Goal: Task Accomplishment & Management: Manage account settings

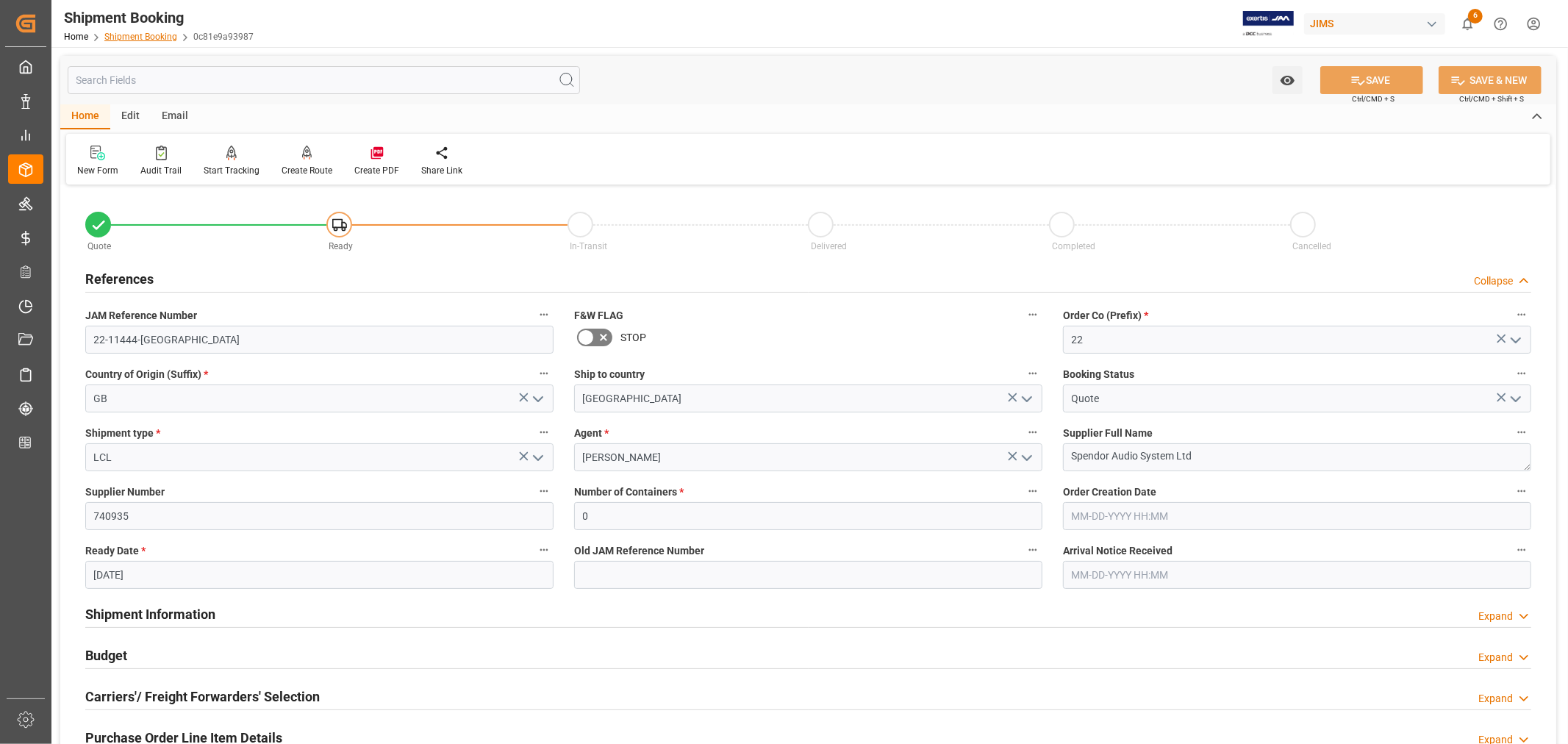
click at [147, 34] on link "Shipment Booking" at bounding box center [140, 37] width 73 height 10
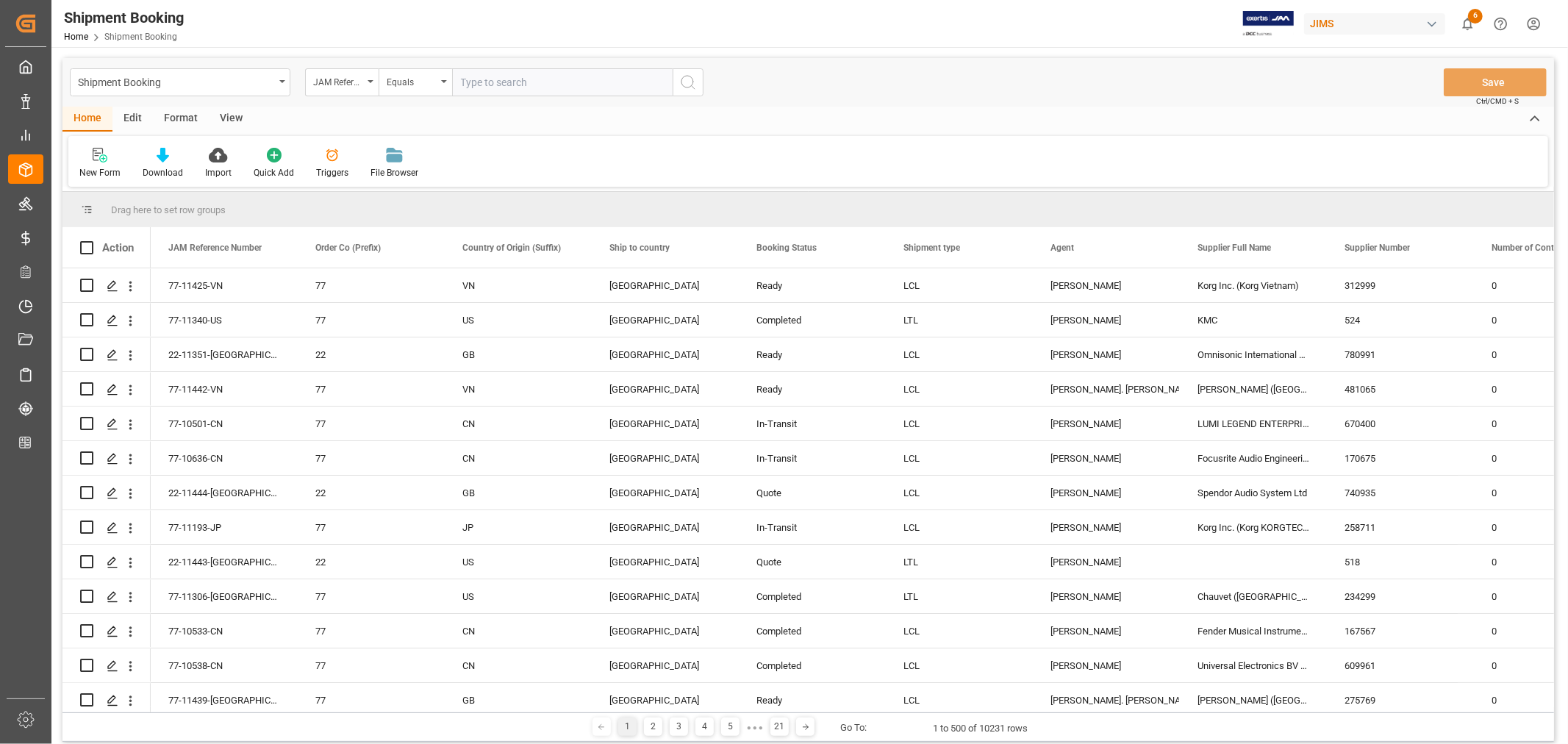
paste input "22-10732-IT"
type input "22-10732-IT"
click at [690, 81] on icon "search button" at bounding box center [688, 82] width 18 height 18
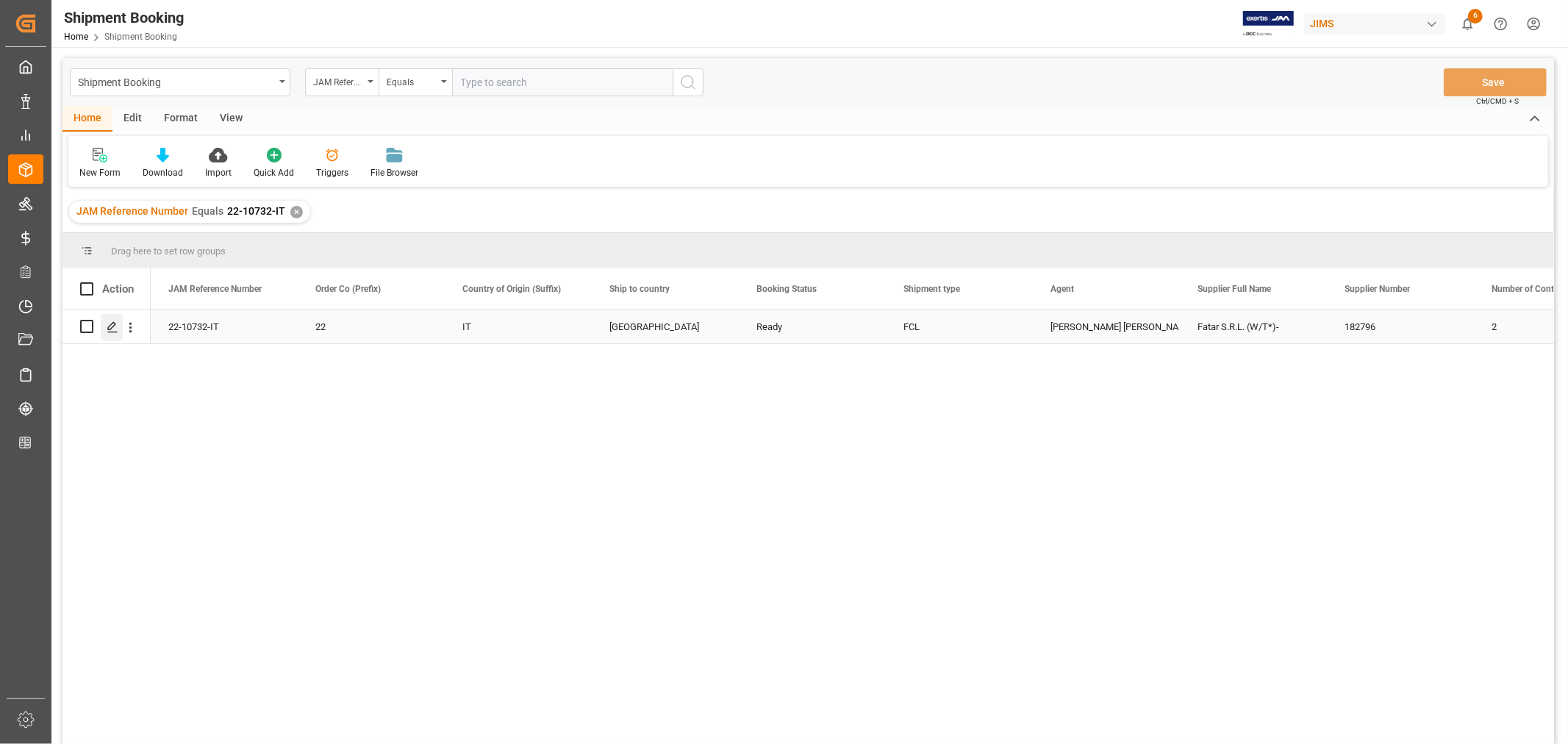
click at [110, 326] on icon "Press SPACE to select this row." at bounding box center [113, 327] width 12 height 12
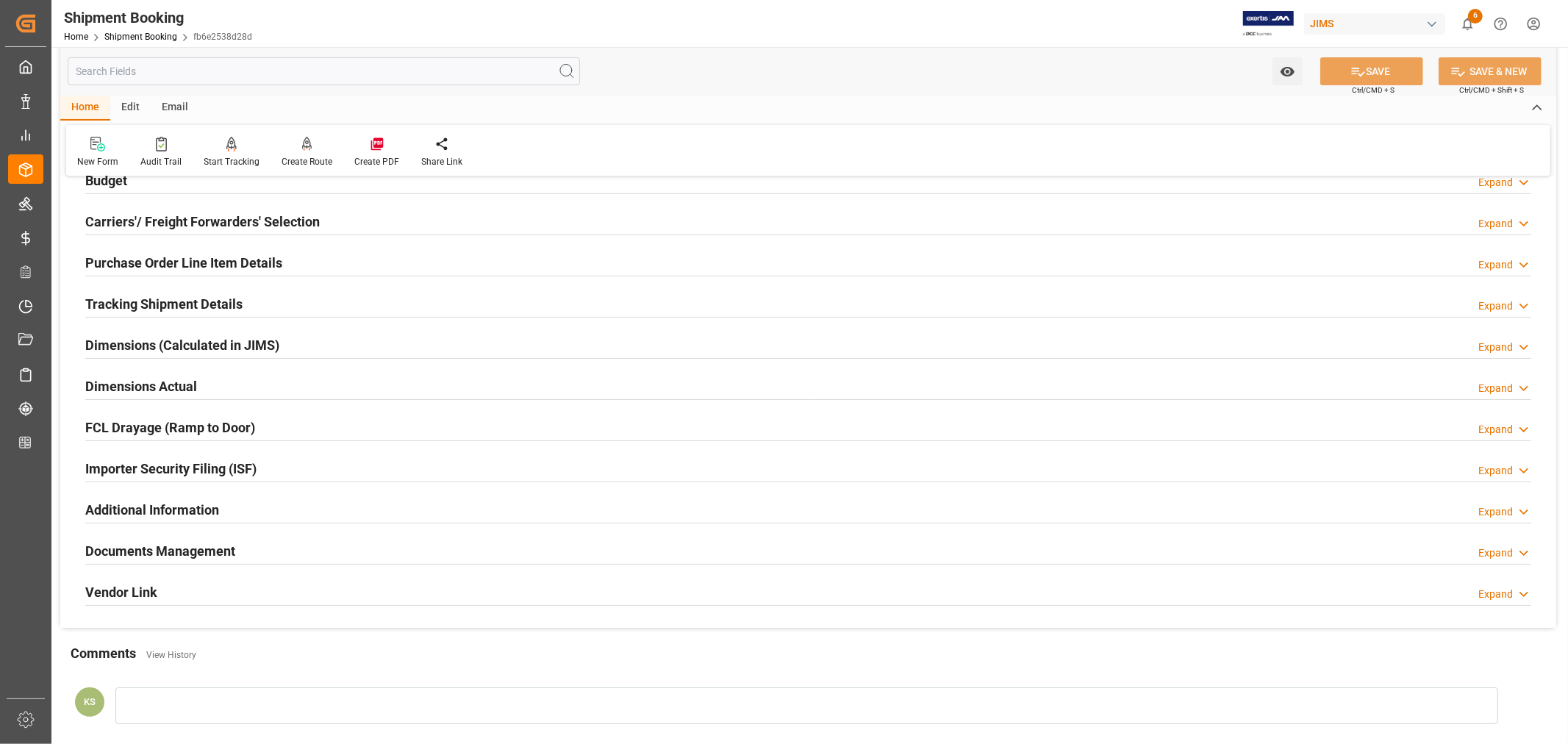
scroll to position [245, 0]
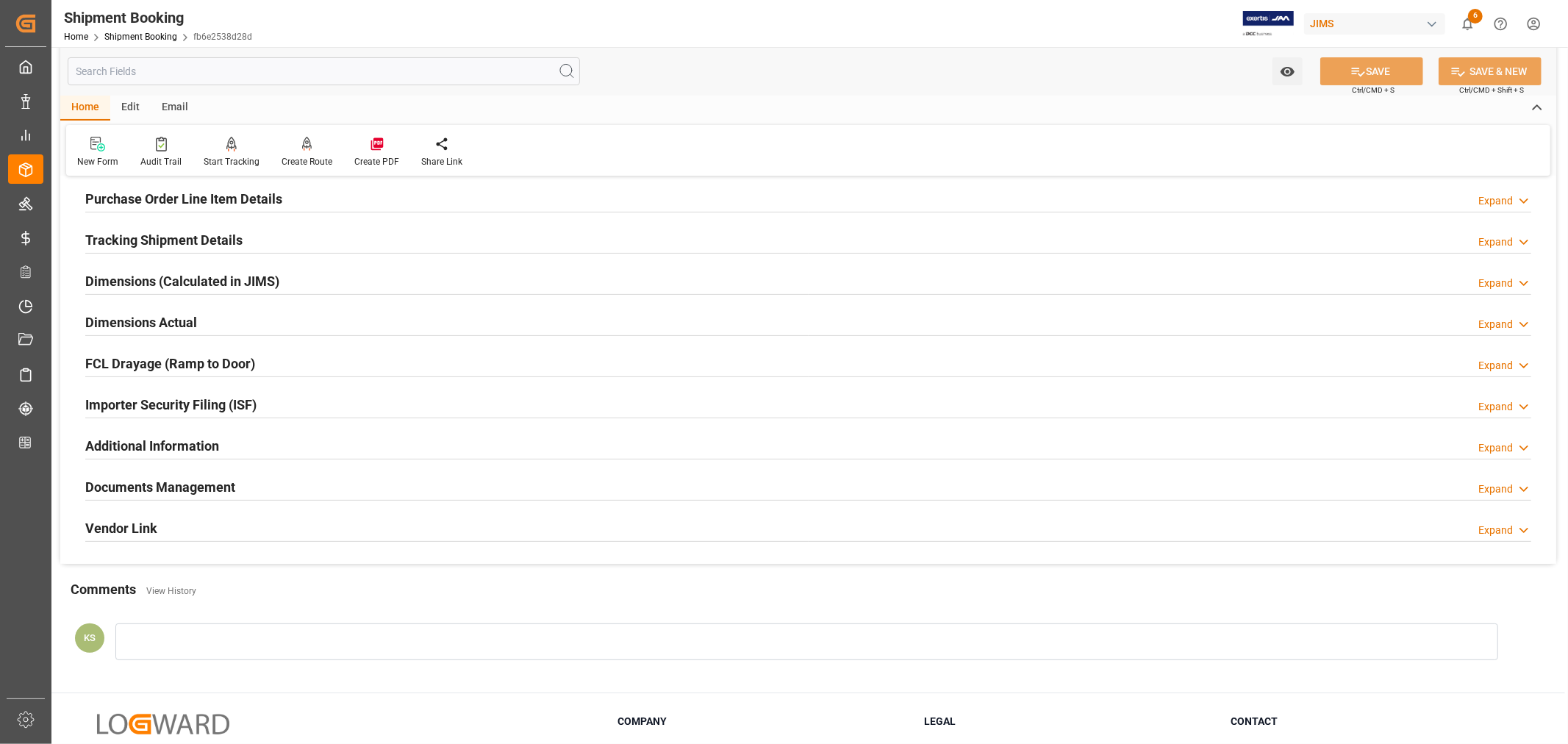
click at [297, 398] on div "Importer Security Filing (ISF) Expand" at bounding box center [808, 402] width 1446 height 28
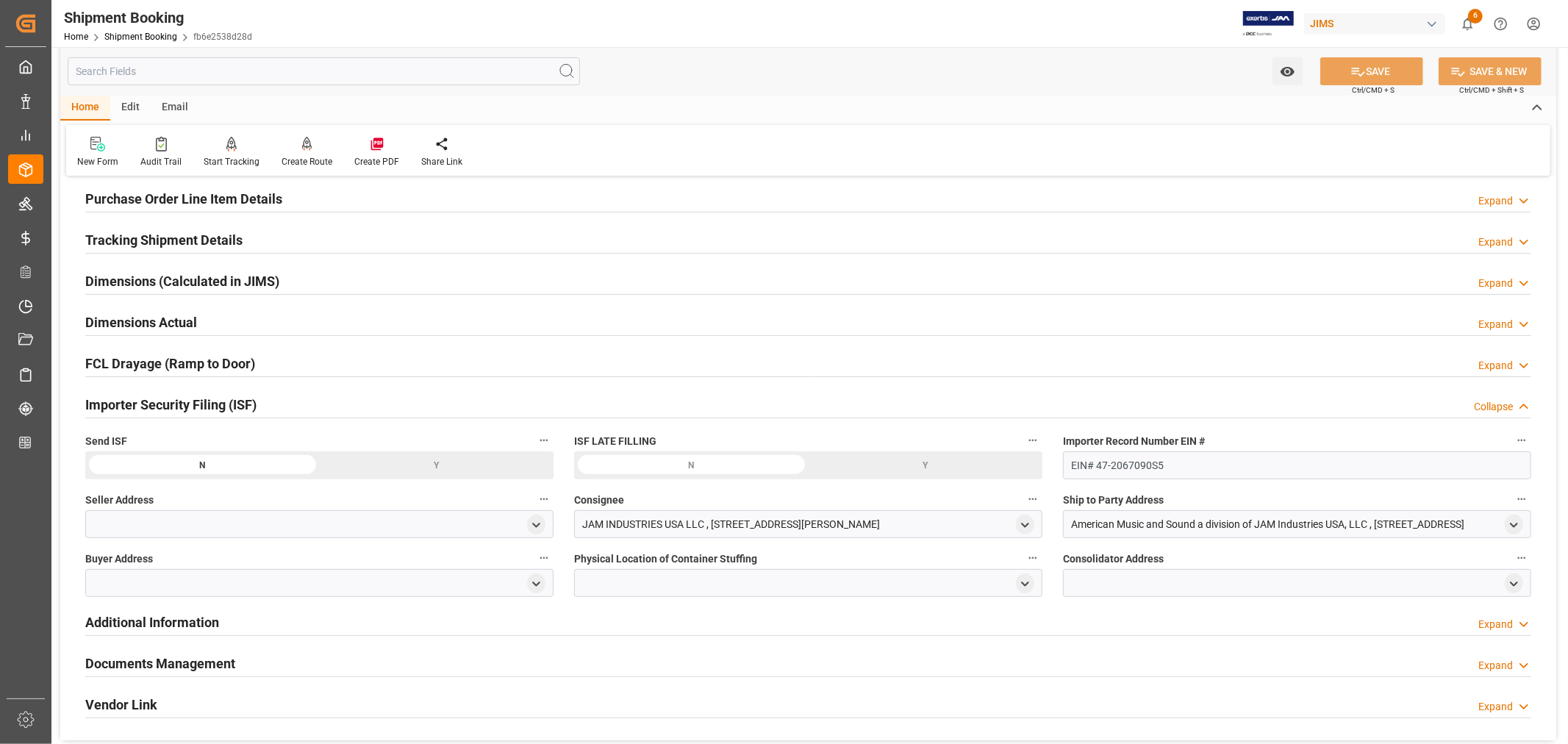
click at [297, 398] on div "Importer Security Filing (ISF) Collapse" at bounding box center [808, 402] width 1446 height 28
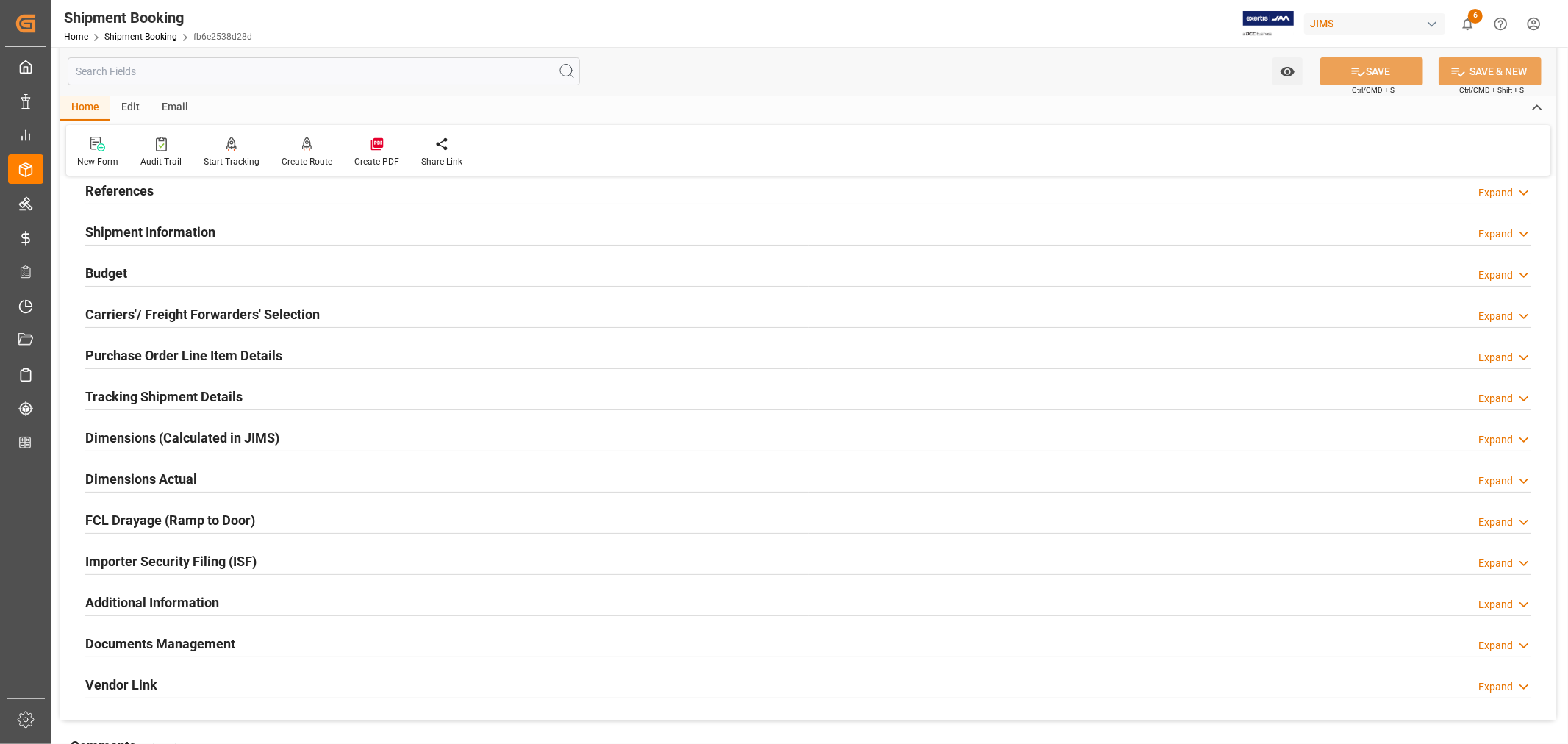
scroll to position [82, 0]
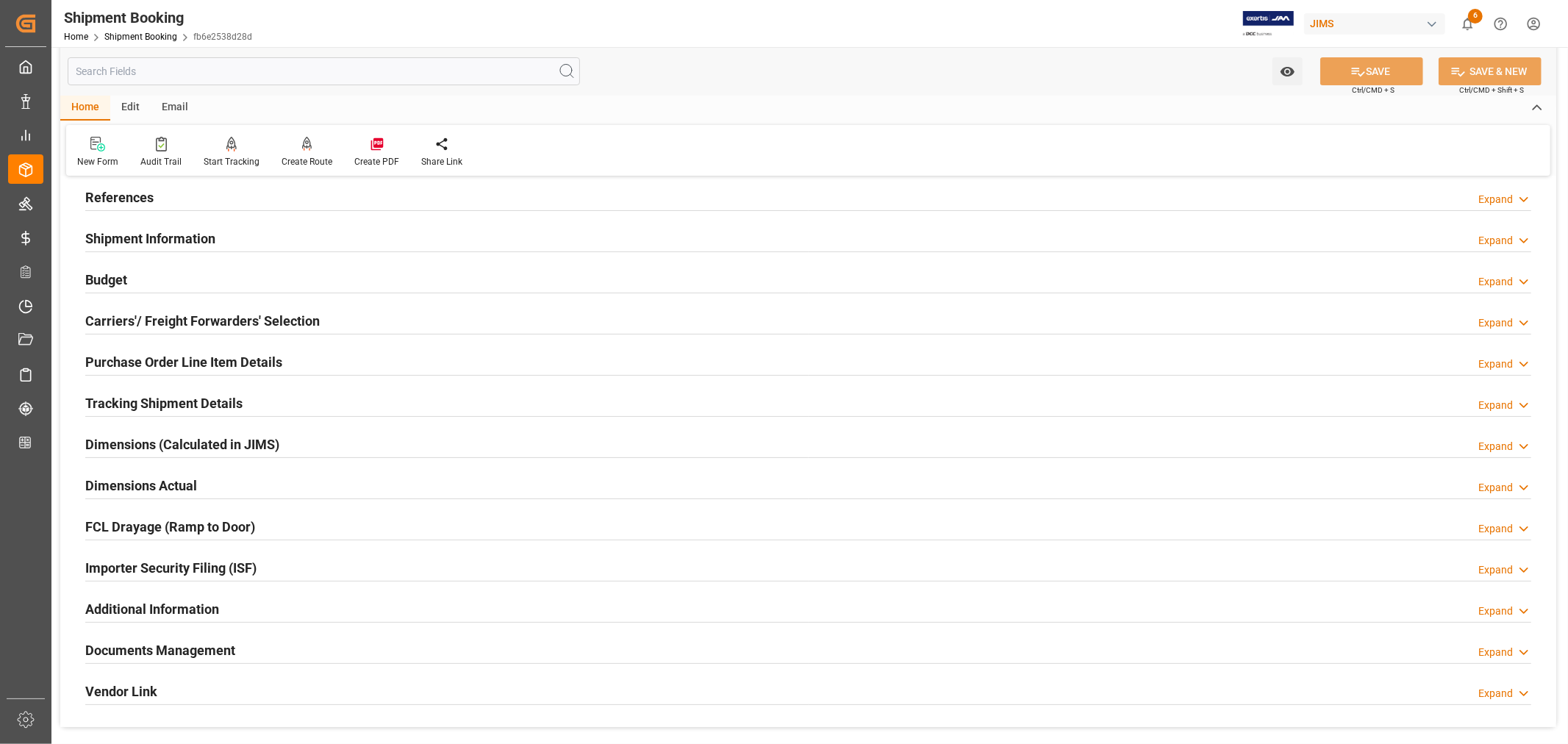
click at [192, 354] on h2 "Purchase Order Line Item Details" at bounding box center [184, 362] width 197 height 20
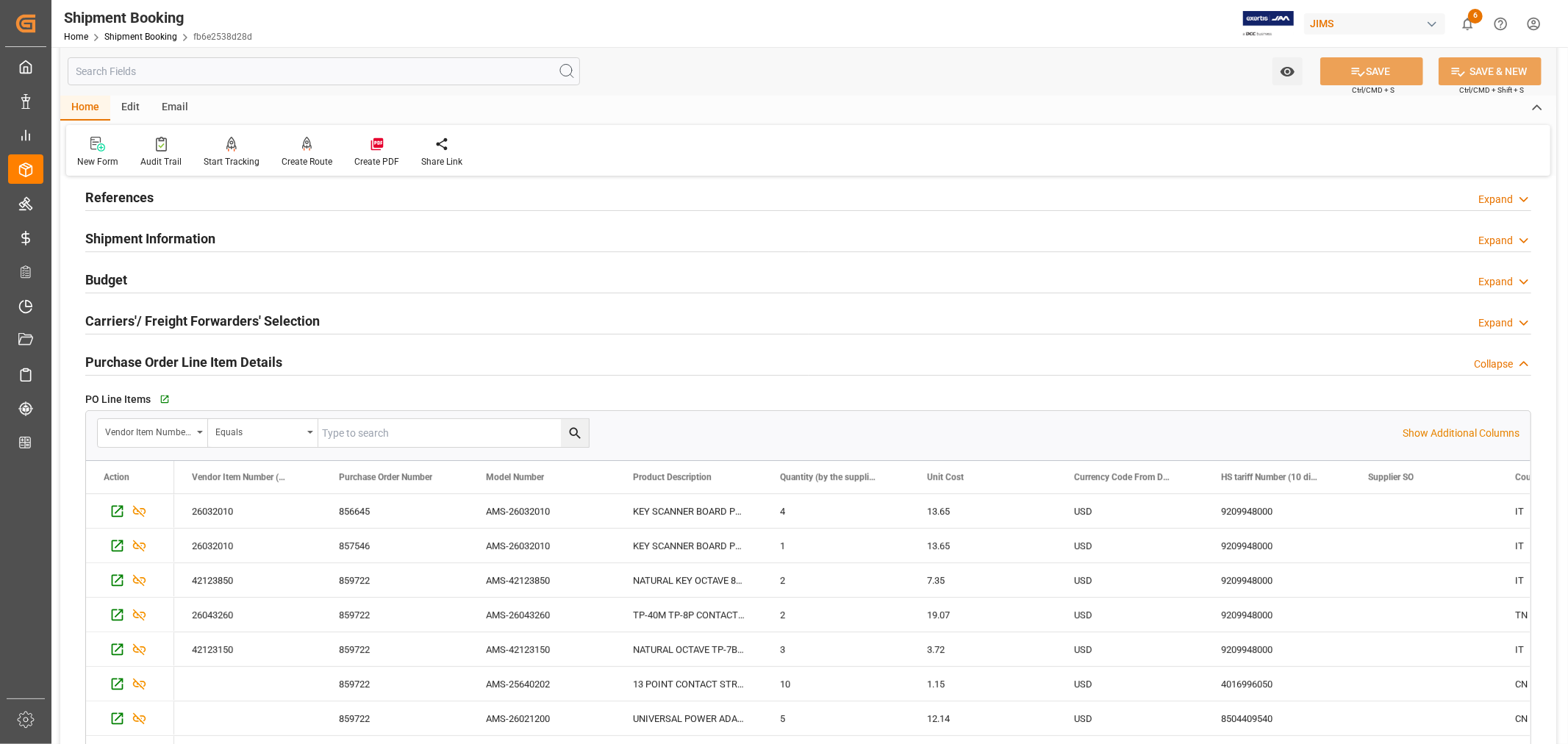
click at [192, 354] on h2 "Purchase Order Line Item Details" at bounding box center [184, 362] width 197 height 20
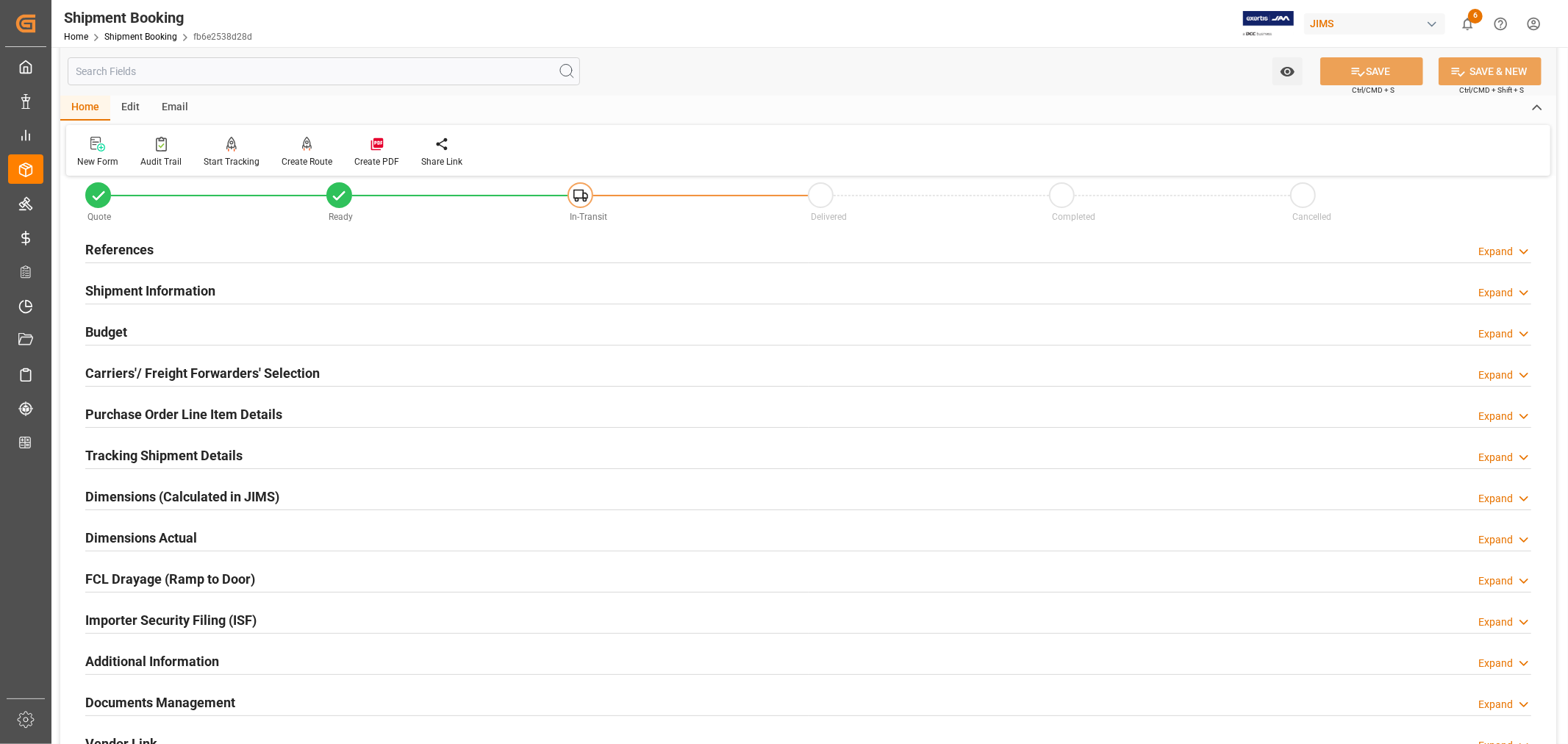
scroll to position [0, 0]
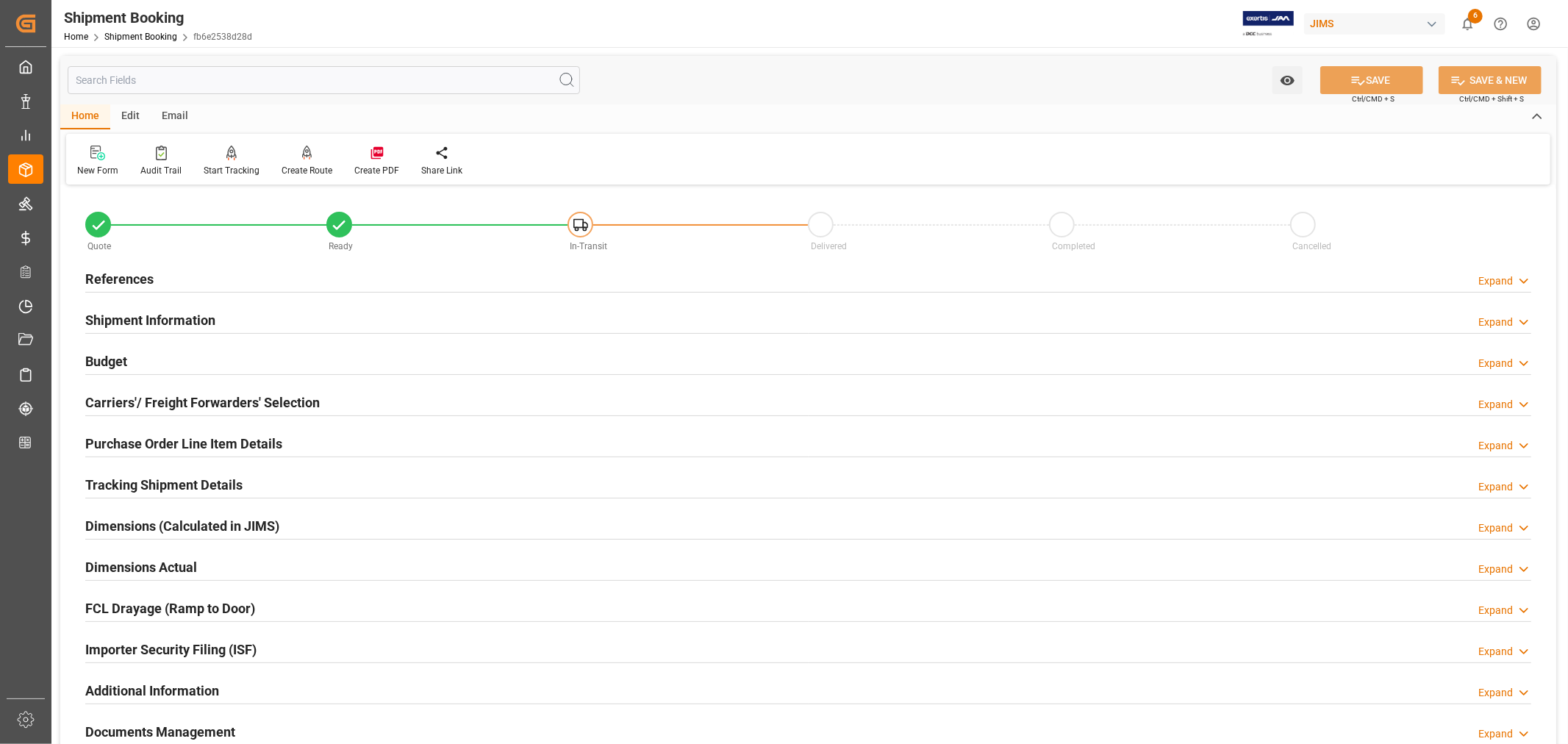
click at [178, 313] on h2 "Shipment Information" at bounding box center [150, 320] width 130 height 20
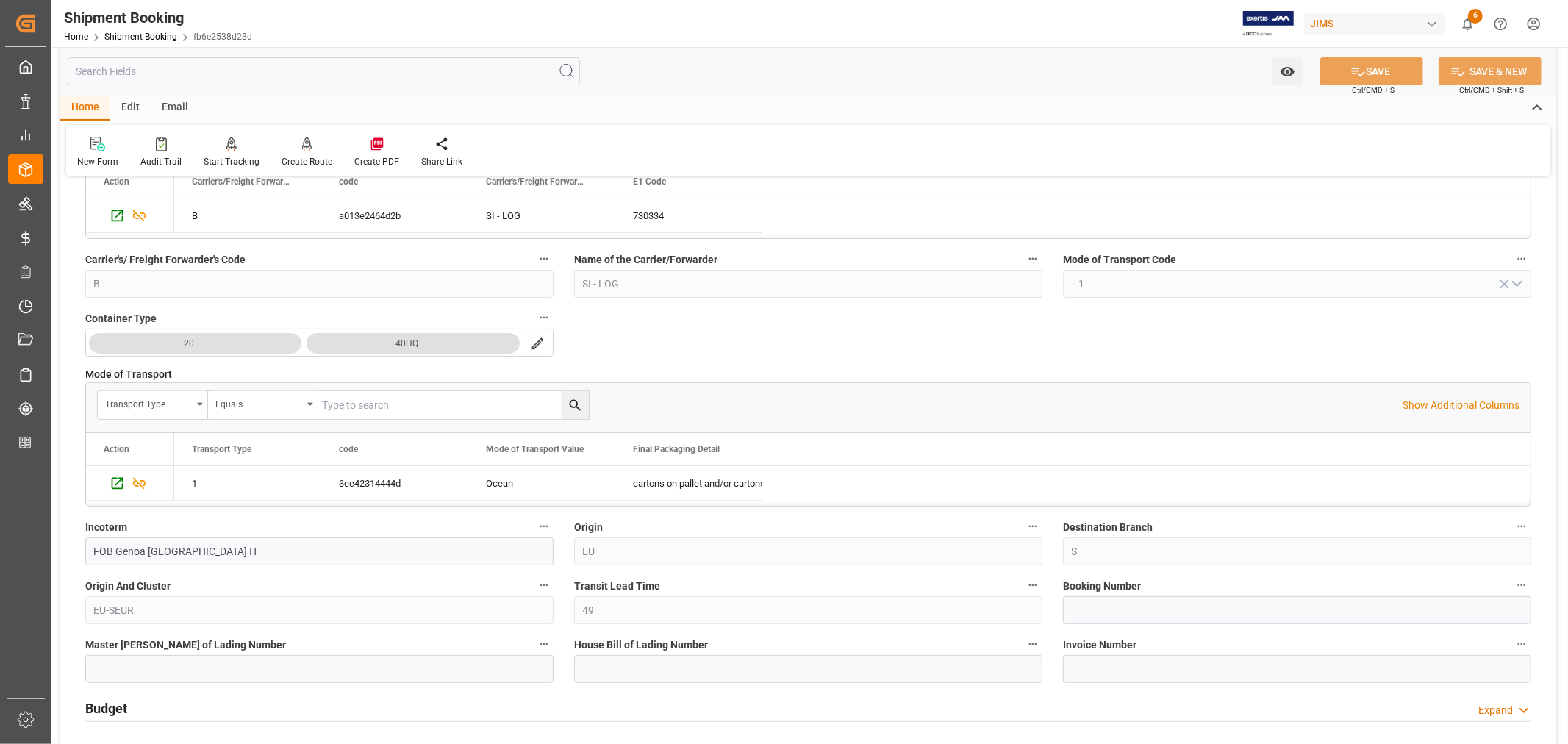
scroll to position [82, 0]
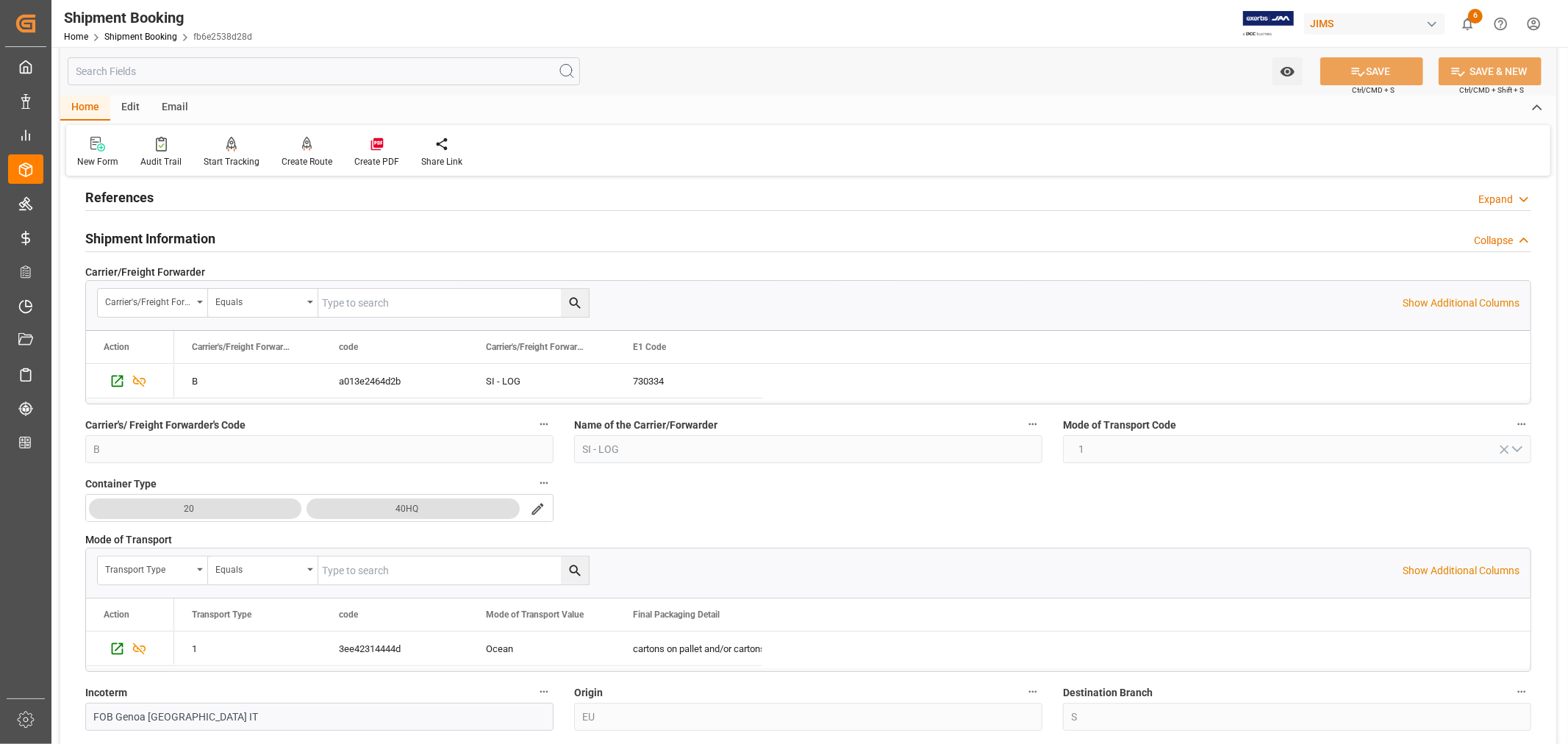
click at [184, 233] on h2 "Shipment Information" at bounding box center [150, 239] width 130 height 20
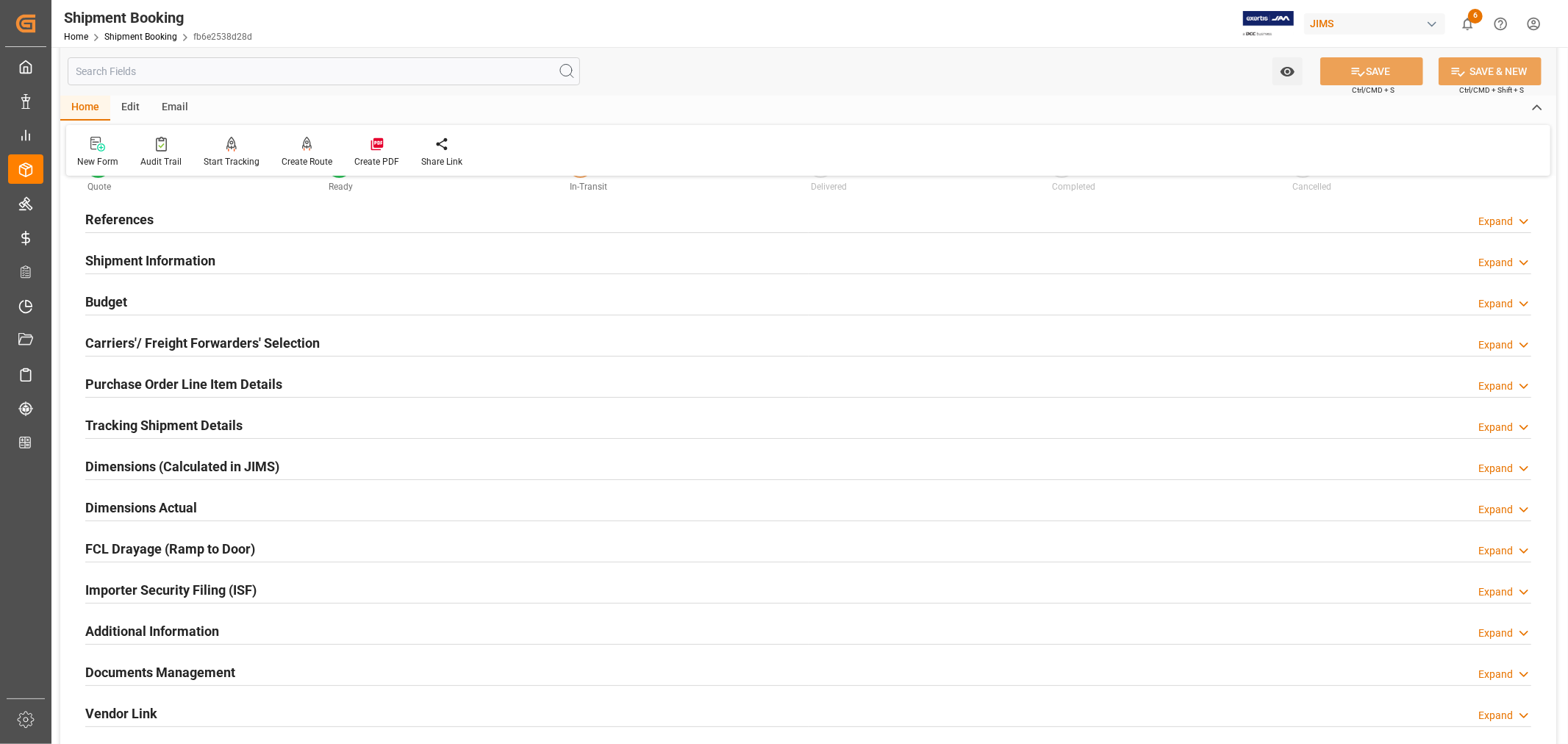
scroll to position [0, 0]
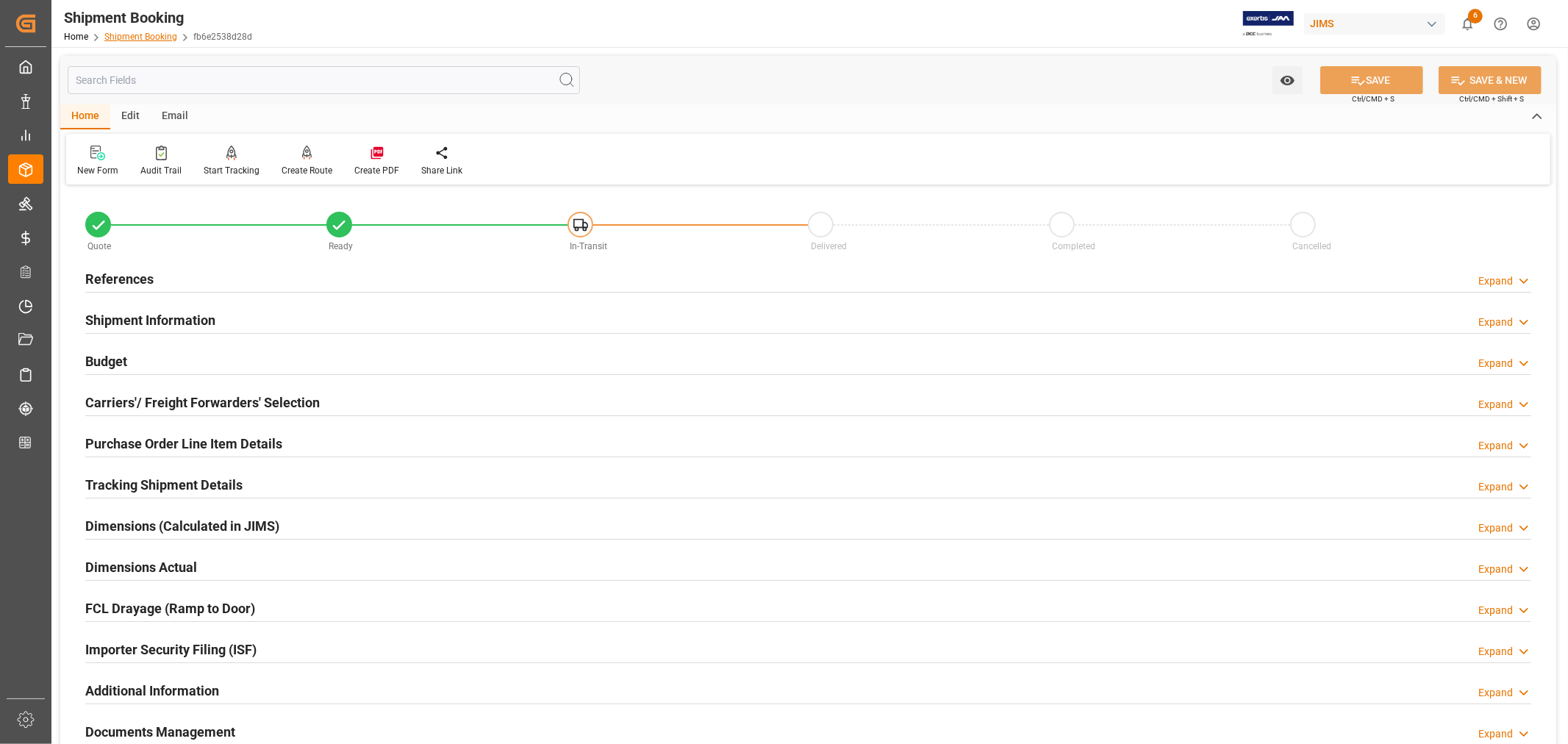
click at [134, 33] on link "Shipment Booking" at bounding box center [140, 37] width 73 height 10
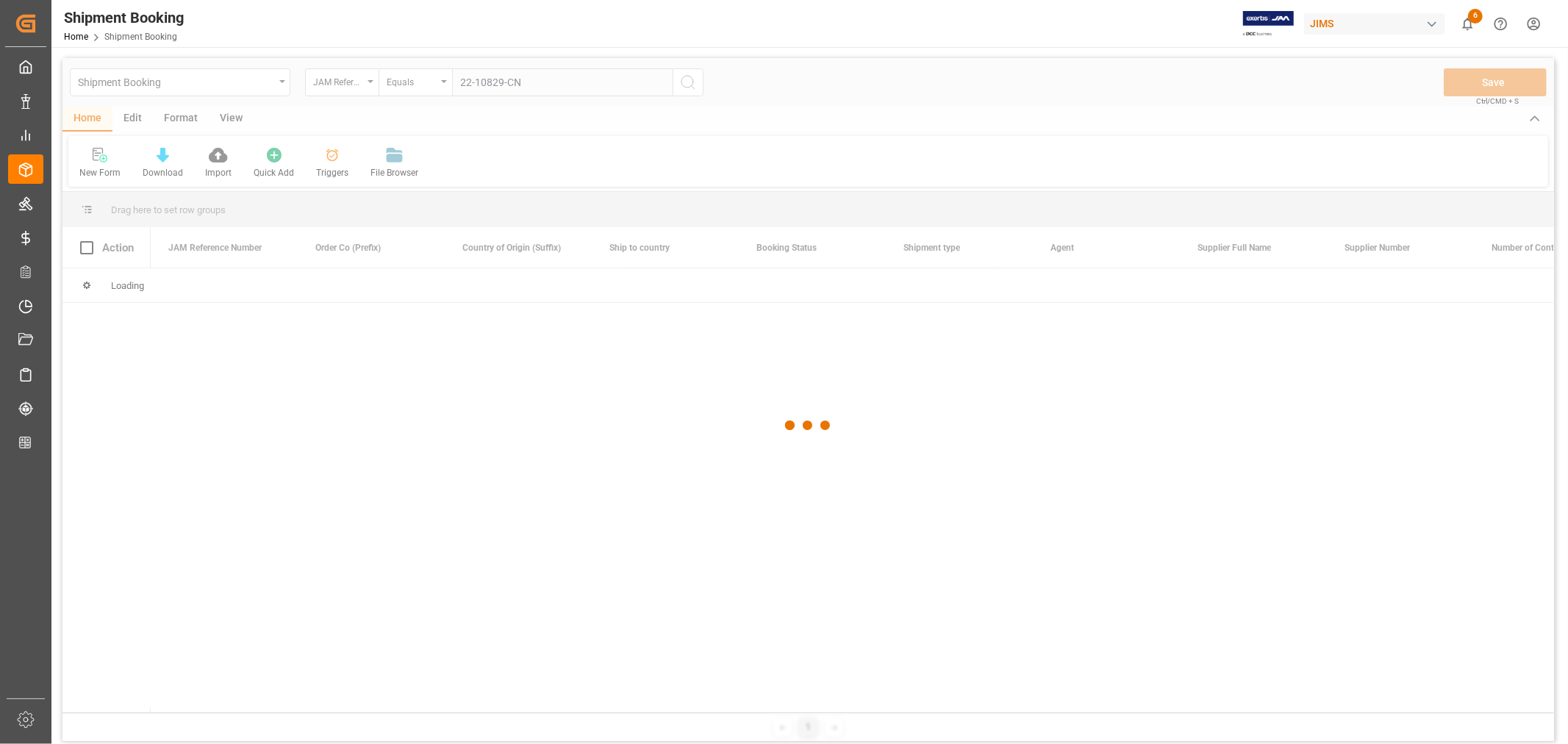
type input "22-10829-CN"
click at [687, 83] on div at bounding box center [809, 426] width 1492 height 735
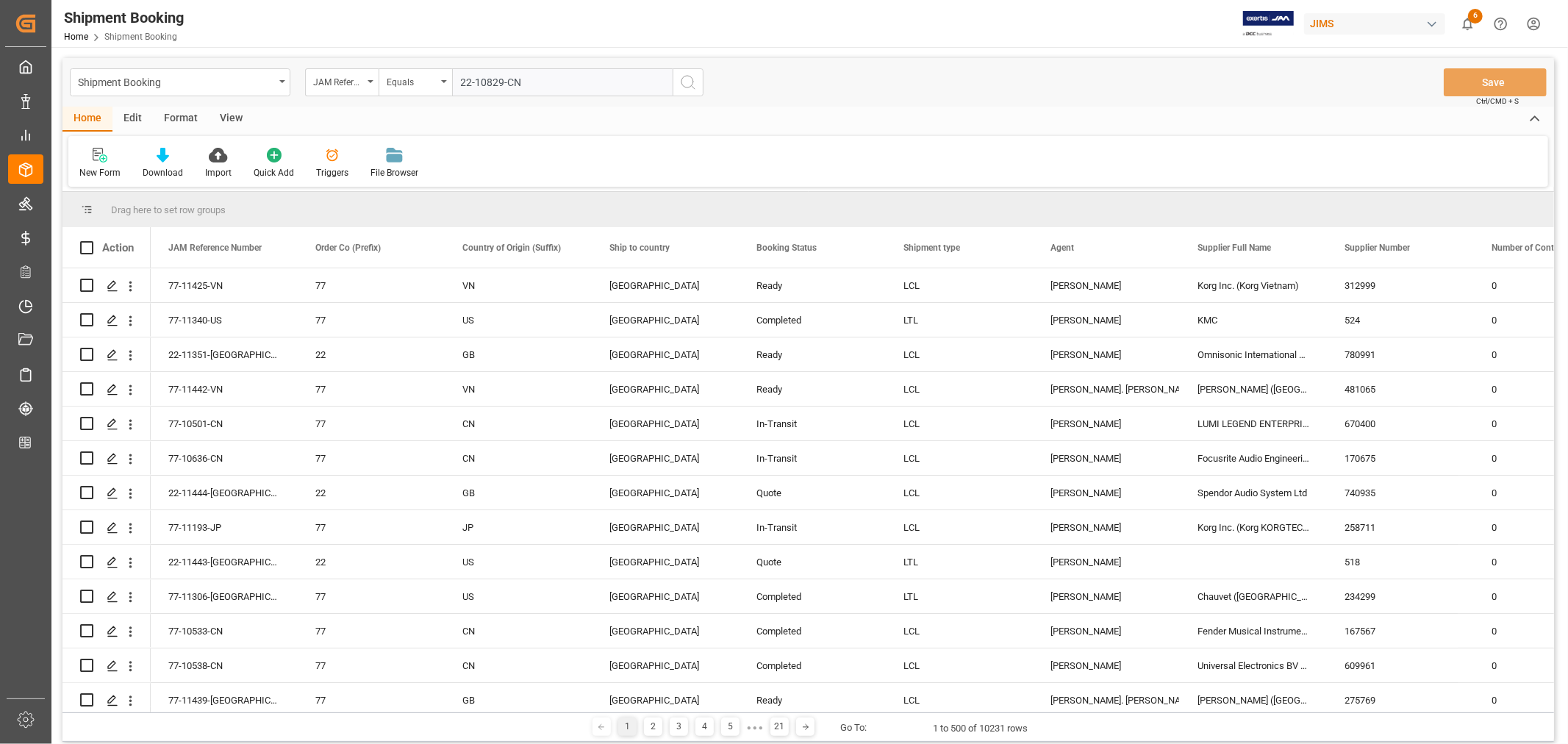
click at [687, 83] on icon "search button" at bounding box center [688, 82] width 18 height 18
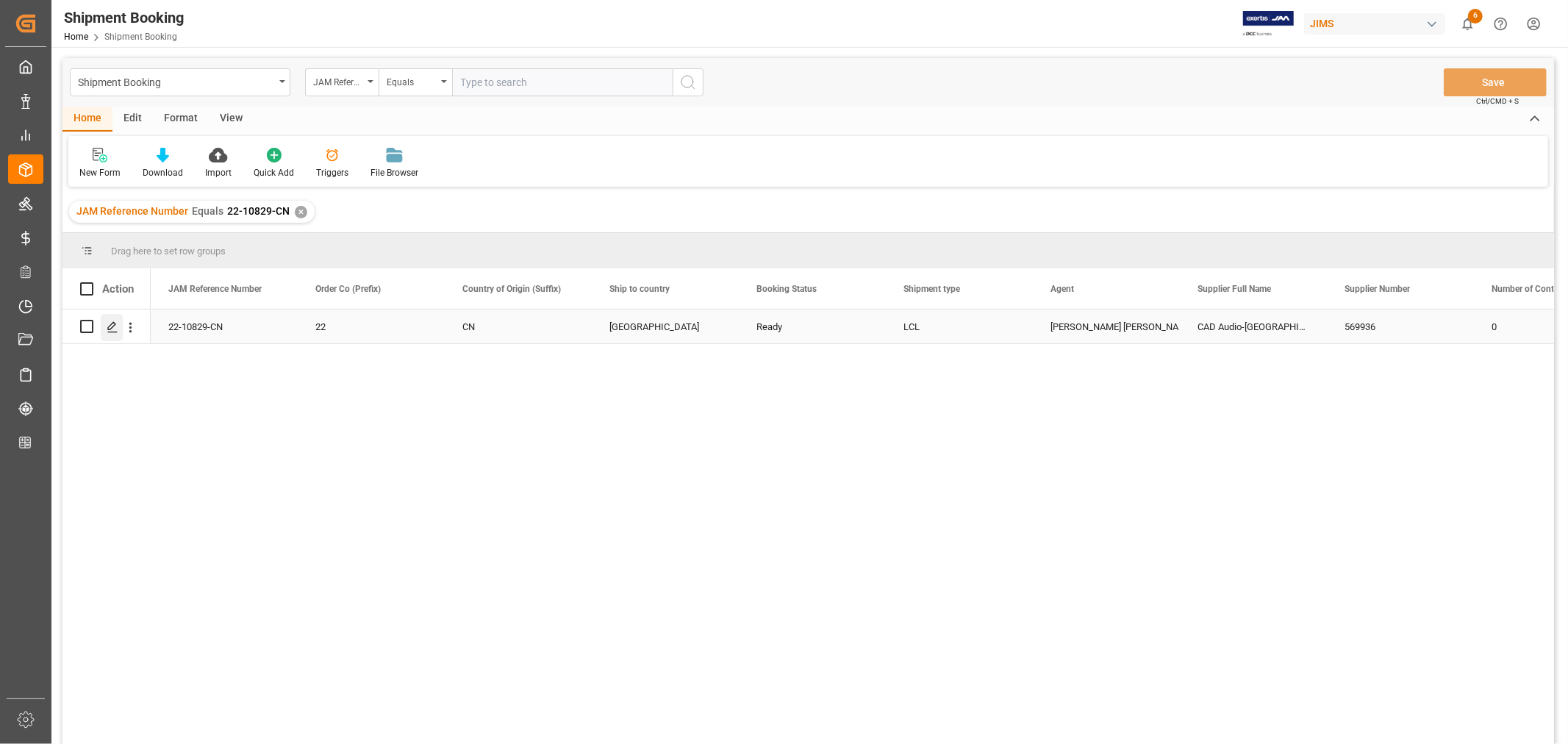
click at [111, 321] on icon "Press SPACE to select this row." at bounding box center [113, 327] width 12 height 12
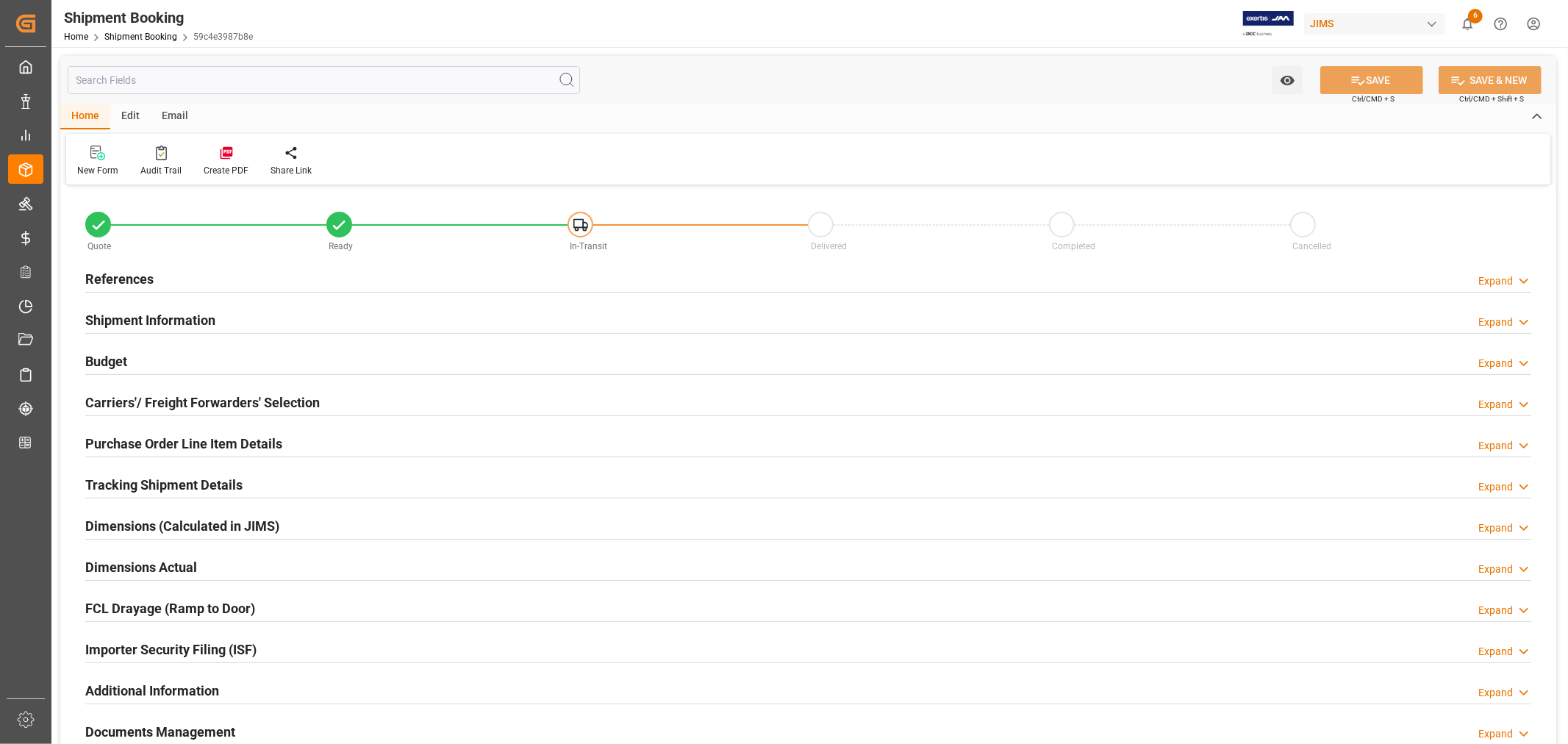
type input "50"
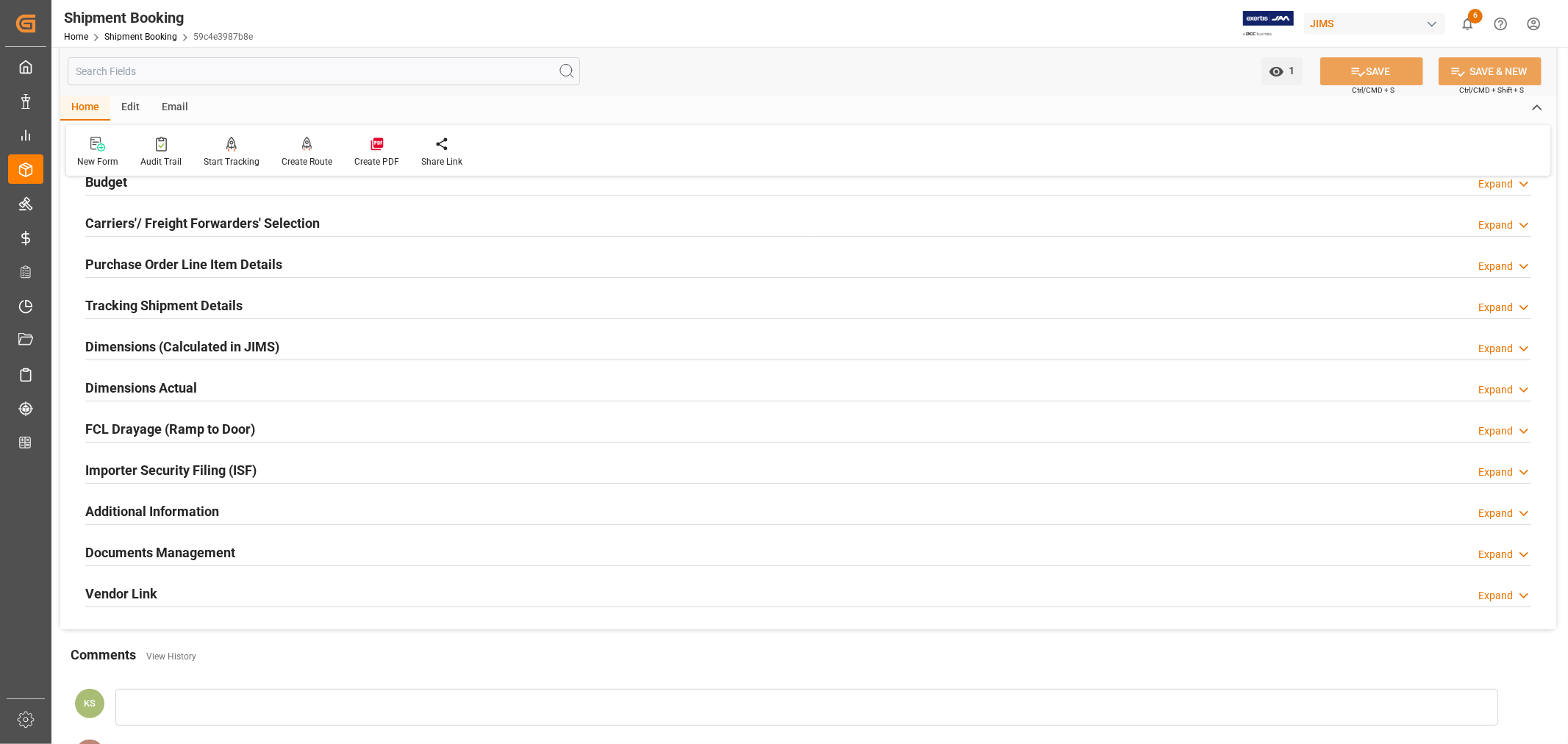
scroll to position [245, 0]
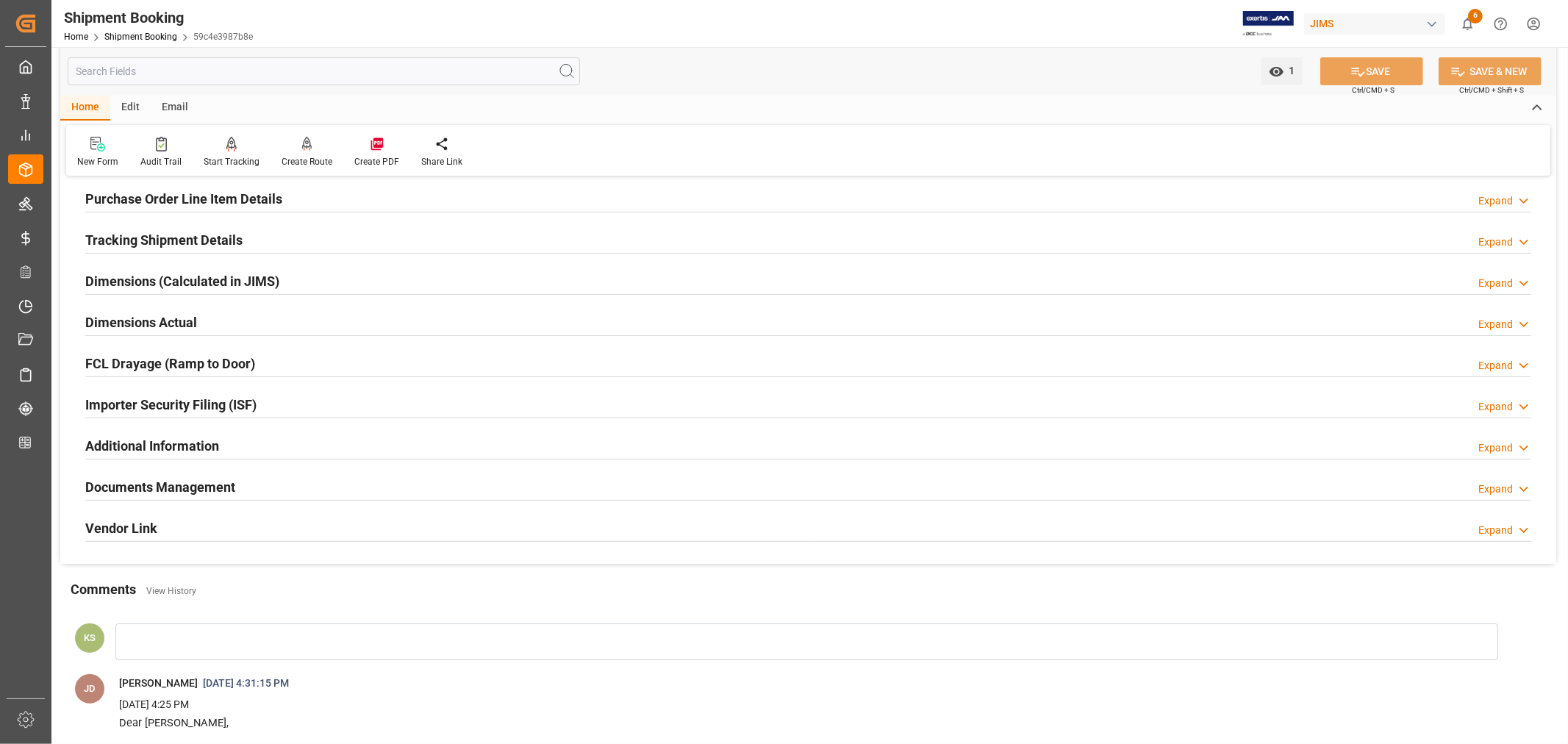
click at [275, 397] on div "Importer Security Filing (ISF) Expand" at bounding box center [808, 402] width 1446 height 28
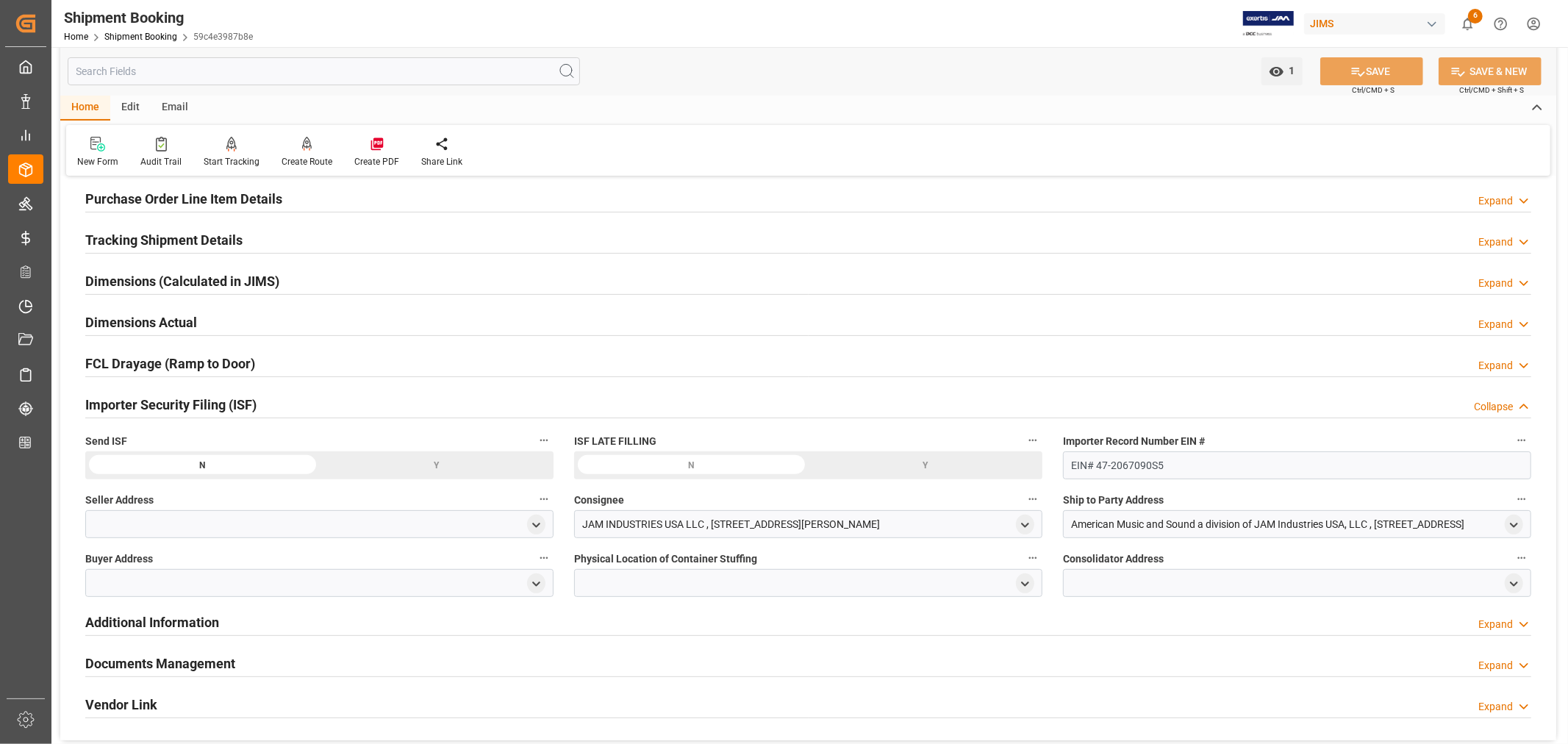
click at [275, 397] on div "Importer Security Filing (ISF) Collapse" at bounding box center [808, 402] width 1446 height 28
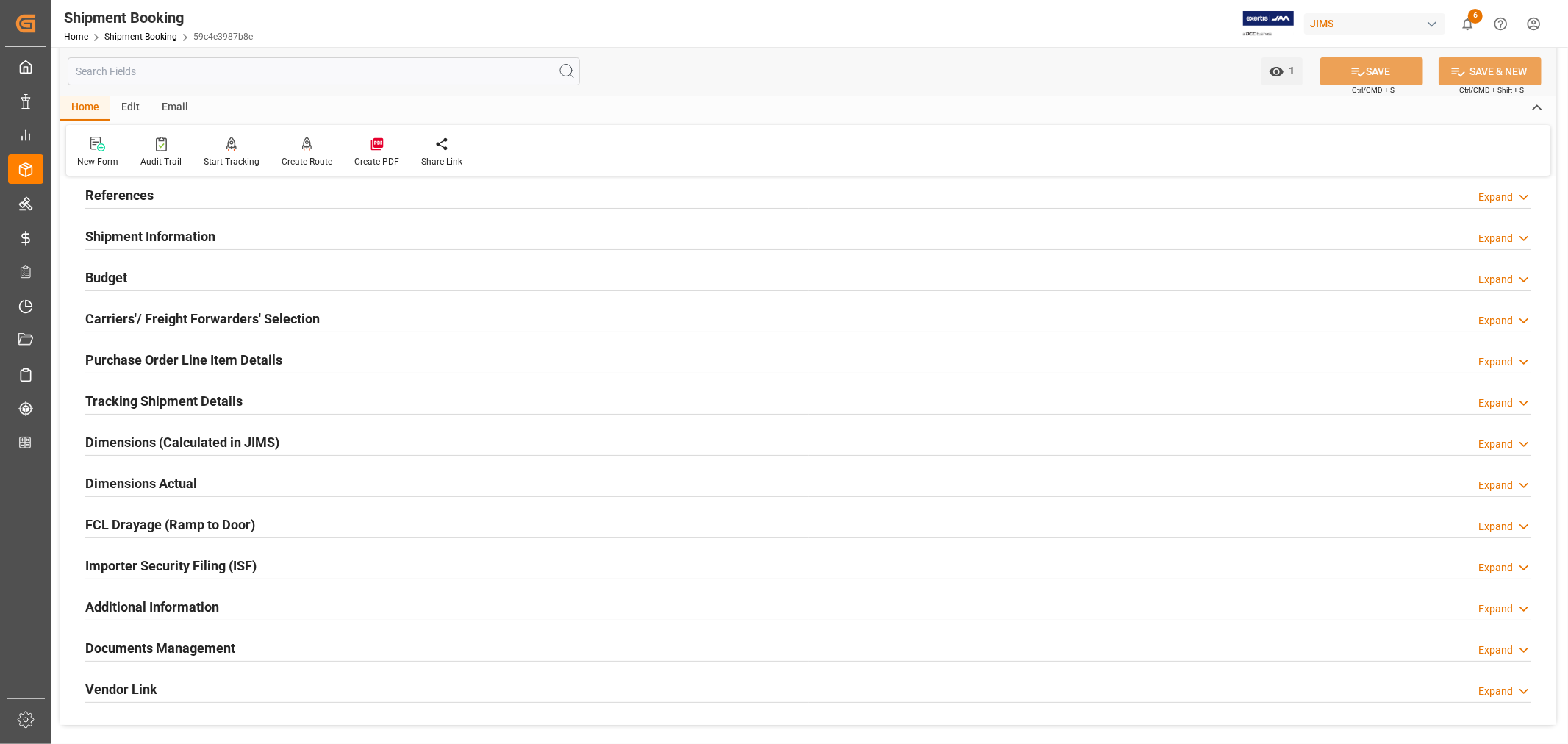
scroll to position [82, 0]
click at [167, 234] on h2 "Shipment Information" at bounding box center [150, 239] width 130 height 20
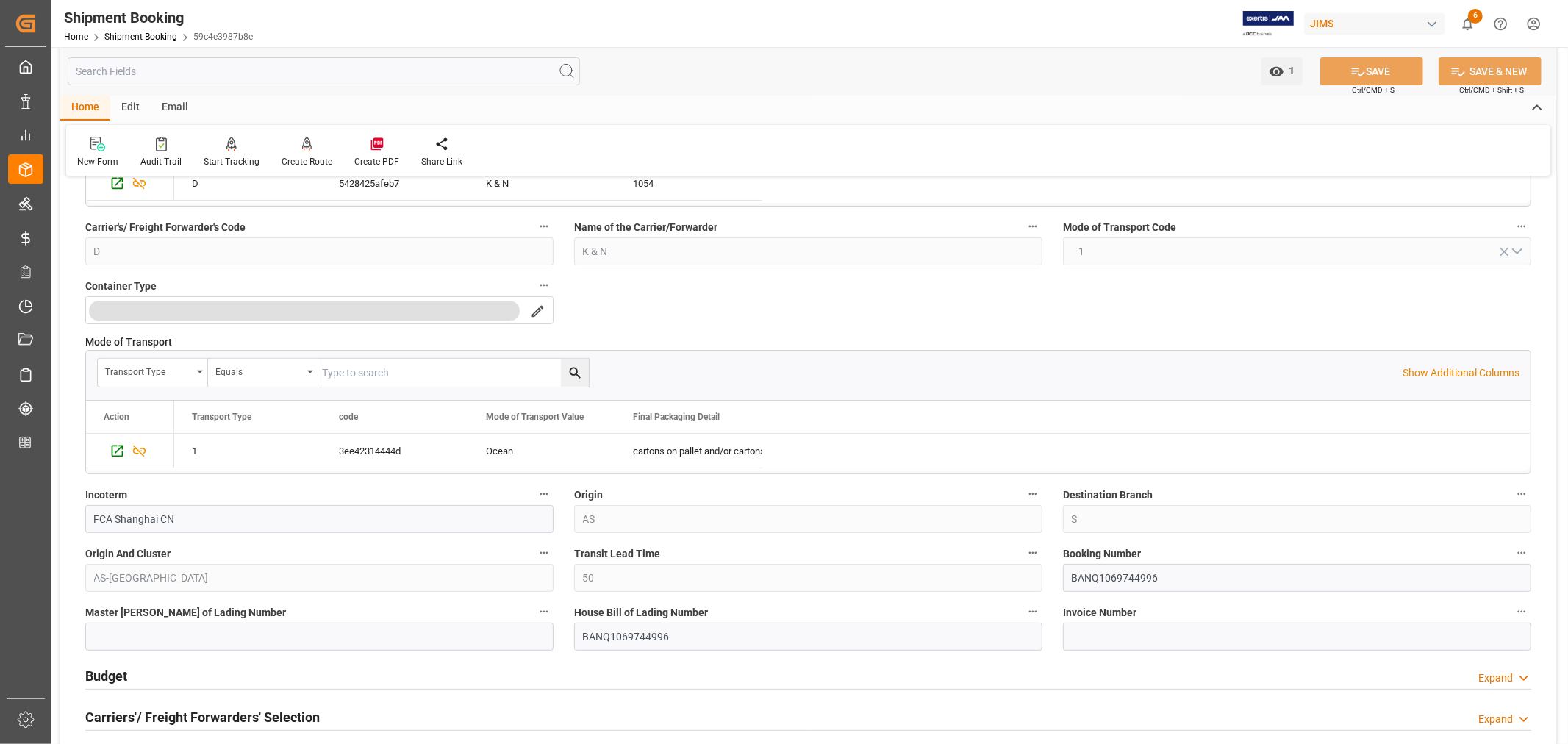
scroll to position [326, 0]
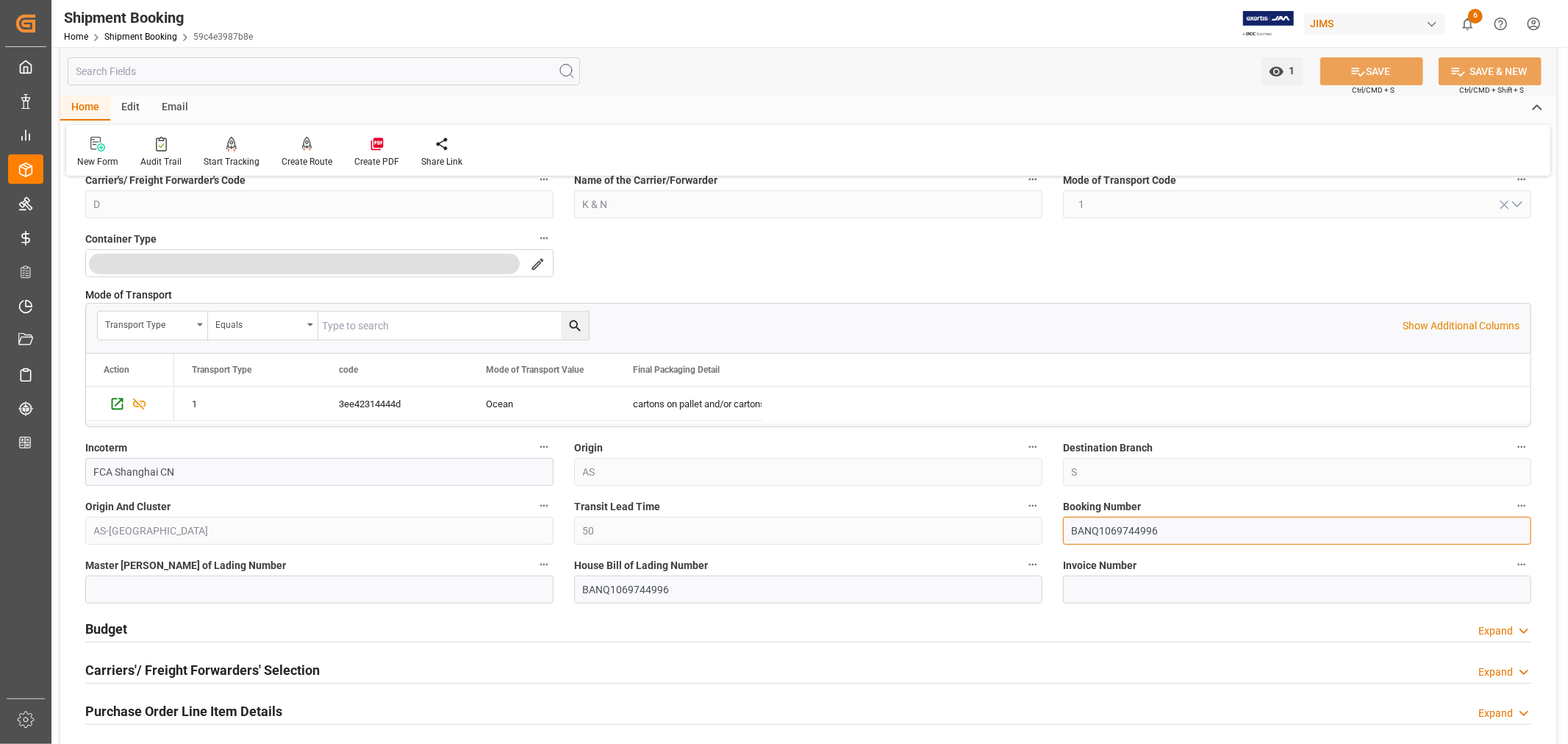
click at [1103, 530] on input "BANQ1069744996" at bounding box center [1297, 530] width 469 height 28
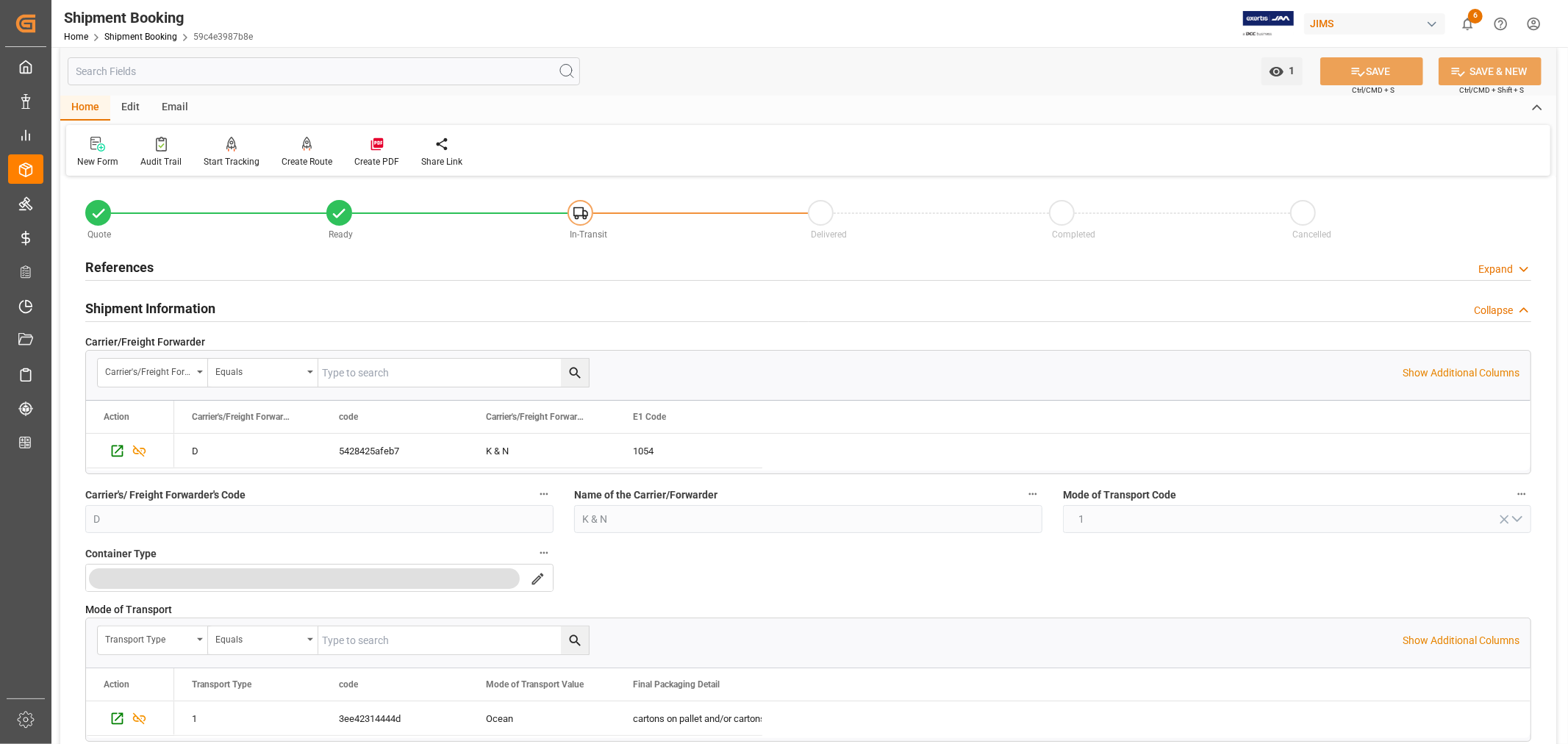
scroll to position [0, 0]
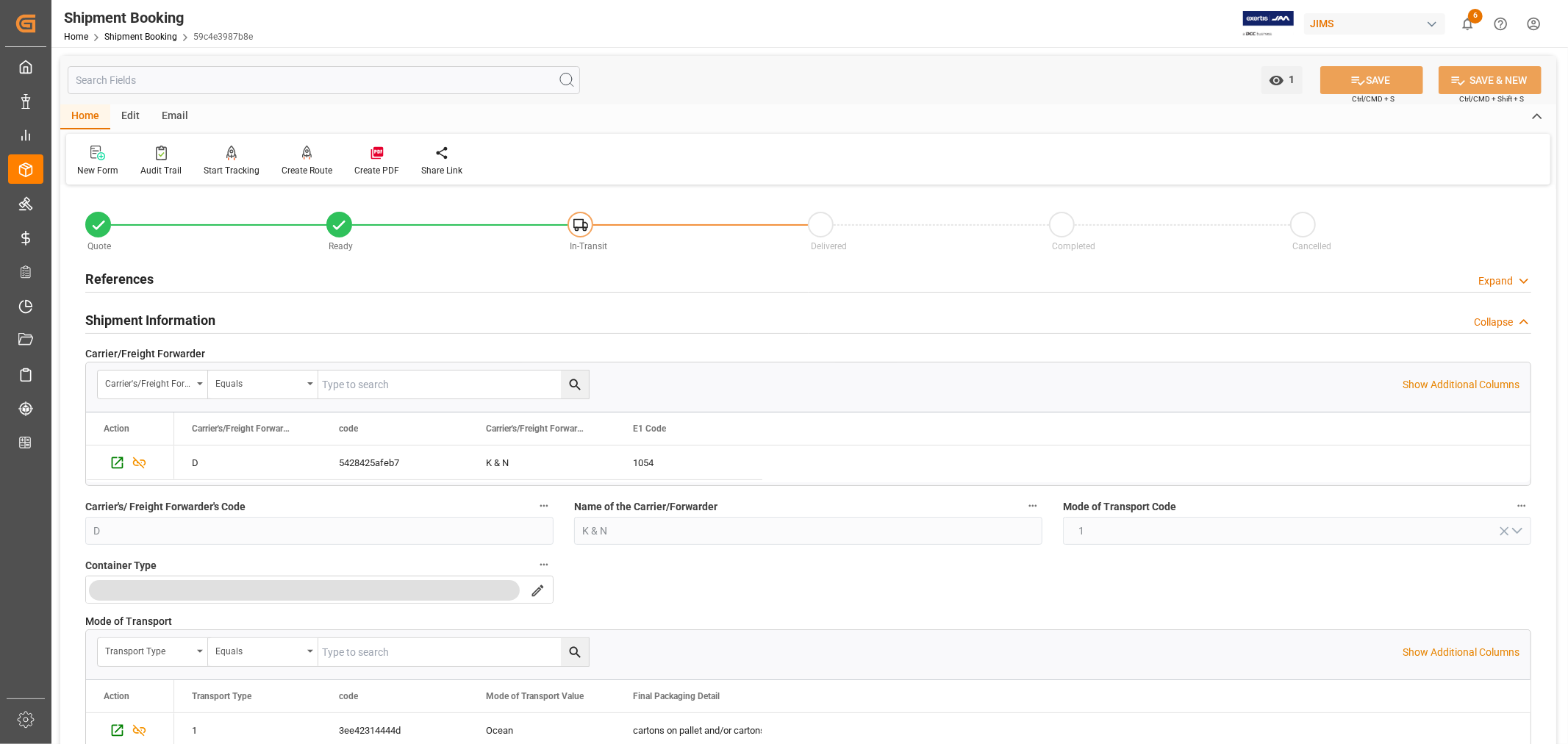
click at [191, 318] on h2 "Shipment Information" at bounding box center [150, 320] width 130 height 20
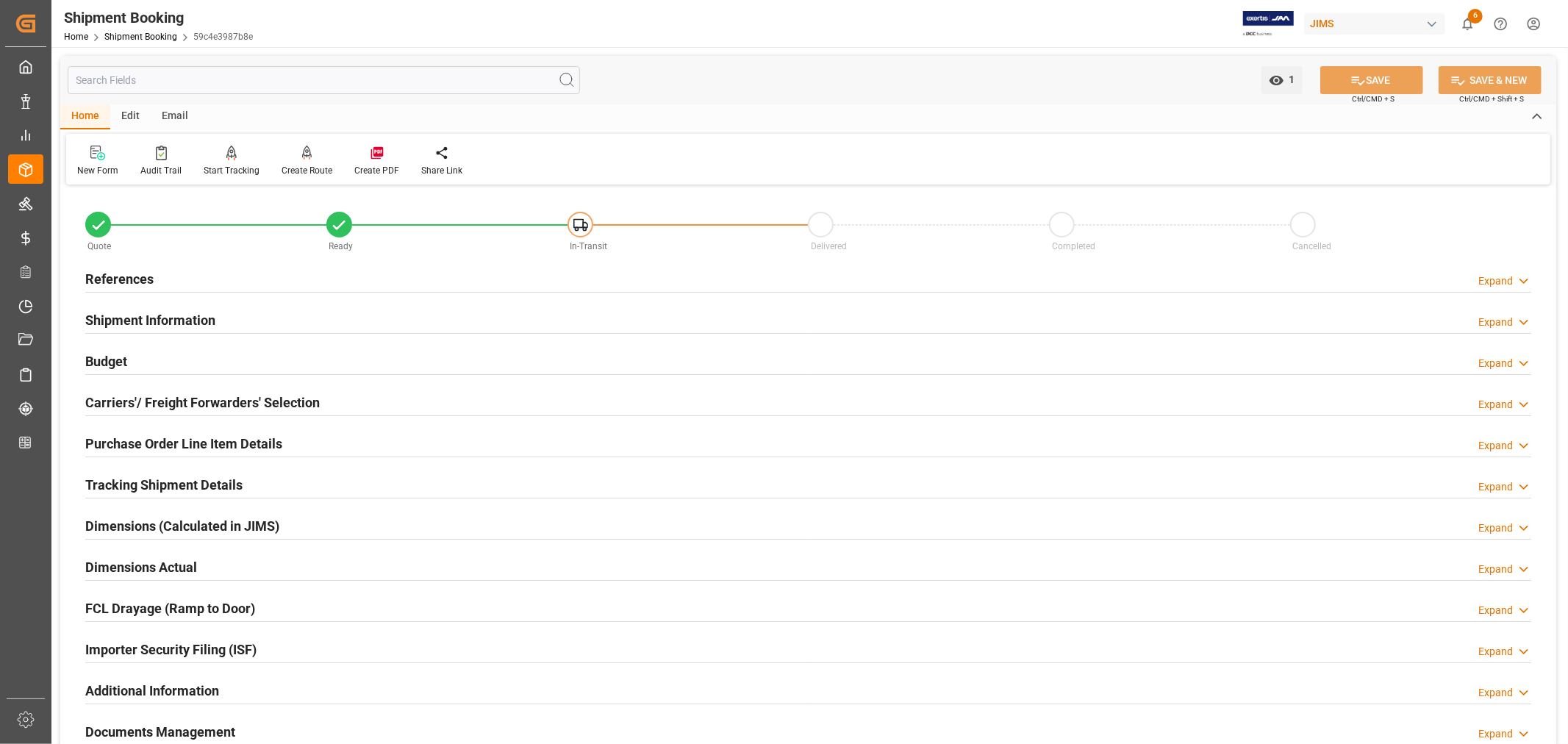
click at [248, 400] on h2 "Carriers'/ Freight Forwarders' Selection" at bounding box center [202, 402] width 235 height 20
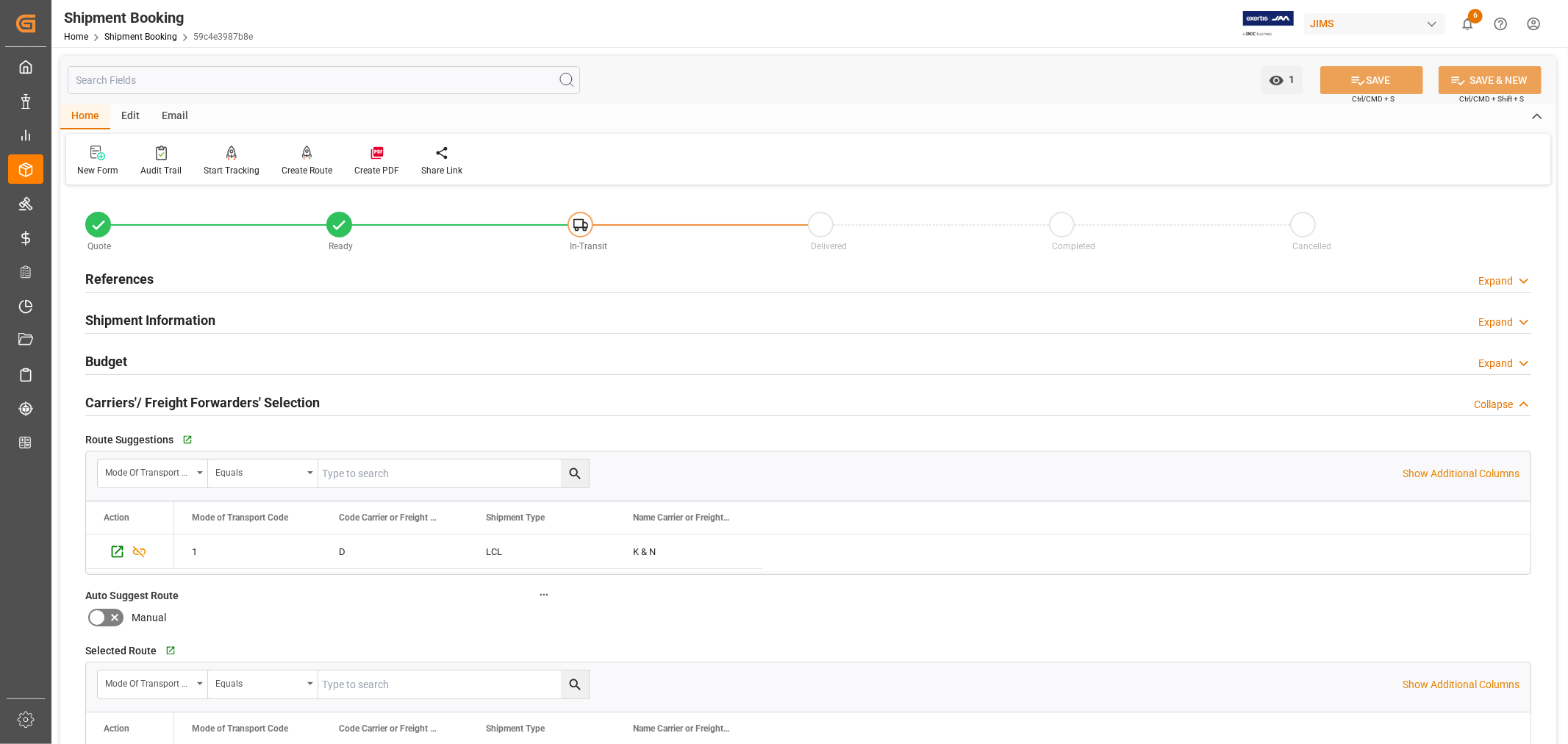
click at [248, 400] on h2 "Carriers'/ Freight Forwarders' Selection" at bounding box center [202, 402] width 235 height 20
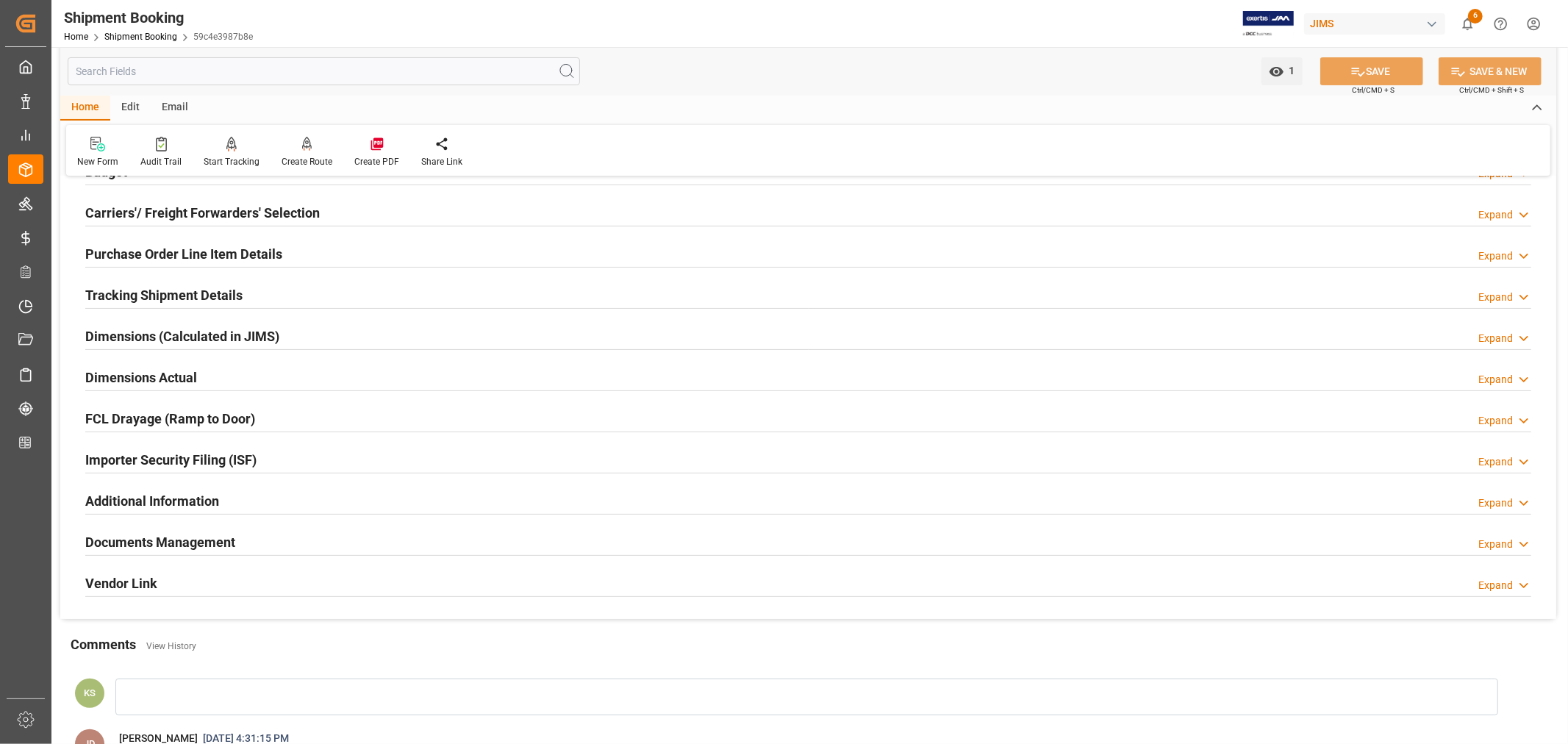
scroll to position [245, 0]
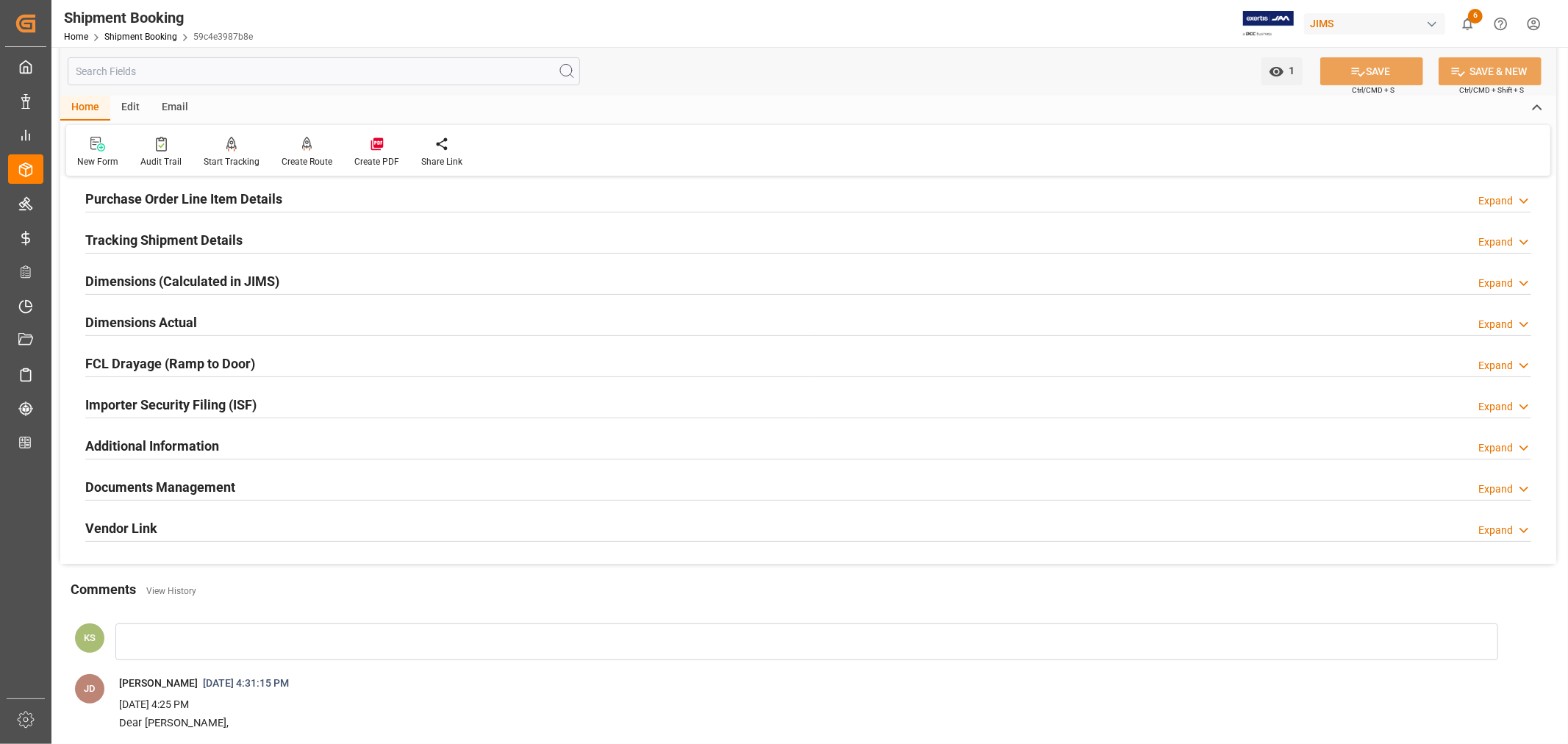
click at [279, 400] on div "Importer Security Filing (ISF) Expand" at bounding box center [808, 402] width 1446 height 28
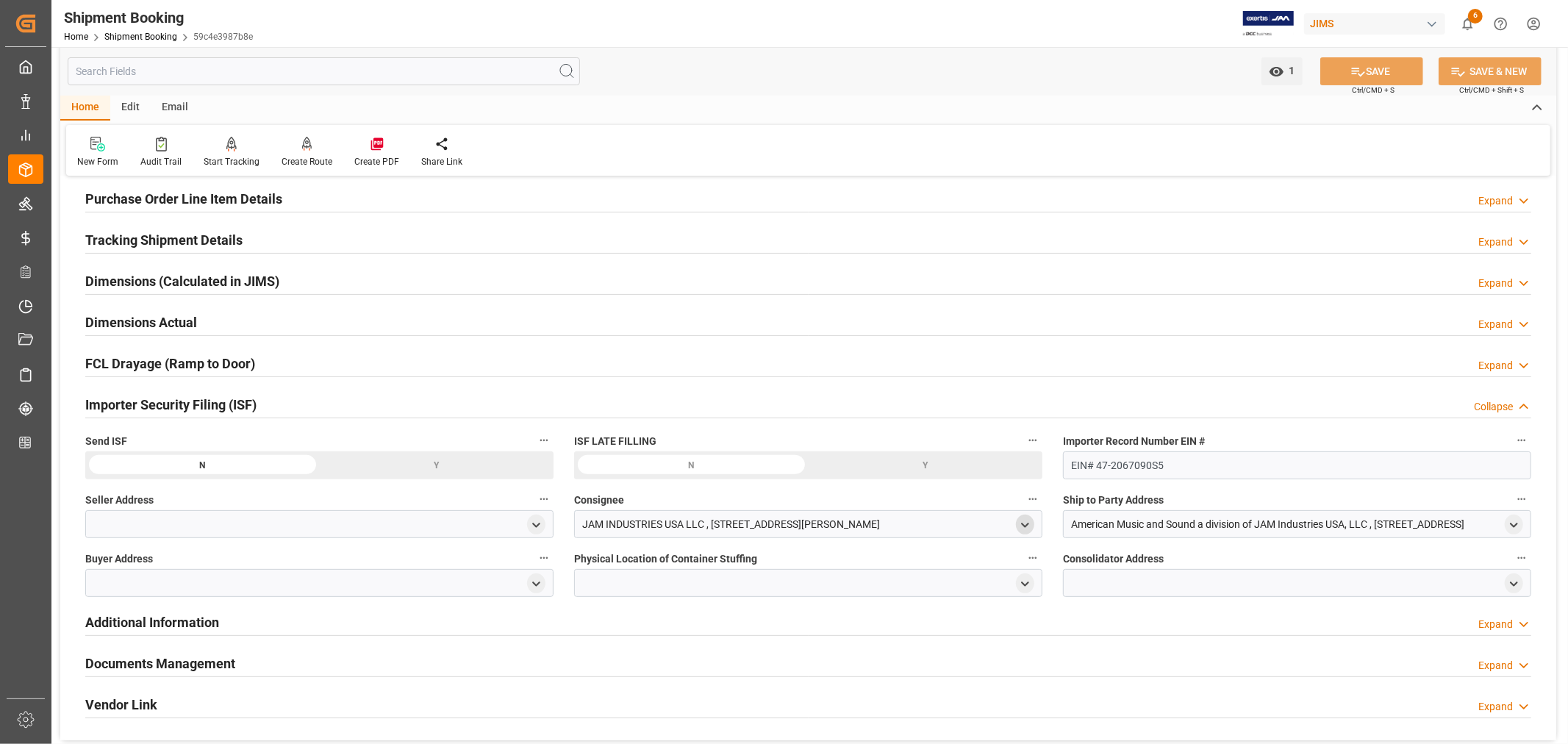
click at [1025, 524] on icon "open menu" at bounding box center [1025, 524] width 13 height 13
click at [798, 564] on input at bounding box center [787, 567] width 403 height 28
type input "jam"
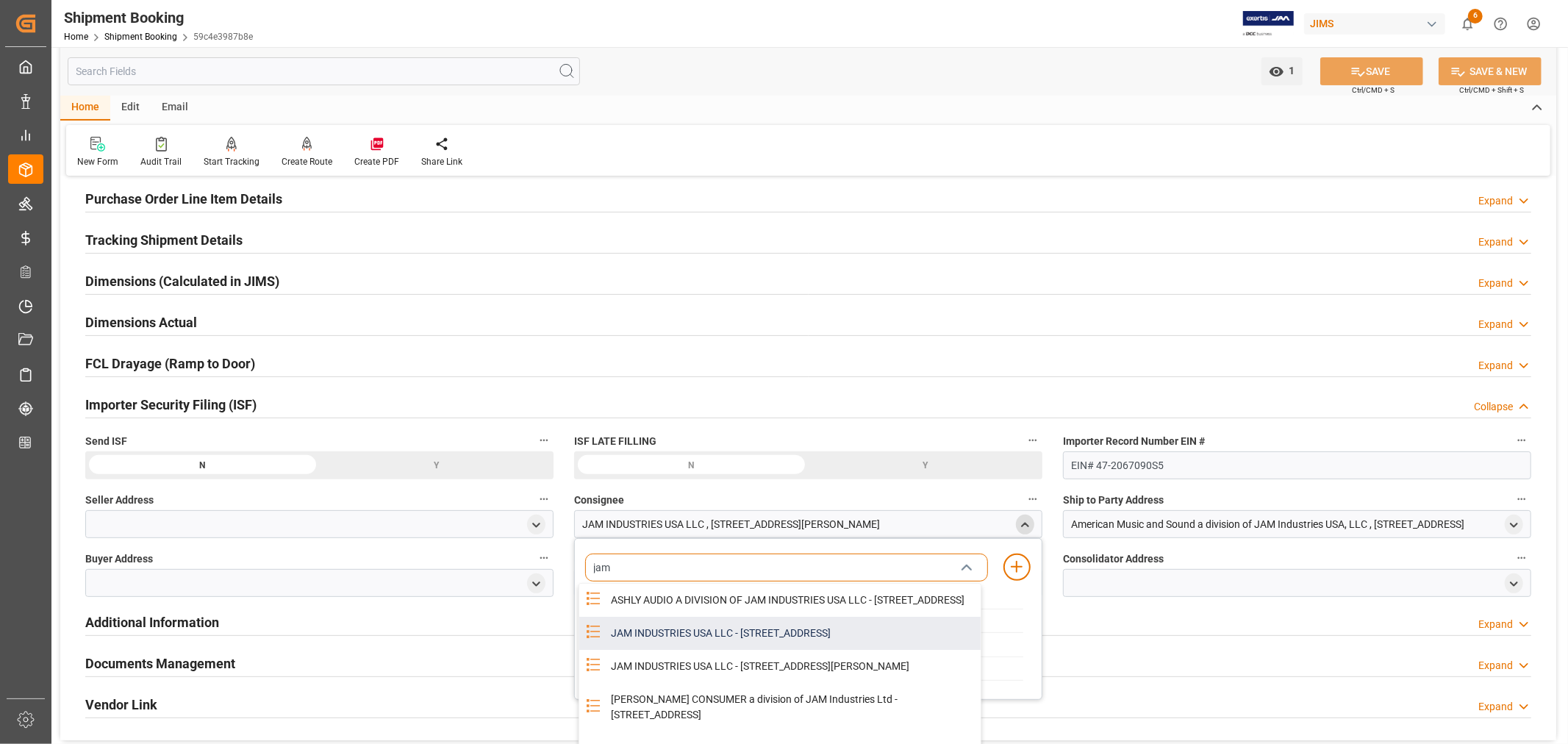
click at [745, 643] on div "JAM INDUSTRIES USA LLC - 154 WOODLAWN RD, BERLIN, CT, US, 06037" at bounding box center [791, 633] width 378 height 33
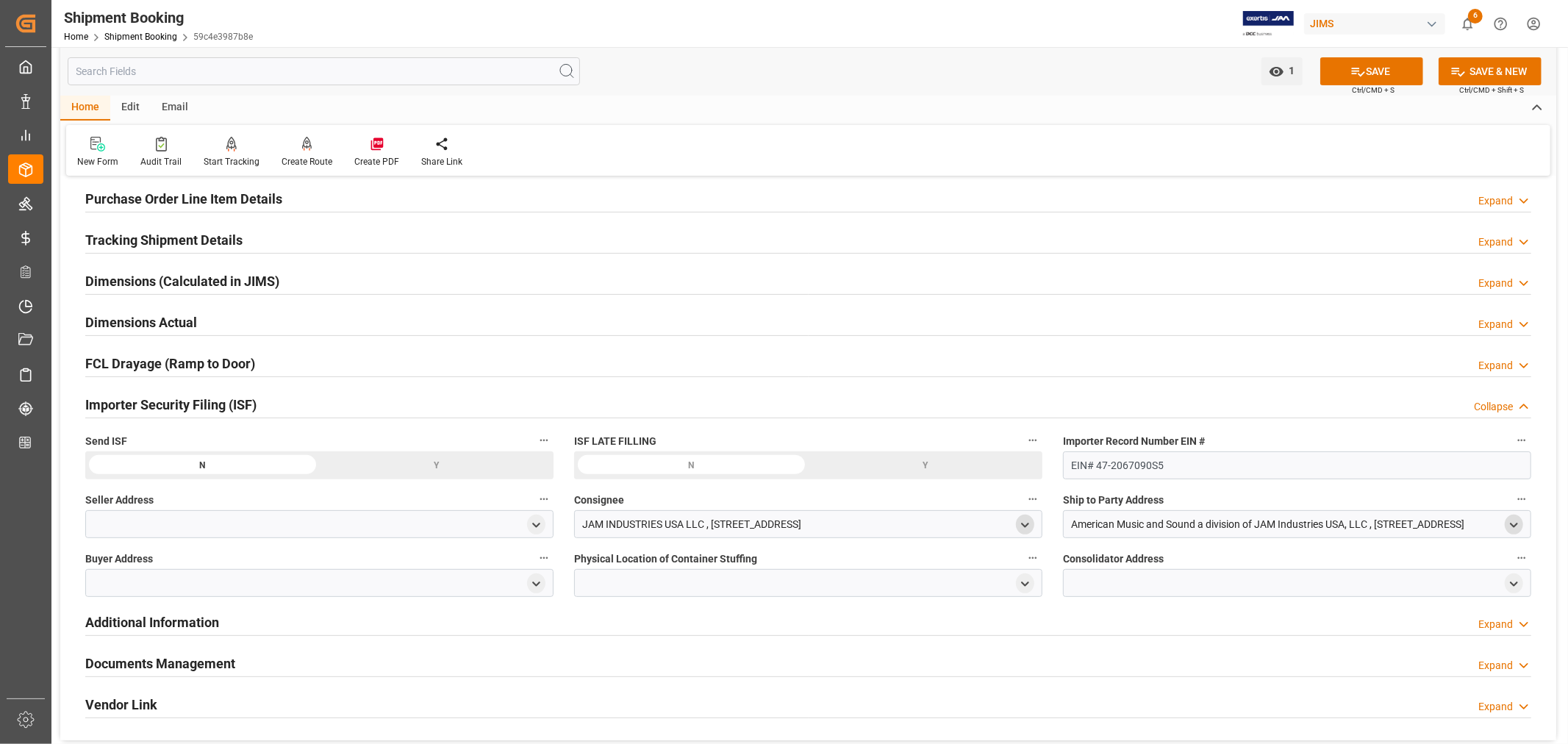
click at [1518, 524] on icon "open menu" at bounding box center [1514, 524] width 13 height 13
click at [1217, 568] on input at bounding box center [1276, 567] width 403 height 28
type input "amer"
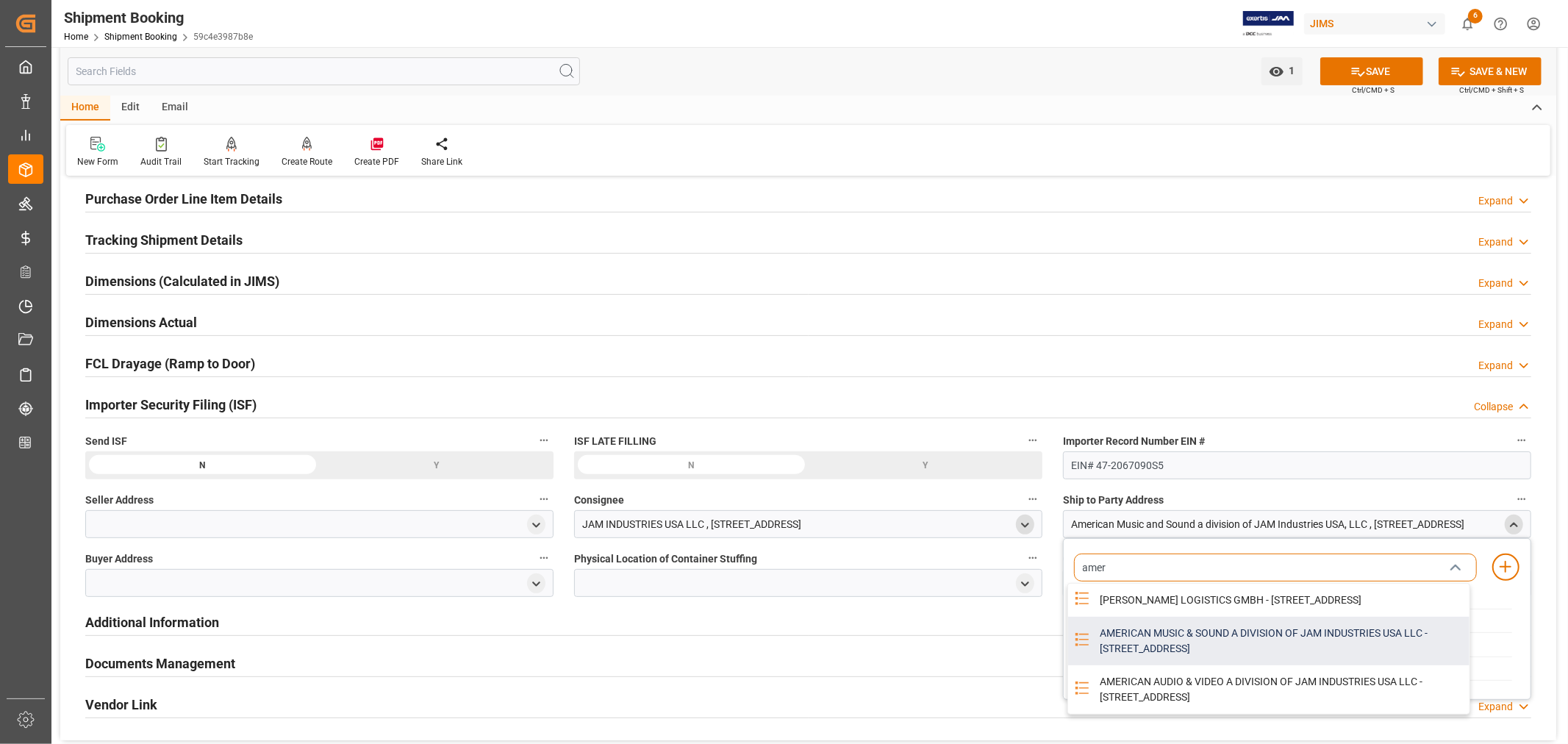
click at [1130, 646] on div "AMERICAN MUSIC & SOUND A DIVISION OF JAM INDUSTRIES USA LLC - 4325 EXECUTIVE DR…" at bounding box center [1280, 640] width 378 height 48
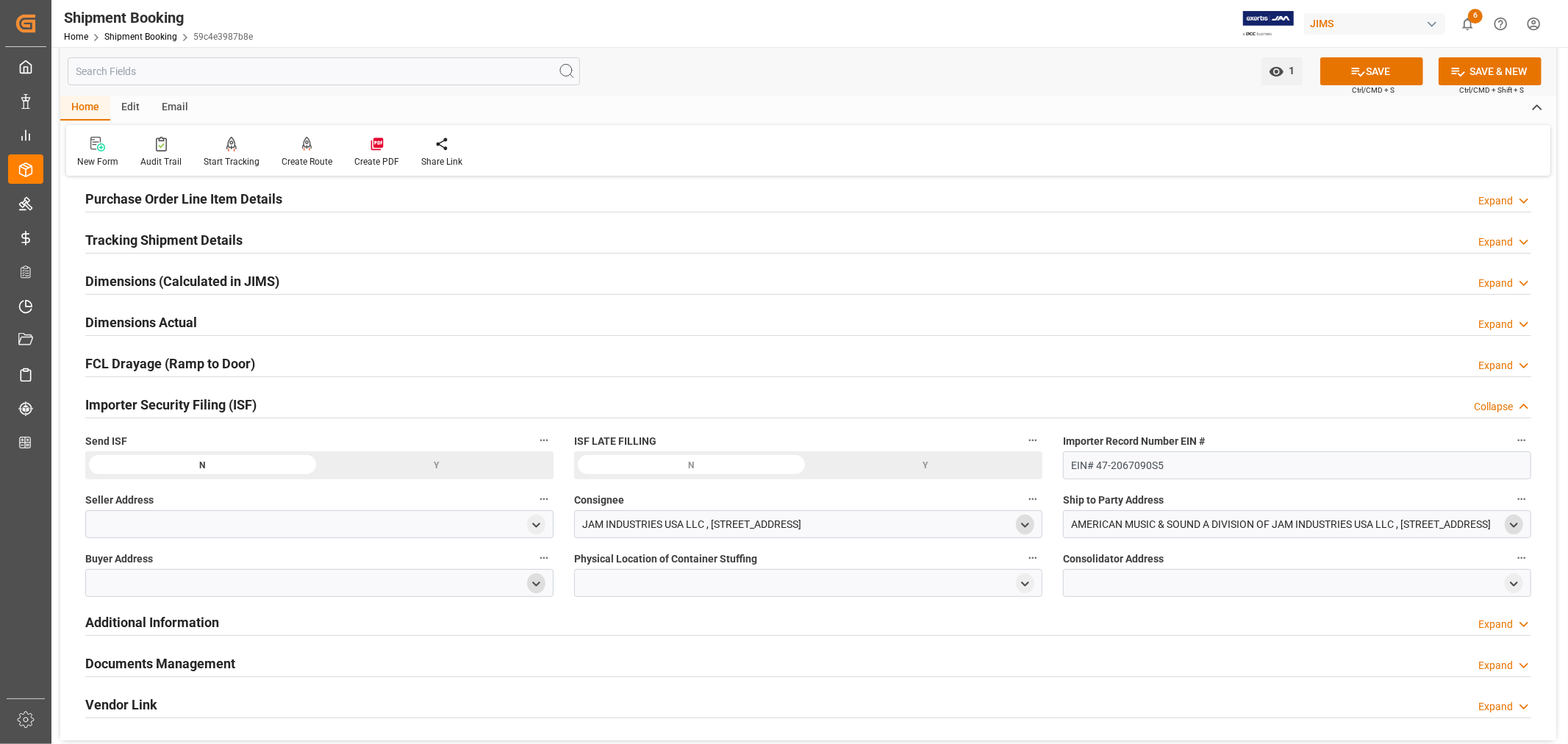
click at [534, 583] on icon "open menu" at bounding box center [536, 584] width 13 height 13
click at [358, 618] on input at bounding box center [297, 625] width 403 height 28
type input "jam"
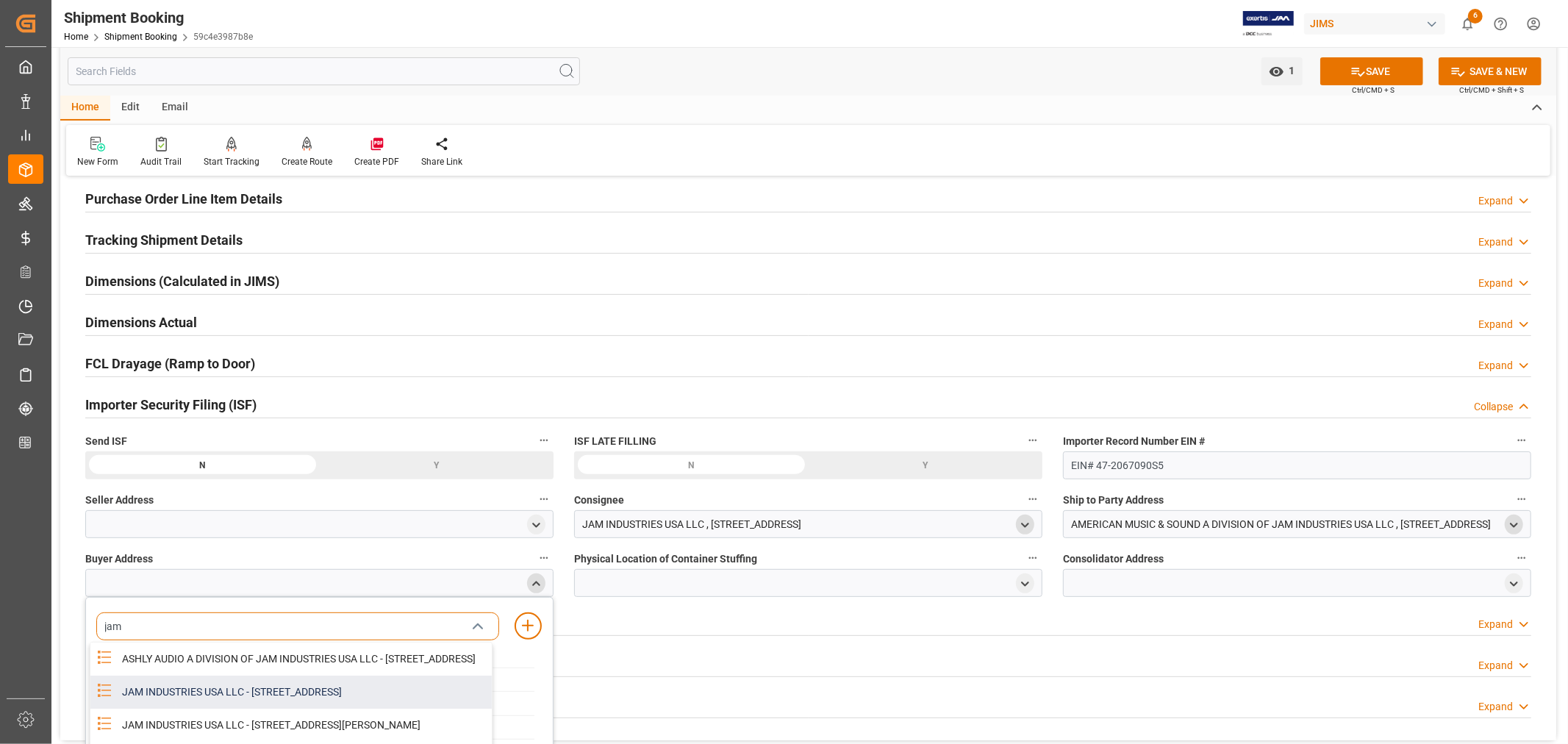
click at [325, 691] on div "JAM INDUSTRIES USA LLC - 154 WOODLAWN RD, BERLIN, CT, US, 06037" at bounding box center [302, 692] width 378 height 33
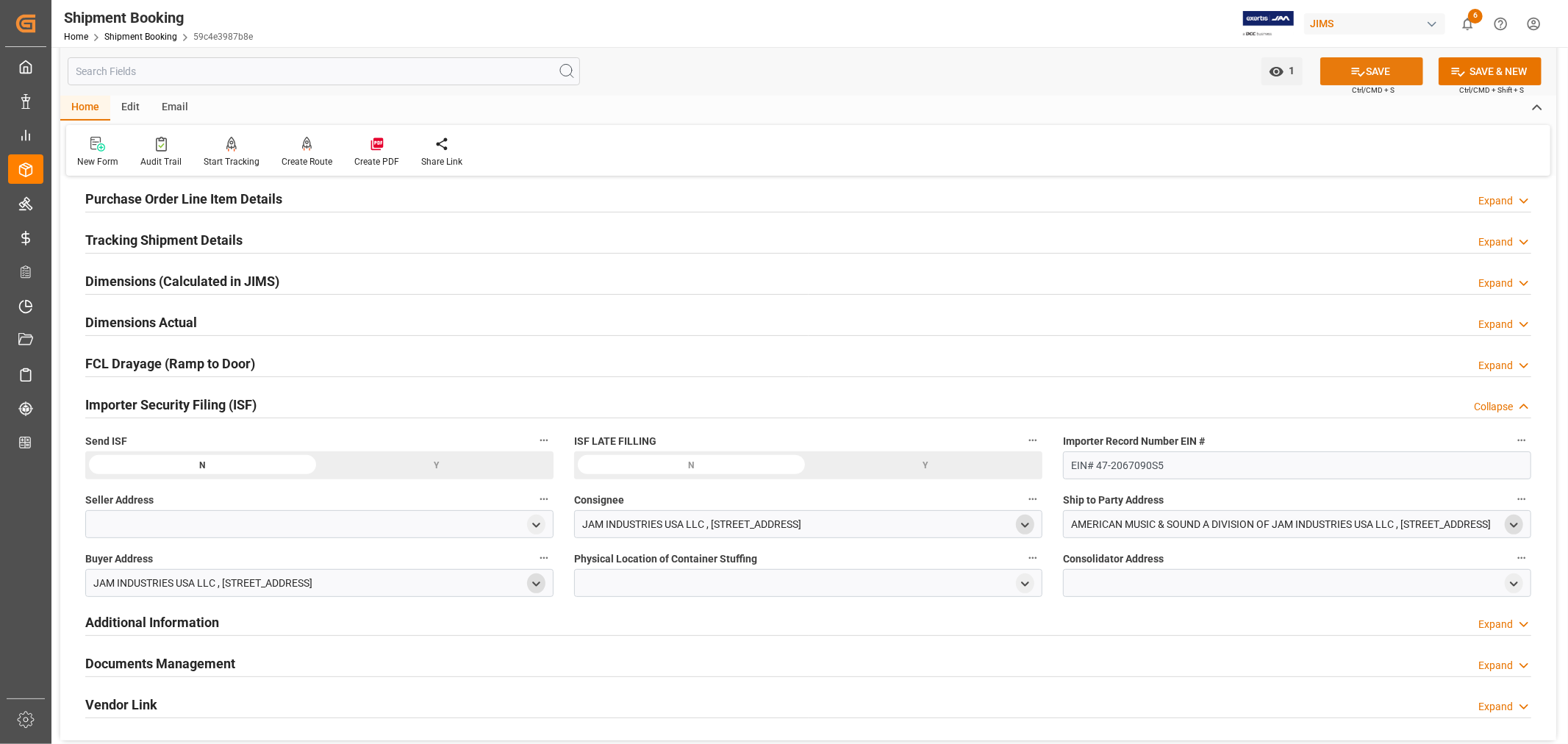
click at [1373, 66] on button "SAVE" at bounding box center [1372, 71] width 103 height 28
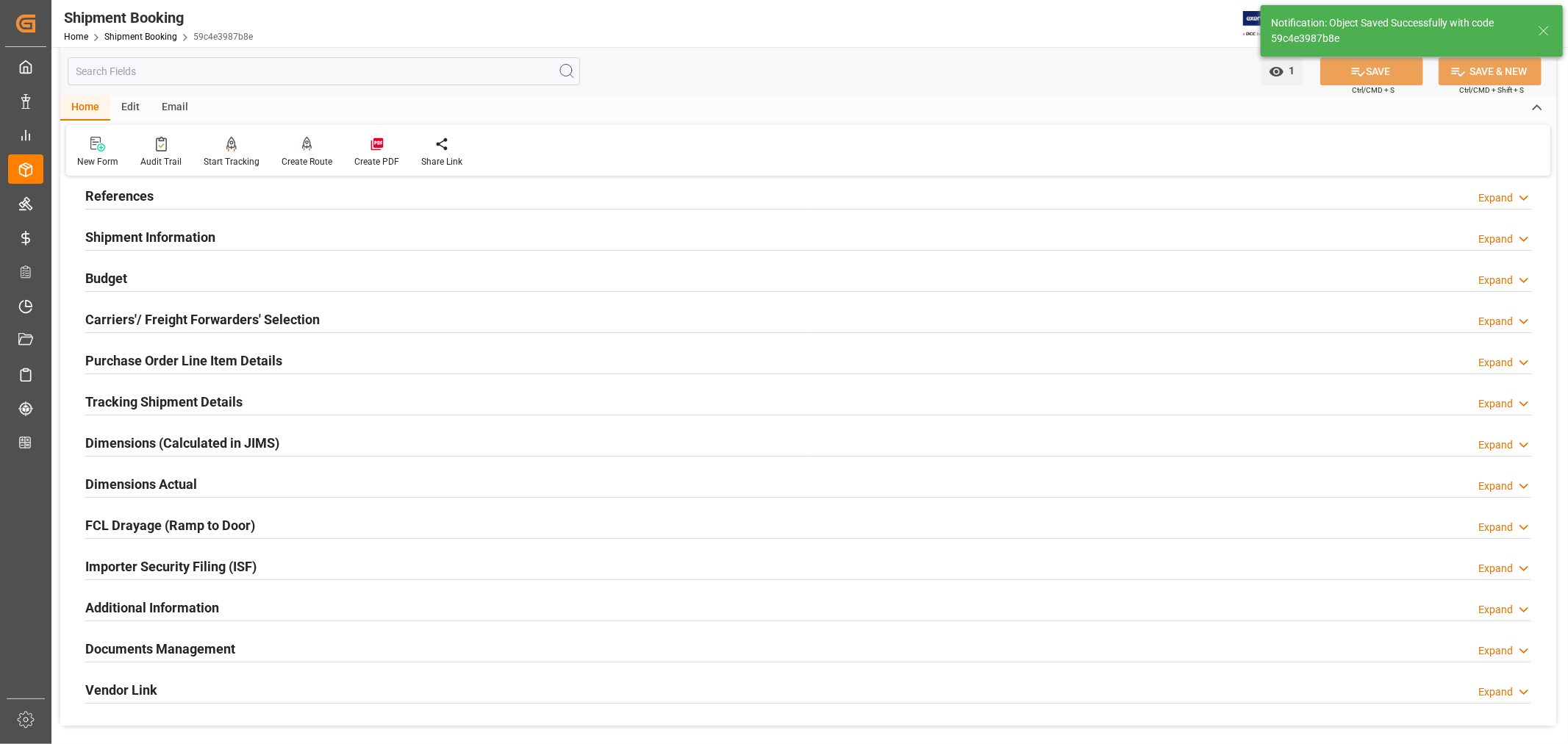
scroll to position [0, 0]
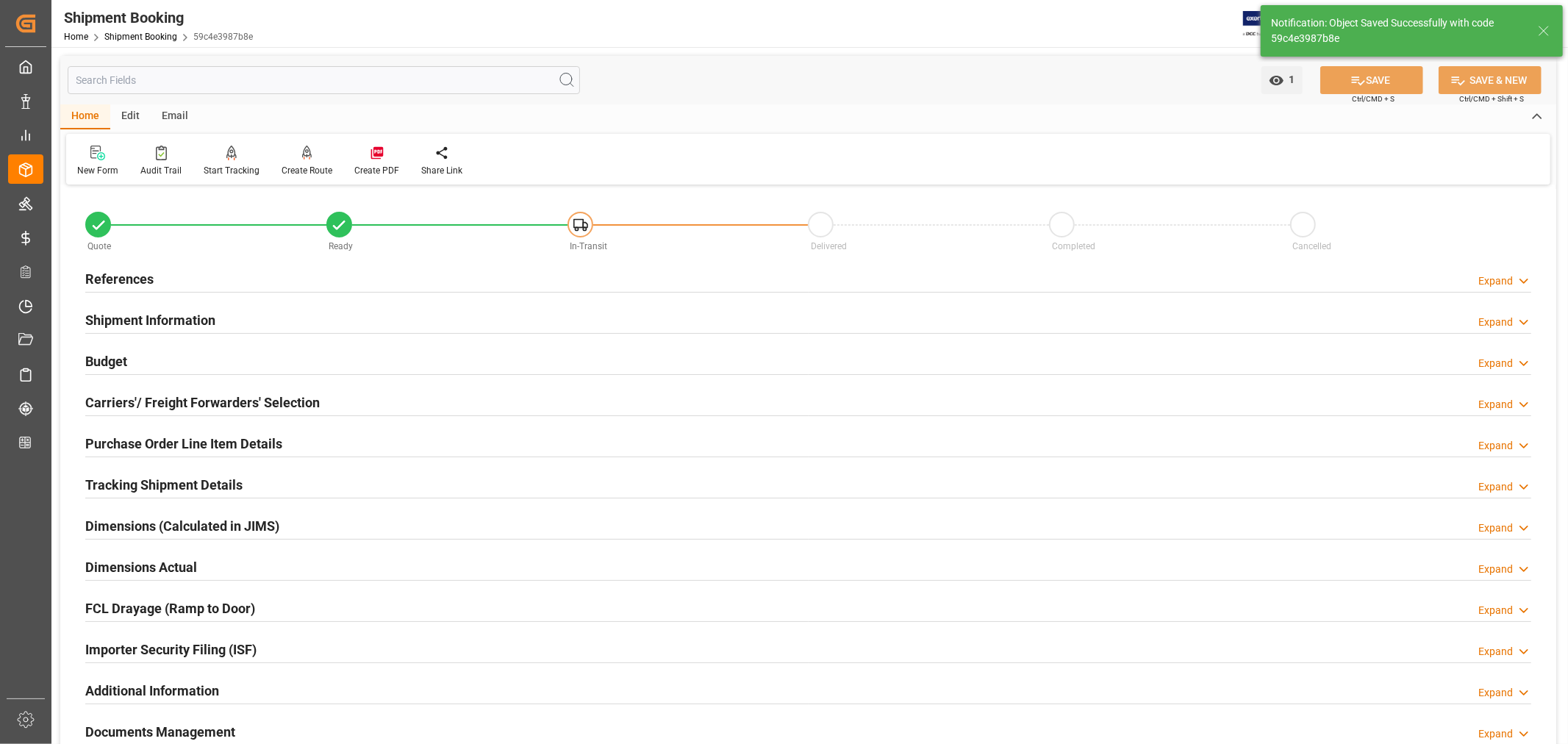
click at [135, 278] on h2 "References" at bounding box center [119, 279] width 69 height 20
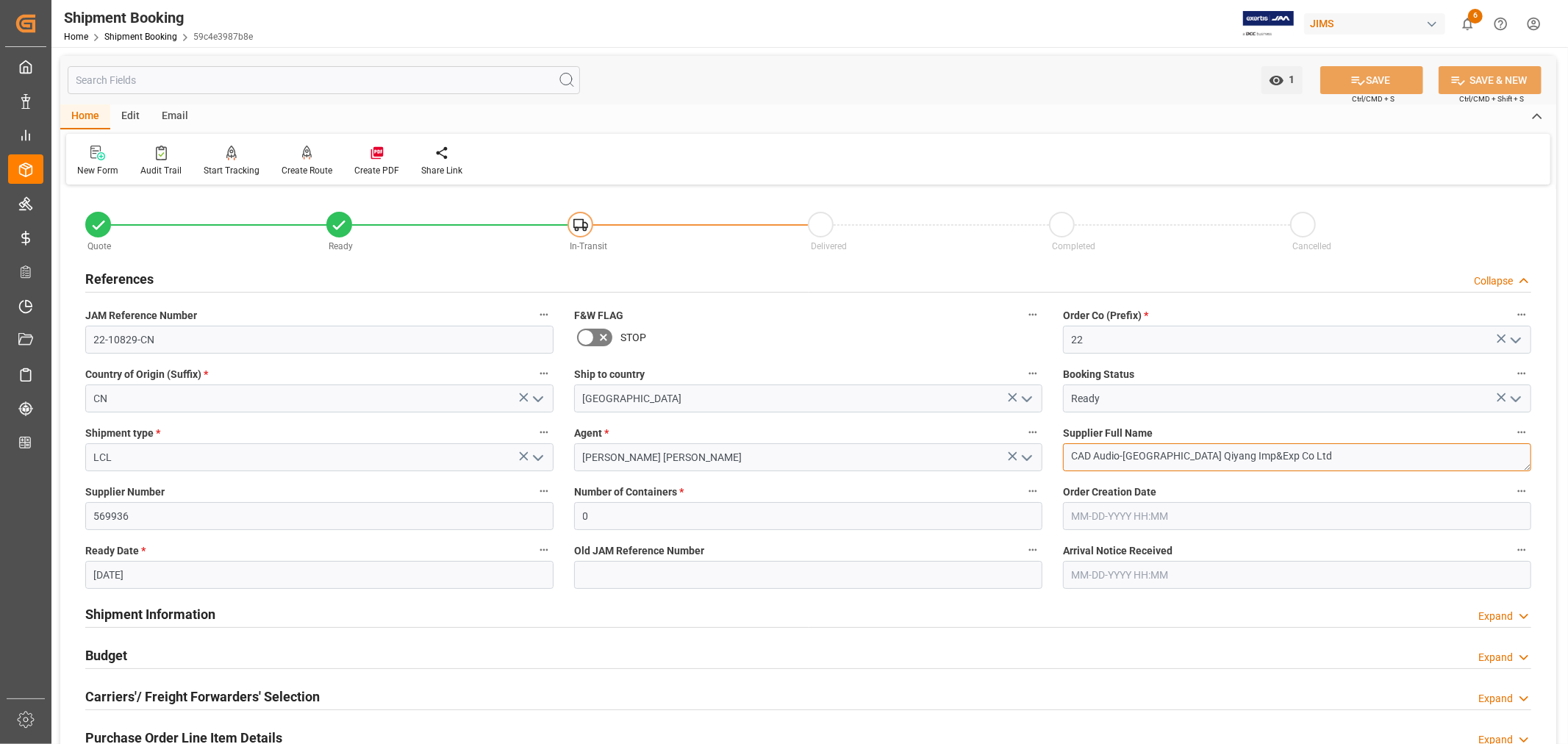
drag, startPoint x: 1280, startPoint y: 451, endPoint x: 1066, endPoint y: 450, distance: 214.0
click at [1066, 450] on textarea "CAD Audio-Shanghai Qiyang Imp&Exp Co Ltd" at bounding box center [1297, 457] width 469 height 28
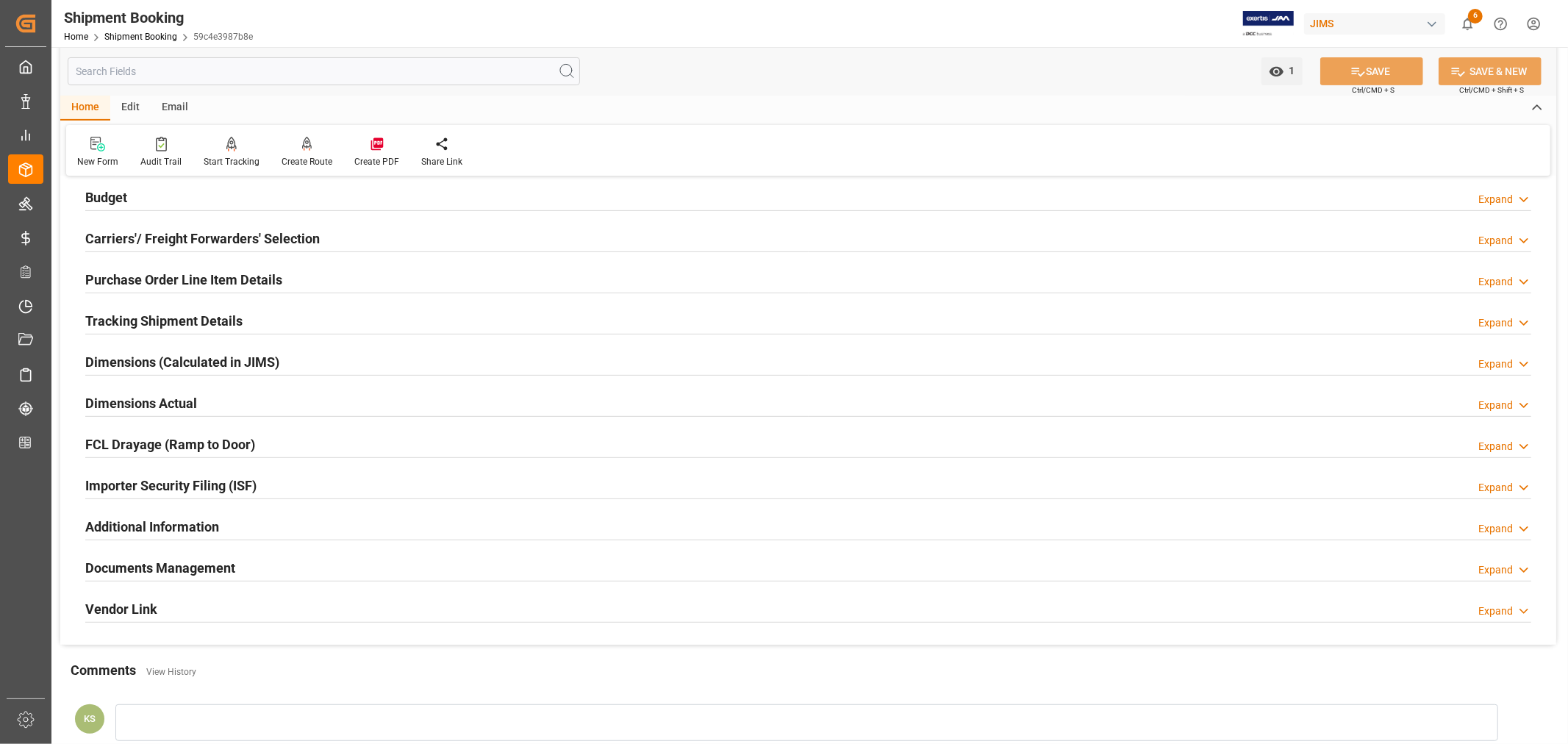
scroll to position [571, 0]
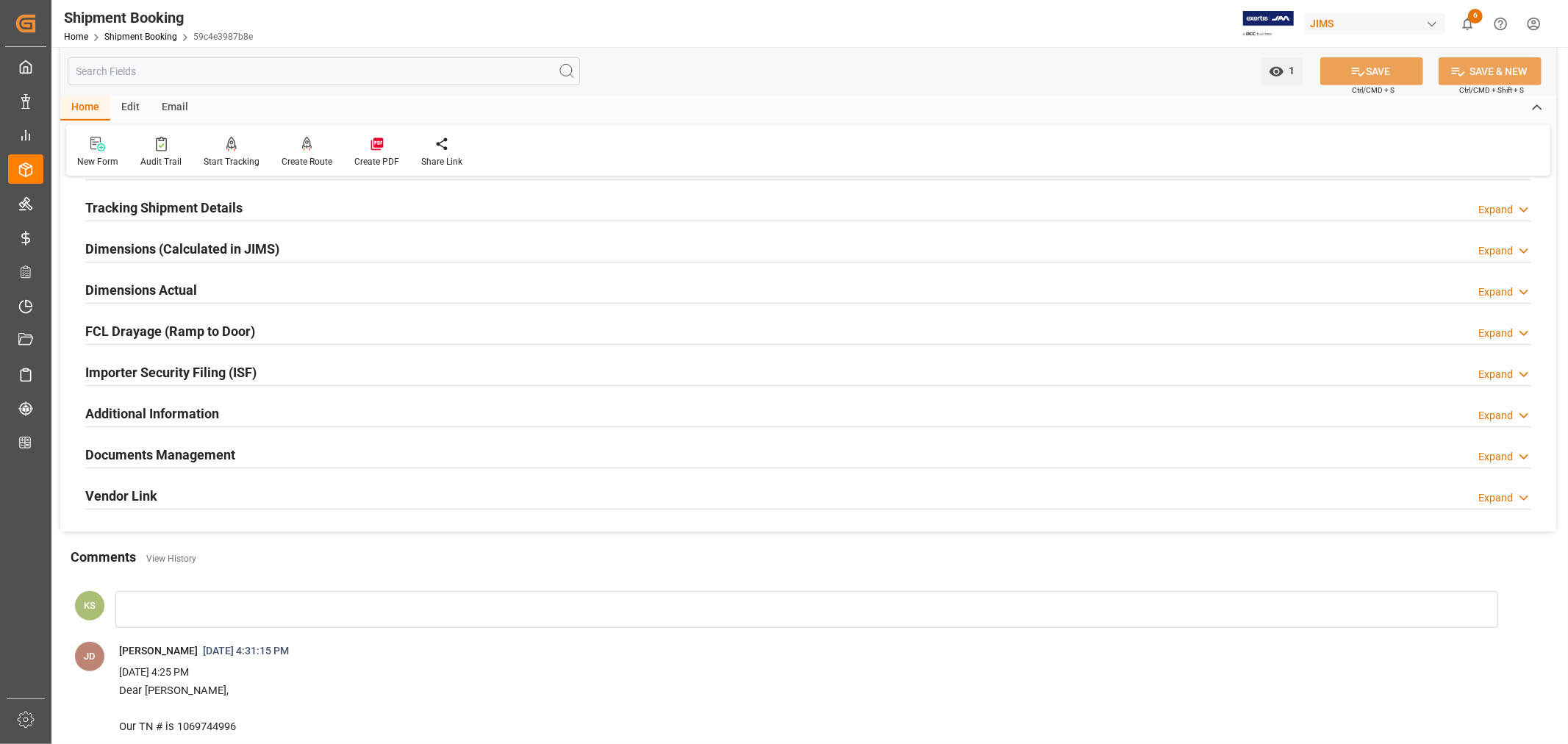
drag, startPoint x: 393, startPoint y: 369, endPoint x: 420, endPoint y: 366, distance: 27.2
click at [393, 369] on div "Importer Security Filing (ISF) Expand" at bounding box center [808, 371] width 1446 height 28
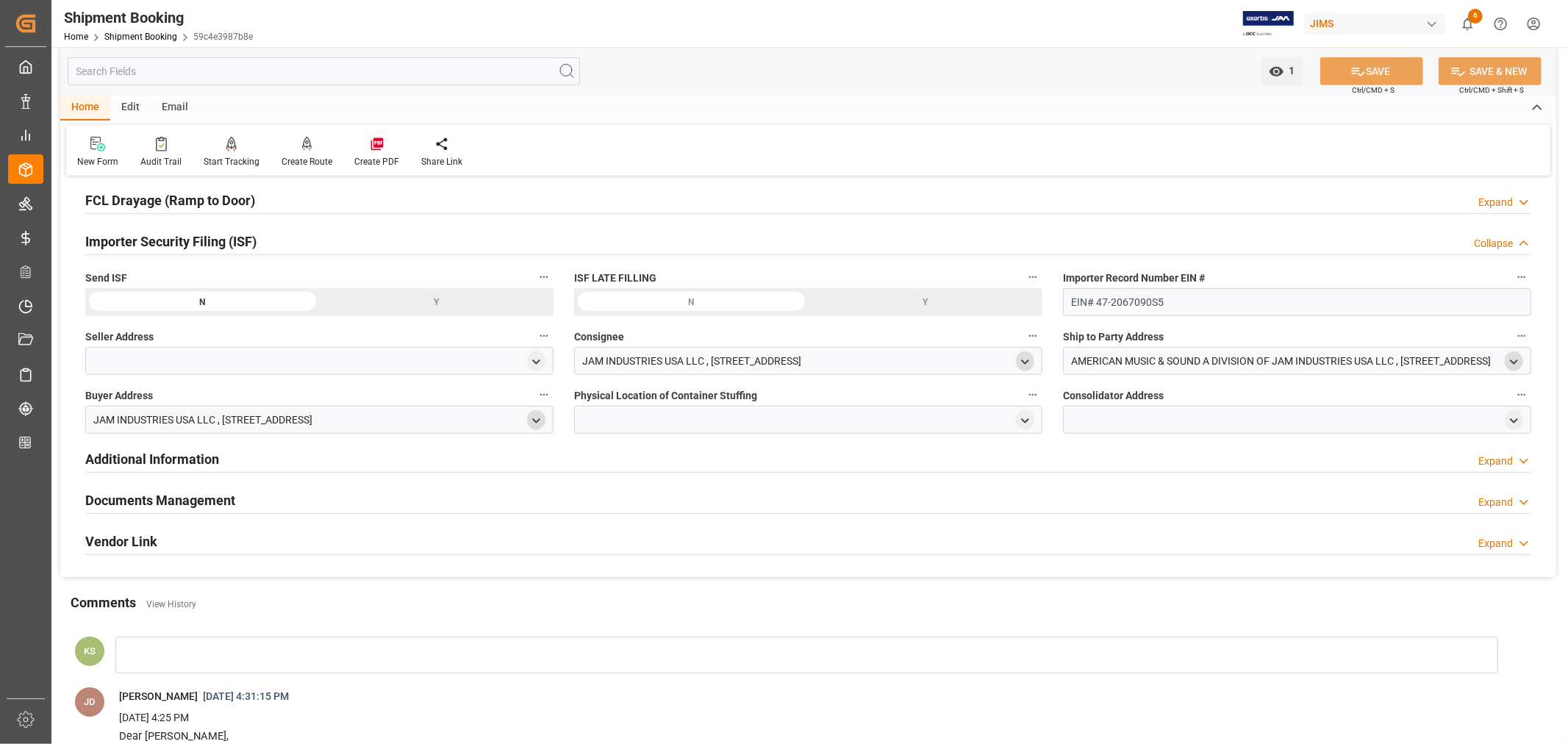
scroll to position [735, 0]
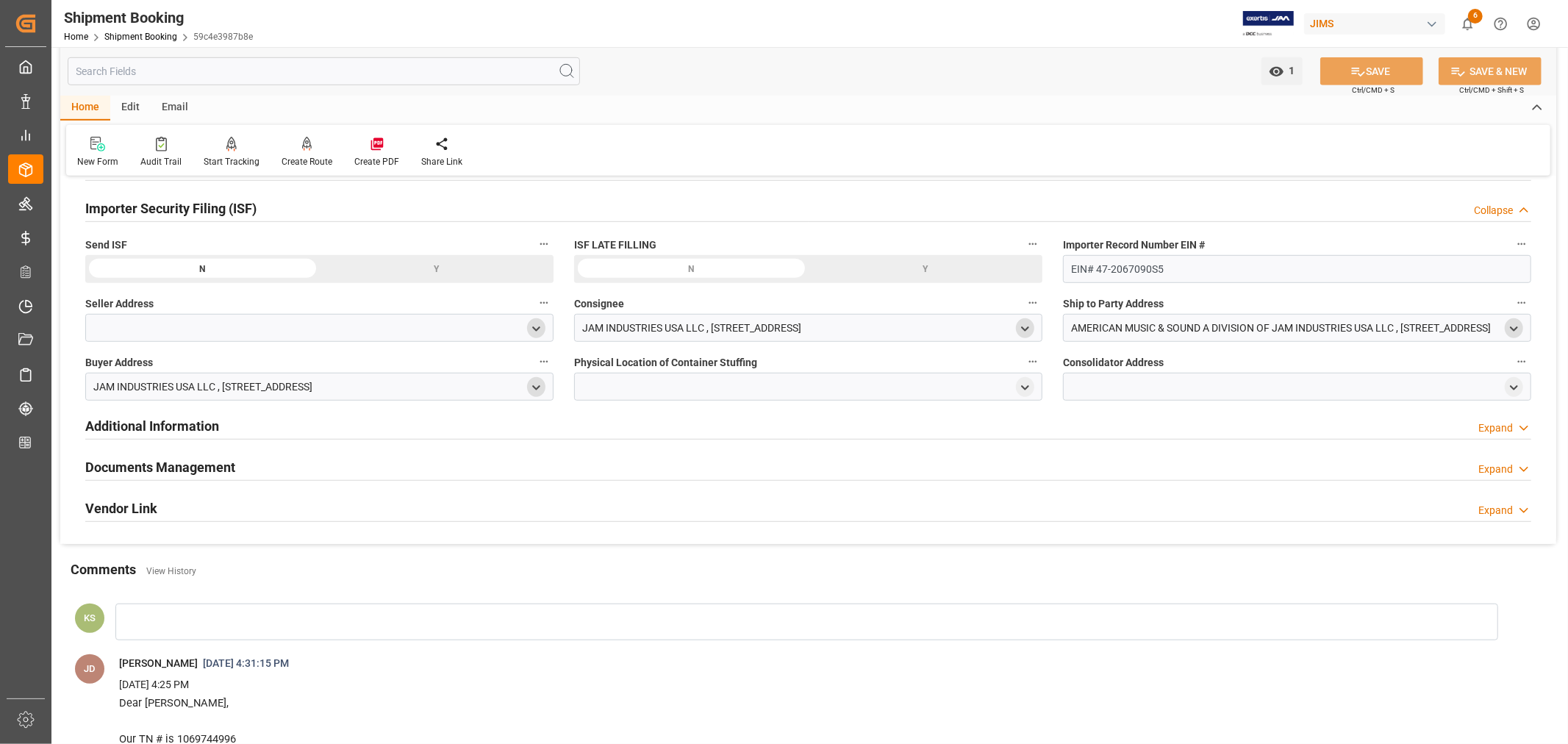
click at [534, 325] on icon "open menu" at bounding box center [536, 328] width 13 height 13
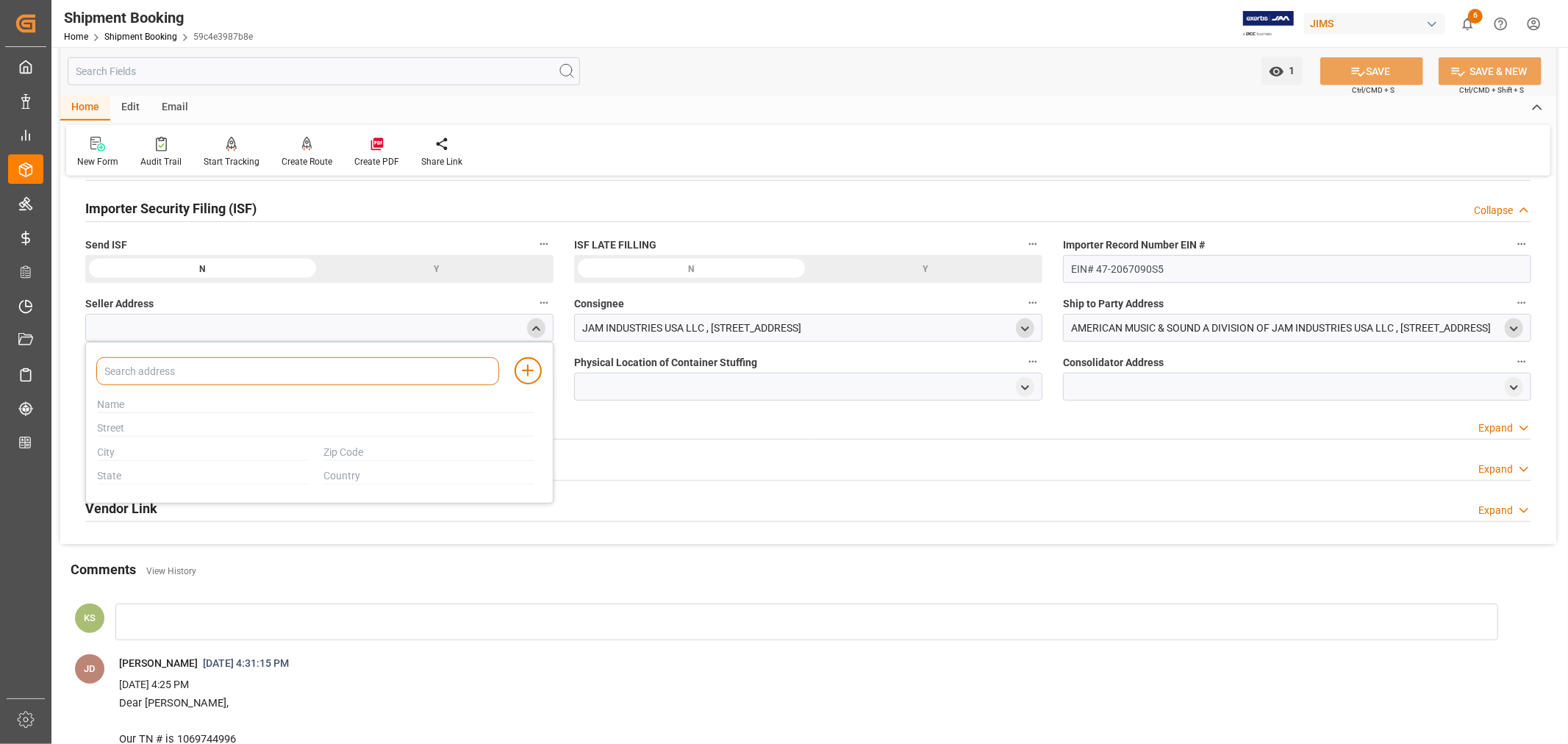
click at [291, 370] on input at bounding box center [297, 371] width 403 height 28
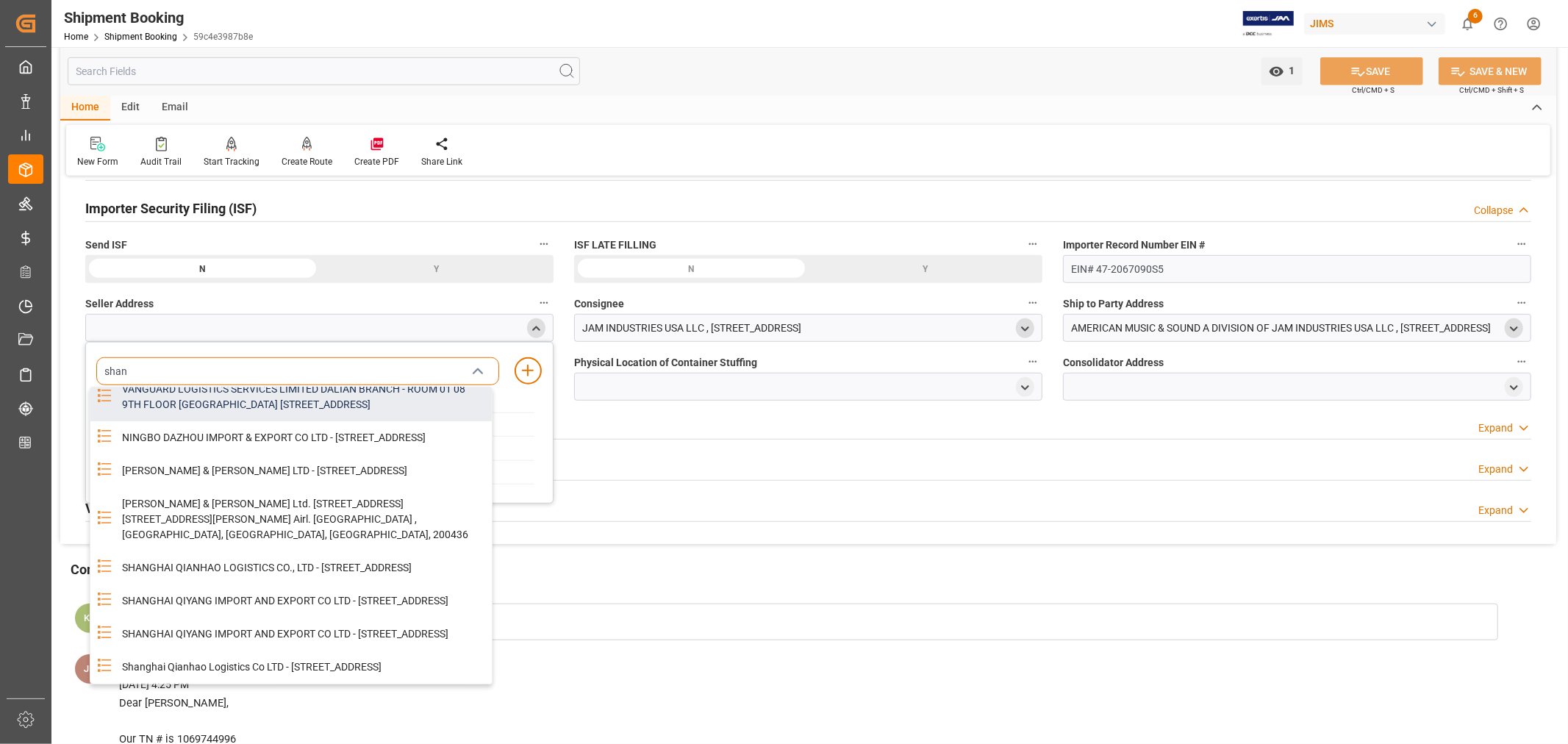
scroll to position [163, 0]
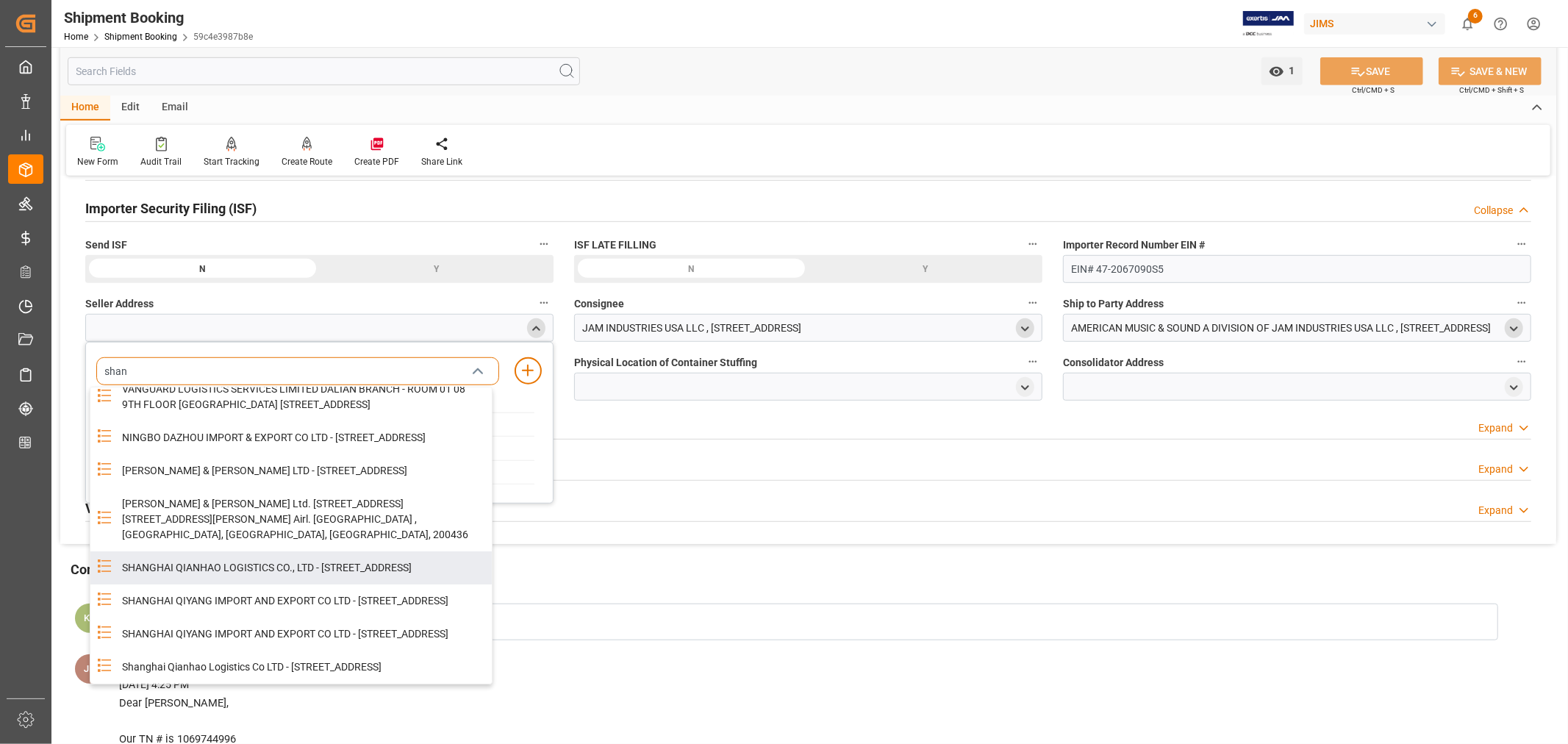
type input "shan"
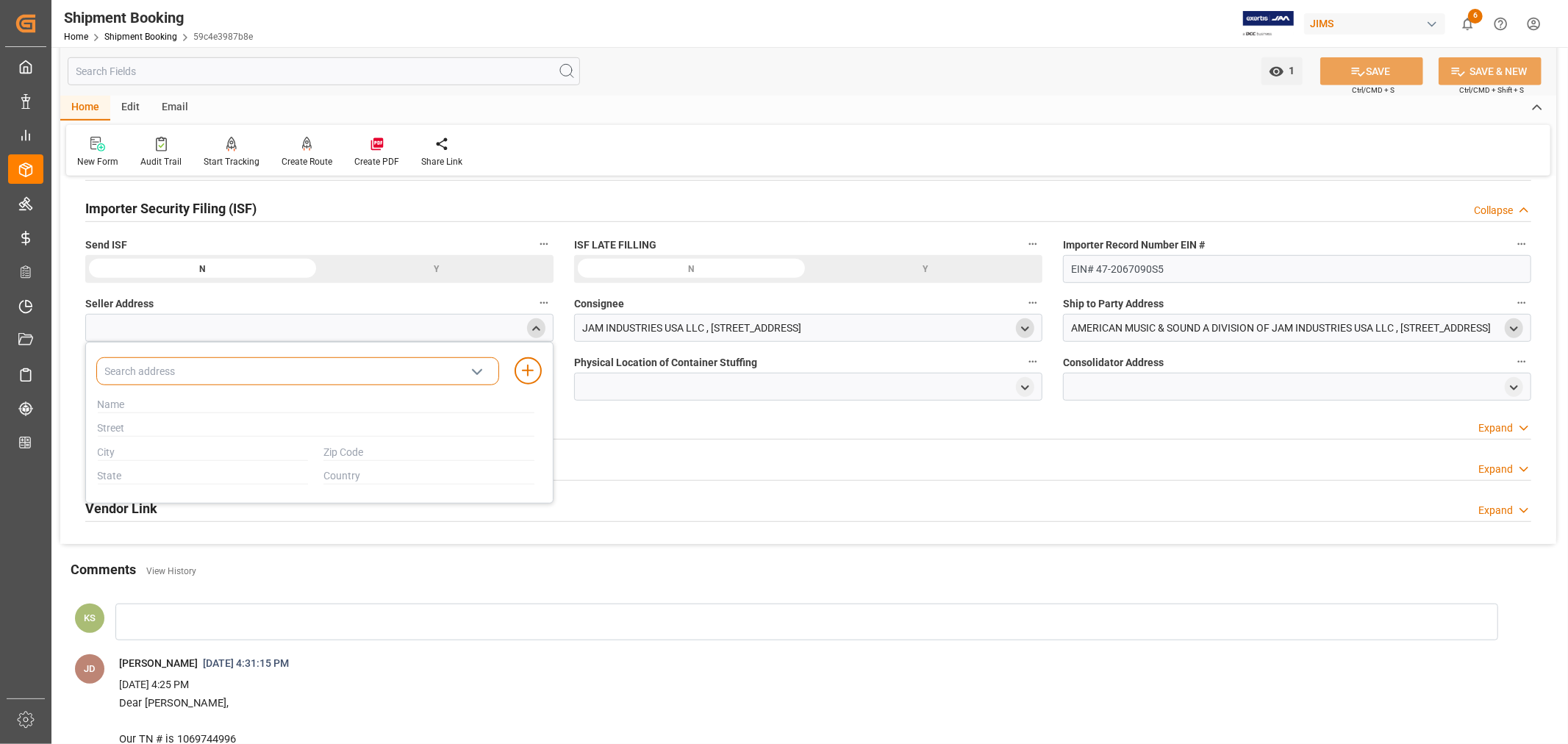
click at [298, 372] on input at bounding box center [297, 371] width 403 height 28
type input "shang"
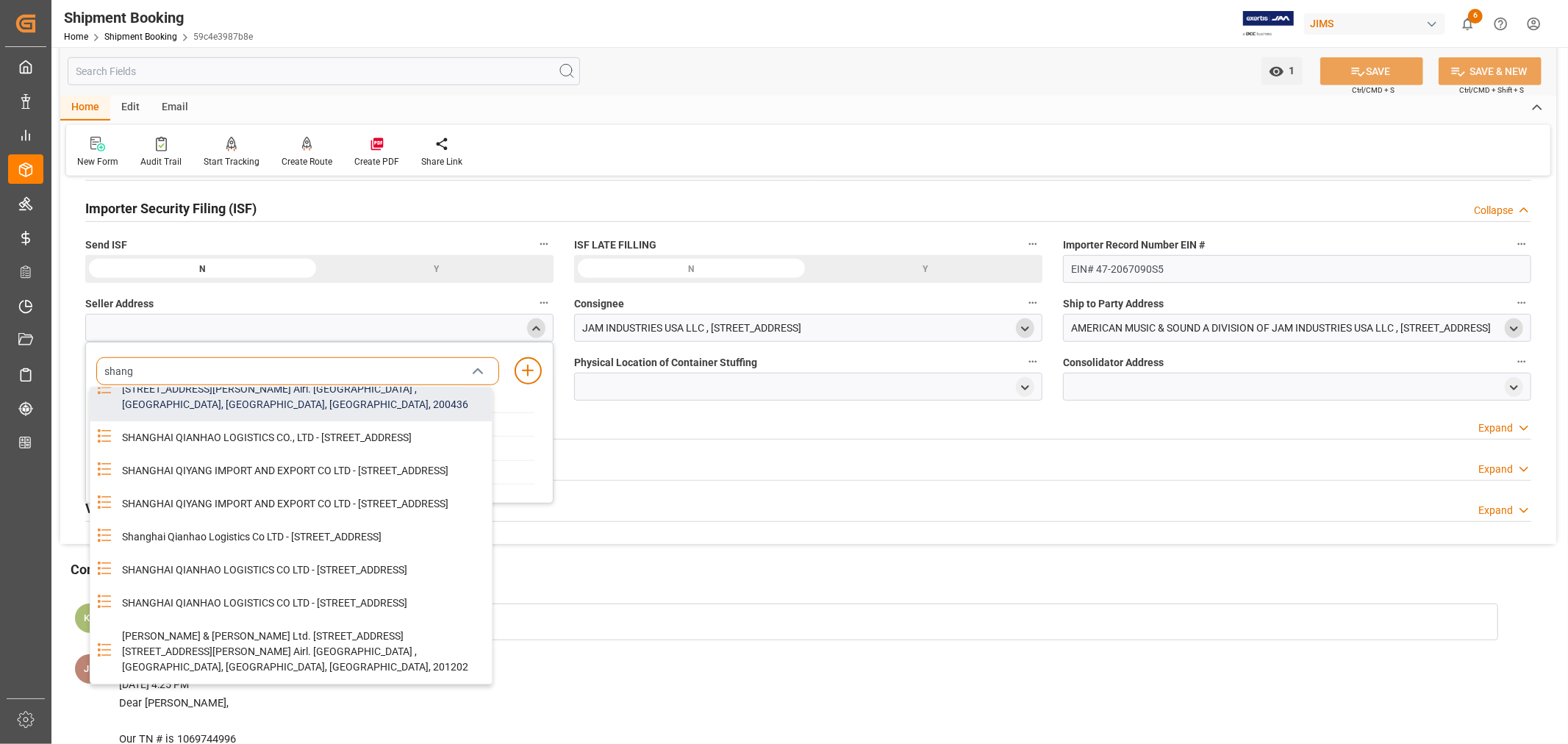
click at [214, 520] on div "SHANGHAI QIYANG IMPORT AND EXPORT CO LTD - ROOM 1216 12F HONGNAN INVESTMENT BUI…" at bounding box center [302, 504] width 378 height 33
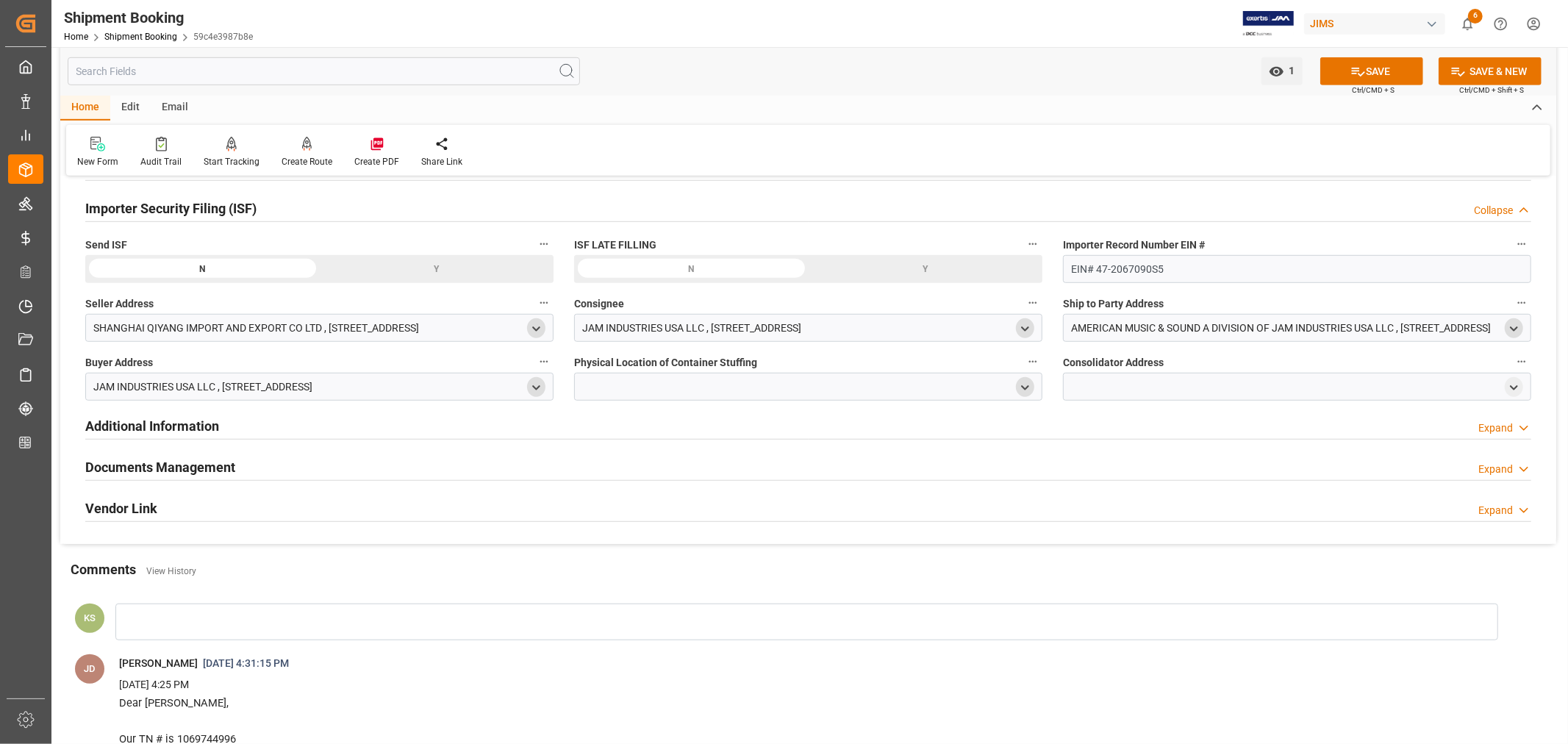
click at [1026, 385] on icon "open menu" at bounding box center [1025, 387] width 13 height 13
click at [642, 432] on input at bounding box center [787, 429] width 403 height 28
type input "shang"
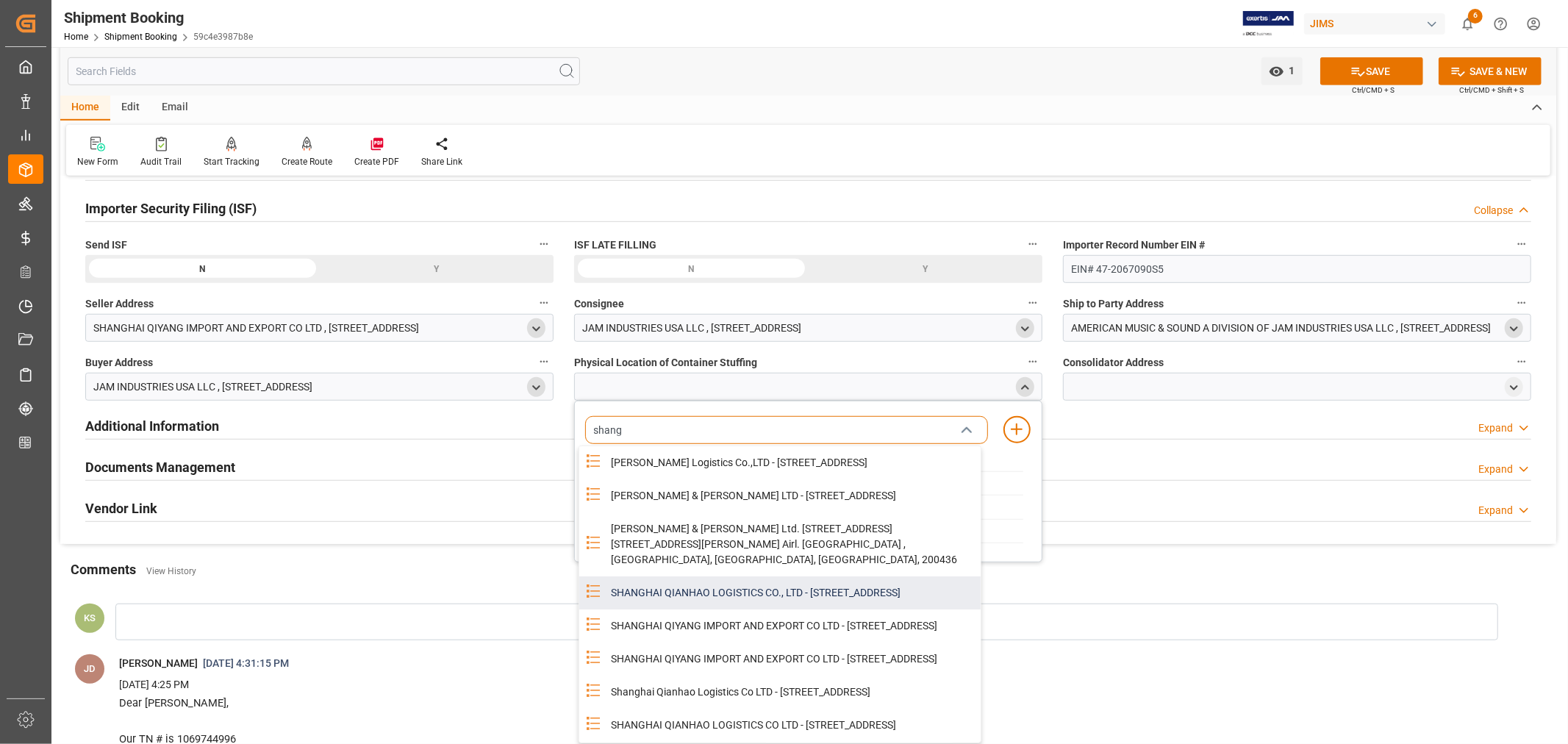
click at [698, 610] on div "SHANGHAI QIANHAO LOGISTICS CO., LTD - ROOM 104 BUILDING 3 NO.530 TEAM 5 PANNAN …" at bounding box center [791, 593] width 378 height 33
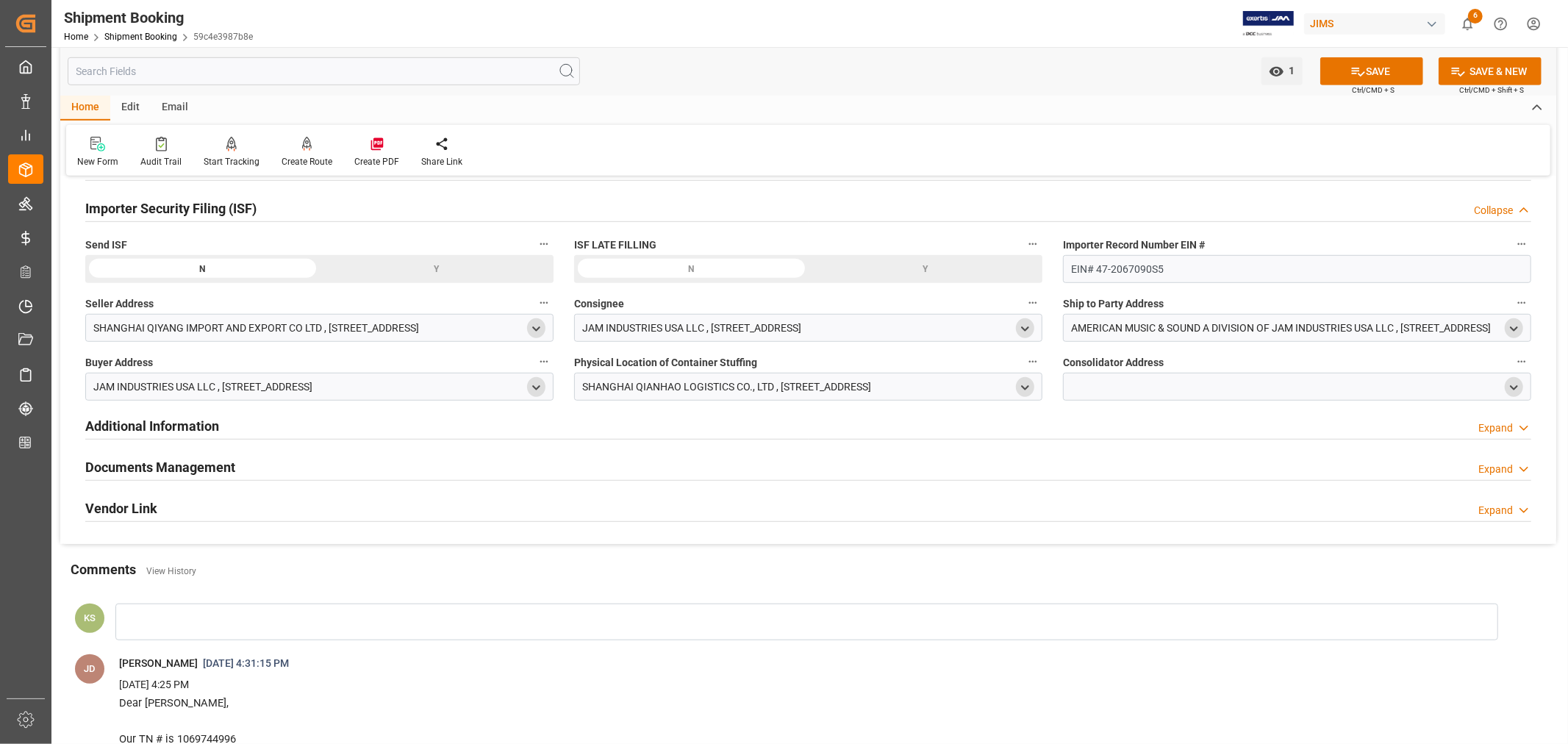
click at [1515, 387] on polyline "open menu" at bounding box center [1515, 387] width 7 height 3
click at [1124, 431] on input at bounding box center [1276, 429] width 403 height 28
type input "shang"
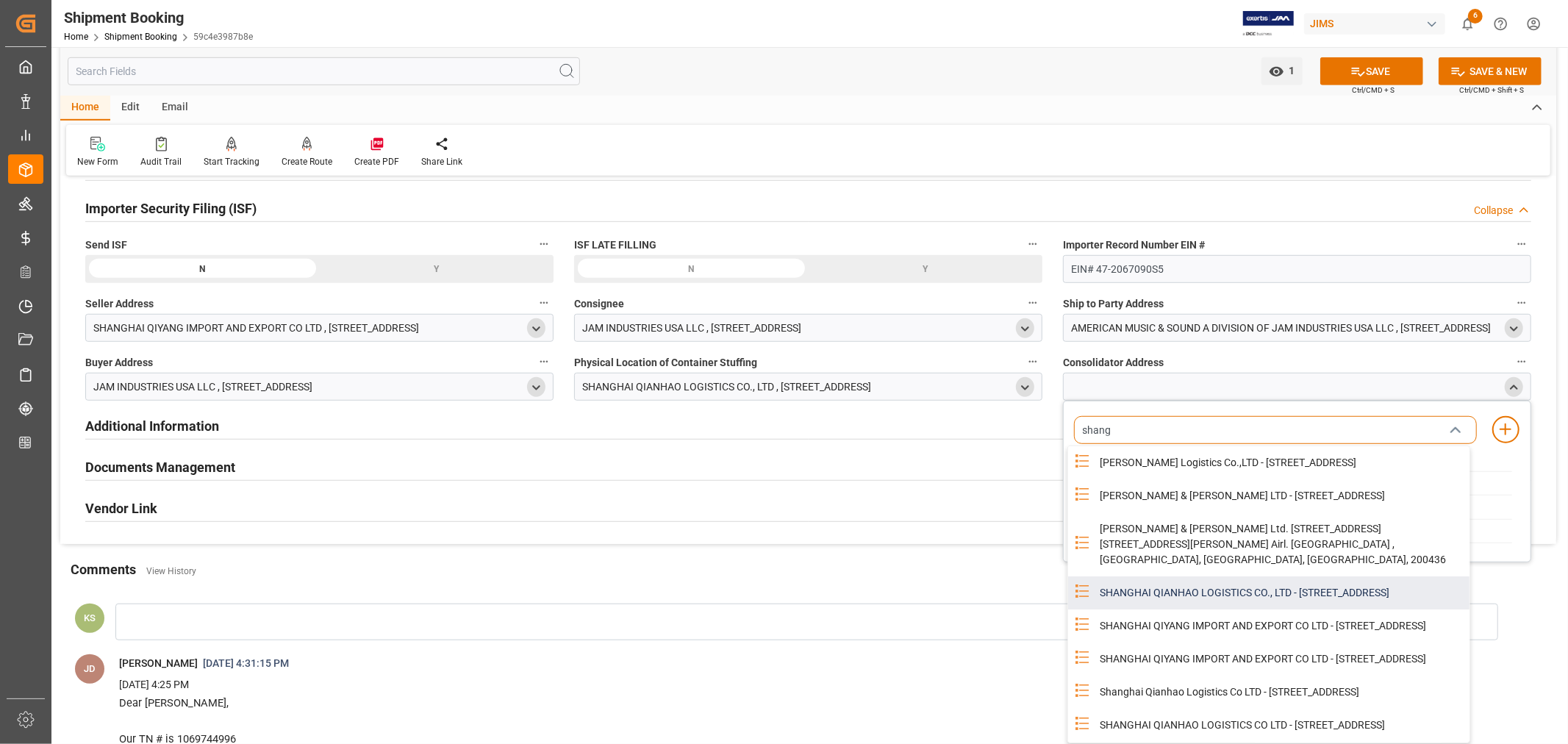
click at [1182, 610] on div "SHANGHAI QIANHAO LOGISTICS CO., LTD - ROOM 104 BUILDING 3 NO.530 TEAM 5 PANNAN …" at bounding box center [1280, 593] width 378 height 33
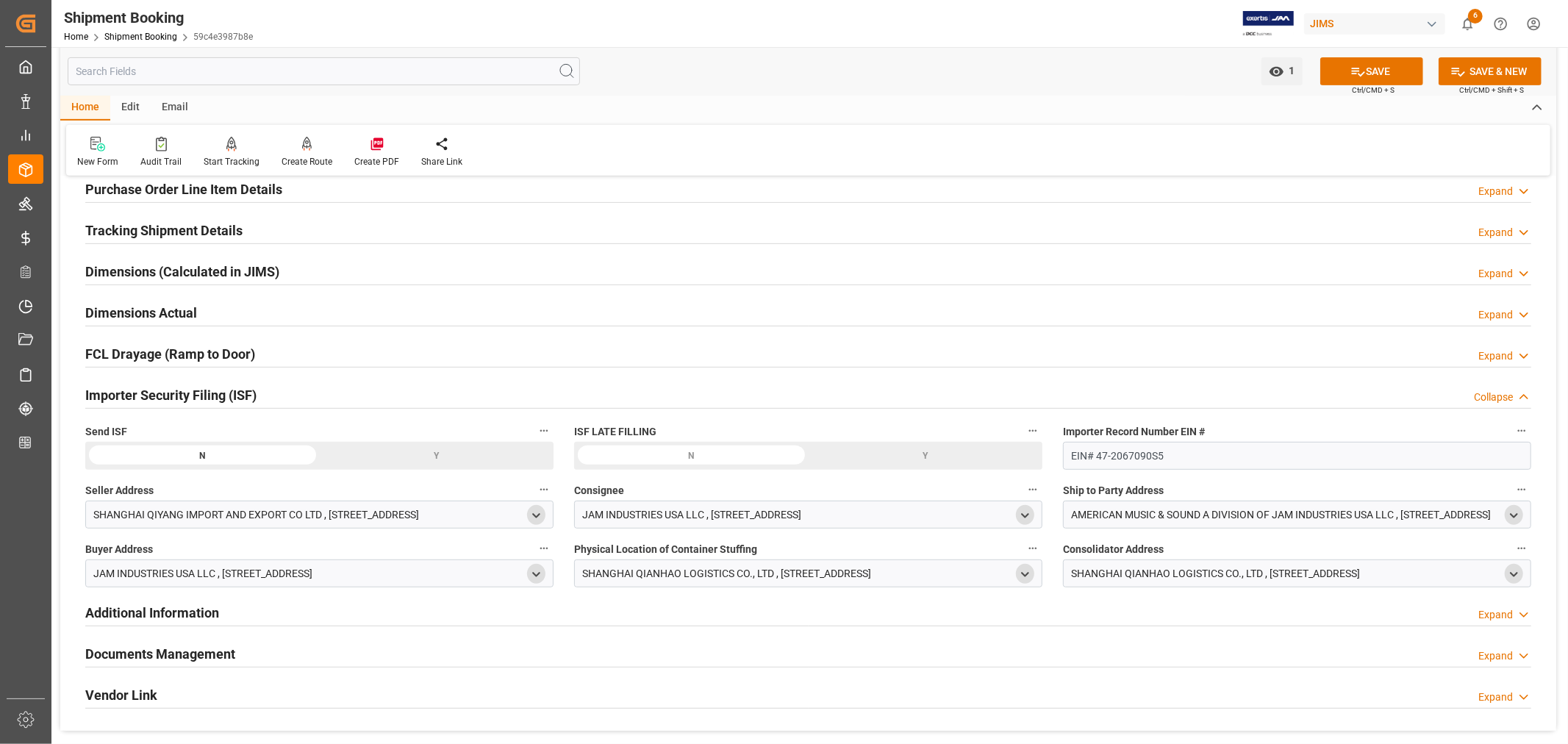
scroll to position [489, 0]
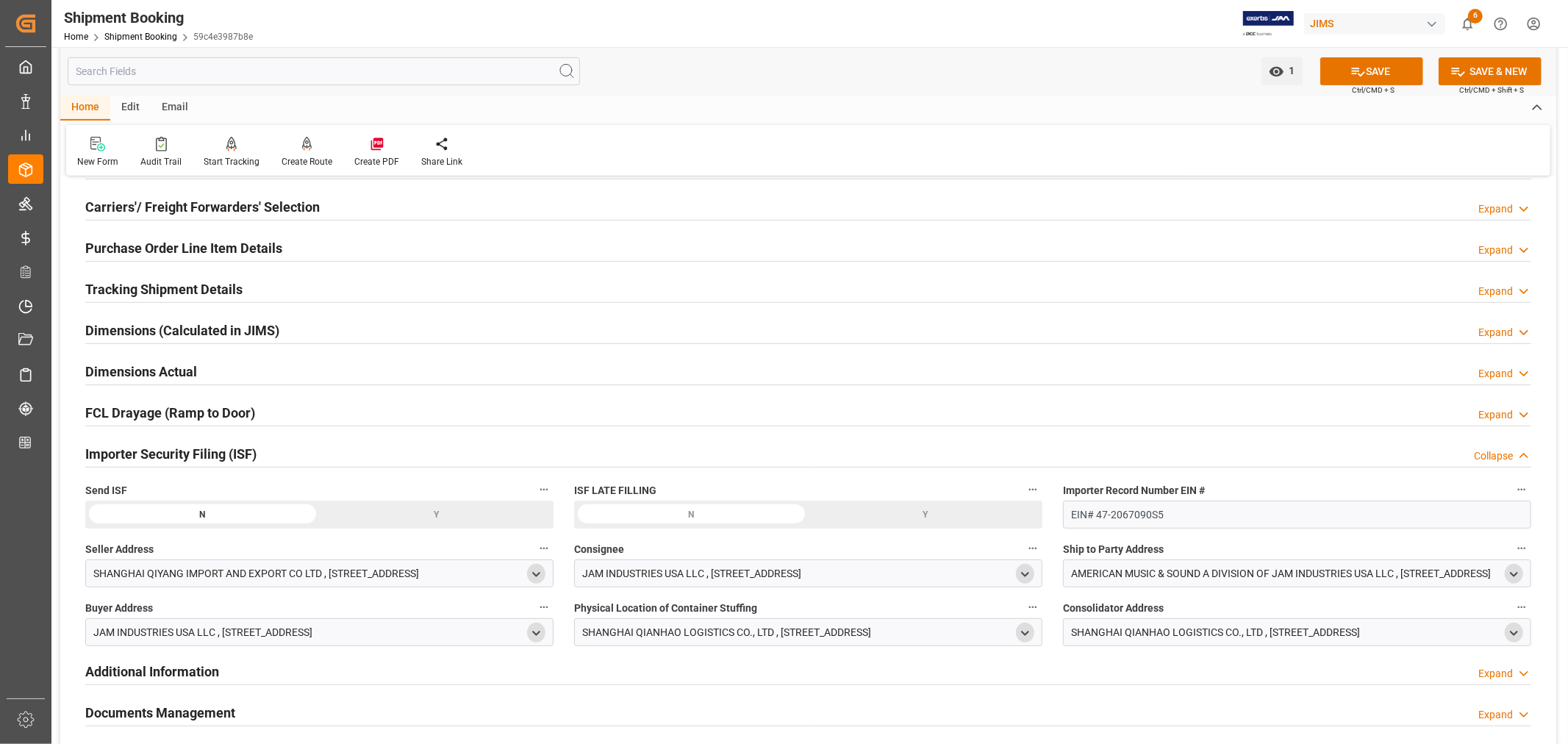
click at [262, 448] on div "Importer Security Filing (ISF) Collapse" at bounding box center [808, 452] width 1446 height 28
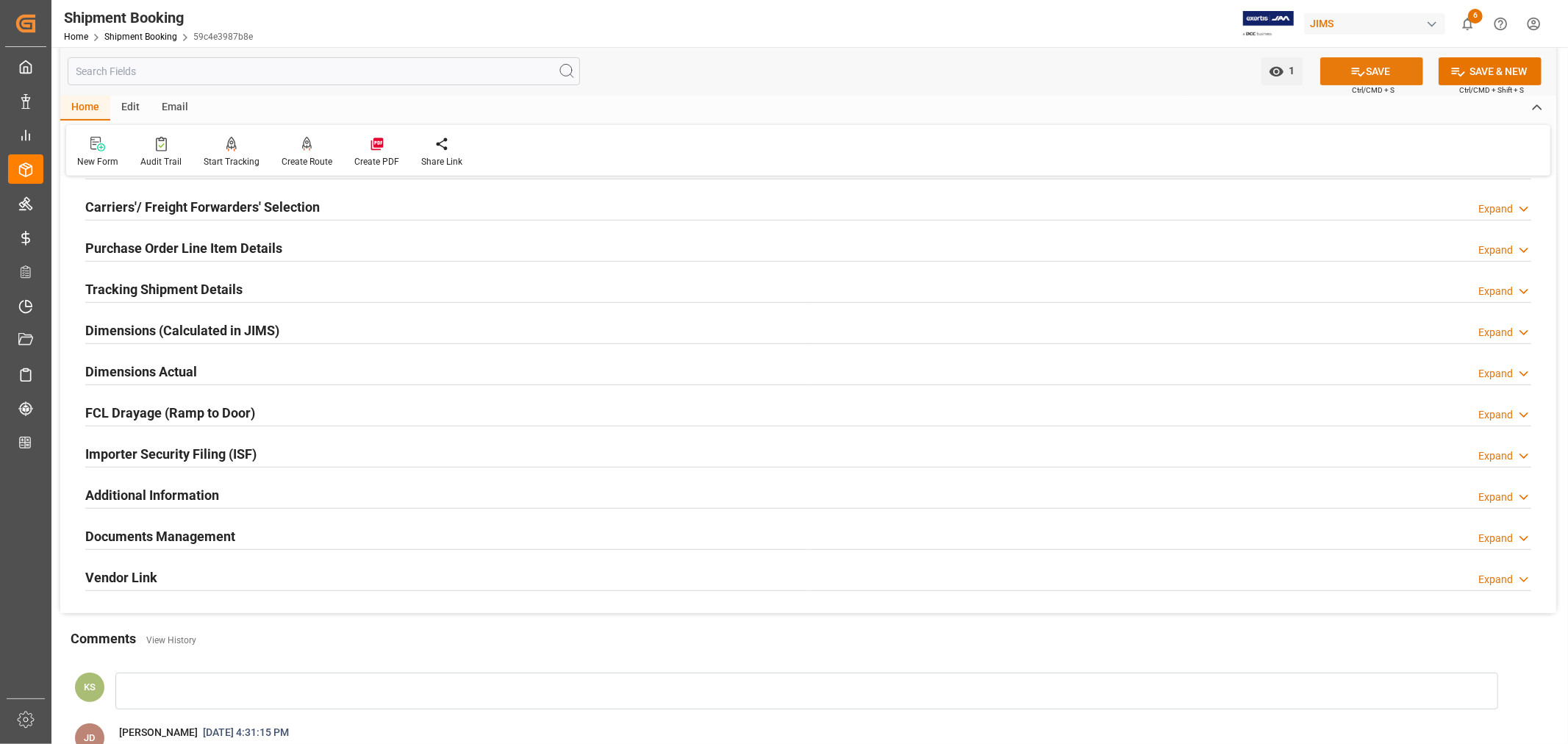
click at [1361, 75] on icon at bounding box center [1358, 72] width 15 height 15
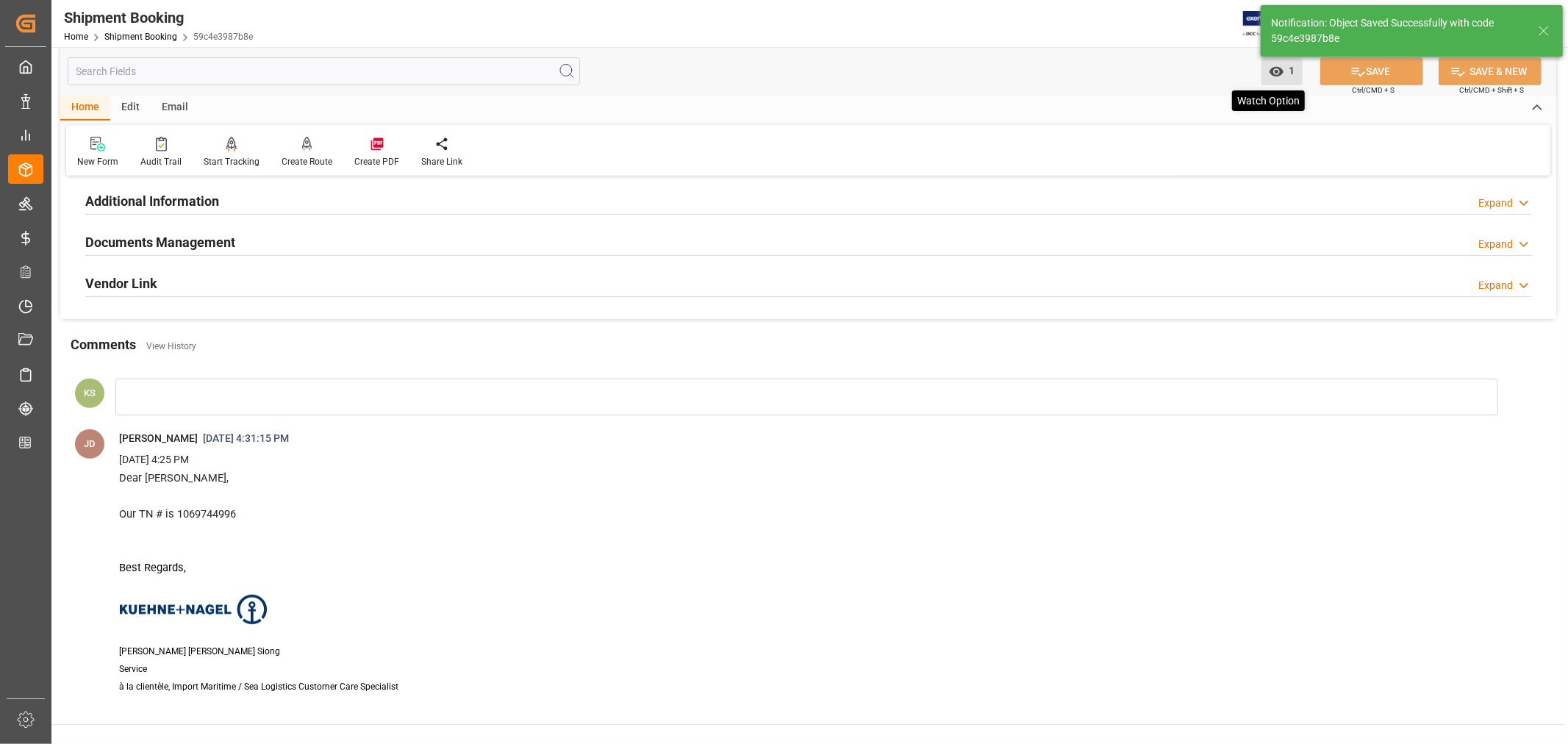
scroll to position [195, 0]
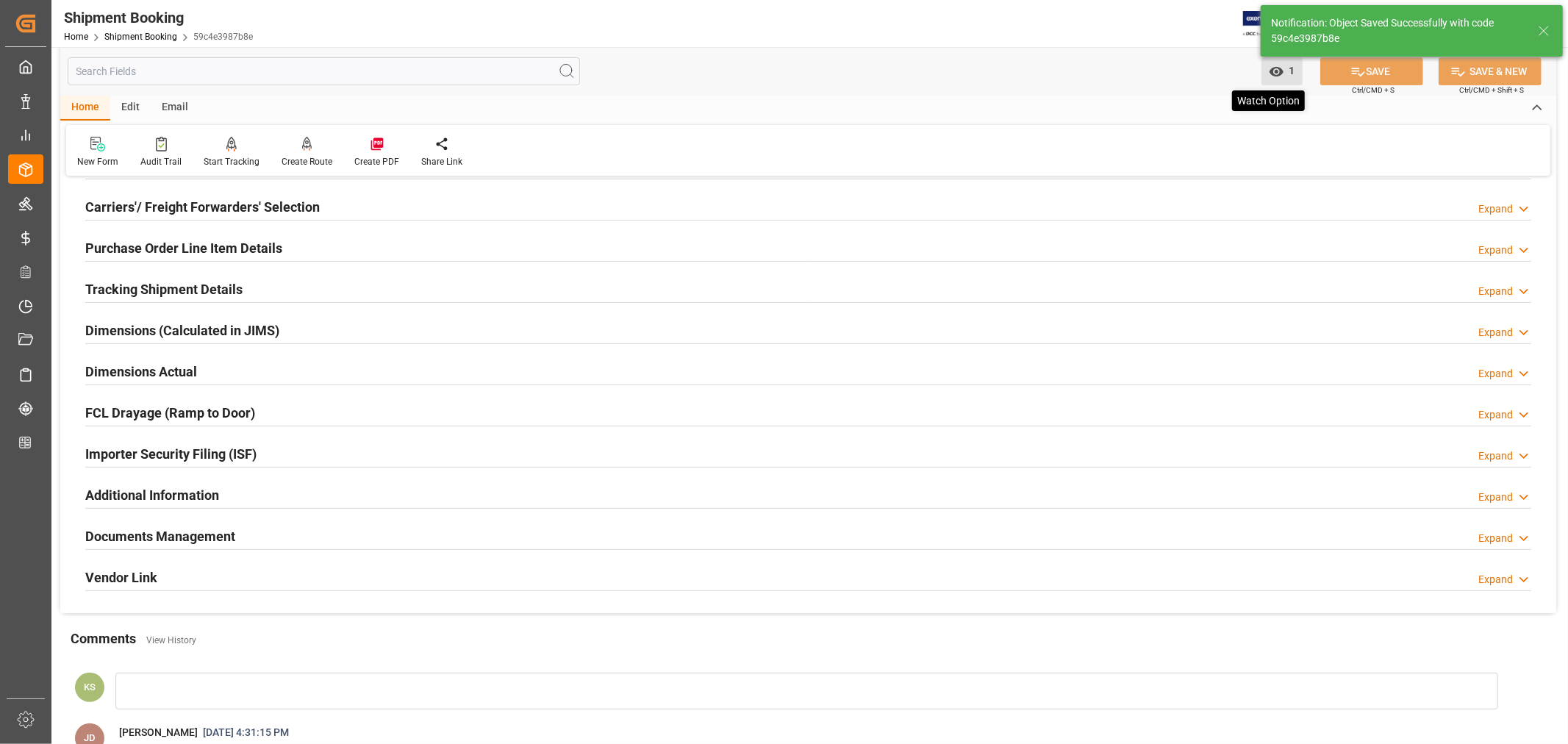
click at [1278, 72] on icon "open menu" at bounding box center [1276, 72] width 15 height 15
click at [241, 243] on h2 "Purchase Order Line Item Details" at bounding box center [184, 248] width 197 height 20
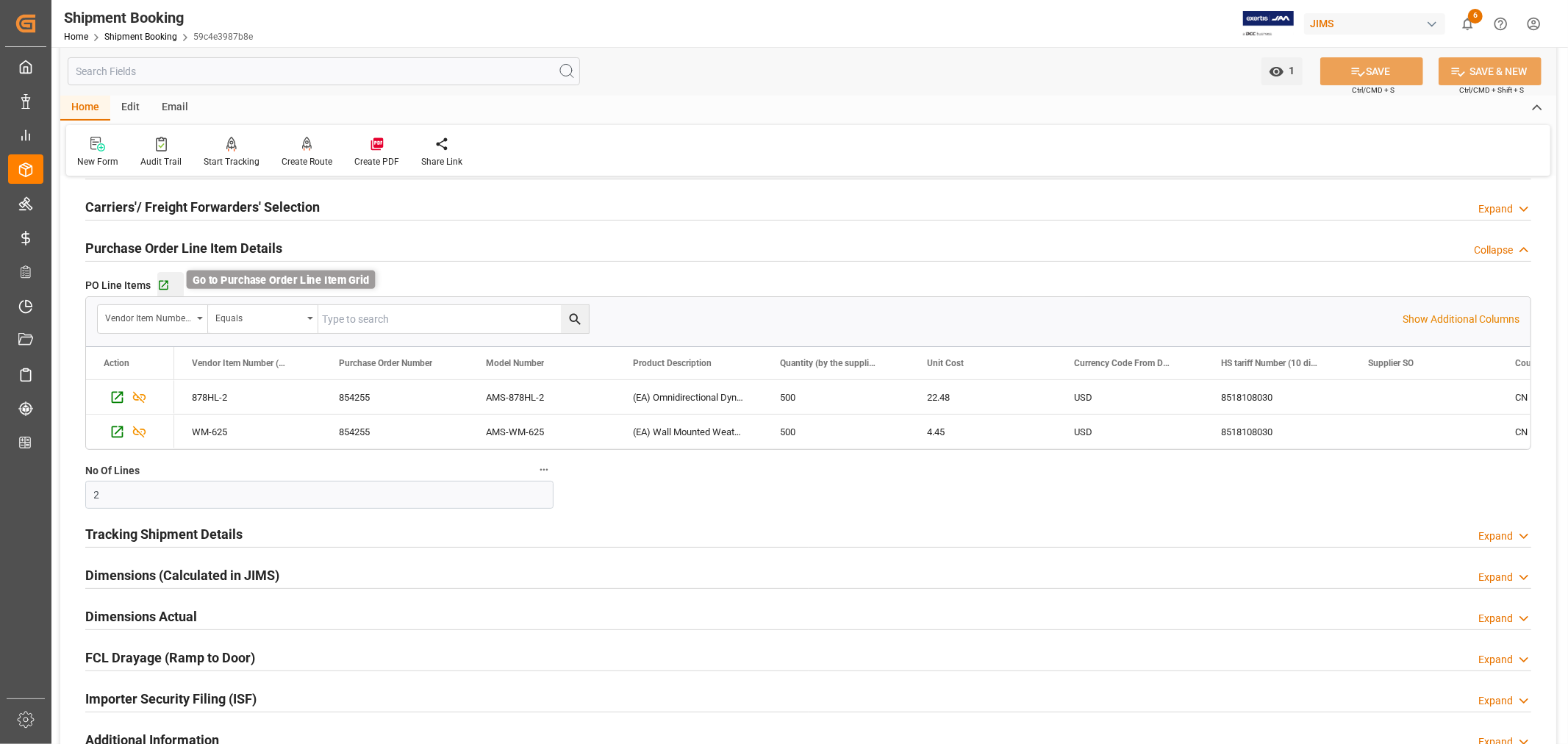
click at [157, 283] on icon "button" at bounding box center [163, 285] width 13 height 13
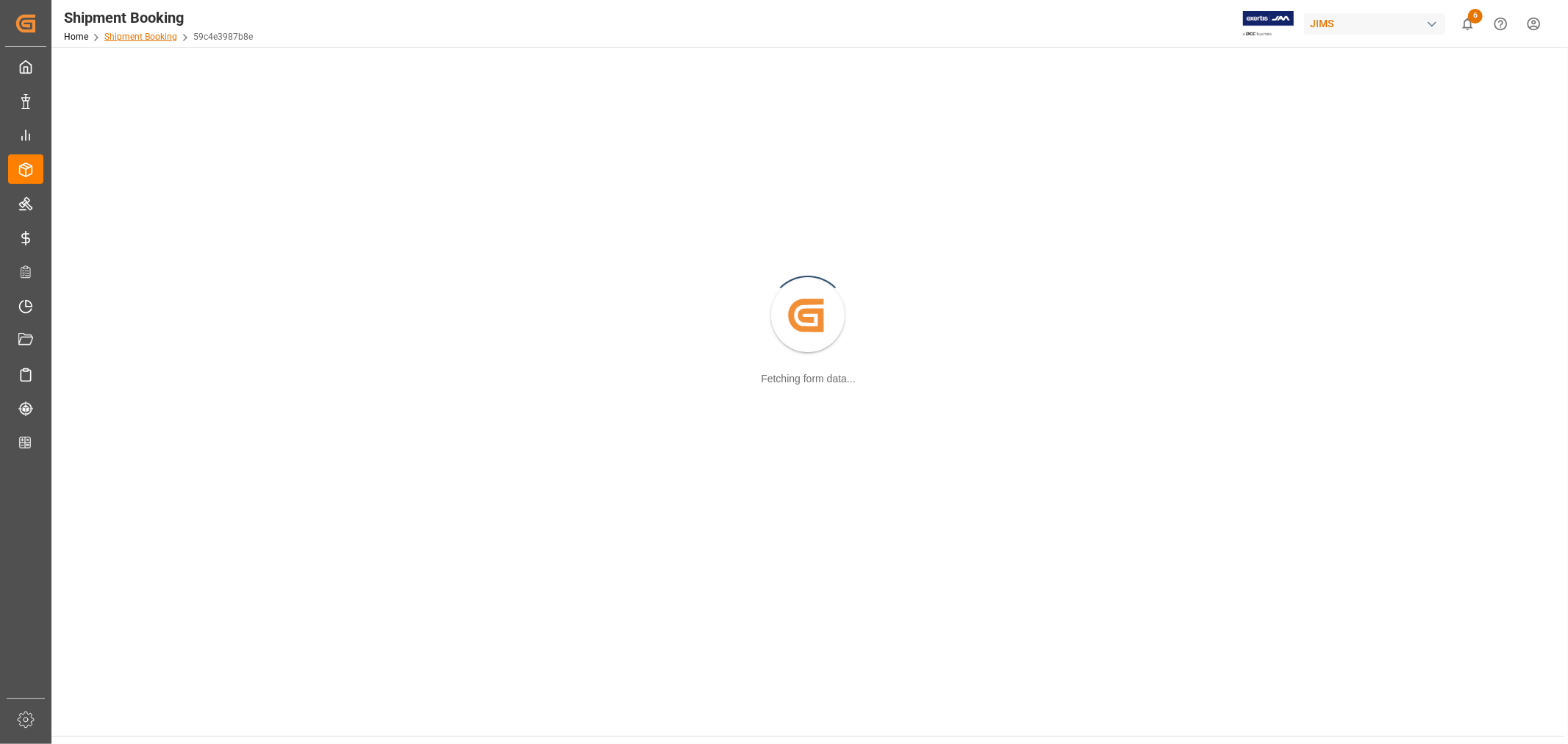
click at [151, 38] on link "Shipment Booking" at bounding box center [140, 37] width 73 height 10
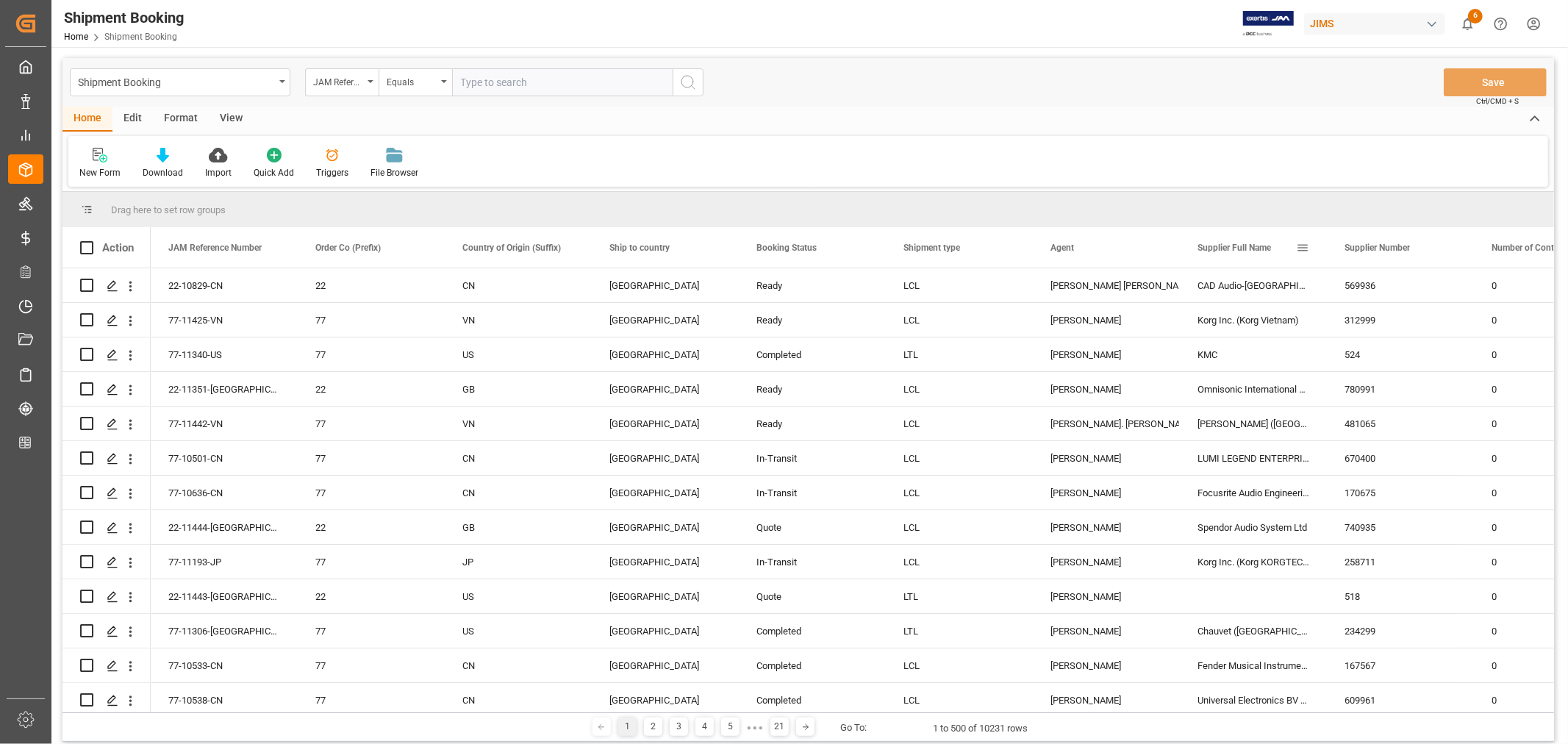
click at [1305, 245] on span at bounding box center [1303, 248] width 13 height 13
click at [1383, 251] on span "filter" at bounding box center [1384, 250] width 13 height 13
type input "CAD Audio-[GEOGRAPHIC_DATA] Qiyang Imp&Exp Co Ltd"
click at [1390, 370] on button "Apply" at bounding box center [1389, 372] width 28 height 15
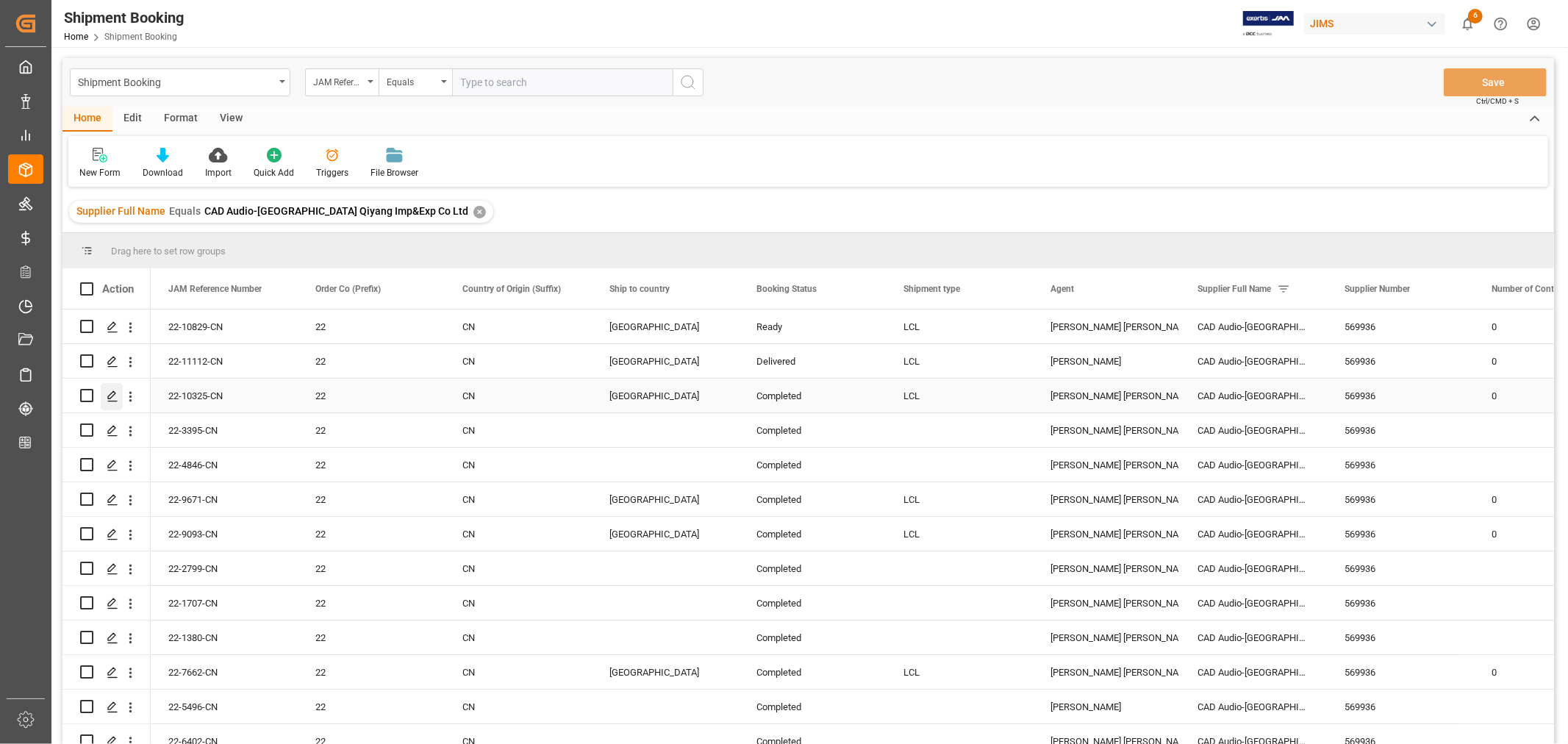
click at [114, 397] on icon "Press SPACE to select this row." at bounding box center [113, 396] width 12 height 12
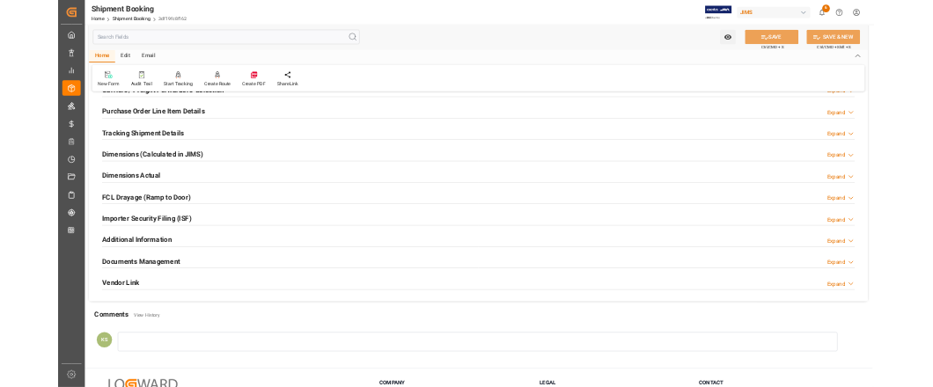
scroll to position [293, 0]
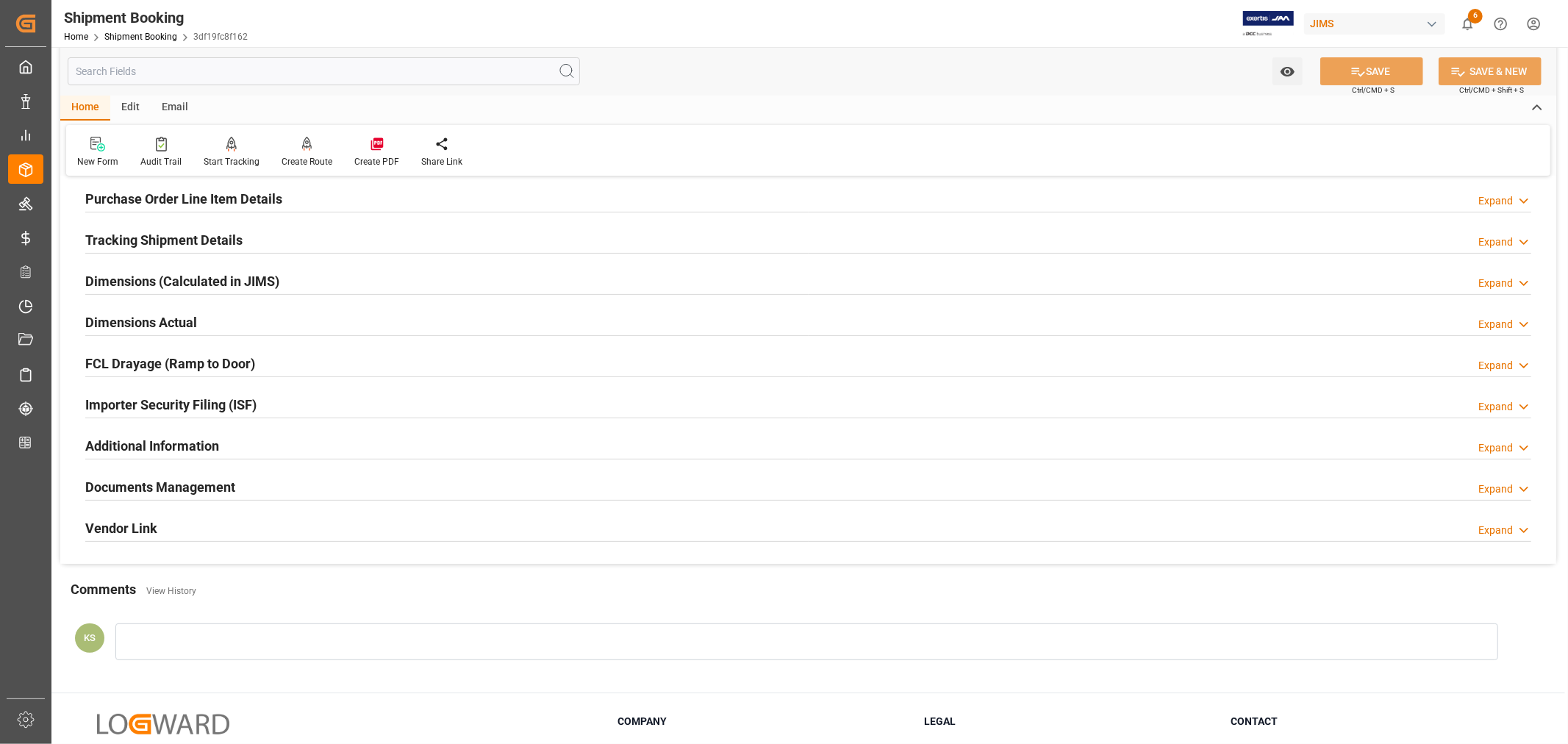
click at [285, 401] on div "Importer Security Filing (ISF) Expand" at bounding box center [808, 402] width 1446 height 28
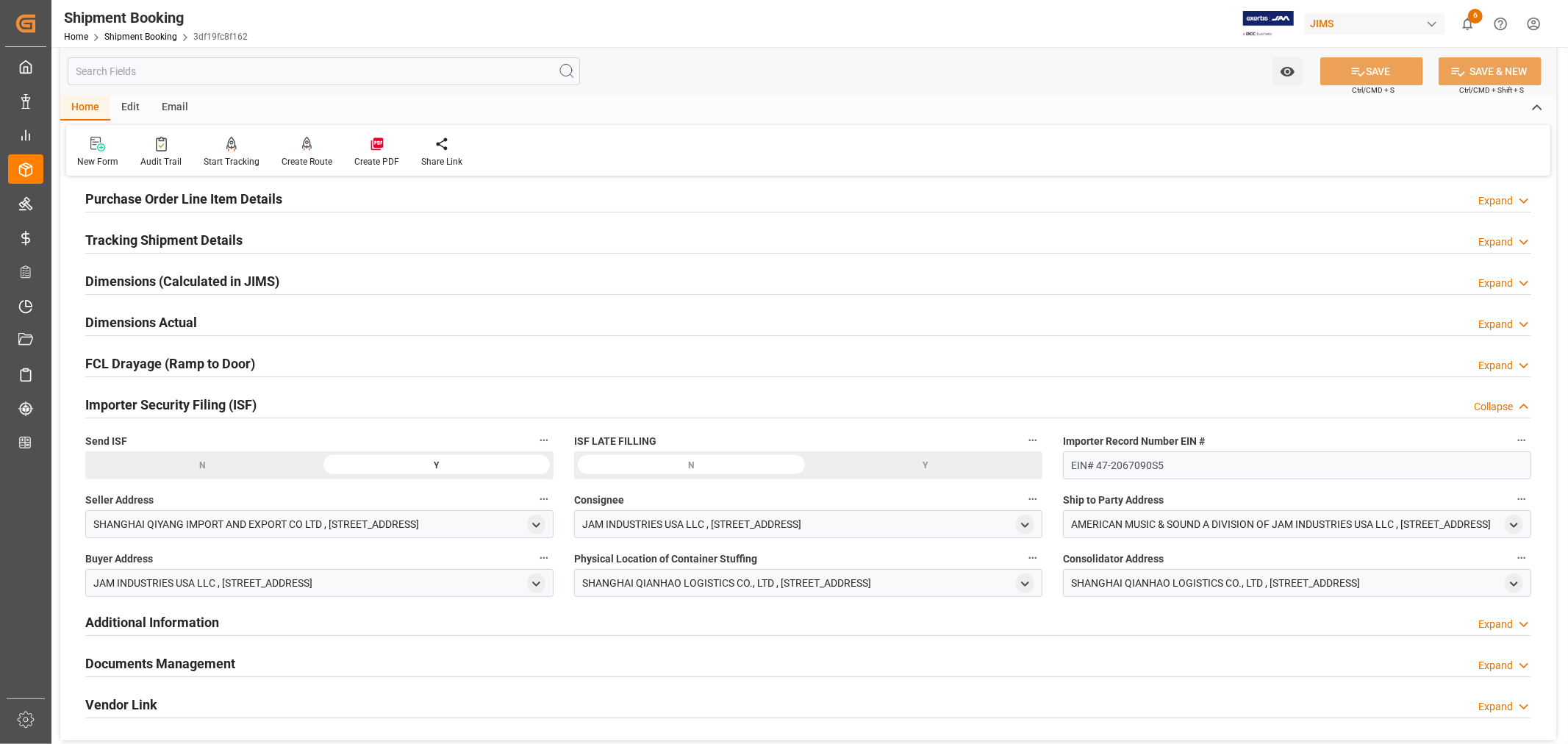
click at [285, 401] on div "Importer Security Filing (ISF) Collapse" at bounding box center [808, 402] width 1446 height 28
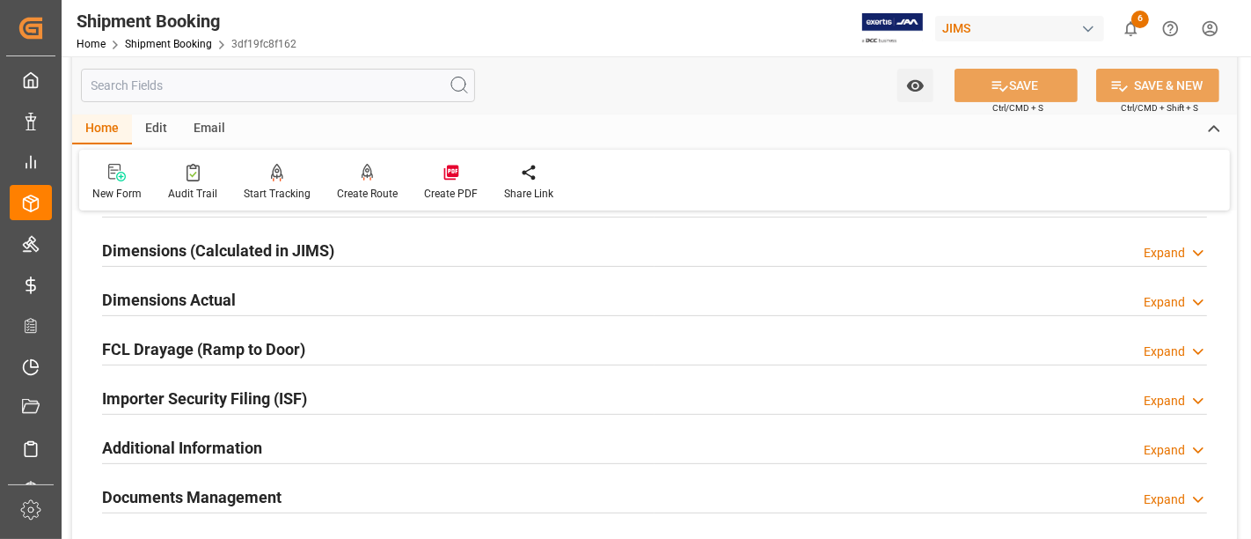
scroll to position [488, 0]
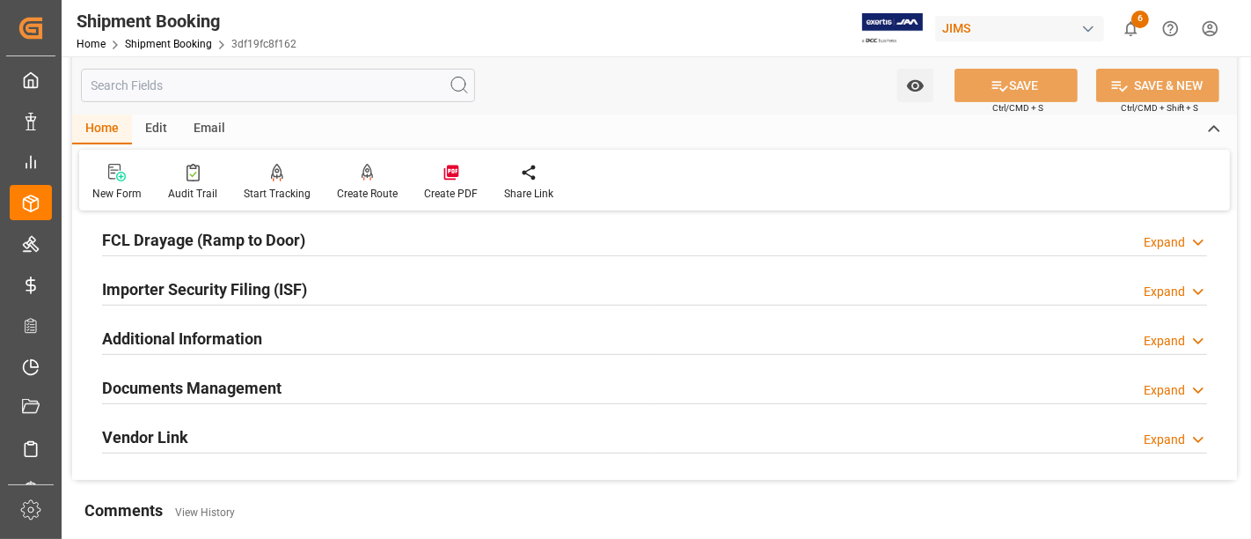
click at [397, 292] on div "Importer Security Filing (ISF) Expand" at bounding box center [654, 287] width 1105 height 33
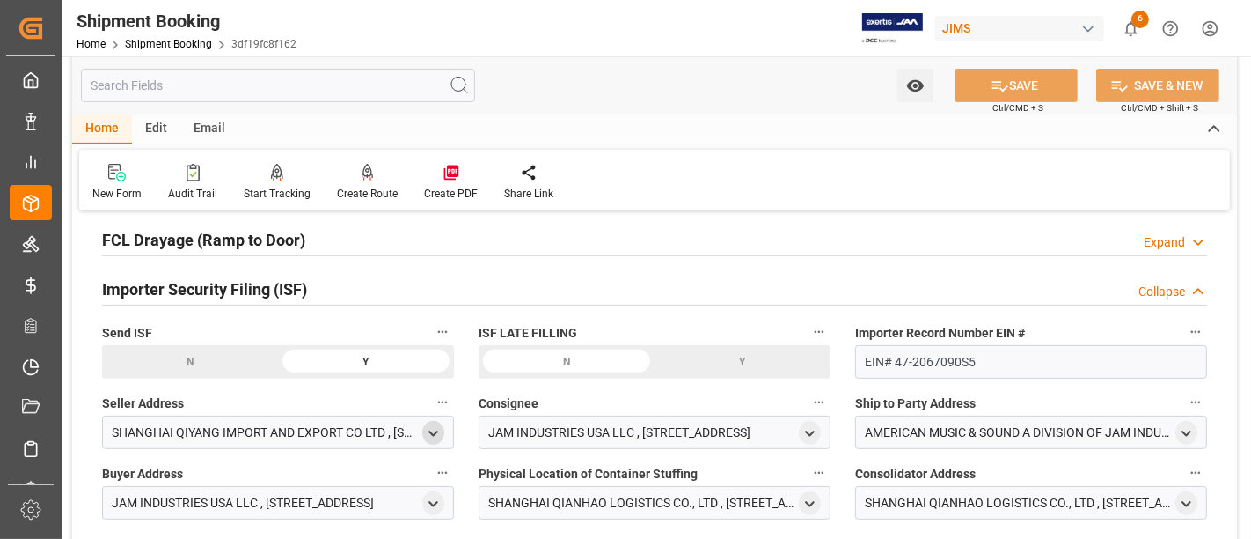
click at [437, 429] on icon "open menu" at bounding box center [433, 433] width 15 height 15
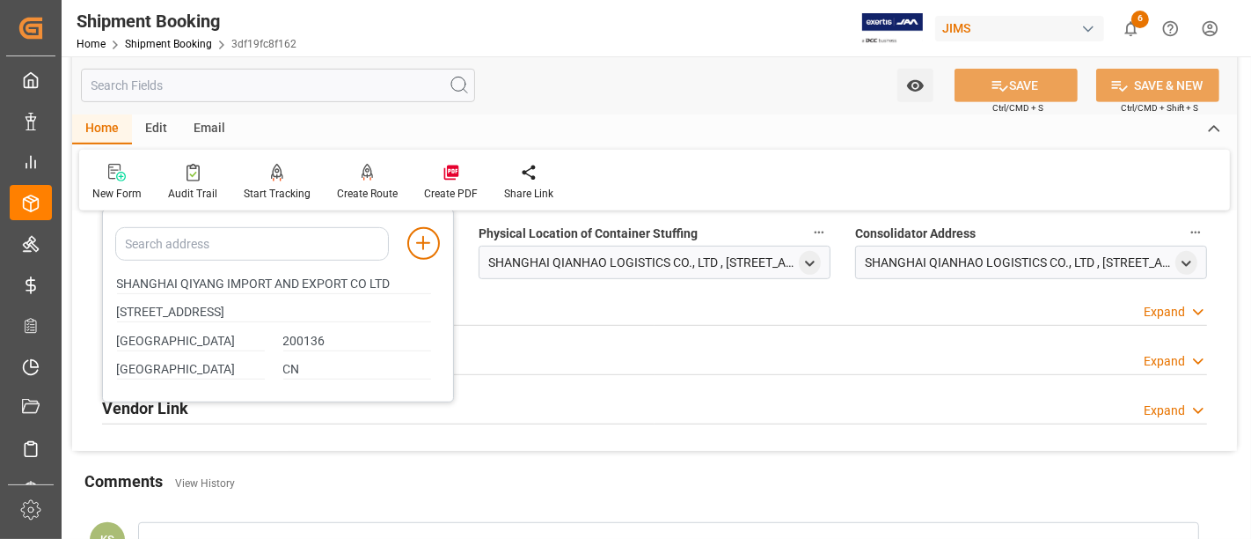
scroll to position [684, 0]
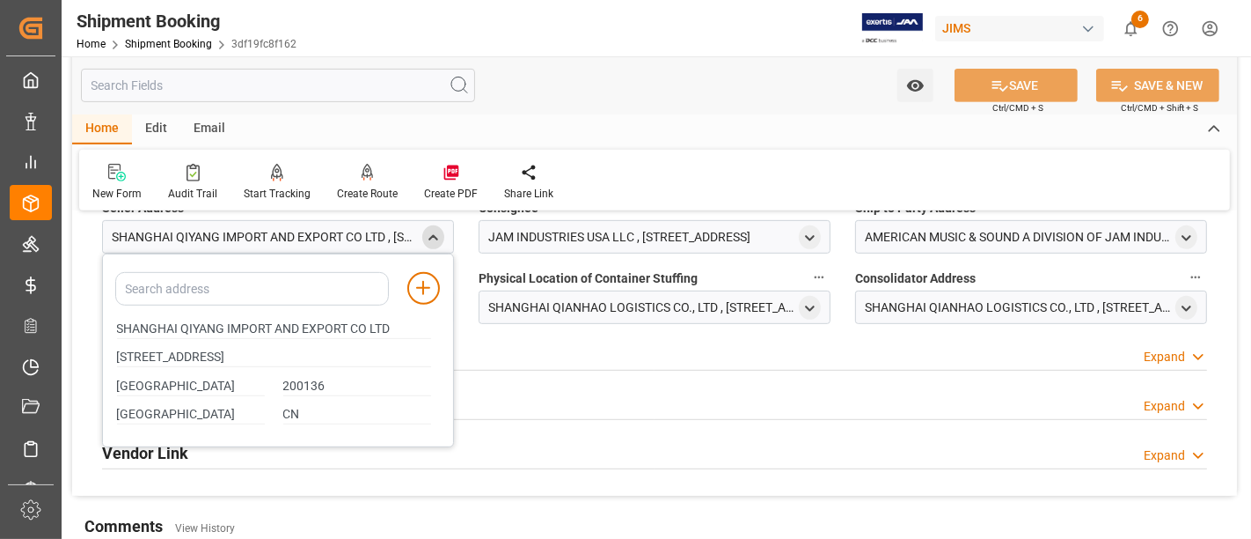
click at [437, 238] on icon "close menu" at bounding box center [433, 238] width 15 height 15
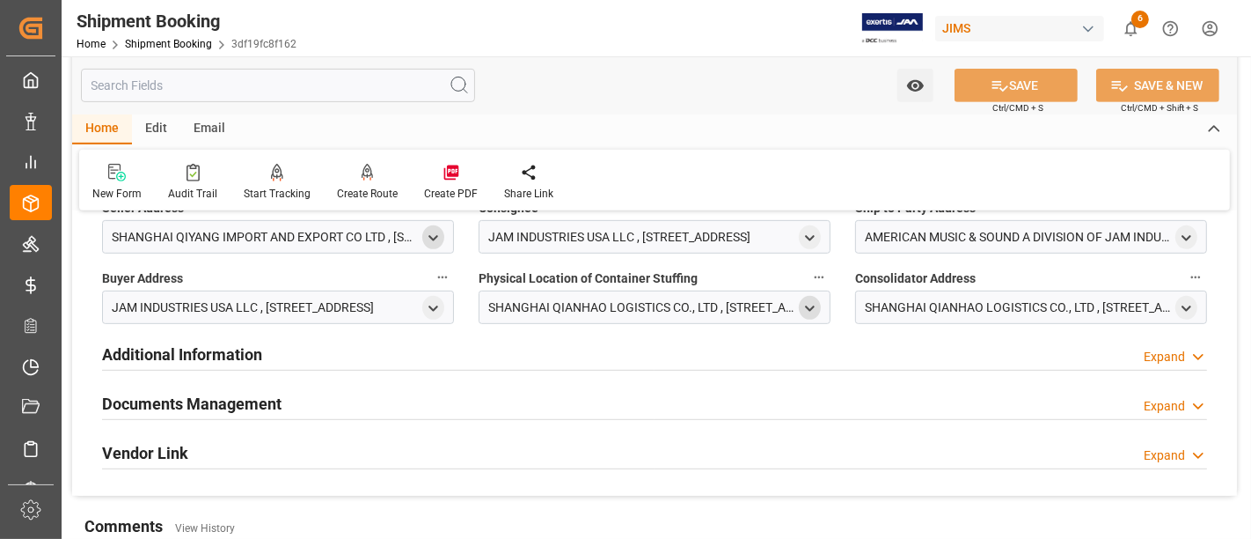
click at [806, 305] on icon "open menu" at bounding box center [810, 308] width 15 height 15
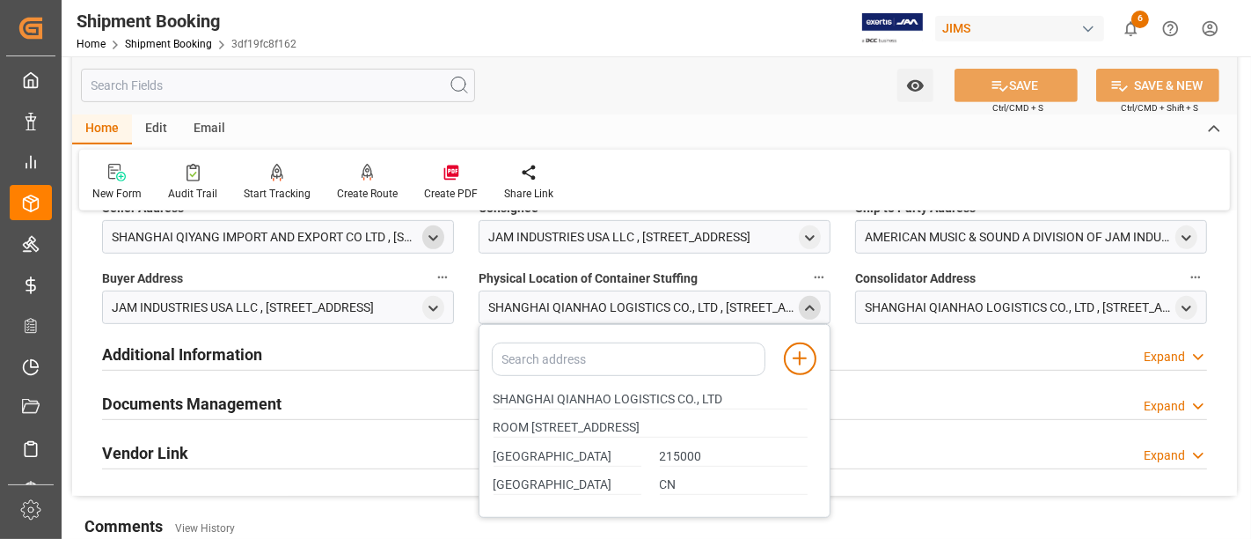
click at [810, 305] on icon "close menu" at bounding box center [810, 308] width 15 height 15
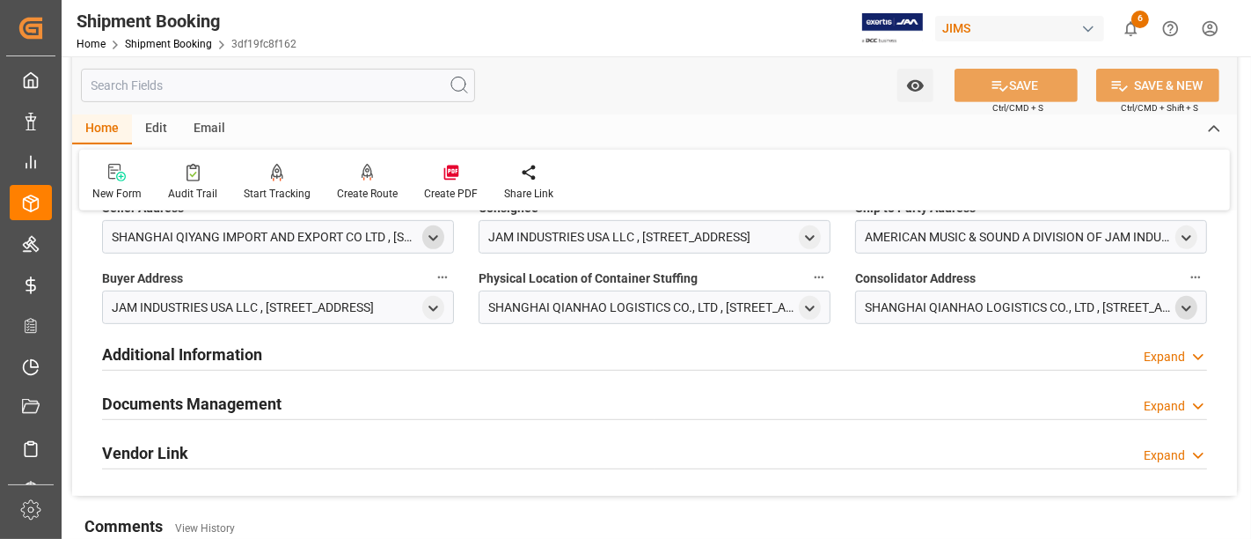
click at [1191, 306] on polyline "open menu" at bounding box center [1187, 308] width 8 height 4
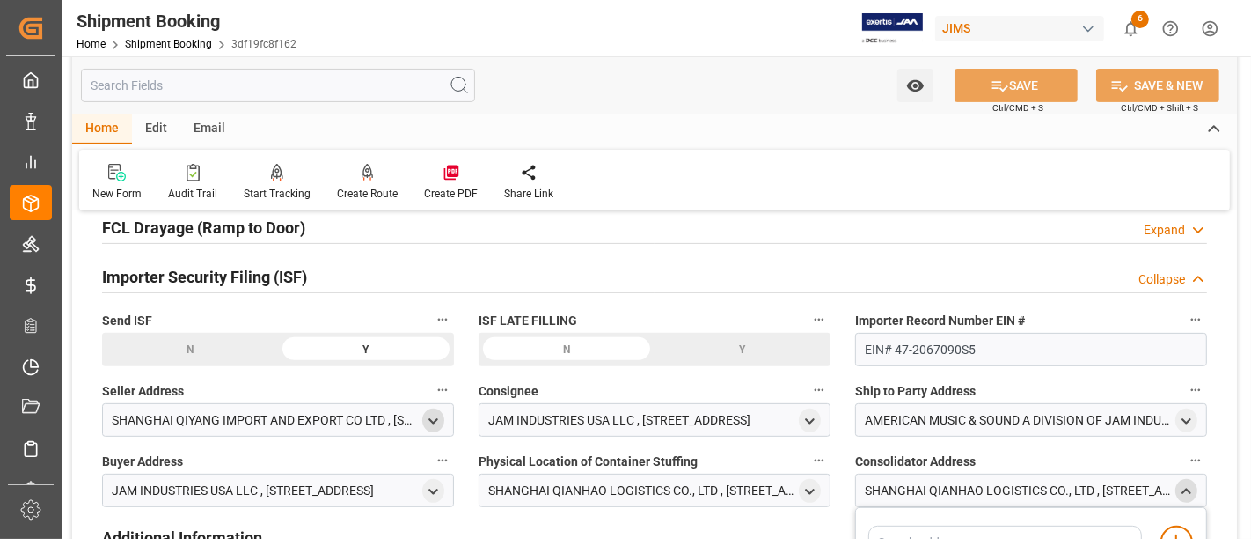
scroll to position [488, 0]
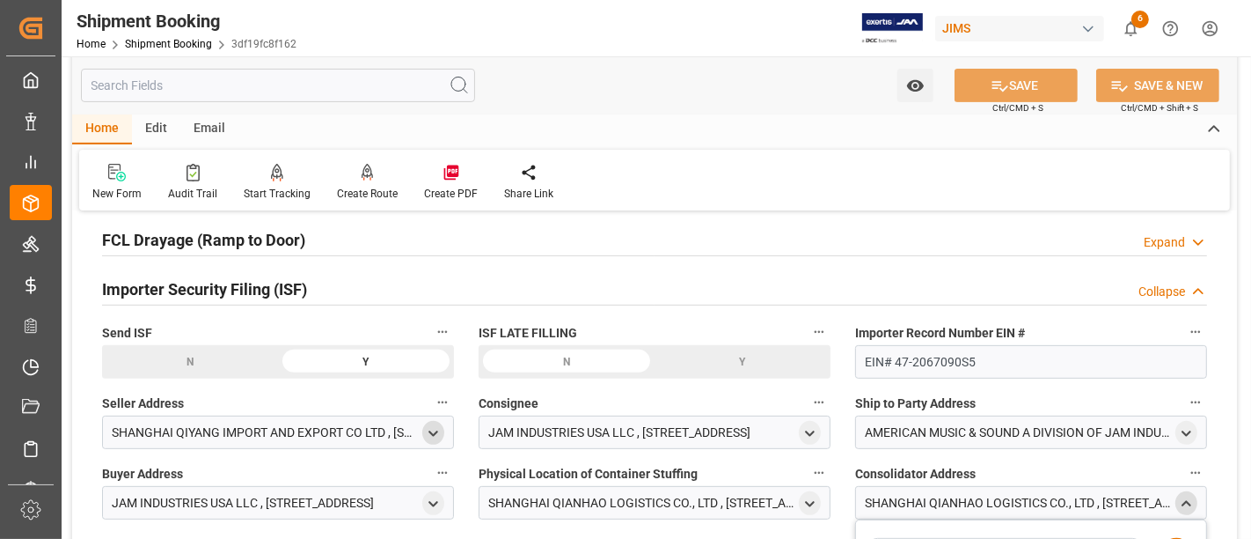
click at [289, 273] on div "Importer Security Filing (ISF)" at bounding box center [204, 287] width 205 height 33
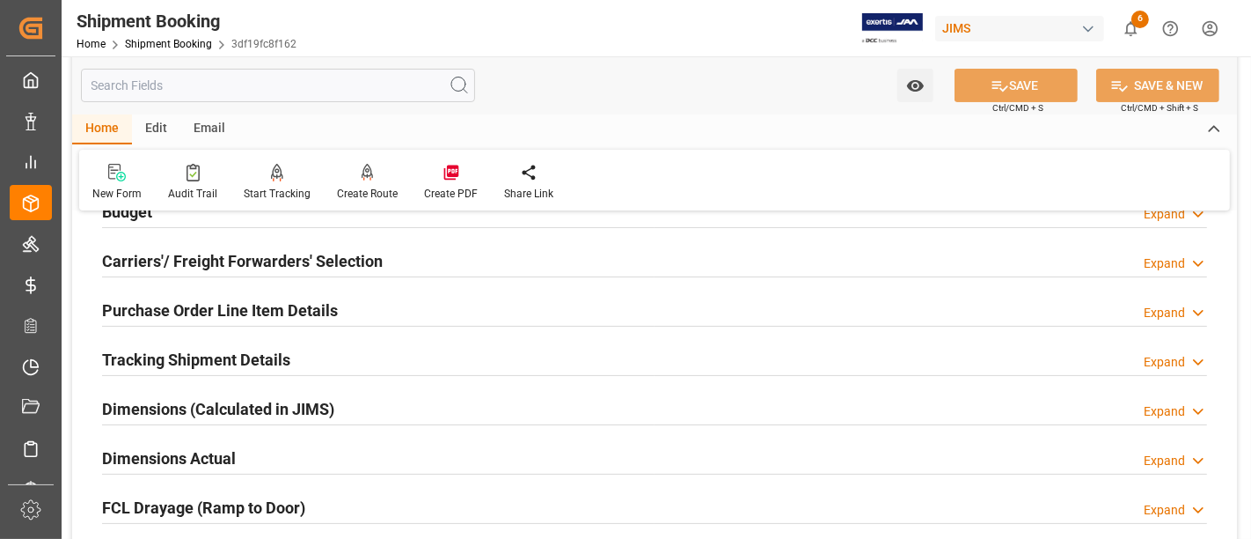
scroll to position [195, 0]
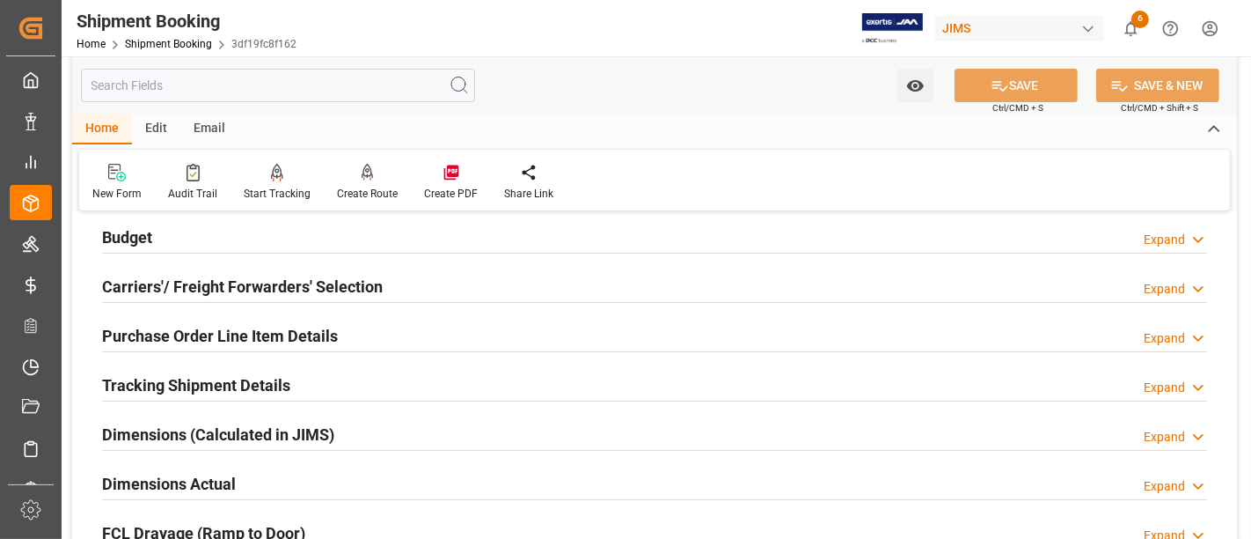
click at [251, 330] on h2 "Purchase Order Line Item Details" at bounding box center [220, 336] width 236 height 24
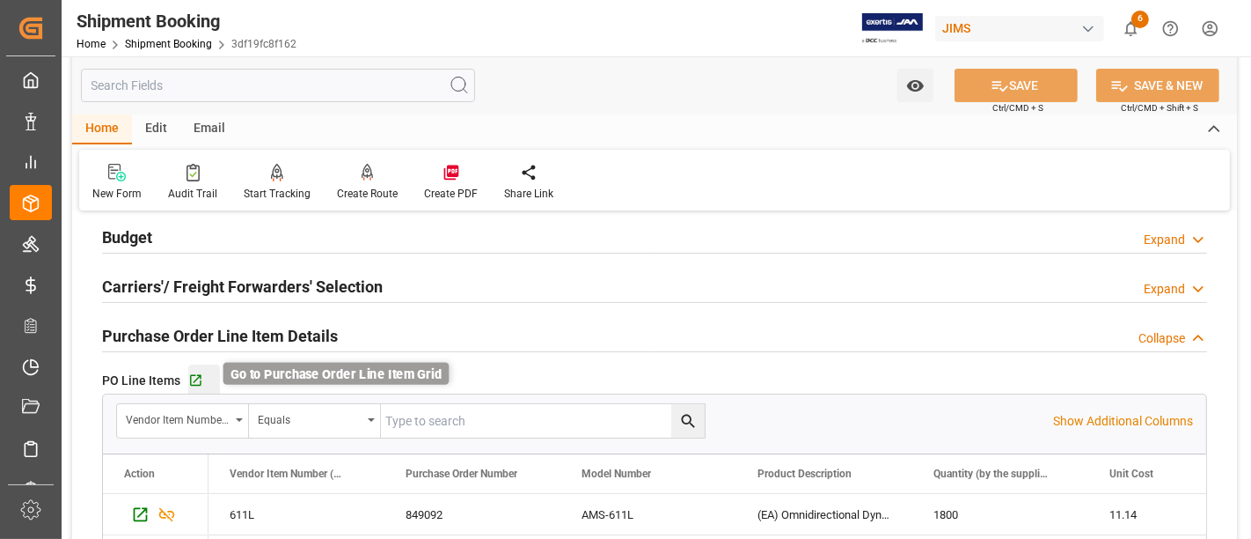
click at [191, 381] on icon "button" at bounding box center [195, 380] width 15 height 15
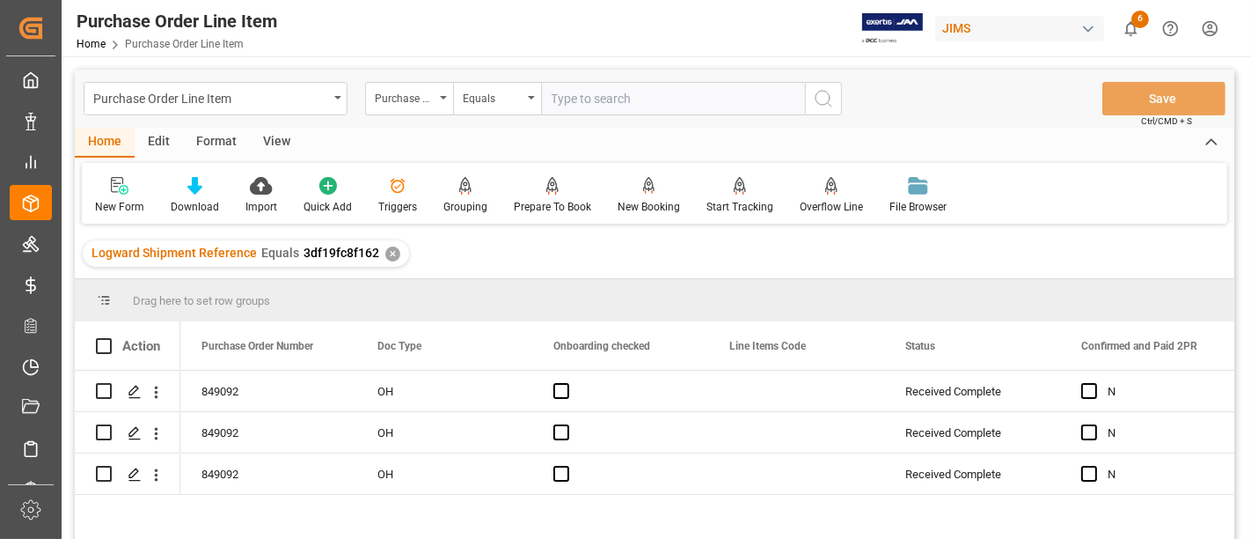
click at [271, 134] on div "View" at bounding box center [277, 143] width 54 height 30
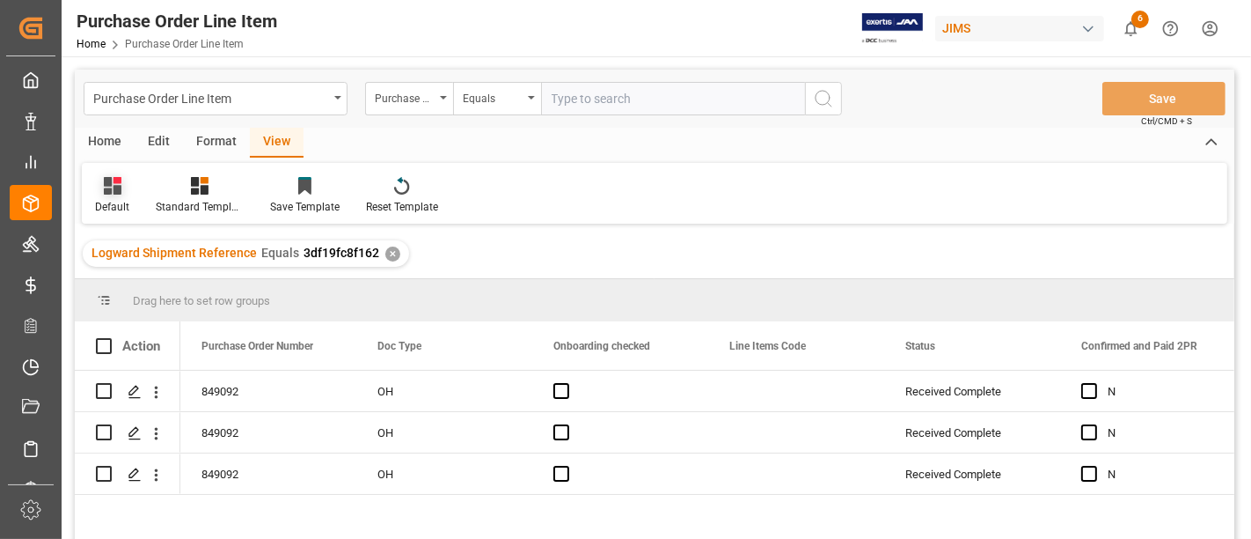
click at [125, 193] on div at bounding box center [112, 185] width 34 height 18
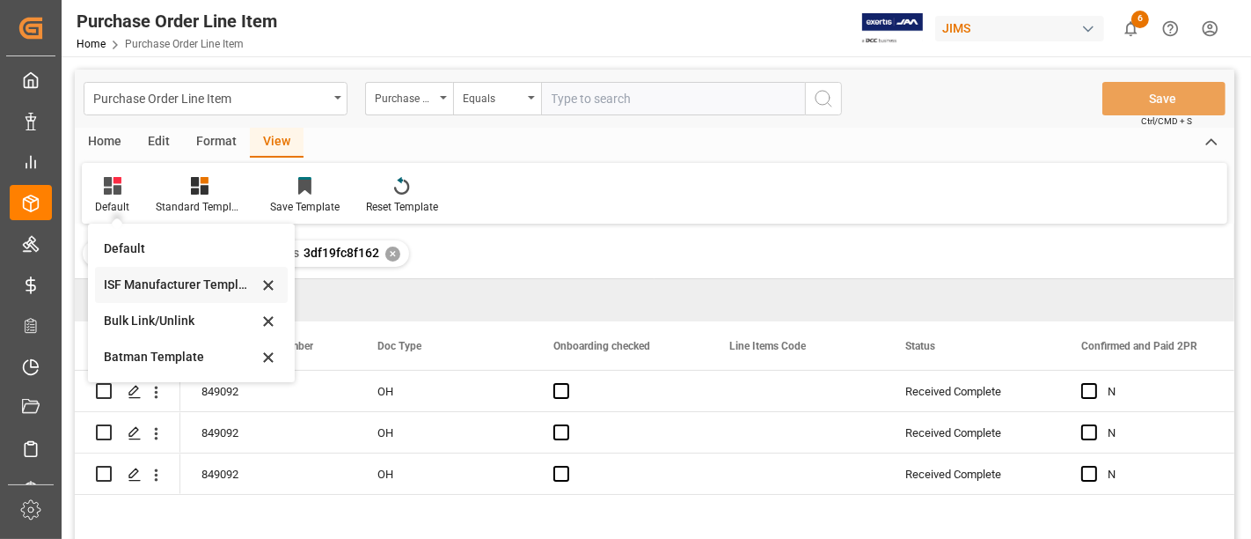
click at [142, 283] on div "ISF Manufacturer Template" at bounding box center [181, 284] width 154 height 18
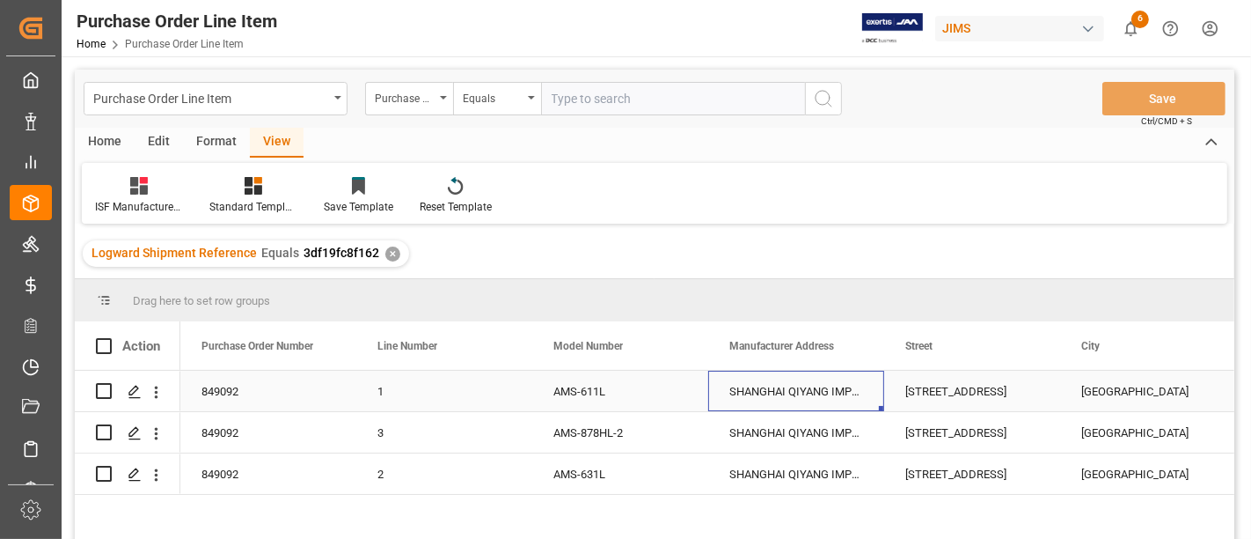
click at [780, 385] on div "SHANGHAI QIYANG IMPORT AND EXPORT CO LTD" at bounding box center [796, 391] width 176 height 40
click at [970, 390] on div "ROOM 1216 -12/F HONGNAN INVESTMENT BUILDING #939 JINQIAO ROAD PU DONG NEW AREA" at bounding box center [972, 391] width 176 height 40
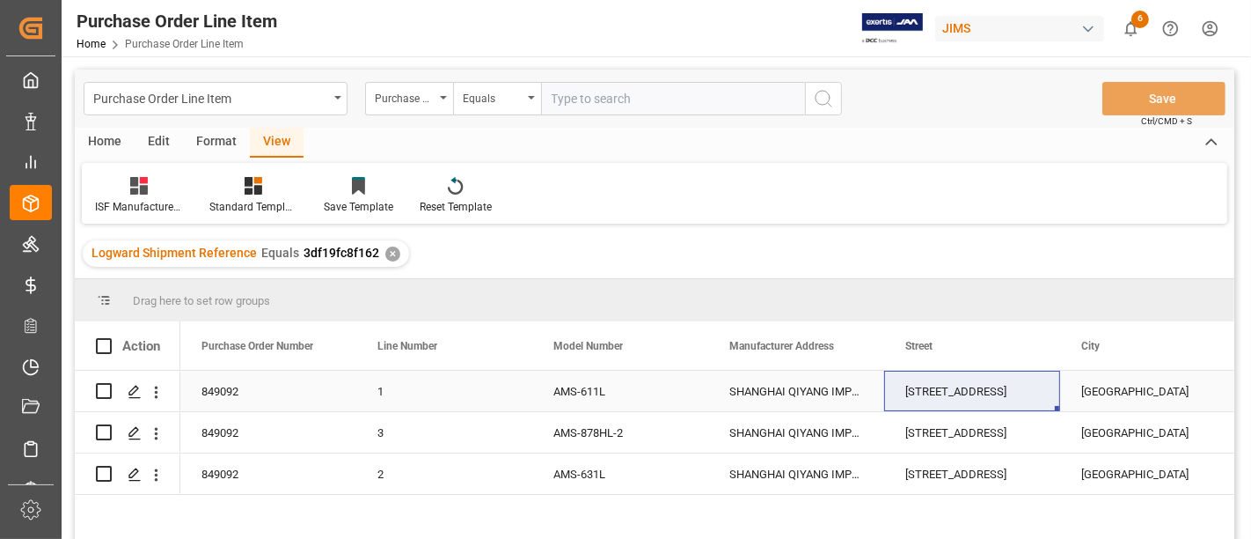
click at [1108, 389] on div "SHANGHAI" at bounding box center [1148, 391] width 176 height 40
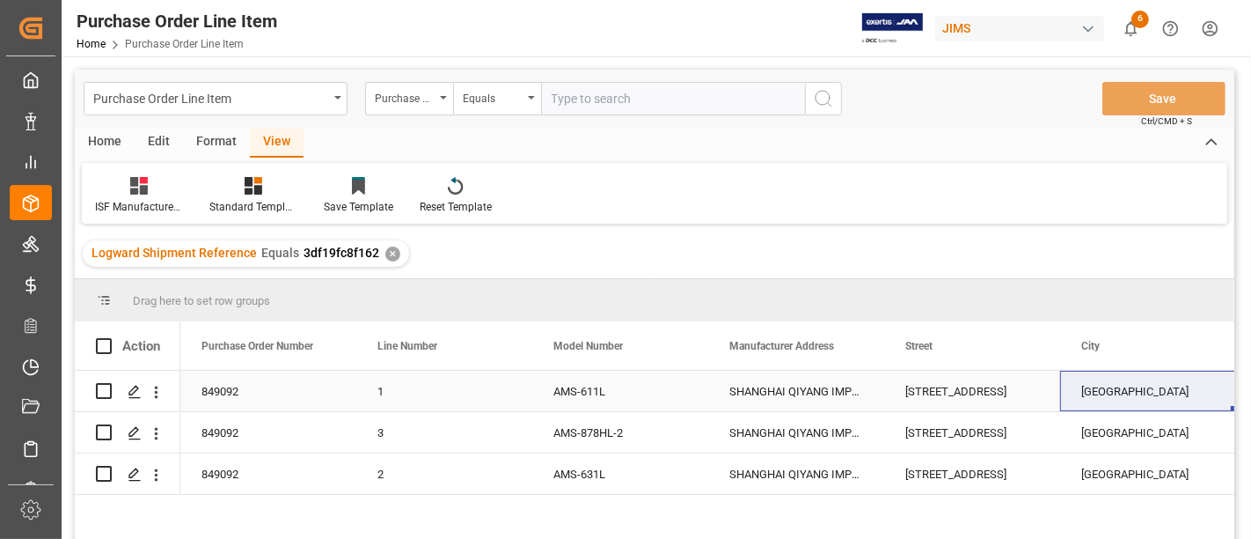
click at [1102, 388] on div "SHANGHAI" at bounding box center [1148, 391] width 176 height 40
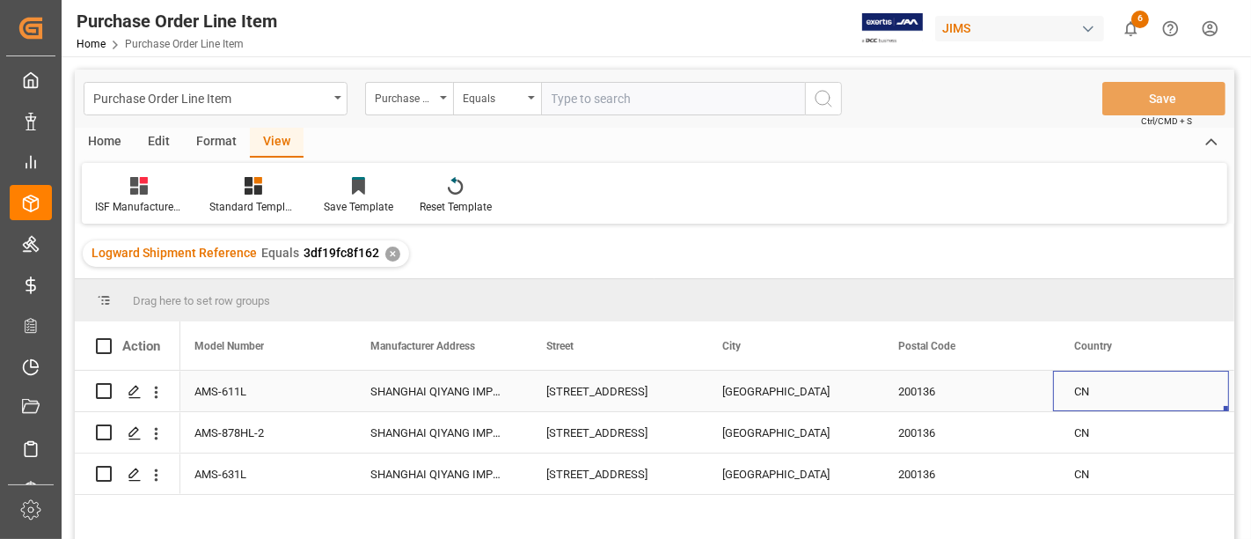
scroll to position [0, 535]
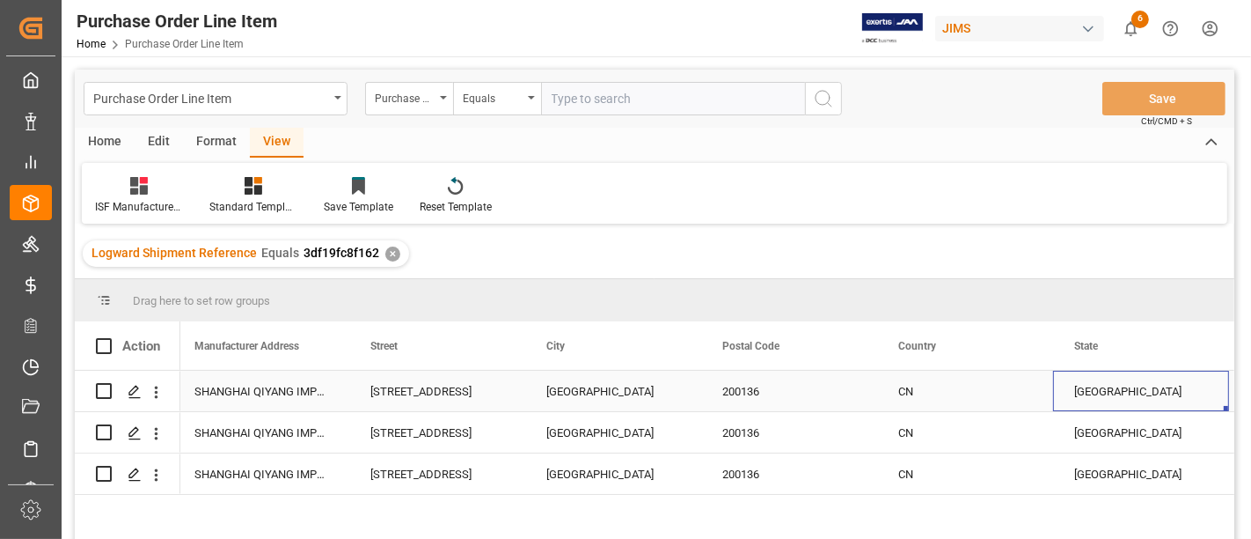
click at [741, 388] on div "200136" at bounding box center [789, 391] width 176 height 40
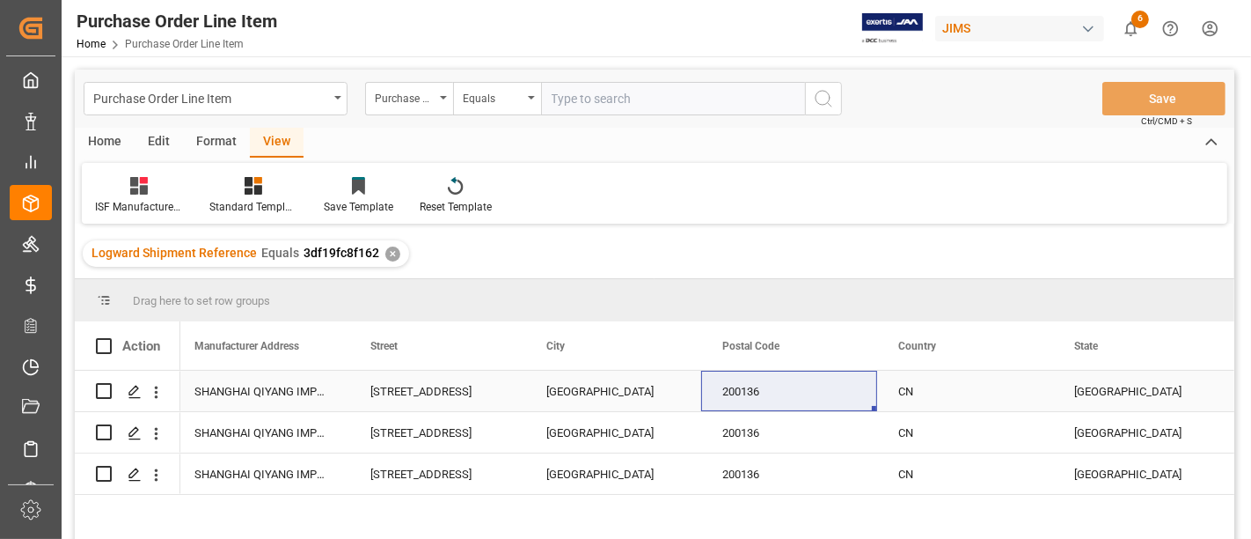
click at [917, 391] on div "CN" at bounding box center [965, 391] width 176 height 40
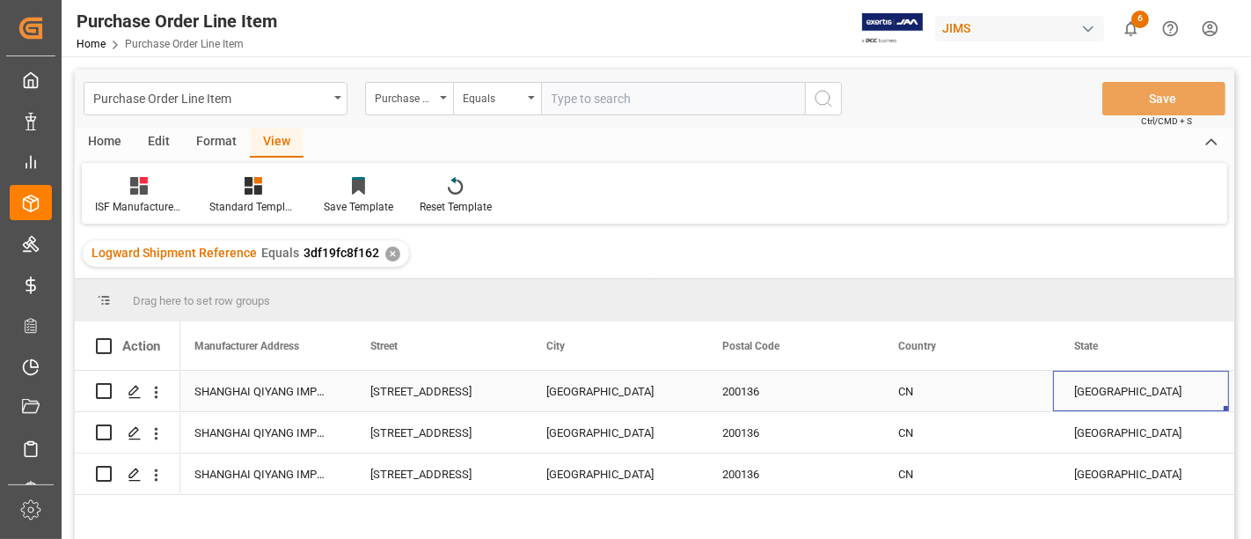
click at [1107, 383] on div "SHANGHAI" at bounding box center [1141, 391] width 176 height 40
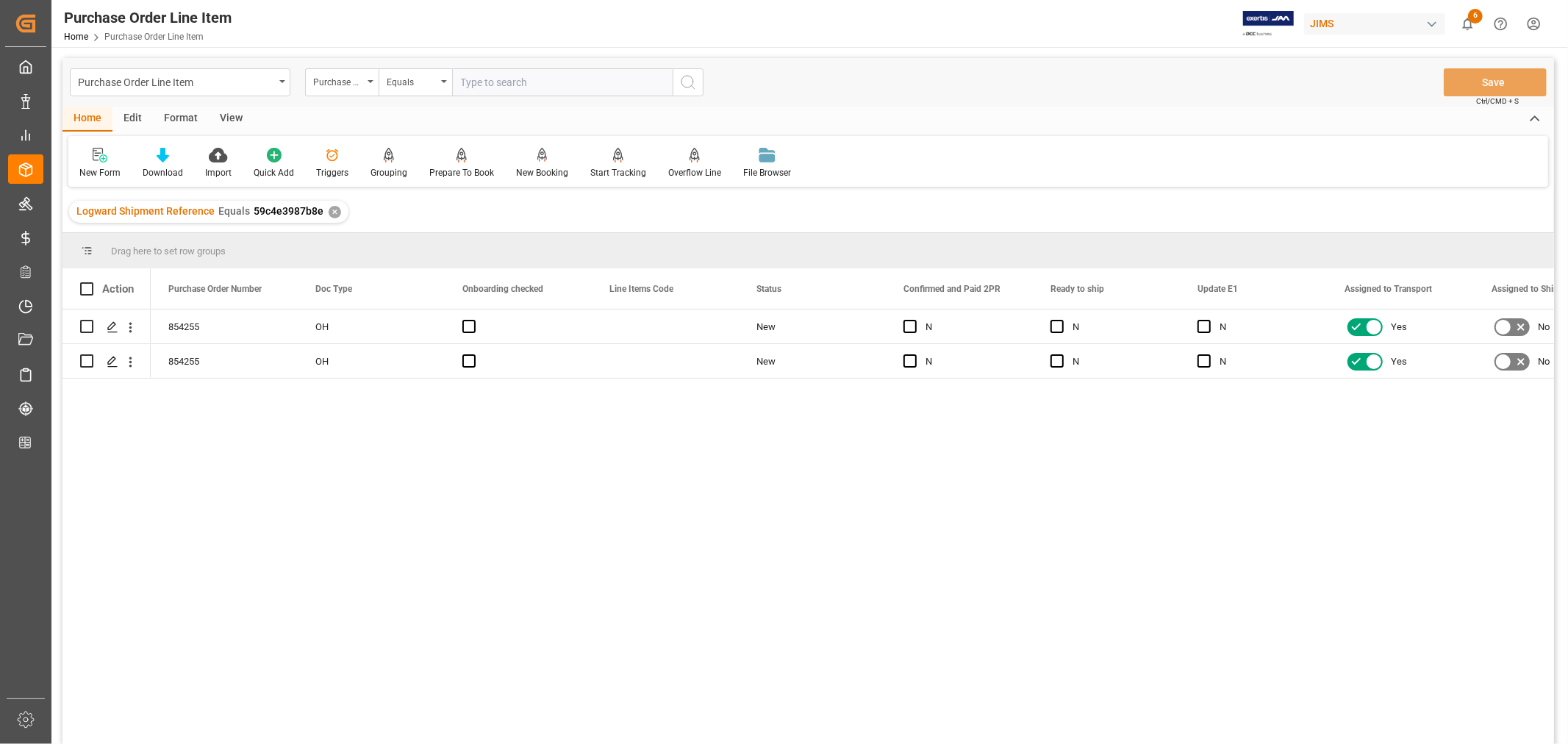
drag, startPoint x: 228, startPoint y: 121, endPoint x: 194, endPoint y: 134, distance: 36.4
click at [228, 120] on div "View" at bounding box center [231, 119] width 45 height 25
click at [97, 157] on icon at bounding box center [94, 155] width 15 height 15
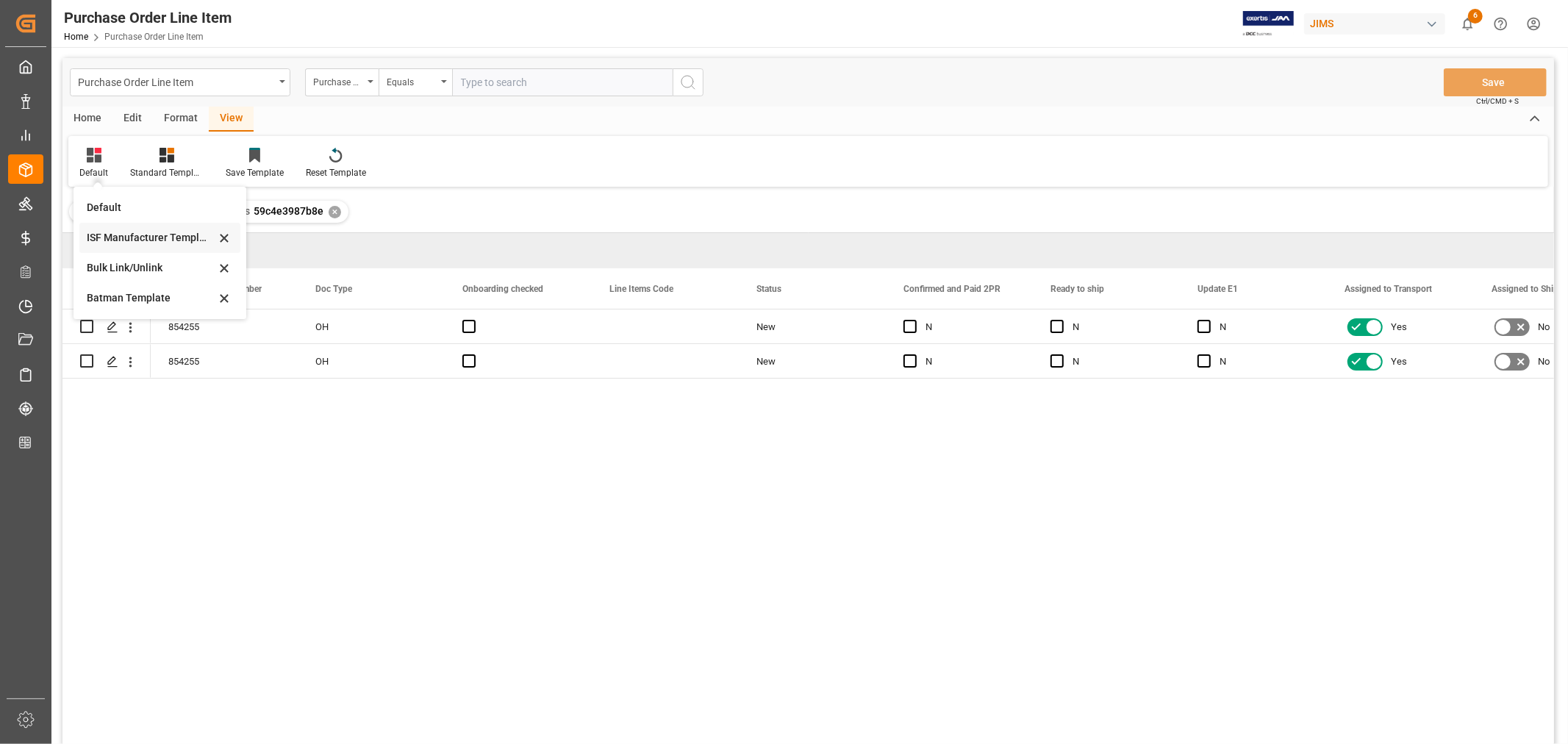
click at [124, 230] on div "ISF Manufacturer Template" at bounding box center [151, 237] width 129 height 15
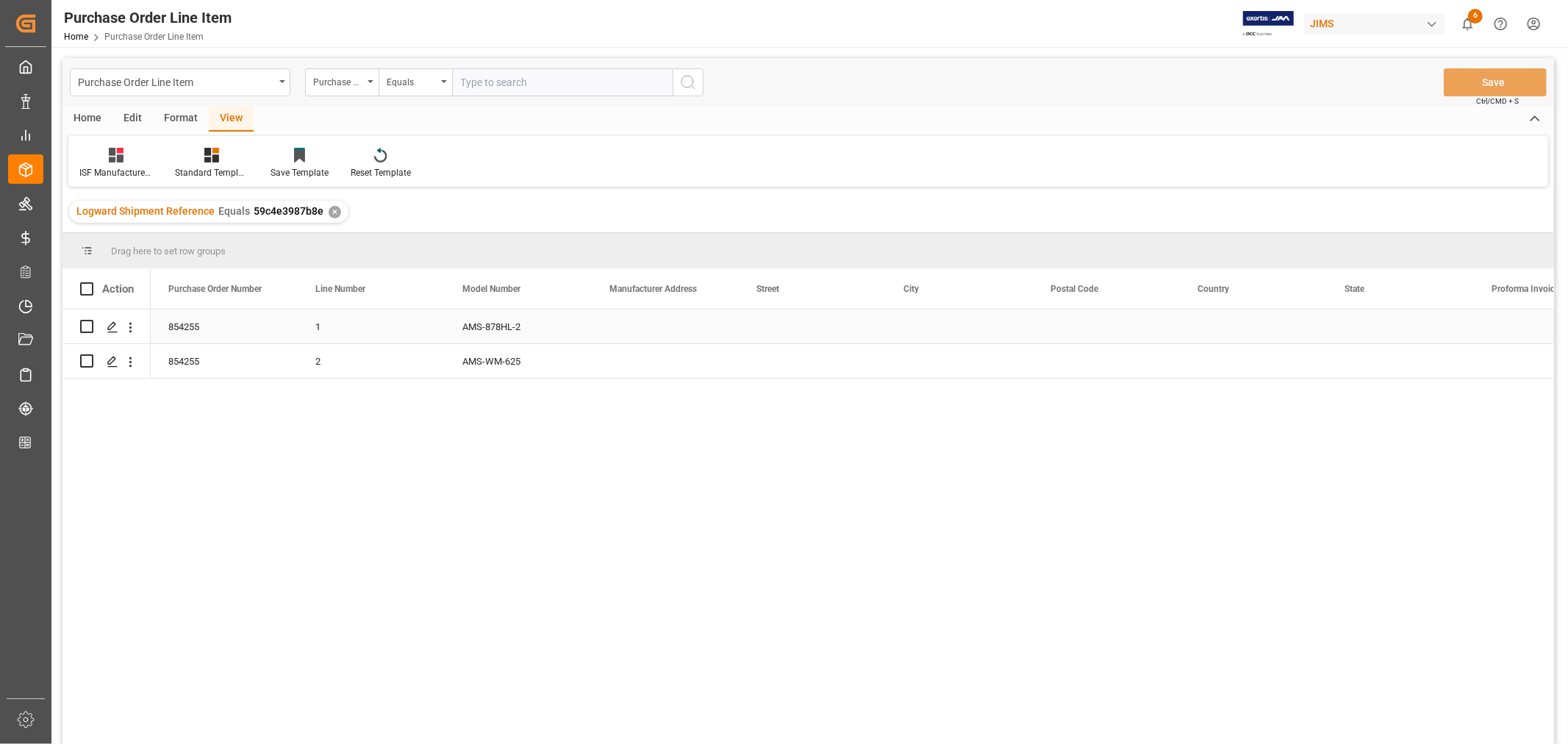
click at [646, 321] on div "Press SPACE to select this row." at bounding box center [665, 326] width 147 height 33
click at [635, 324] on div "Press SPACE to select this row." at bounding box center [665, 326] width 147 height 33
click at [614, 332] on input "Press SPACE to select this row." at bounding box center [666, 335] width 124 height 28
paste input "SHANGHAI QIYANG IMPORT AND EXPORT CO LTD"
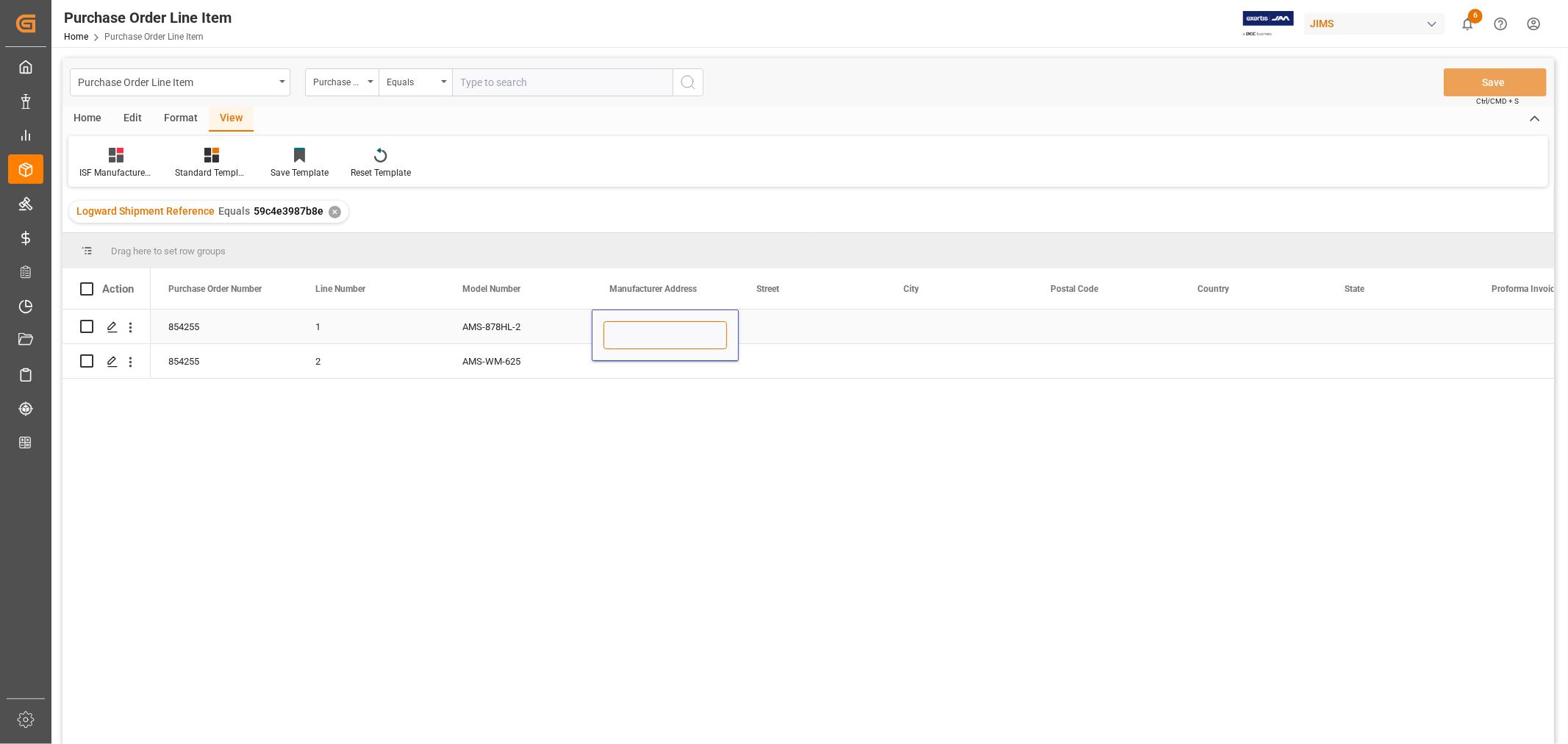
type input "SHANGHAI QIYANG IMPORT AND EXPORT CO LTD"
click at [776, 332] on div "Press SPACE to select this row." at bounding box center [812, 326] width 147 height 33
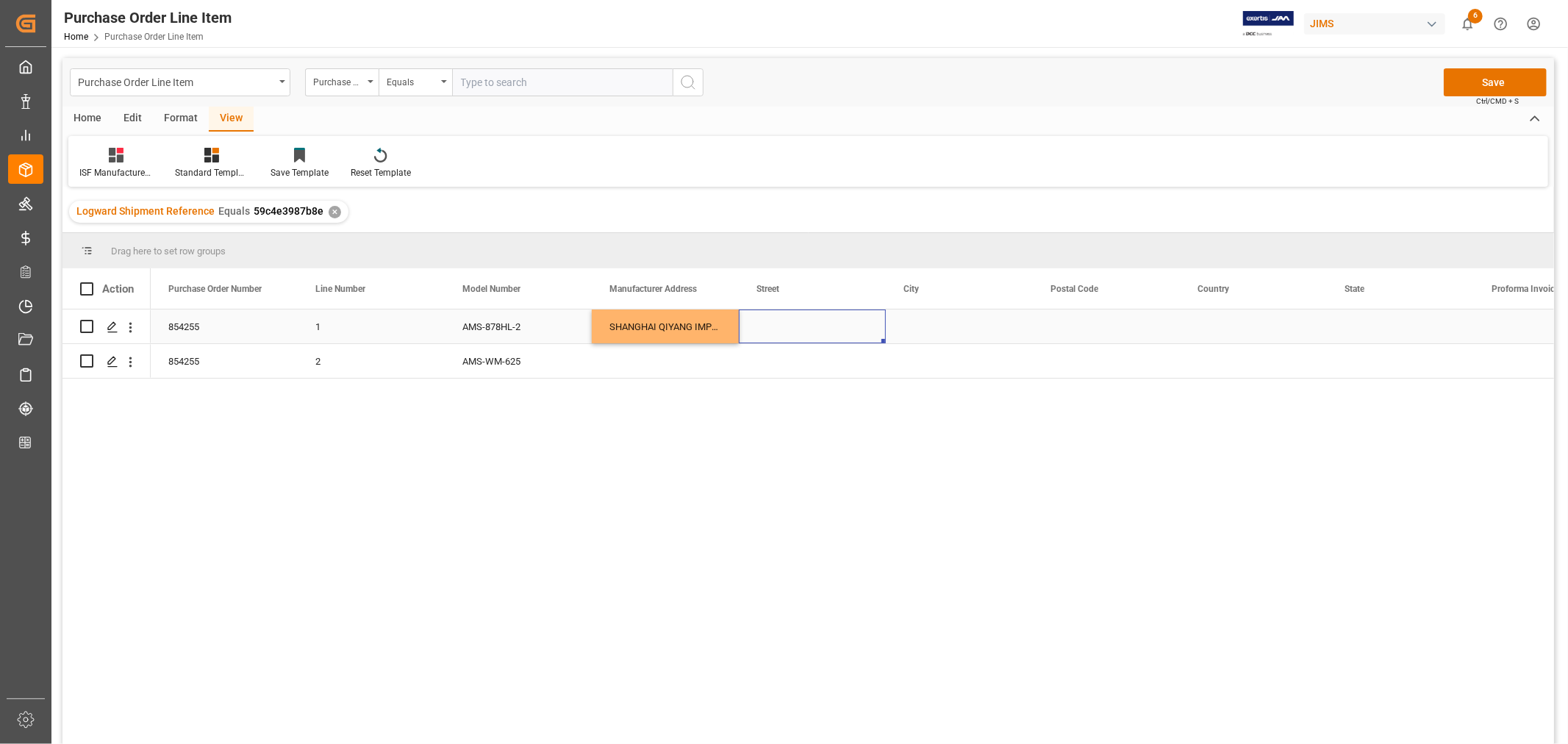
click at [787, 325] on div "Press SPACE to select this row." at bounding box center [812, 326] width 147 height 33
click at [769, 332] on input "Press SPACE to select this row." at bounding box center [813, 335] width 124 height 28
paste input "ROOM 1216 -12/F HONGNAN INVESTMENT BUILDING #939 JINQIAO ROAD PU DONG NEW AREA"
type input "ROOM 1216 -12/F HONGNAN INVESTMENT BUILDING #939 JINQIAO ROAD PU DONG NEW AREA"
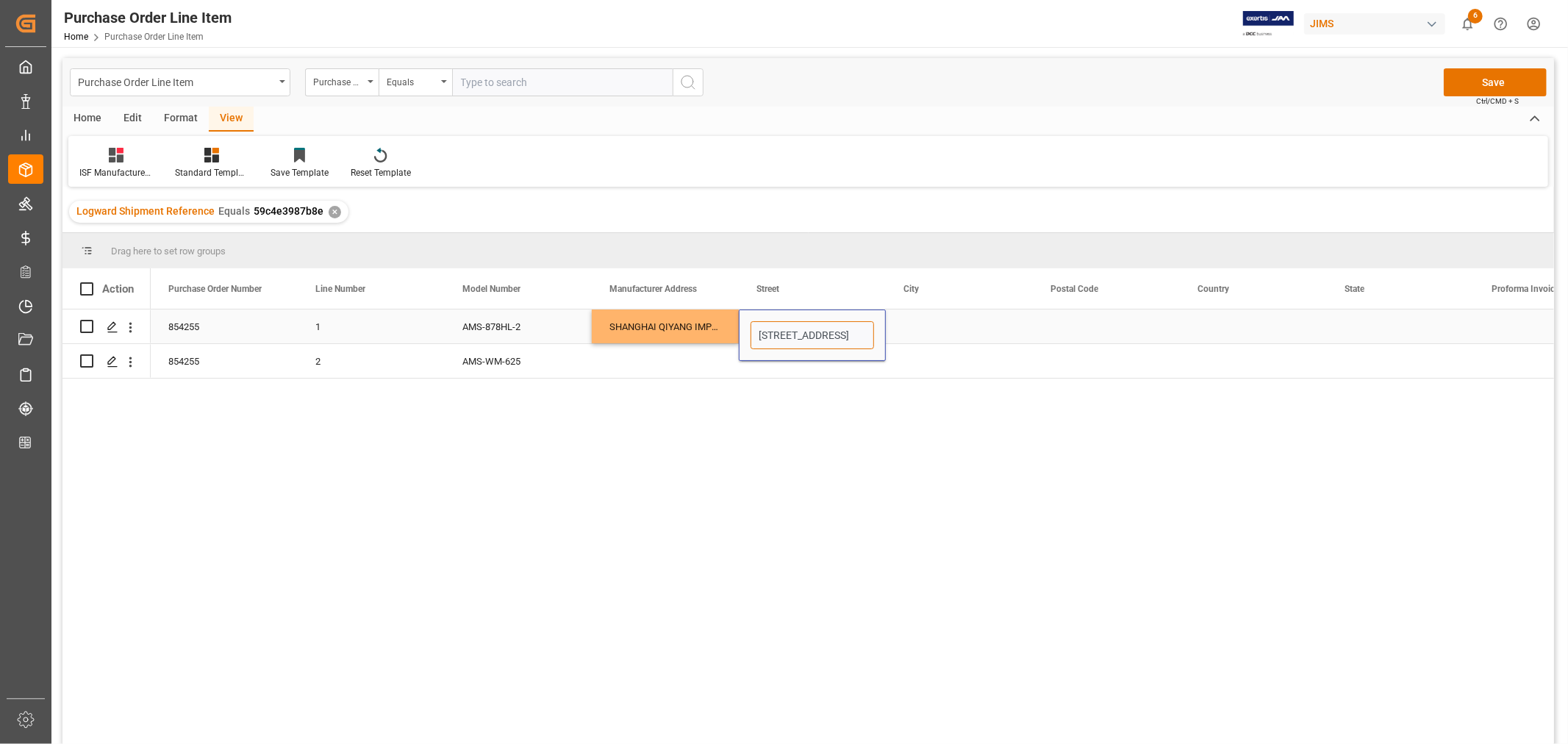
scroll to position [0, 339]
click at [912, 332] on div "Press SPACE to select this row." at bounding box center [959, 326] width 147 height 33
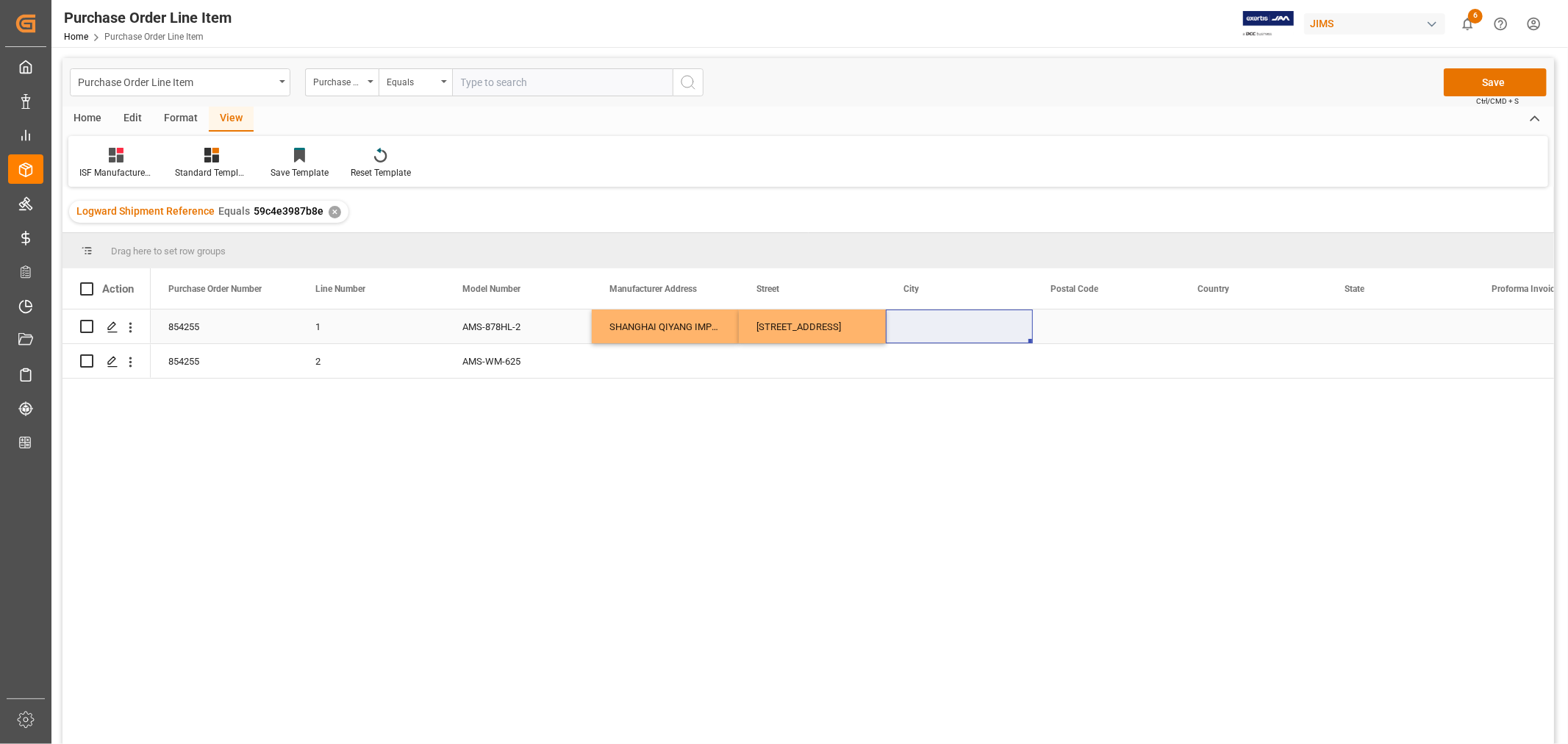
click at [913, 326] on div "Press SPACE to select this row." at bounding box center [959, 326] width 147 height 33
click at [910, 332] on input "Press SPACE to select this row." at bounding box center [960, 335] width 124 height 28
paste input "SHANGHAI"
type input "SHANGHAI"
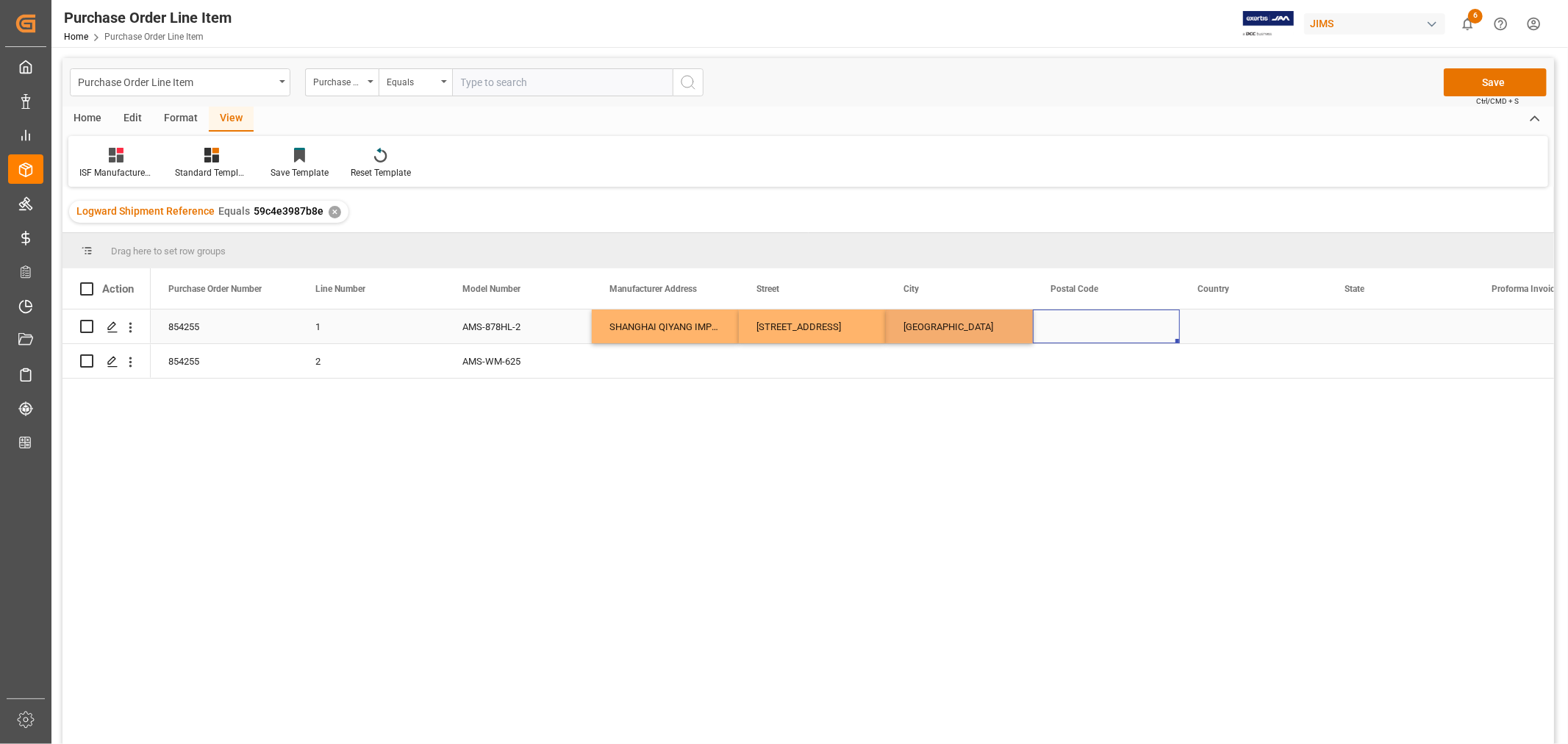
click at [1071, 328] on div "Press SPACE to select this row." at bounding box center [1107, 326] width 147 height 33
click at [1088, 325] on div "Press SPACE to select this row." at bounding box center [1107, 326] width 147 height 33
click at [1061, 336] on input "Press SPACE to select this row." at bounding box center [1107, 335] width 124 height 28
paste input "200136"
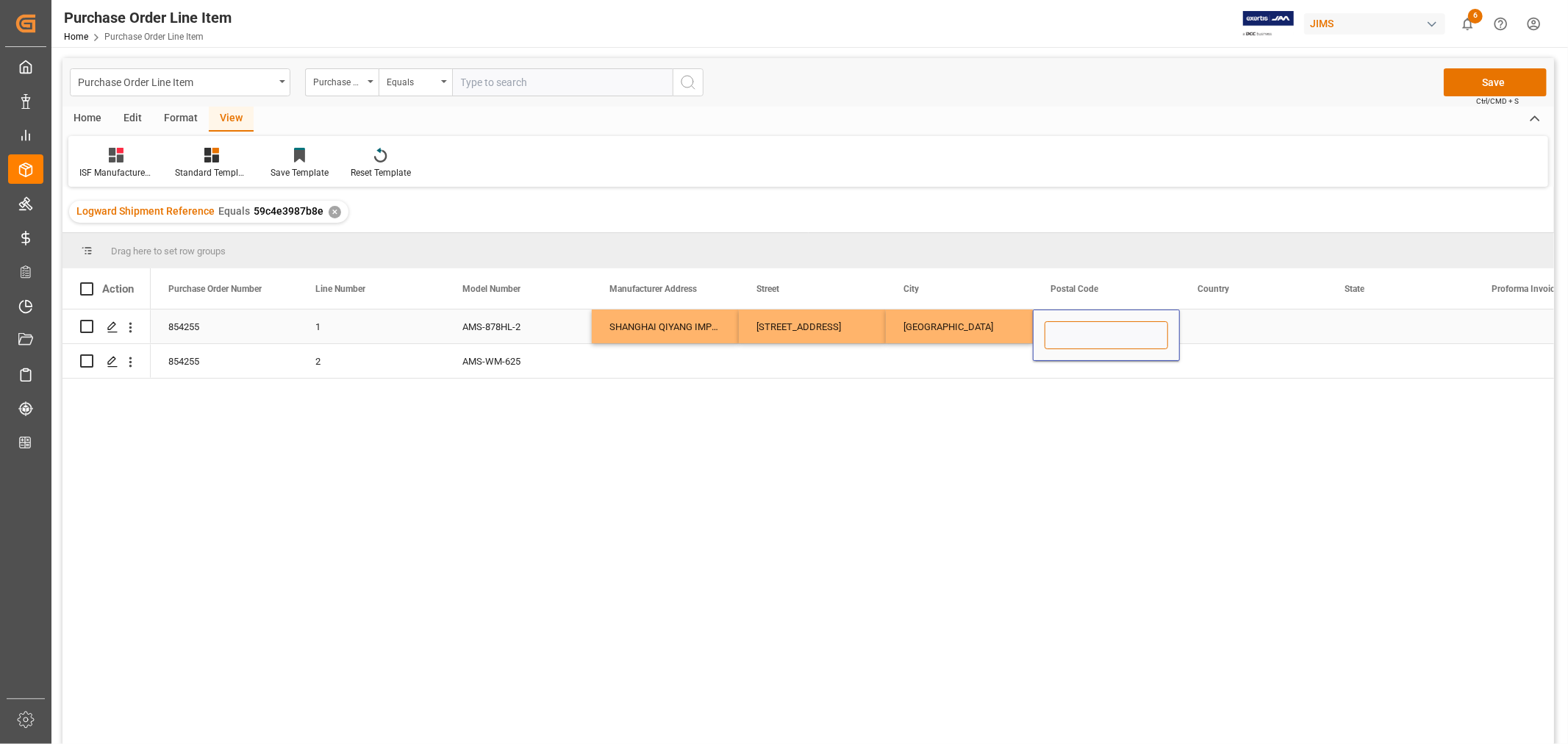
type input "200136"
click at [1234, 316] on div "Press SPACE to select this row." at bounding box center [1254, 326] width 147 height 33
click at [1225, 328] on div "Press SPACE to select this row." at bounding box center [1254, 326] width 147 height 33
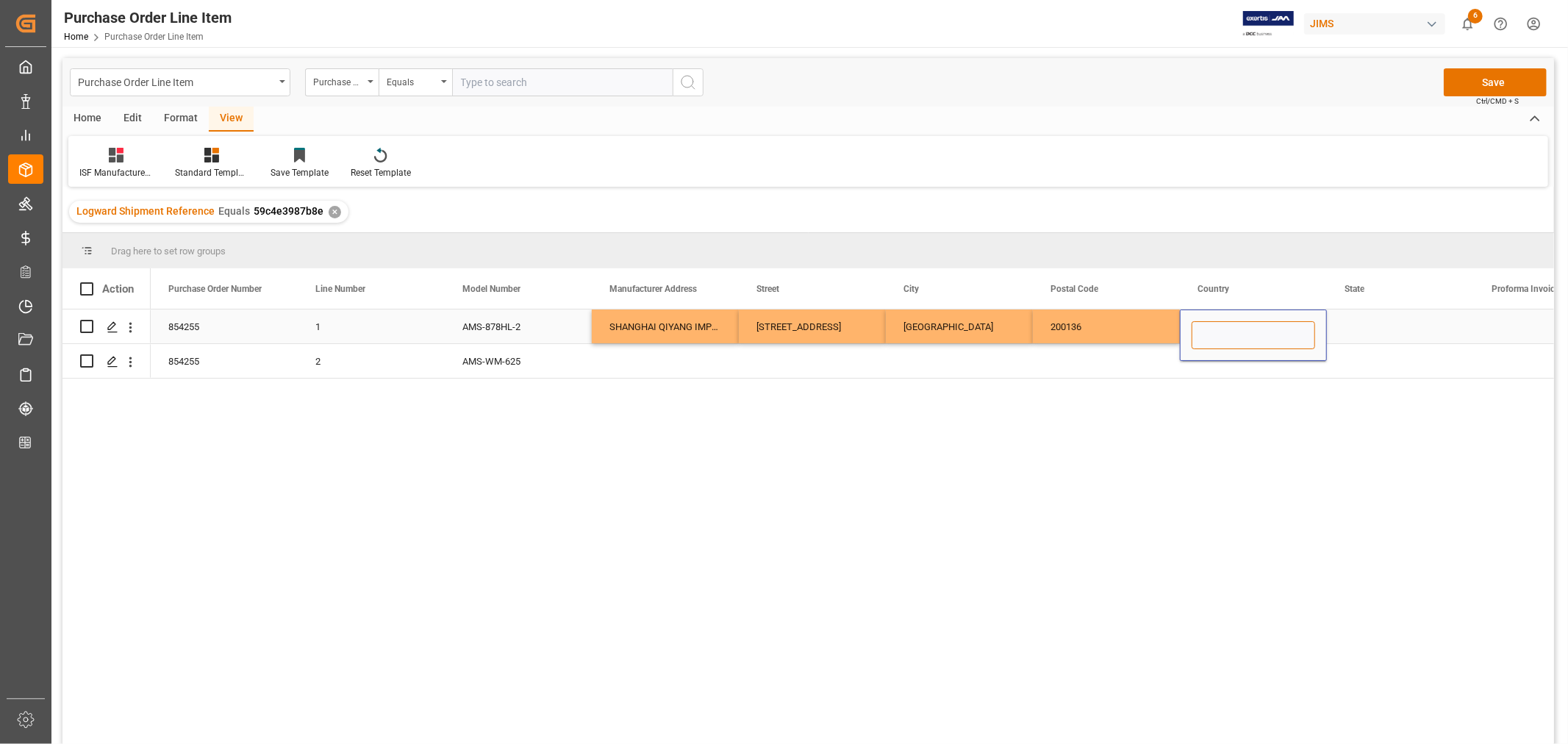
click at [1204, 337] on input "Press SPACE to select this row." at bounding box center [1254, 335] width 124 height 28
paste input "CN"
type input "CN"
click at [1360, 326] on div "Press SPACE to select this row." at bounding box center [1401, 326] width 147 height 33
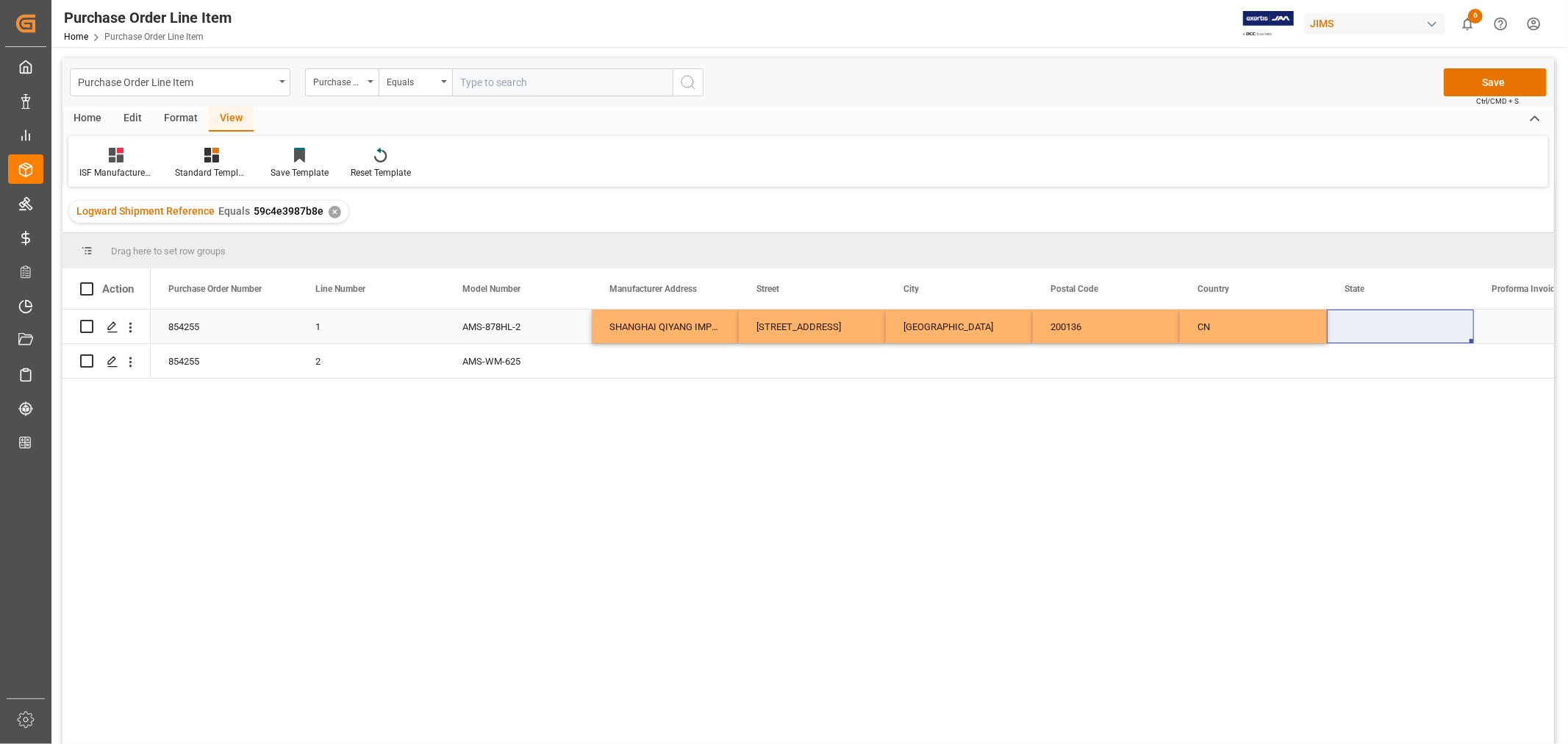
click at [1351, 321] on div "Press SPACE to select this row." at bounding box center [1401, 326] width 147 height 33
click at [1348, 334] on input "Press SPACE to select this row." at bounding box center [1401, 335] width 124 height 28
paste input "SHANGHAI"
type input "SHANGHAI"
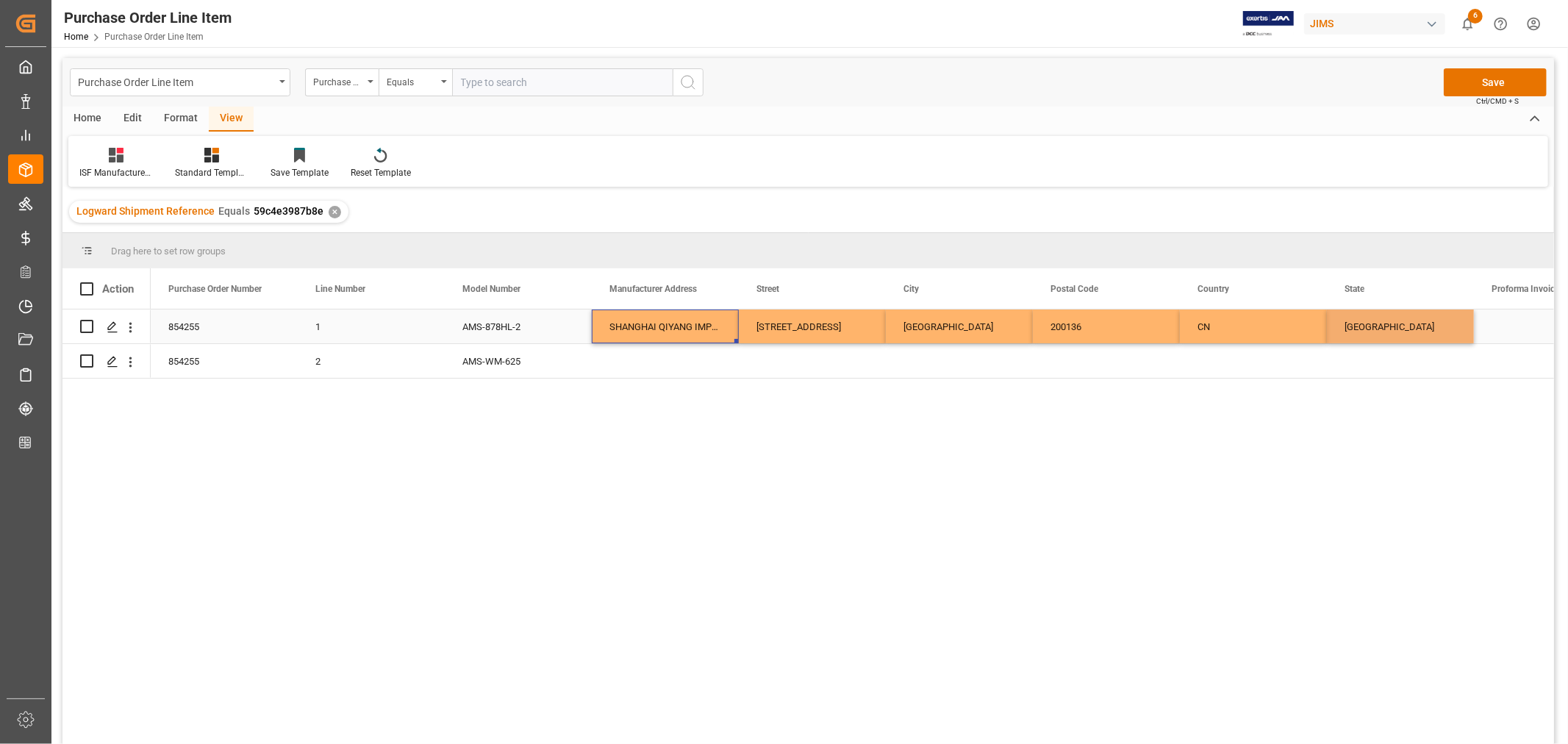
click at [603, 326] on div "SHANGHAI QIYANG IMPORT AND EXPORT CO LTD" at bounding box center [665, 326] width 147 height 33
drag, startPoint x: 622, startPoint y: 326, endPoint x: 1398, endPoint y: 321, distance: 776.0
click at [1398, 321] on div "854255 1 AMS-878HL-2 SHANGHAI QIYANG IMPORT AND EXPORT CO LTD ROOM 1216 -12/F H…" at bounding box center [1327, 326] width 2352 height 34
drag, startPoint x: 1471, startPoint y: 339, endPoint x: 1467, endPoint y: 363, distance: 24.3
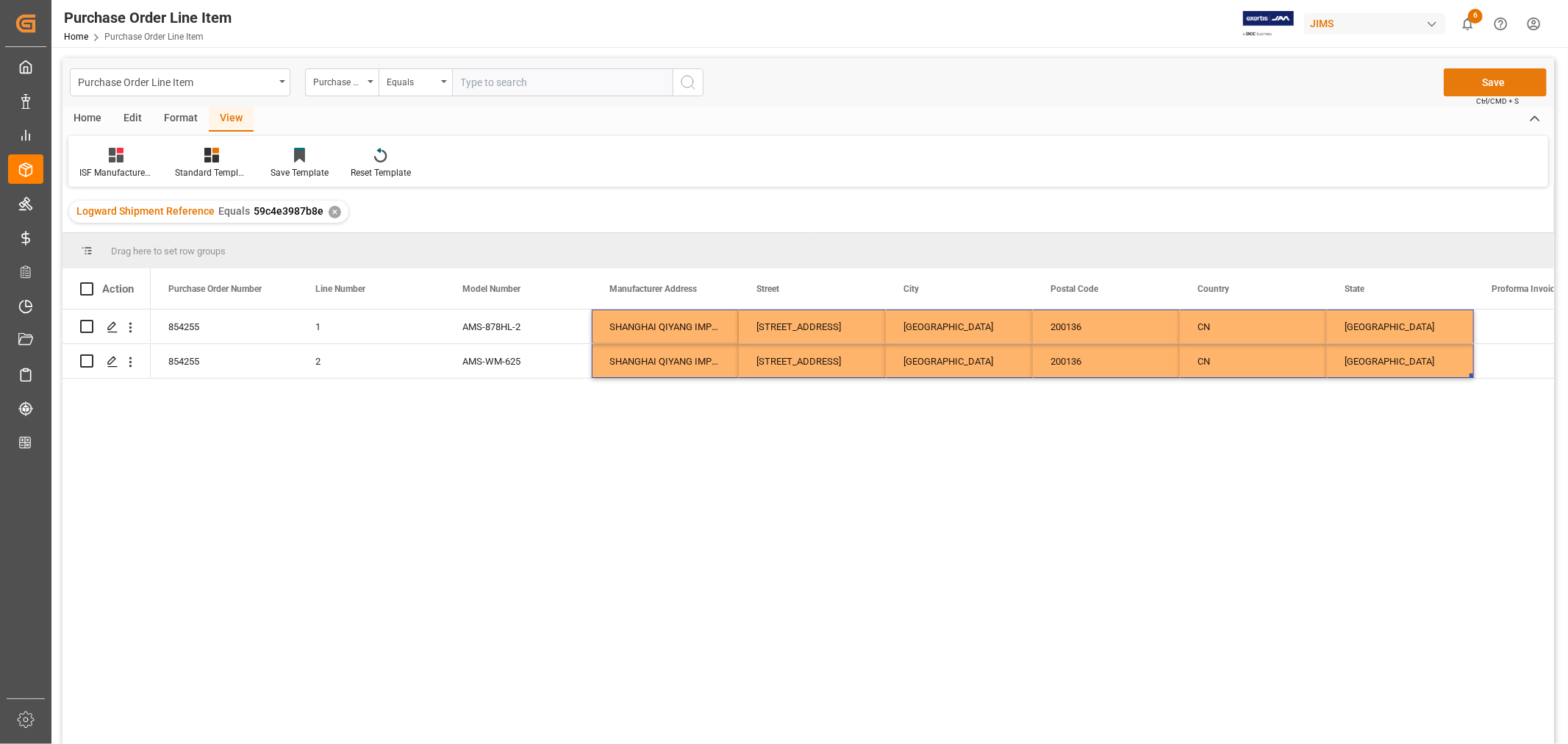
click at [1497, 79] on button "Save" at bounding box center [1494, 82] width 103 height 28
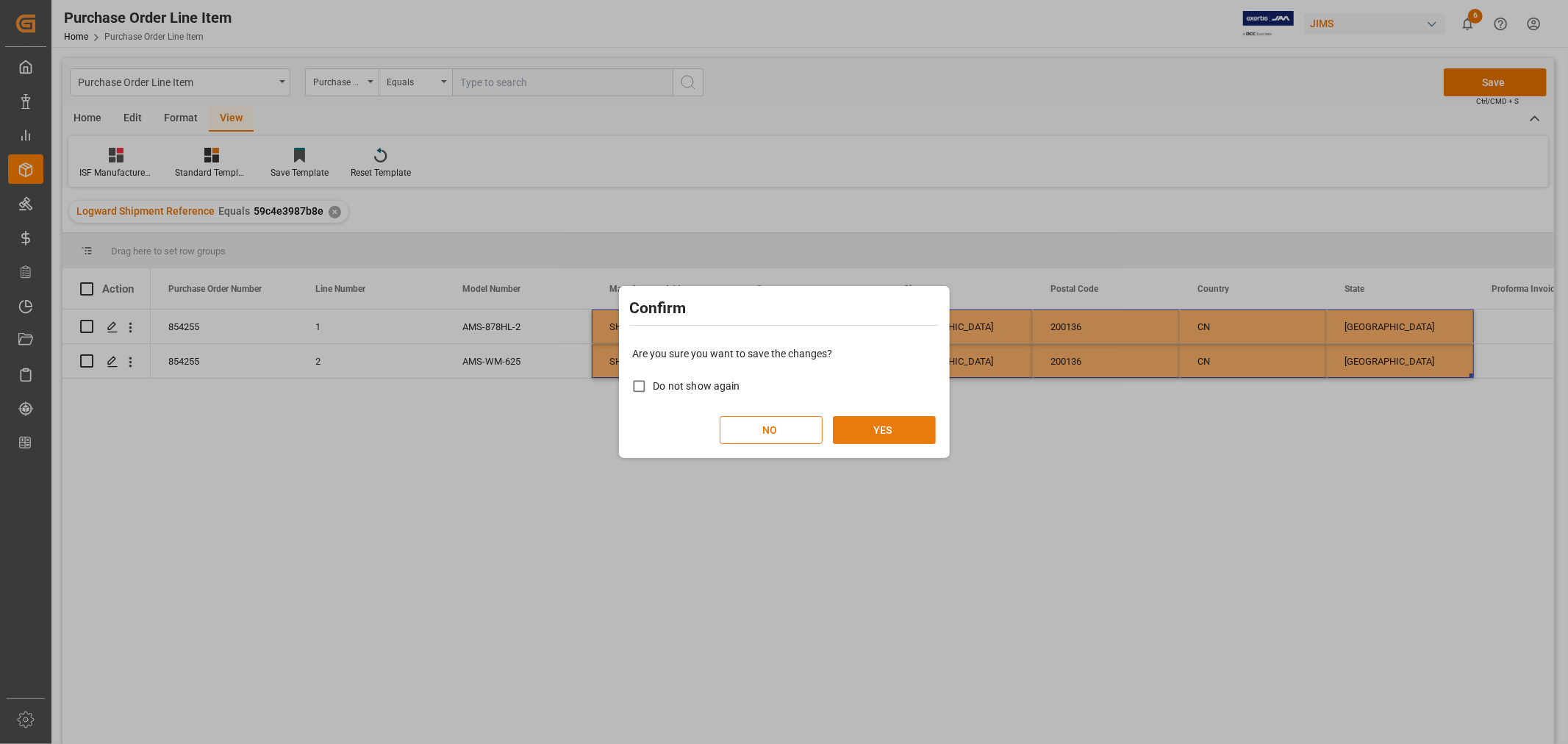
click at [884, 429] on button "YES" at bounding box center [884, 429] width 103 height 28
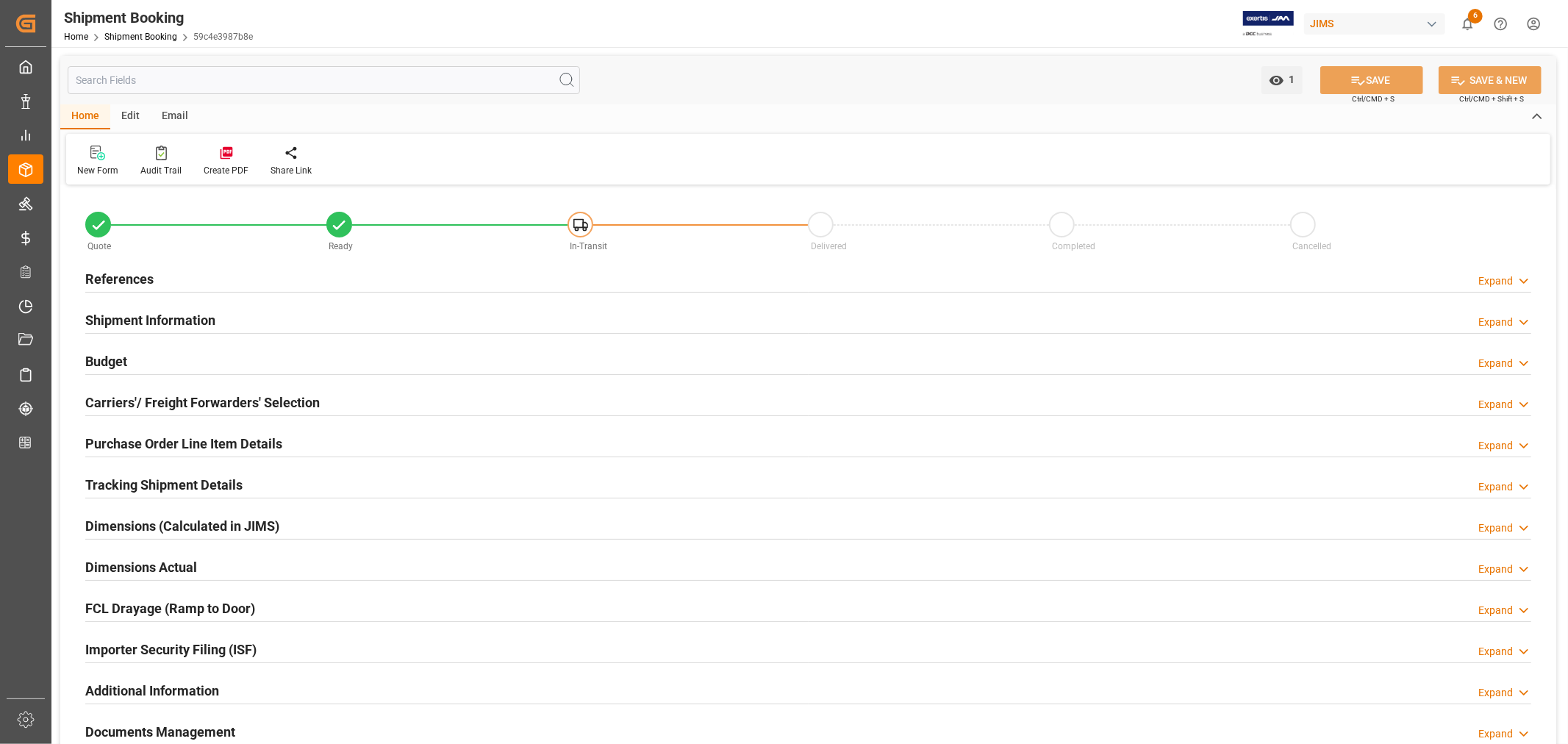
type input "2"
click at [189, 438] on h2 "Purchase Order Line Item Details" at bounding box center [184, 443] width 197 height 20
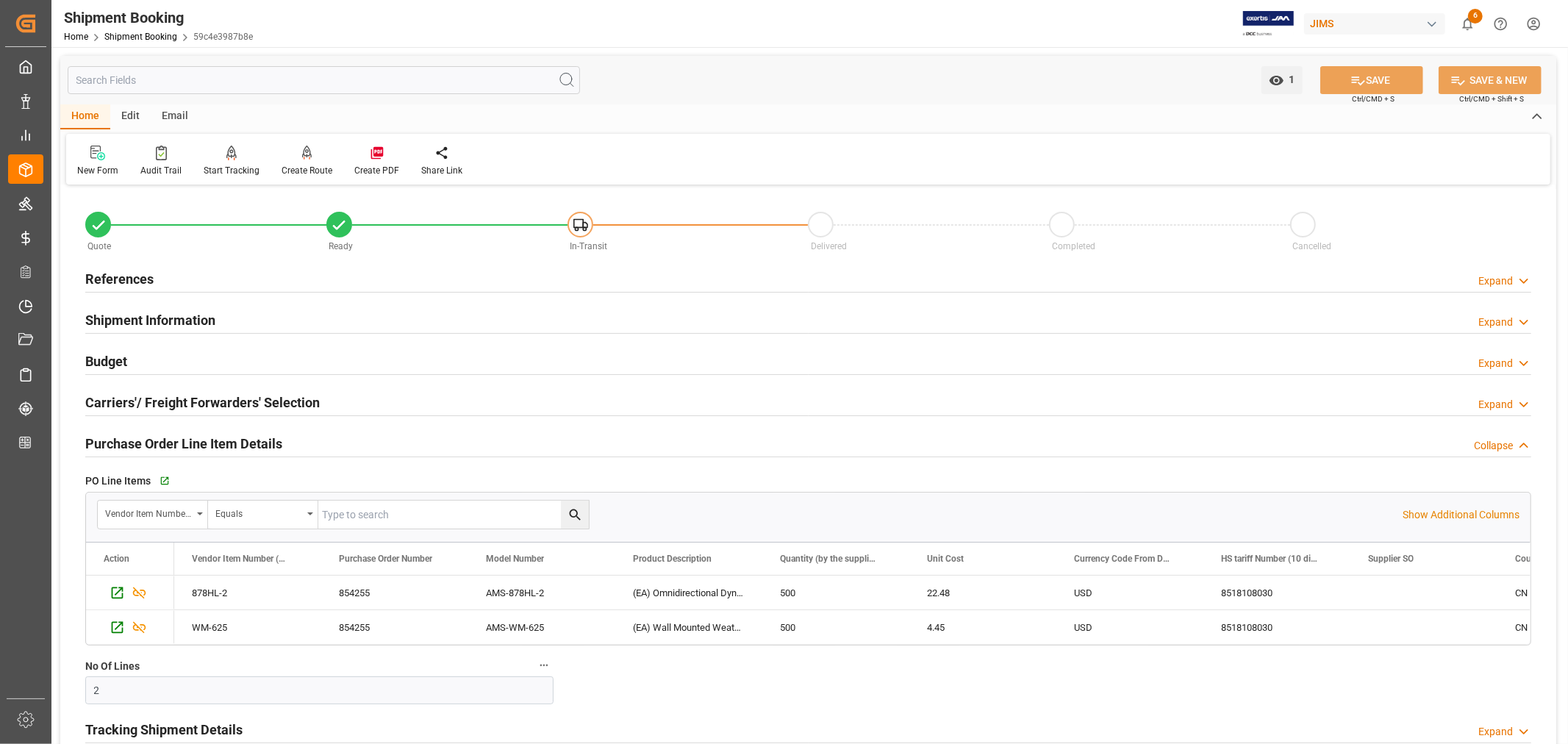
click at [189, 438] on h2 "Purchase Order Line Item Details" at bounding box center [184, 443] width 197 height 20
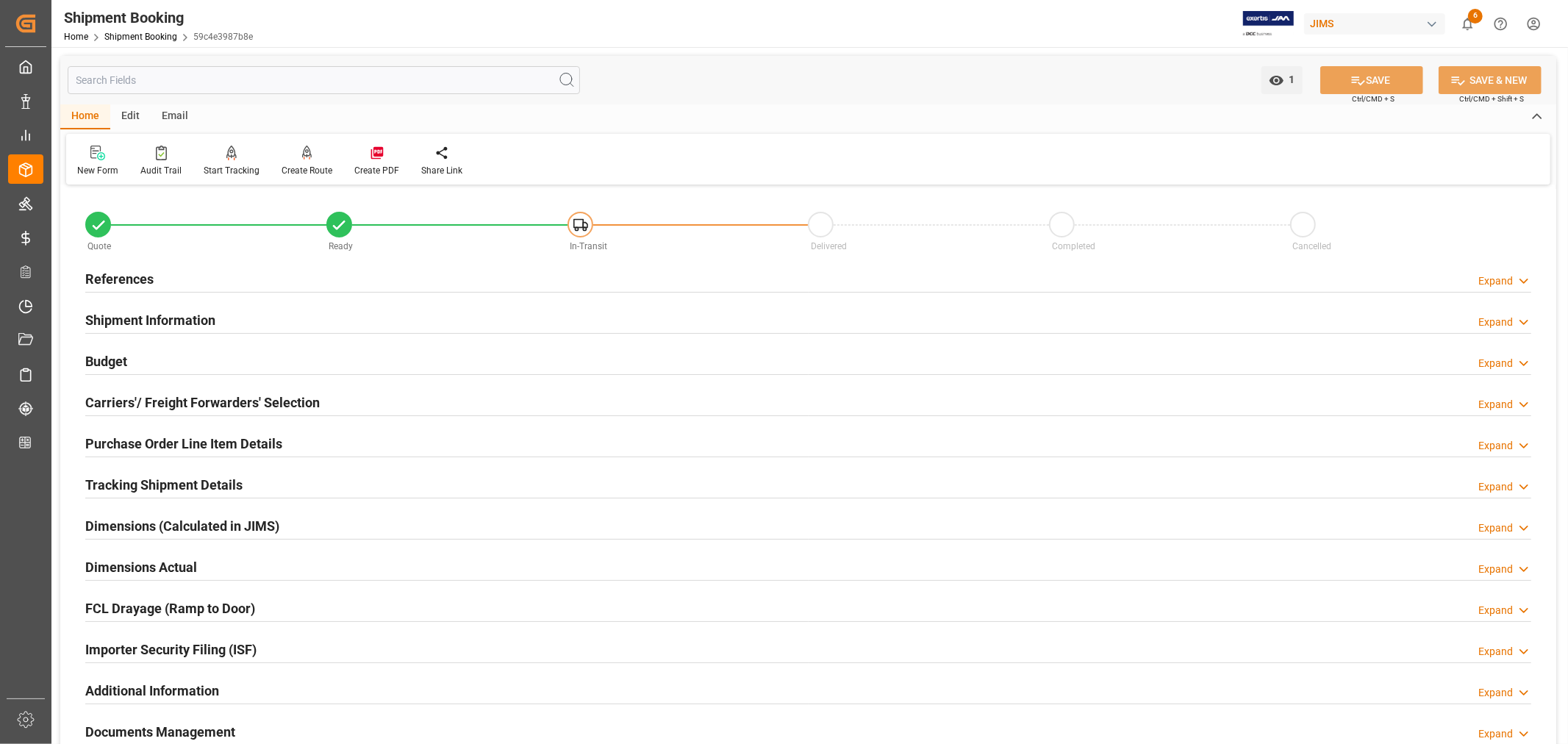
click at [192, 321] on h2 "Shipment Information" at bounding box center [150, 320] width 130 height 20
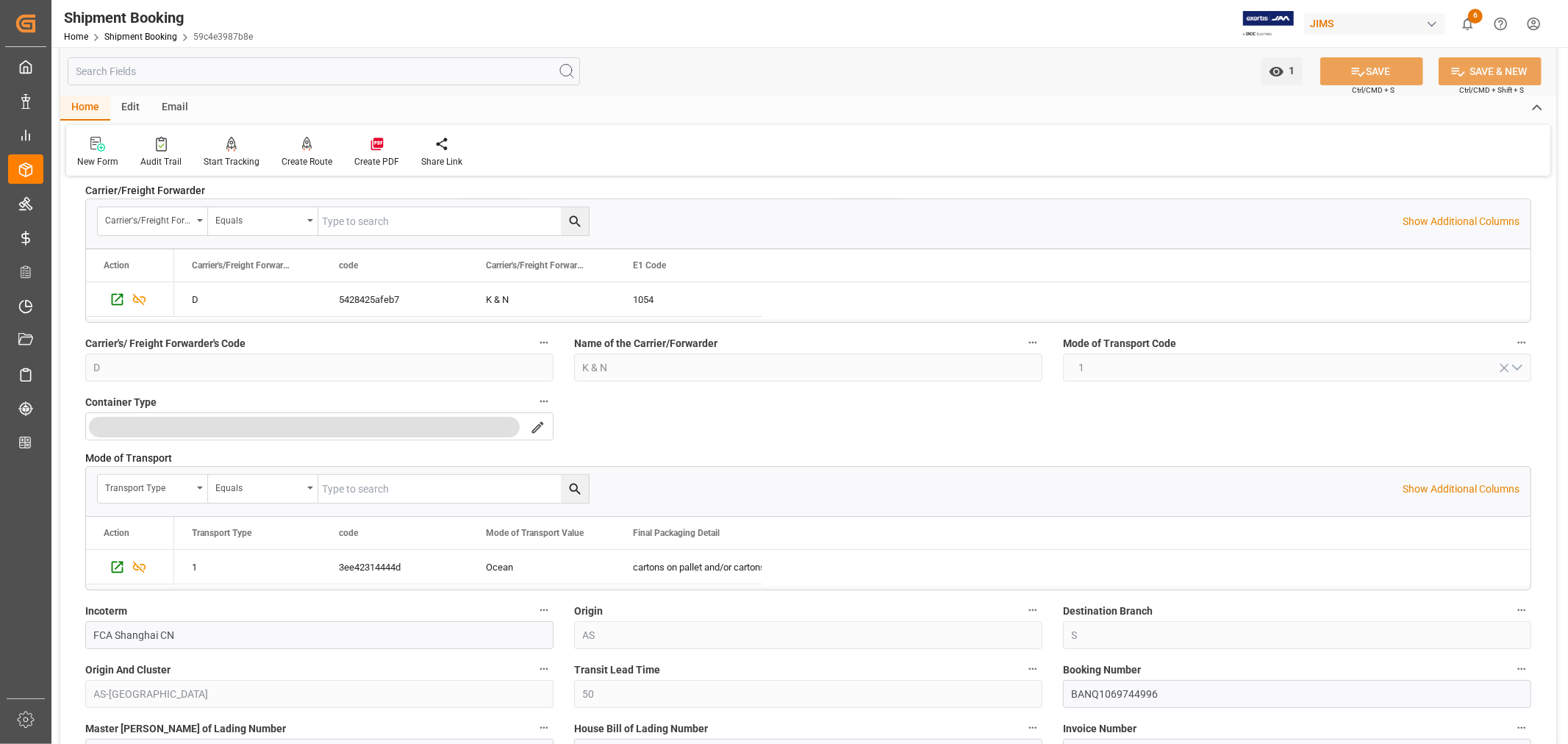
scroll to position [82, 0]
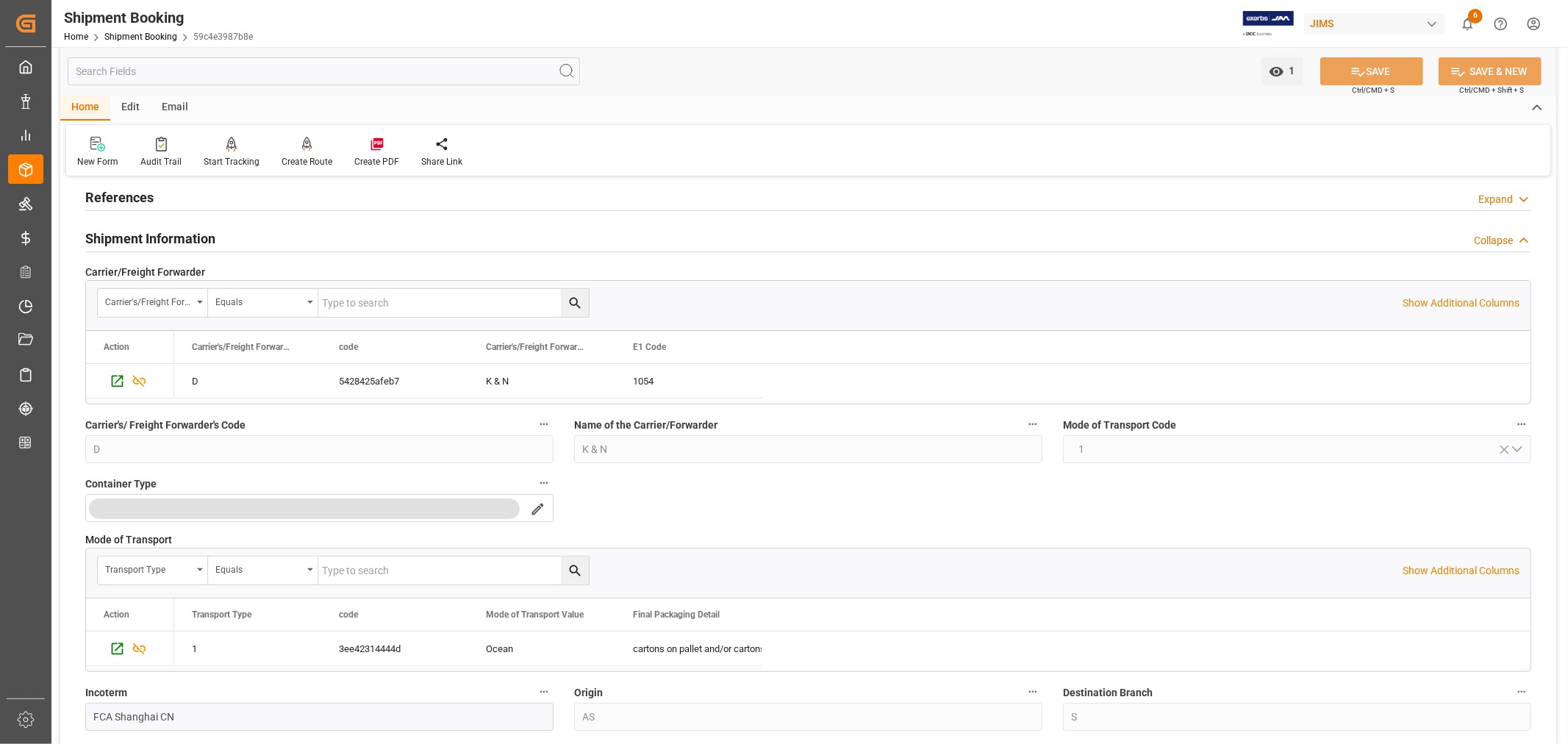
click at [189, 236] on h2 "Shipment Information" at bounding box center [150, 239] width 130 height 20
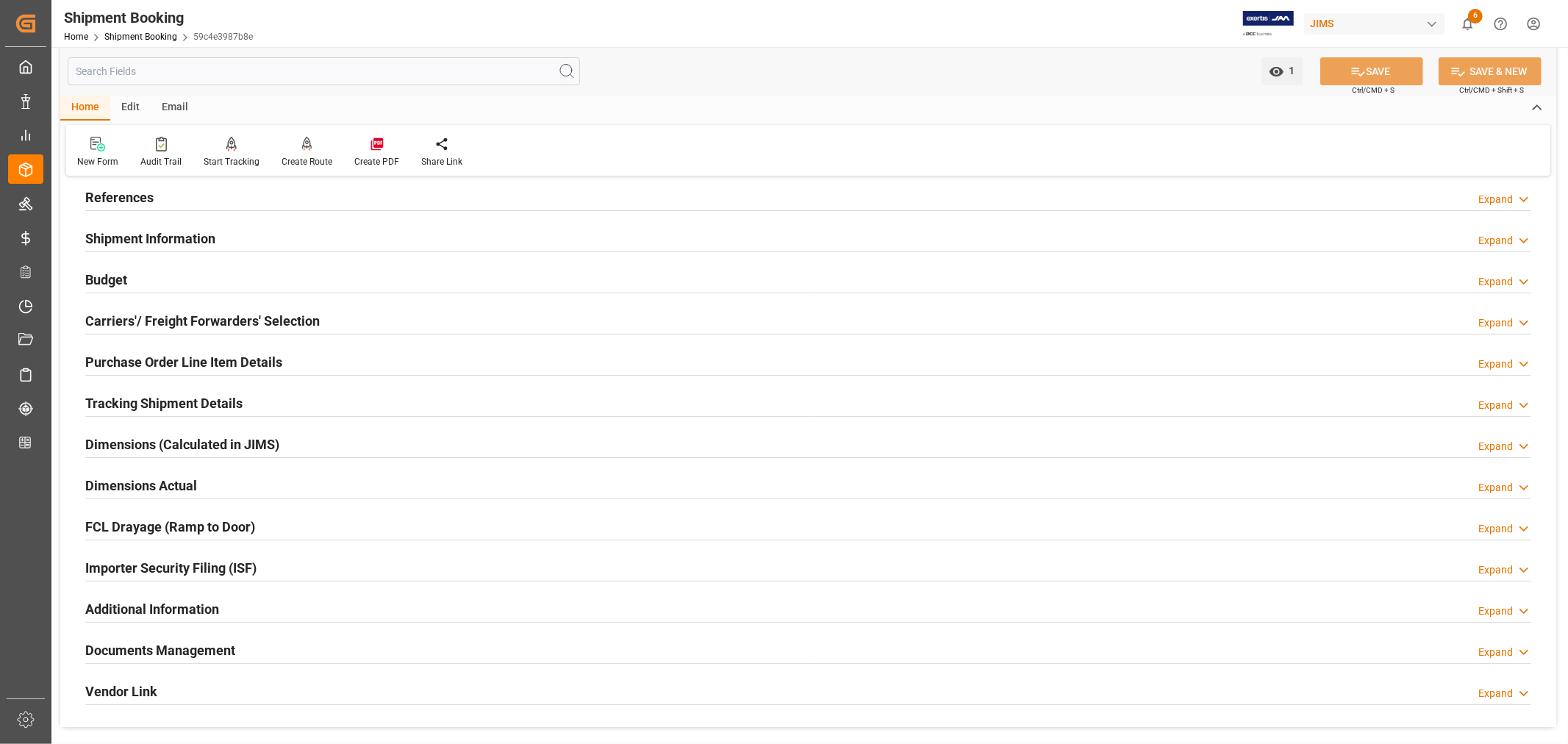
click at [185, 316] on h2 "Carriers'/ Freight Forwarders' Selection" at bounding box center [202, 321] width 235 height 20
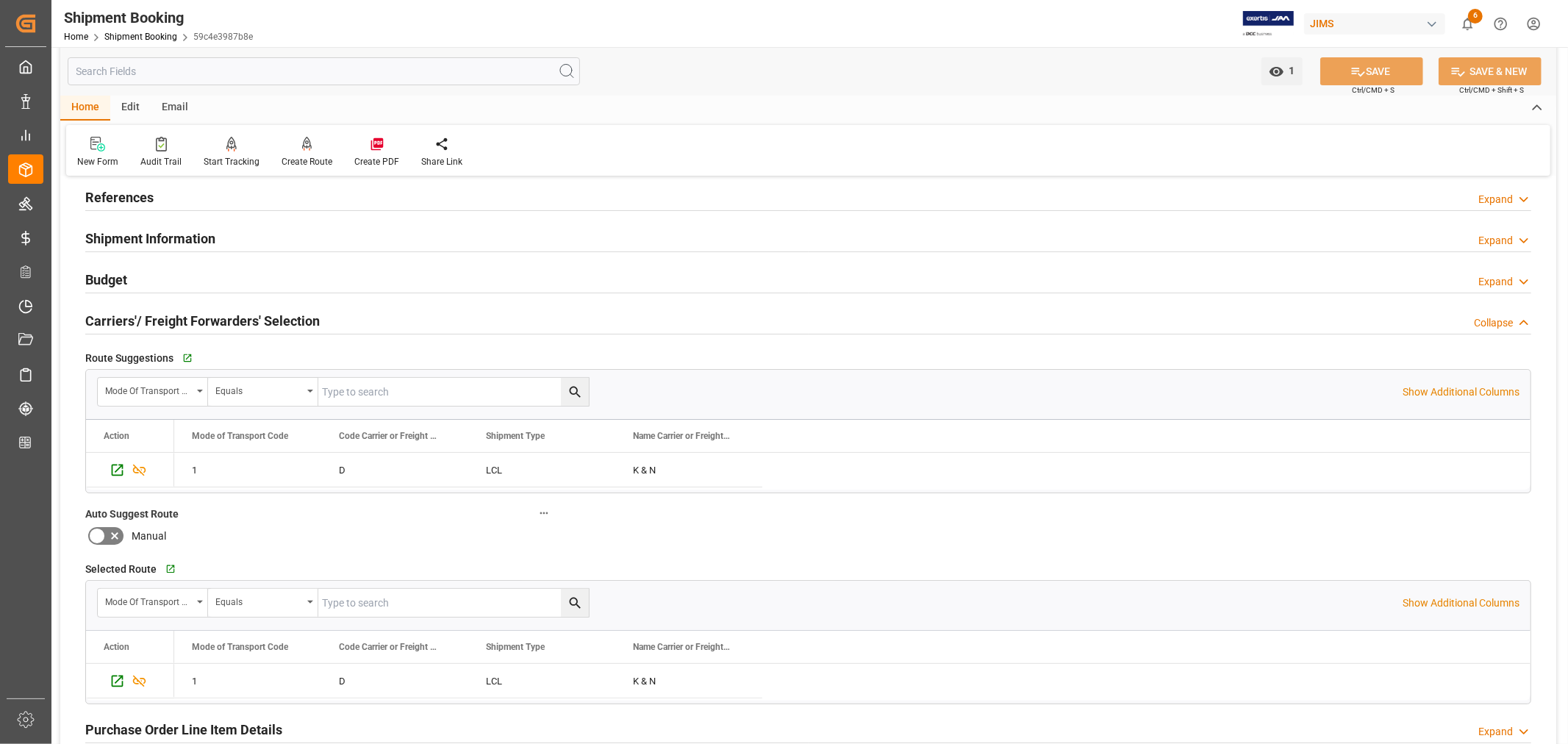
click at [185, 316] on h2 "Carriers'/ Freight Forwarders' Selection" at bounding box center [202, 321] width 235 height 20
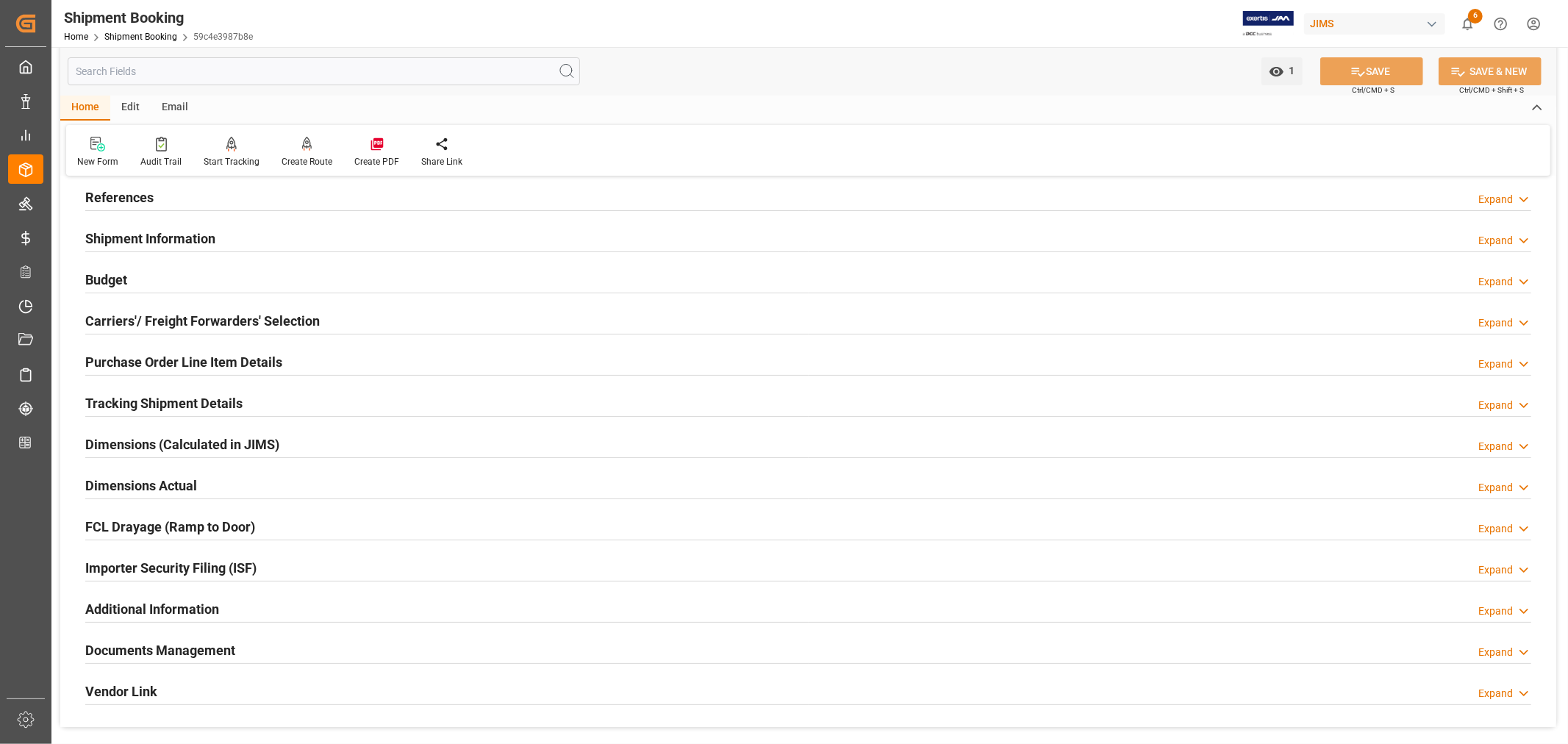
click at [305, 566] on div "Importer Security Filing (ISF) Expand" at bounding box center [808, 566] width 1446 height 28
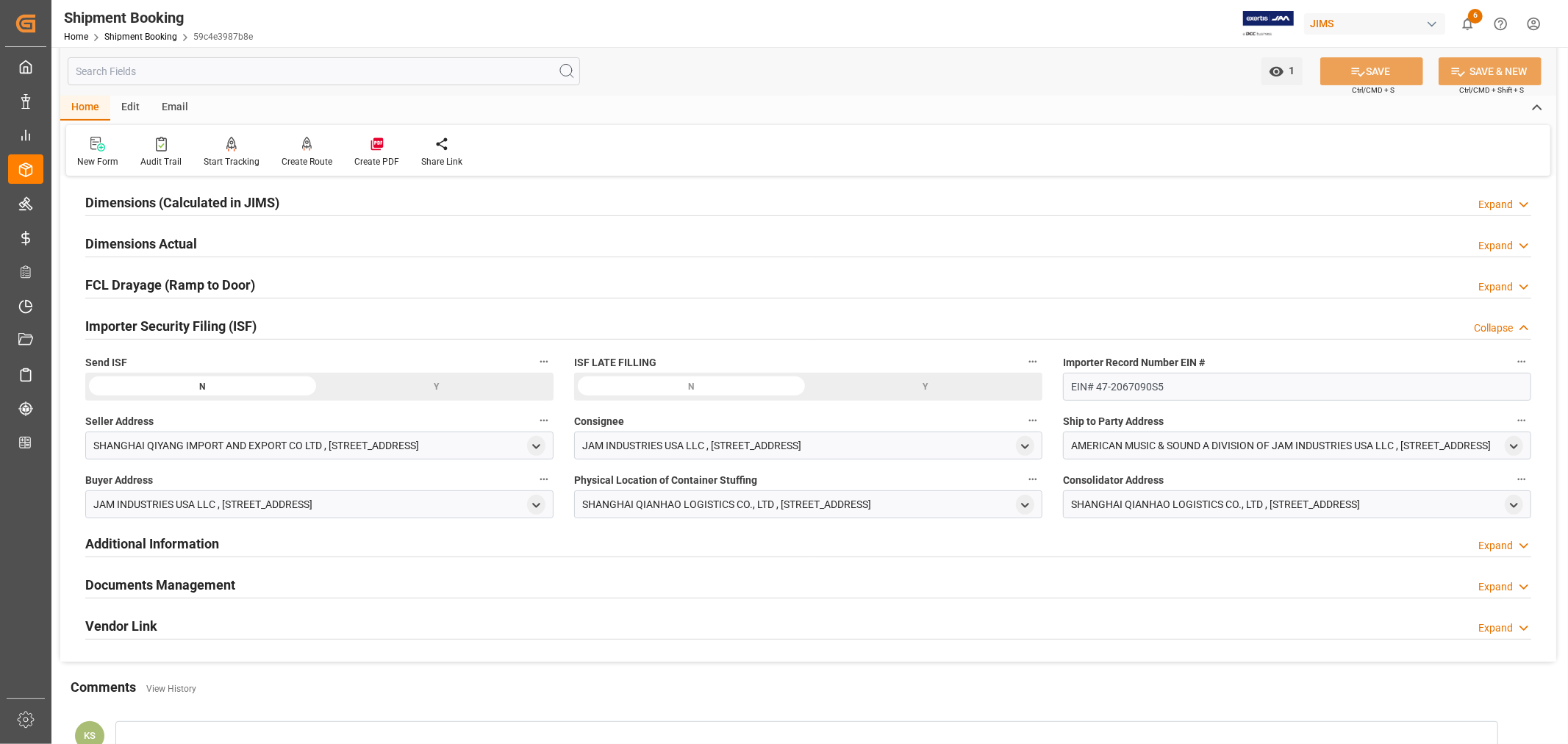
scroll to position [326, 0]
click at [439, 383] on div "Y" at bounding box center [437, 383] width 235 height 28
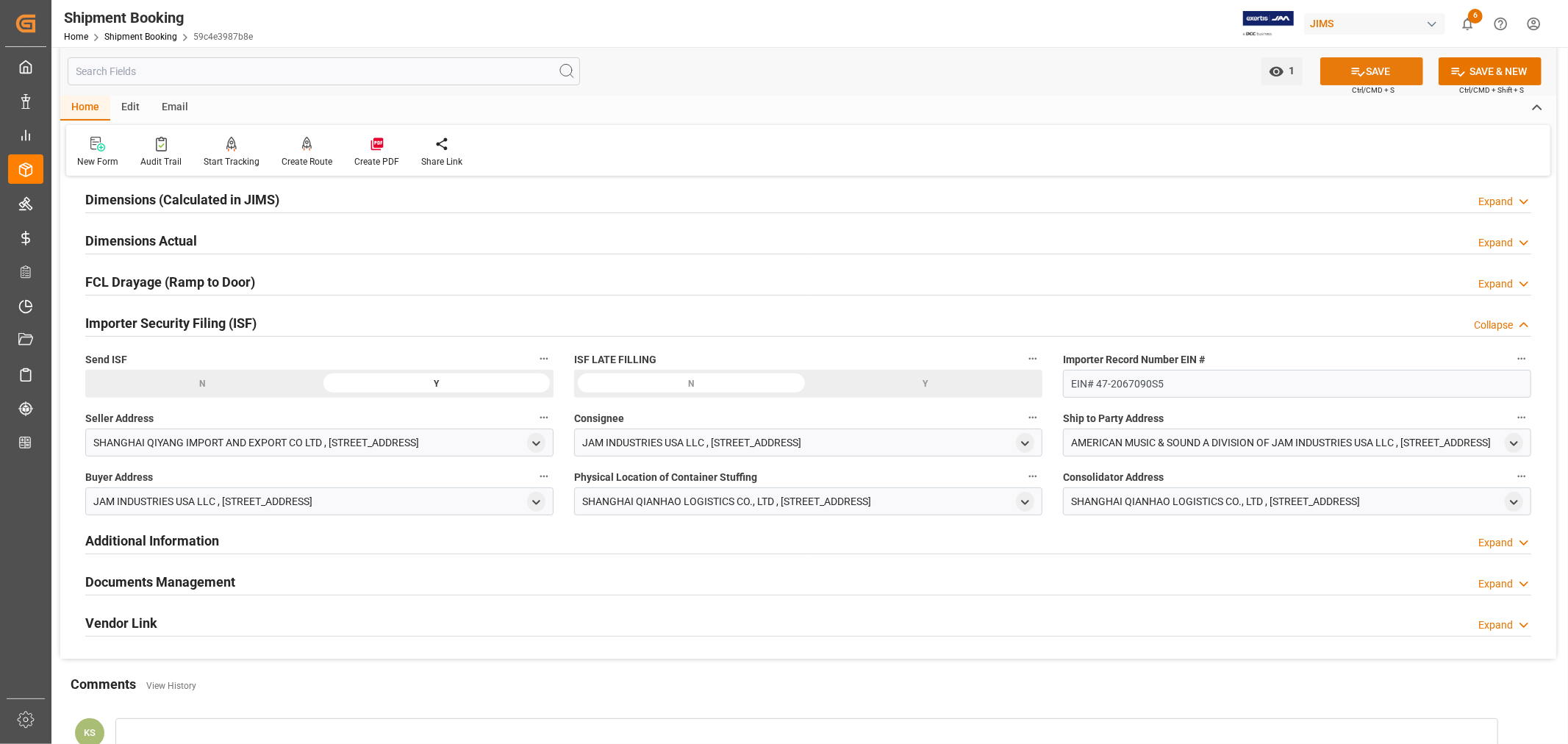
click at [1375, 70] on button "SAVE" at bounding box center [1372, 71] width 103 height 28
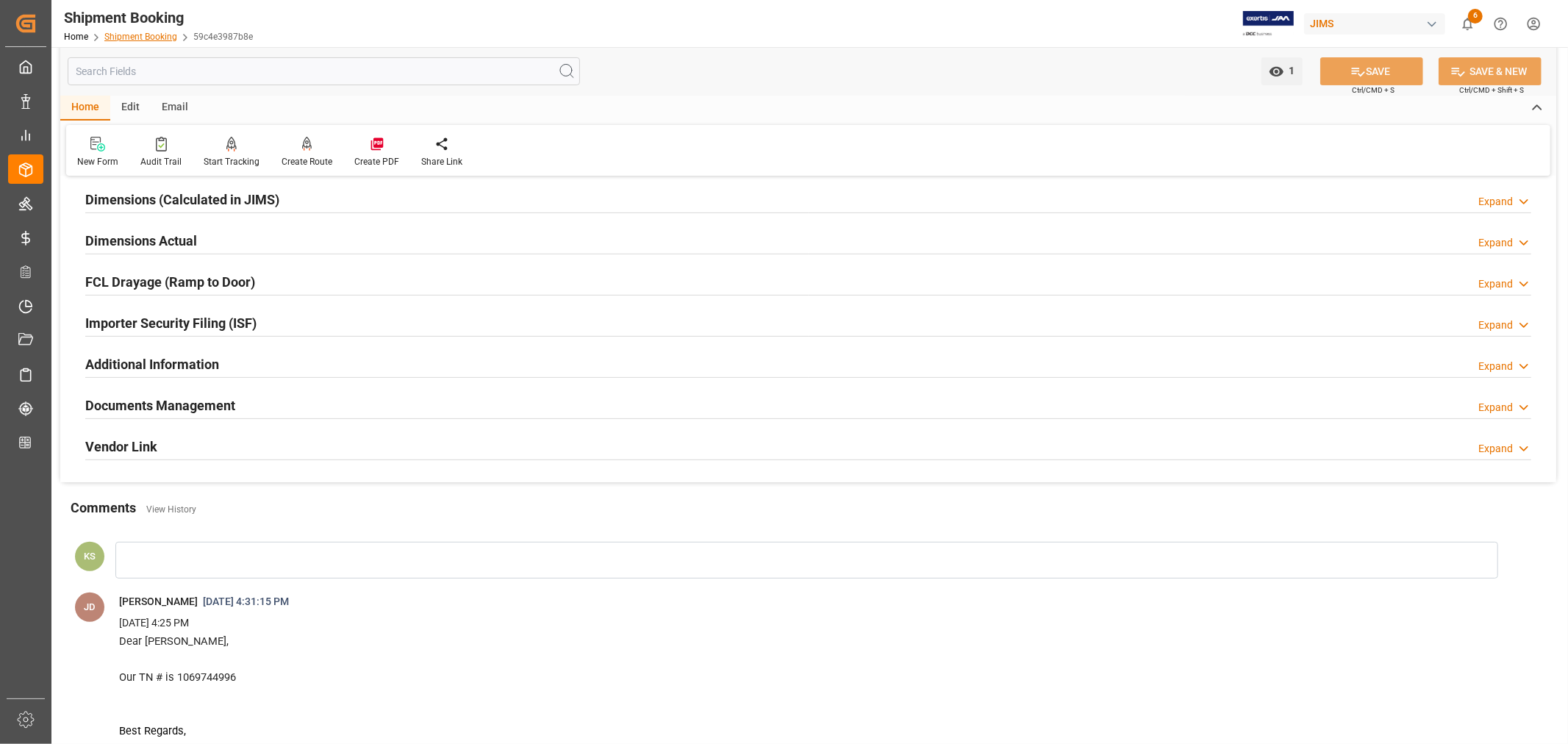
click at [162, 35] on link "Shipment Booking" at bounding box center [140, 37] width 73 height 10
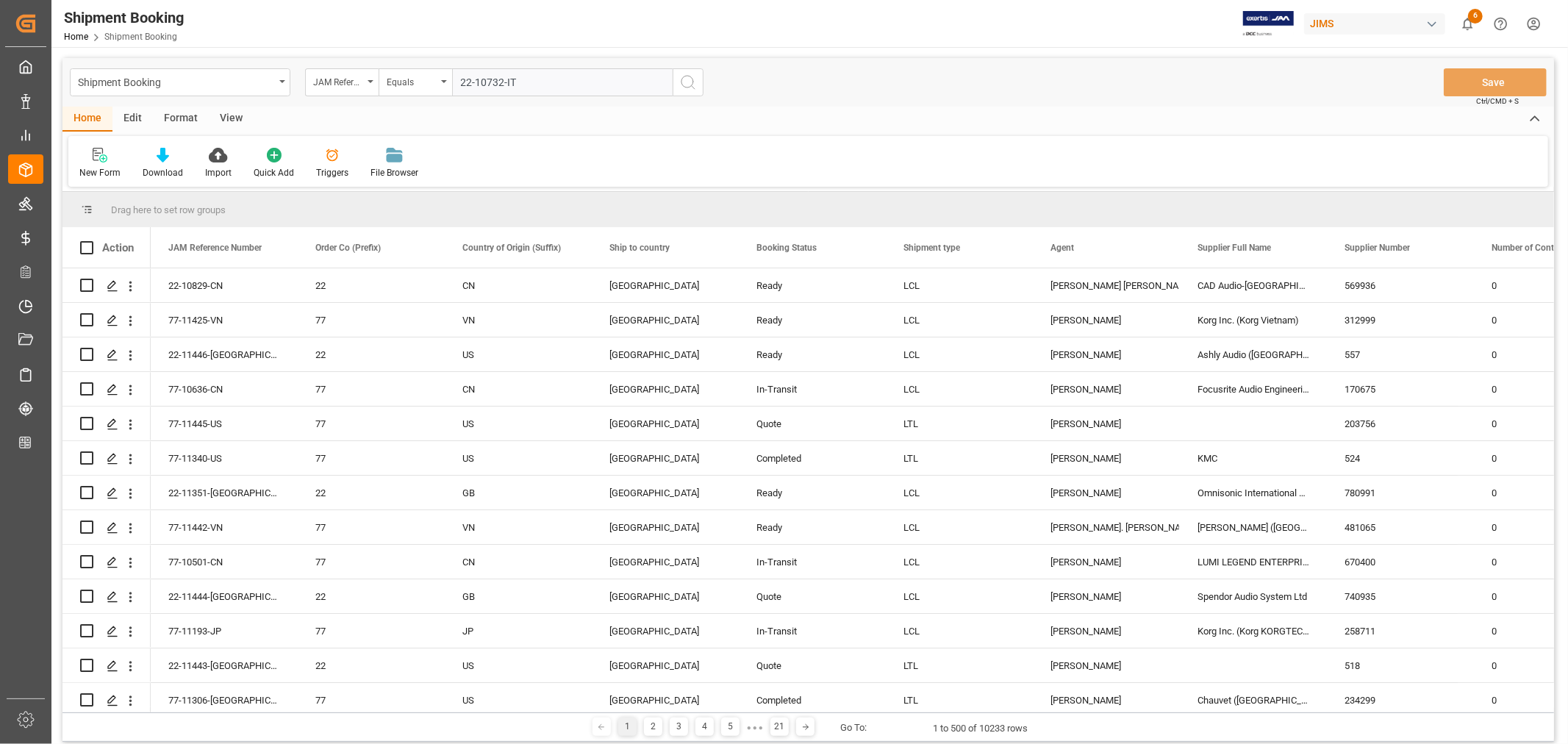
type input "22-10732-IT"
click at [688, 81] on icon "search button" at bounding box center [688, 82] width 18 height 18
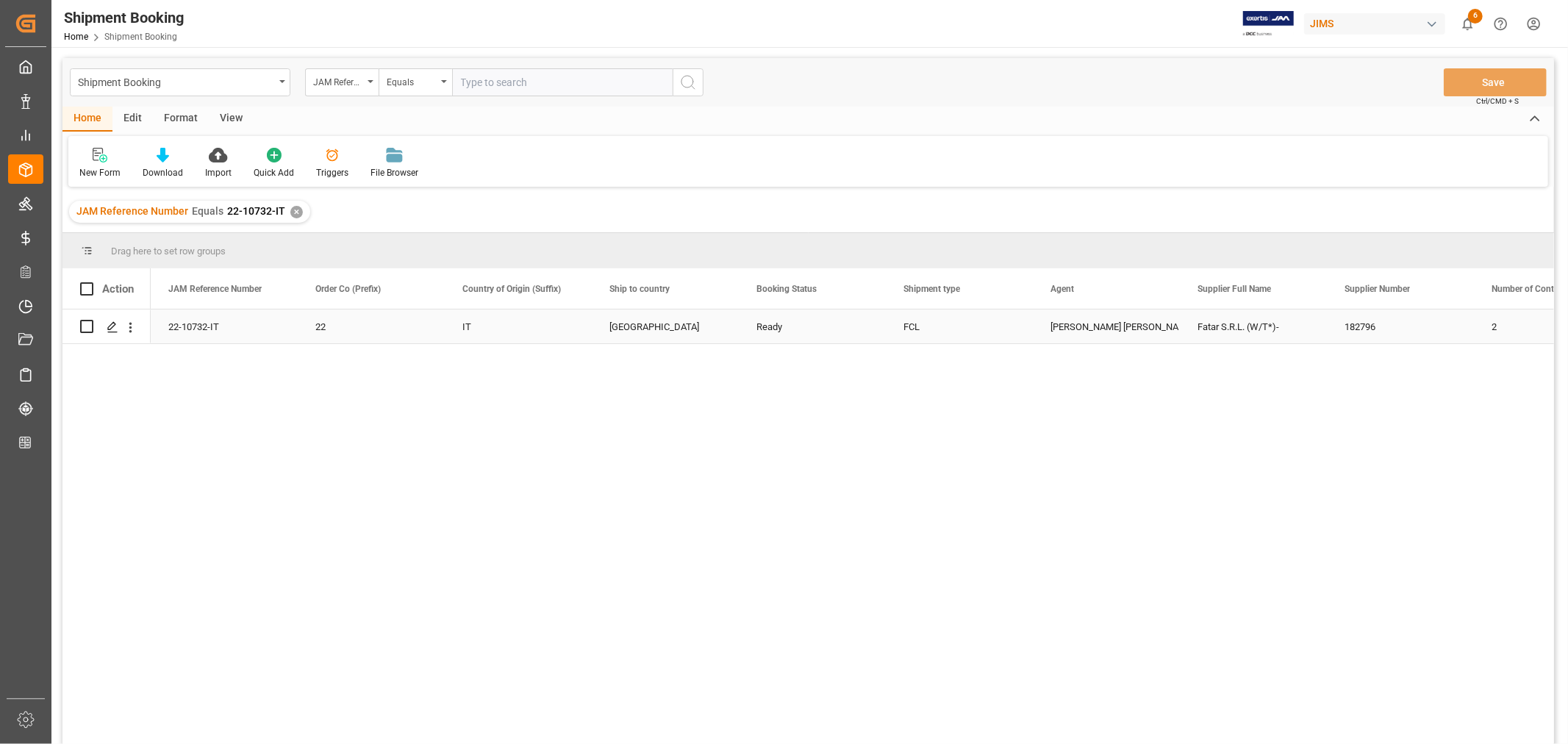
click at [1239, 326] on div "Fatar S.R.L. (W/T*)-" at bounding box center [1254, 326] width 147 height 33
click at [114, 328] on icon "Press SPACE to select this row." at bounding box center [113, 327] width 12 height 12
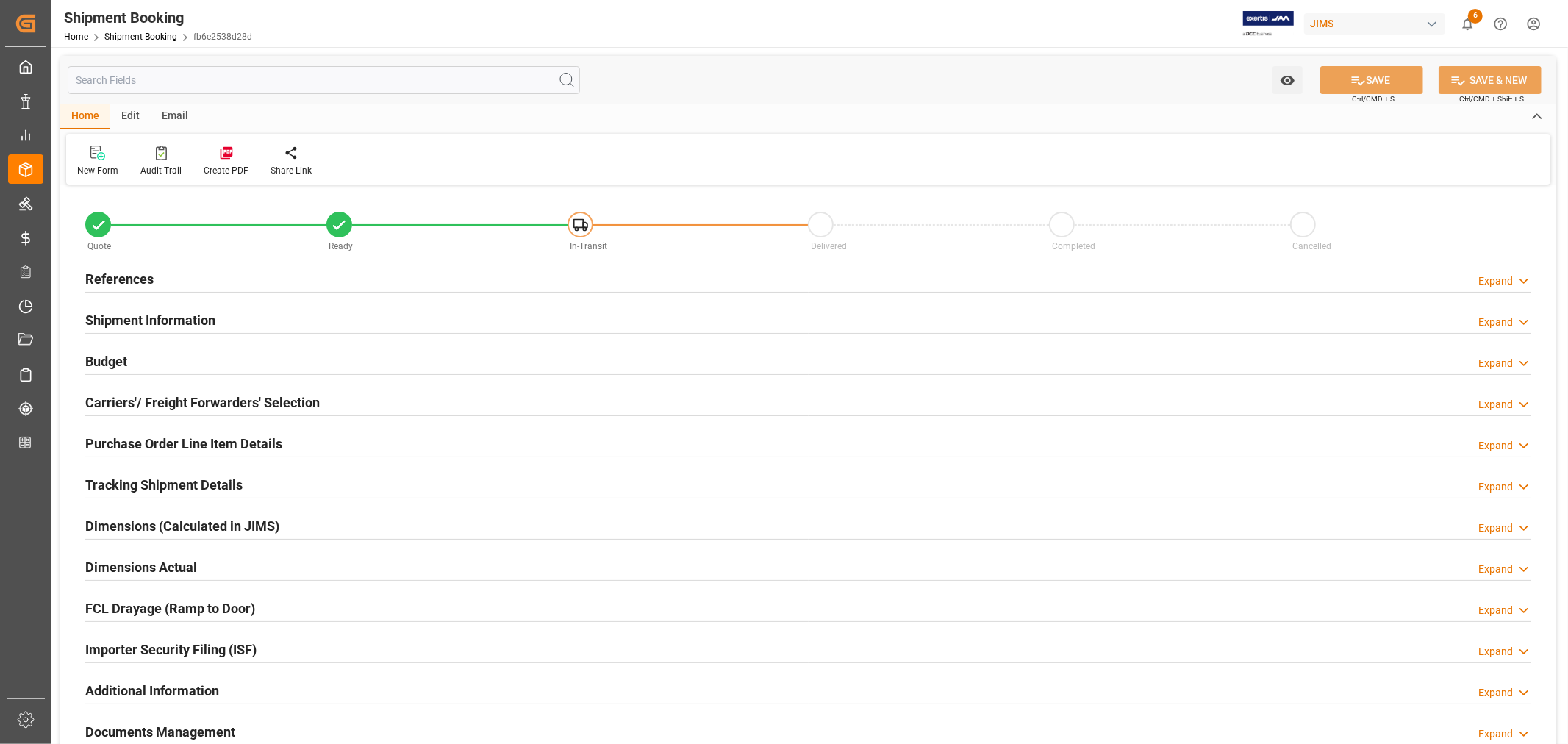
type input "49"
click at [265, 319] on div "Shipment Information Expand" at bounding box center [808, 318] width 1446 height 28
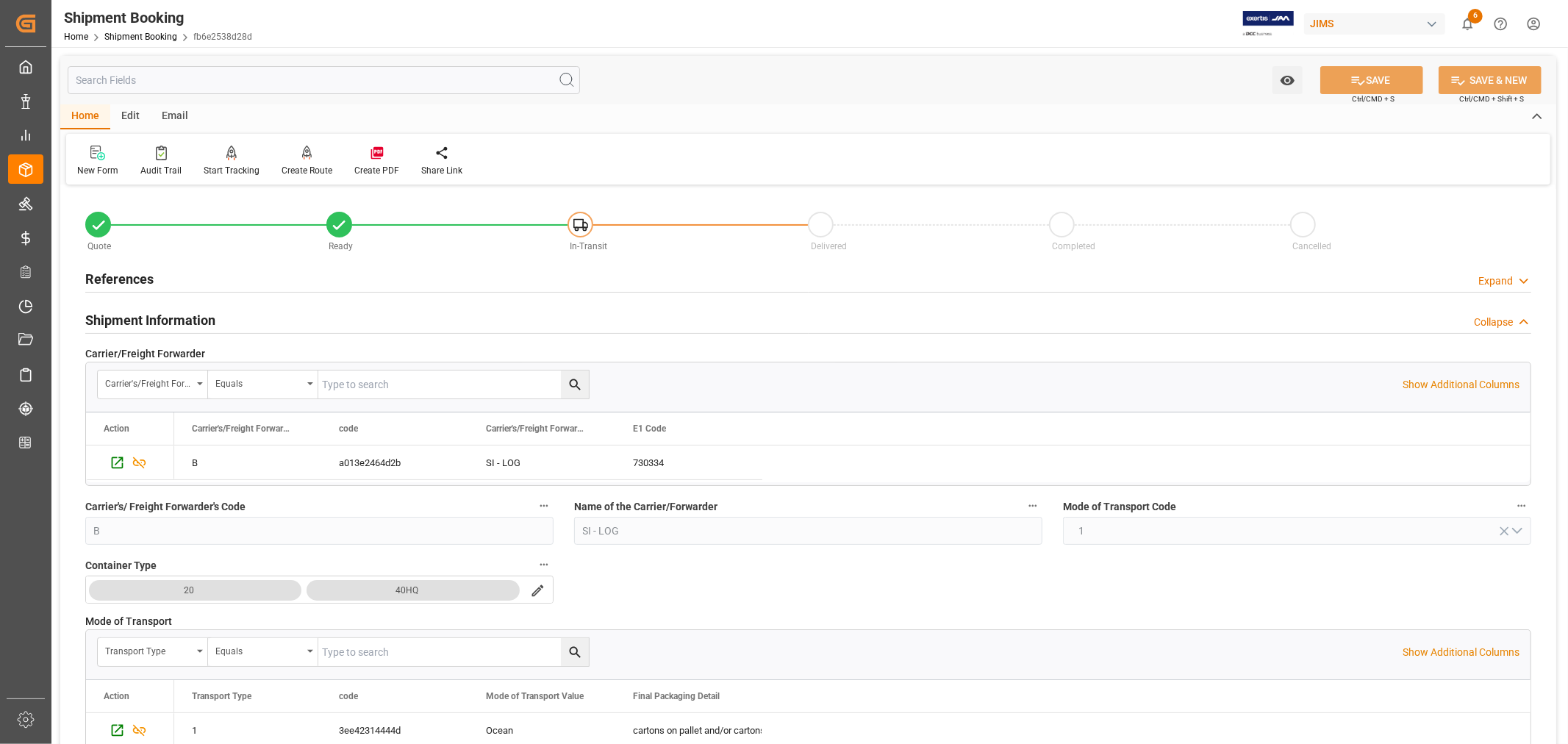
click at [187, 314] on h2 "Shipment Information" at bounding box center [150, 320] width 130 height 20
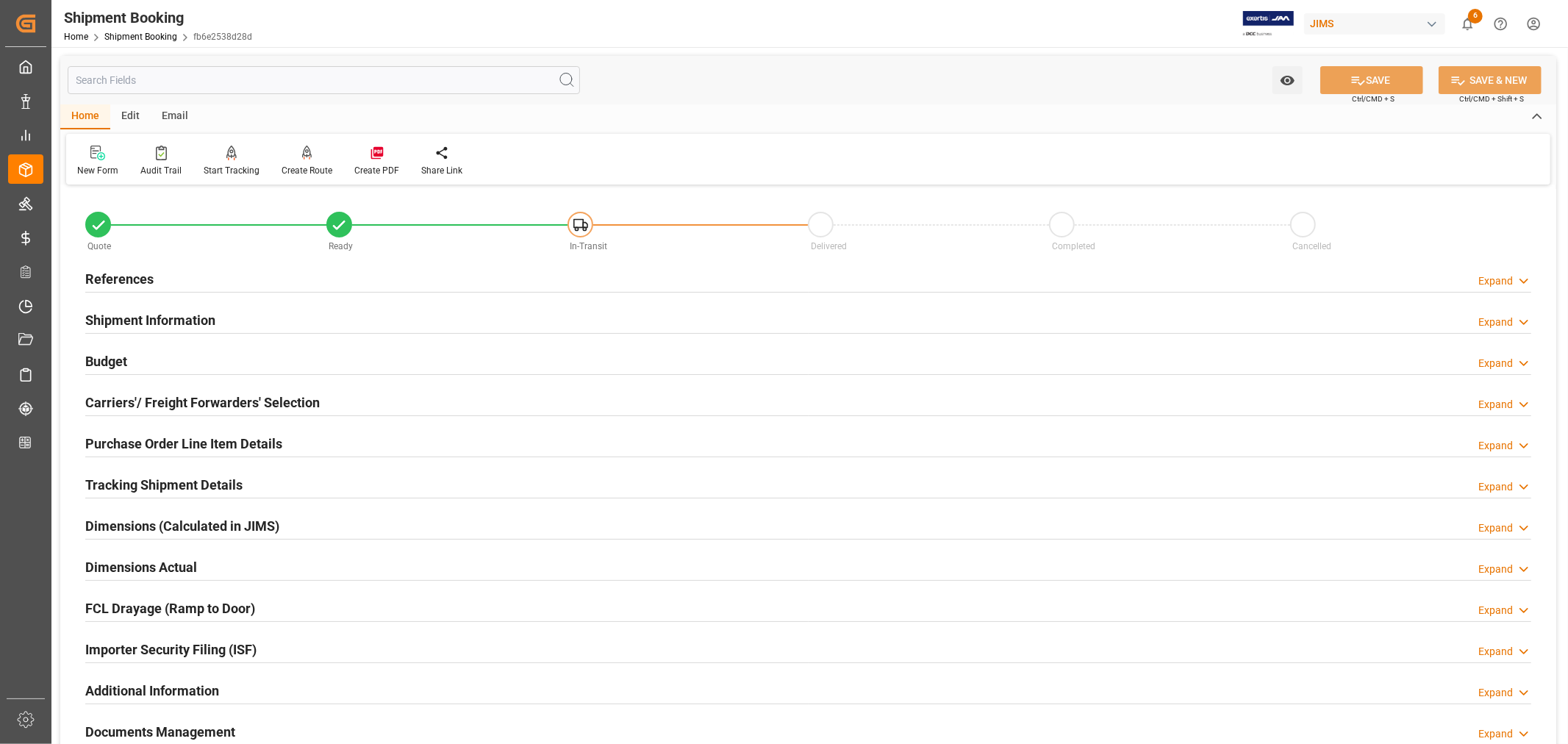
click at [178, 438] on h2 "Purchase Order Line Item Details" at bounding box center [184, 443] width 197 height 20
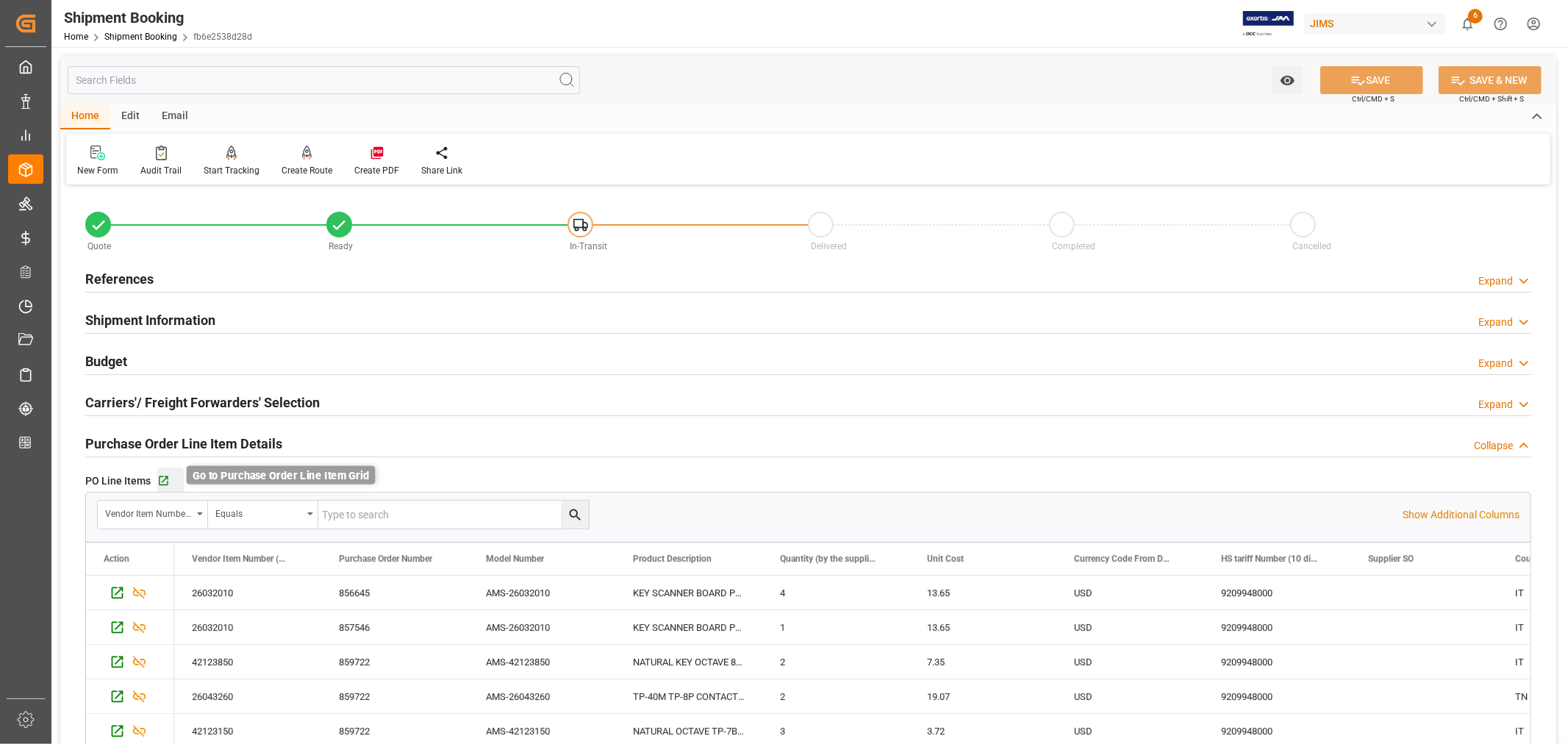
click at [165, 478] on icon "button" at bounding box center [163, 480] width 9 height 9
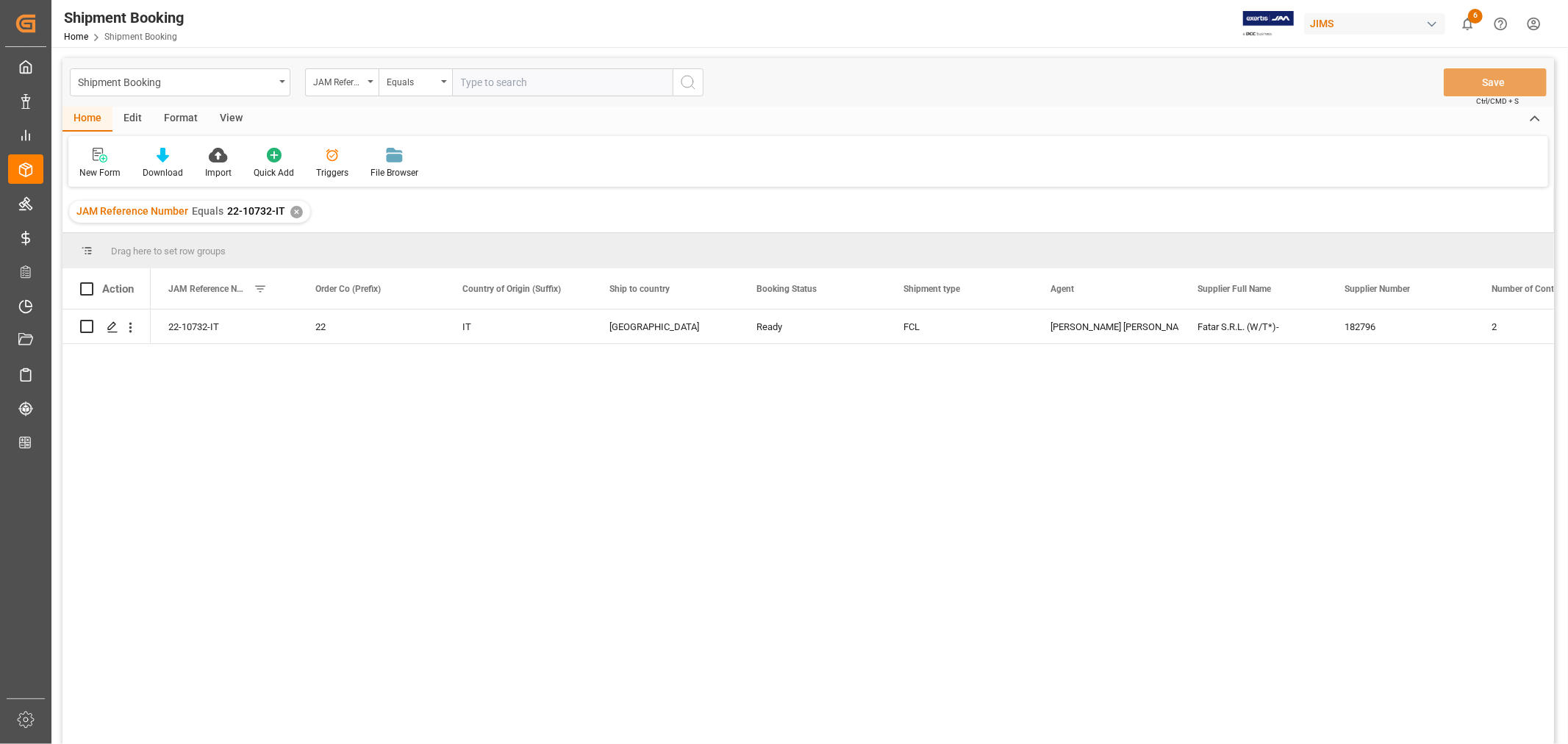
click at [292, 209] on div "✕" at bounding box center [297, 211] width 13 height 13
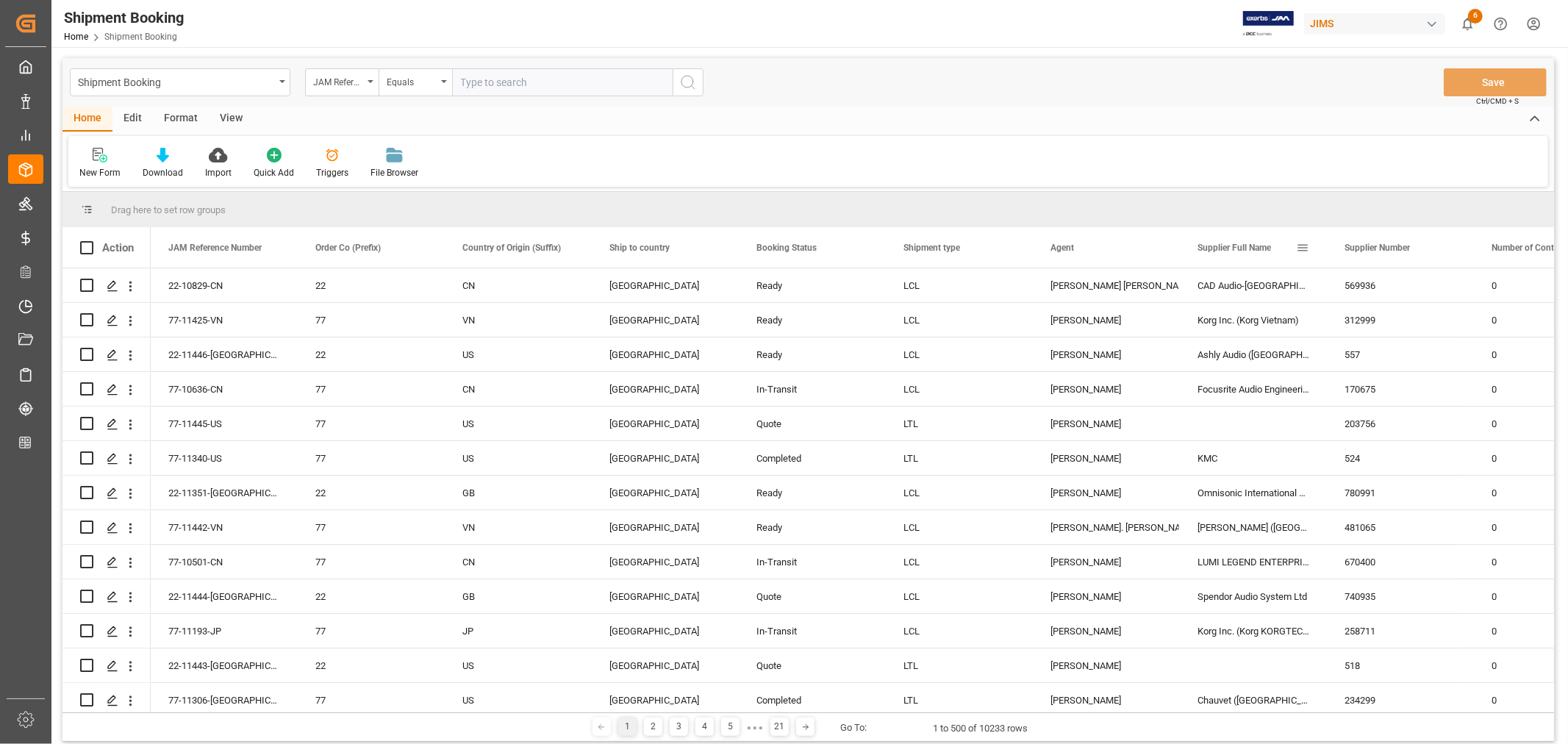
click at [1303, 246] on span at bounding box center [1303, 248] width 13 height 13
click at [1388, 250] on span "filter" at bounding box center [1384, 250] width 13 height 13
type input "Fatar S.R.L. (W/T*)-"
click at [1388, 367] on button "Apply" at bounding box center [1389, 372] width 28 height 15
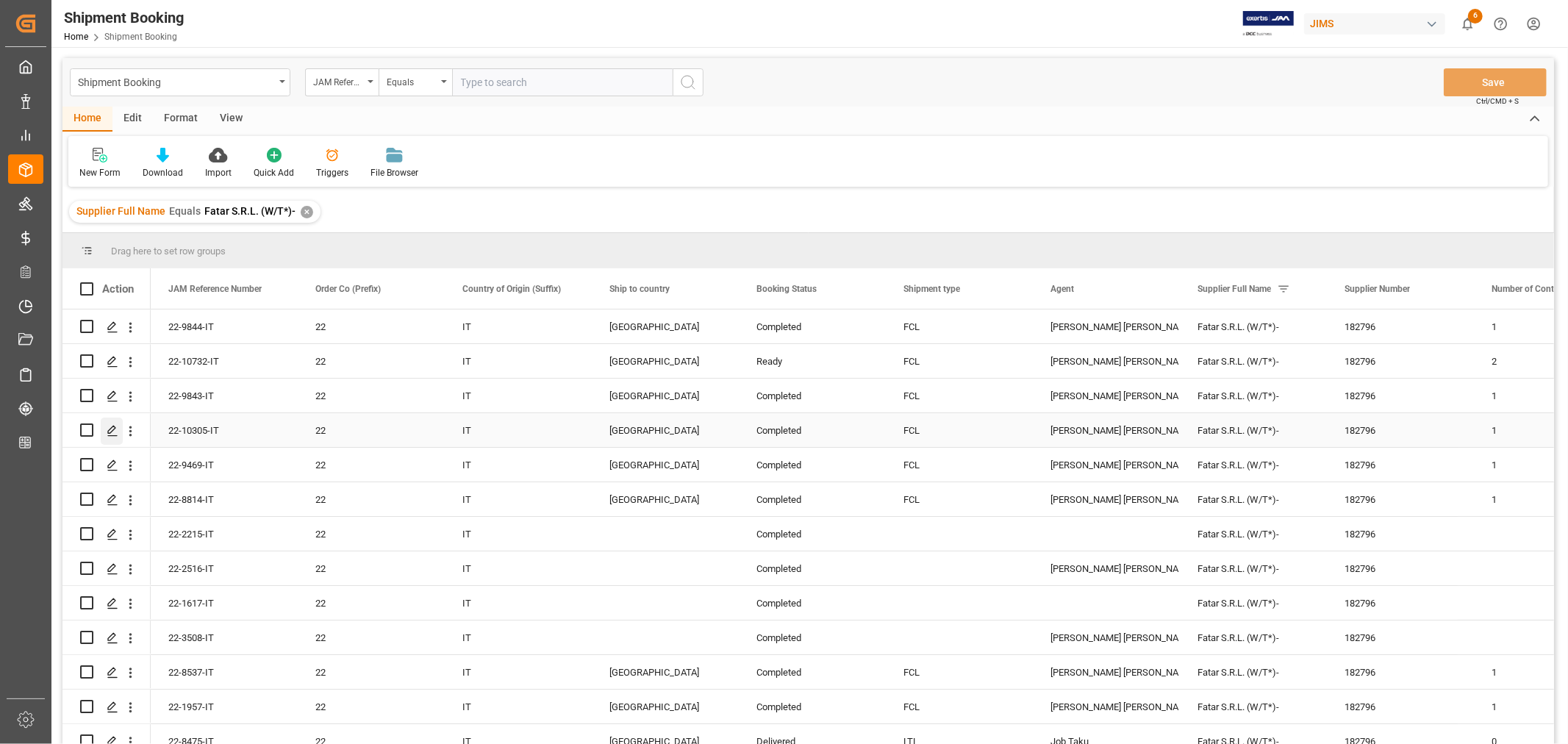
click at [115, 431] on icon "Press SPACE to select this row." at bounding box center [113, 431] width 12 height 12
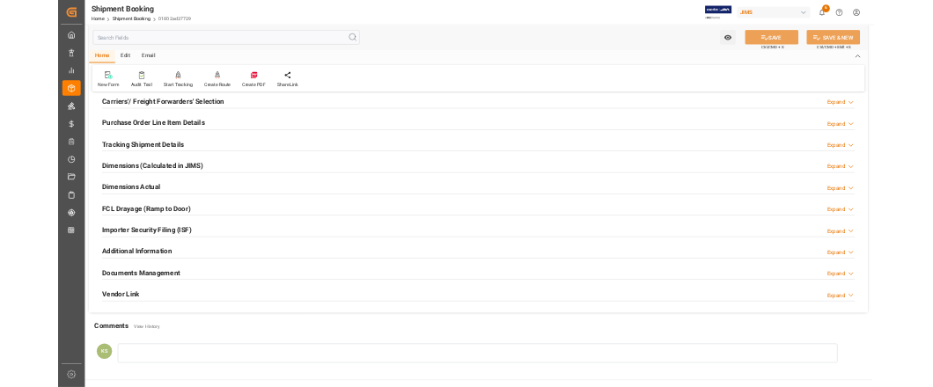
scroll to position [293, 0]
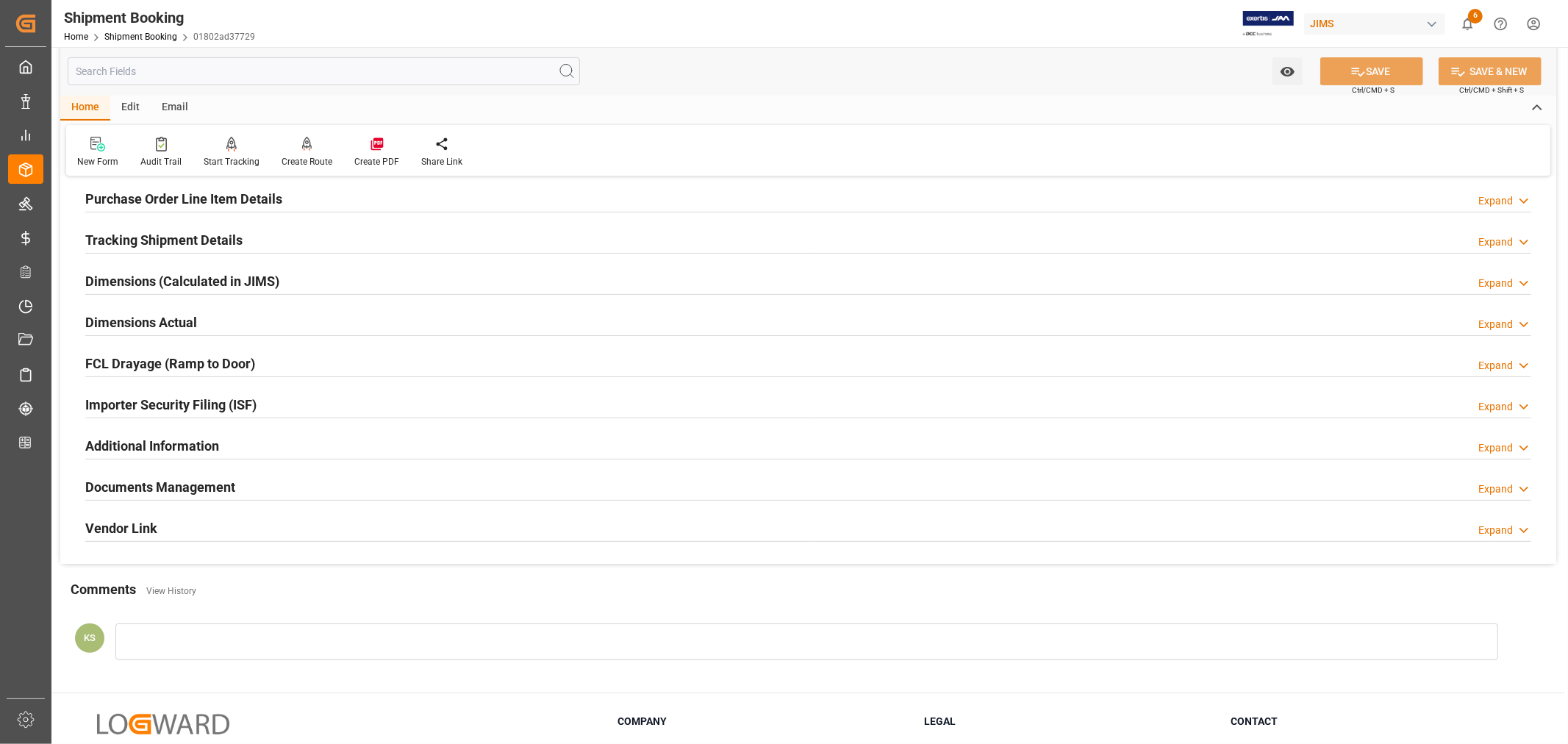
click at [270, 404] on div "Importer Security Filing (ISF) Expand" at bounding box center [808, 402] width 1446 height 28
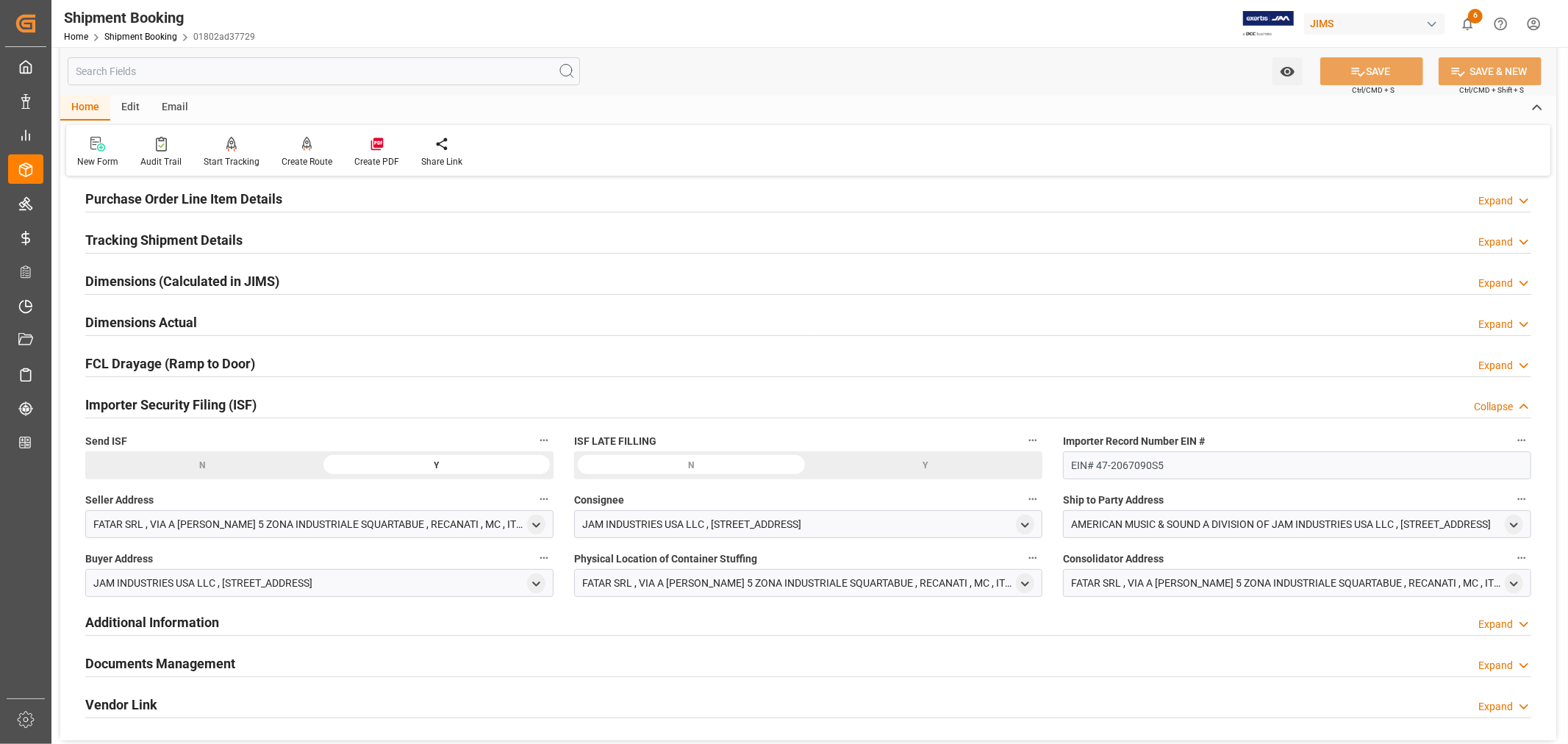
click at [270, 404] on div "Importer Security Filing (ISF) Collapse" at bounding box center [808, 402] width 1446 height 28
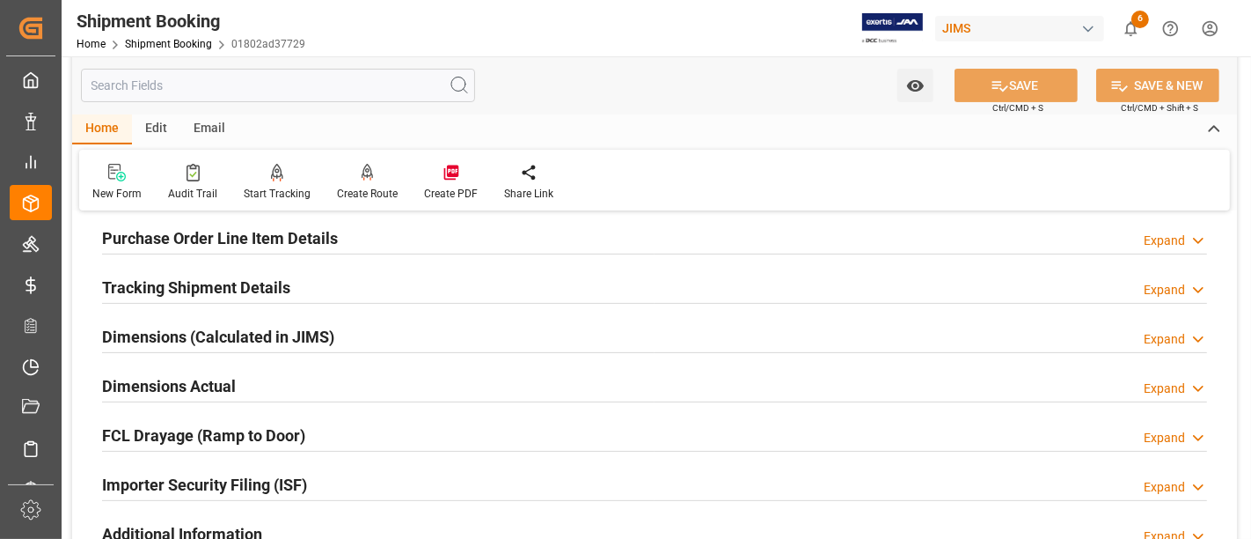
click at [261, 235] on h2 "Purchase Order Line Item Details" at bounding box center [220, 238] width 236 height 24
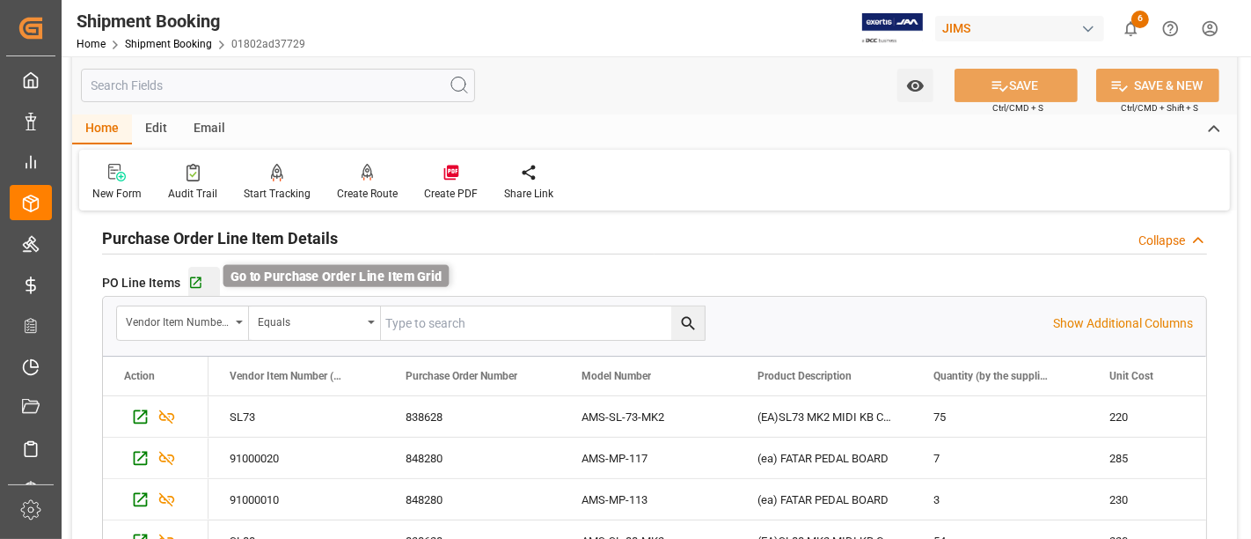
click at [197, 278] on icon "button" at bounding box center [195, 282] width 15 height 15
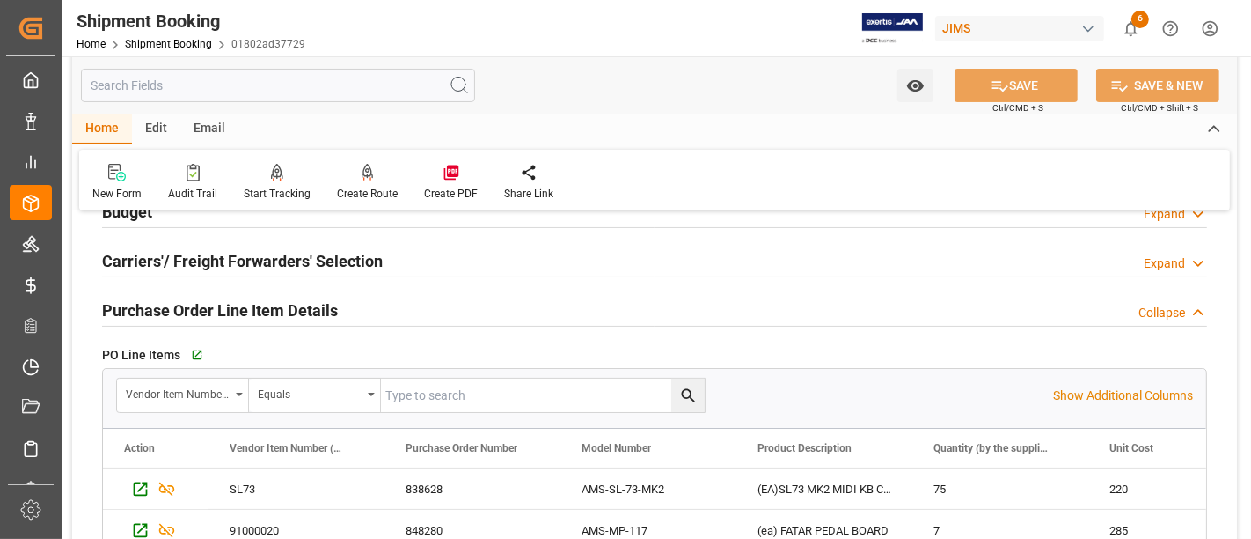
scroll to position [195, 0]
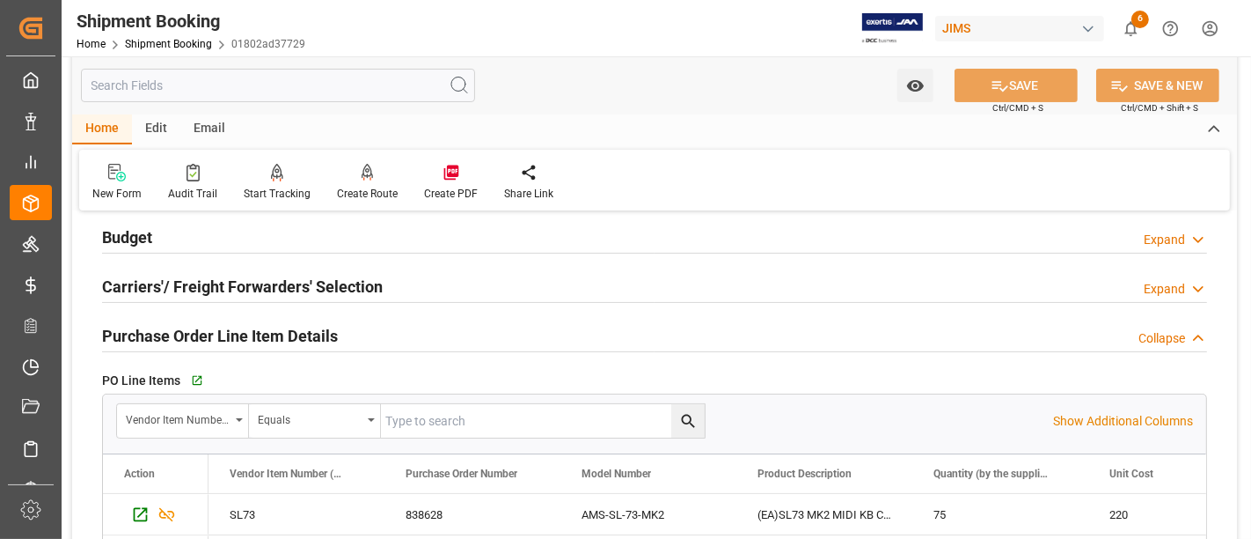
click at [253, 324] on h2 "Purchase Order Line Item Details" at bounding box center [220, 336] width 236 height 24
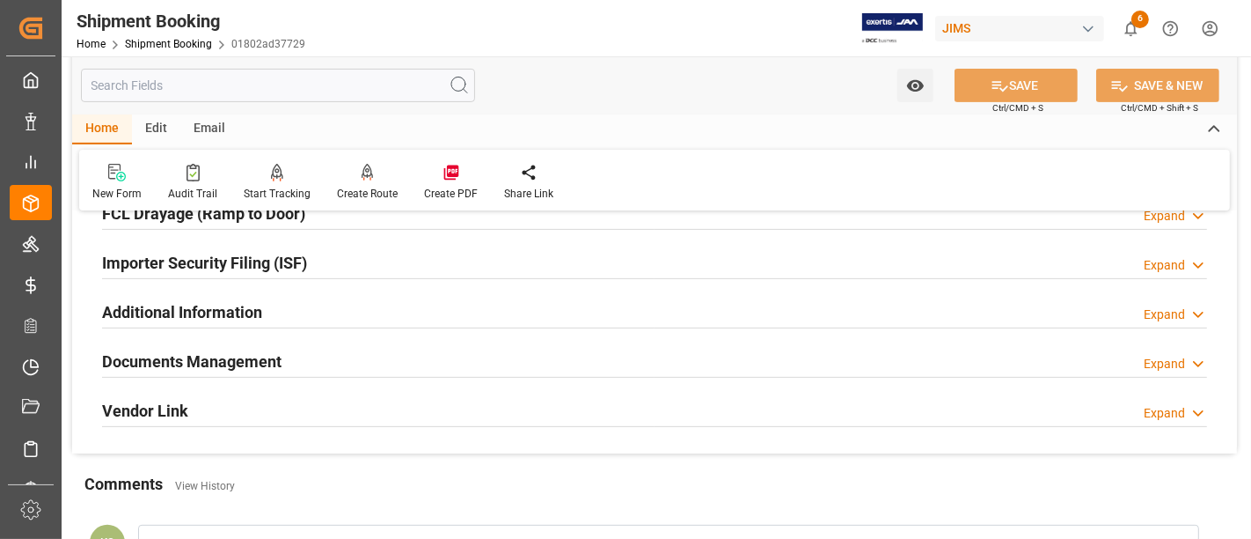
scroll to position [488, 0]
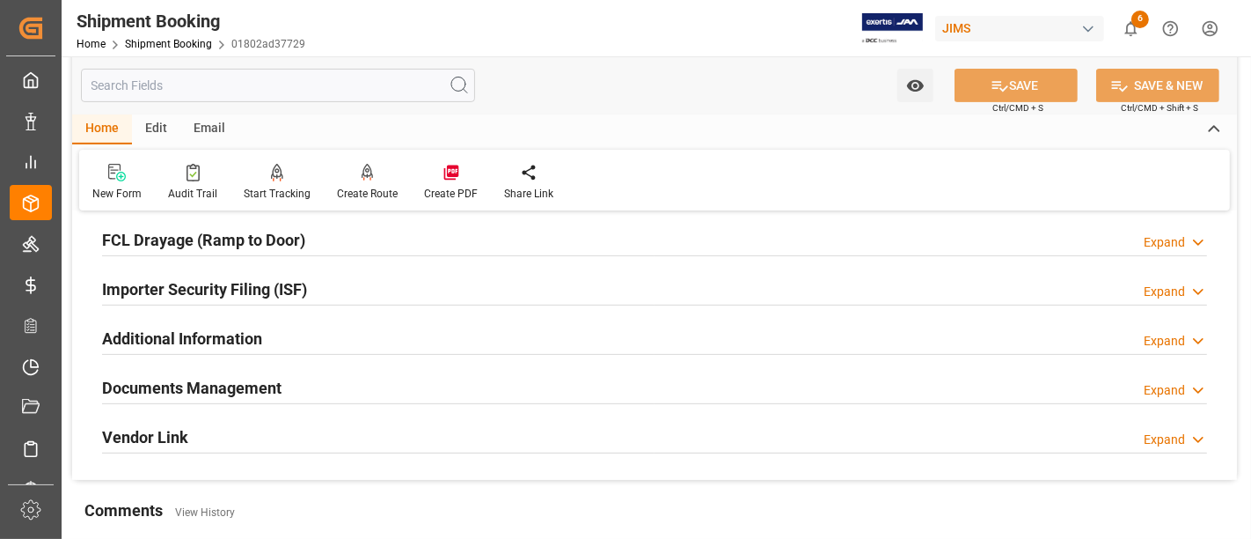
click at [367, 271] on div "Importer Security Filing (ISF) Expand" at bounding box center [654, 287] width 1105 height 33
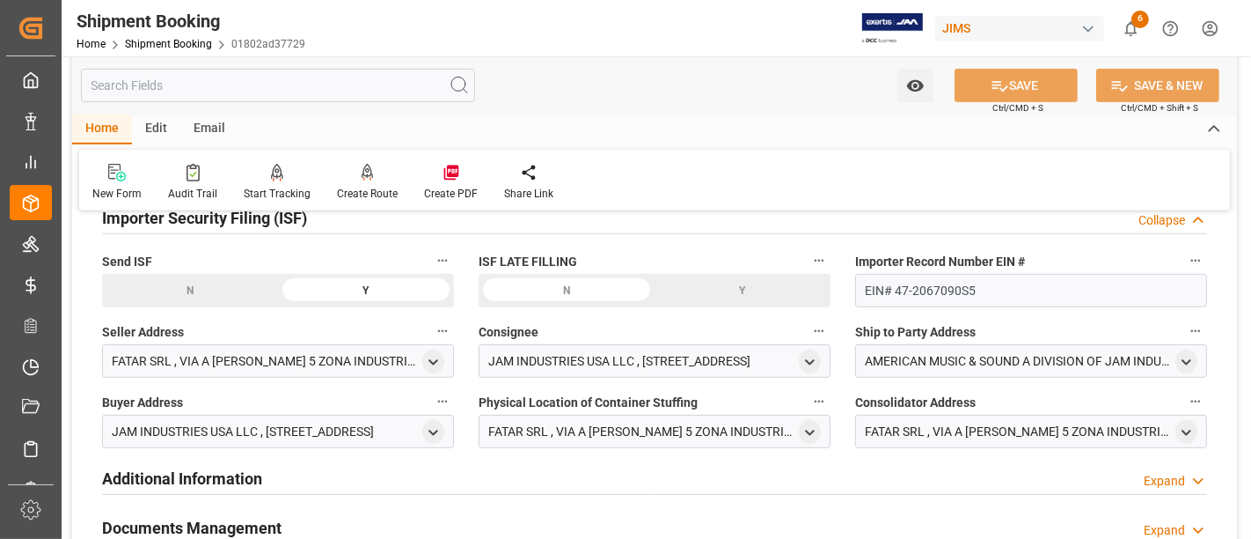
scroll to position [586, 0]
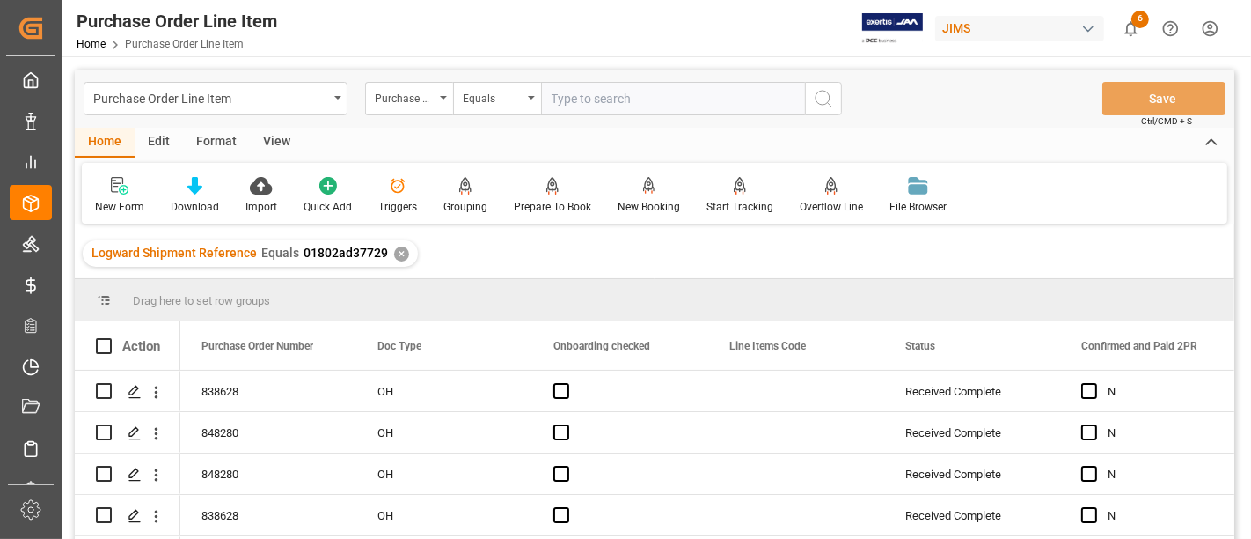
click at [274, 138] on div "View" at bounding box center [277, 143] width 54 height 30
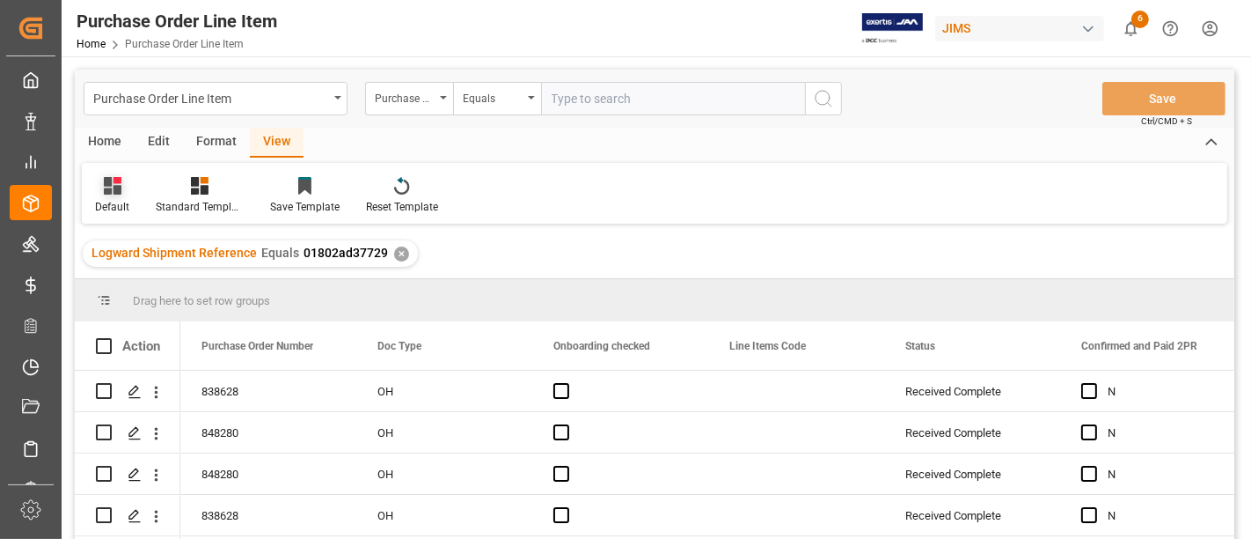
click at [125, 185] on div at bounding box center [112, 185] width 34 height 18
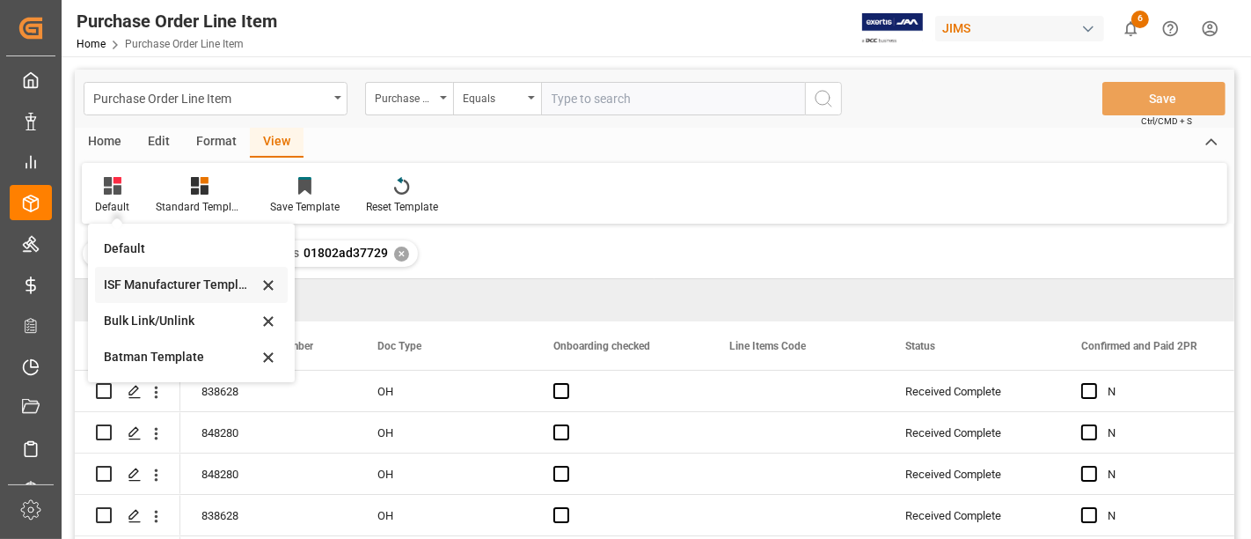
click at [145, 282] on div "ISF Manufacturer Template" at bounding box center [181, 284] width 154 height 18
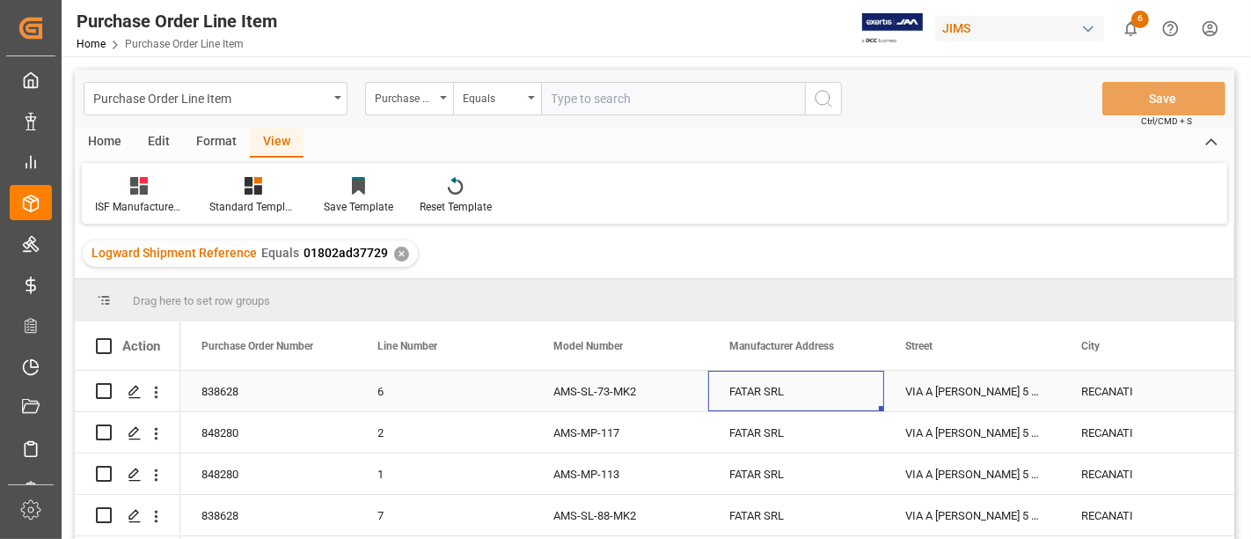
click at [762, 396] on div "FATAR SRL" at bounding box center [796, 391] width 176 height 40
click at [980, 385] on div "VIA A [PERSON_NAME] 5 ZONA INDUSTRIALE SQUARTABUE" at bounding box center [972, 391] width 176 height 40
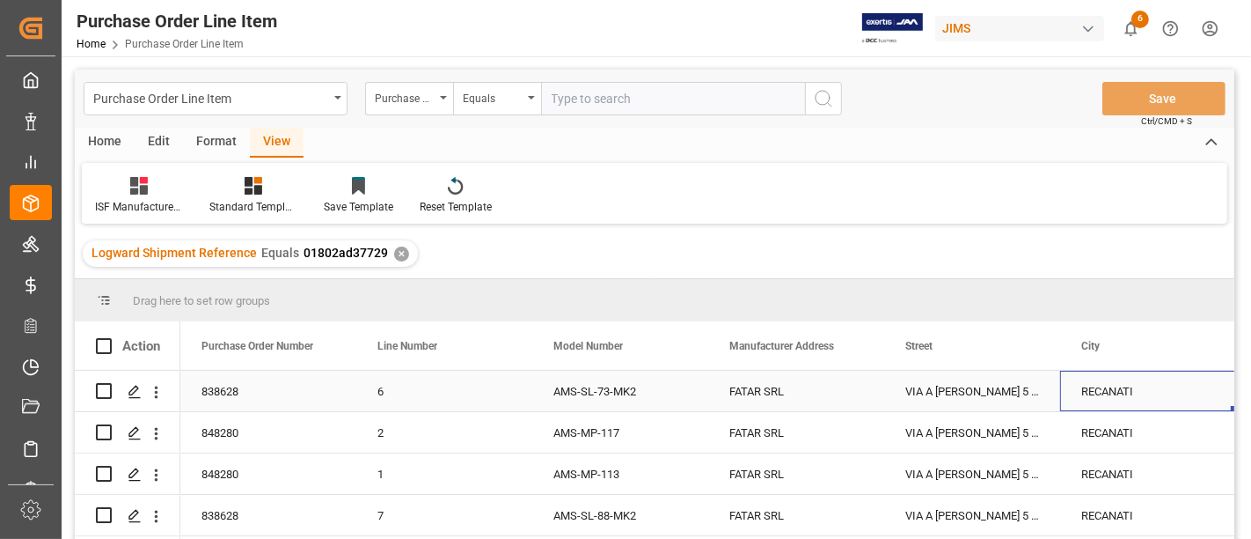
click at [1098, 383] on div "RECANATI" at bounding box center [1148, 391] width 176 height 40
click at [1104, 383] on div "RECANATI" at bounding box center [1148, 391] width 176 height 40
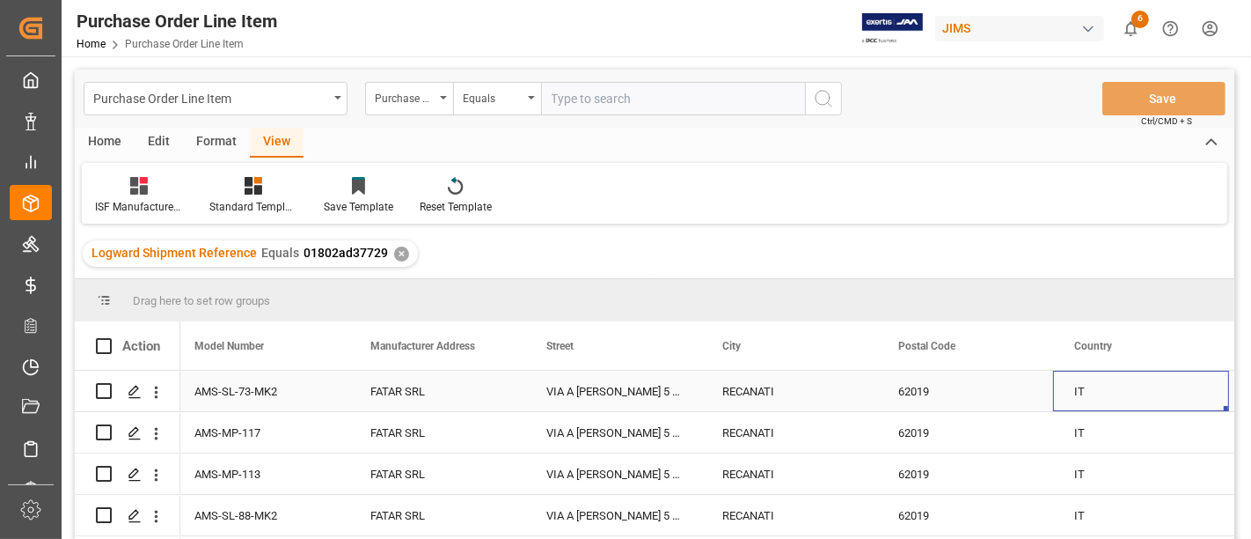
scroll to position [0, 535]
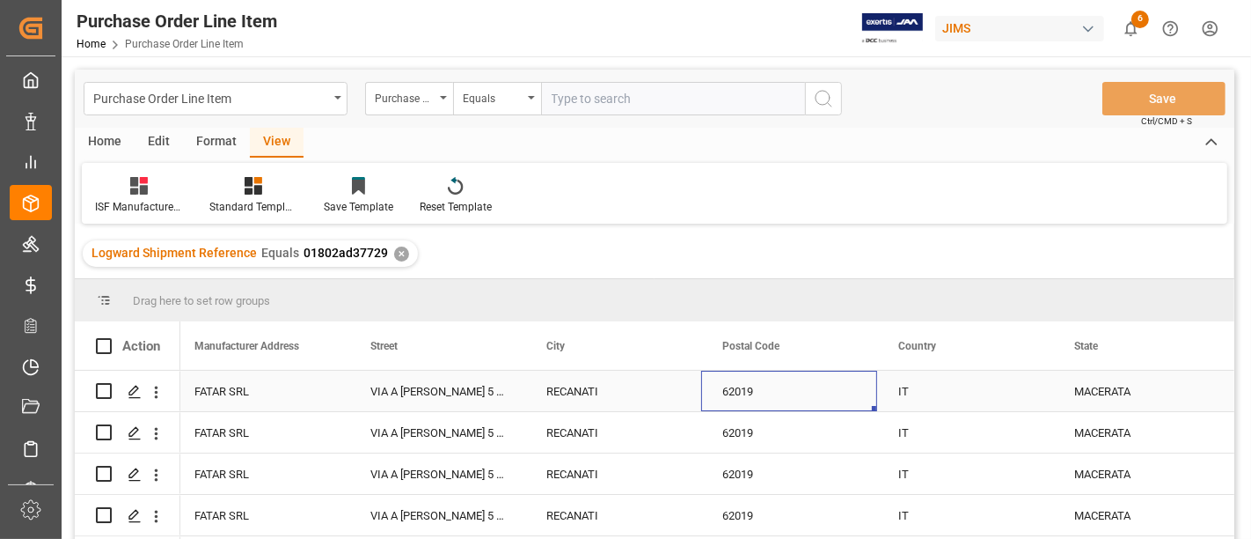
click at [737, 383] on div "62019" at bounding box center [789, 391] width 176 height 40
click at [931, 380] on div "IT" at bounding box center [965, 391] width 176 height 40
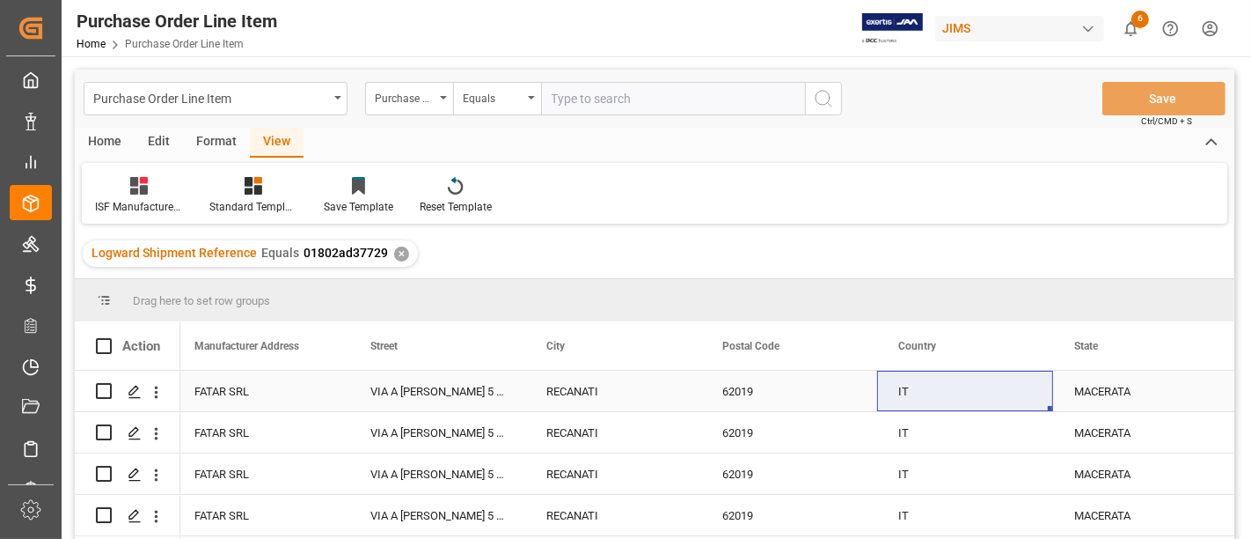
click at [1105, 380] on div "MACERATA" at bounding box center [1141, 391] width 176 height 40
click at [1026, 385] on div "IT" at bounding box center [965, 391] width 176 height 40
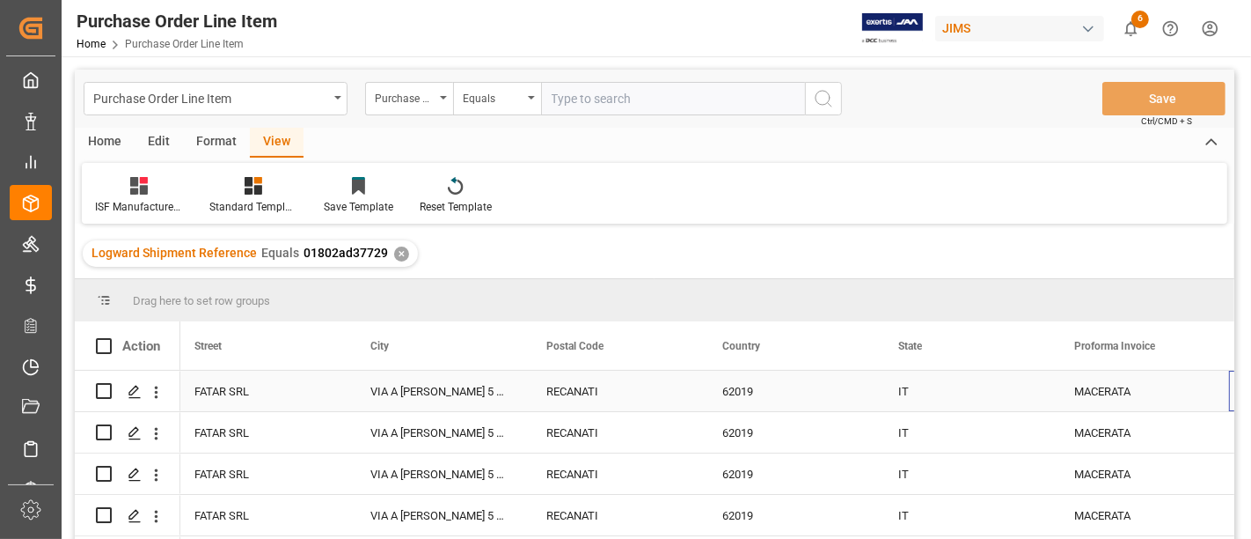
scroll to position [0, 711]
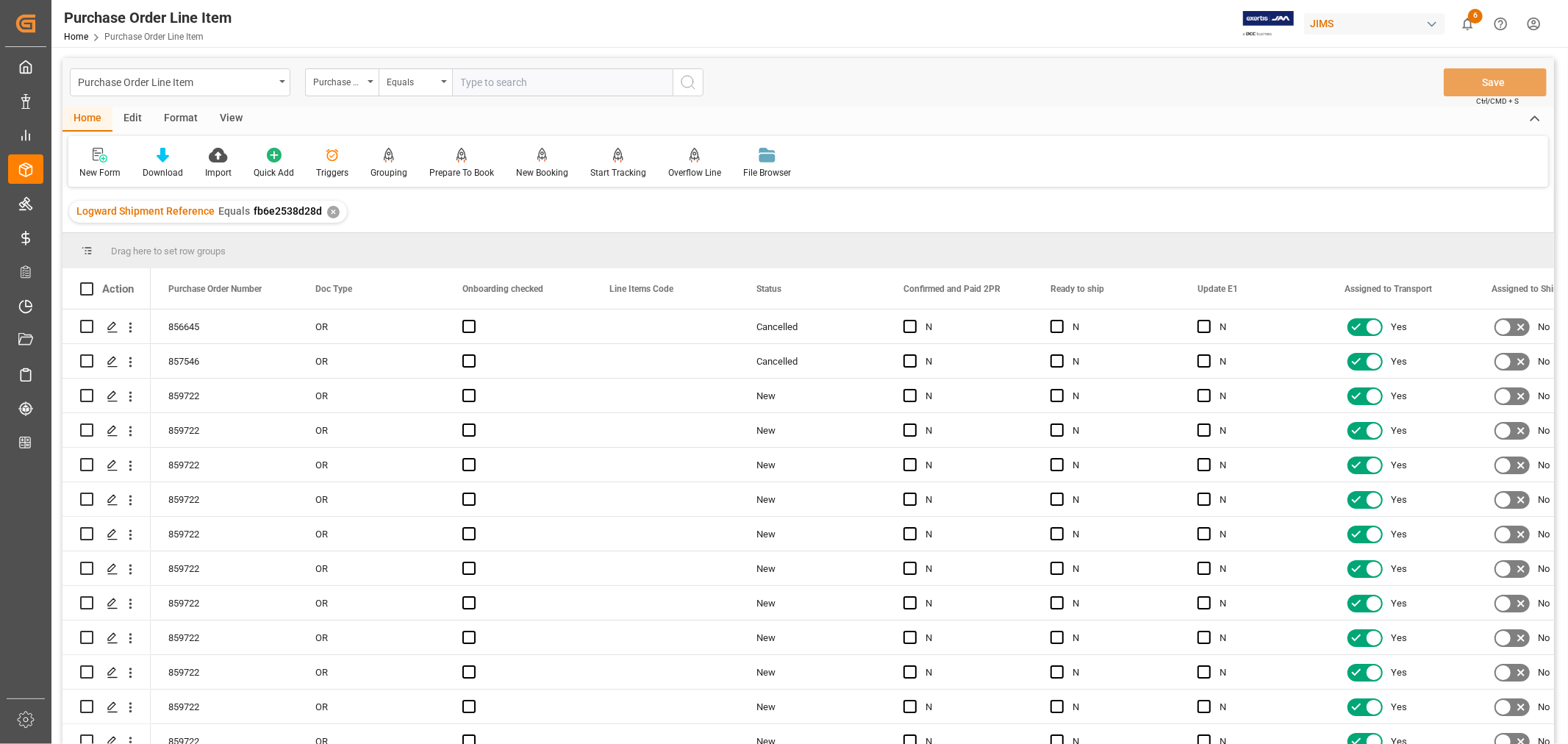
click at [236, 116] on div "View" at bounding box center [231, 119] width 45 height 25
click at [87, 162] on icon at bounding box center [94, 155] width 15 height 15
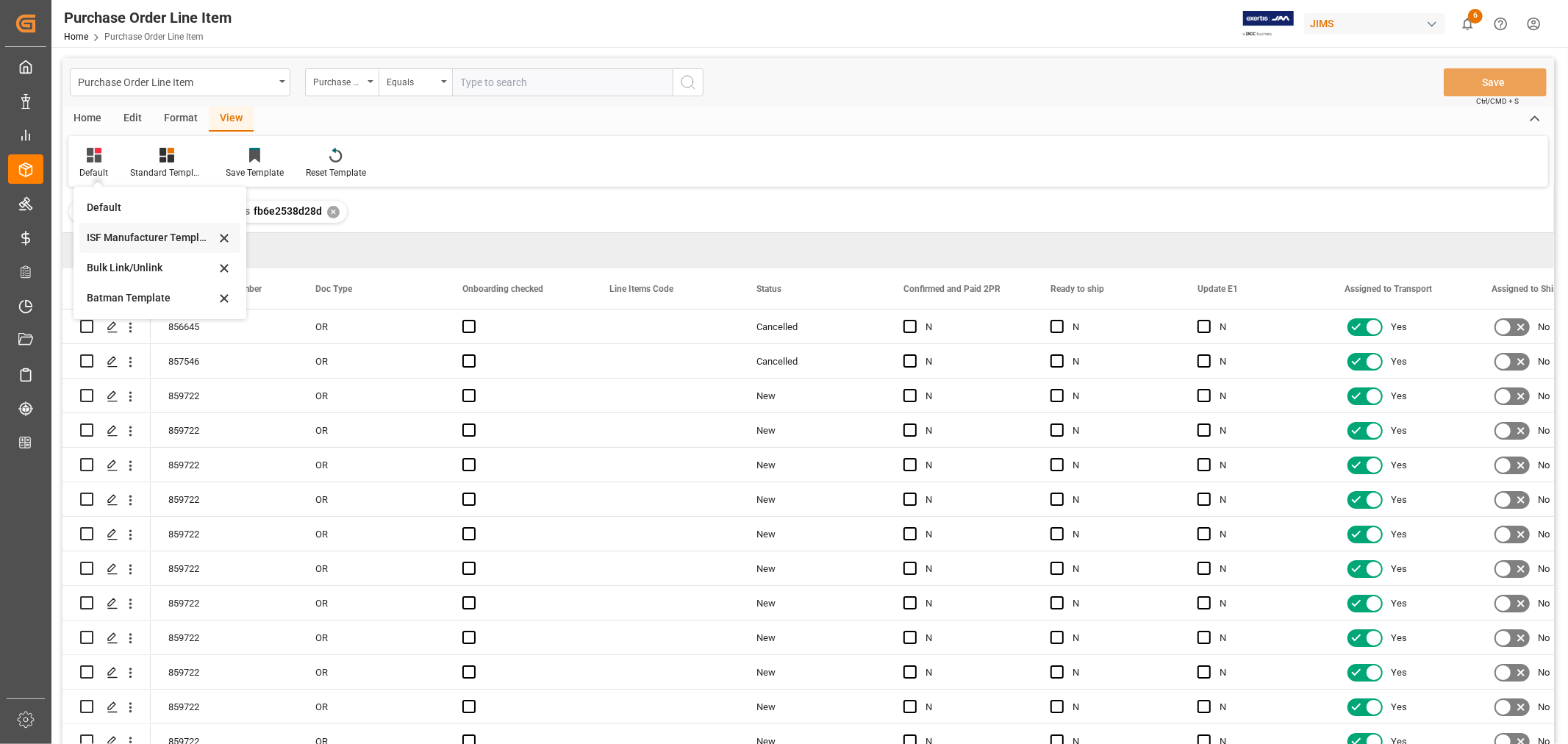
click at [116, 236] on div "ISF Manufacturer Template" at bounding box center [151, 237] width 129 height 15
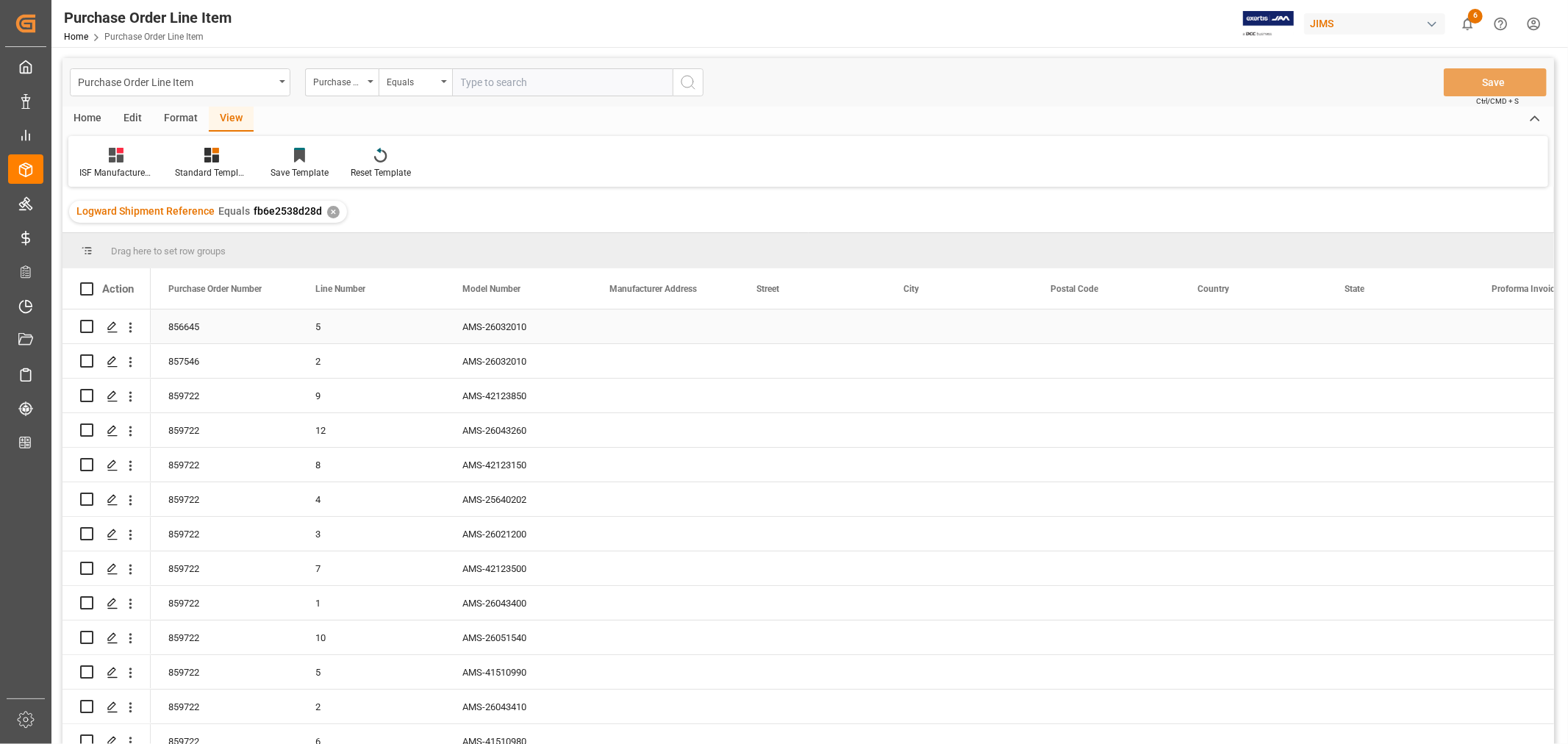
click at [644, 326] on div "Press SPACE to select this row." at bounding box center [665, 326] width 147 height 33
click at [635, 328] on input "Press SPACE to select this row." at bounding box center [666, 335] width 124 height 28
paste input "FATAR SRL"
type input "FATAR SRL"
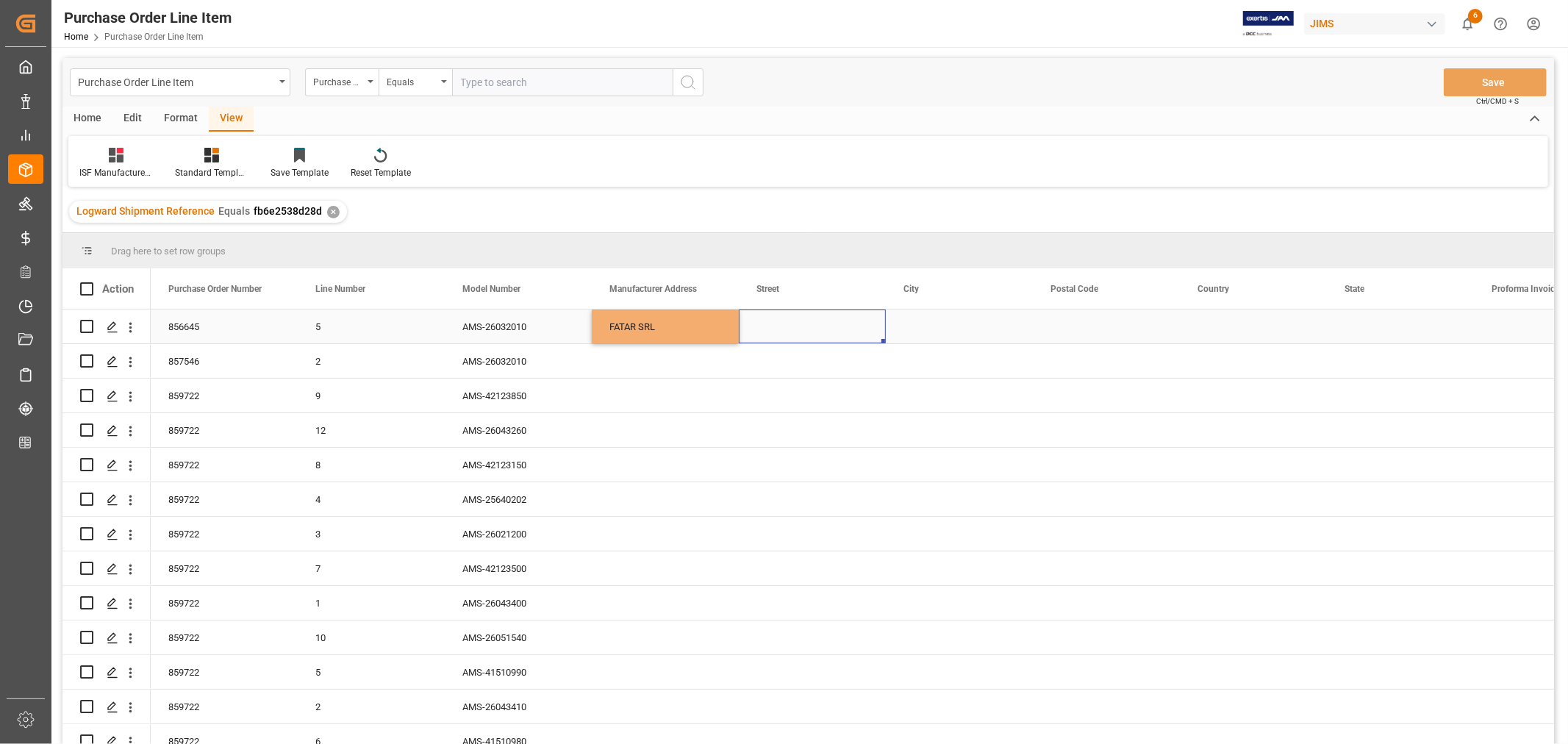
click at [754, 328] on div "Press SPACE to select this row." at bounding box center [812, 326] width 147 height 33
click at [774, 329] on div "Press SPACE to select this row." at bounding box center [812, 326] width 147 height 33
click at [774, 329] on input "Press SPACE to select this row." at bounding box center [813, 335] width 124 height 28
paste input "VIA A VOLPONI 5 ZONA INDUSTRIALE SQUARTABUE"
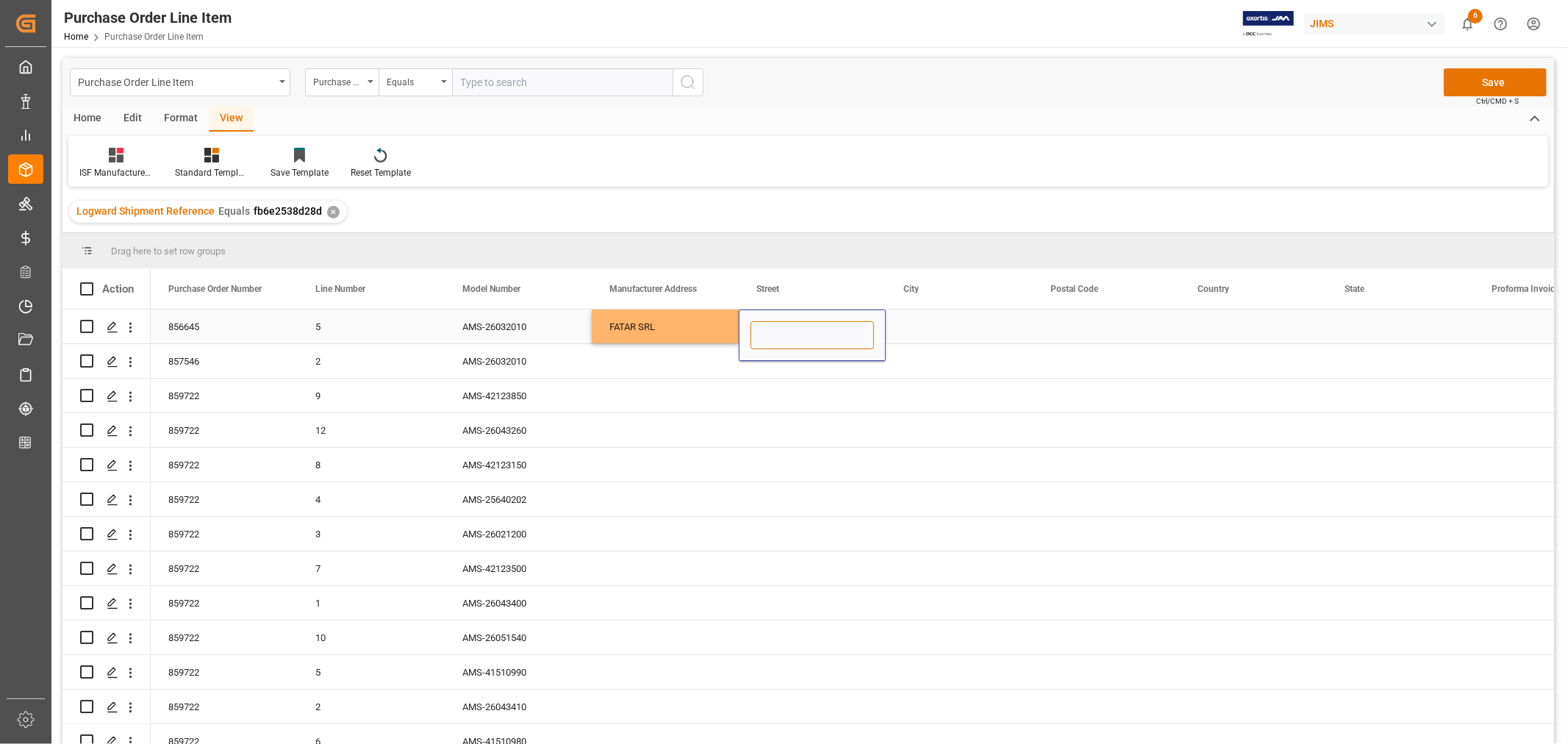
type input "VIA A VOLPONI 5 ZONA INDUSTRIALE SQUARTABUE"
click at [911, 328] on div "Press SPACE to select this row." at bounding box center [959, 326] width 147 height 33
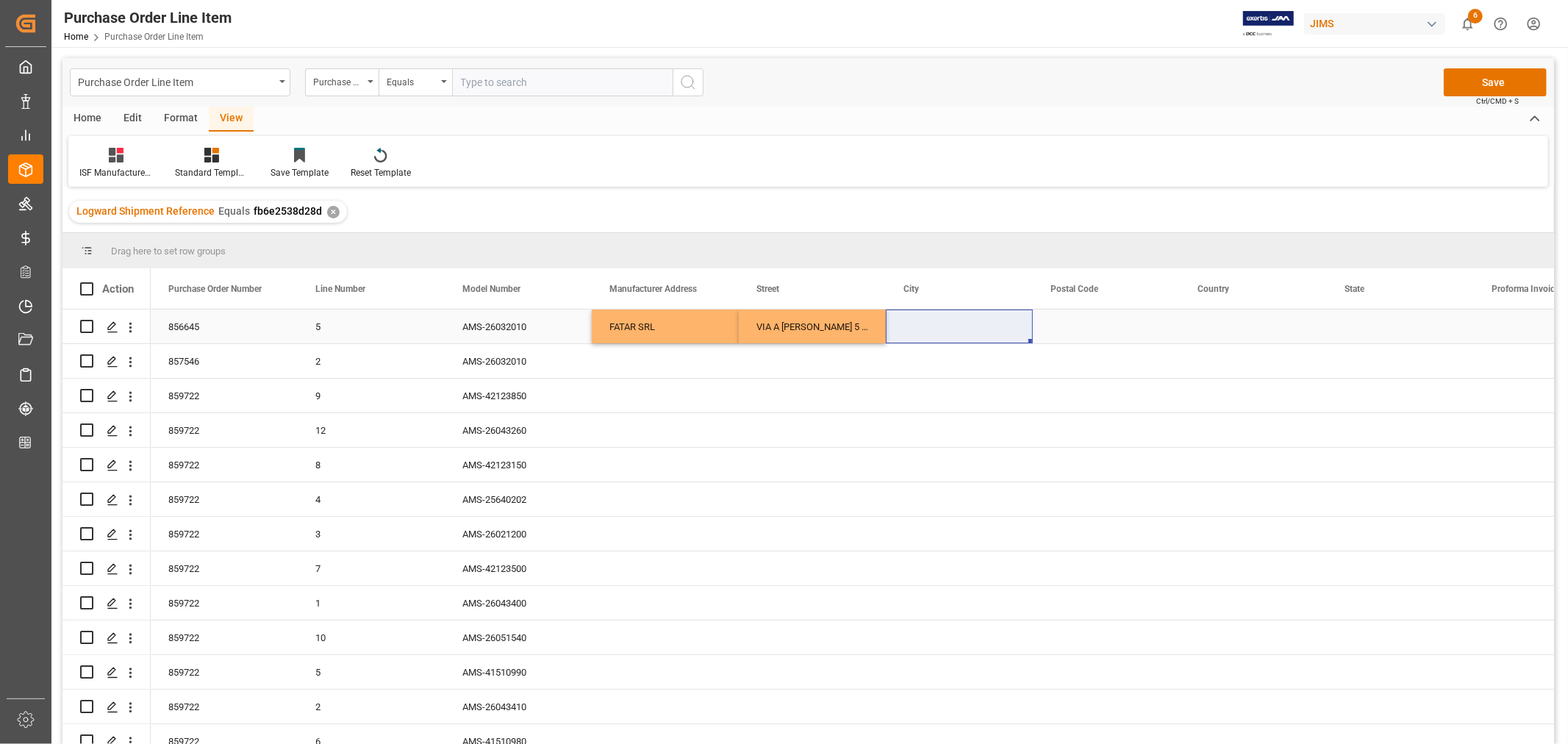
click at [945, 327] on div "Press SPACE to select this row." at bounding box center [959, 326] width 147 height 33
click at [920, 334] on input "Press SPACE to select this row." at bounding box center [960, 335] width 124 height 28
paste input "RECANATI"
type input "RECANATI"
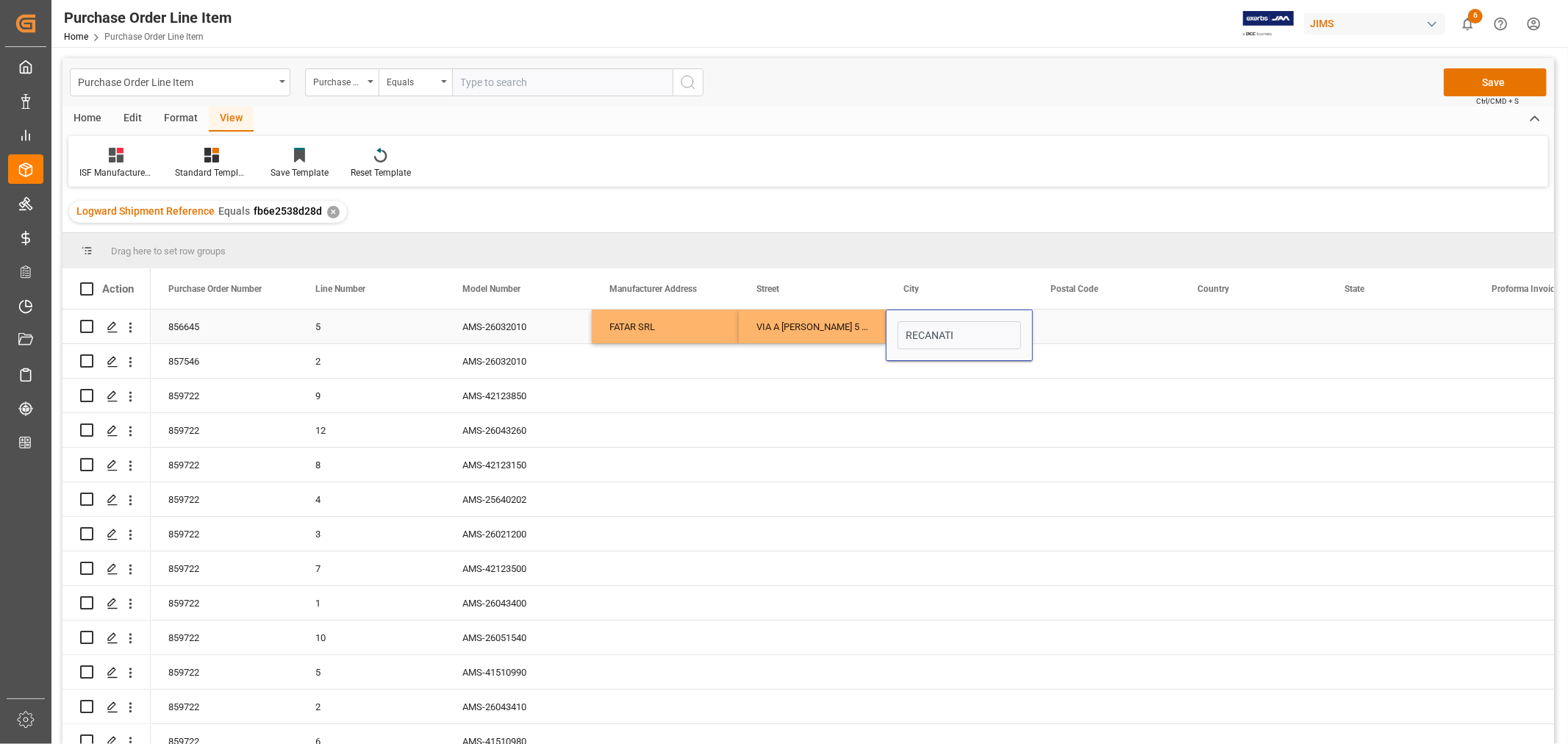
click at [1074, 326] on div "Press SPACE to select this row." at bounding box center [1107, 326] width 147 height 33
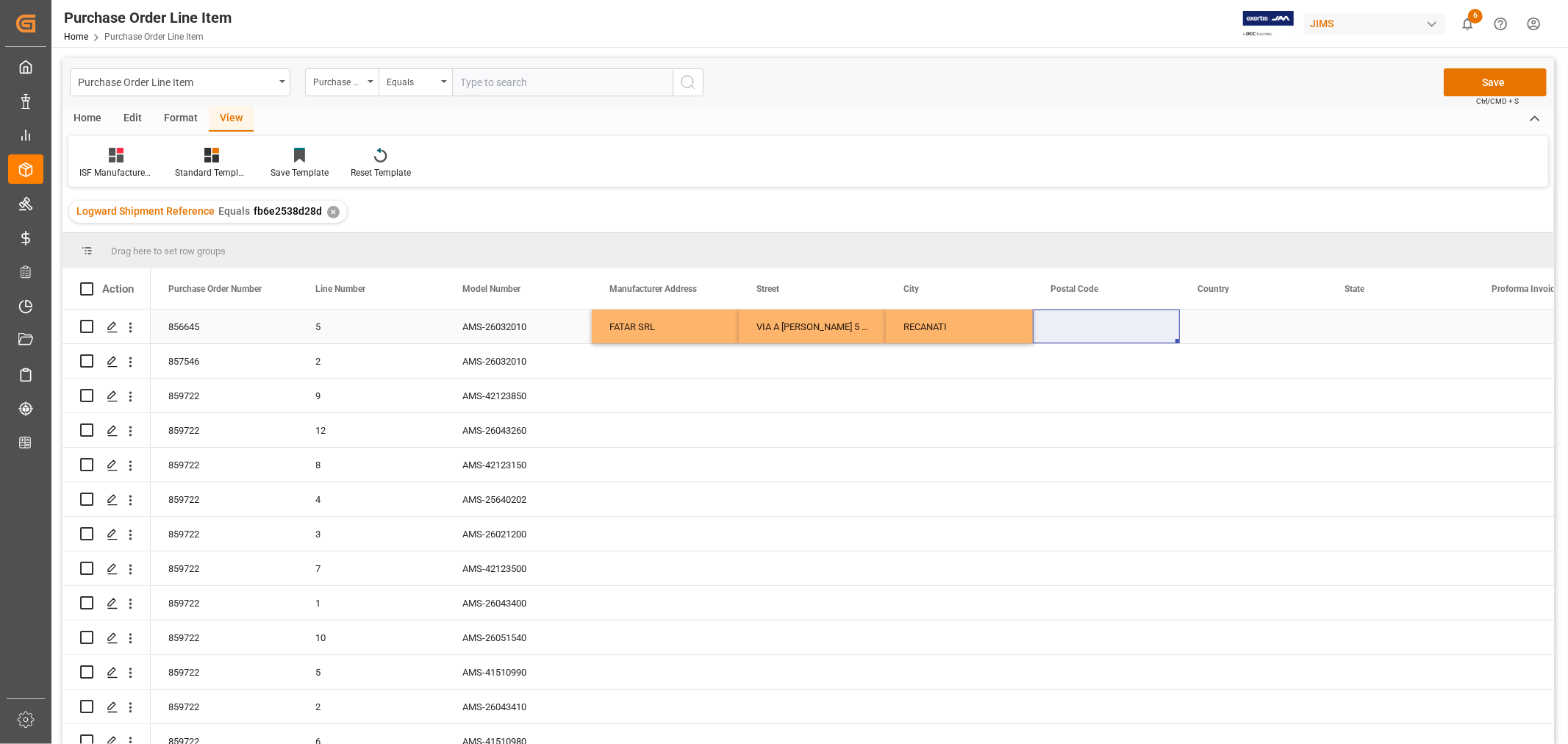
click at [1077, 326] on div "Press SPACE to select this row." at bounding box center [1107, 326] width 147 height 33
click at [1060, 332] on input "Press SPACE to select this row." at bounding box center [1107, 335] width 124 height 28
paste input "62019"
type input "62019"
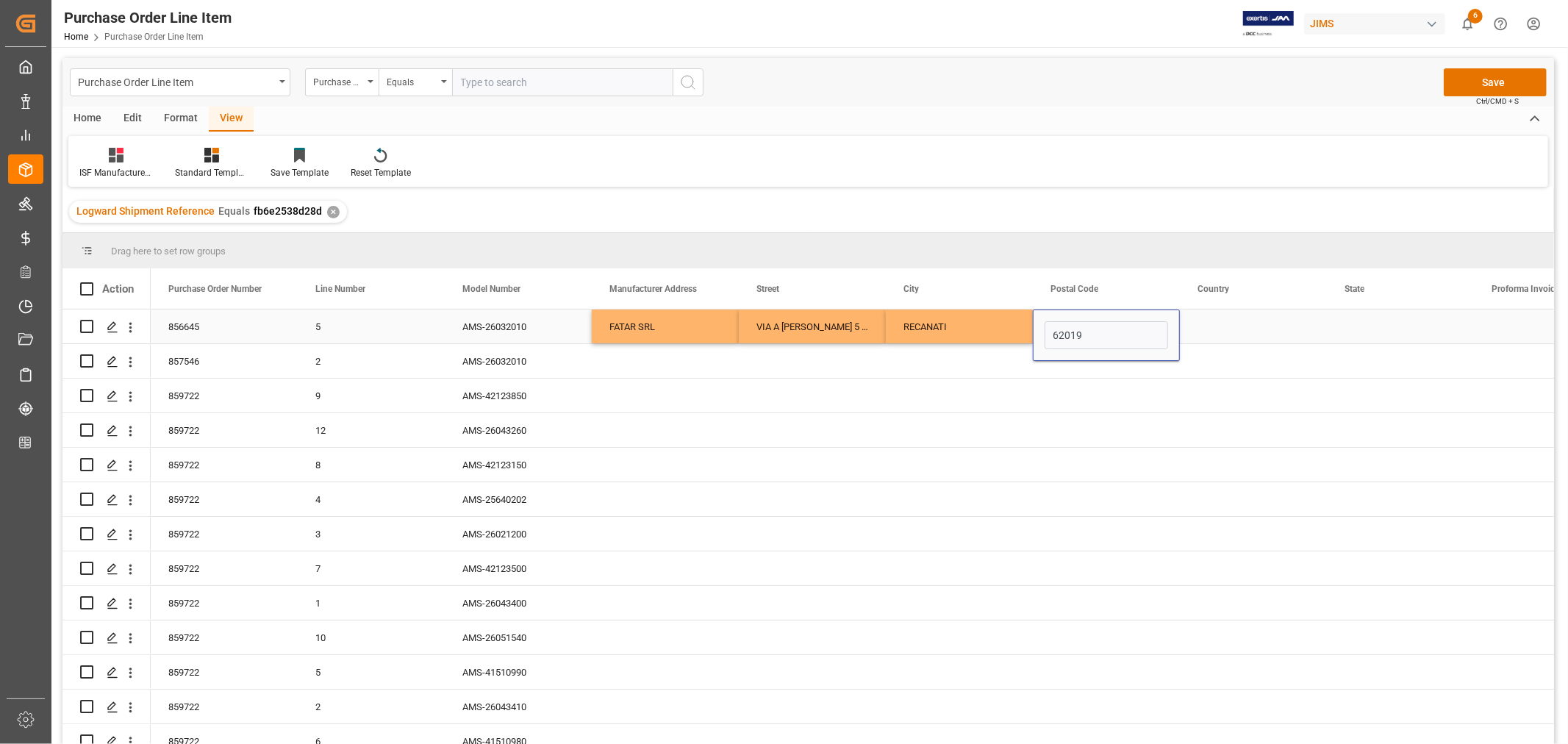
click at [1214, 332] on div "Press SPACE to select this row." at bounding box center [1254, 326] width 147 height 33
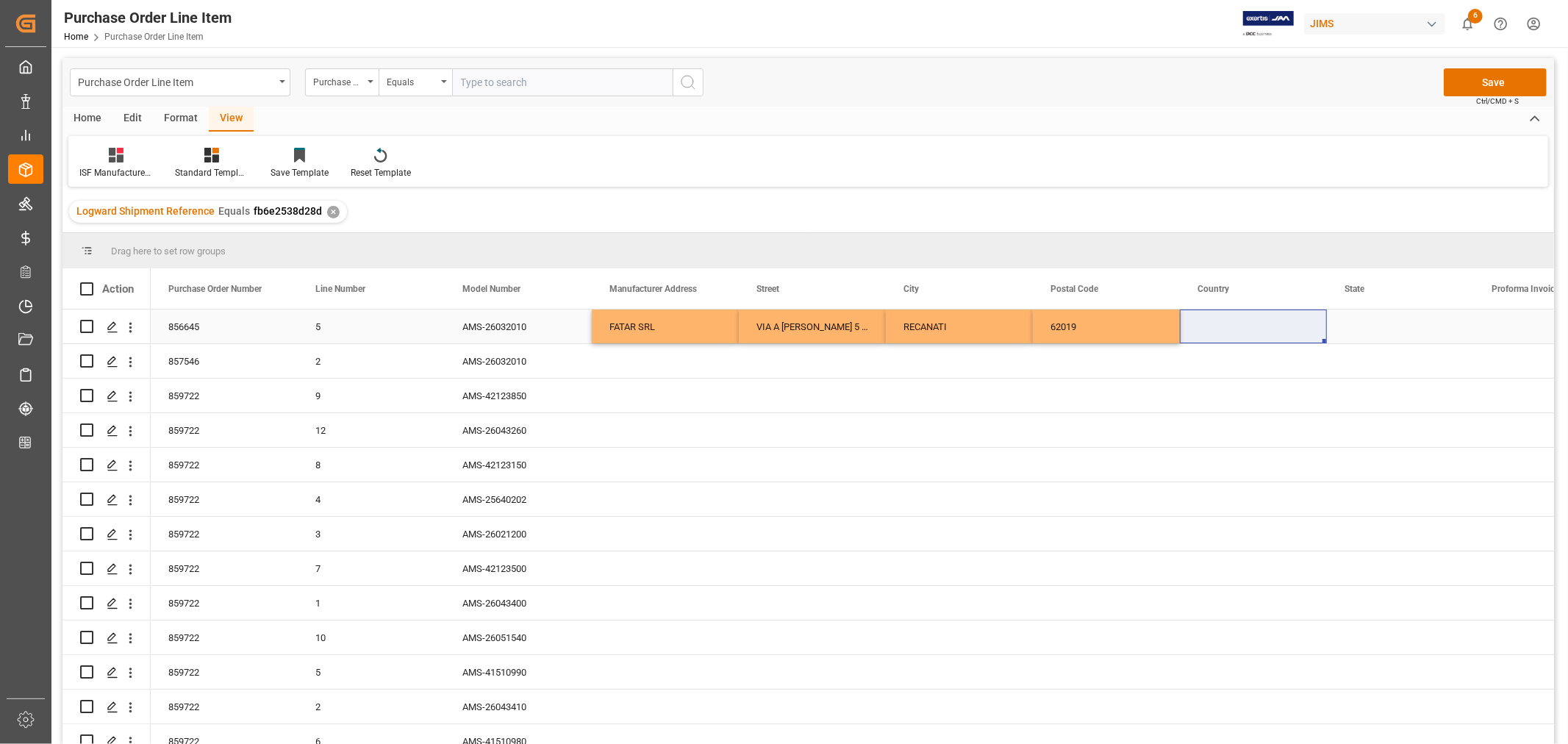
click at [1195, 326] on div "Press SPACE to select this row." at bounding box center [1254, 326] width 147 height 33
click at [1201, 332] on input "Press SPACE to select this row." at bounding box center [1254, 335] width 124 height 28
paste input "IT"
type input "IT"
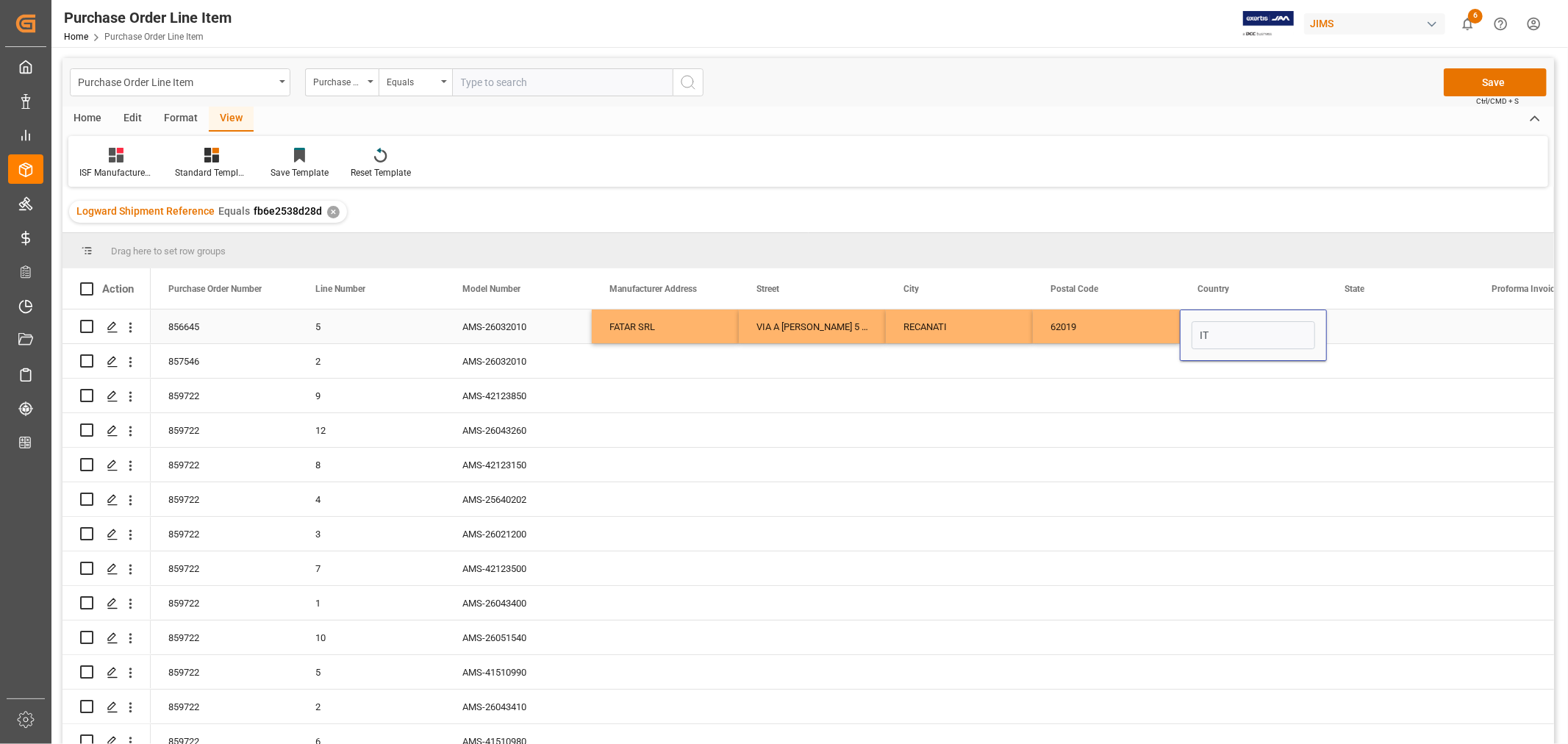
click at [1364, 326] on div "Press SPACE to select this row." at bounding box center [1401, 326] width 147 height 33
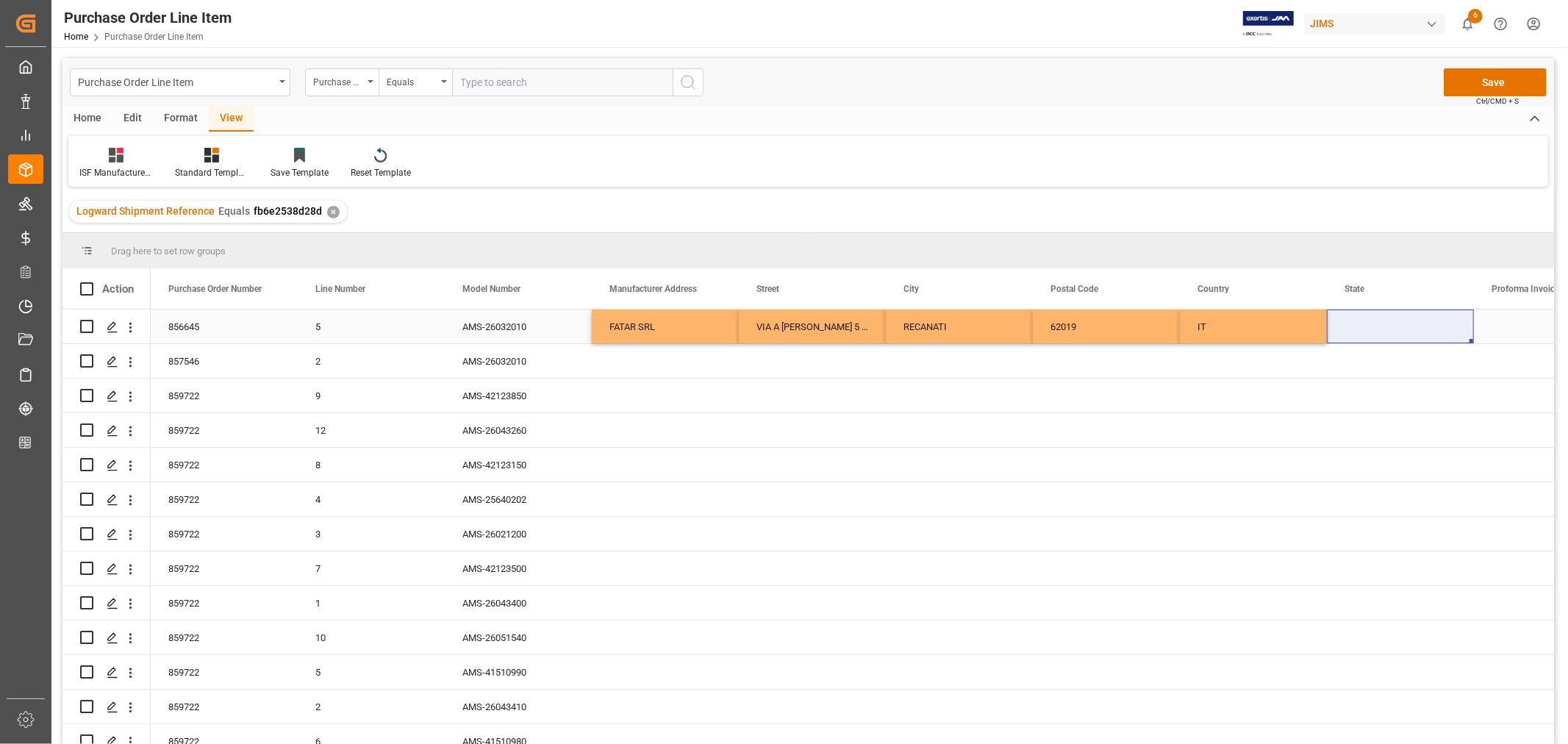
click at [1361, 318] on div "Press SPACE to select this row." at bounding box center [1401, 326] width 147 height 33
click at [1361, 317] on div "Press SPACE to select this row." at bounding box center [1401, 326] width 147 height 33
click at [1353, 326] on input "Press SPACE to select this row." at bounding box center [1401, 335] width 124 height 28
paste input "MACERATA"
type input "MACERATA"
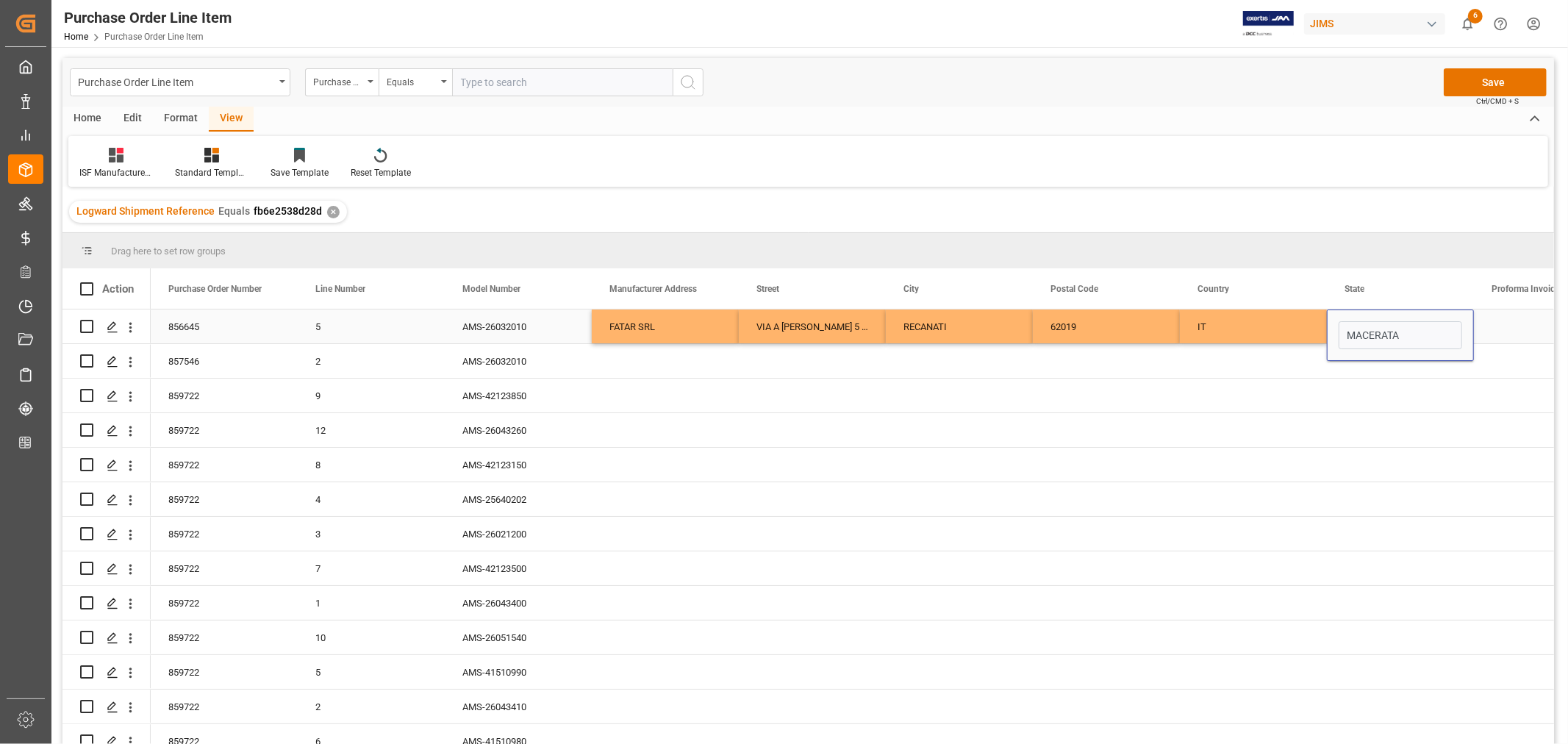
click at [1285, 348] on div "Press SPACE to select this row." at bounding box center [1254, 361] width 147 height 33
drag, startPoint x: 626, startPoint y: 321, endPoint x: 1383, endPoint y: 321, distance: 757.0
click at [1383, 321] on div "856645 5 AMS-26032010 FATAR SRL VIA A VOLPONI 5 ZONA INDUSTRIALE SQUARTABUE REC…" at bounding box center [1327, 326] width 2352 height 34
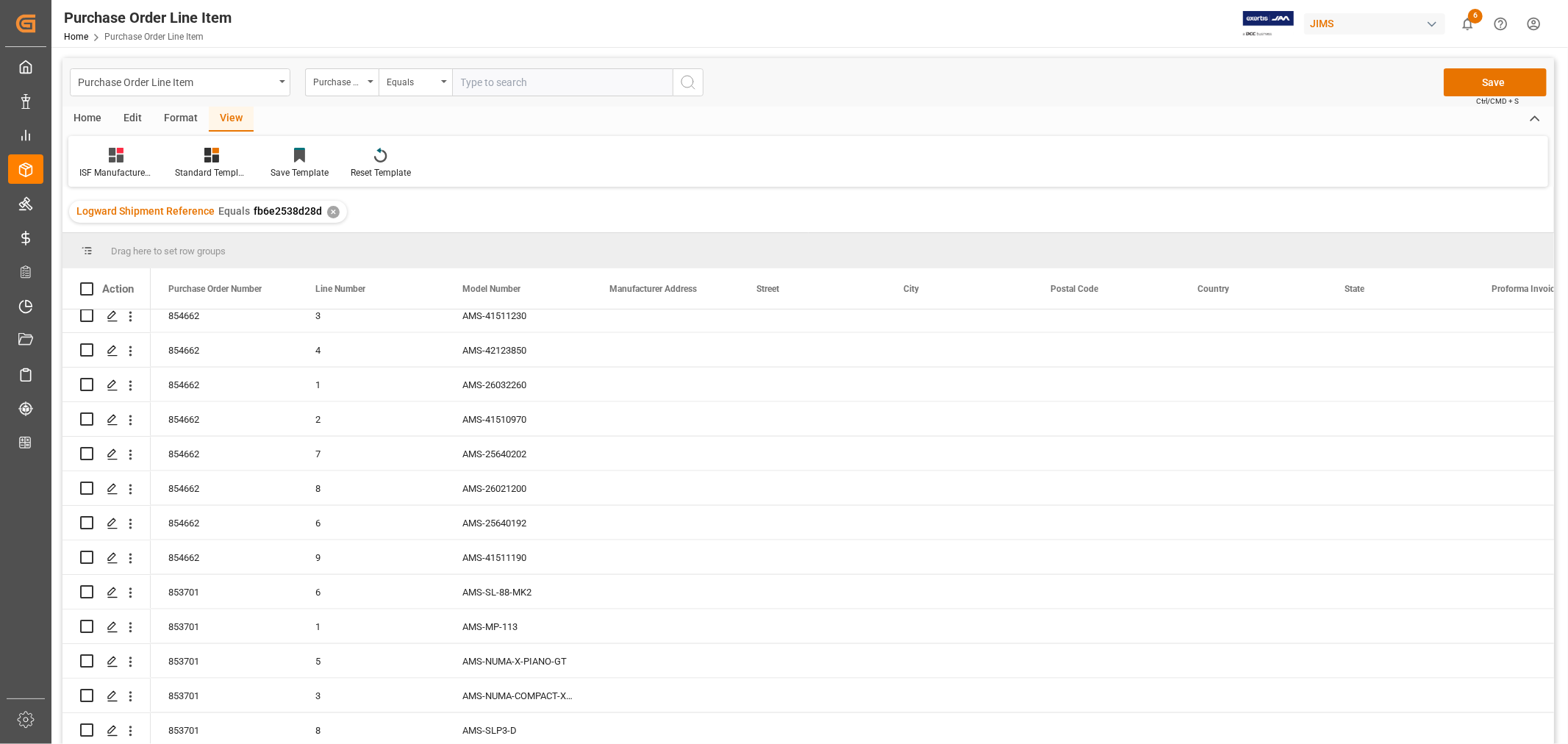
scroll to position [2156, 0]
drag, startPoint x: 1470, startPoint y: 340, endPoint x: 1473, endPoint y: 728, distance: 388.0
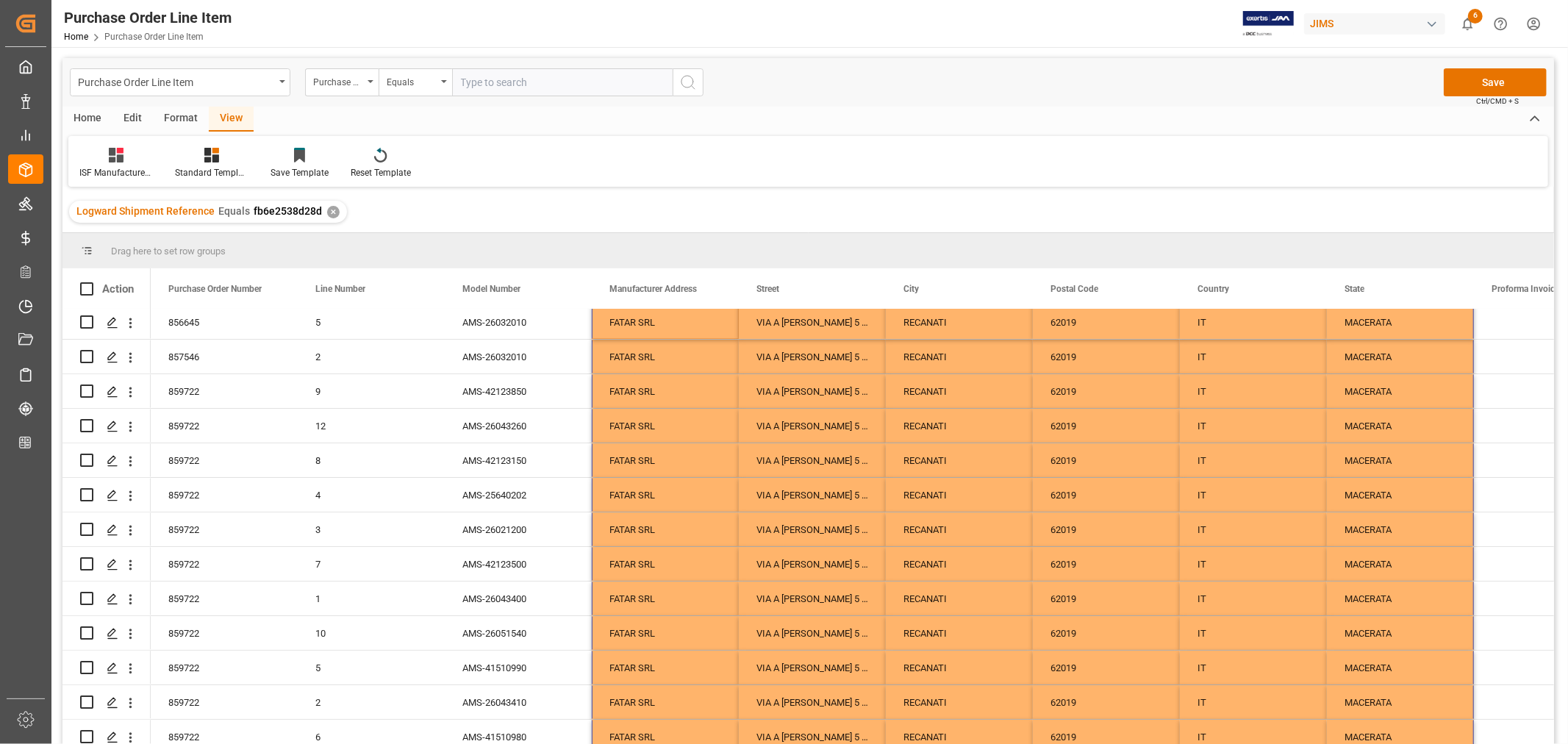
scroll to position [0, 0]
click at [1487, 81] on button "Save" at bounding box center [1494, 82] width 103 height 28
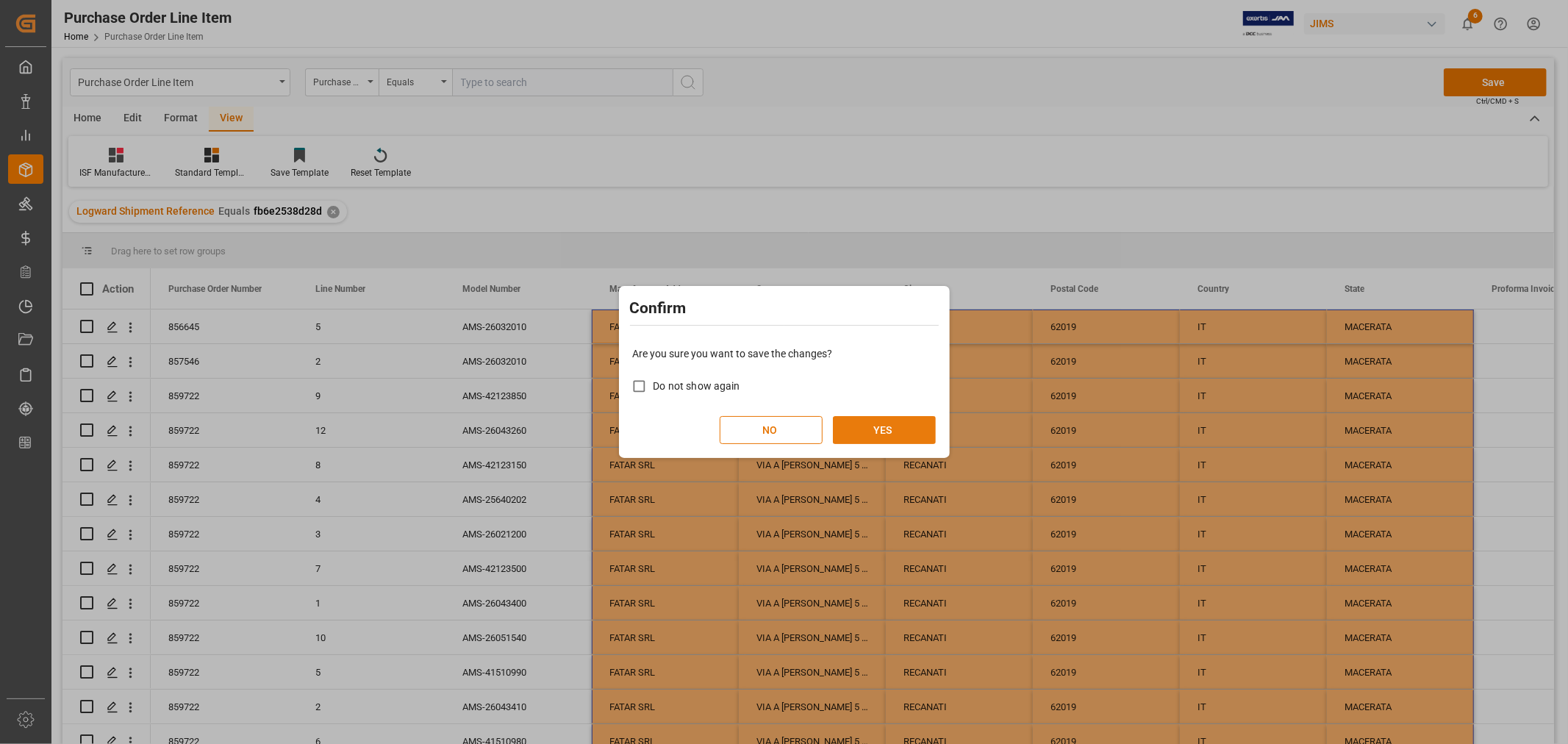
click at [879, 428] on button "YES" at bounding box center [884, 429] width 103 height 28
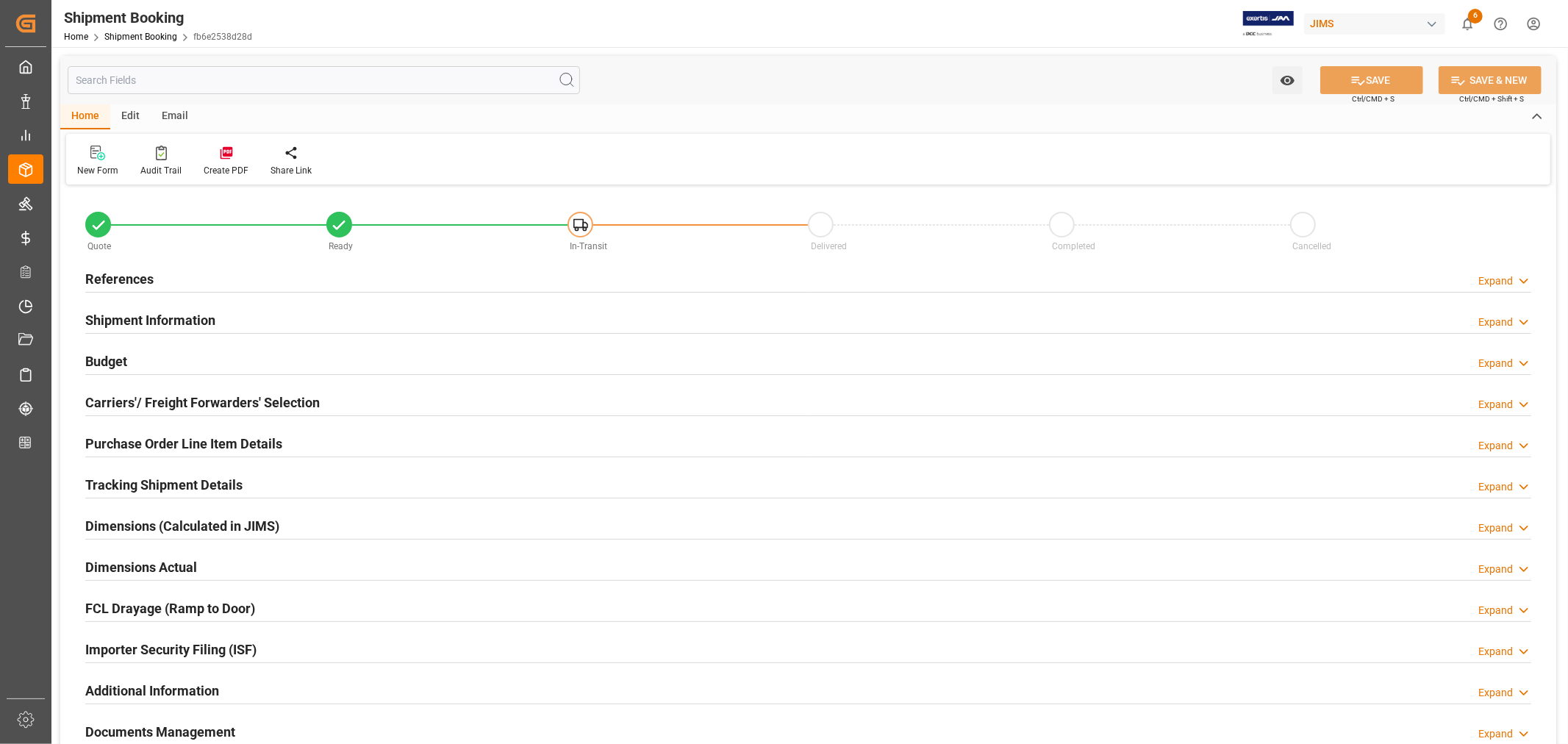
type input "75"
click at [233, 443] on h2 "Purchase Order Line Item Details" at bounding box center [184, 443] width 197 height 20
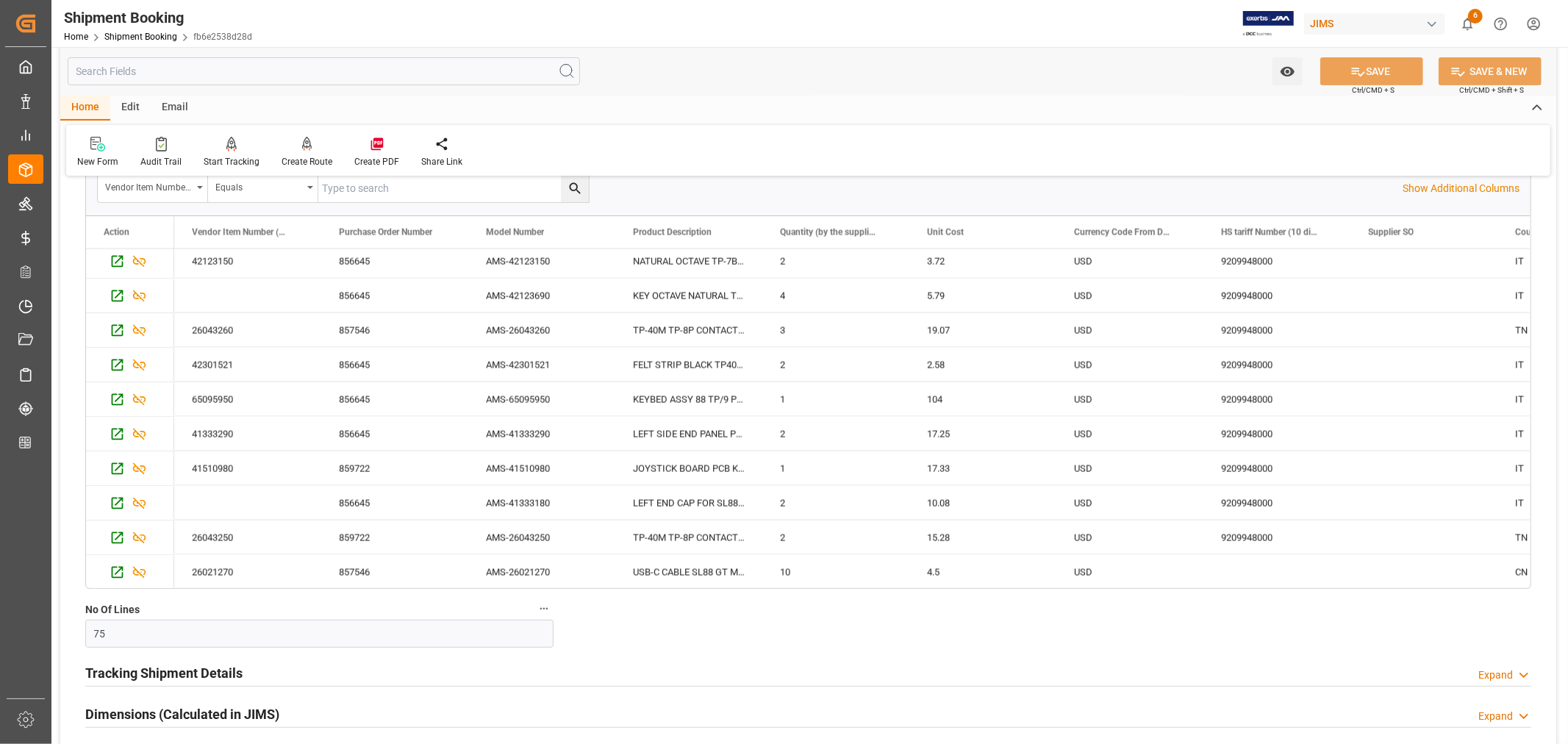
scroll to position [2251, 0]
click at [520, 569] on div "AMS-26021270" at bounding box center [542, 571] width 147 height 33
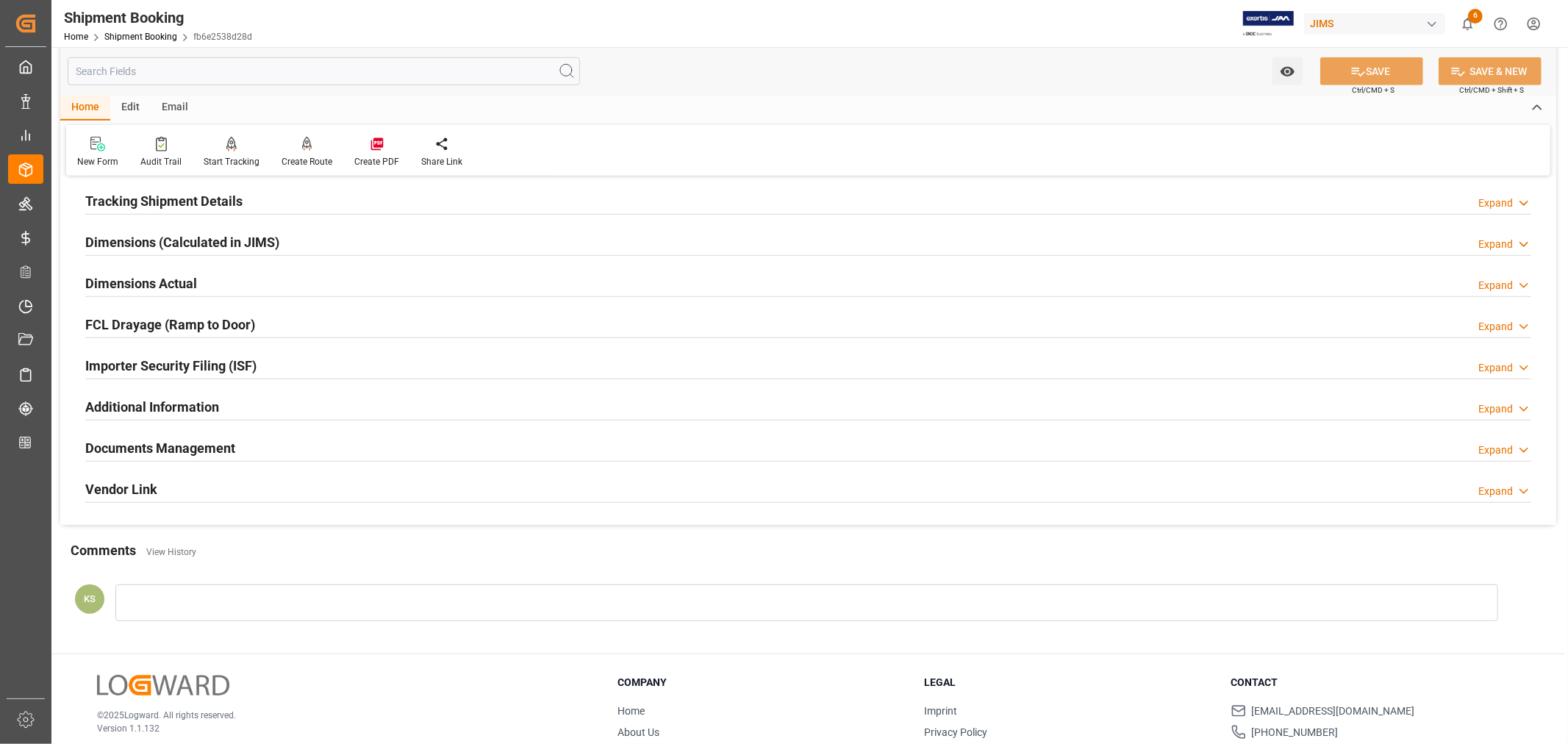
scroll to position [817, 0]
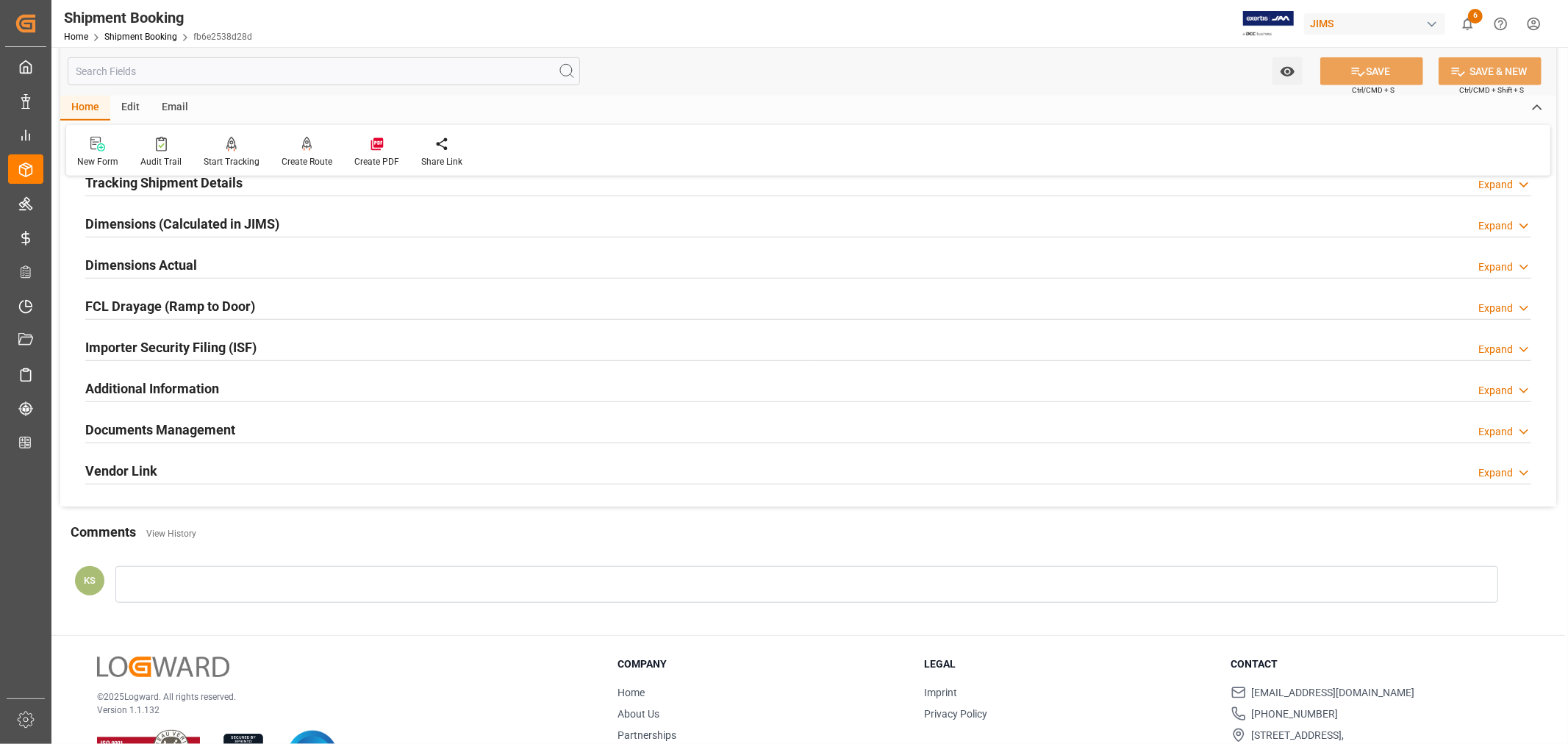
click at [325, 342] on div "Importer Security Filing (ISF) Expand" at bounding box center [808, 346] width 1446 height 28
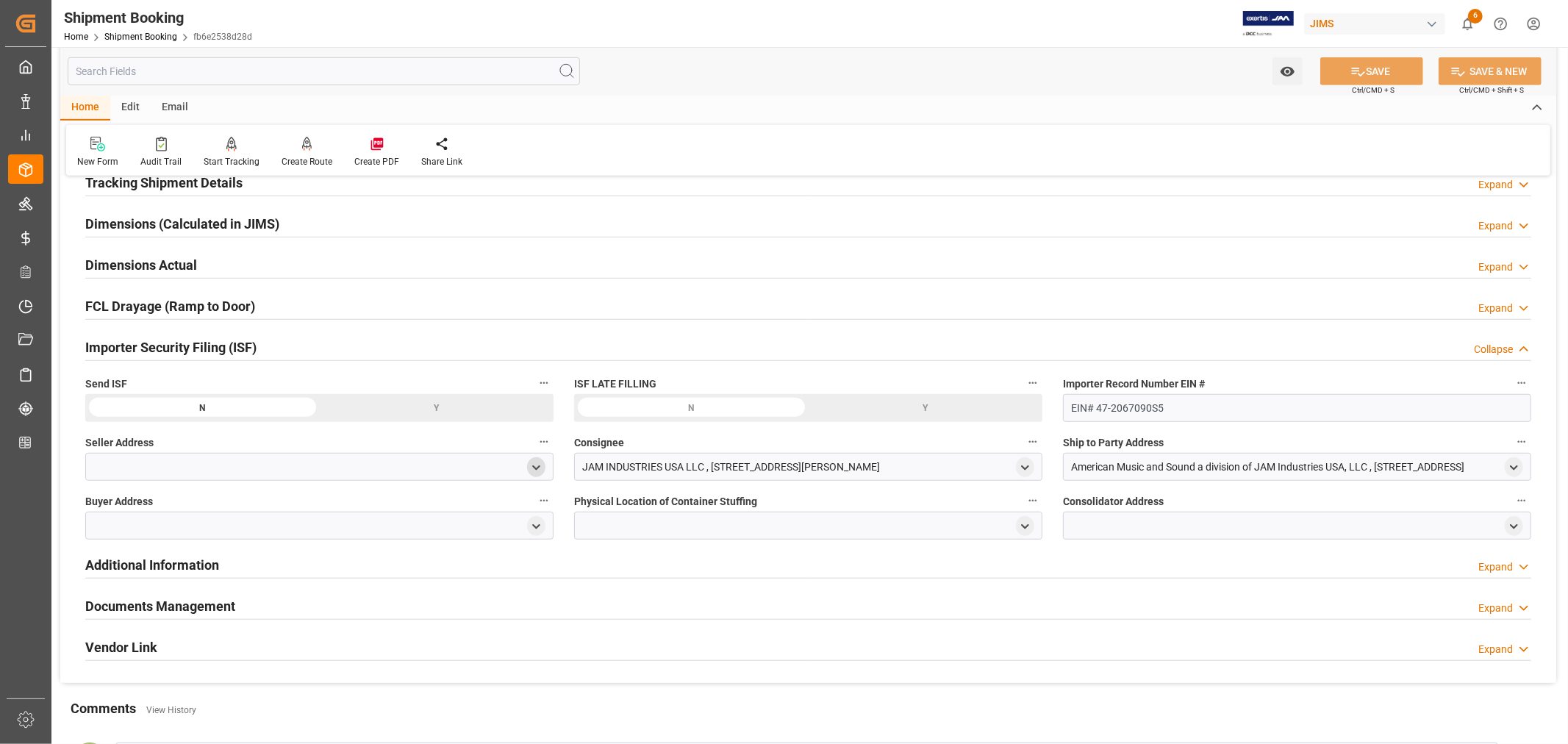
click at [536, 464] on icon "open menu" at bounding box center [536, 468] width 13 height 13
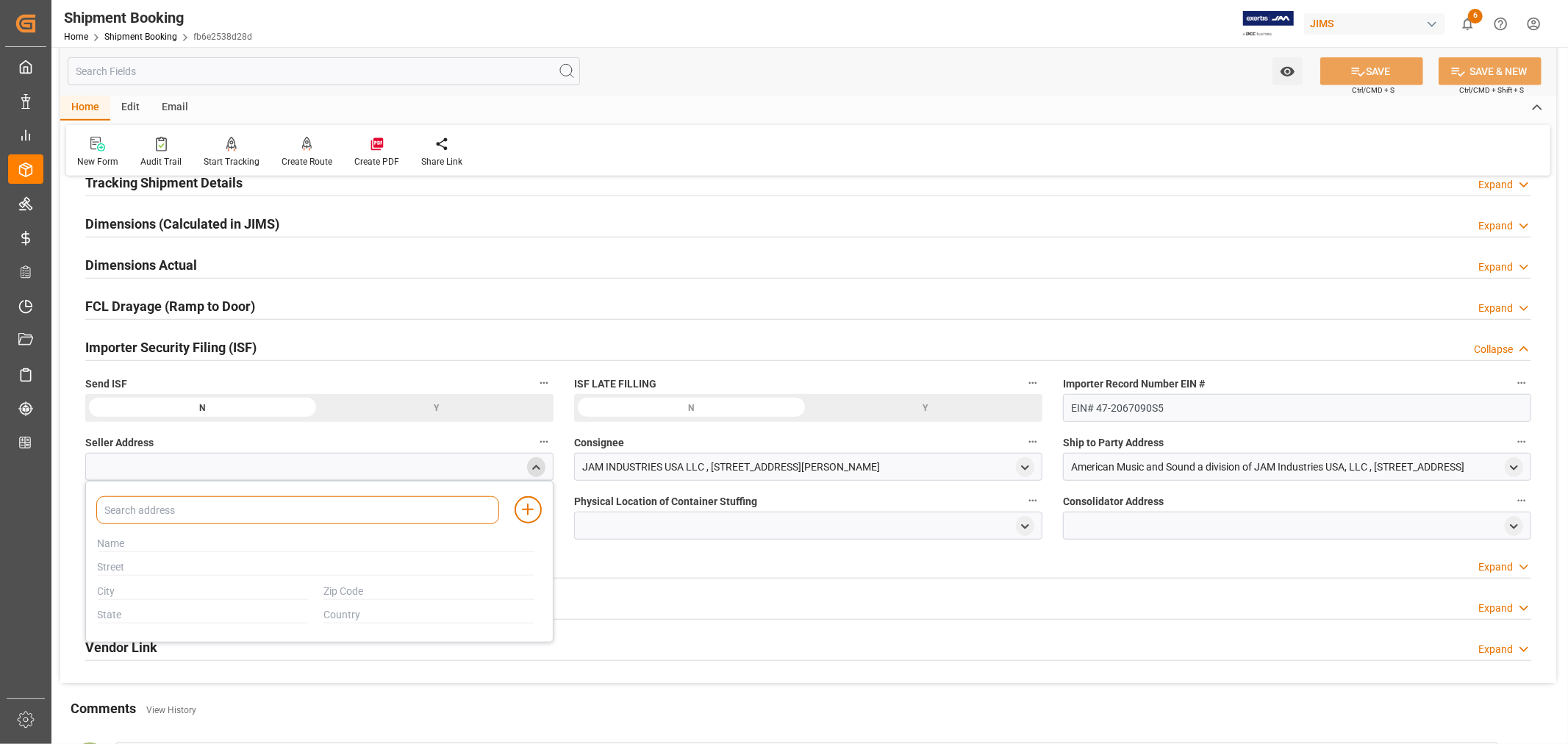
click at [181, 509] on input at bounding box center [297, 509] width 403 height 28
type input "fat"
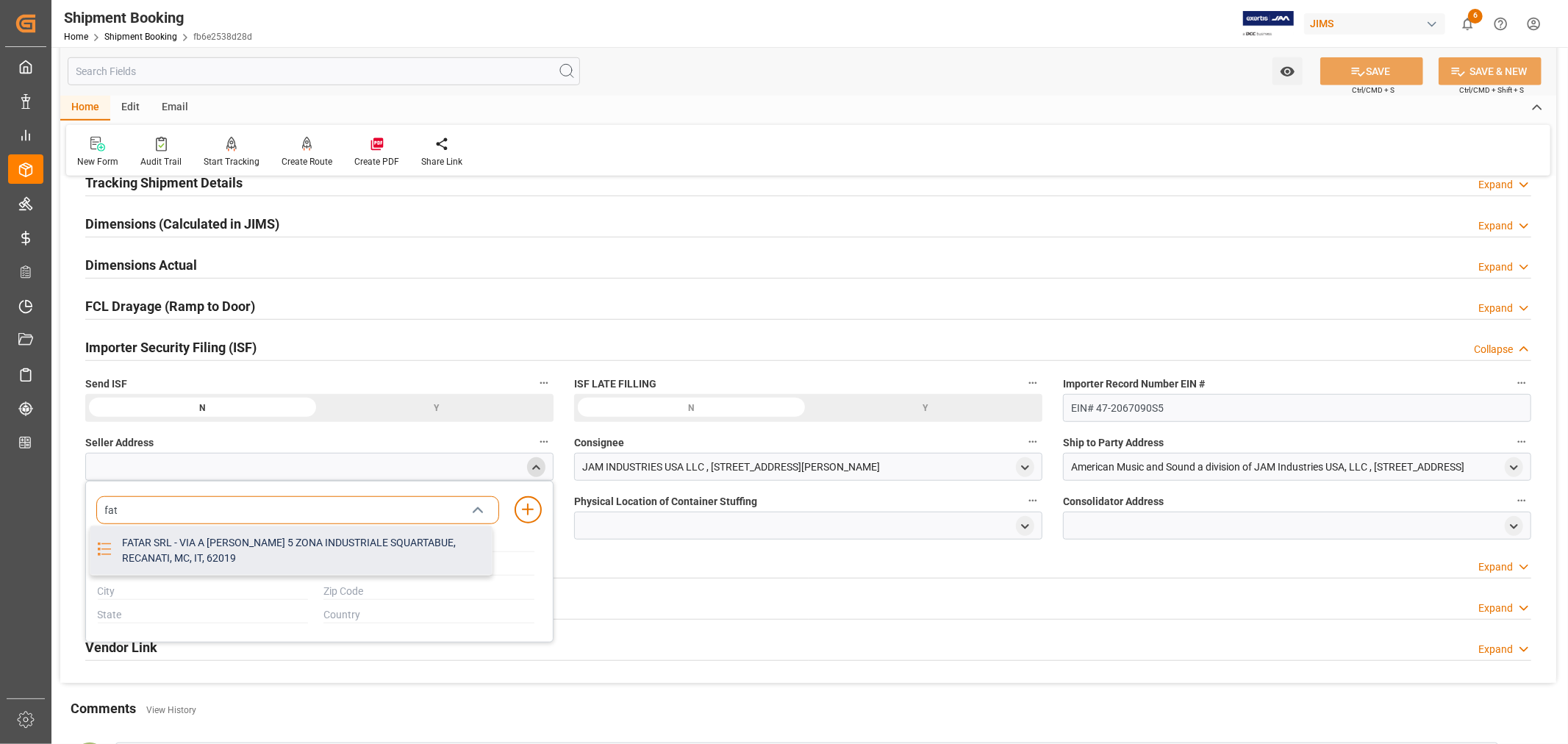
click at [247, 539] on div "FATAR SRL - VIA A VOLPONI 5 ZONA INDUSTRIALE SQUARTABUE, RECANATI, MC, IT, 62019" at bounding box center [302, 550] width 378 height 48
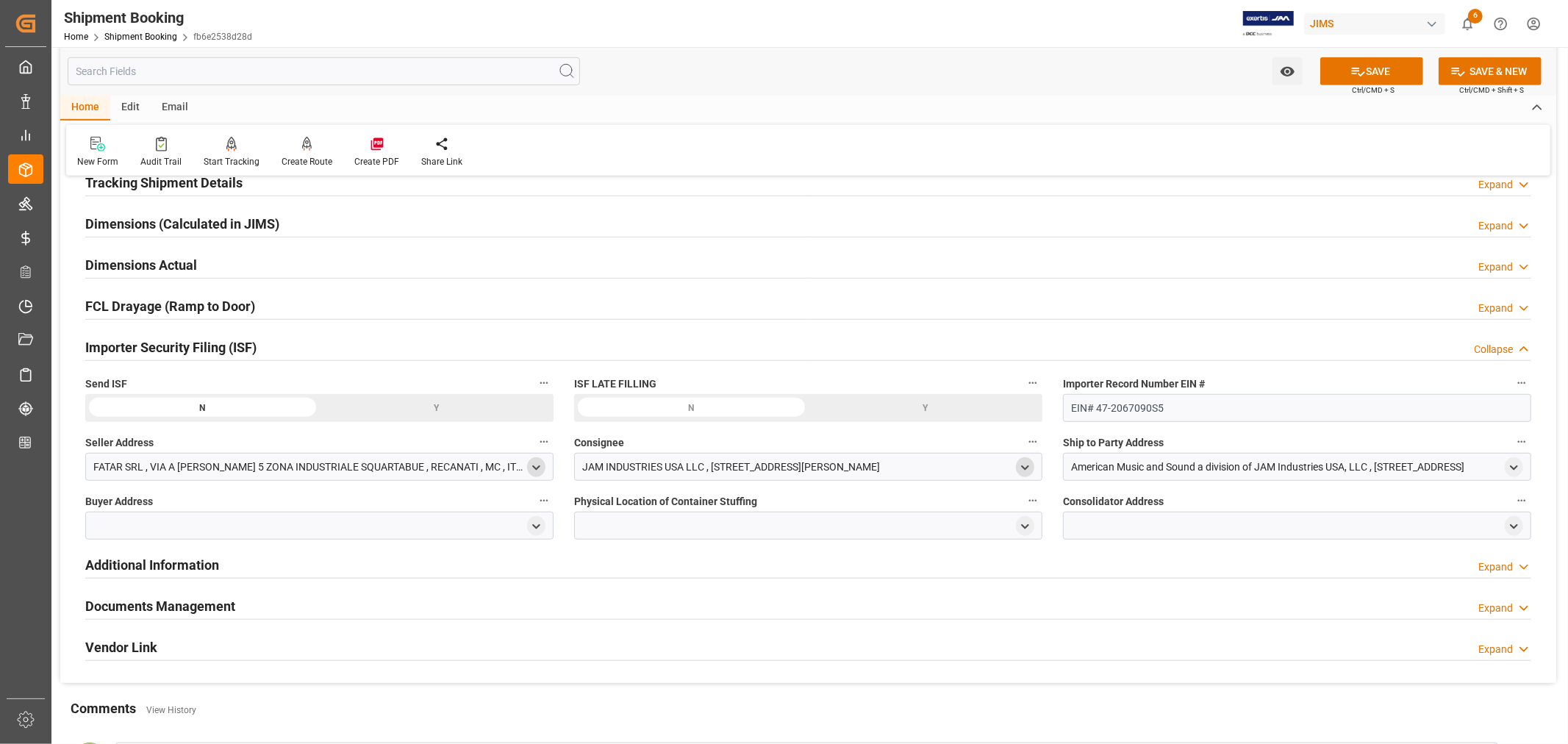
click at [1024, 466] on icon "open menu" at bounding box center [1025, 468] width 13 height 13
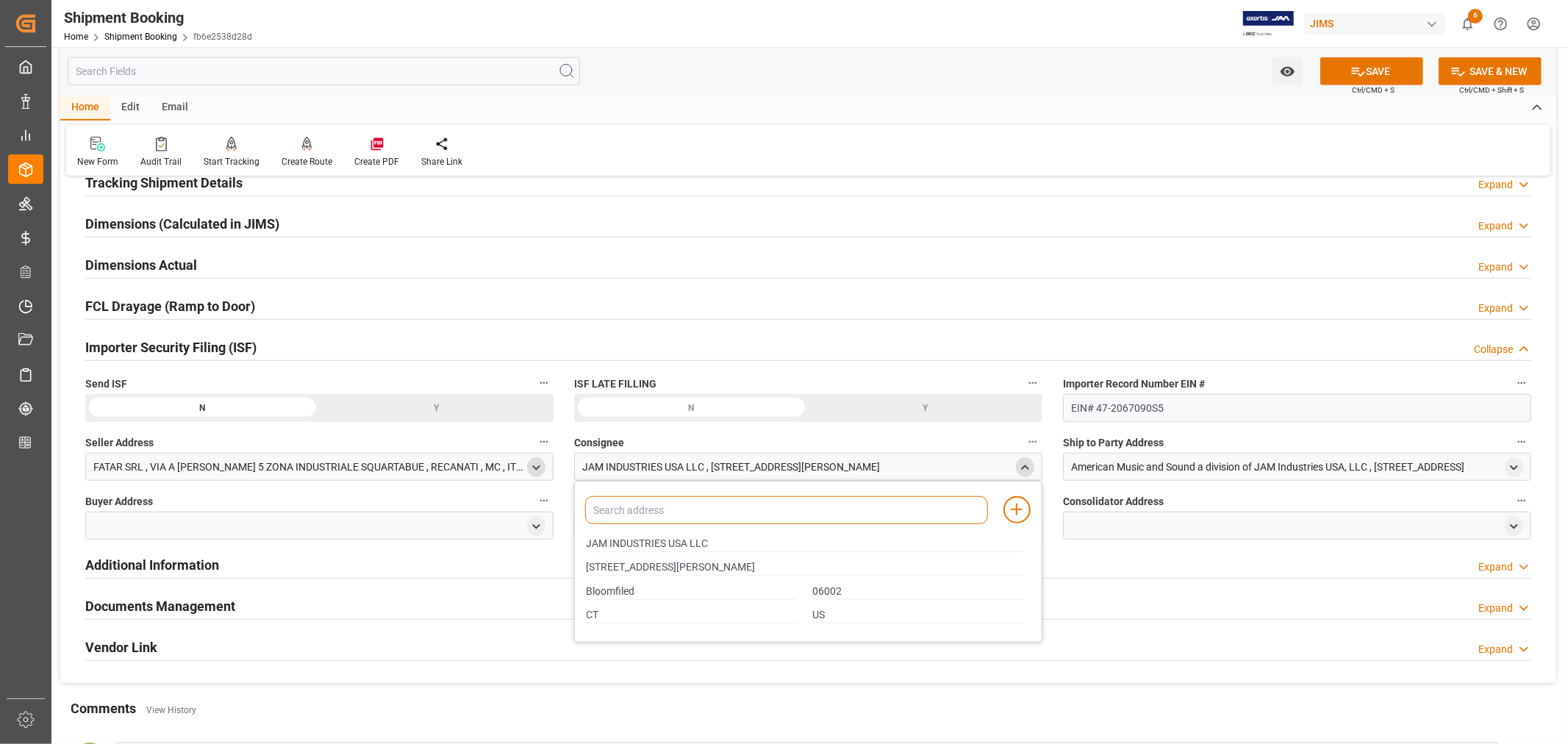
click at [778, 518] on input at bounding box center [787, 509] width 403 height 28
type input "jam"
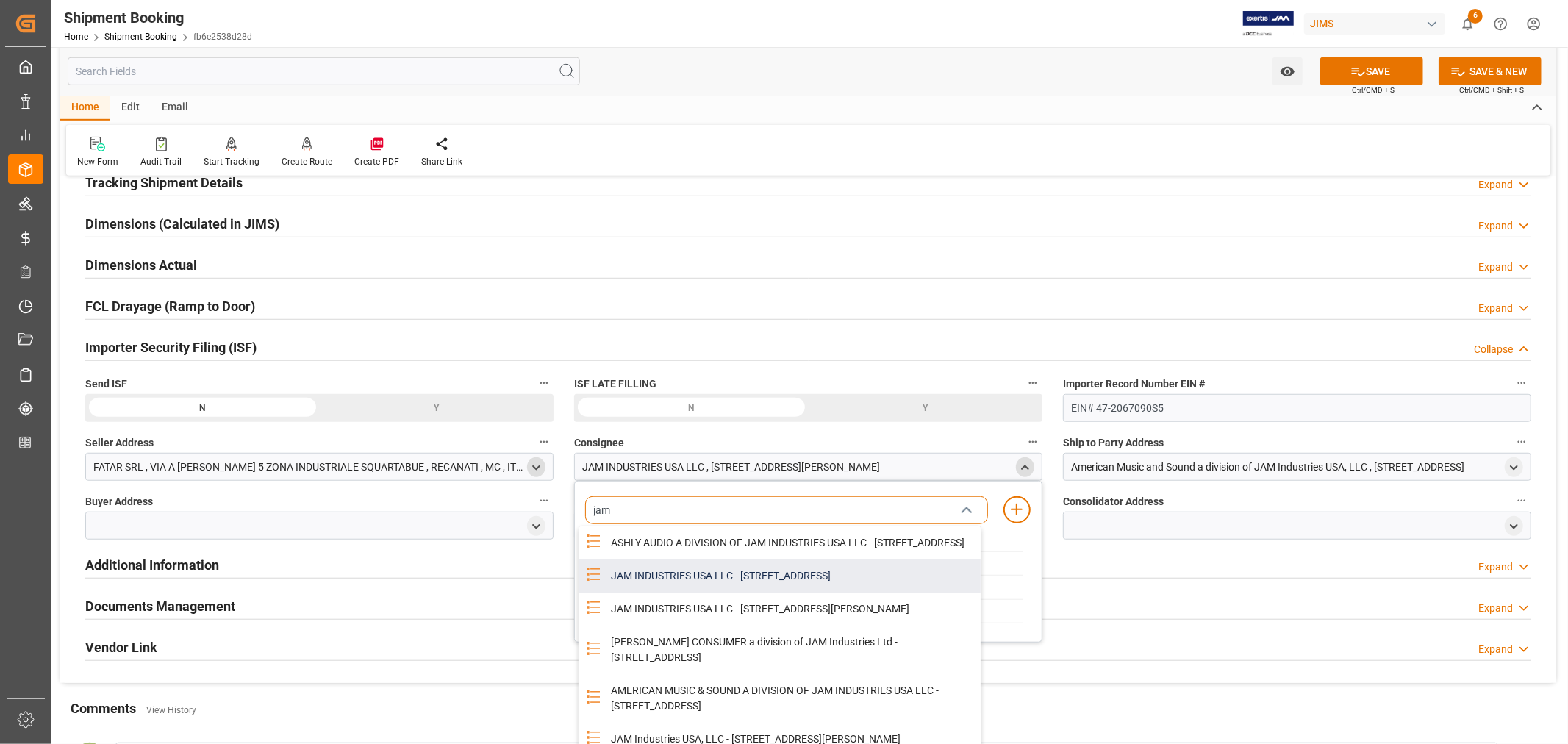
click at [767, 585] on div "JAM INDUSTRIES USA LLC - 154 WOODLAWN RD, BERLIN, CT, US, 06037" at bounding box center [791, 576] width 378 height 33
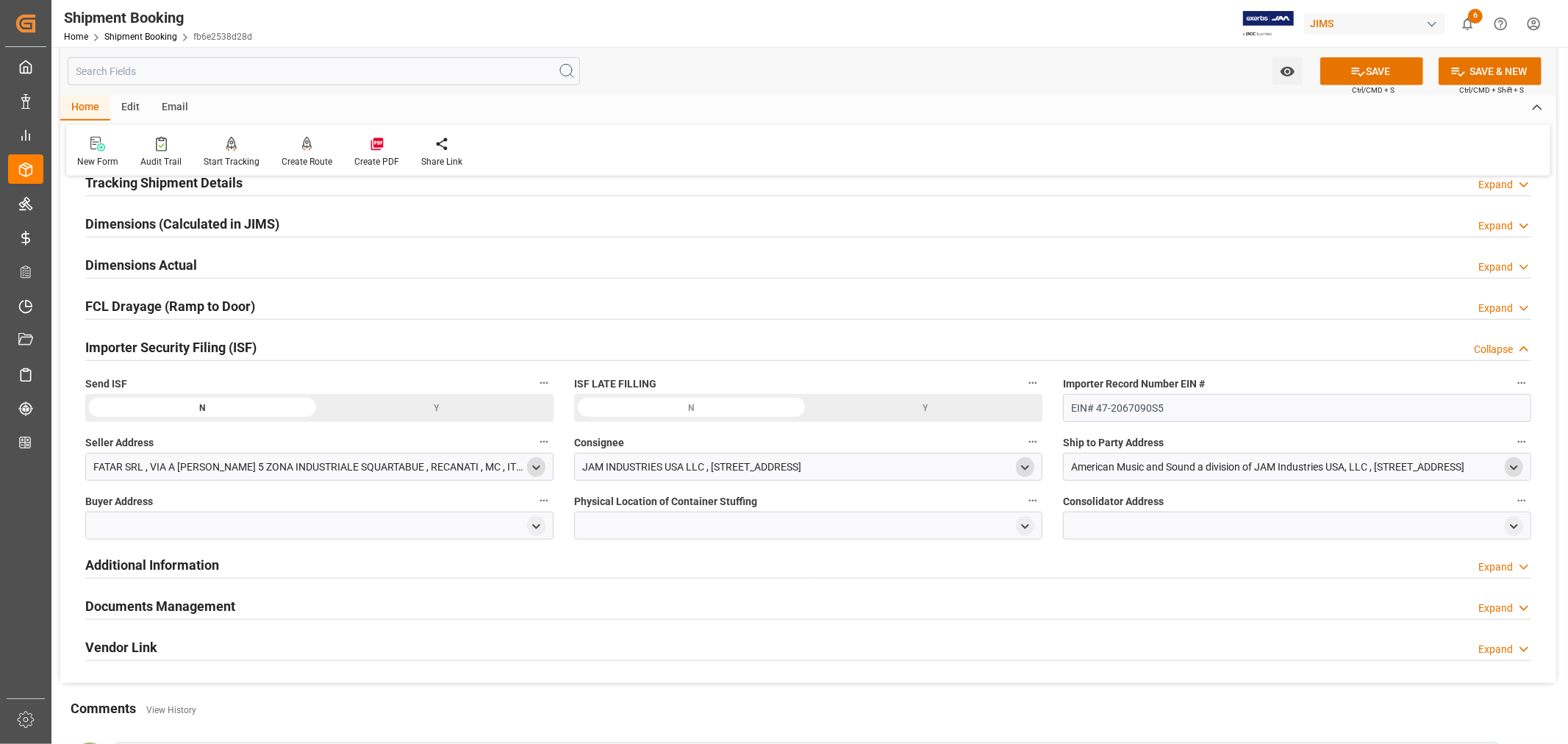
click at [1511, 463] on icon "open menu" at bounding box center [1514, 468] width 13 height 13
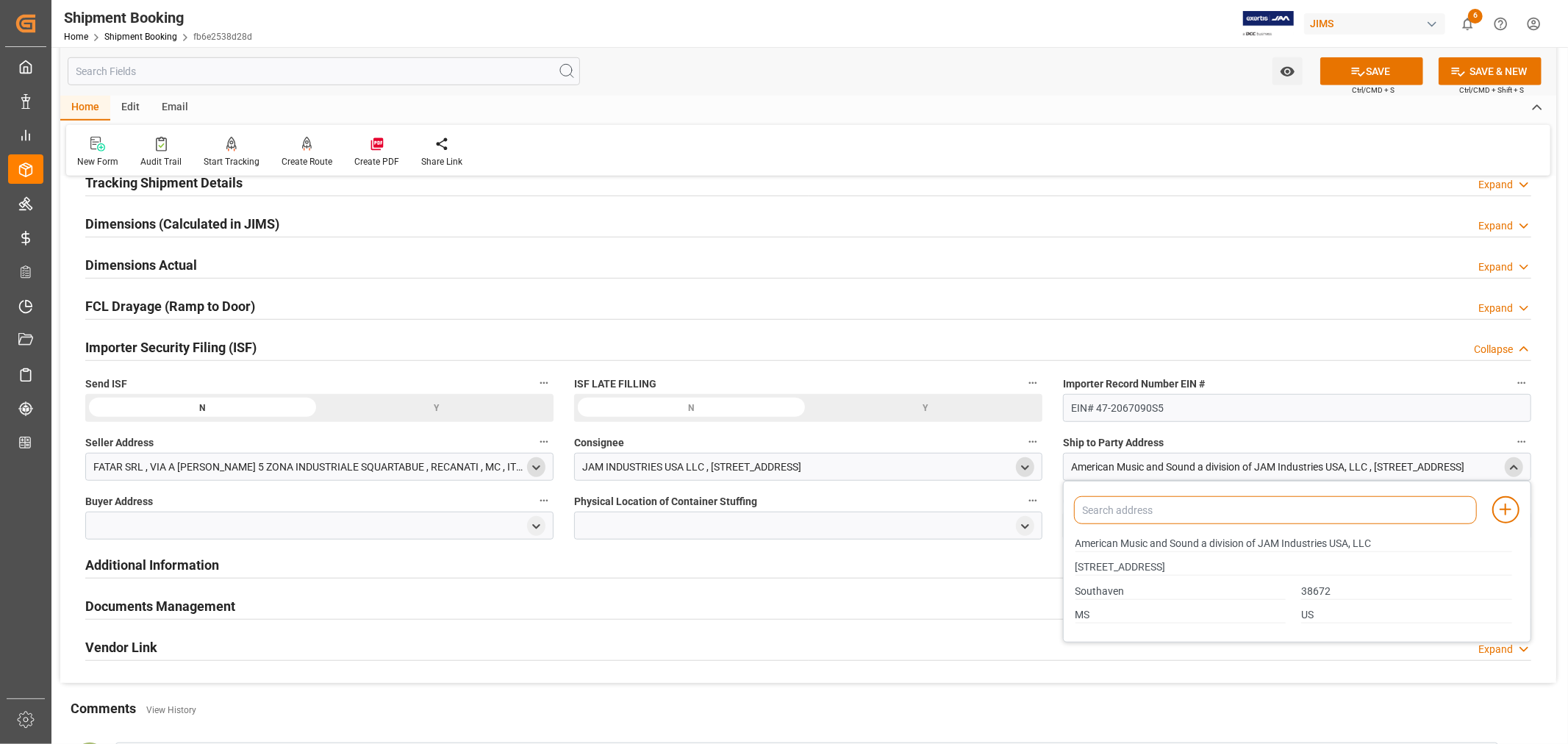
click at [1119, 517] on input at bounding box center [1276, 509] width 403 height 28
type input "american"
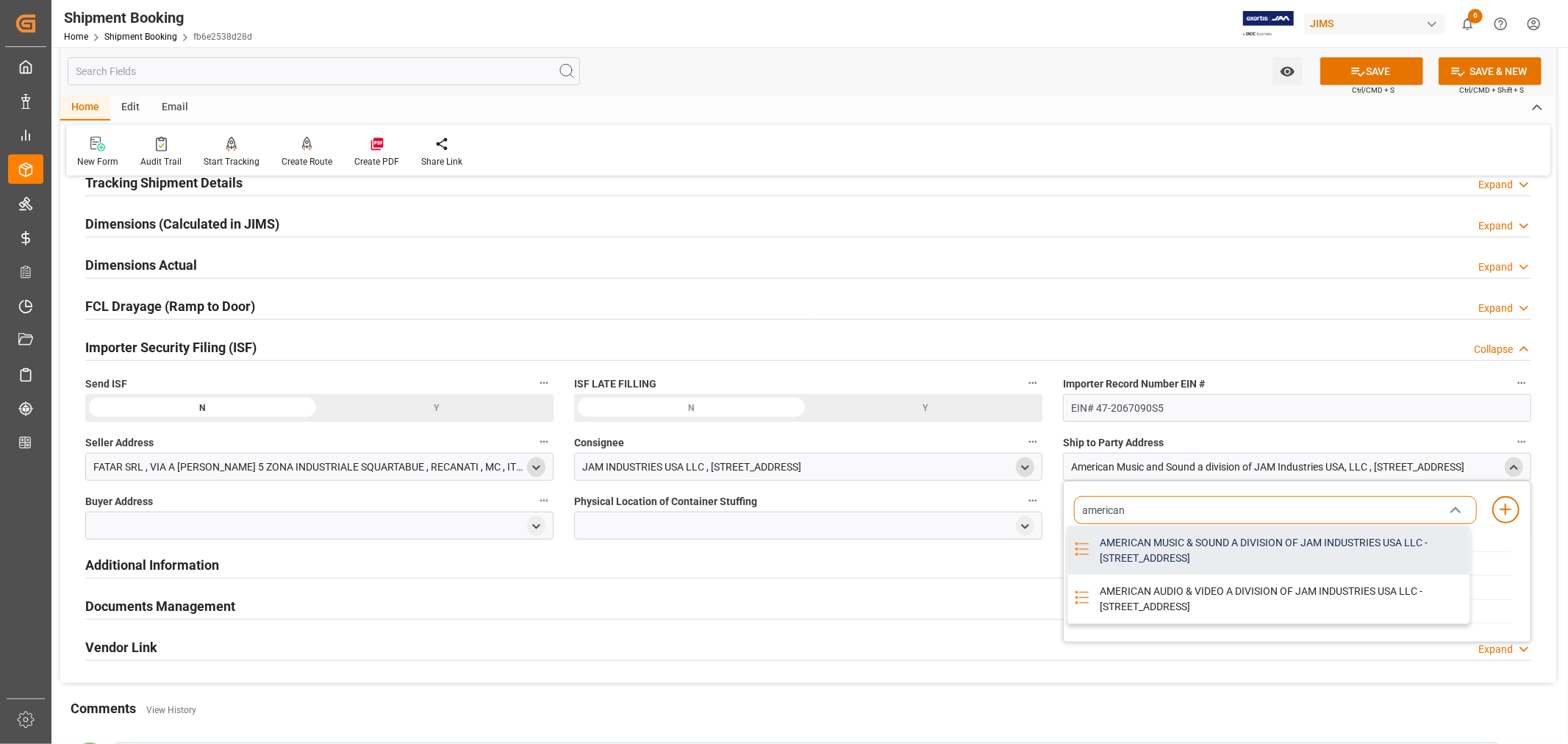
click at [1158, 547] on div "AMERICAN MUSIC & SOUND A DIVISION OF JAM INDUSTRIES USA LLC - 4325 EXECUTIVE DR…" at bounding box center [1280, 550] width 378 height 48
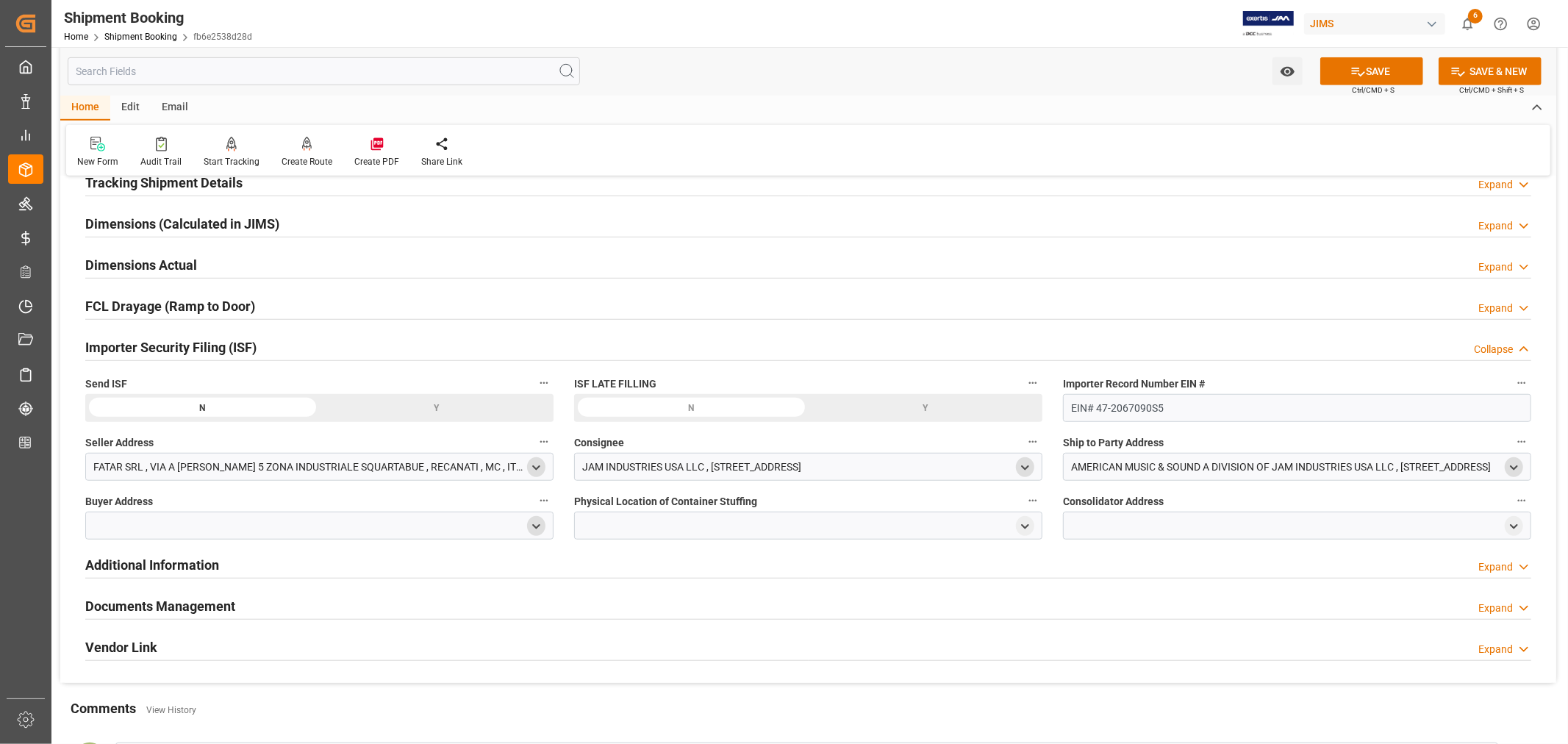
click at [537, 522] on icon "open menu" at bounding box center [536, 526] width 13 height 13
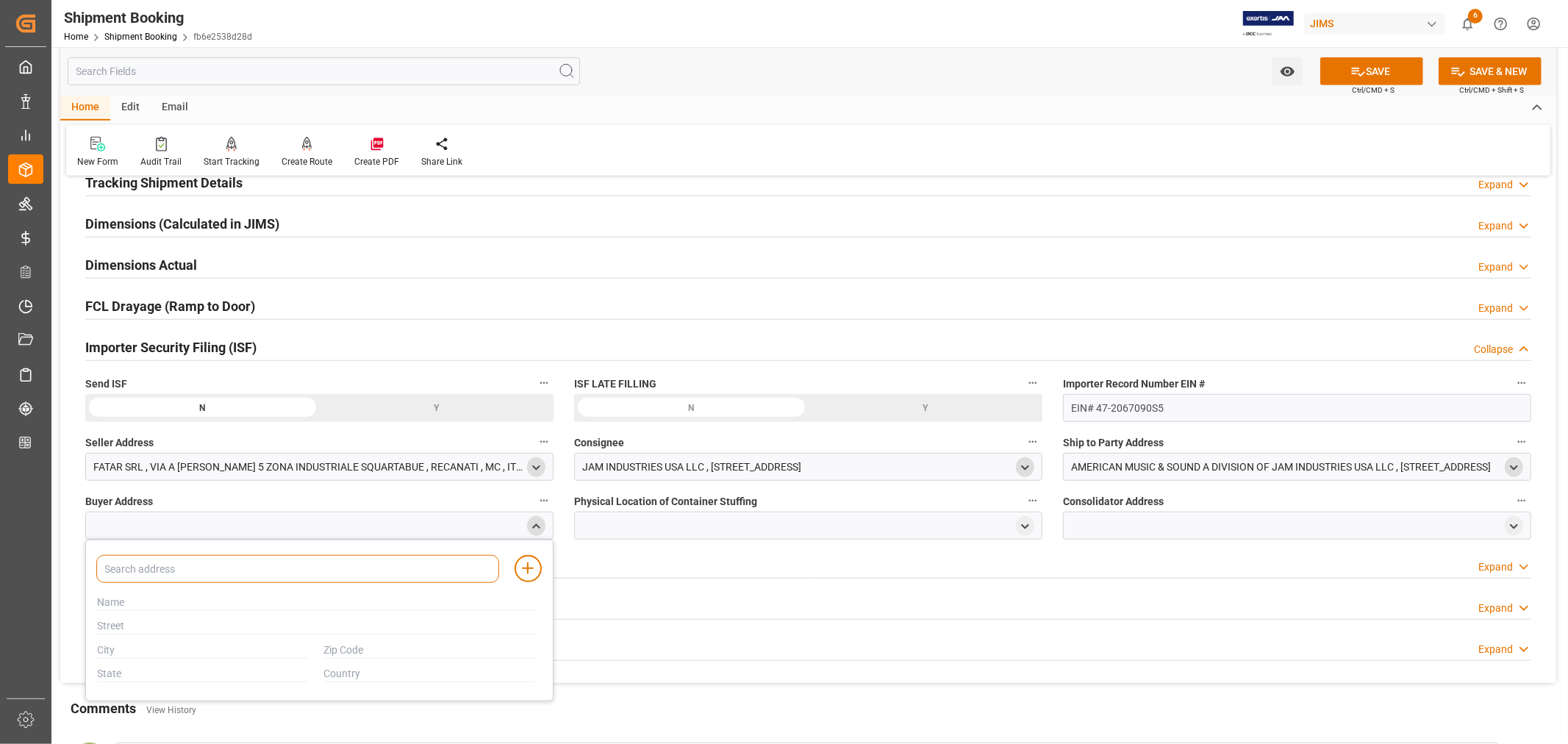
click at [215, 573] on input at bounding box center [297, 568] width 403 height 28
type input "jam"
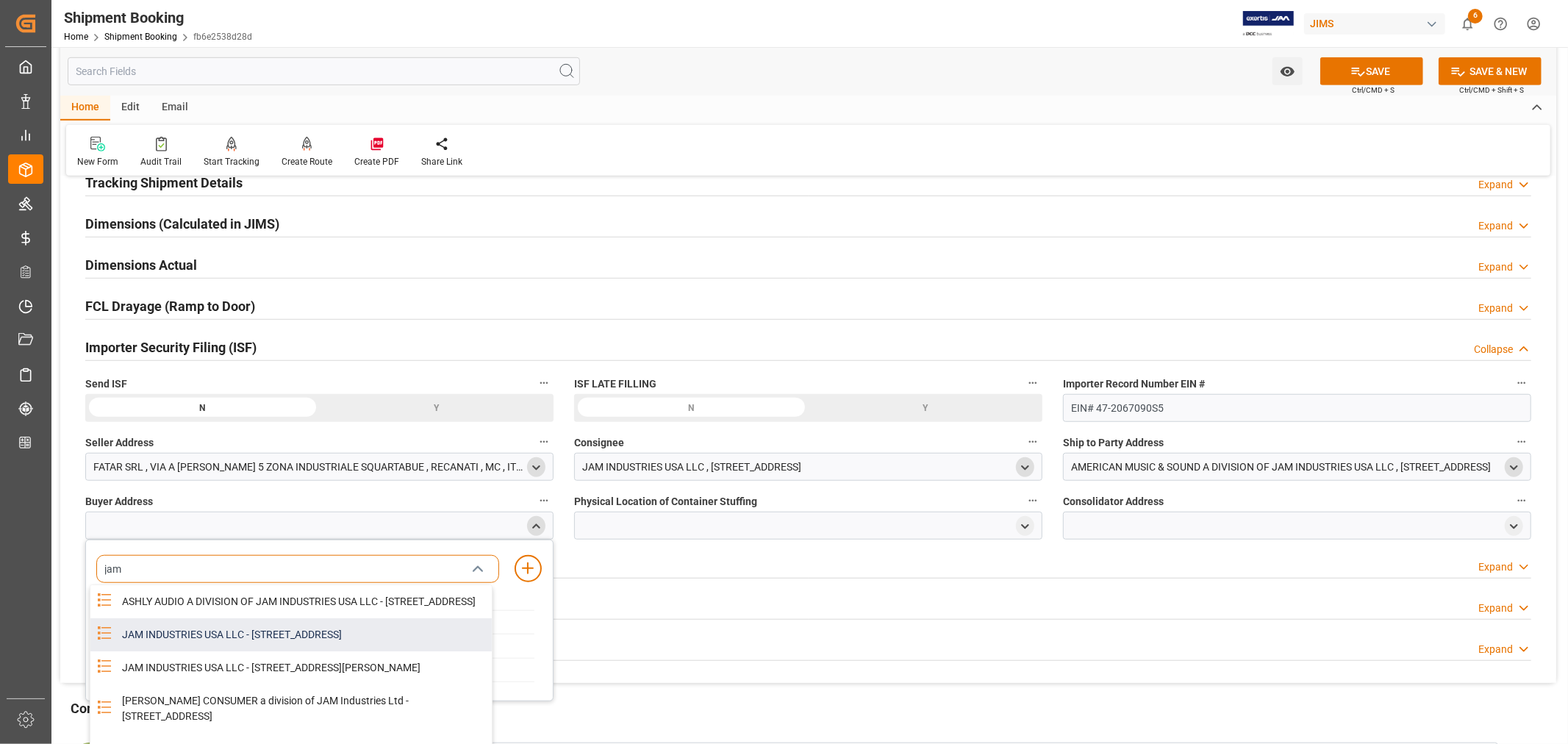
click at [251, 643] on div "JAM INDUSTRIES USA LLC - 154 WOODLAWN RD, BERLIN, CT, US, 06037" at bounding box center [302, 635] width 378 height 33
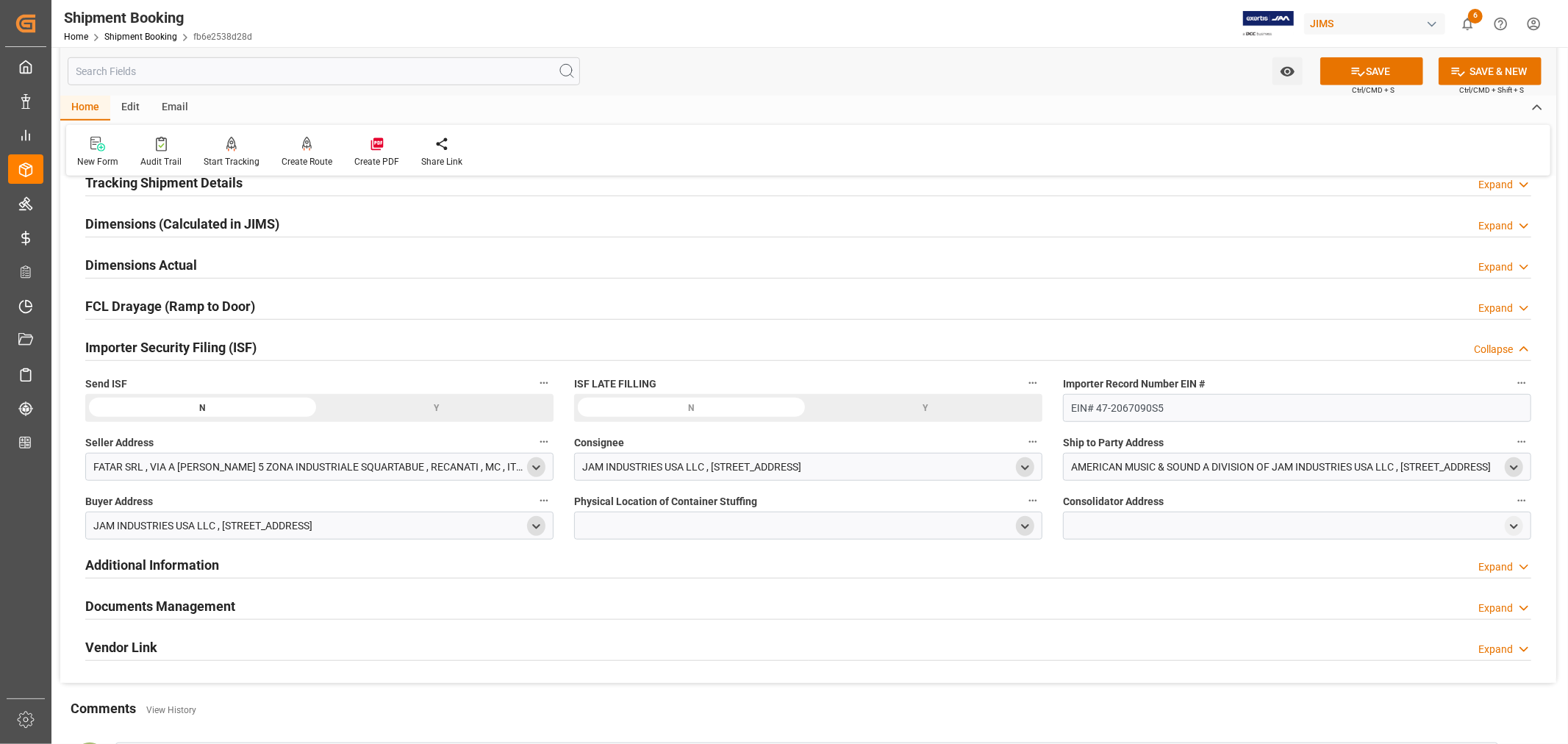
click at [1031, 524] on icon "open menu" at bounding box center [1025, 526] width 13 height 13
click at [672, 567] on input at bounding box center [787, 568] width 403 height 28
type input "fatar"
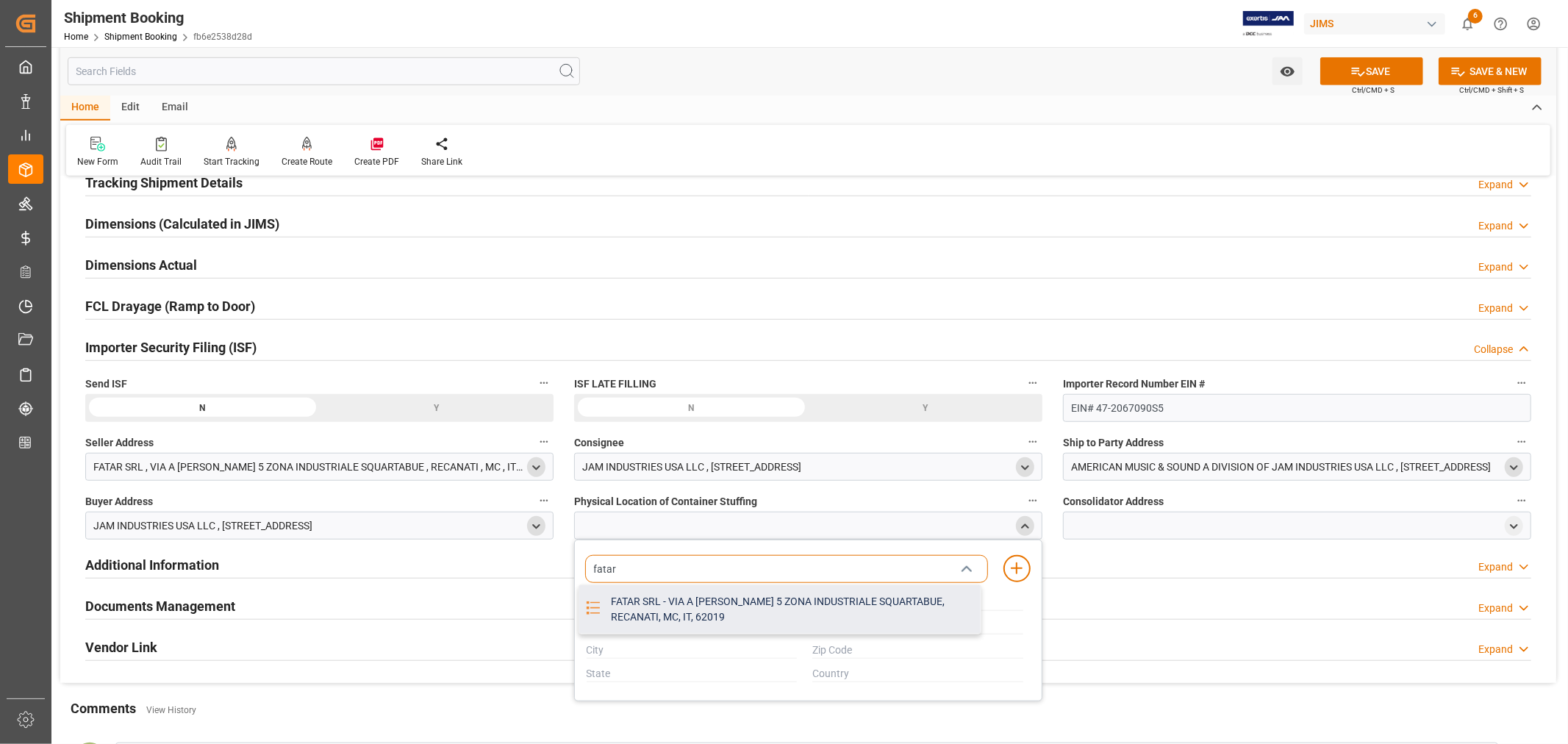
click at [688, 598] on div "FATAR SRL - VIA A VOLPONI 5 ZONA INDUSTRIALE SQUARTABUE, RECANATI, MC, IT, 62019" at bounding box center [791, 610] width 378 height 48
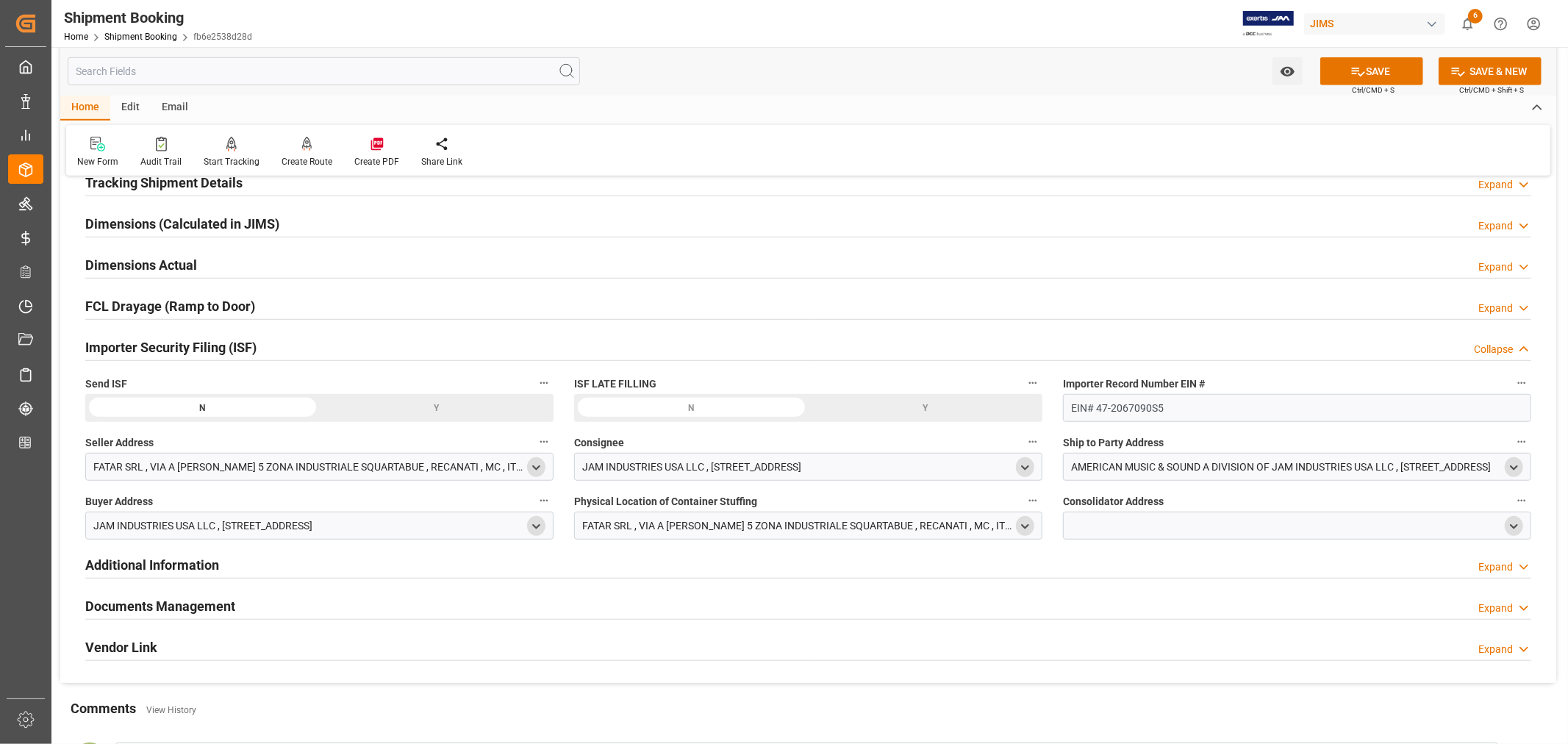
click at [1510, 524] on icon "open menu" at bounding box center [1514, 526] width 13 height 13
click at [1162, 569] on input at bounding box center [1276, 568] width 403 height 28
type input "fatar"
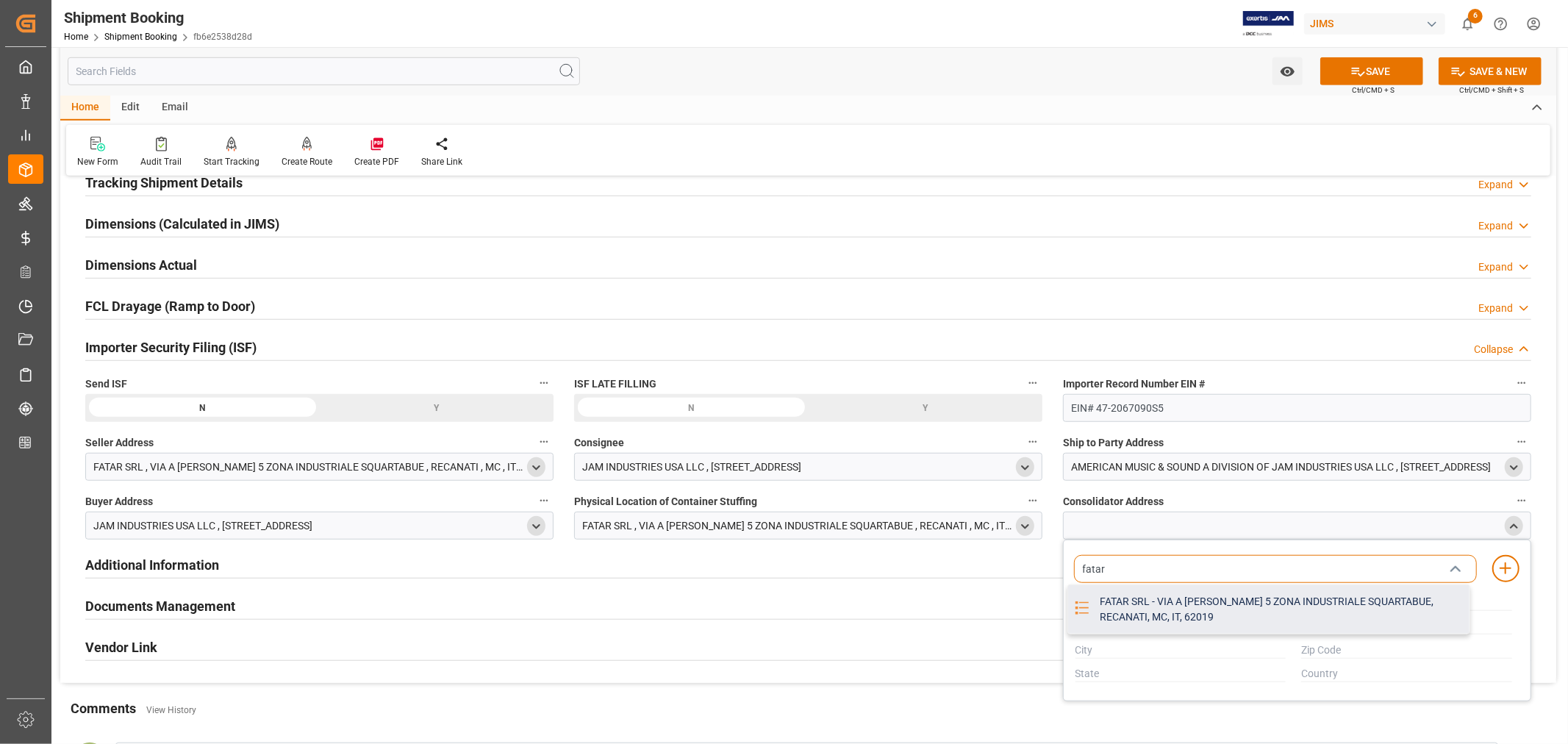
click at [1169, 593] on div "FATAR SRL - VIA A VOLPONI 5 ZONA INDUSTRIALE SQUARTABUE, RECANATI, MC, IT, 62019" at bounding box center [1280, 610] width 378 height 48
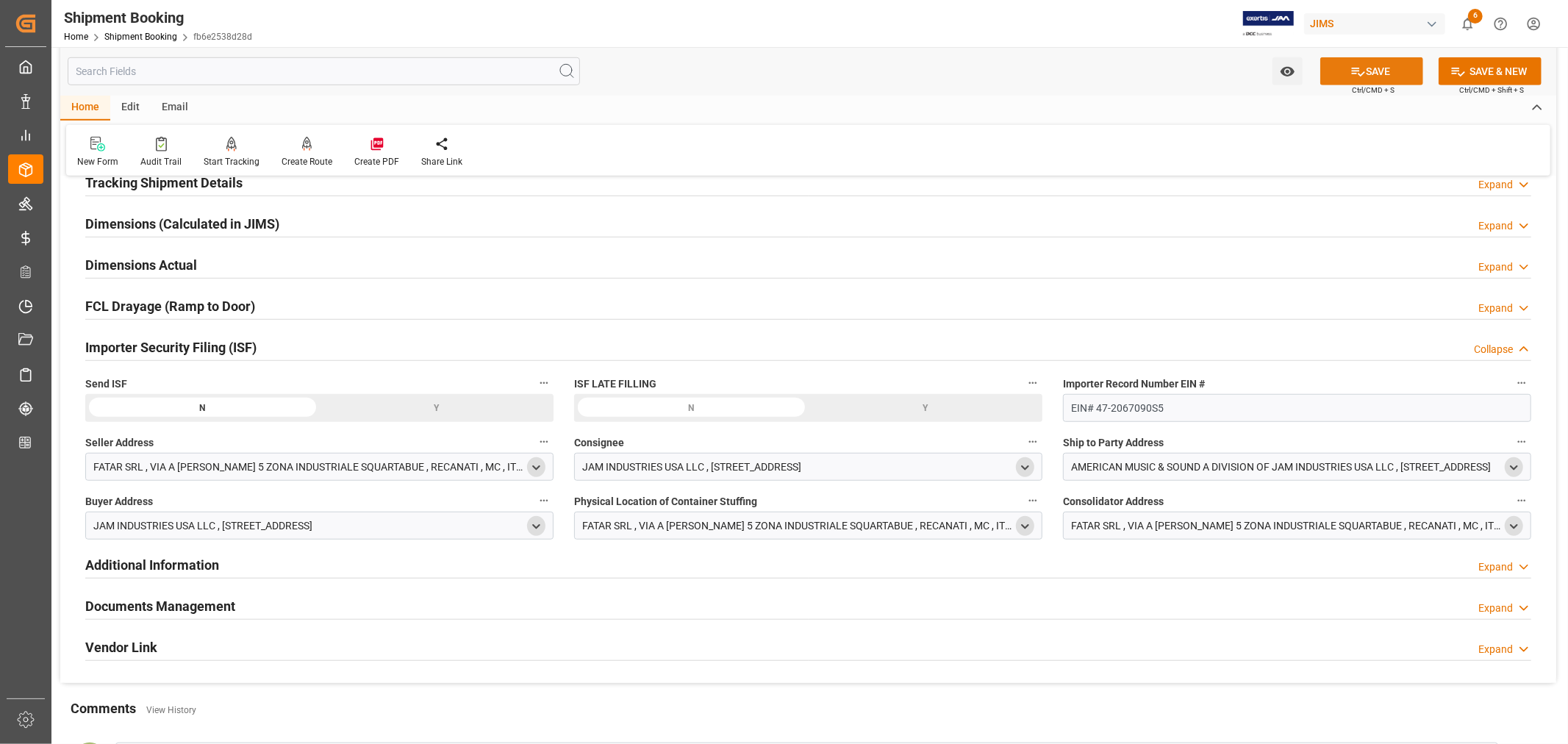
click at [1370, 66] on button "SAVE" at bounding box center [1372, 71] width 103 height 28
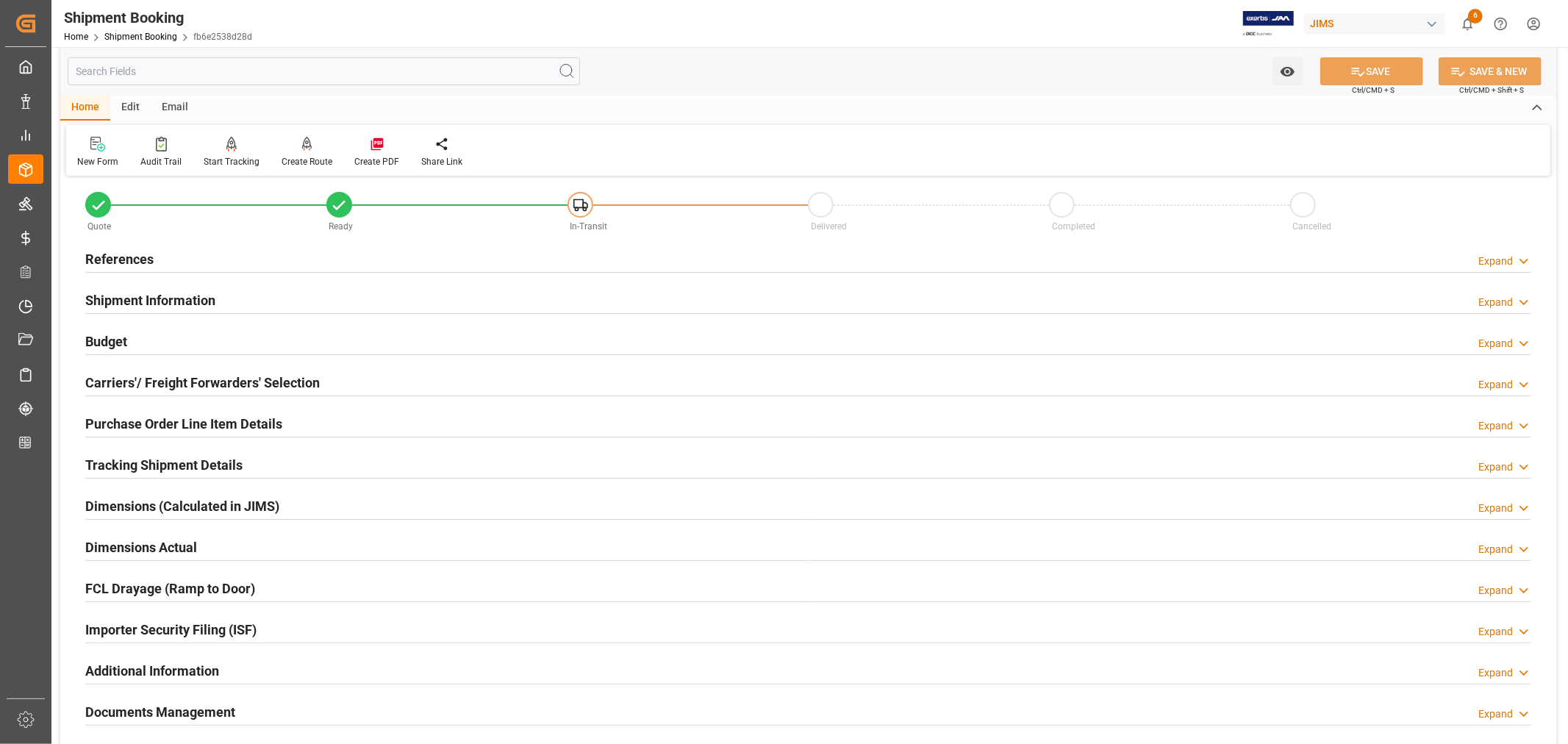
scroll to position [0, 0]
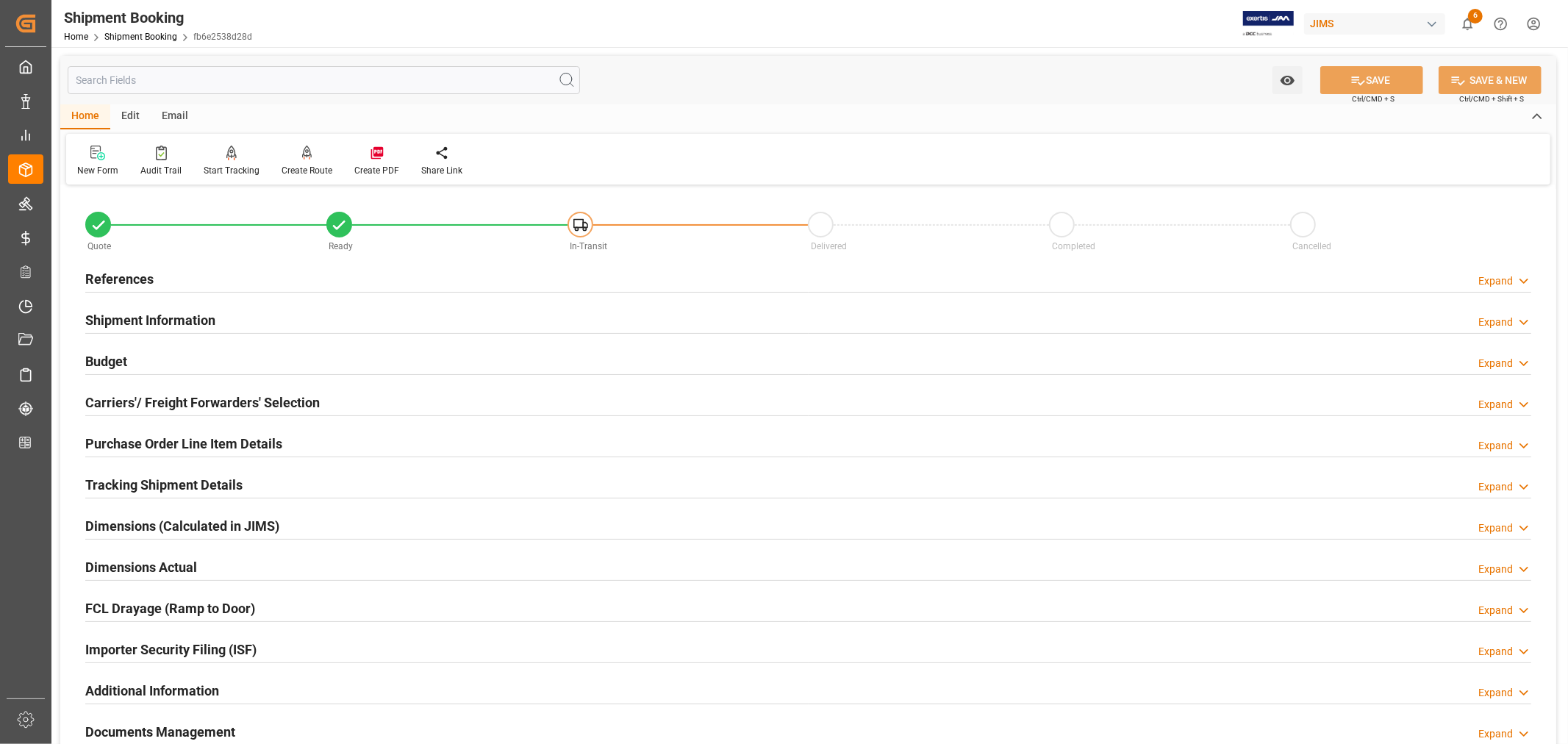
click at [251, 319] on div "Shipment Information Expand" at bounding box center [808, 318] width 1446 height 28
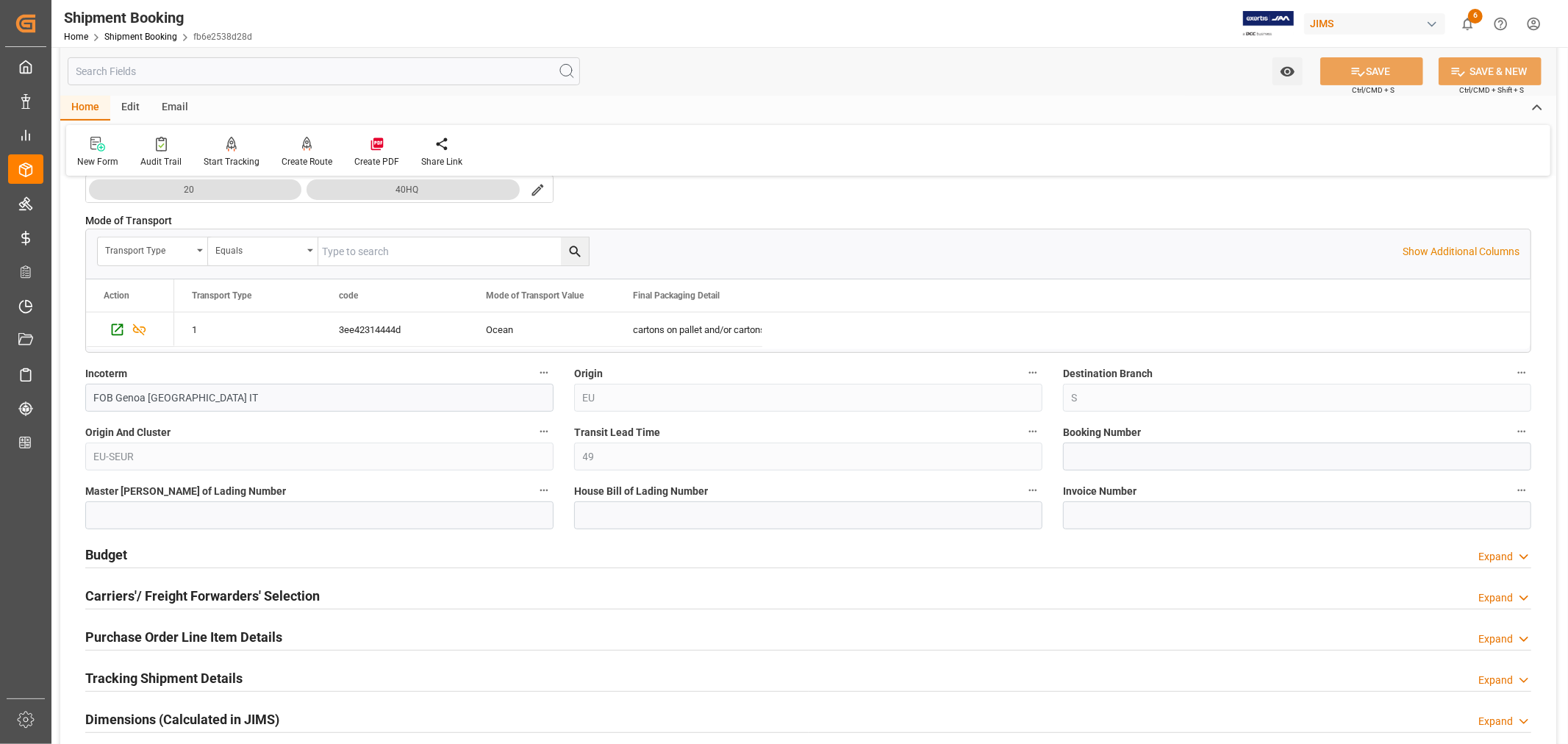
scroll to position [407, 0]
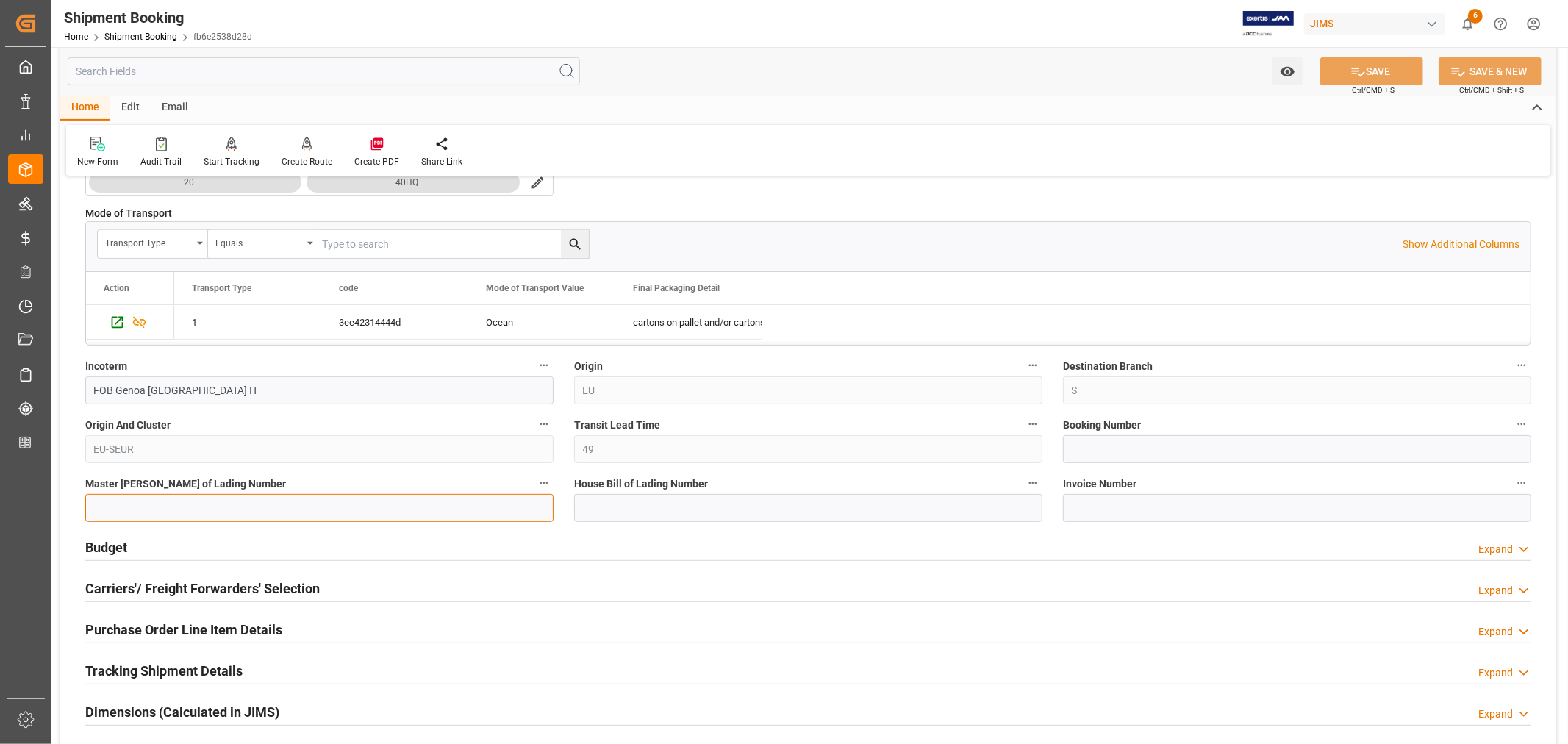
click at [160, 505] on input at bounding box center [319, 507] width 469 height 28
paste input "COSU6430112450"
type input "COSU6430112450"
click at [596, 505] on input at bounding box center [808, 507] width 469 height 28
paste input "643011245001"
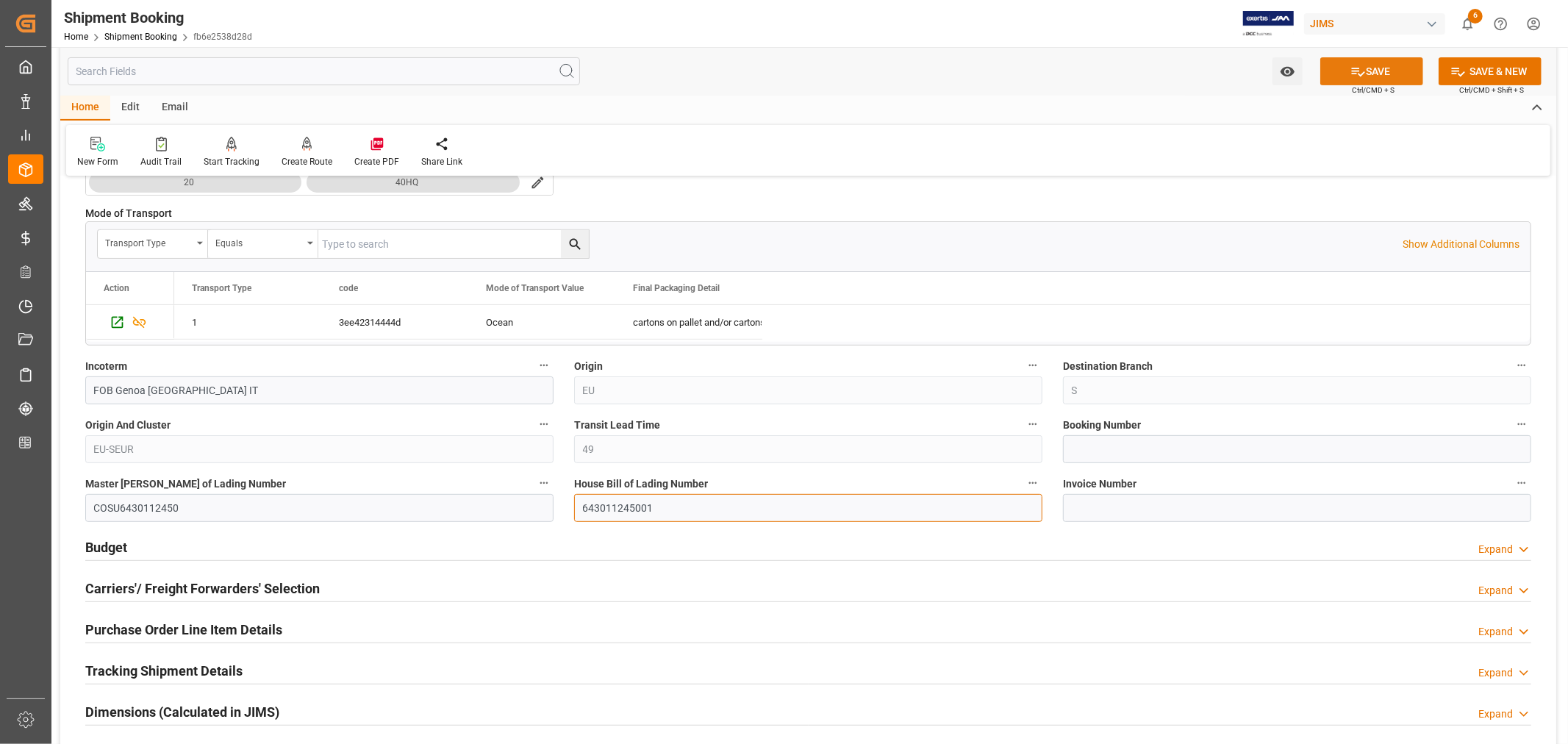
type input "643011245001"
click at [1373, 68] on button "SAVE" at bounding box center [1372, 71] width 103 height 28
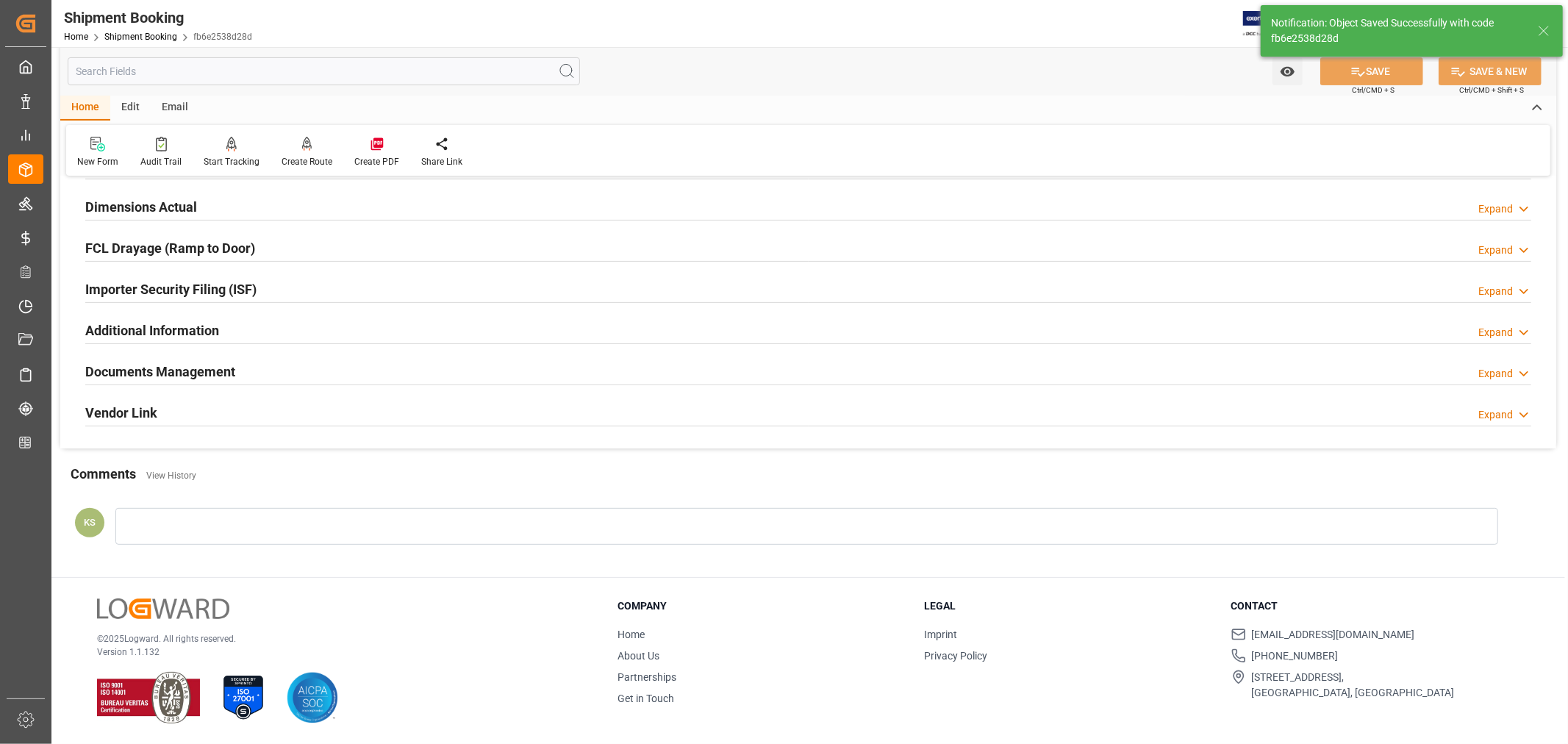
scroll to position [0, 0]
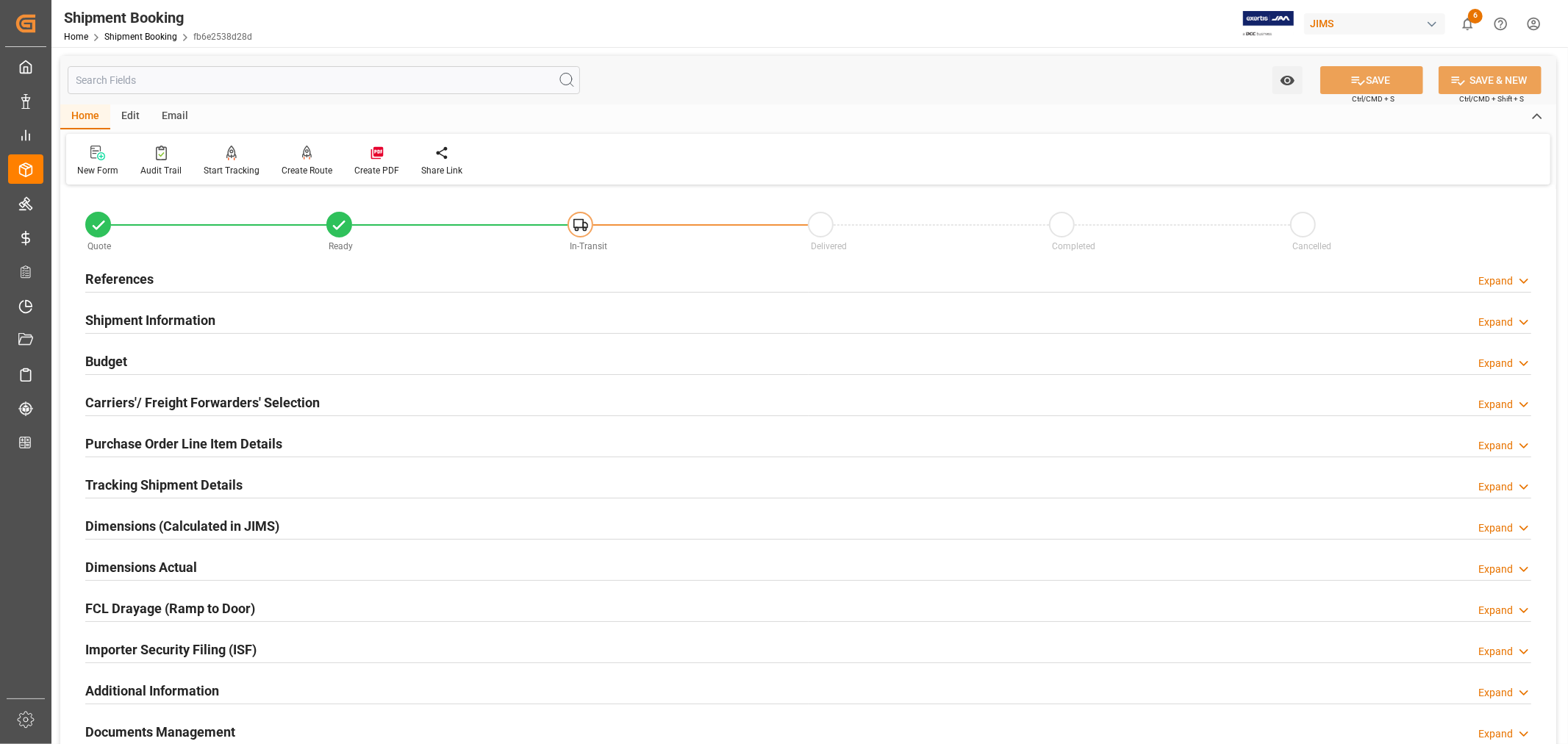
click at [257, 441] on h2 "Purchase Order Line Item Details" at bounding box center [184, 443] width 197 height 20
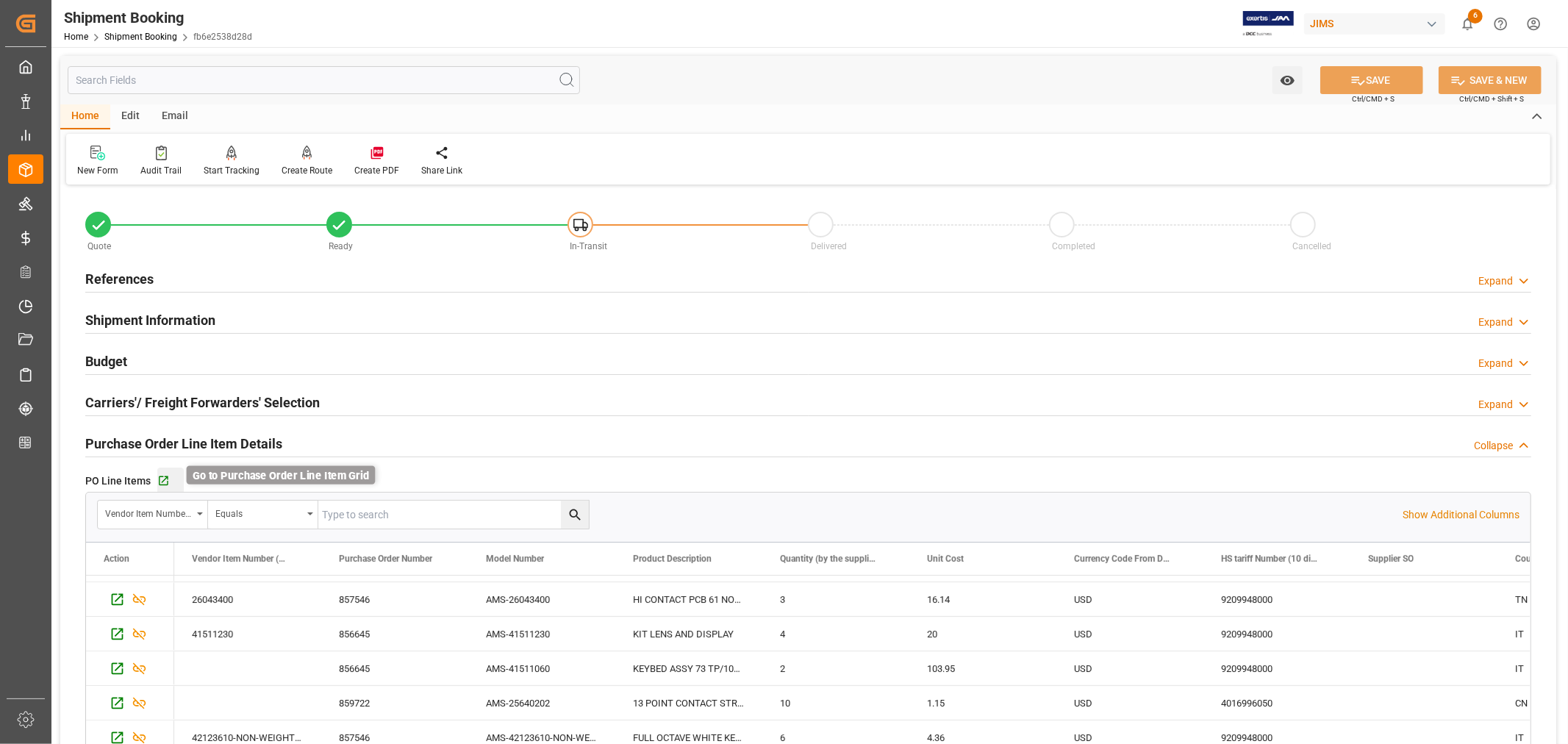
click at [160, 478] on icon "button" at bounding box center [163, 481] width 13 height 13
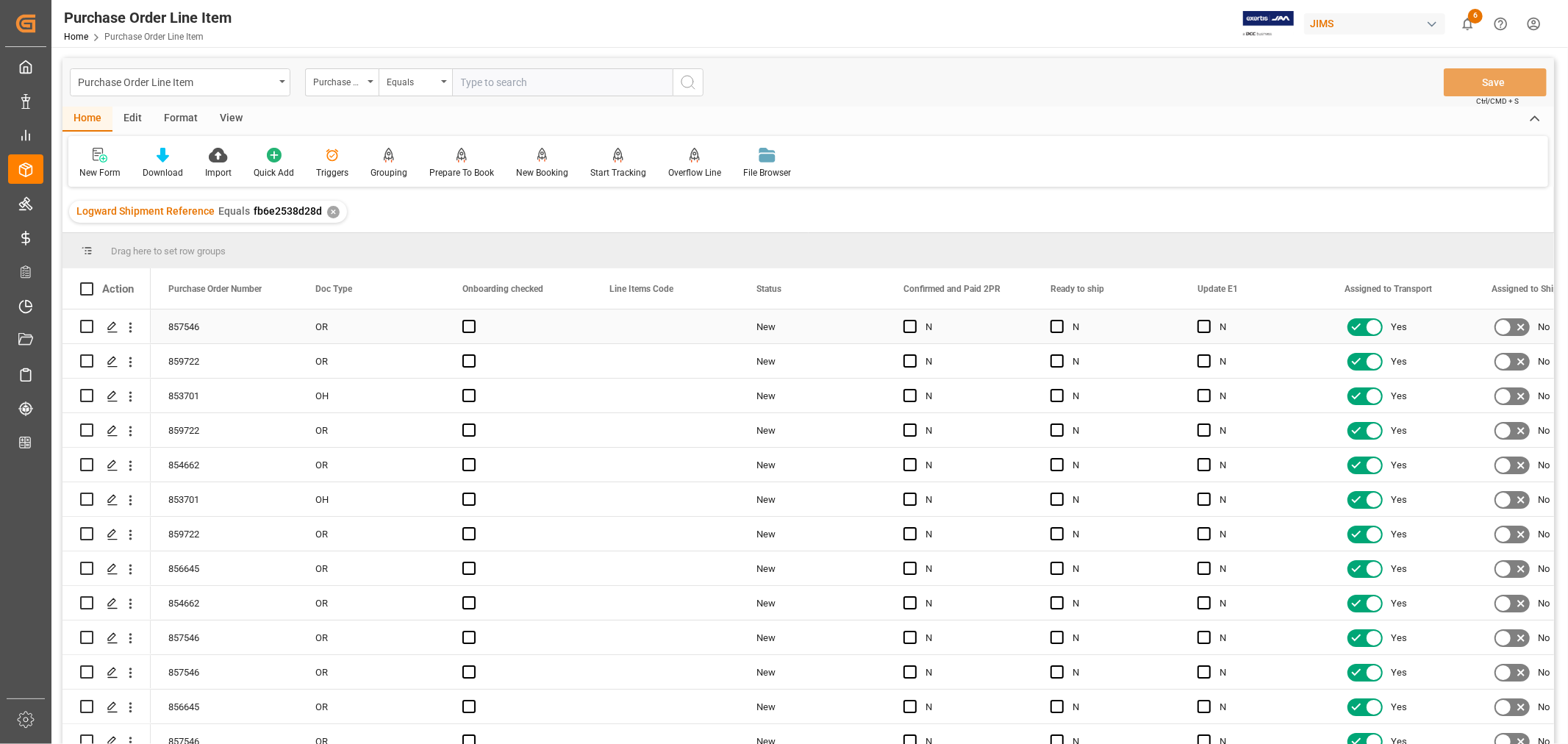
click at [812, 324] on div "New" at bounding box center [813, 326] width 112 height 33
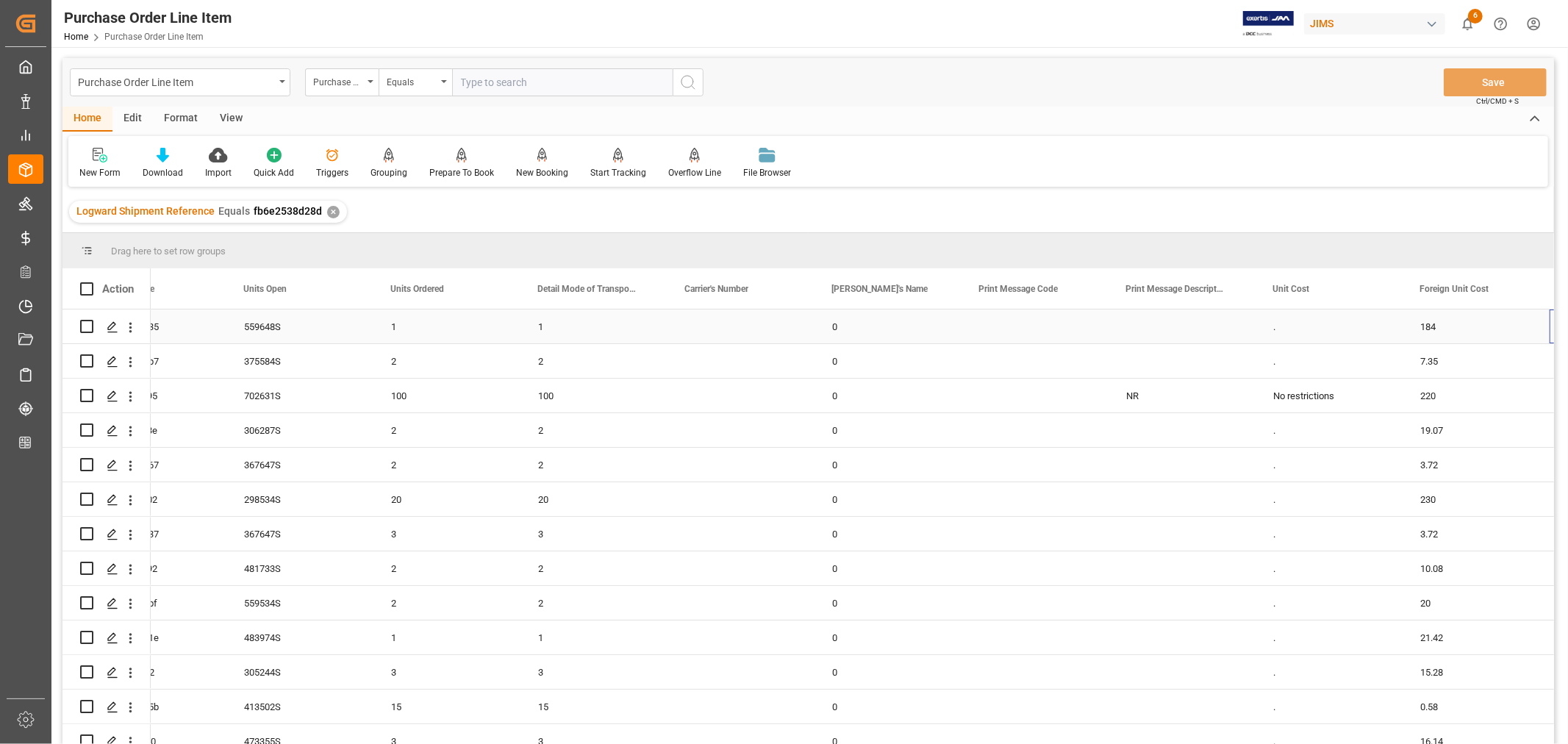
scroll to position [0, 3747]
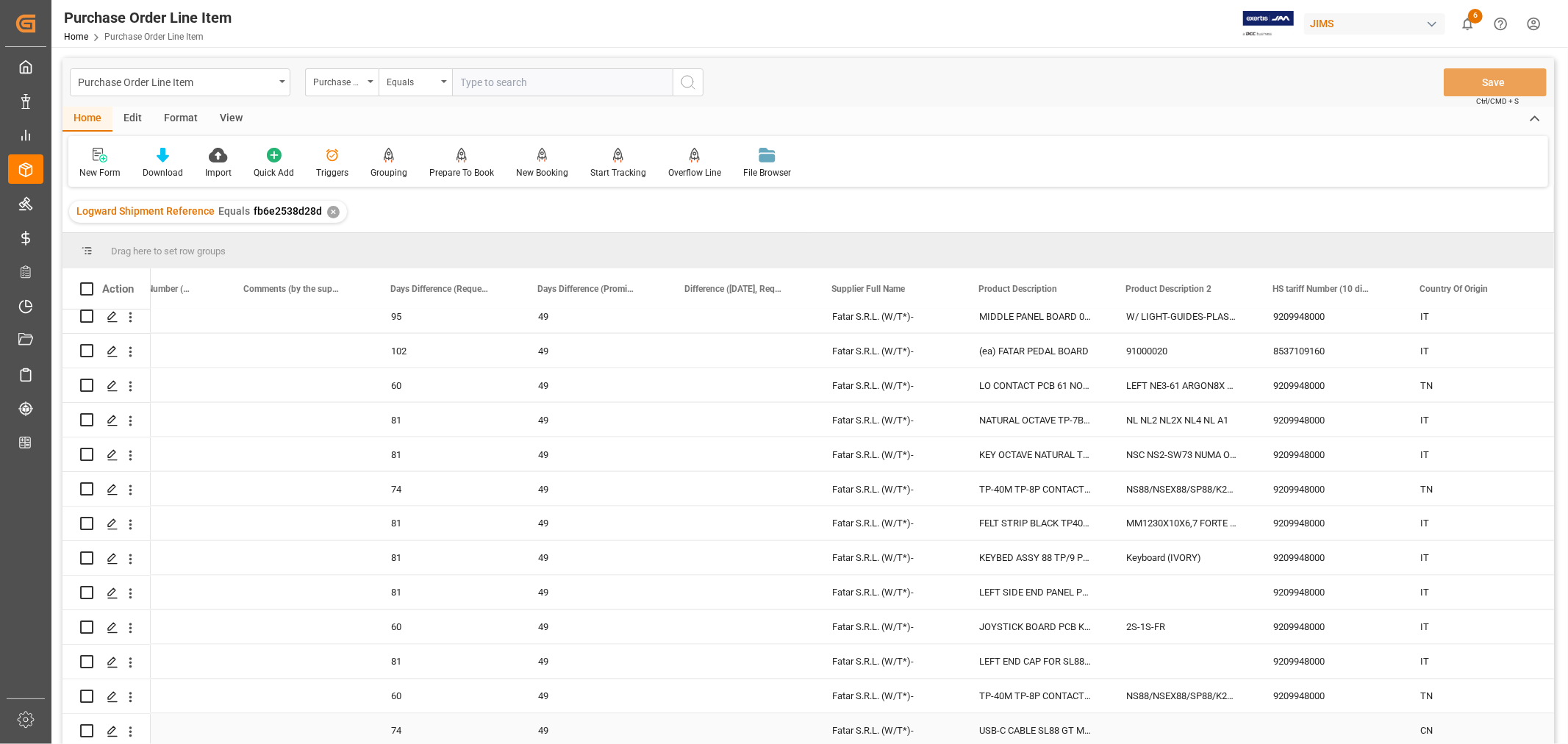
click at [1287, 721] on div "Press SPACE to select this row." at bounding box center [1329, 731] width 147 height 33
click at [1289, 715] on input "Press SPACE to select this row." at bounding box center [1329, 721] width 124 height 28
paste input "8544422000"
type input "8544422000"
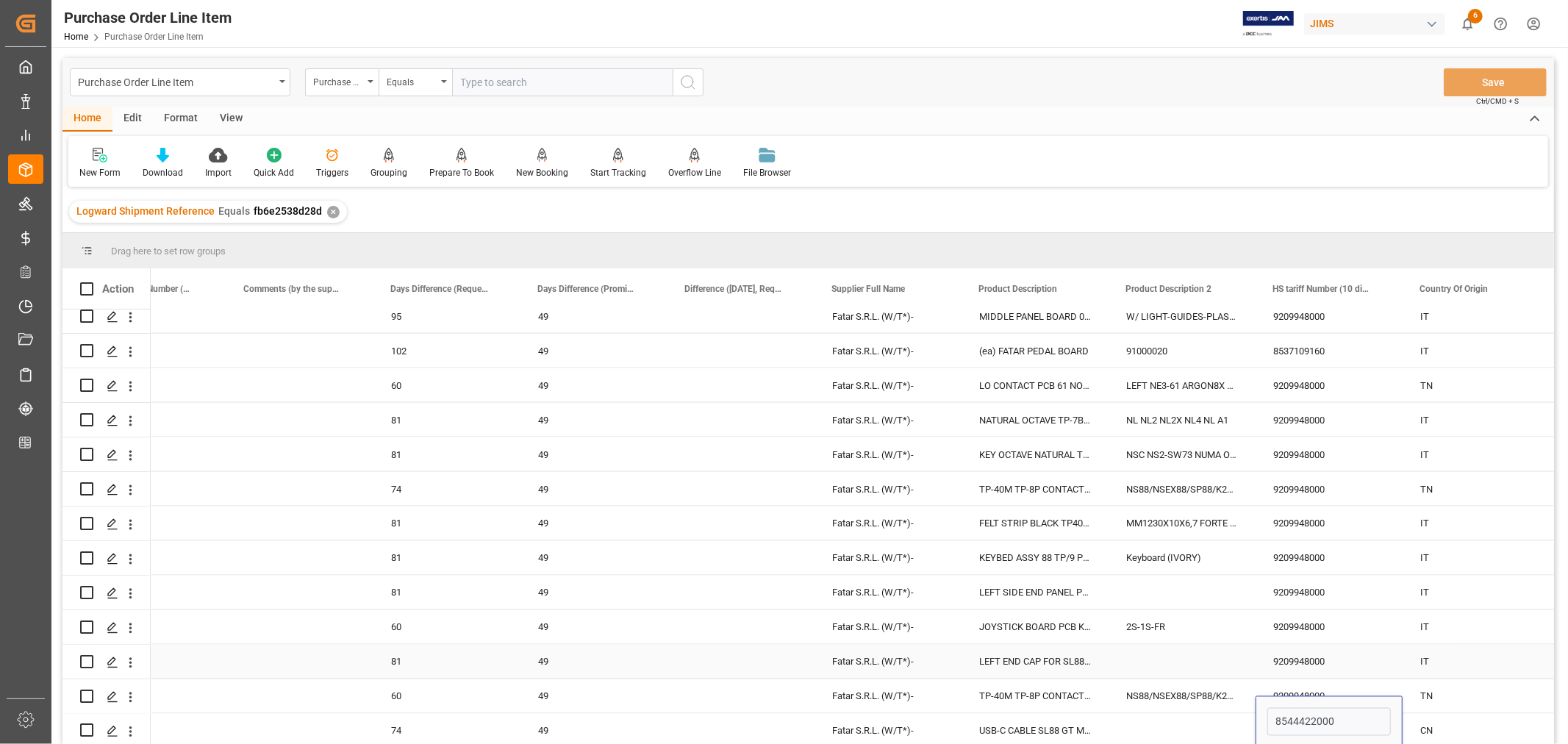
click at [1290, 645] on div "9209948000" at bounding box center [1329, 661] width 147 height 33
click at [1489, 84] on button "Save" at bounding box center [1494, 82] width 103 height 28
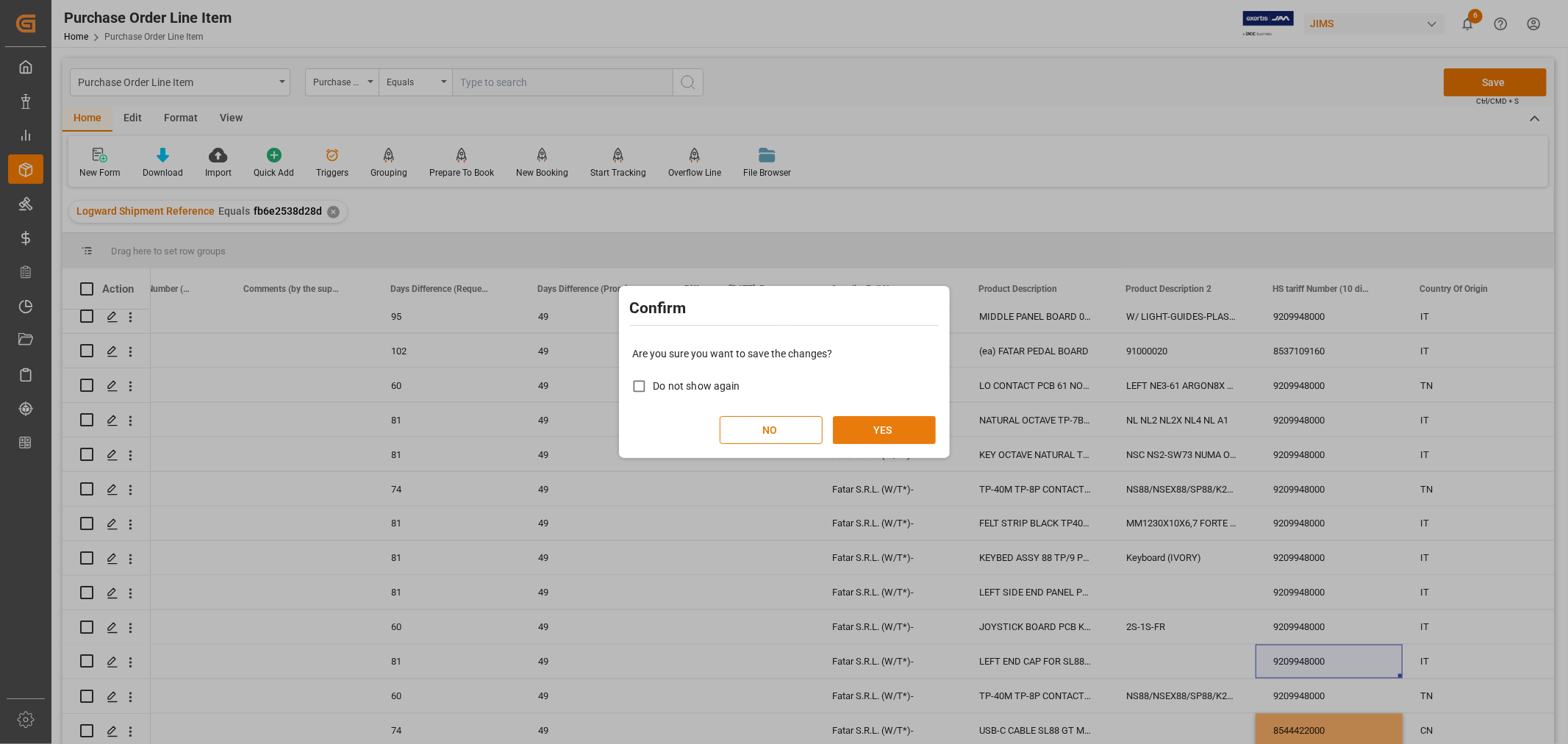
click at [890, 435] on button "YES" at bounding box center [884, 429] width 103 height 28
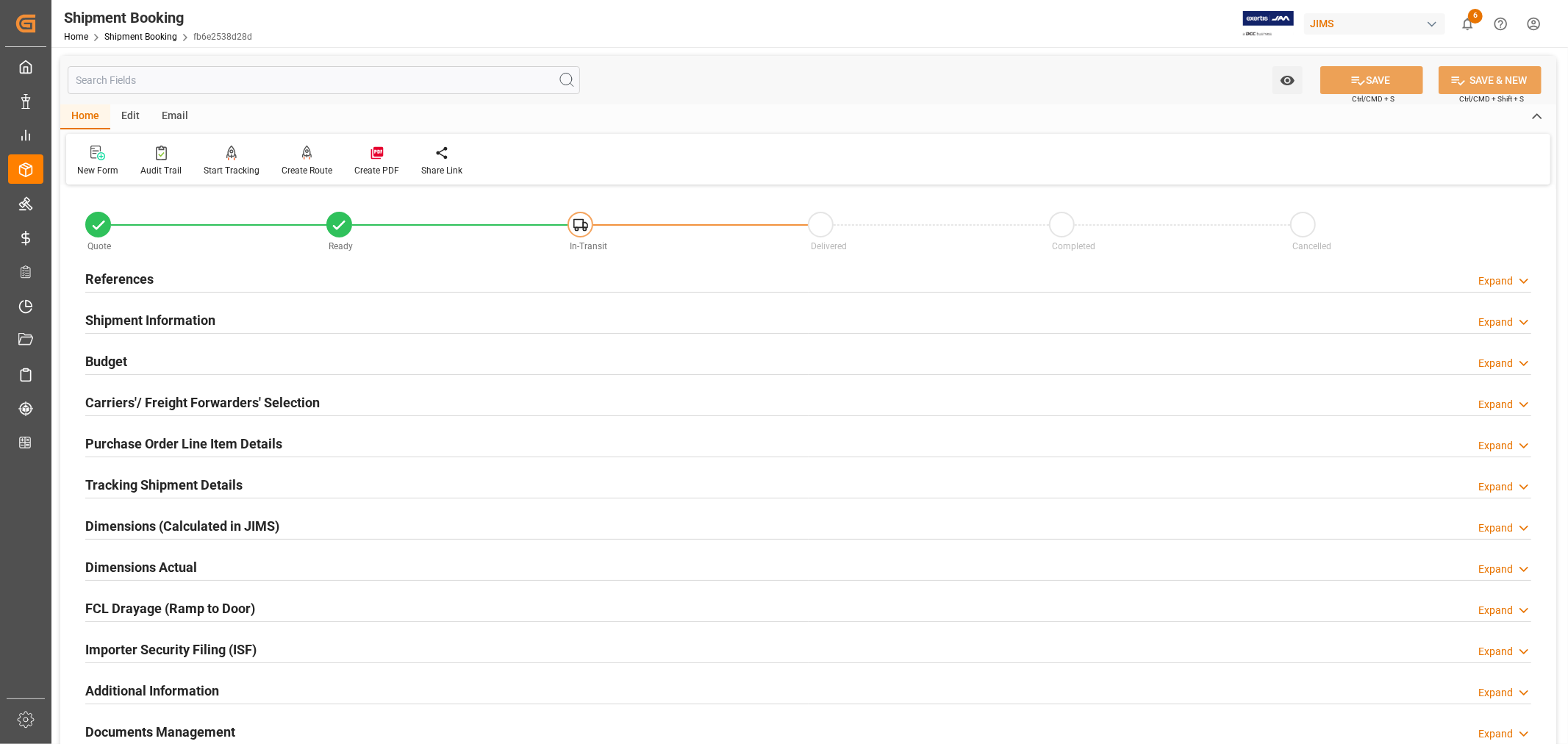
click at [261, 441] on h2 "Purchase Order Line Item Details" at bounding box center [184, 443] width 197 height 20
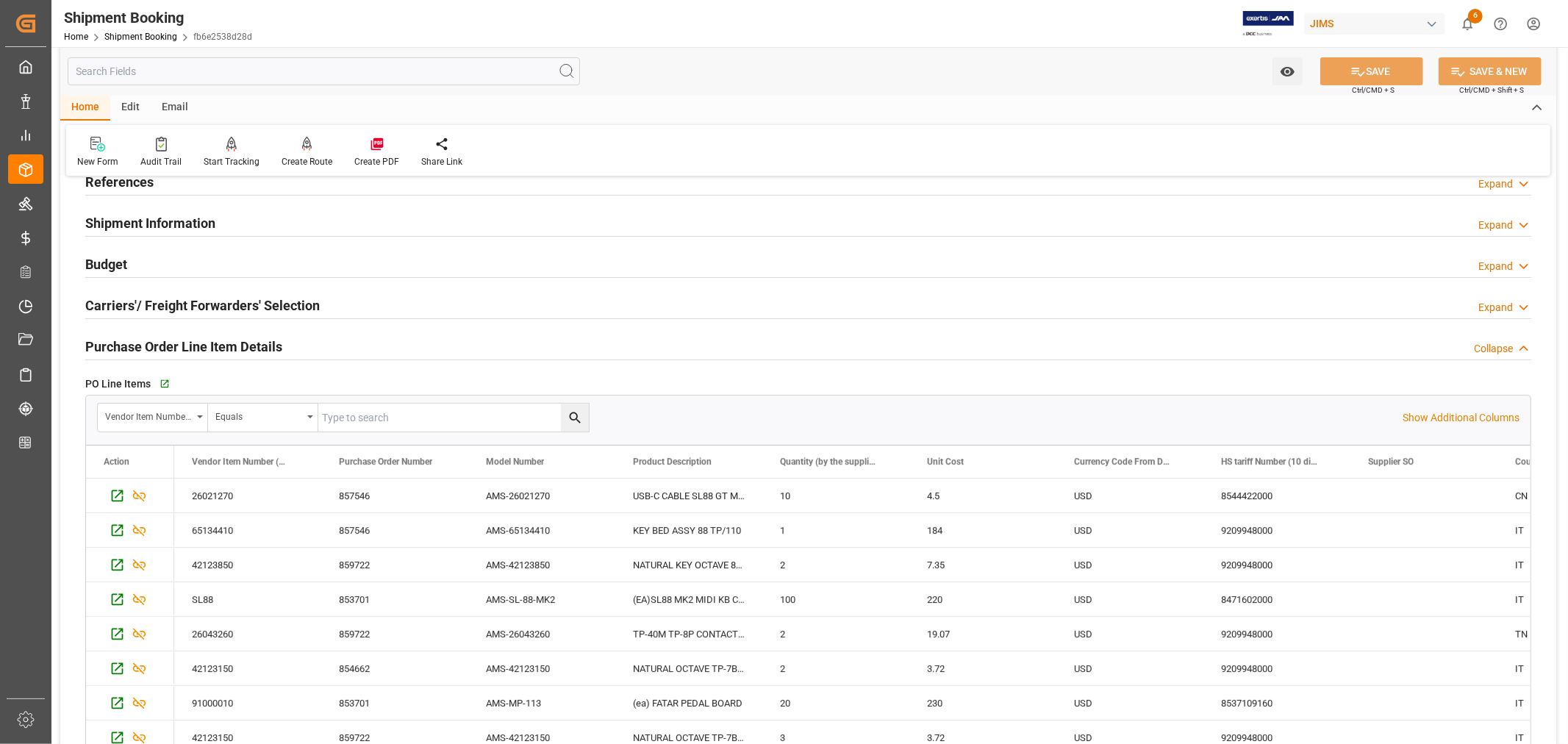
scroll to position [82, 0]
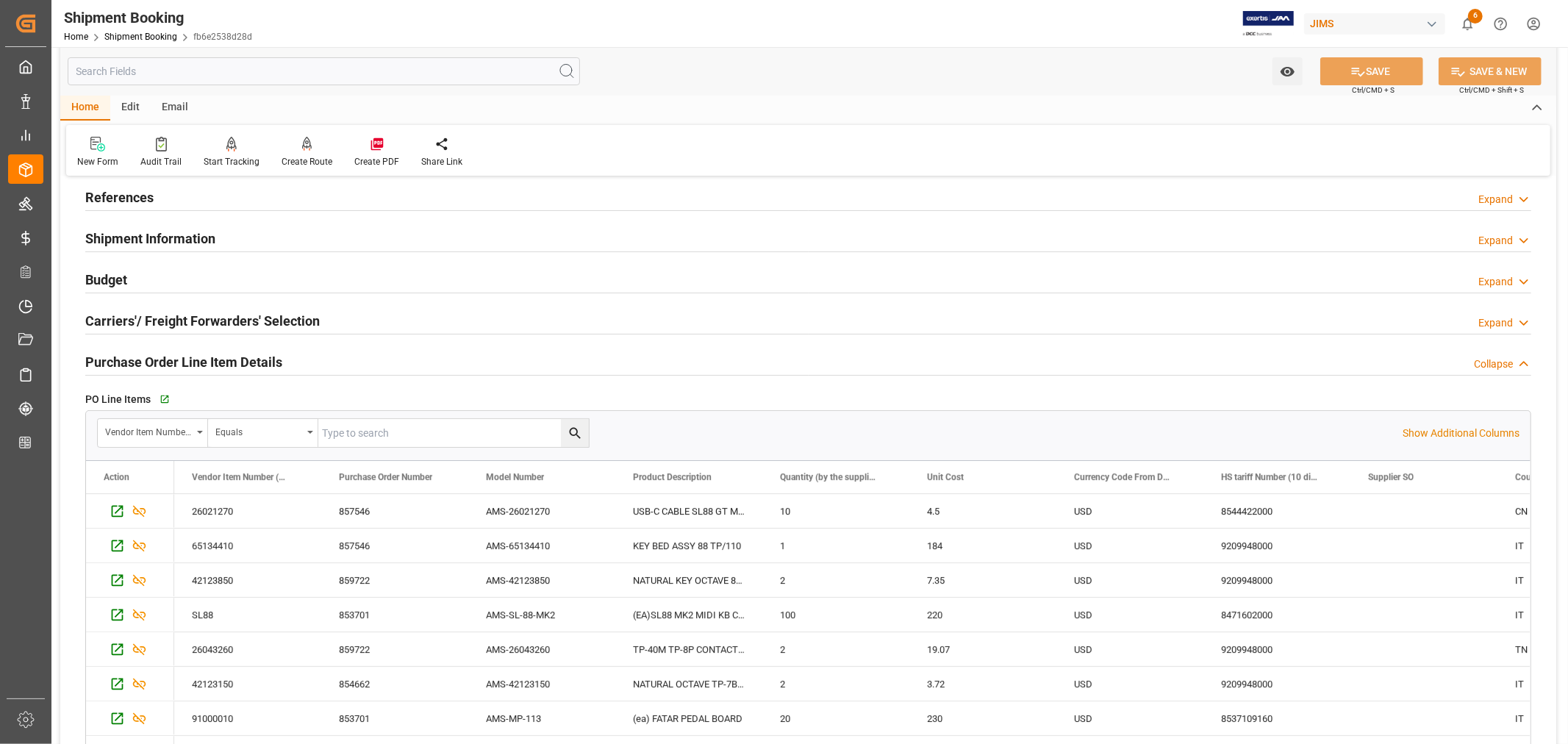
click at [245, 354] on h2 "Purchase Order Line Item Details" at bounding box center [184, 362] width 197 height 20
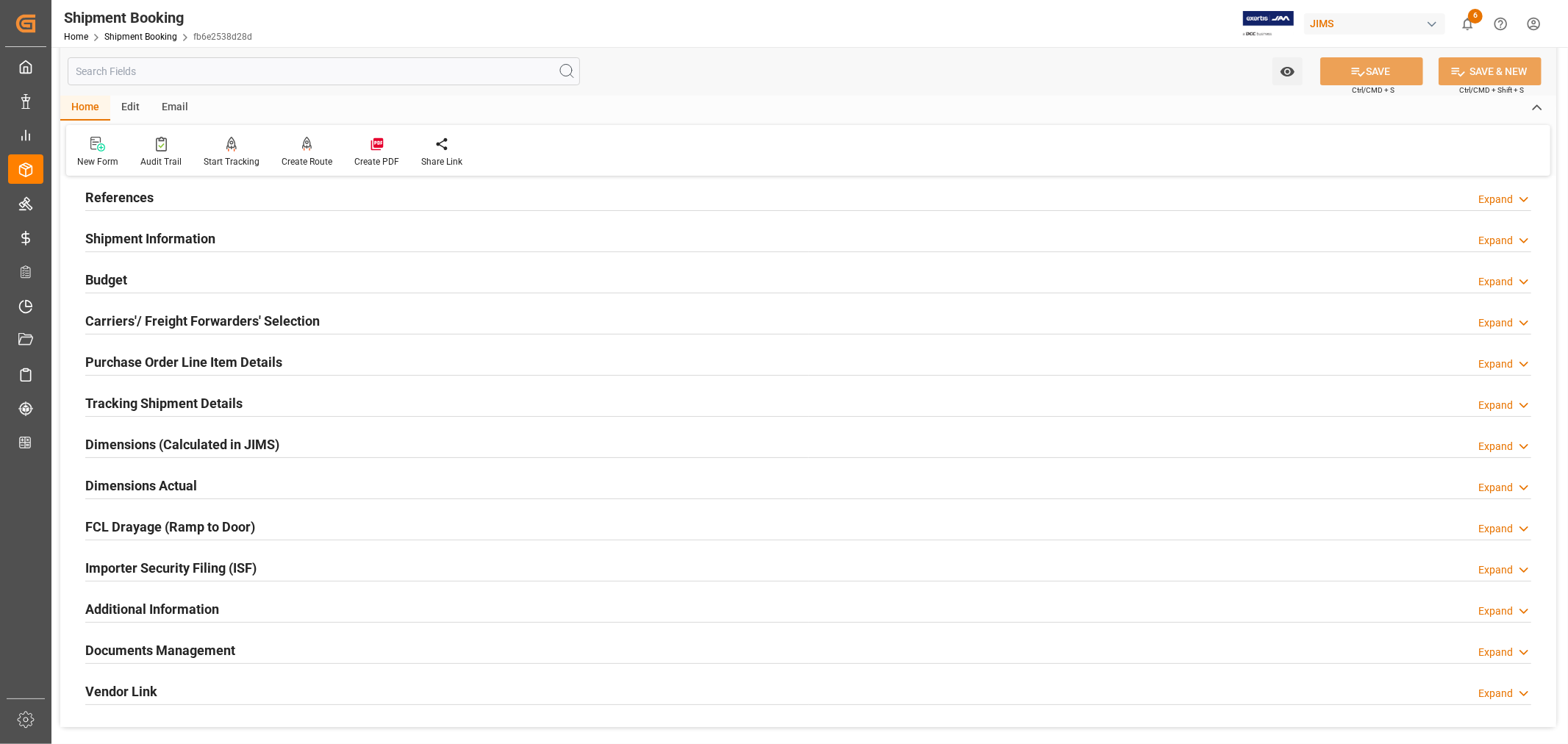
click at [230, 236] on div "Shipment Information Expand" at bounding box center [808, 237] width 1446 height 28
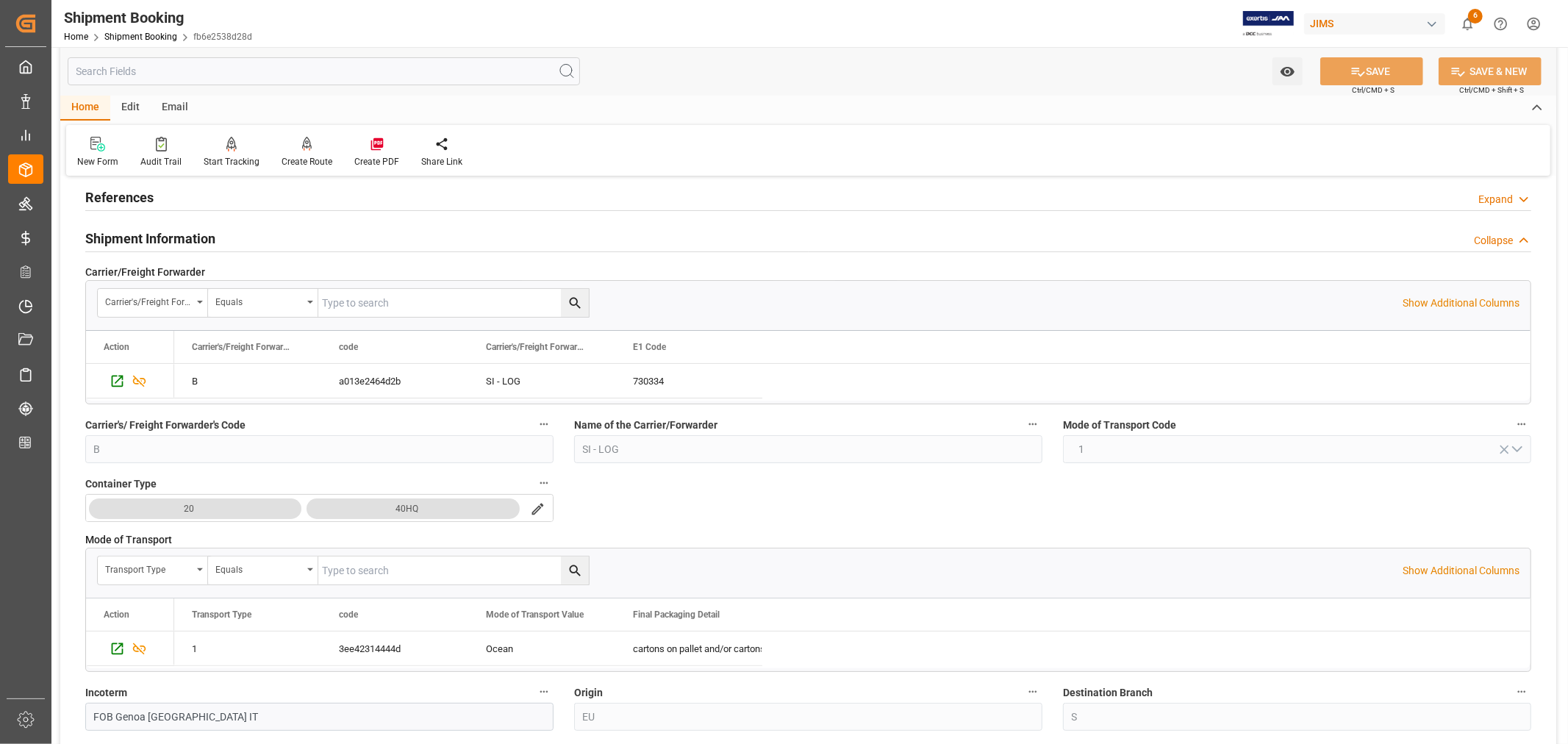
click at [230, 236] on div "Shipment Information Collapse" at bounding box center [808, 237] width 1446 height 28
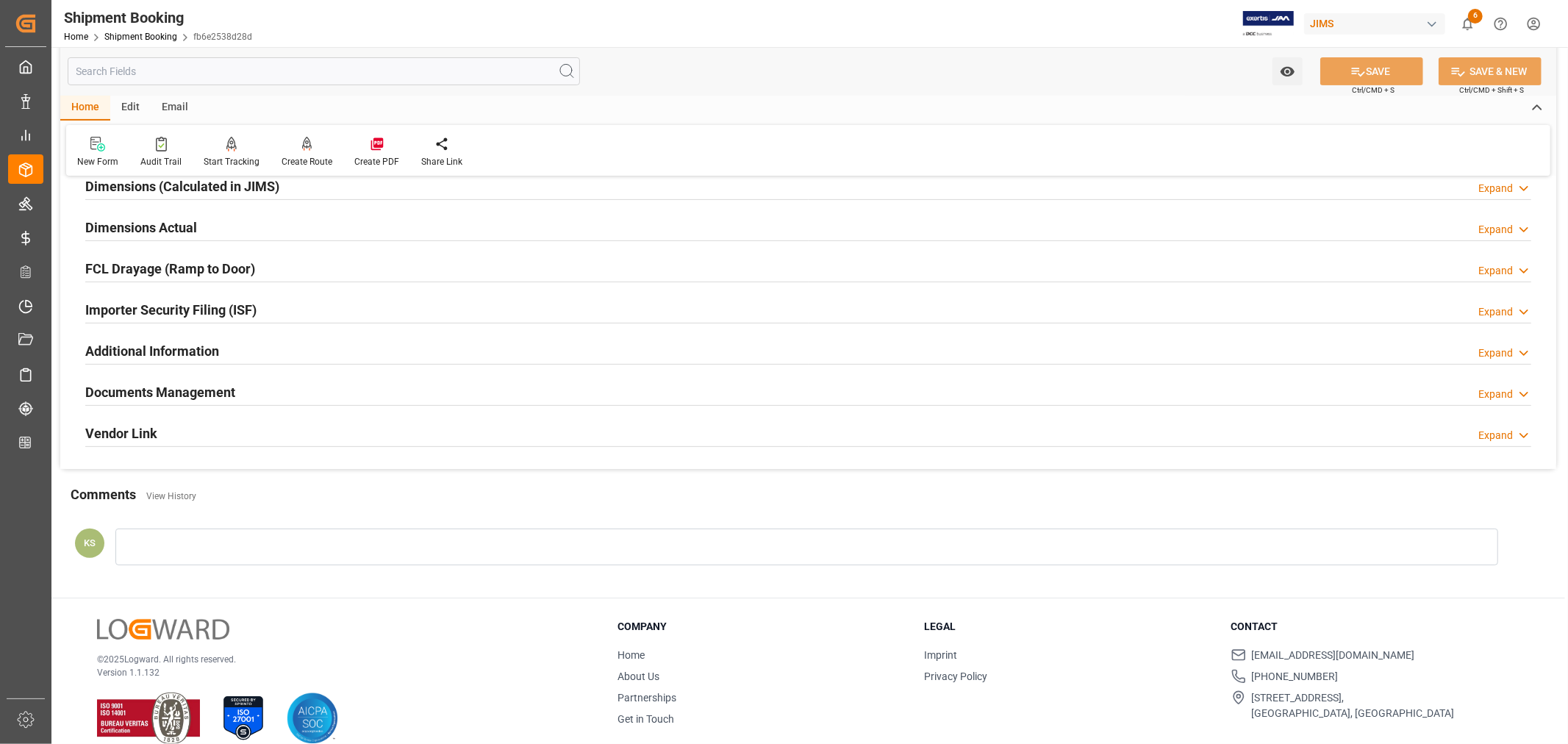
scroll to position [361, 0]
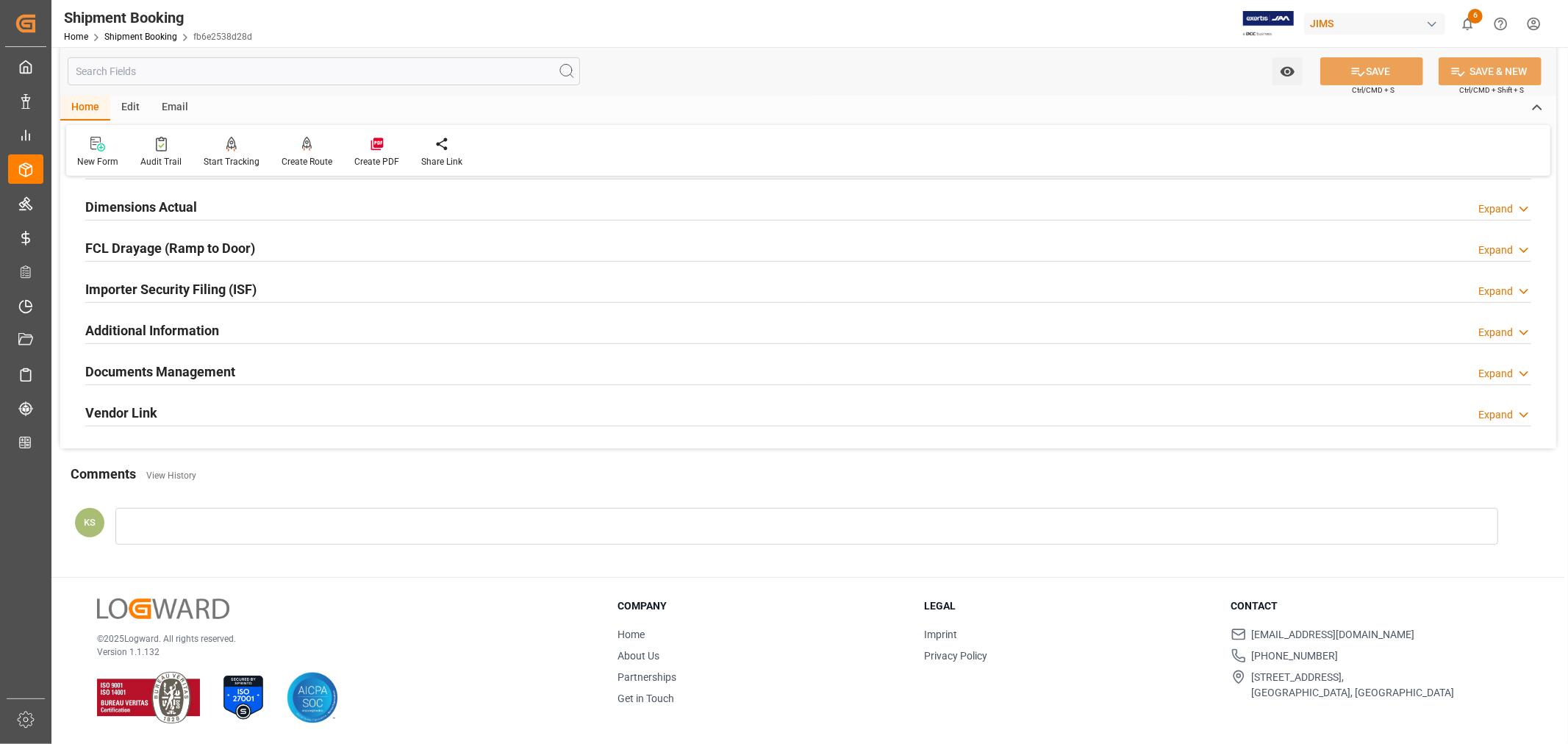
click at [299, 285] on div "Importer Security Filing (ISF) Expand" at bounding box center [808, 287] width 1446 height 28
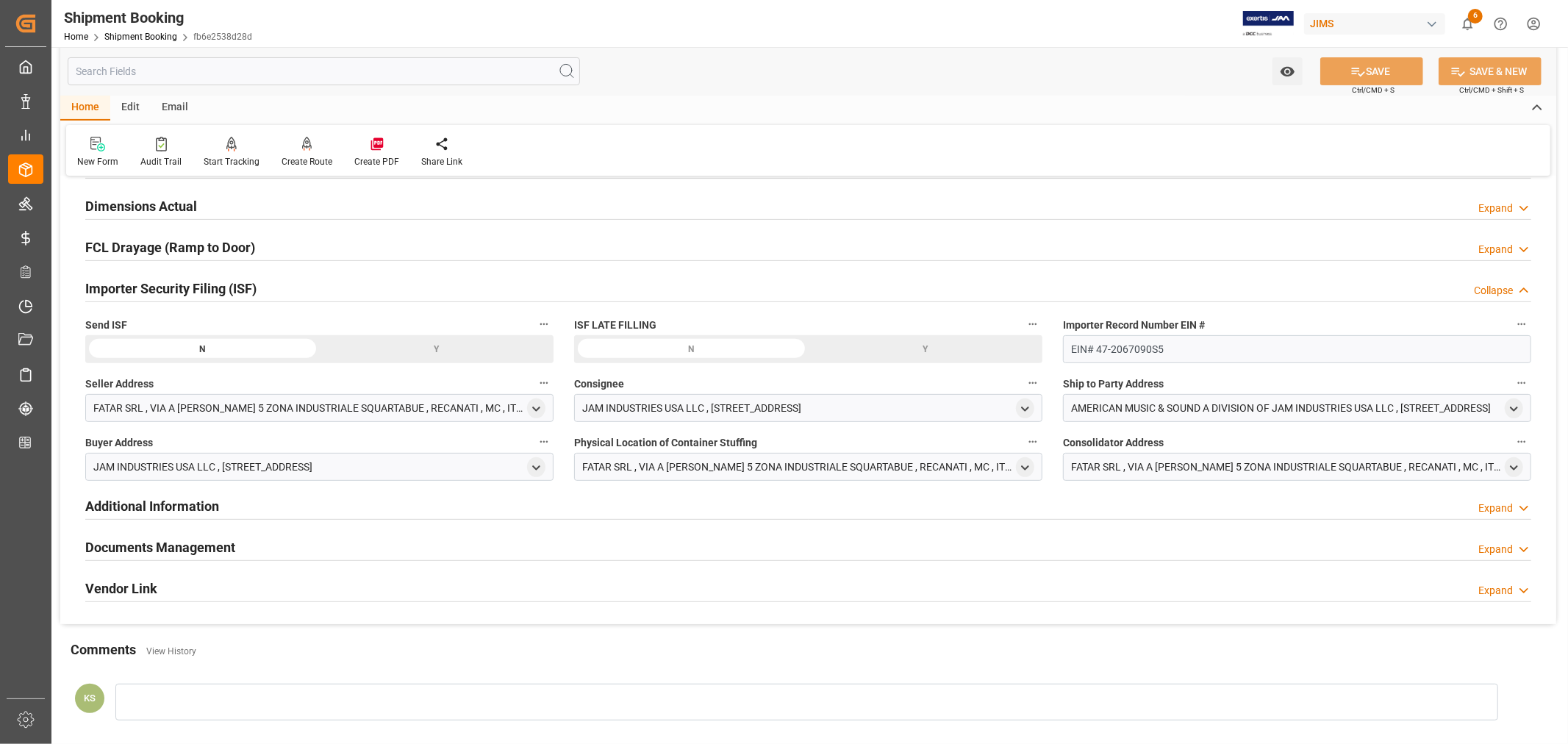
click at [431, 348] on div "Y" at bounding box center [437, 348] width 235 height 28
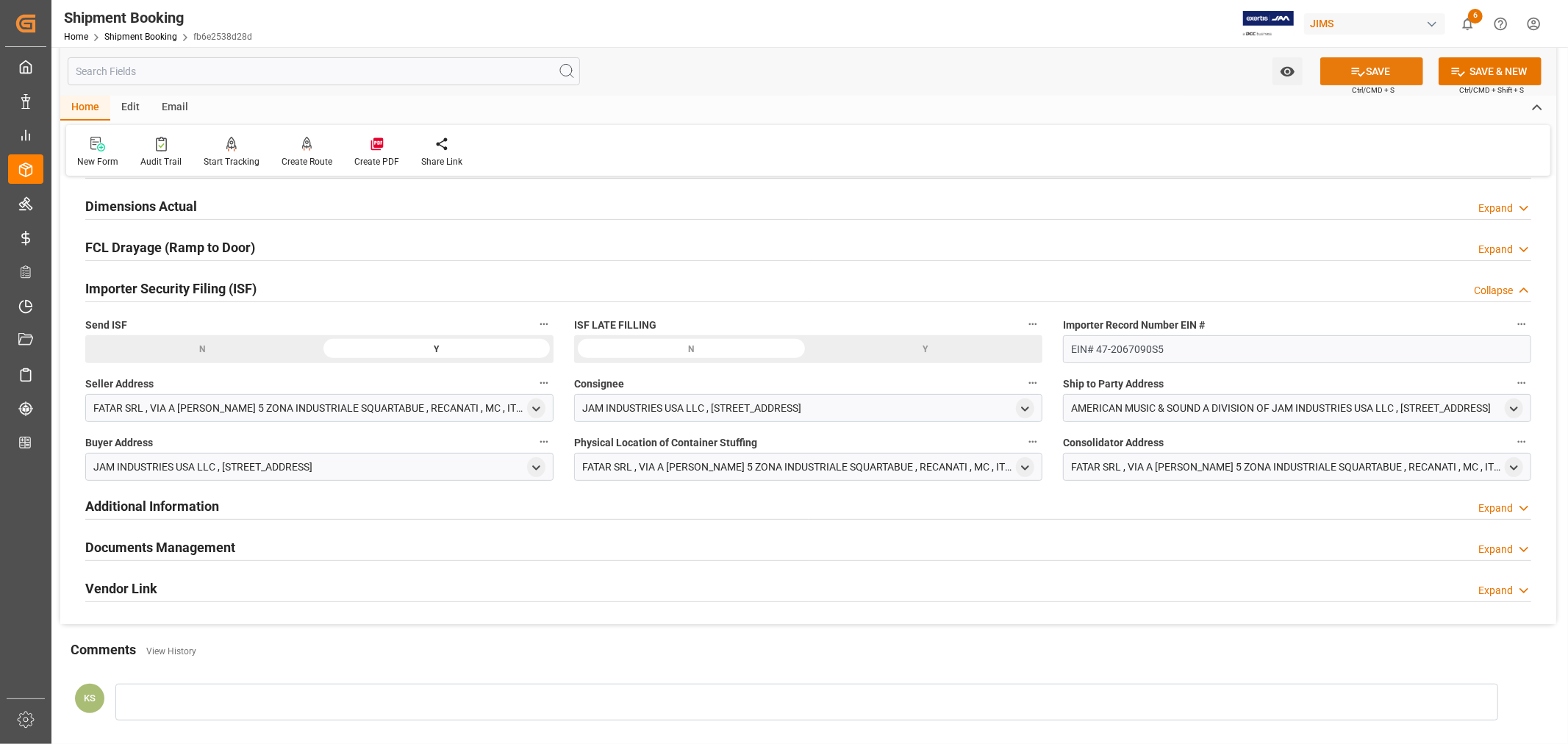
click at [1364, 67] on button "SAVE" at bounding box center [1372, 71] width 103 height 28
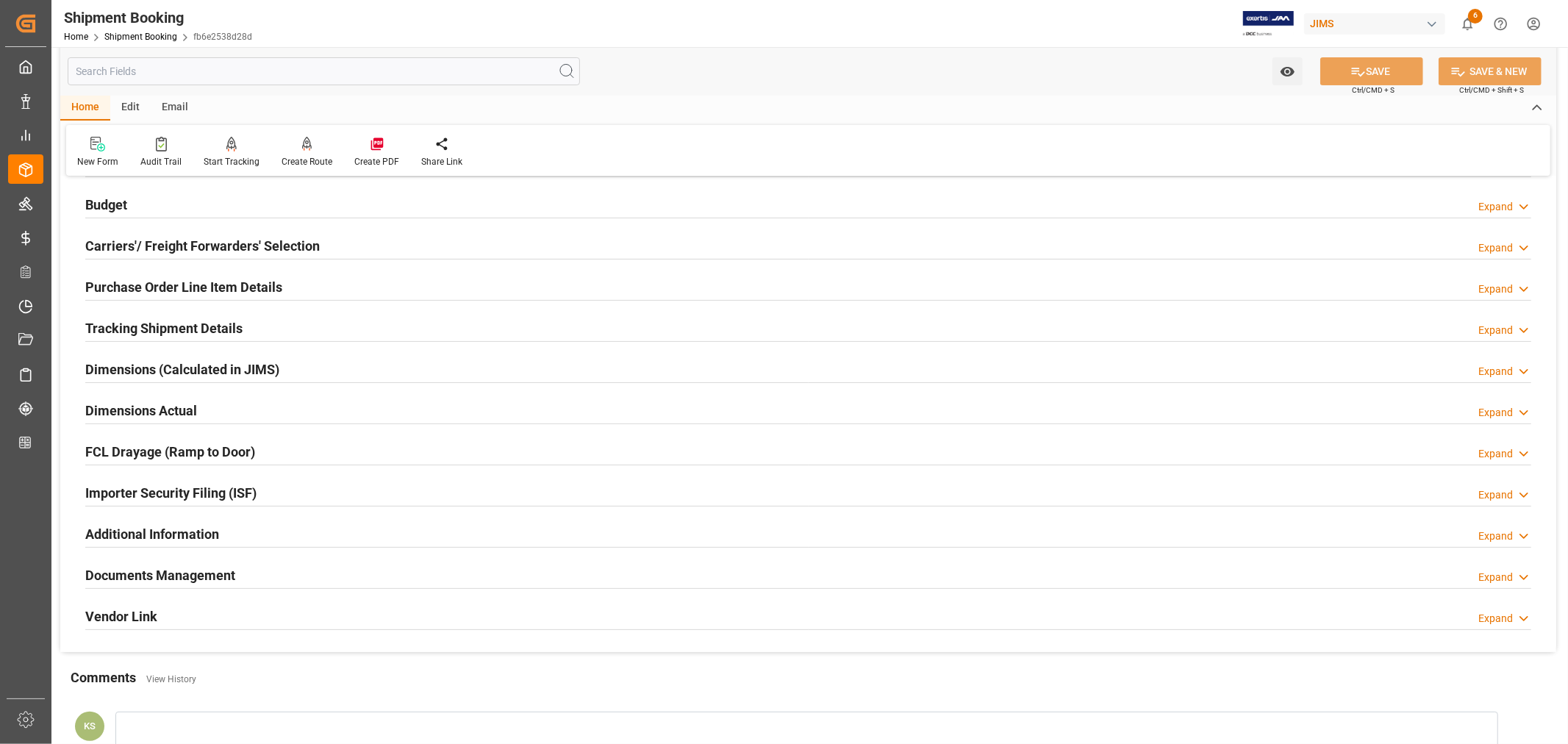
scroll to position [197, 0]
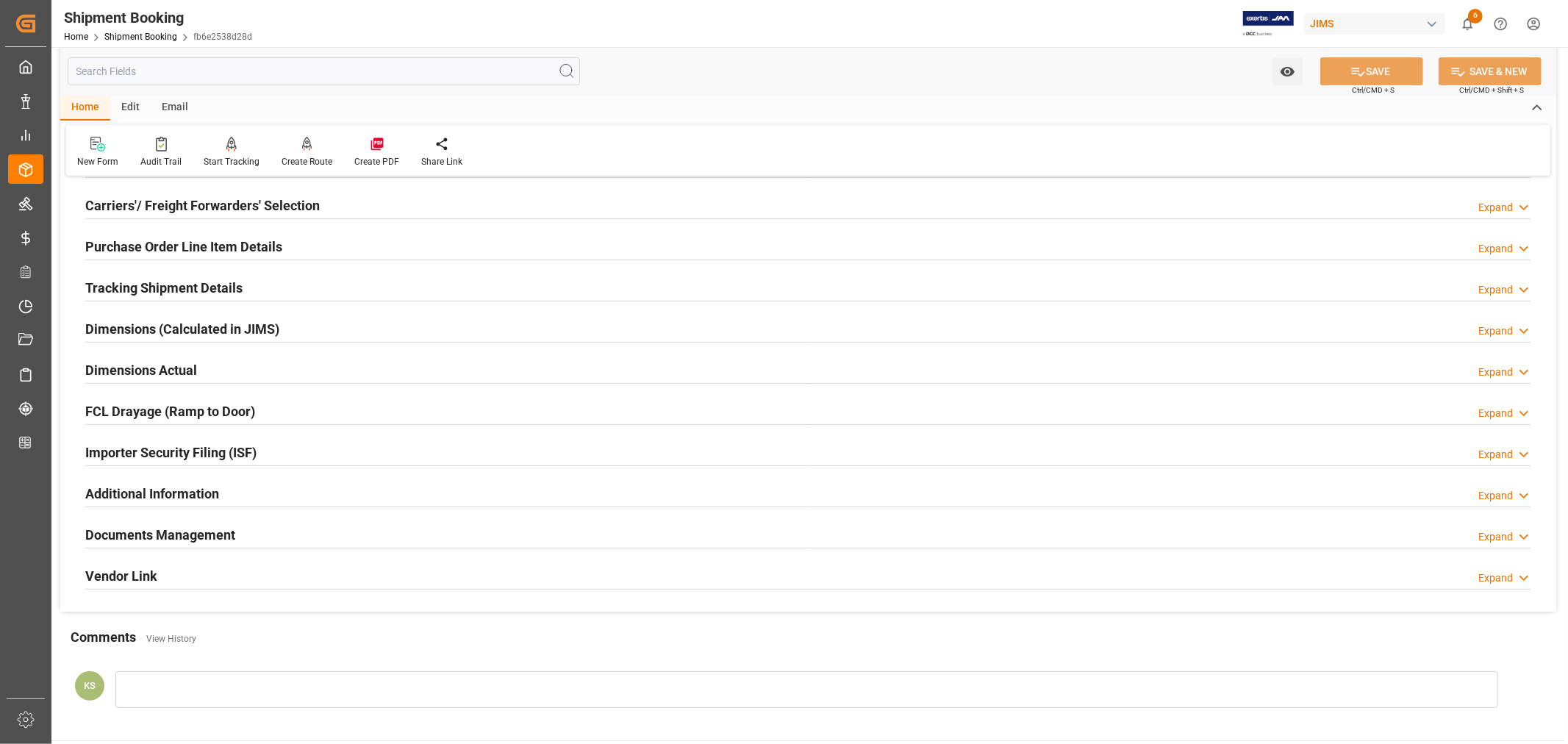
click at [193, 281] on h2 "Tracking Shipment Details" at bounding box center [164, 288] width 157 height 20
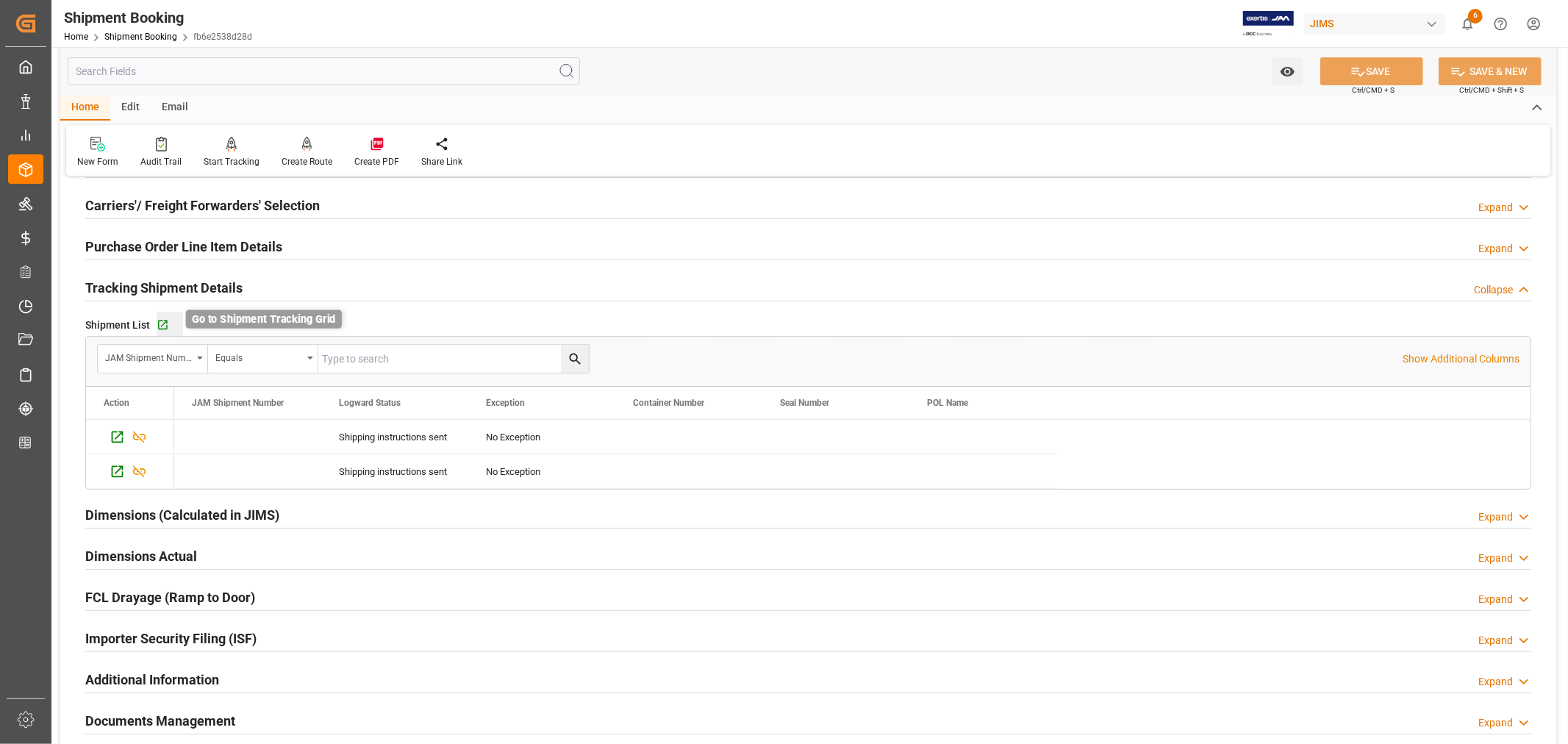
click at [160, 321] on icon "button" at bounding box center [162, 325] width 13 height 13
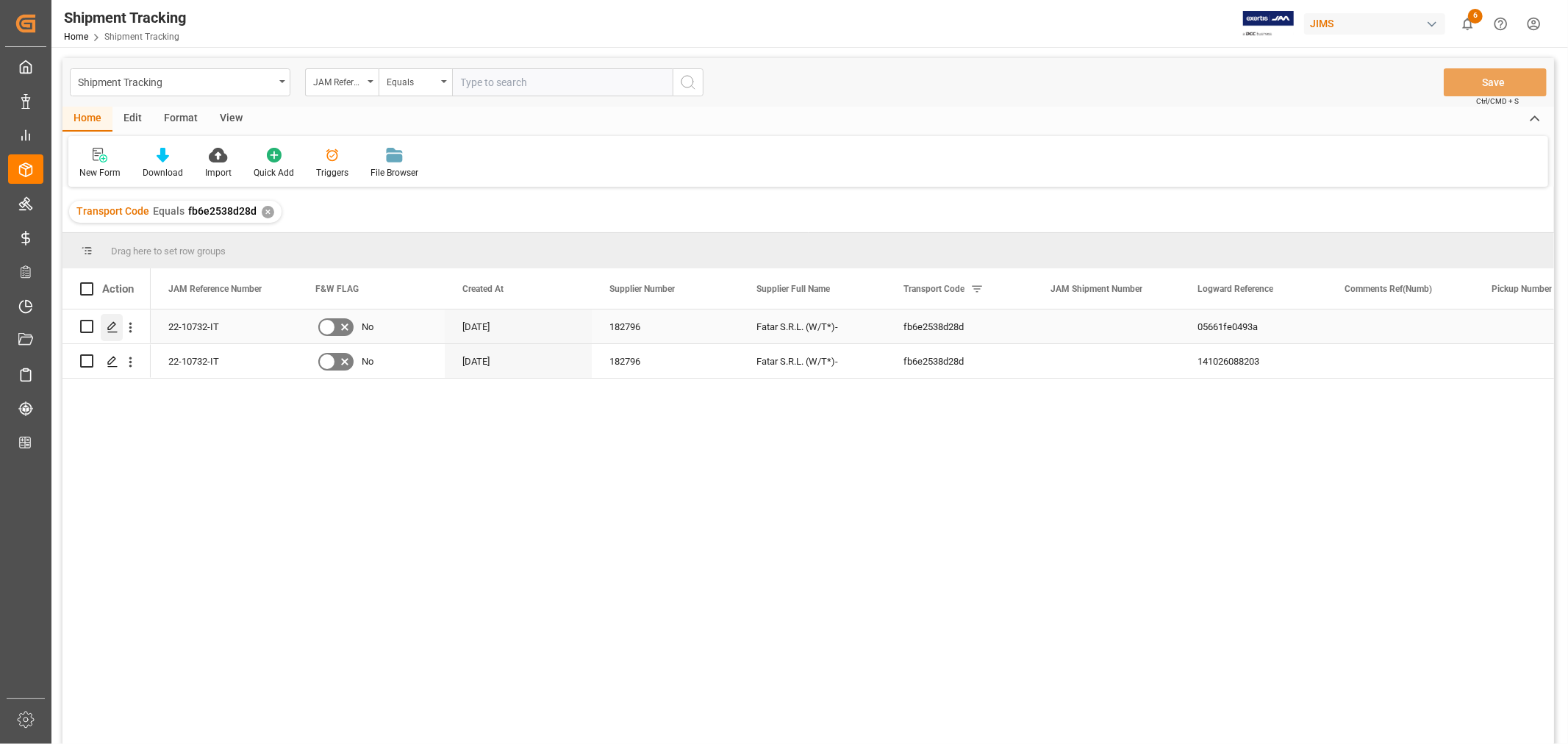
click at [108, 326] on icon "Press SPACE to select this row." at bounding box center [113, 327] width 12 height 12
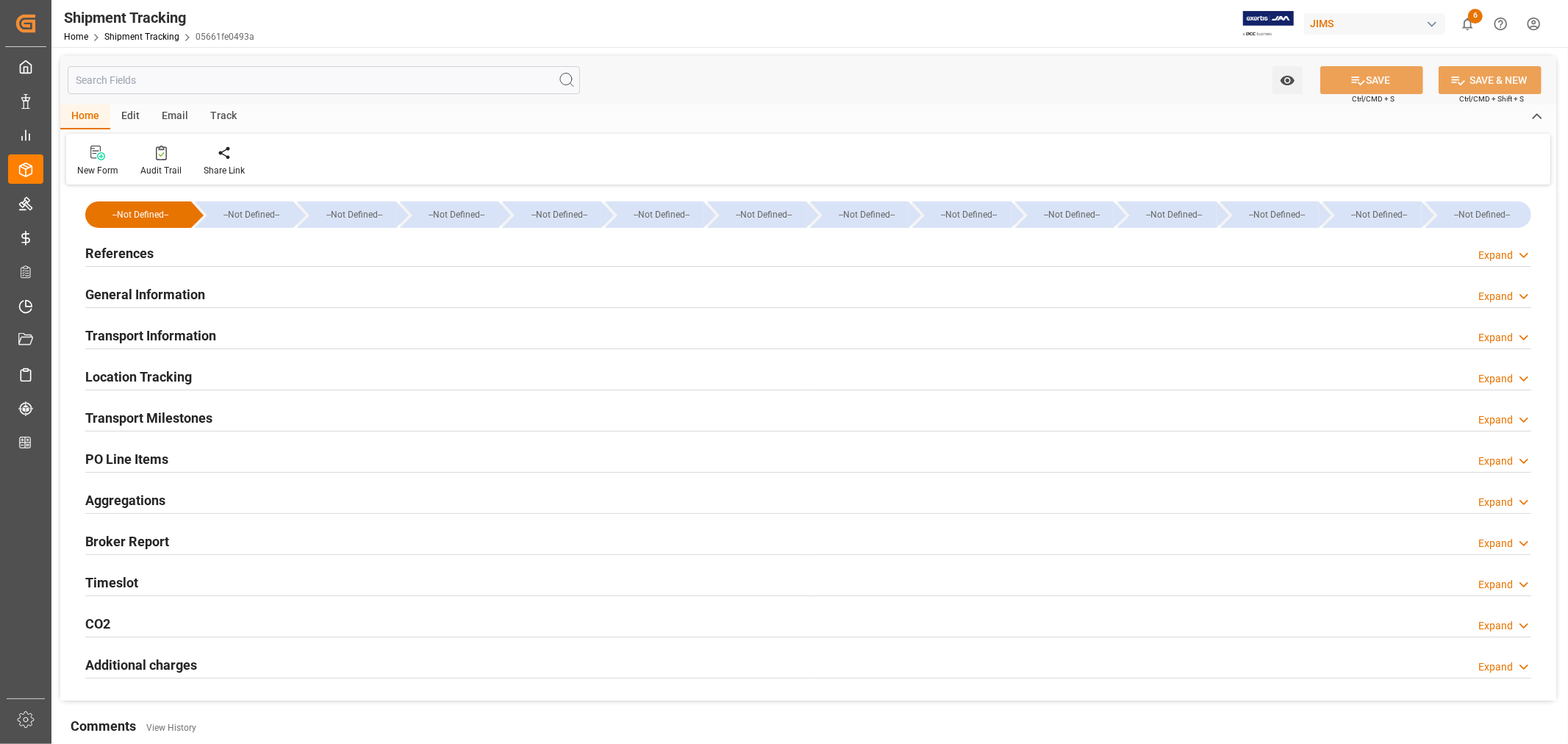
type input "[DATE] 00:00"
type input "[DATE]"
type input "[DATE] 00:00"
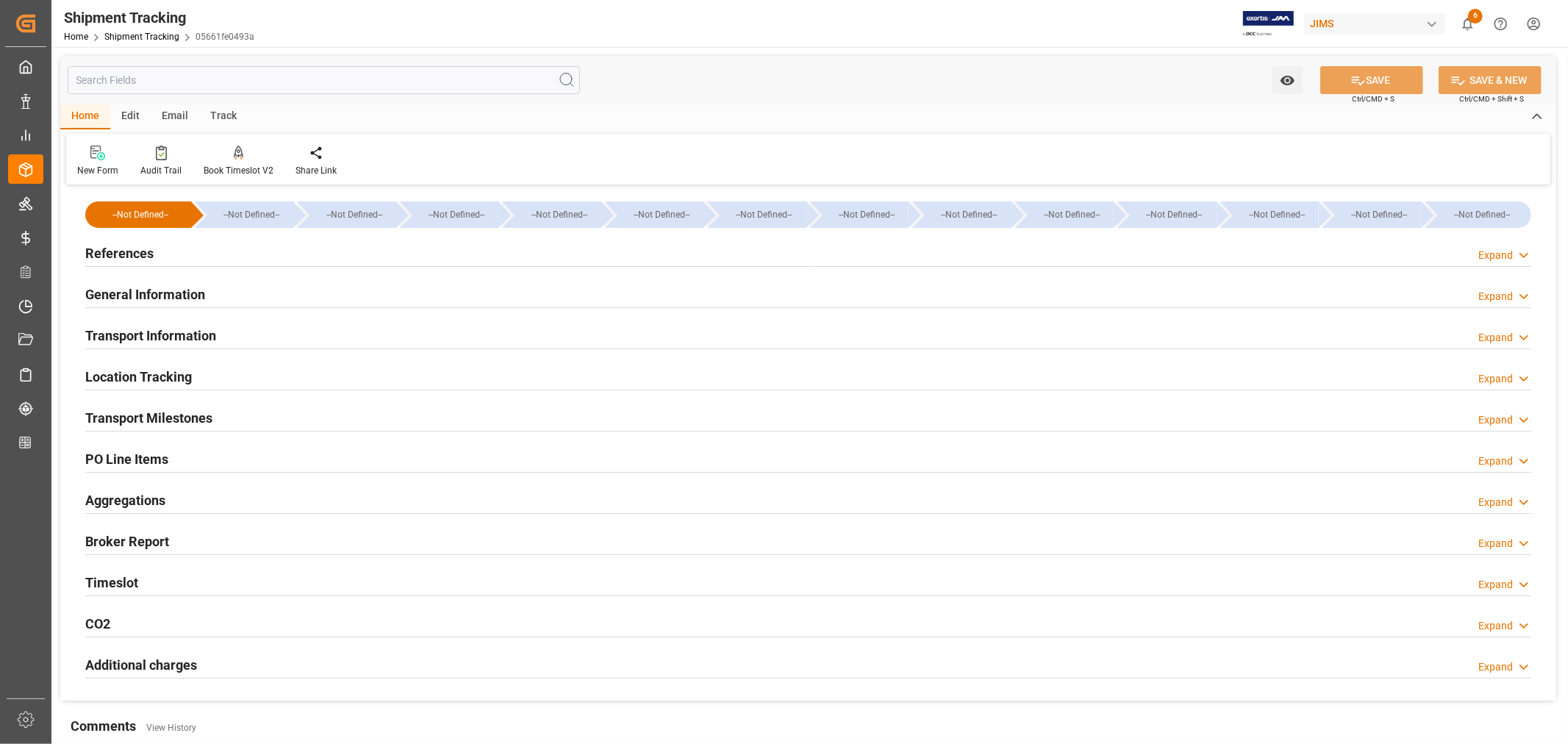
click at [187, 410] on h2 "Transport Milestones" at bounding box center [149, 418] width 127 height 20
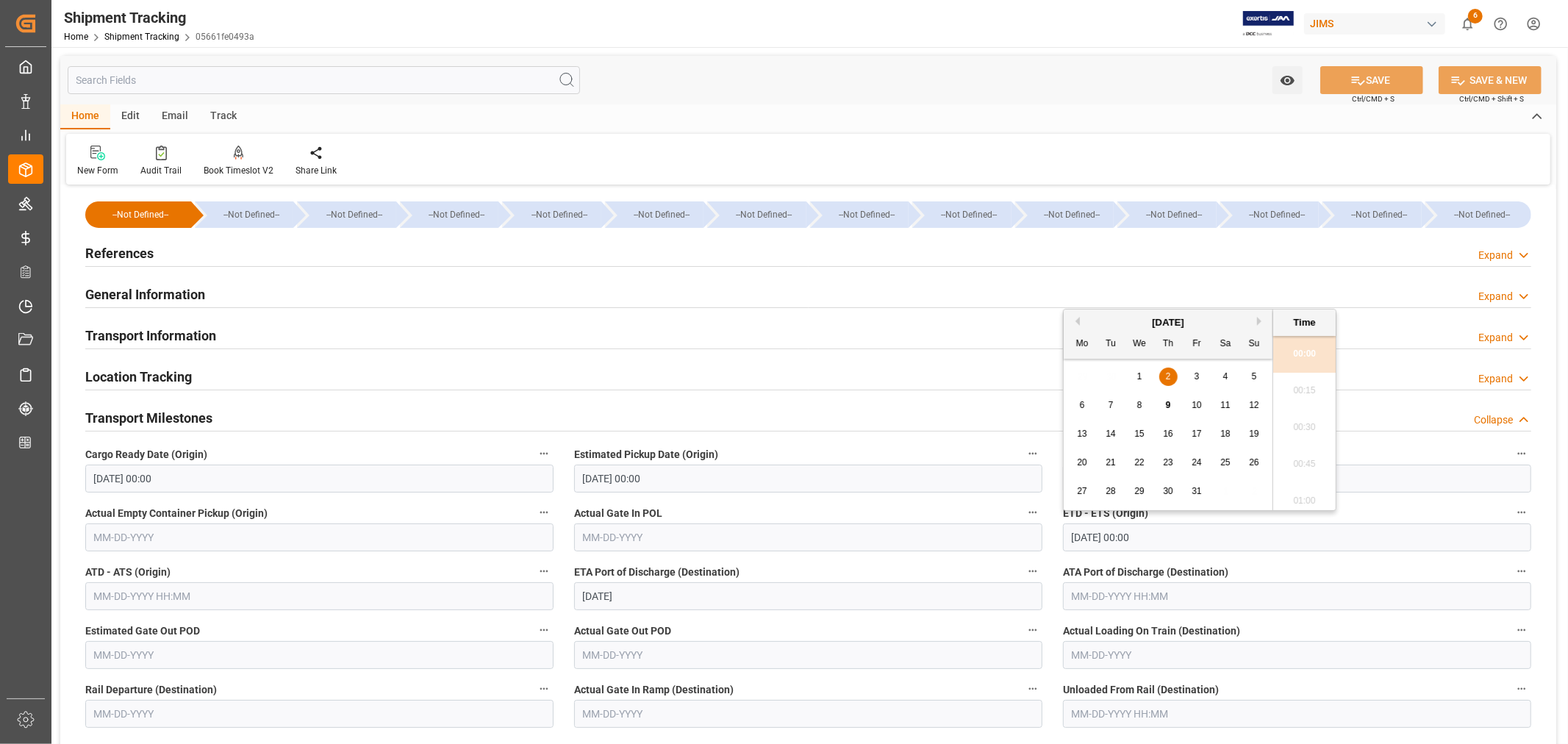
click at [1158, 536] on input "[DATE] 00:00" at bounding box center [1297, 537] width 469 height 28
click at [1200, 404] on span "10" at bounding box center [1196, 405] width 9 height 10
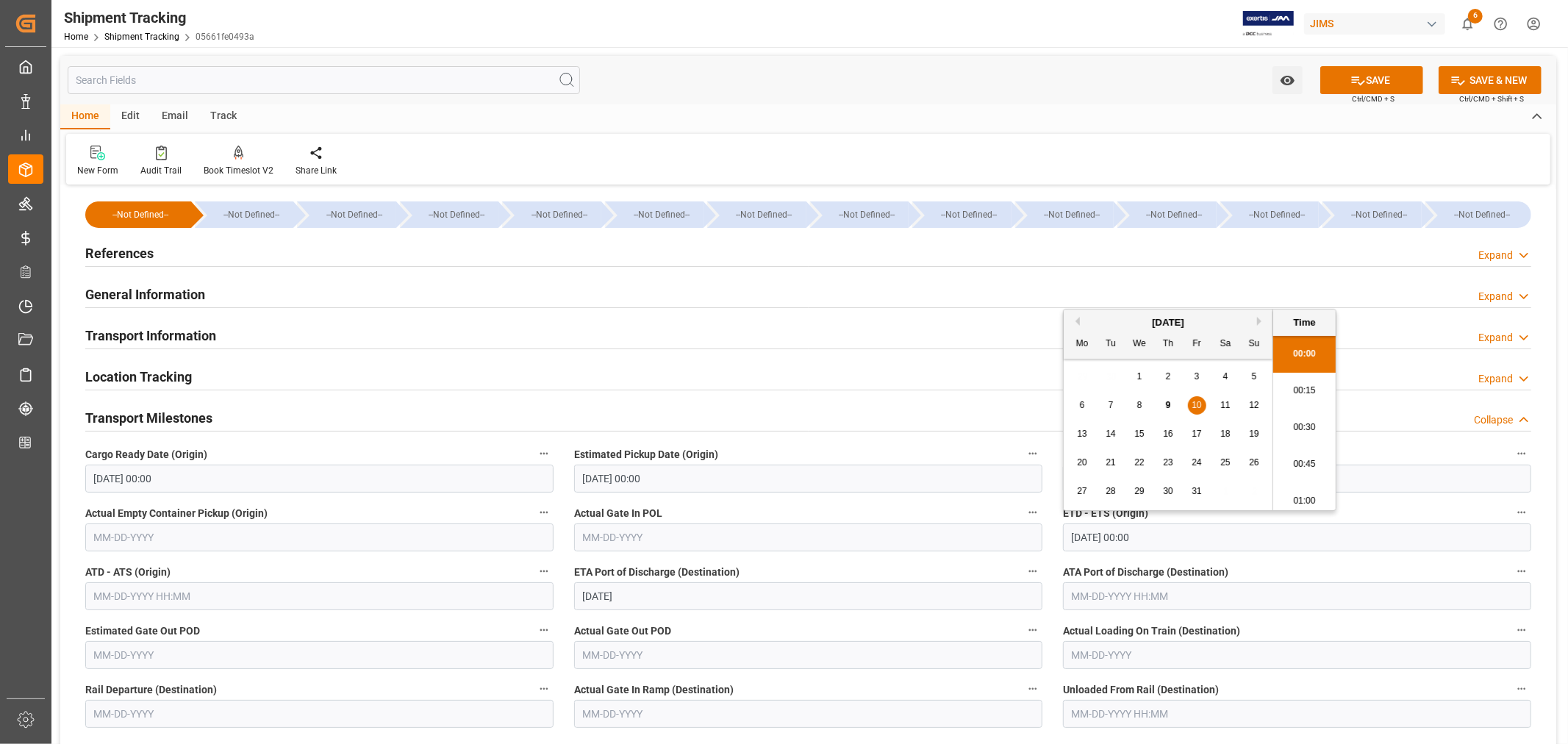
type input "[DATE] 00:00"
click at [642, 596] on input "[DATE]" at bounding box center [808, 595] width 469 height 28
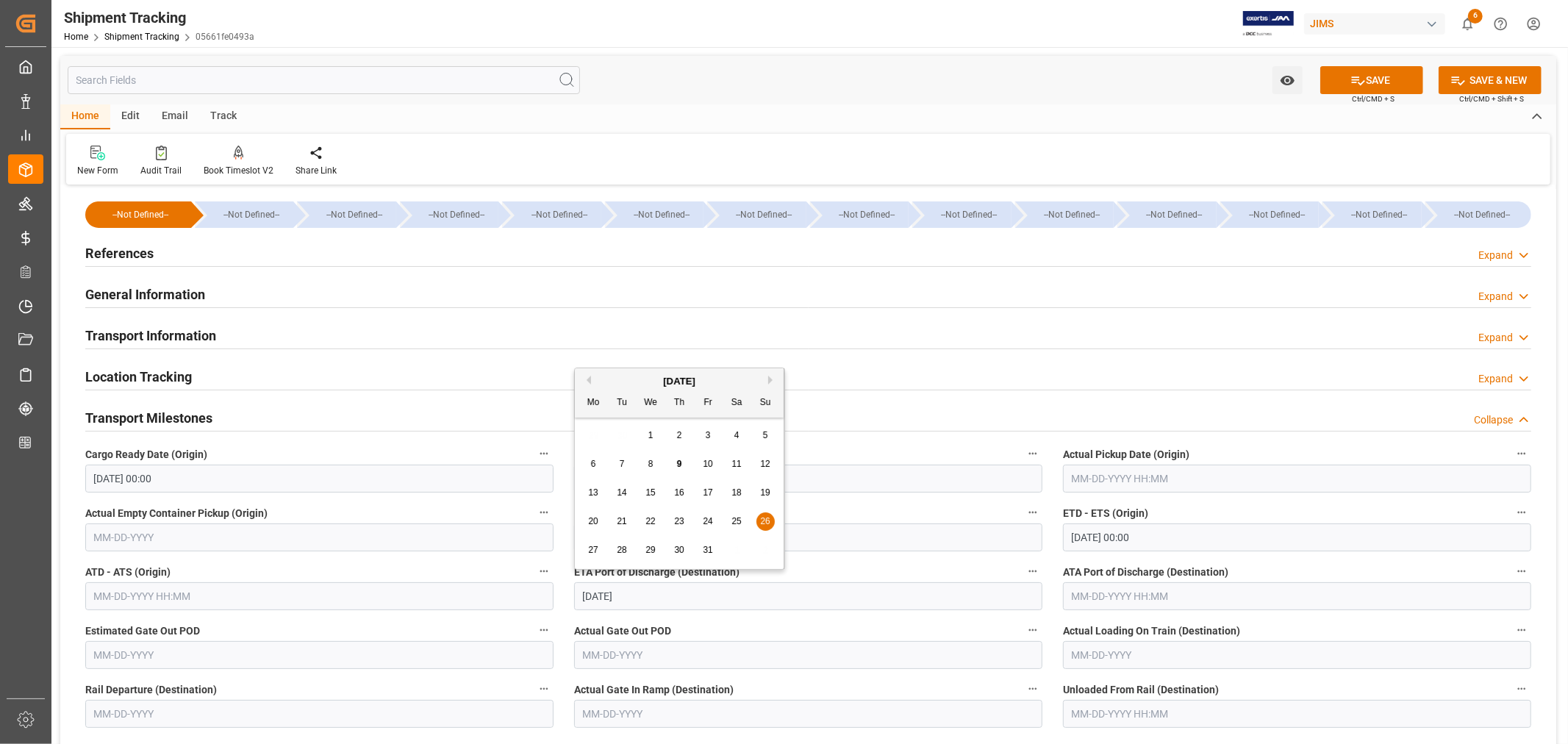
click at [772, 377] on button "Next Month" at bounding box center [773, 380] width 9 height 9
click at [767, 437] on span "2" at bounding box center [766, 435] width 5 height 10
type input "[DATE]"
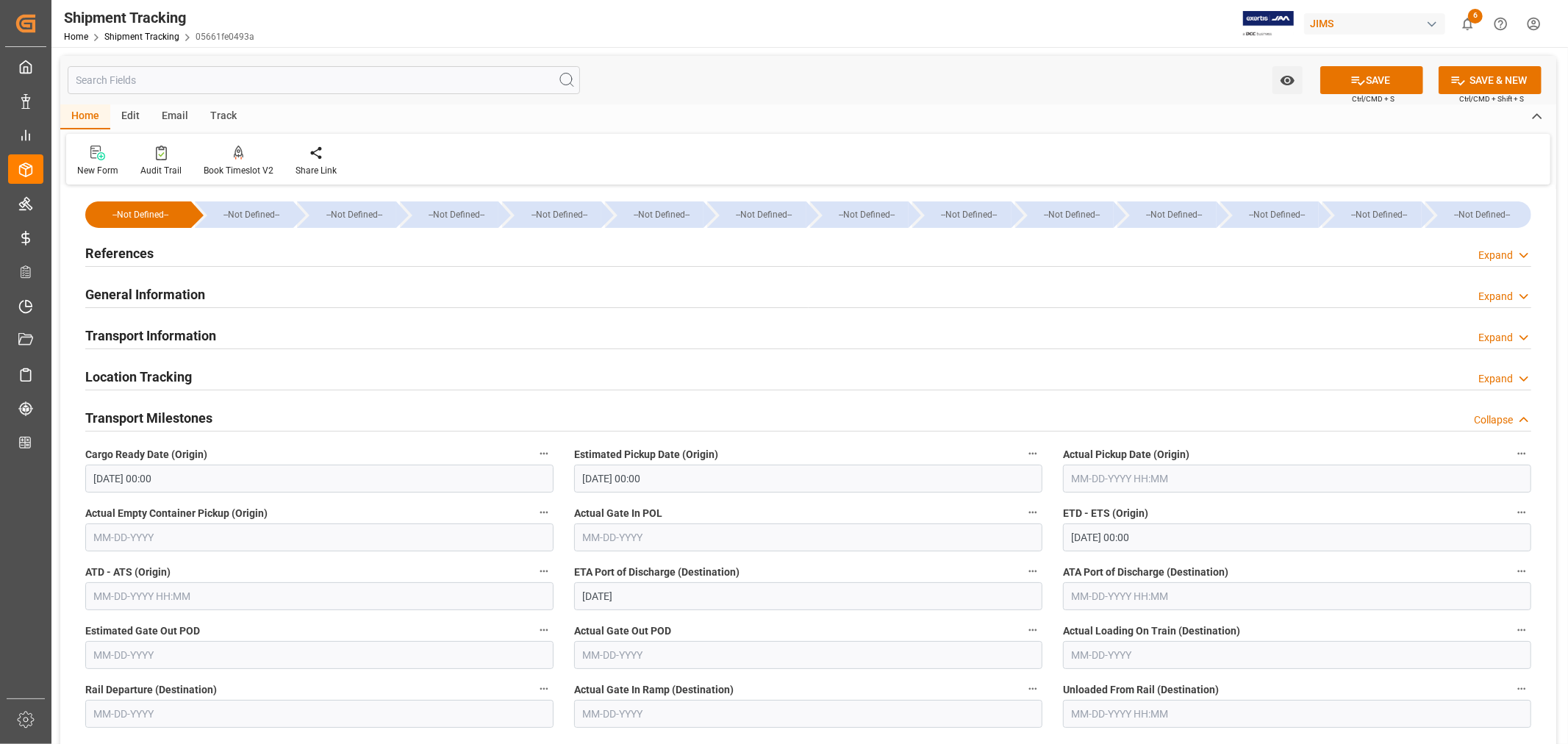
scroll to position [82, 0]
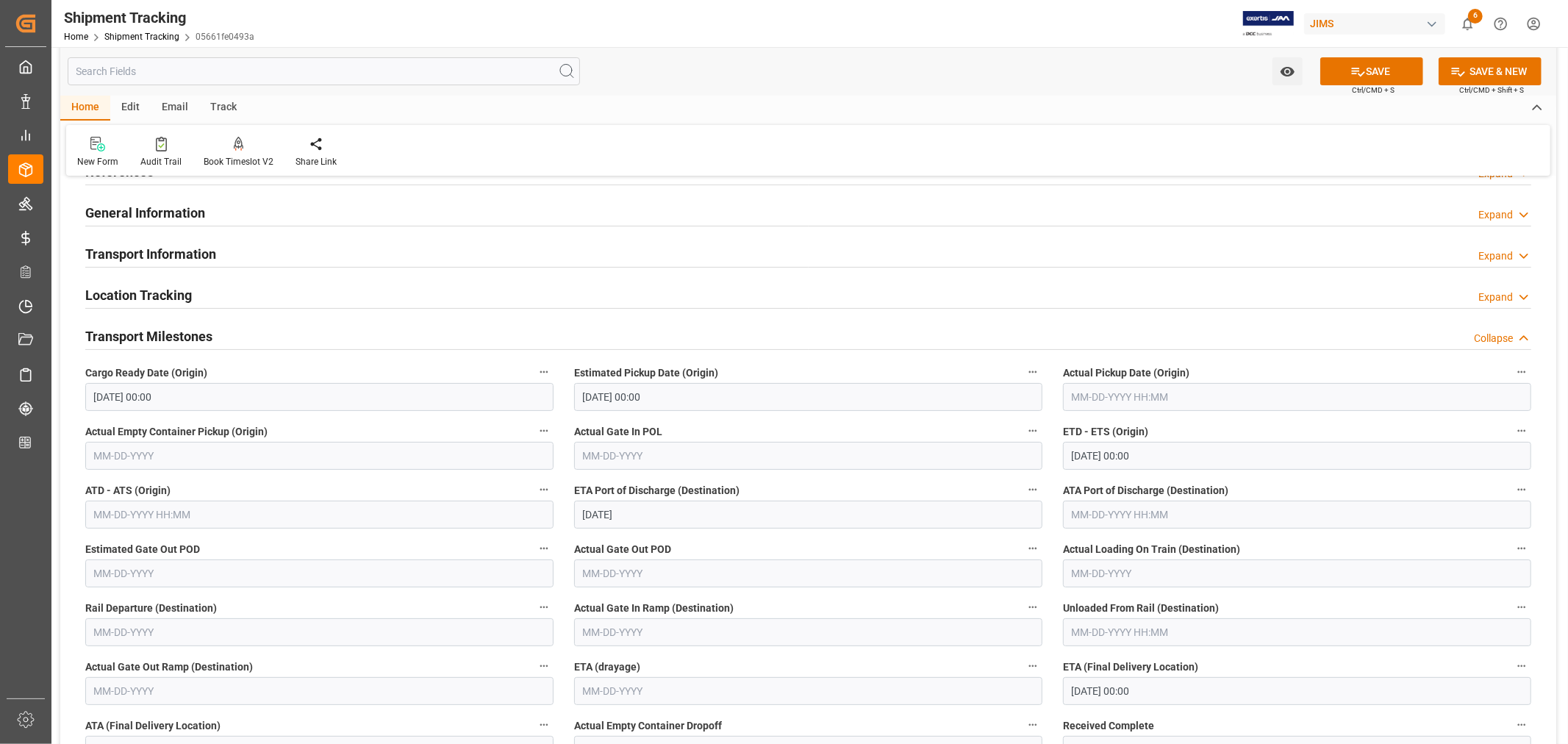
click at [1162, 689] on input "[DATE] 00:00" at bounding box center [1297, 691] width 469 height 28
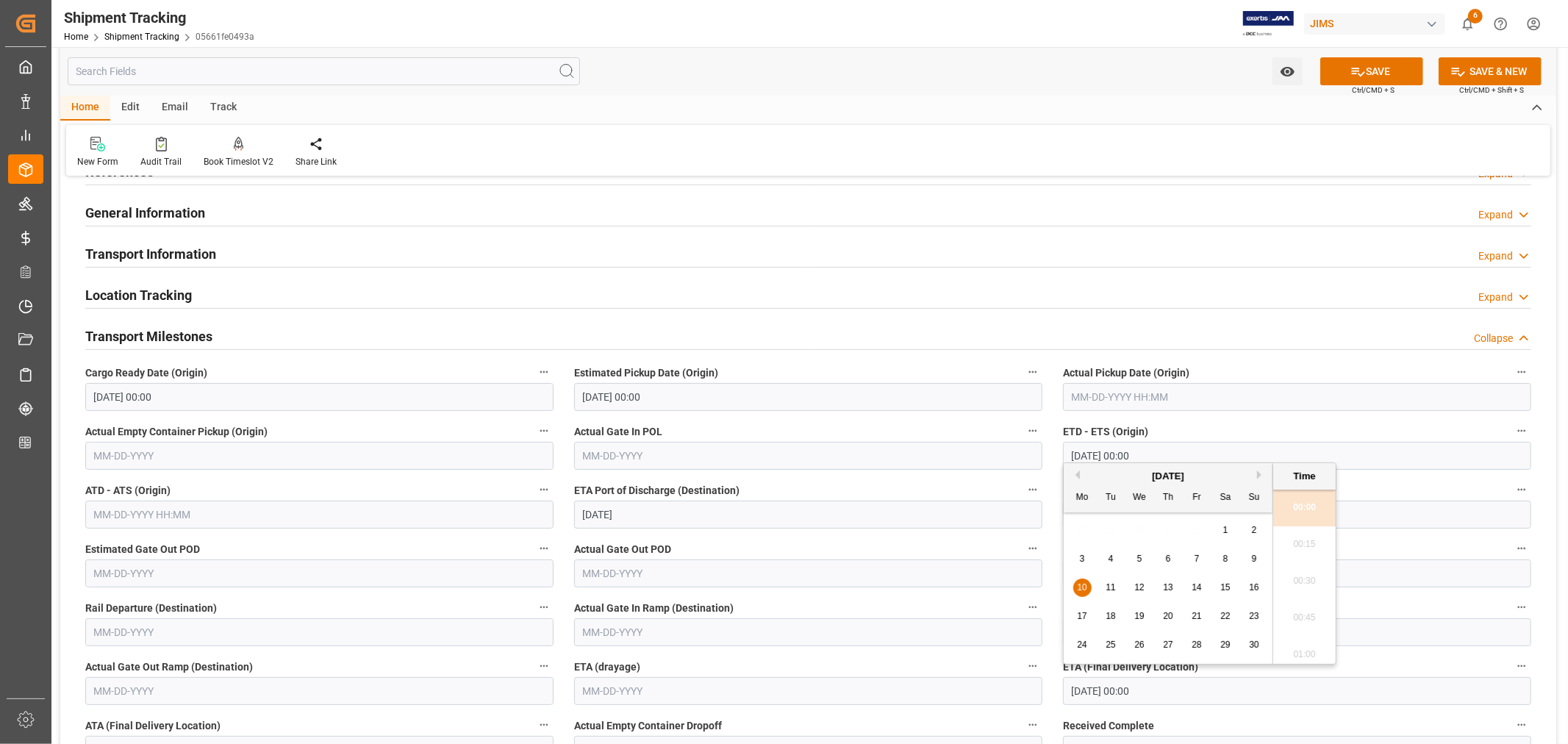
click at [1110, 586] on span "11" at bounding box center [1110, 587] width 9 height 10
type input "[DATE] 00:00"
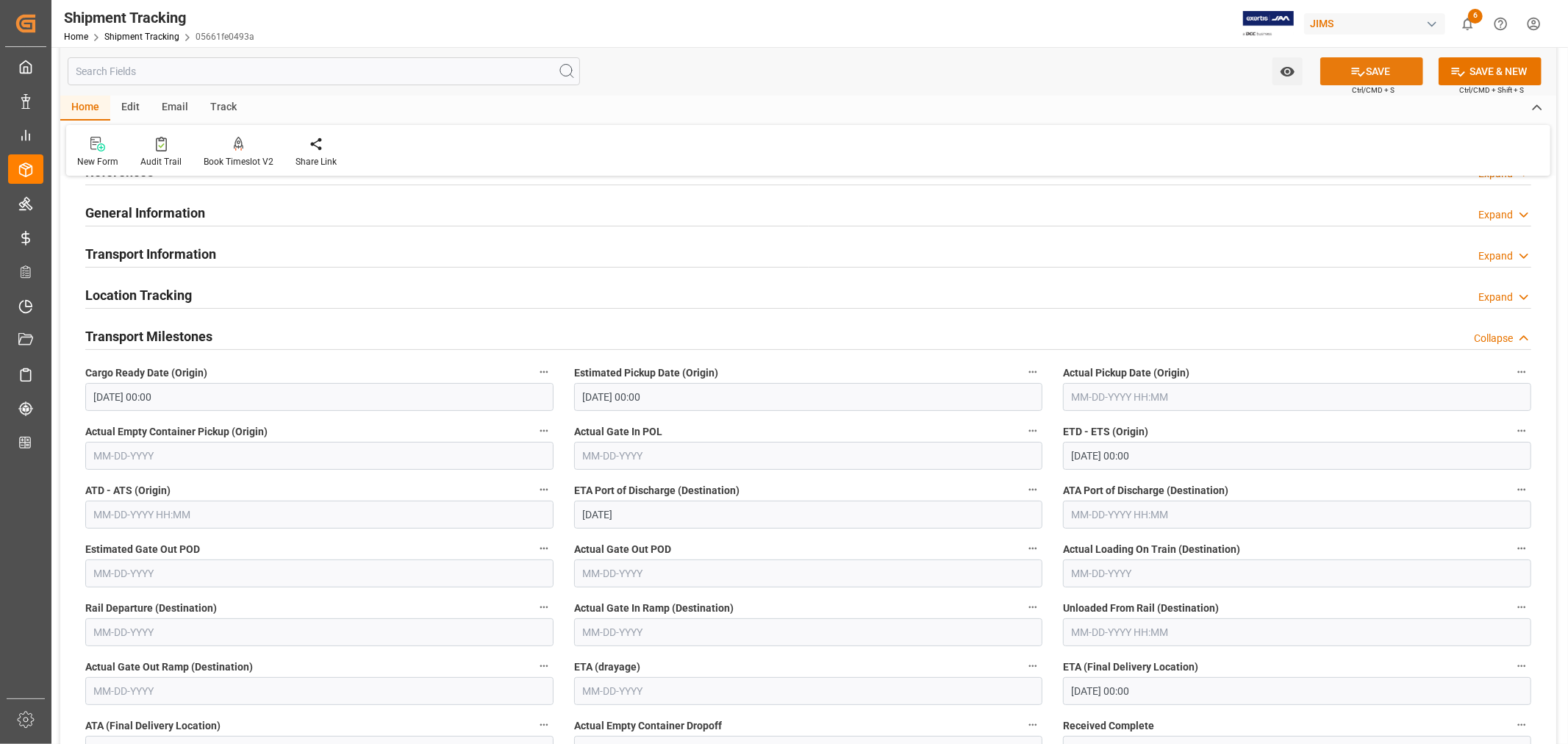
click at [1356, 74] on icon at bounding box center [1358, 72] width 15 height 15
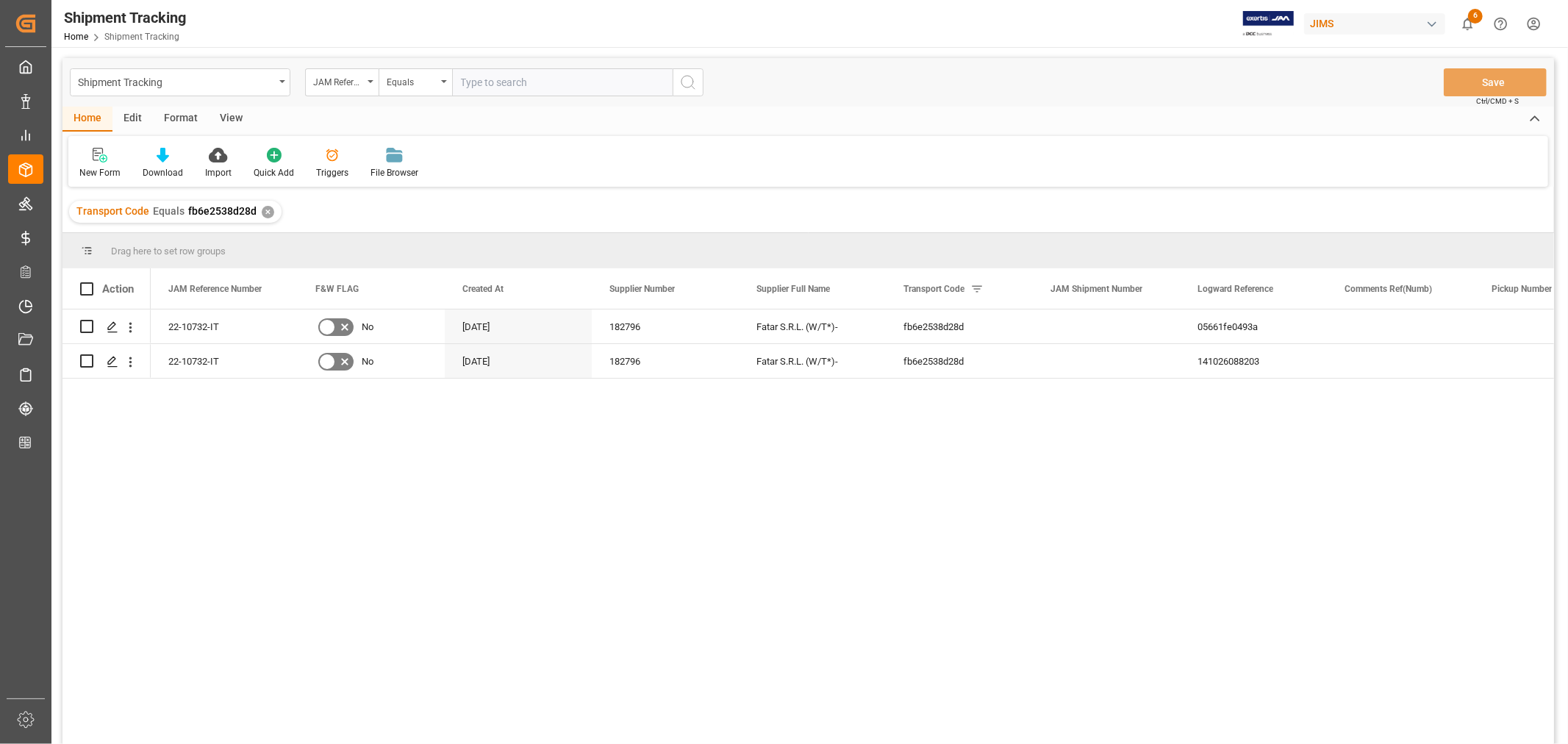
click at [233, 115] on div "View" at bounding box center [231, 119] width 45 height 25
click at [100, 170] on div "Default" at bounding box center [94, 173] width 28 height 13
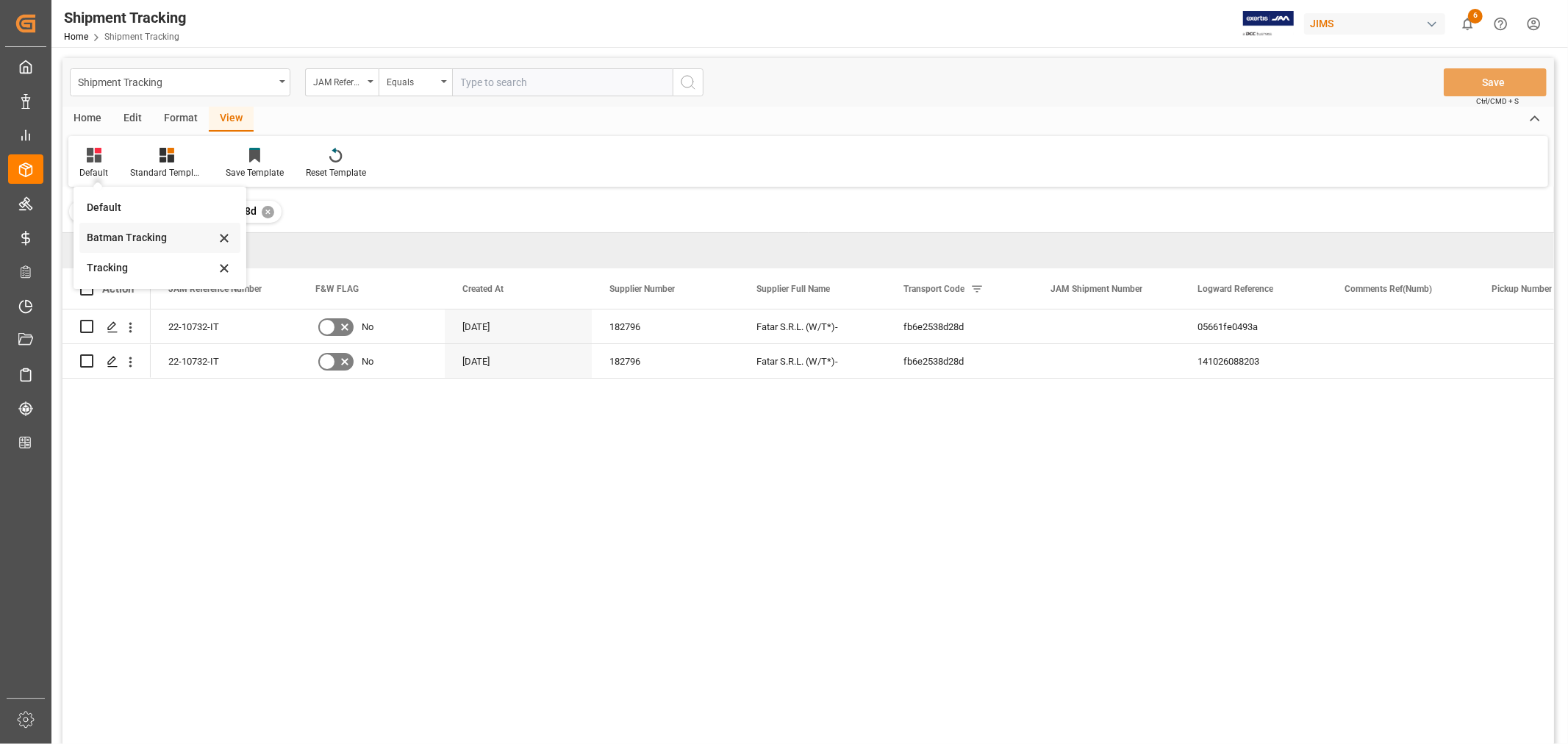
click at [127, 236] on div "Batman Tracking" at bounding box center [151, 237] width 129 height 15
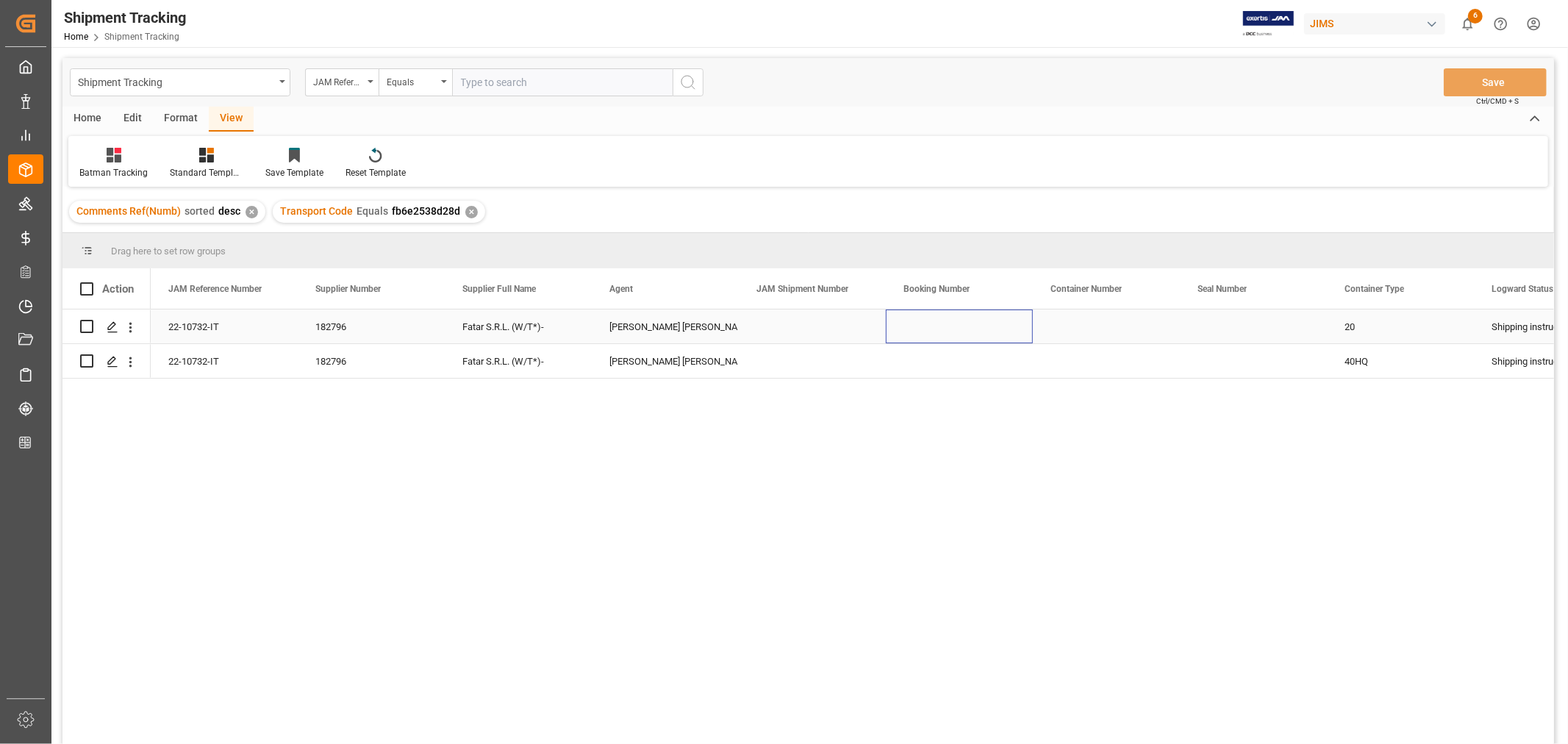
click at [954, 324] on div "Press SPACE to select this row." at bounding box center [959, 326] width 147 height 33
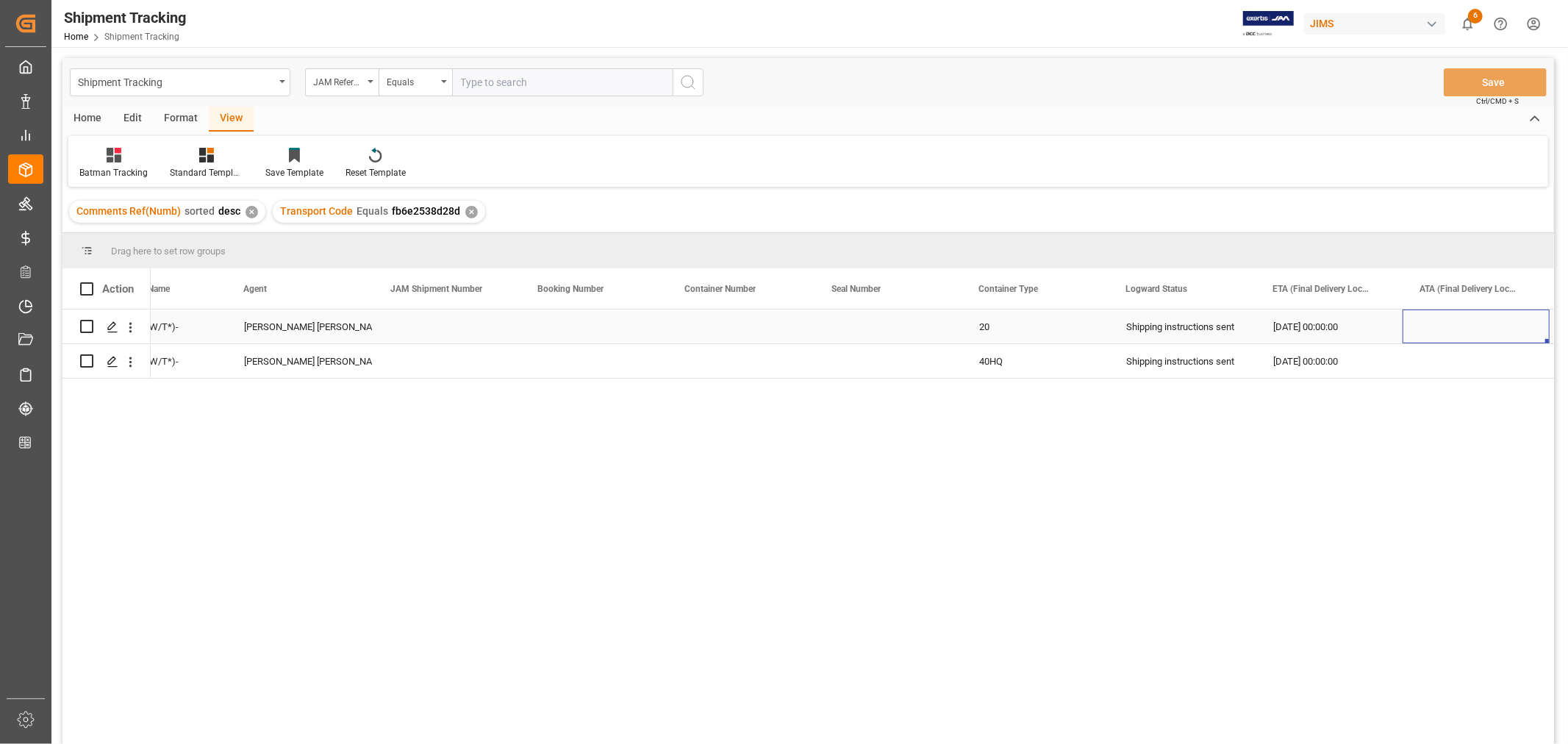
scroll to position [0, 512]
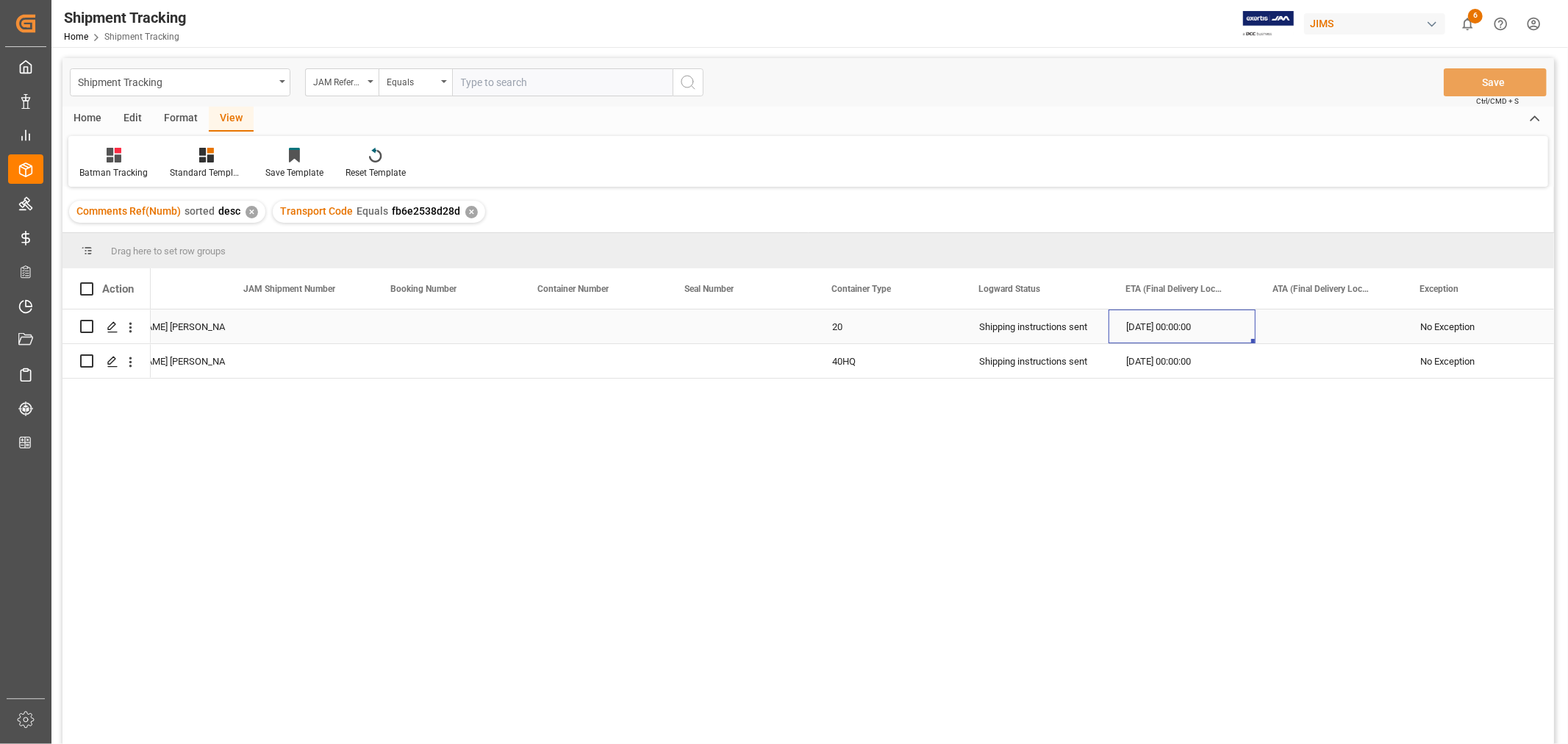
click at [1189, 321] on div "[DATE] 00:00:00" at bounding box center [1182, 326] width 147 height 33
drag, startPoint x: 1251, startPoint y: 340, endPoint x: 1253, endPoint y: 358, distance: 18.1
click at [1292, 324] on div "Press SPACE to select this row." at bounding box center [1329, 326] width 147 height 33
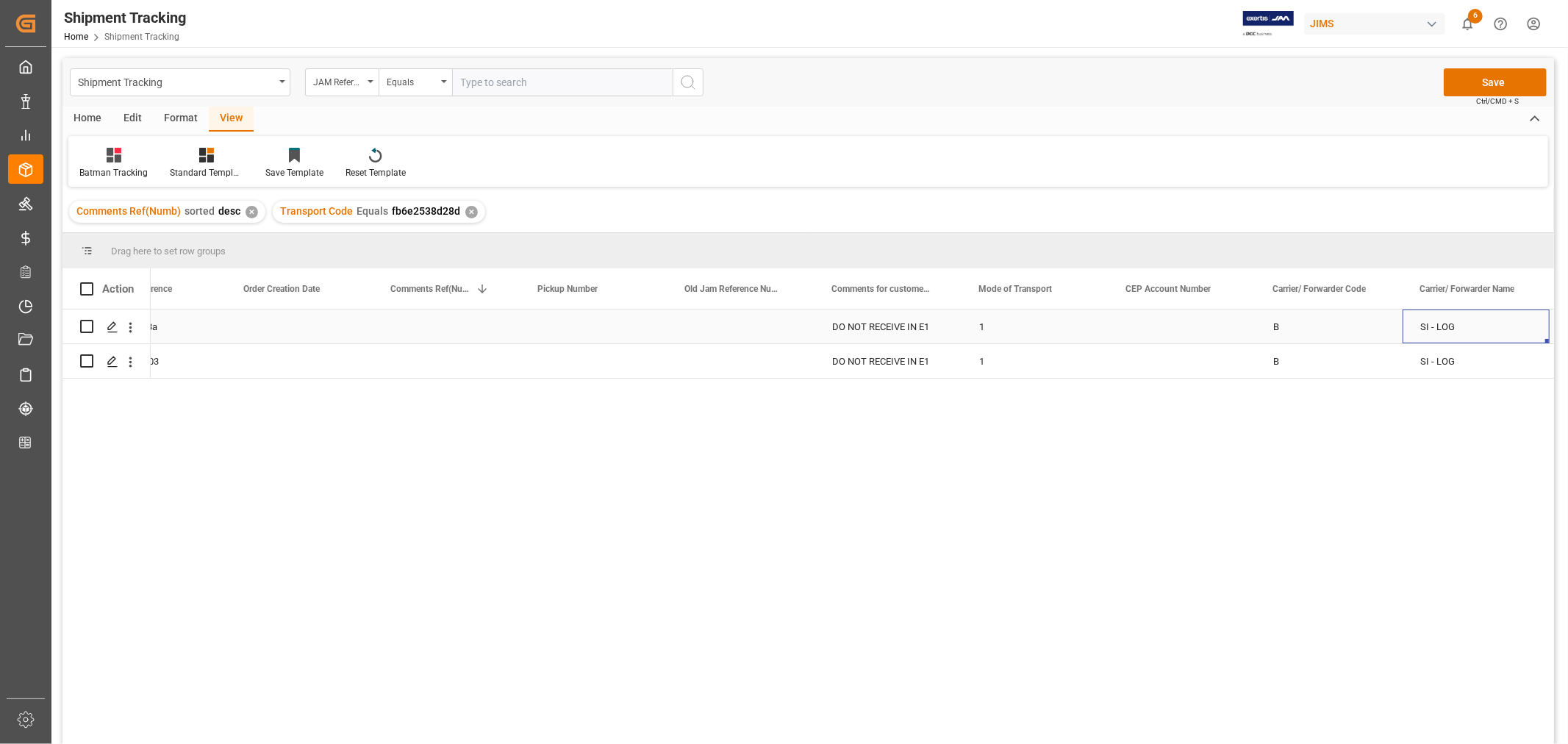
scroll to position [0, 2277]
click at [1147, 337] on div "[DATE] 00:00:00" at bounding box center [1182, 326] width 147 height 33
click at [1307, 321] on div "[DATE] 00:00:00" at bounding box center [1329, 326] width 147 height 33
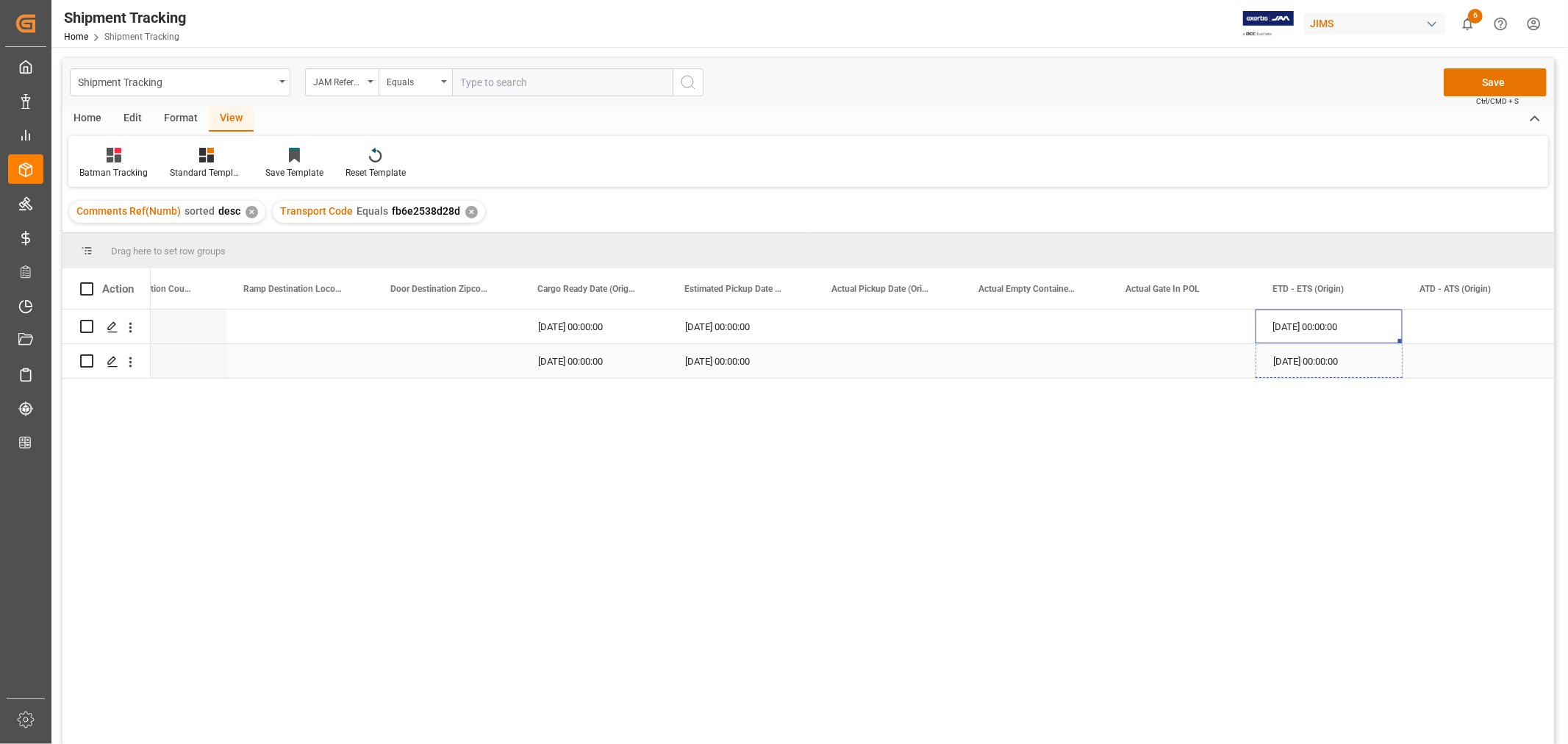
drag, startPoint x: 1399, startPoint y: 340, endPoint x: 1393, endPoint y: 357, distance: 18.0
click at [1418, 323] on div "Press SPACE to select this row." at bounding box center [1476, 326] width 147 height 33
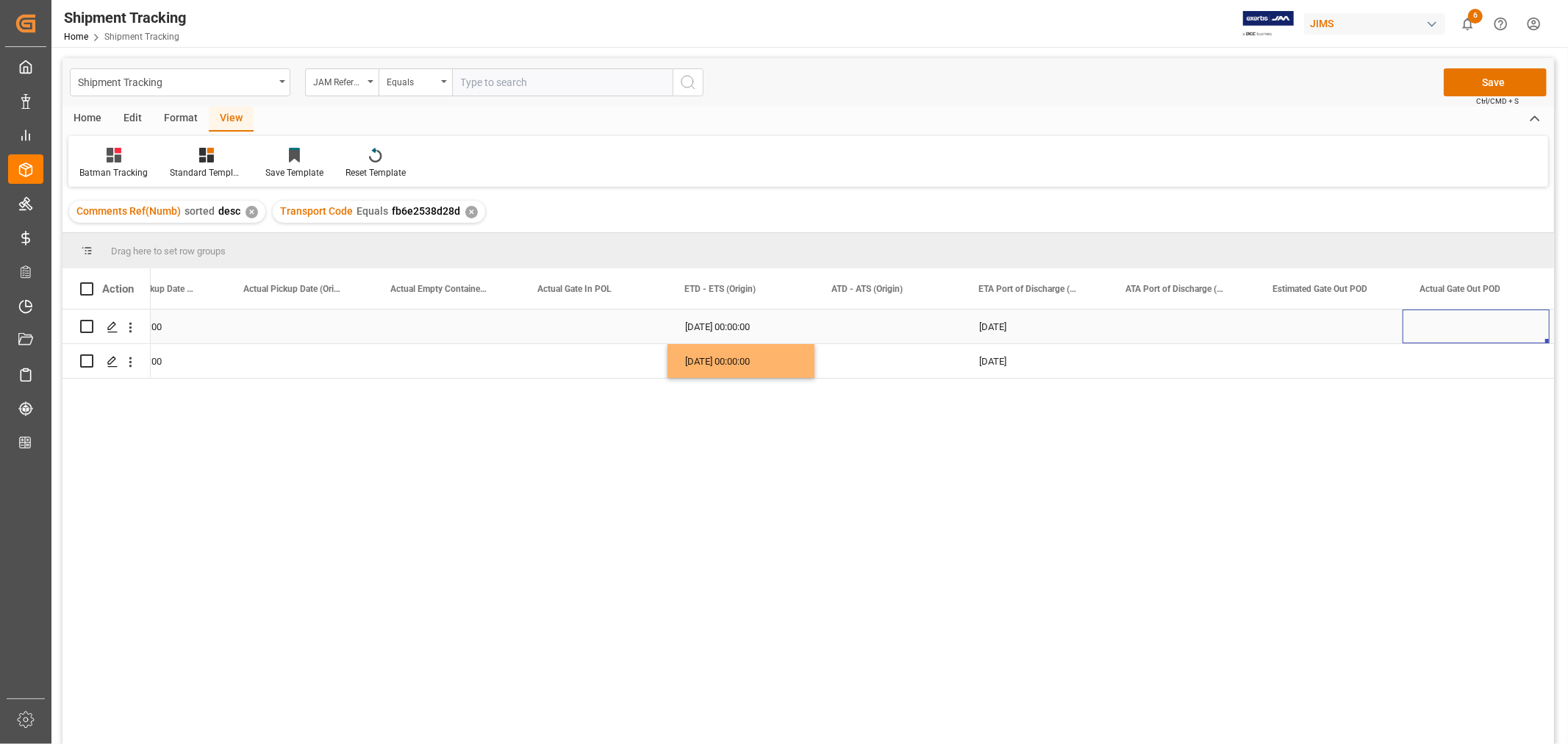
click at [1006, 317] on div "[DATE]" at bounding box center [1035, 326] width 147 height 33
drag, startPoint x: 1106, startPoint y: 340, endPoint x: 1101, endPoint y: 356, distance: 16.8
click at [1495, 82] on button "Save" at bounding box center [1494, 82] width 103 height 28
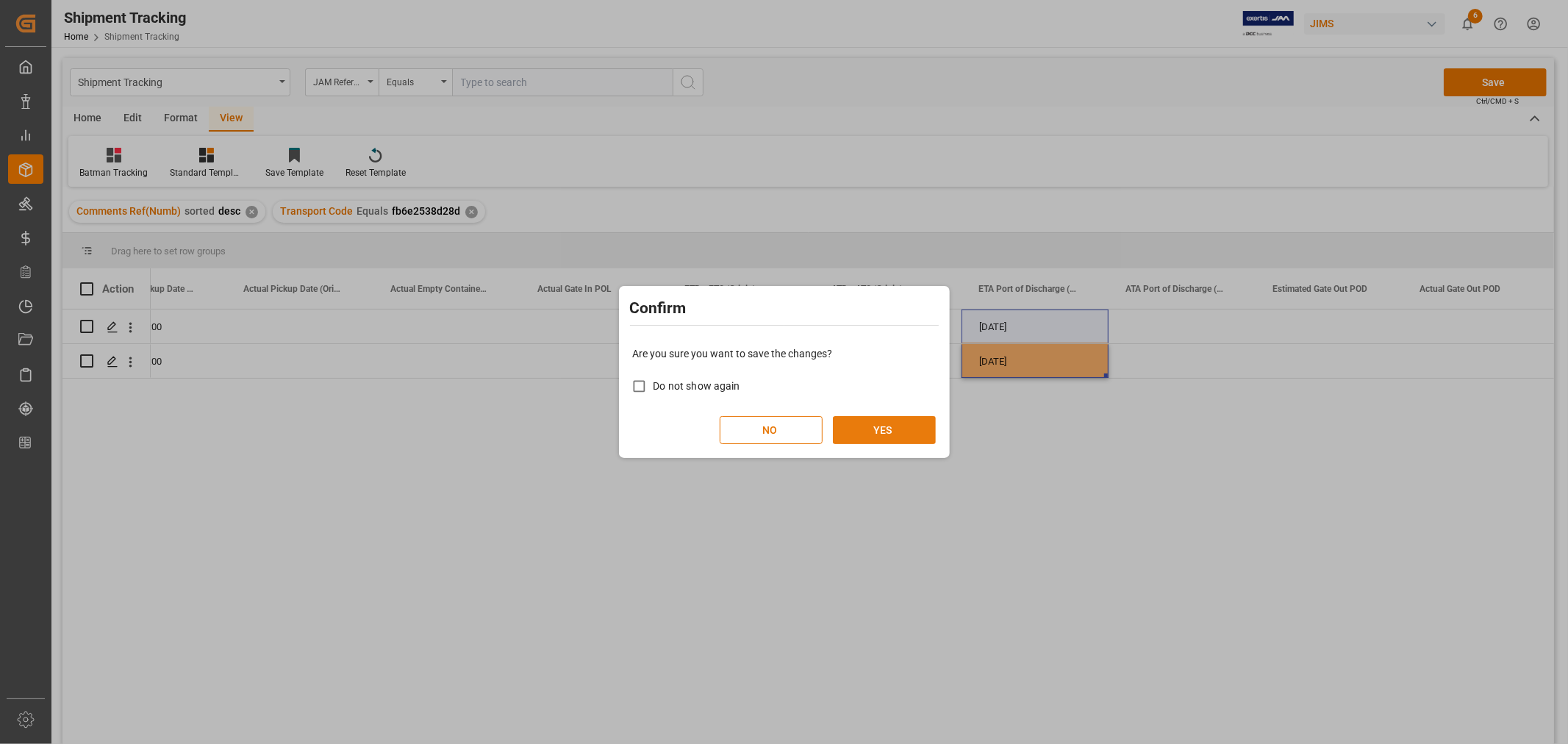
click at [888, 428] on button "YES" at bounding box center [884, 429] width 103 height 28
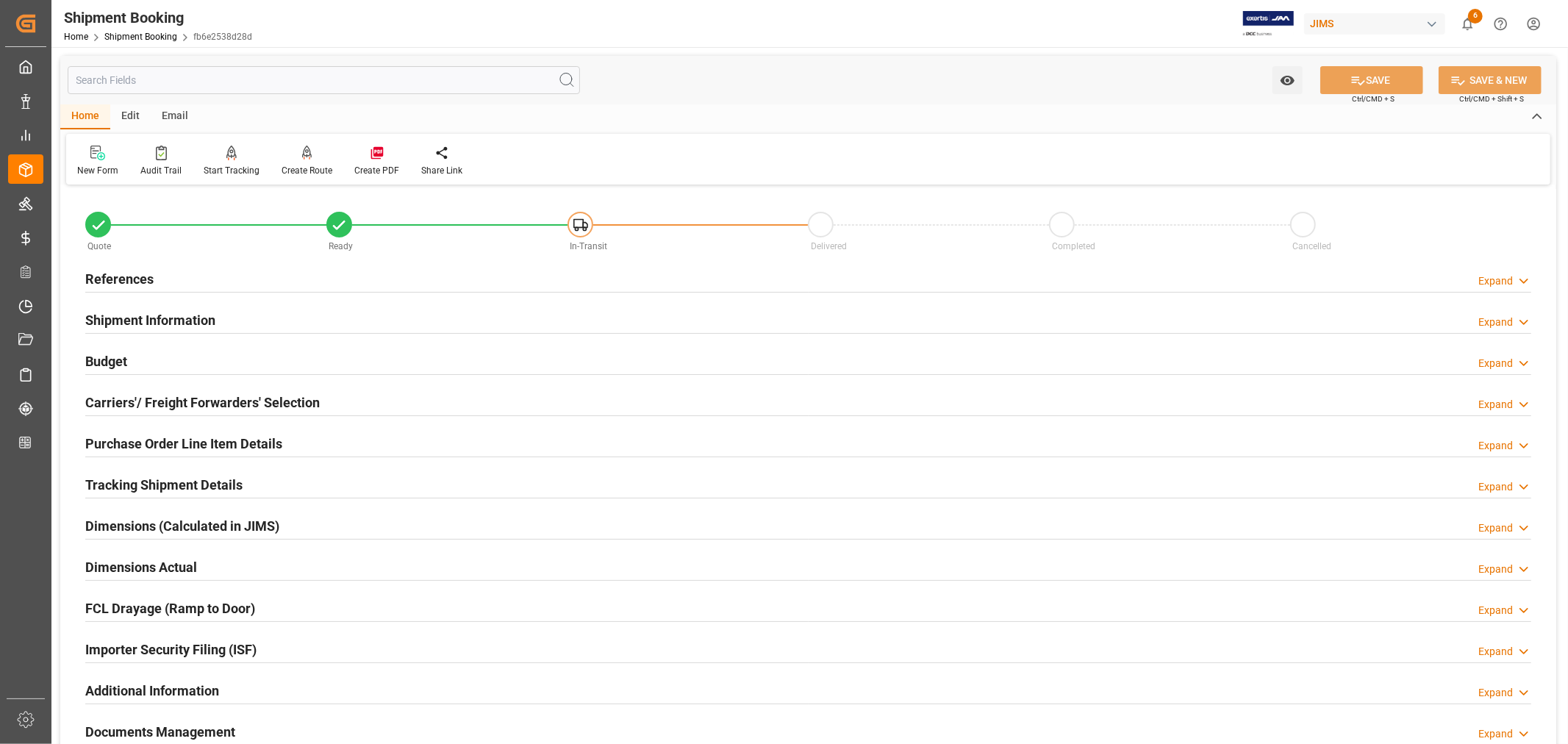
click at [138, 274] on h2 "References" at bounding box center [119, 279] width 69 height 20
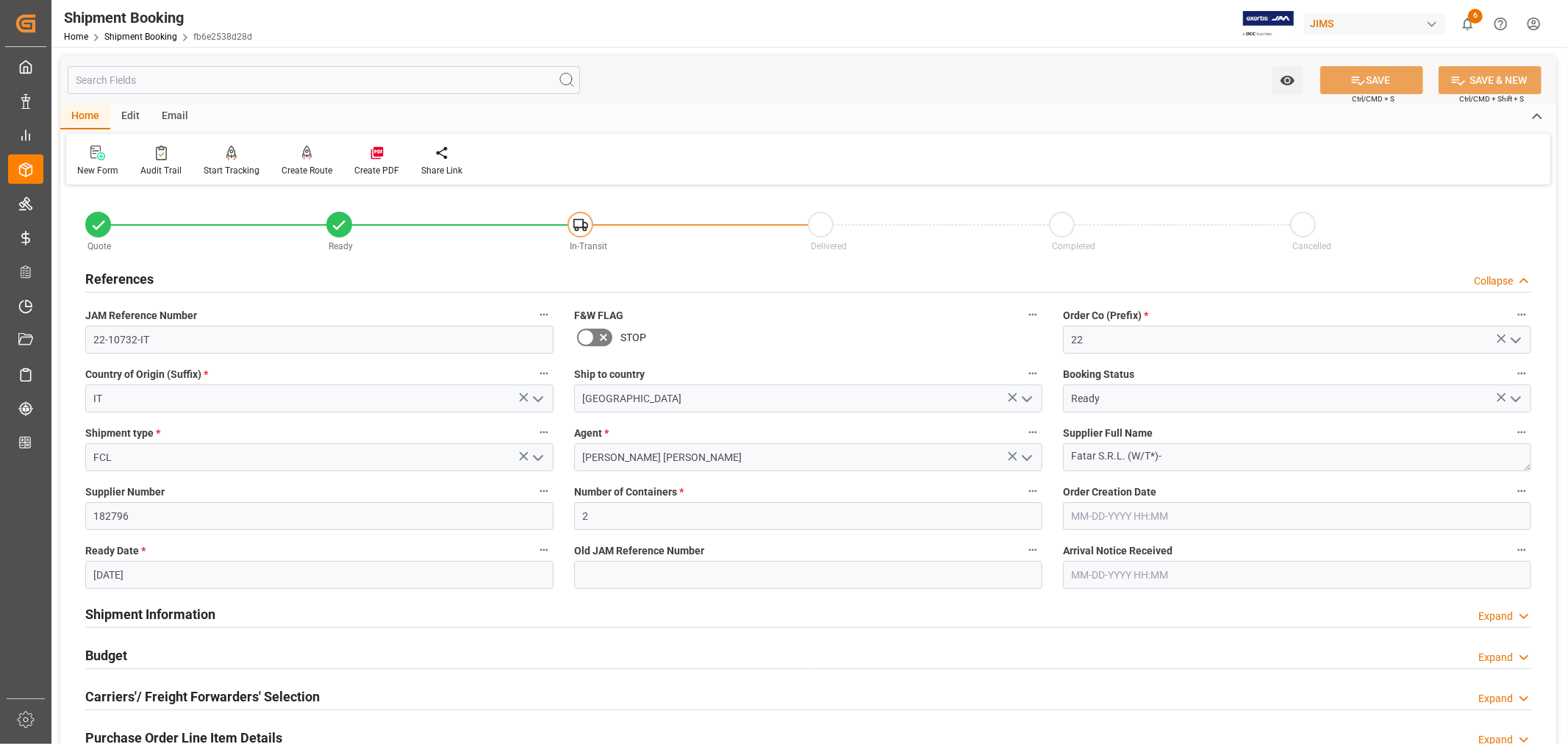
click at [138, 274] on h2 "References" at bounding box center [119, 279] width 69 height 20
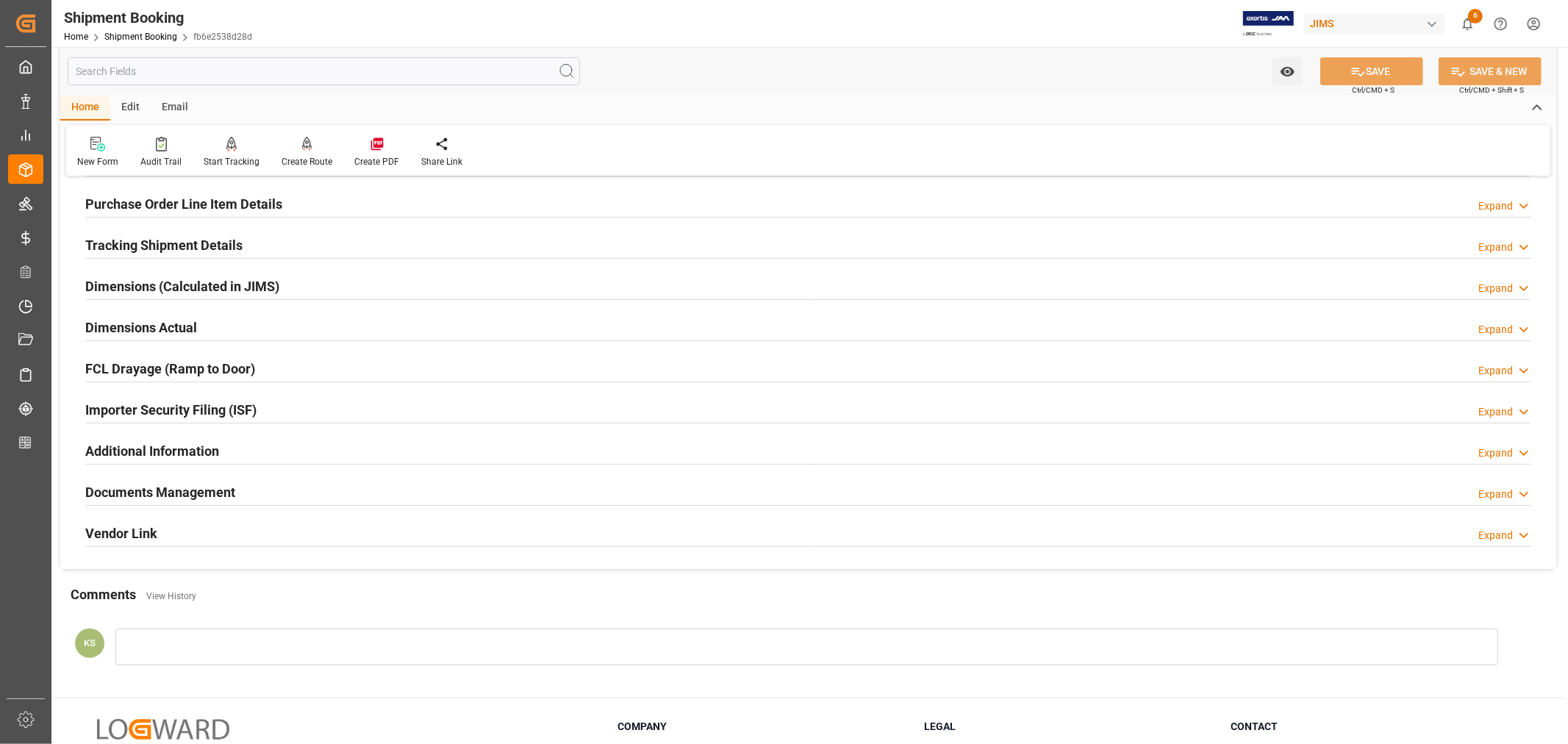
scroll to position [245, 0]
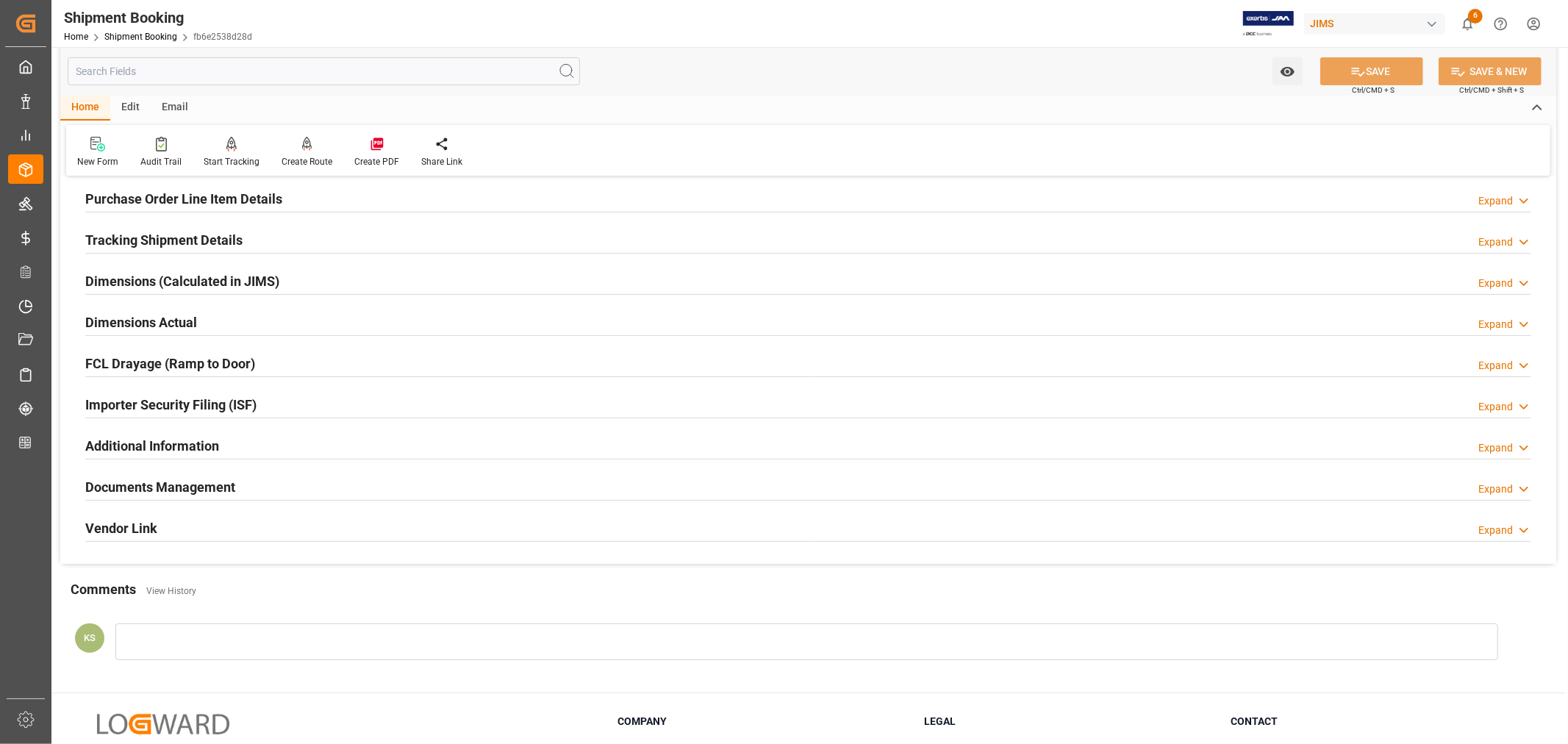
click at [254, 483] on div "Documents Management Expand" at bounding box center [808, 485] width 1446 height 28
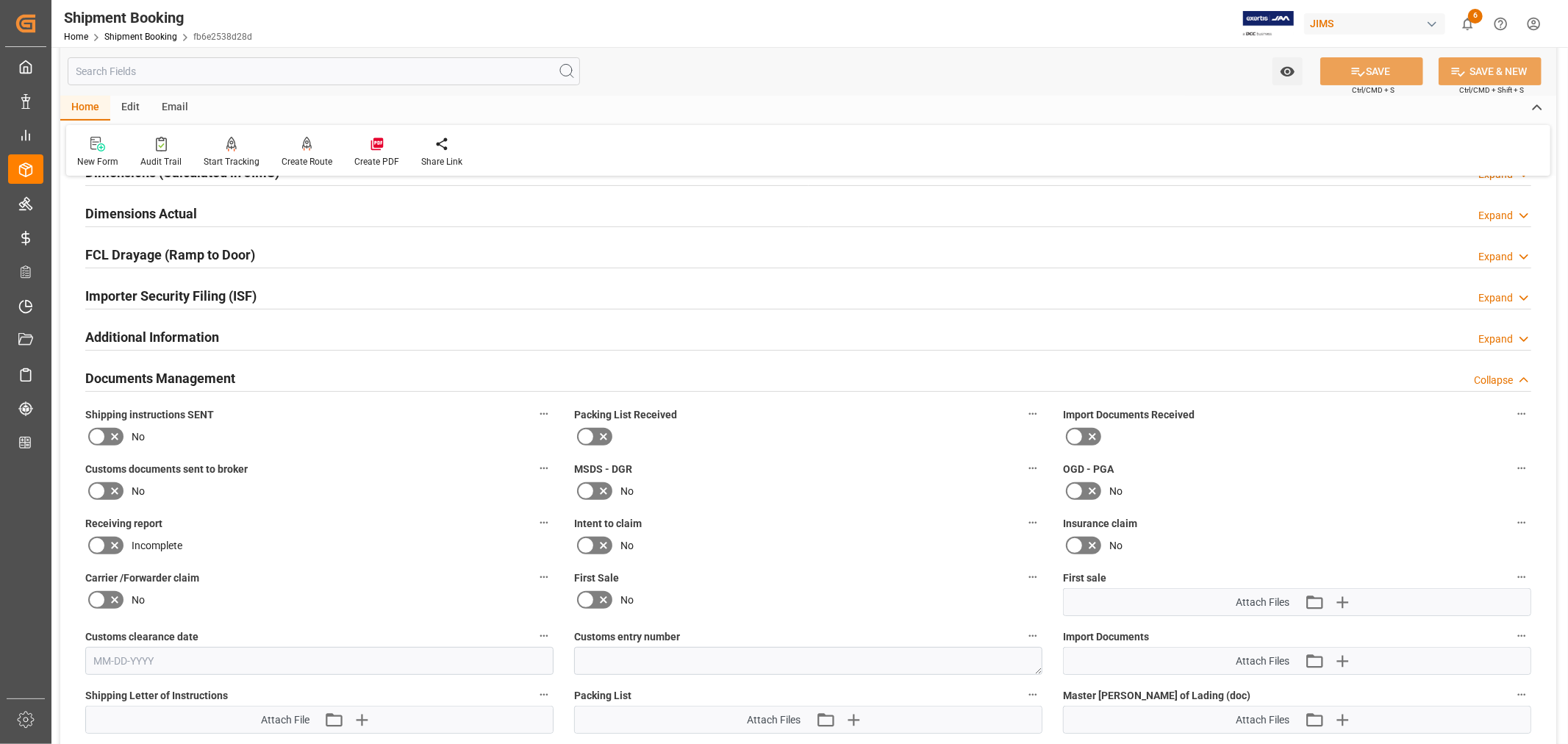
scroll to position [326, 0]
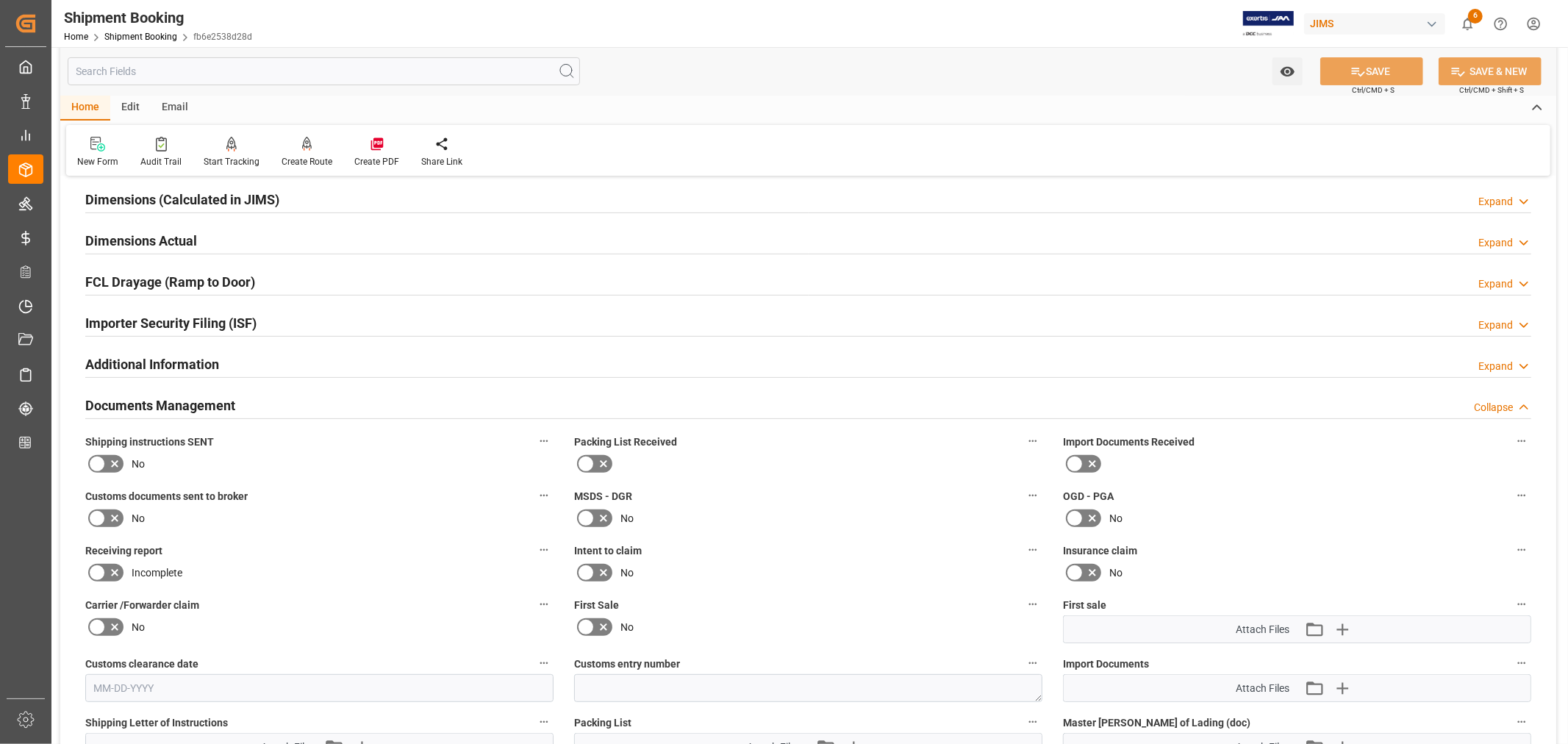
click at [317, 400] on div "Documents Management Collapse" at bounding box center [808, 403] width 1446 height 28
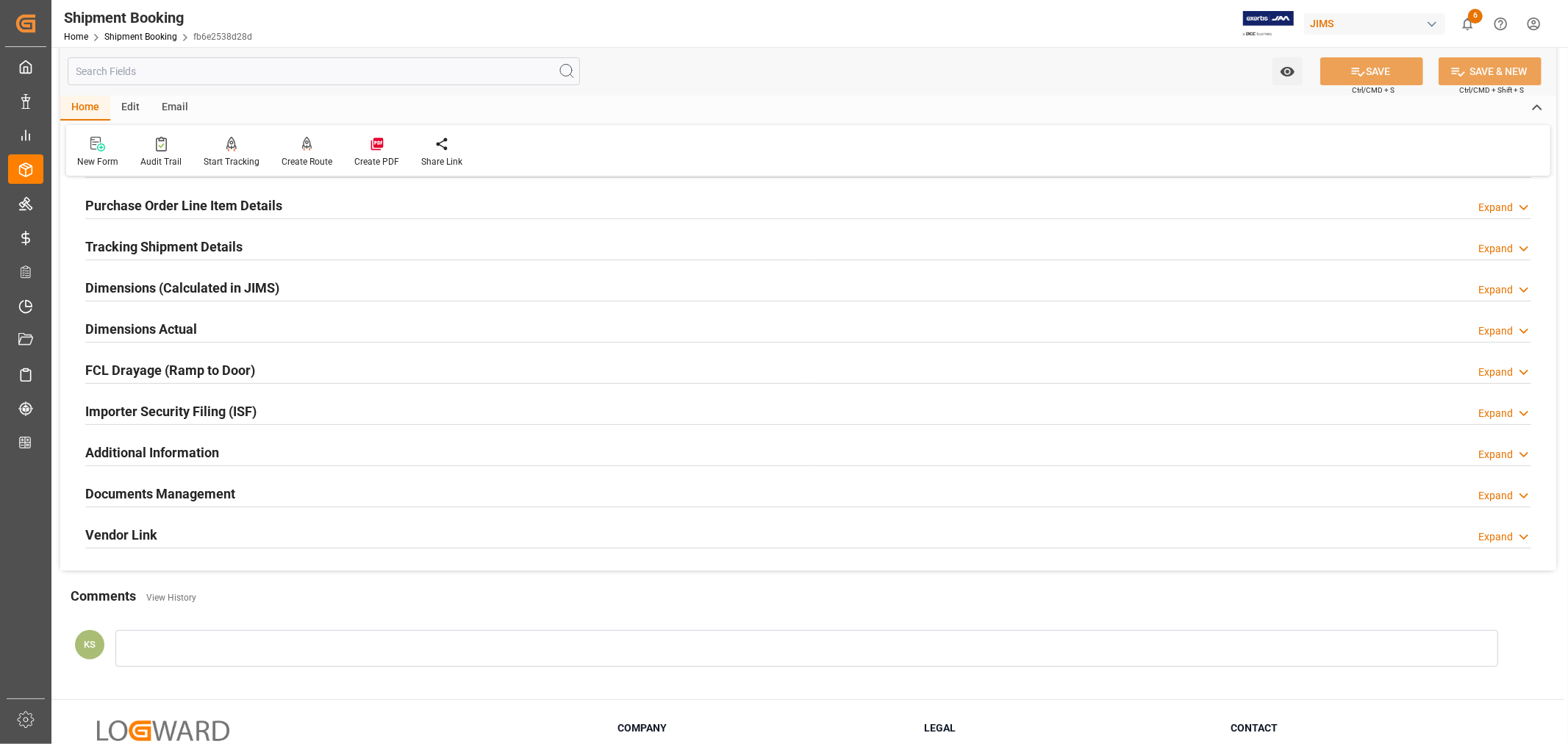
scroll to position [0, 0]
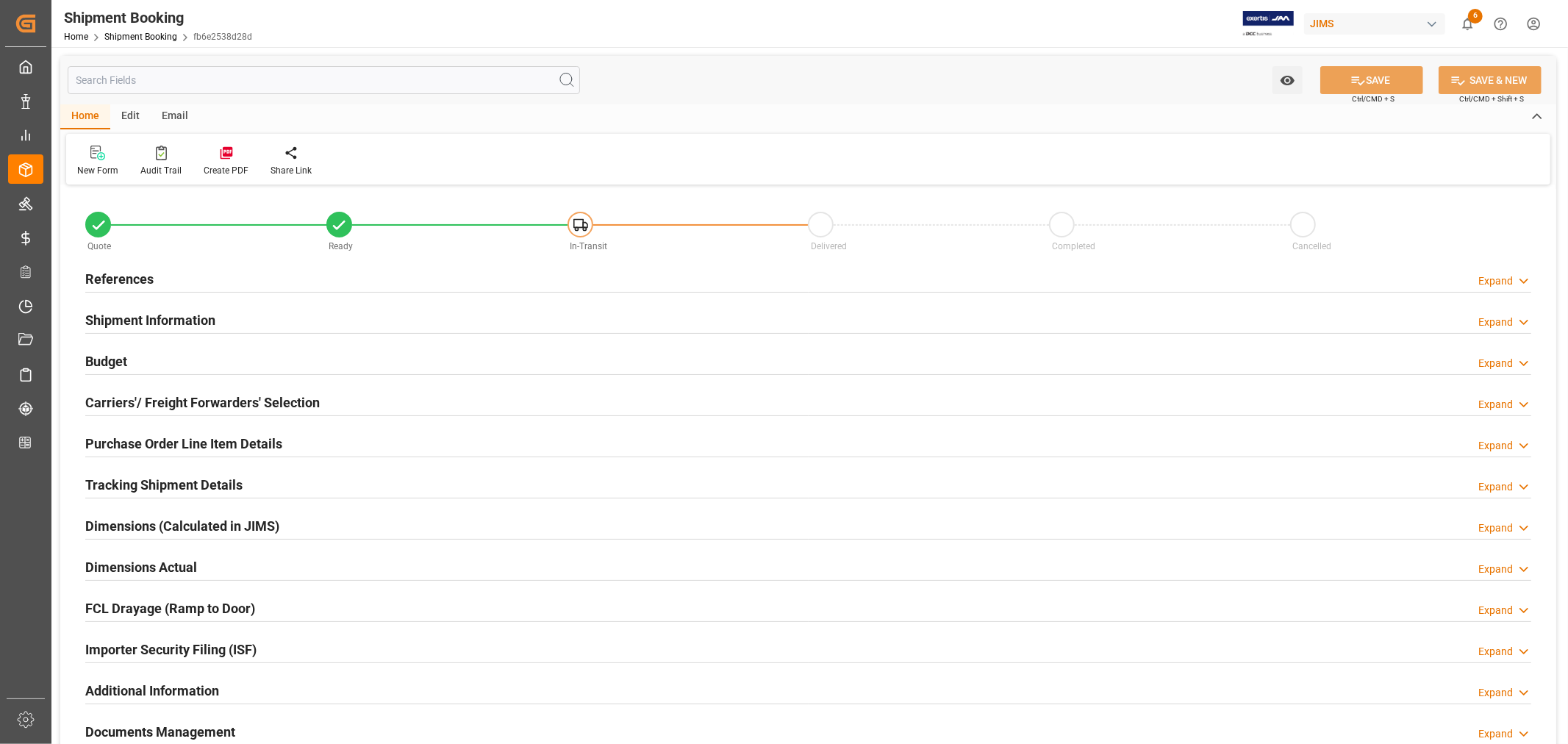
type input "49"
click at [160, 316] on h2 "Shipment Information" at bounding box center [150, 320] width 130 height 20
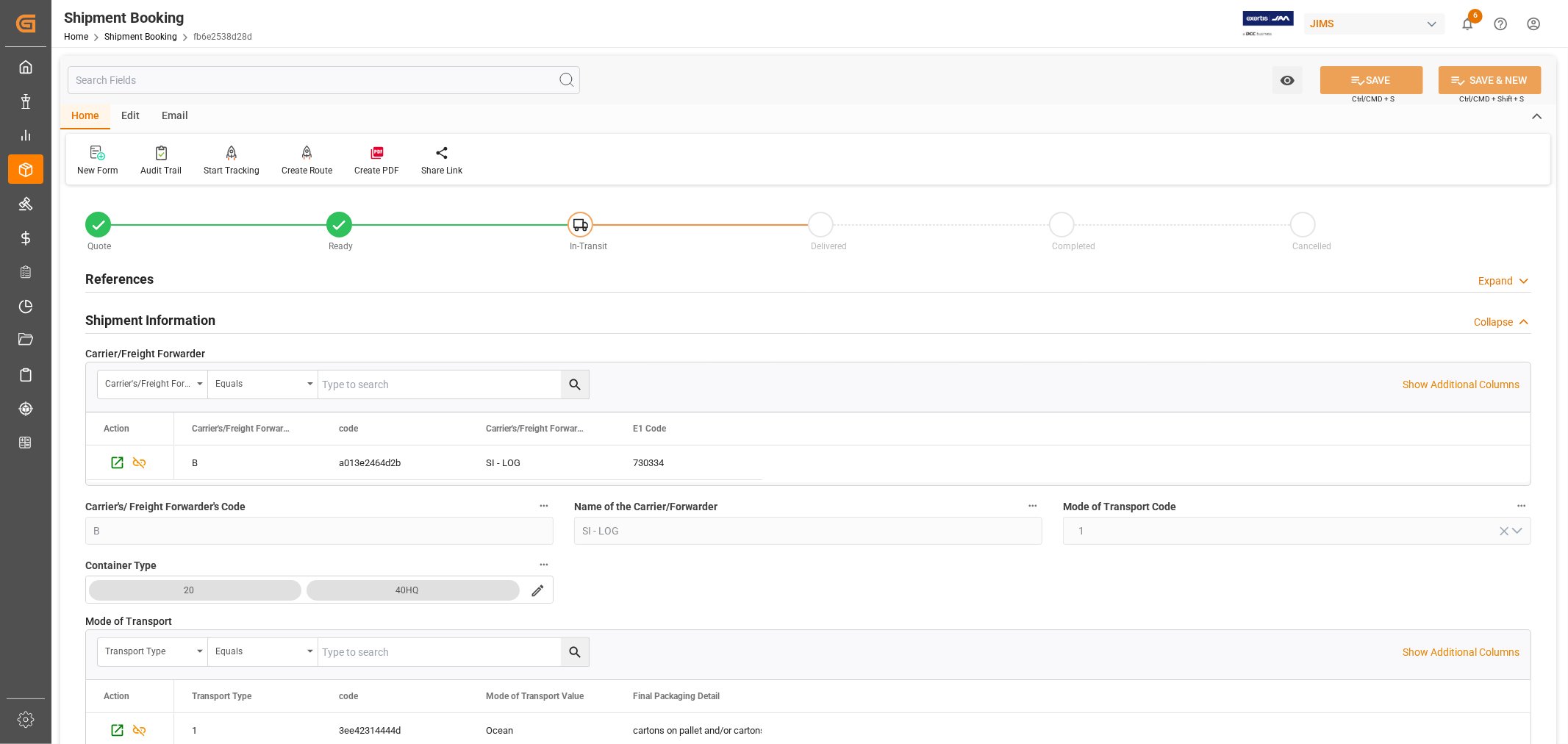
click at [142, 276] on h2 "References" at bounding box center [119, 279] width 69 height 20
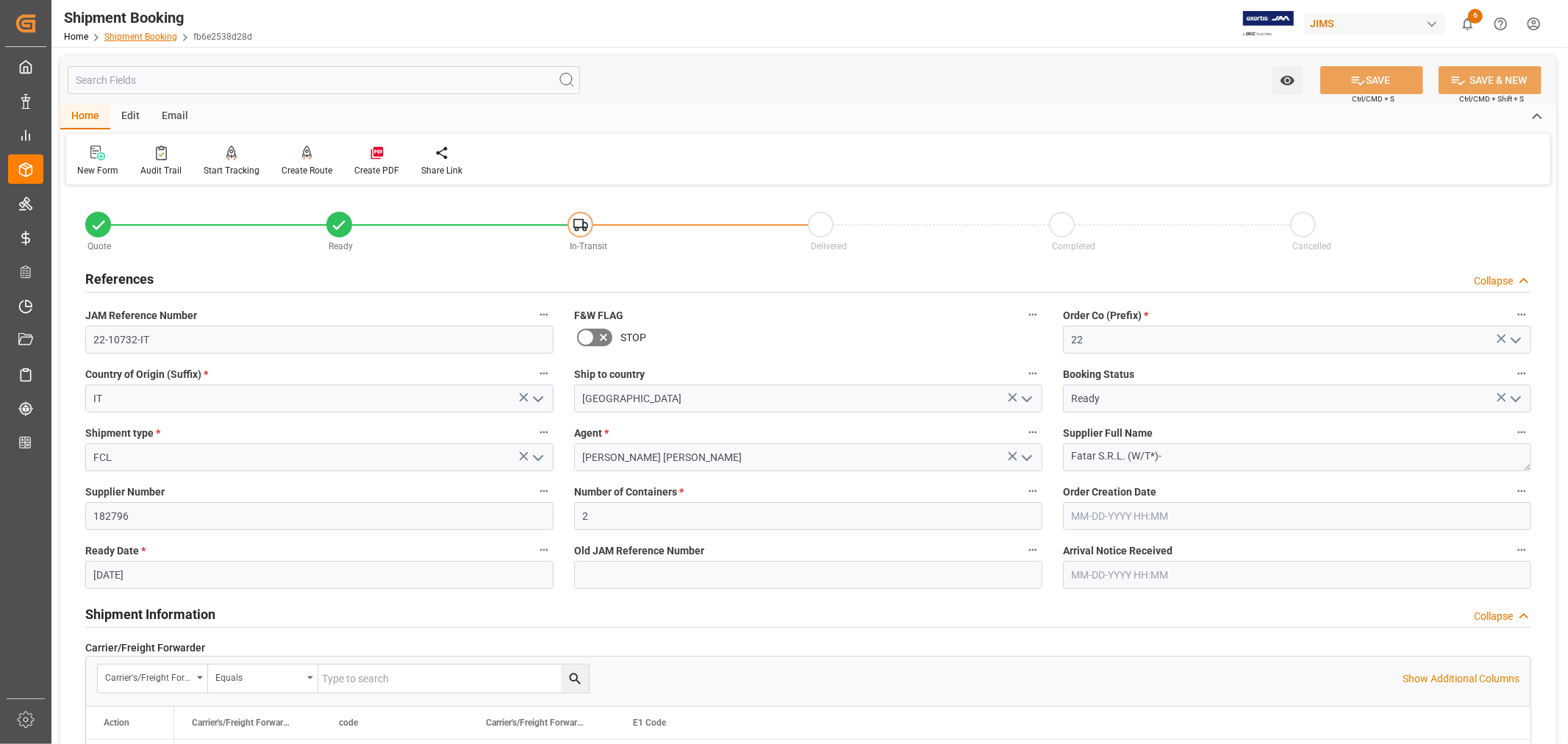
click at [133, 35] on link "Shipment Booking" at bounding box center [140, 37] width 73 height 10
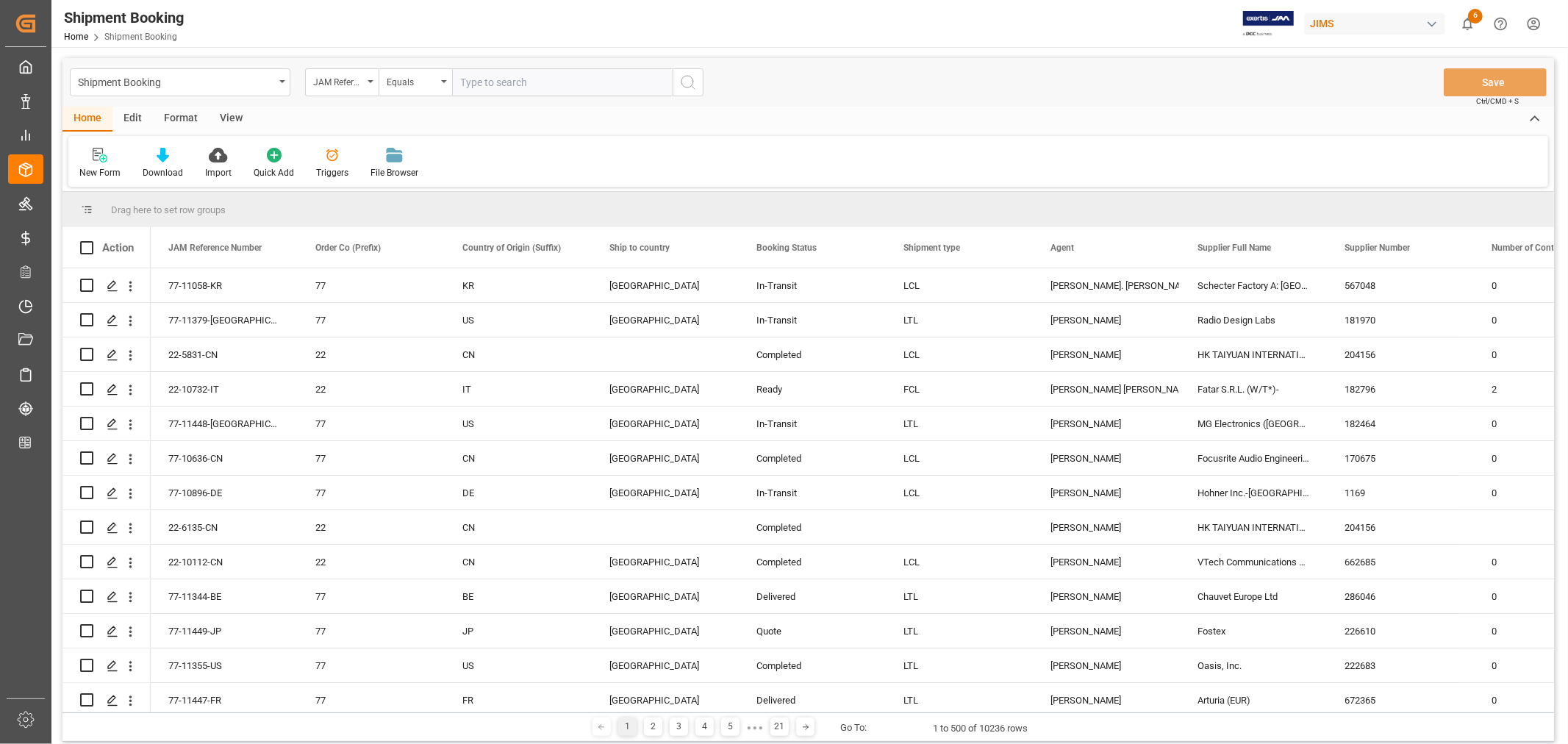
paste input "22-10942-[GEOGRAPHIC_DATA]"
type input "22-10942-[GEOGRAPHIC_DATA]"
click at [688, 78] on icon "search button" at bounding box center [688, 82] width 18 height 18
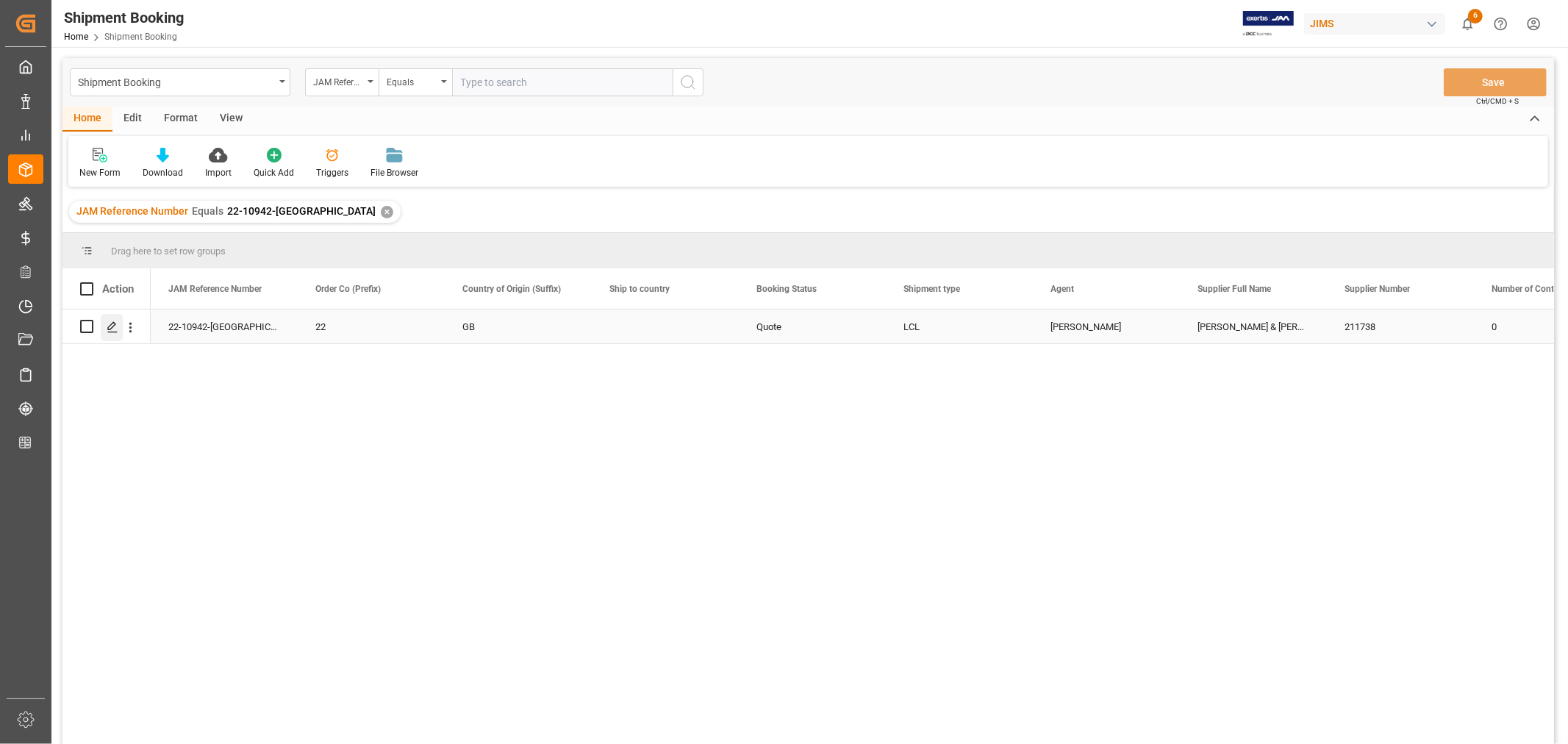
click at [114, 324] on polygon "Press SPACE to select this row." at bounding box center [111, 325] width 8 height 8
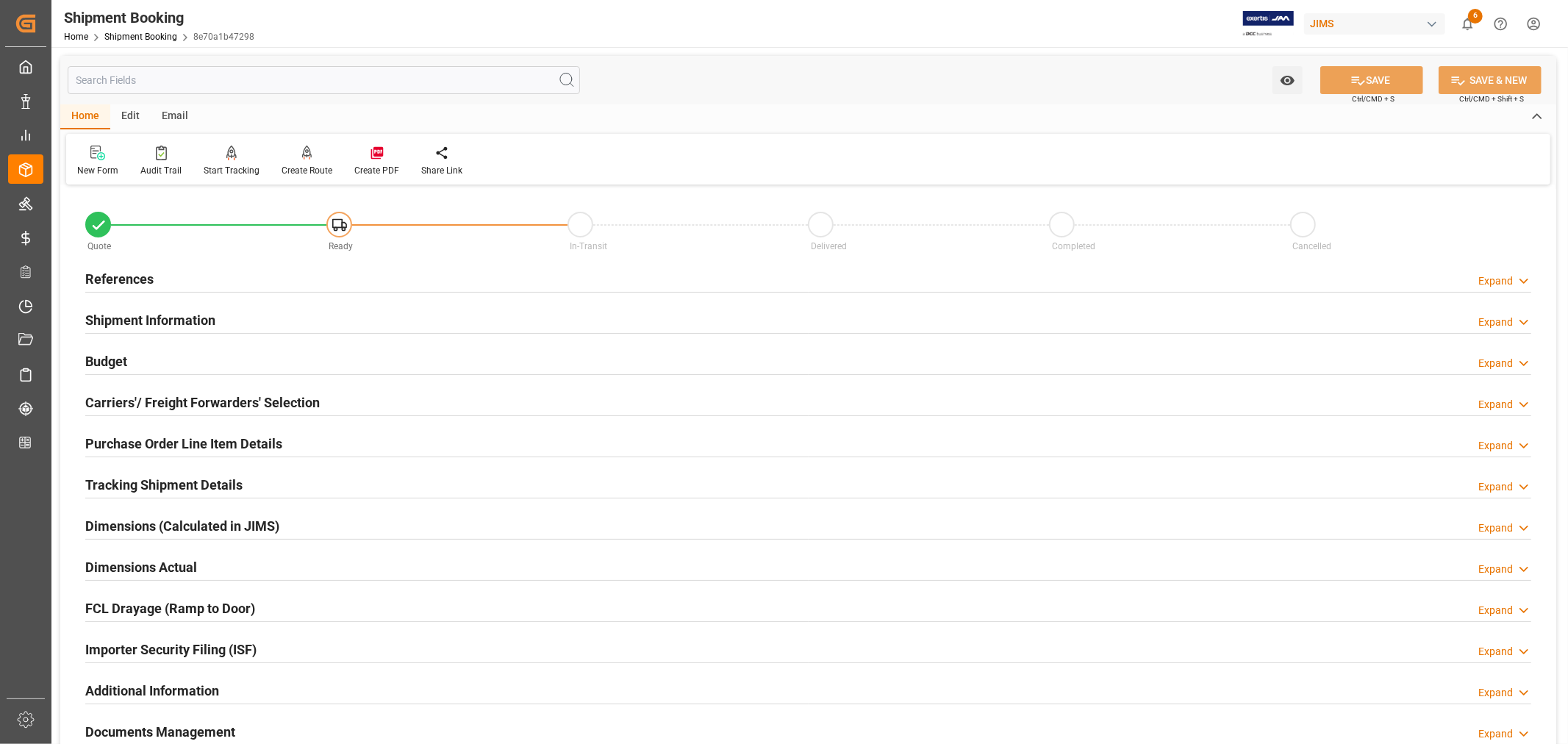
click at [169, 319] on h2 "Shipment Information" at bounding box center [150, 320] width 130 height 20
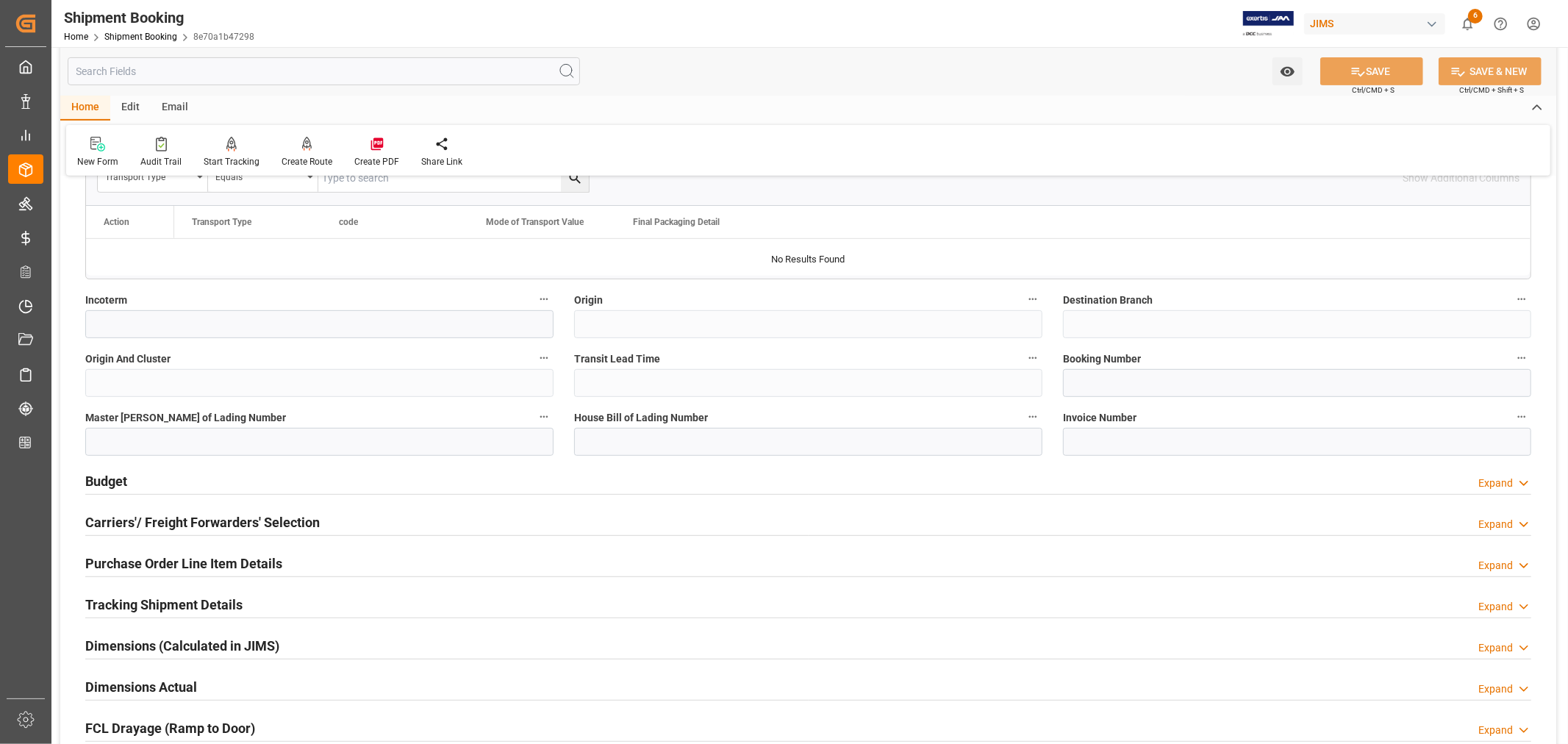
scroll to position [489, 0]
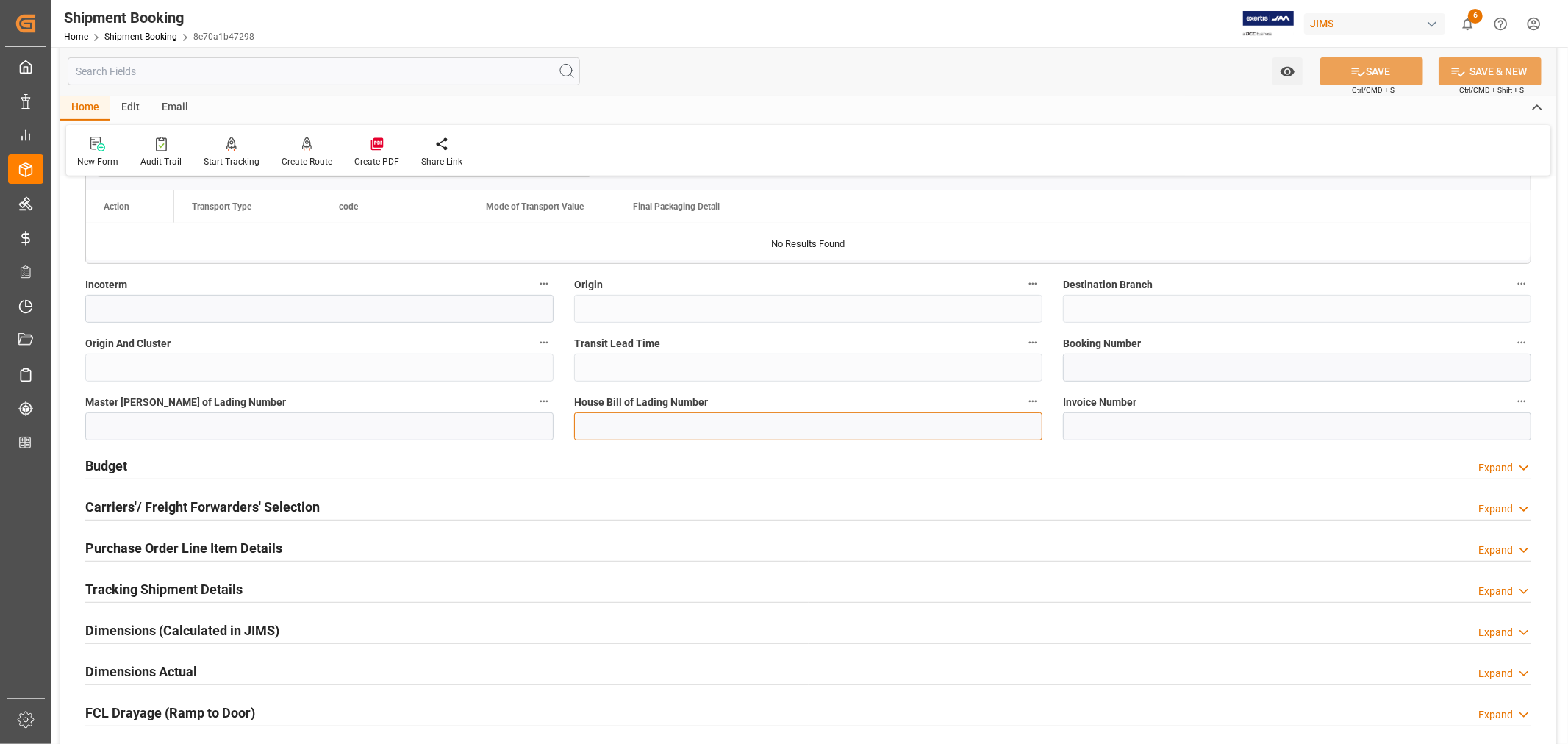
click at [591, 425] on input at bounding box center [808, 426] width 469 height 28
type input "3543164601"
click at [1351, 74] on icon at bounding box center [1358, 72] width 15 height 15
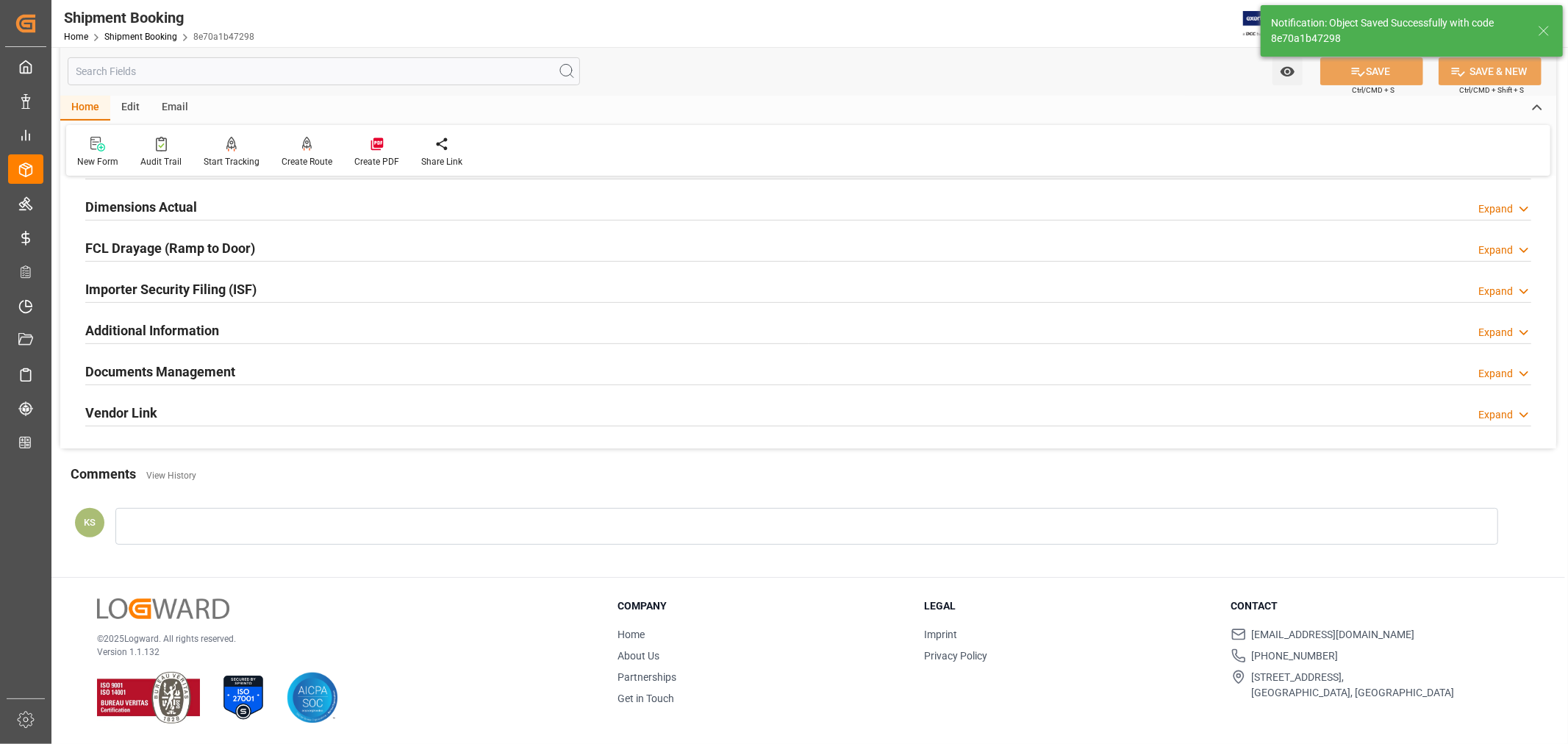
scroll to position [0, 0]
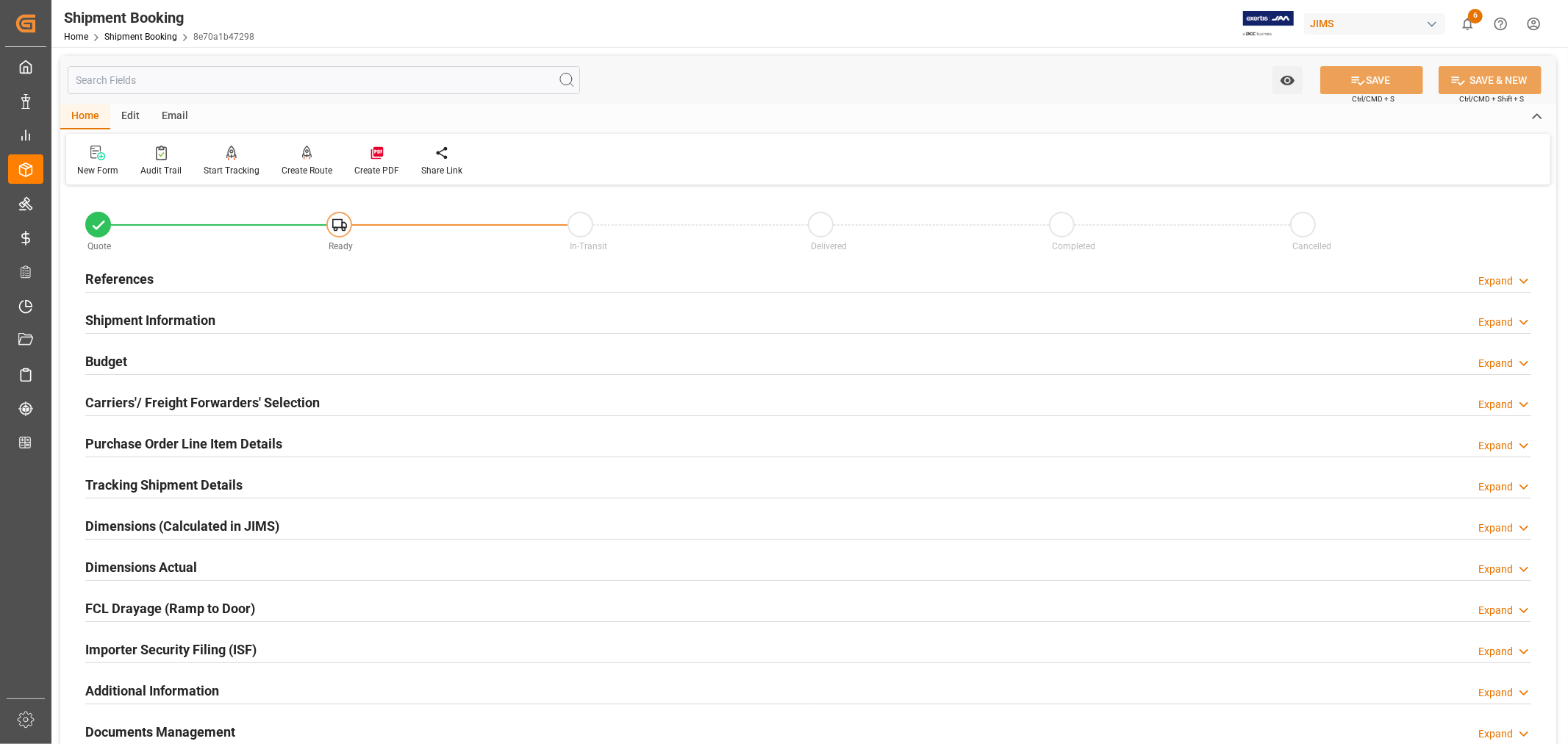
click at [226, 443] on h2 "Purchase Order Line Item Details" at bounding box center [184, 443] width 197 height 20
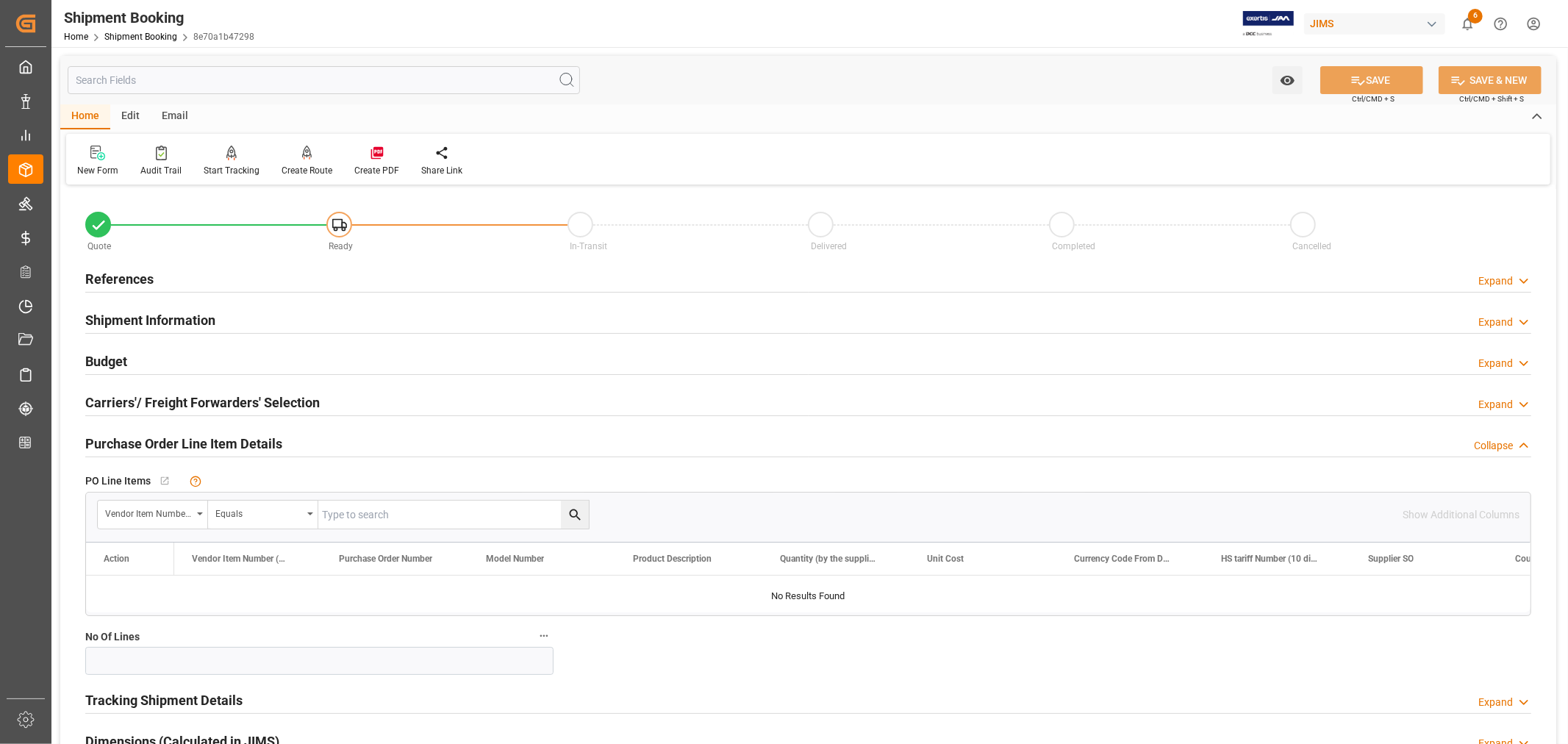
click at [226, 443] on h2 "Purchase Order Line Item Details" at bounding box center [184, 443] width 197 height 20
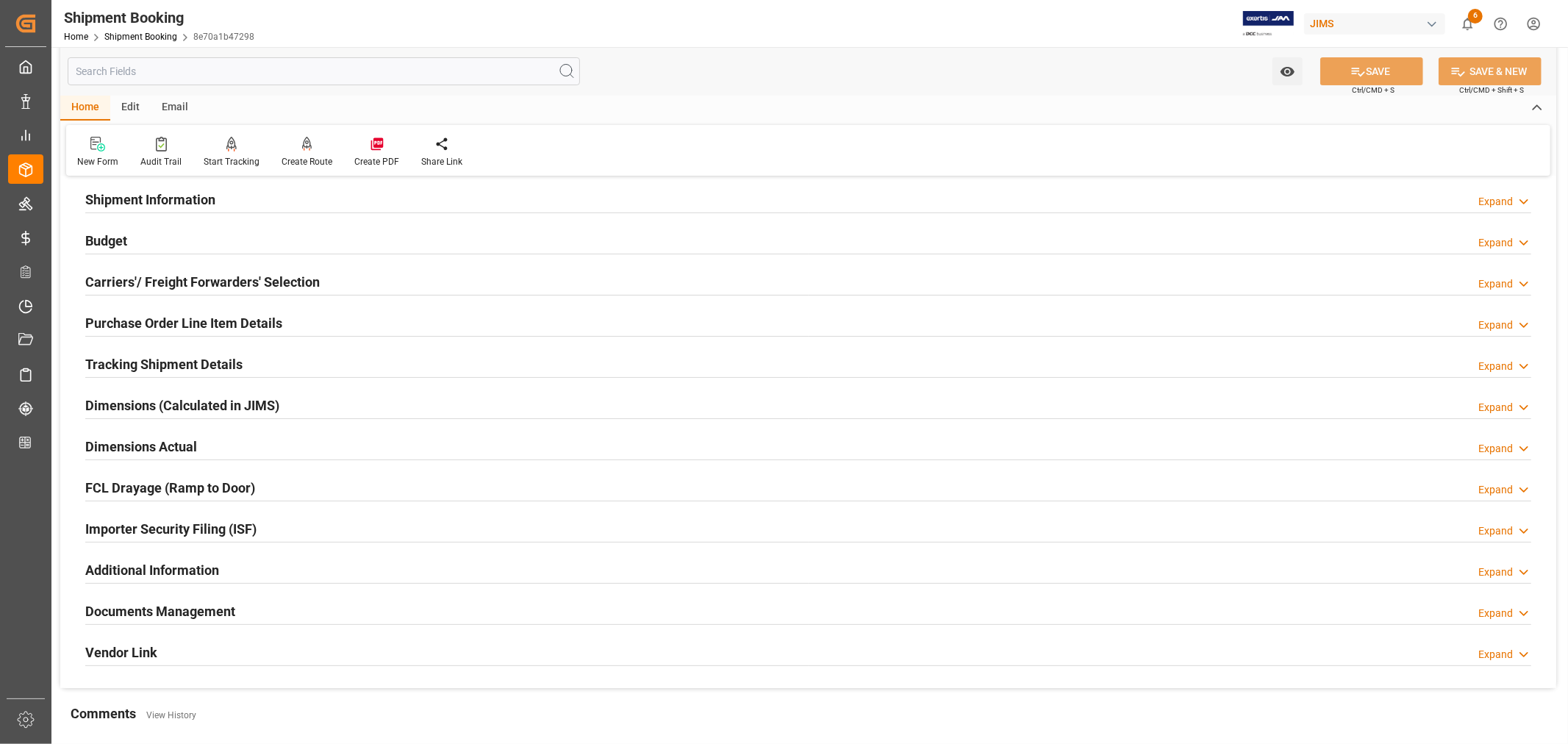
scroll to position [82, 0]
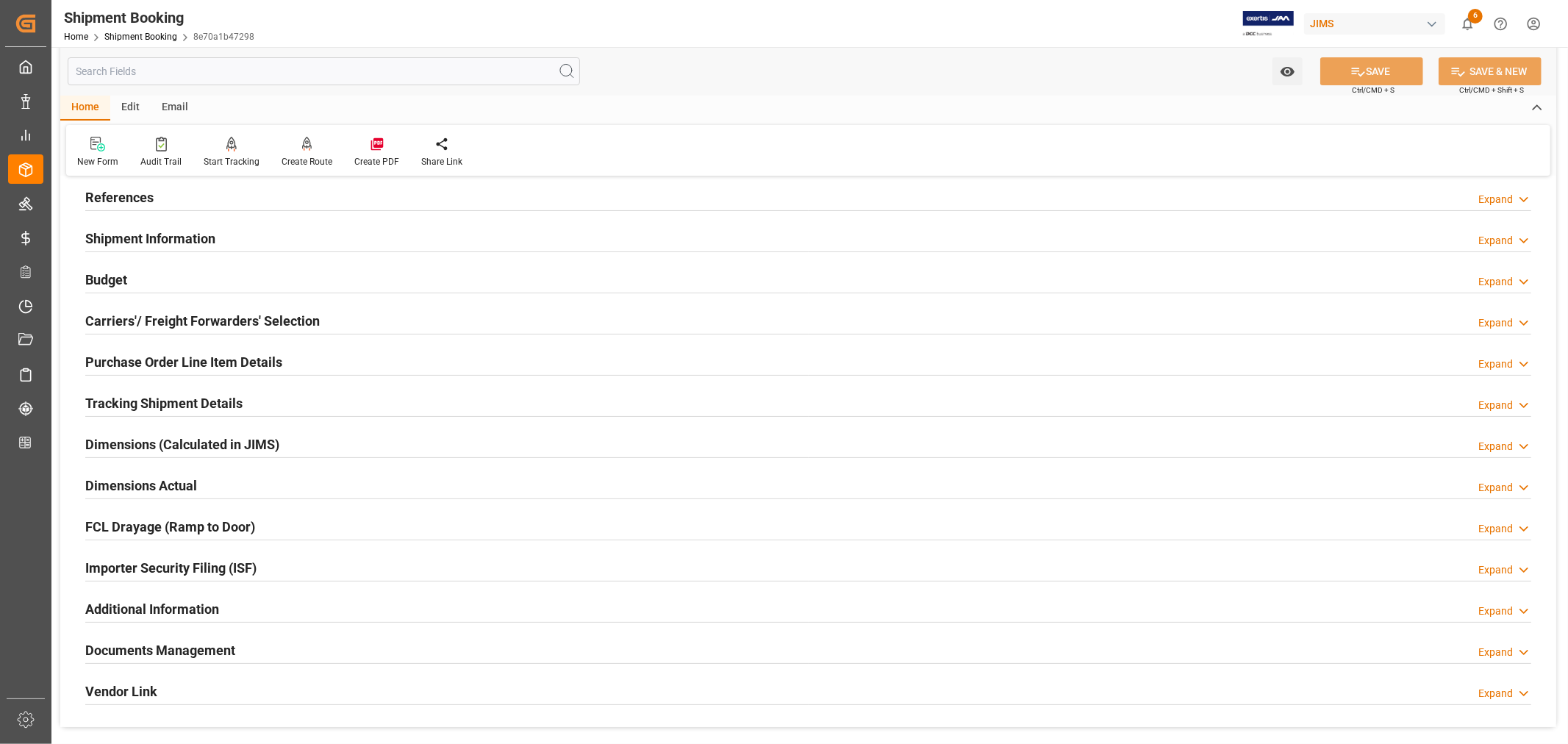
click at [193, 401] on h2 "Tracking Shipment Details" at bounding box center [164, 403] width 157 height 20
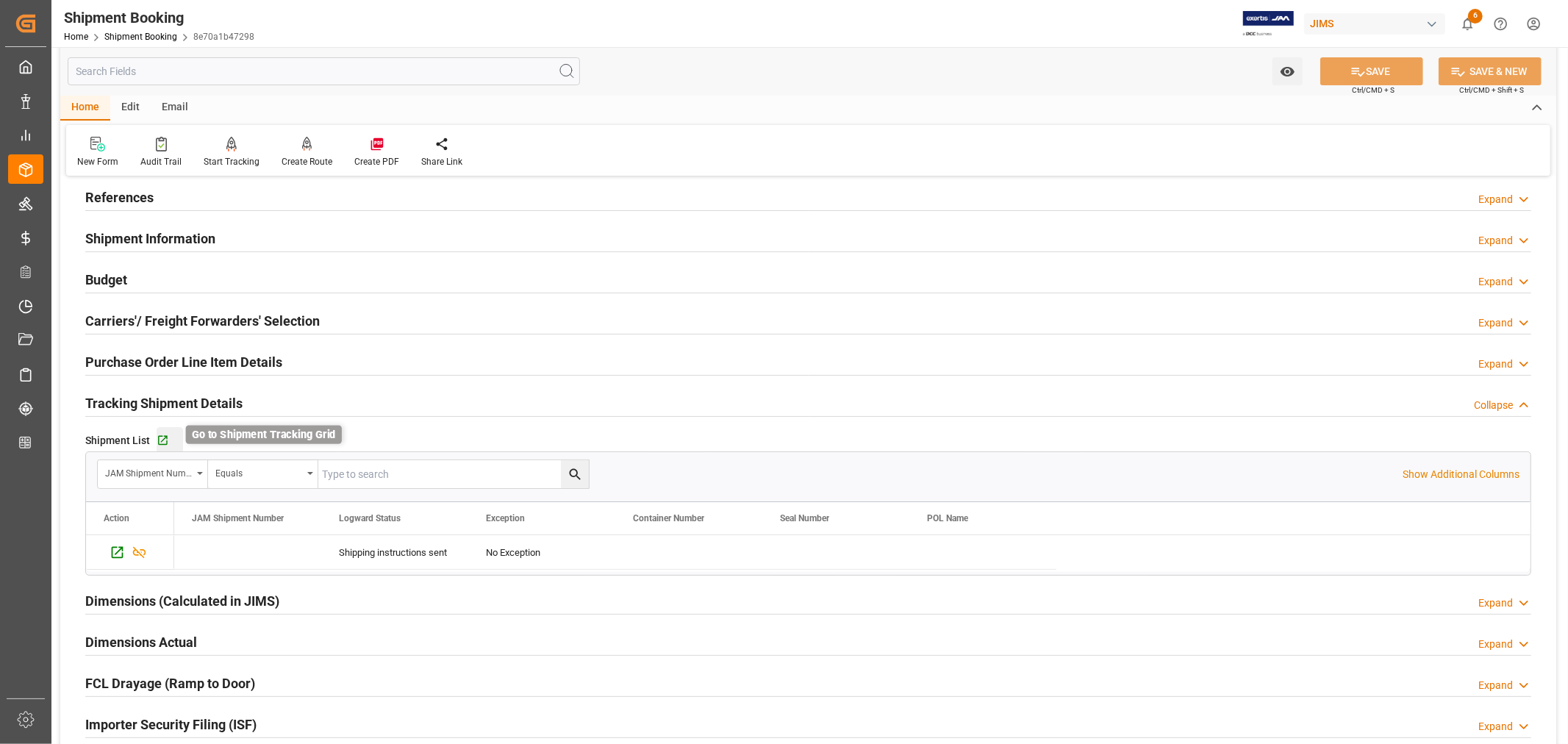
click at [164, 438] on icon "button" at bounding box center [162, 440] width 13 height 13
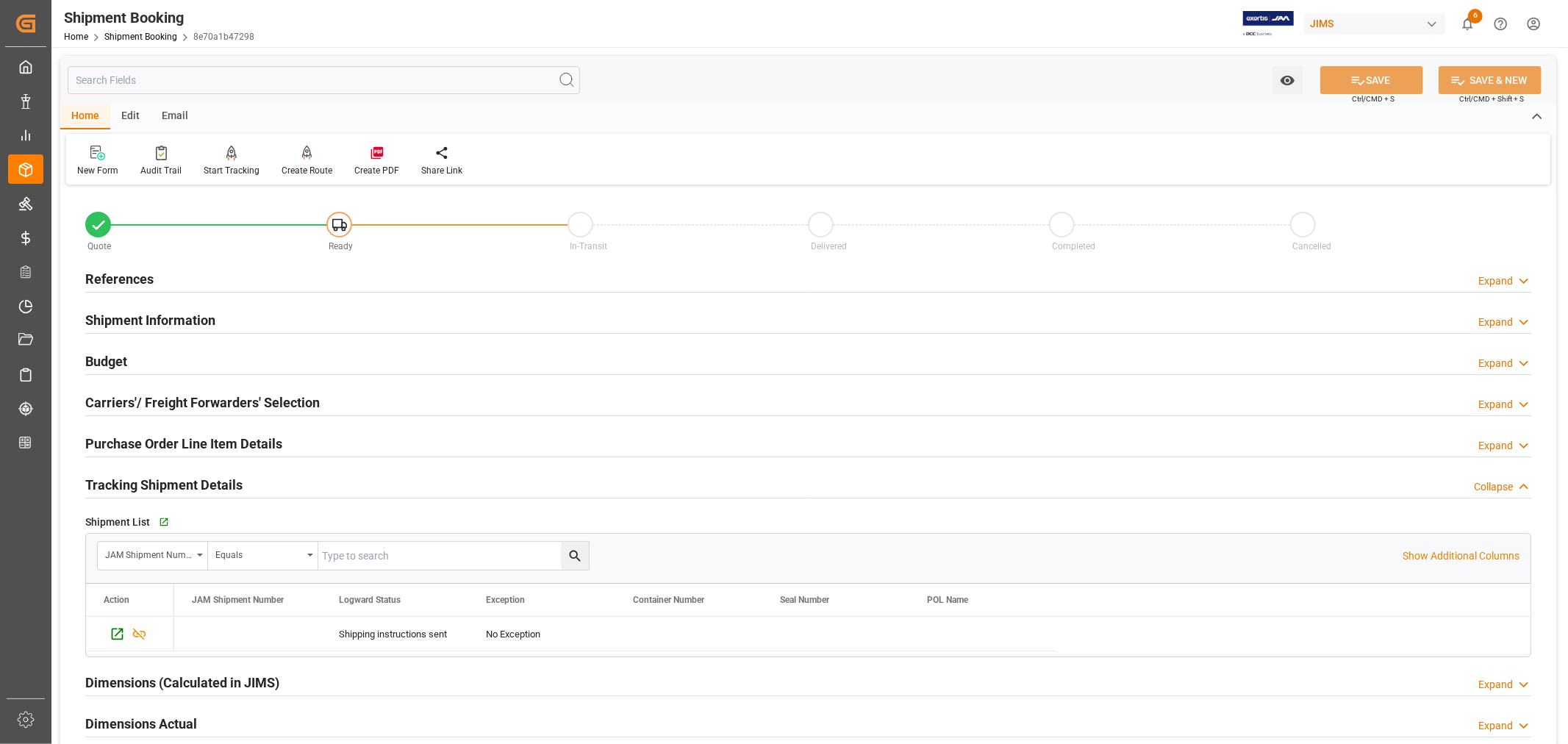
click at [131, 276] on h2 "References" at bounding box center [119, 279] width 69 height 20
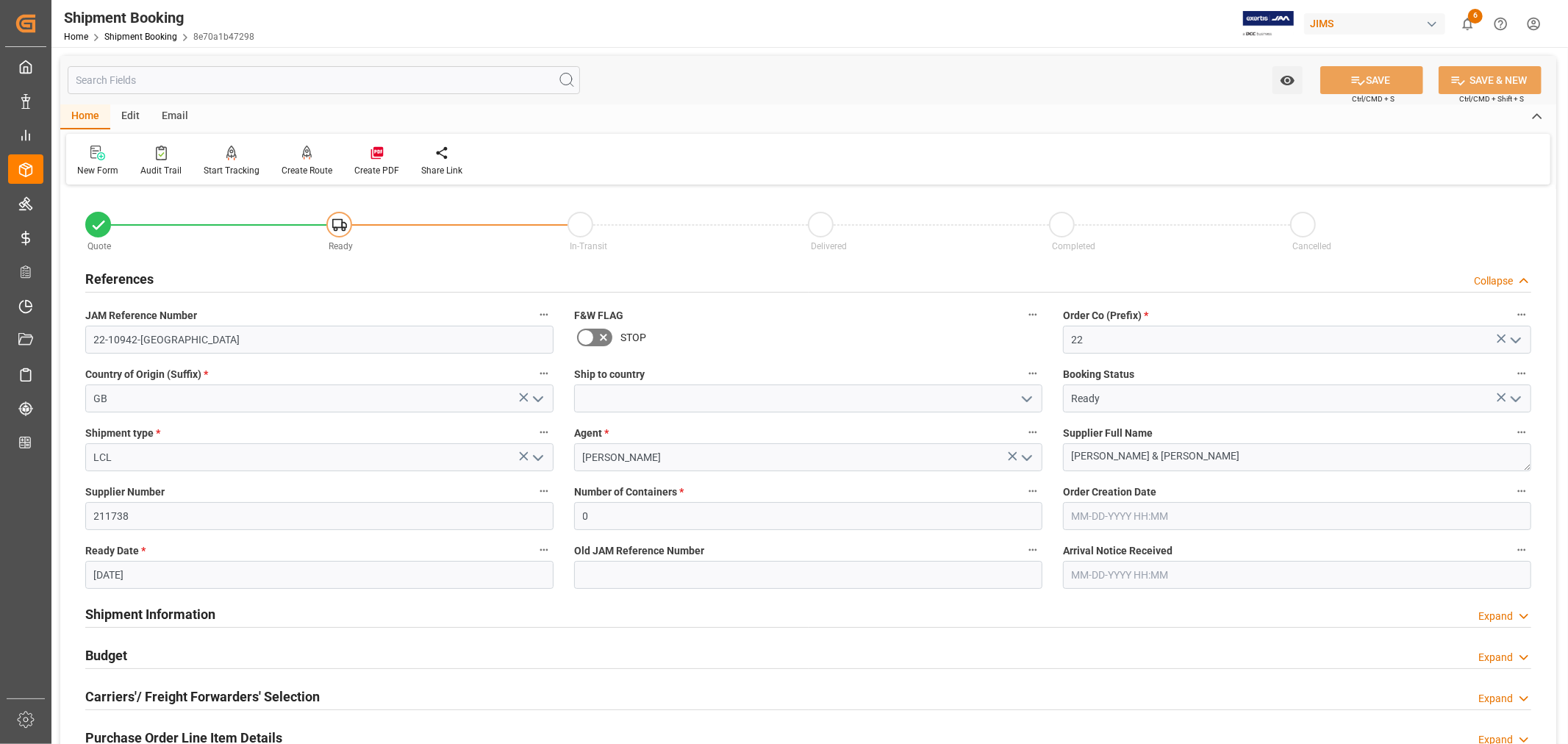
click at [131, 276] on h2 "References" at bounding box center [119, 279] width 69 height 20
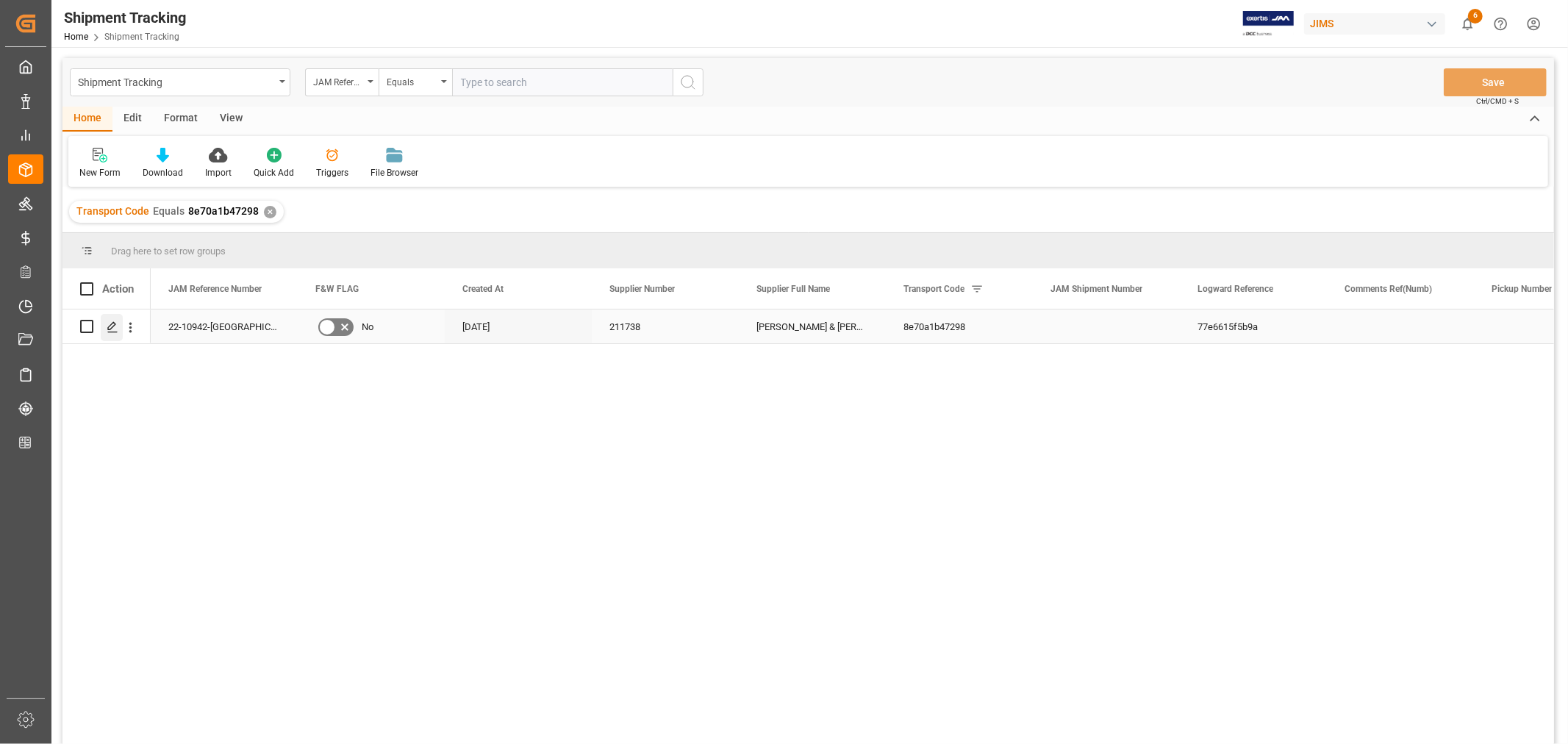
click at [110, 321] on icon "Press SPACE to select this row." at bounding box center [113, 327] width 12 height 12
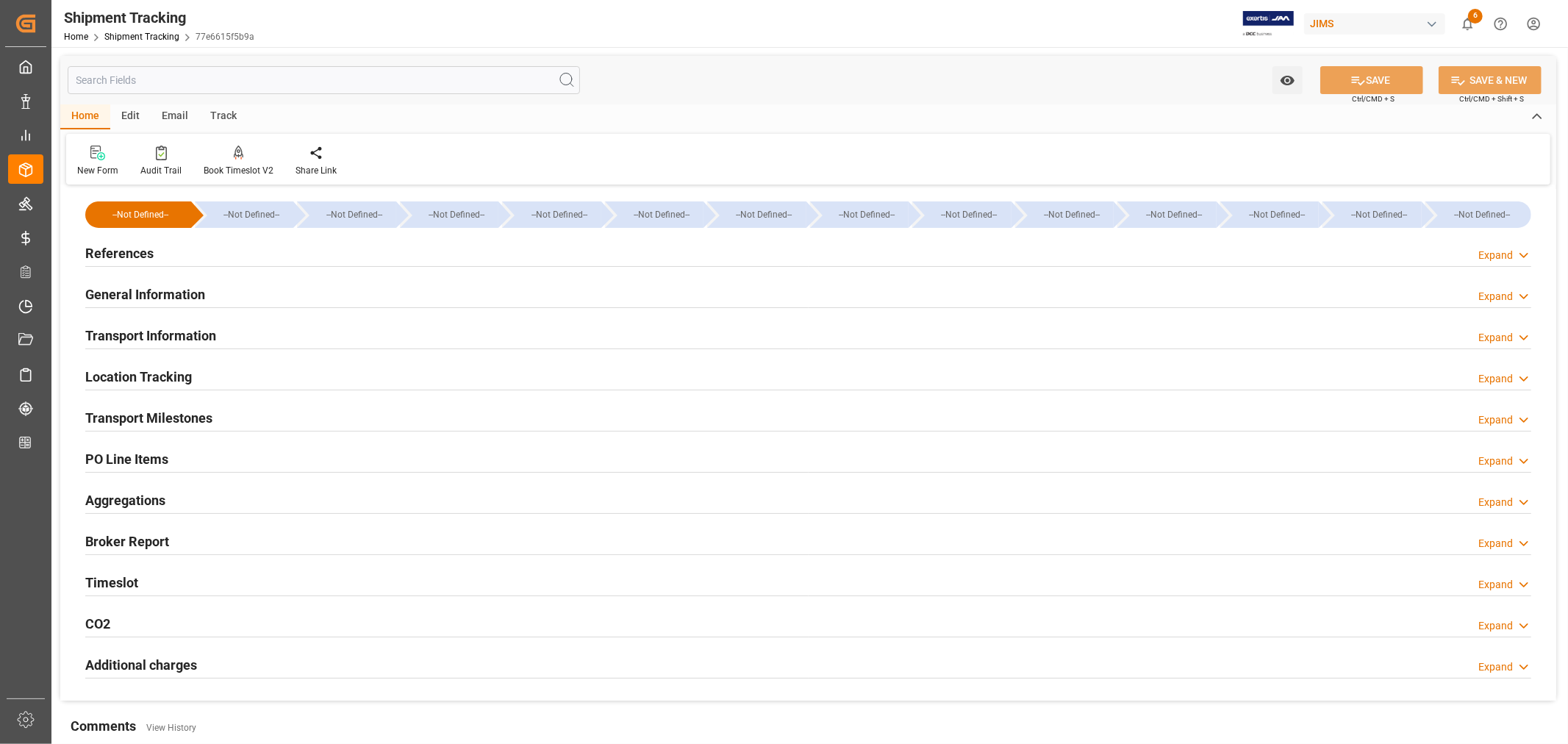
click at [191, 413] on h2 "Transport Milestones" at bounding box center [149, 418] width 127 height 20
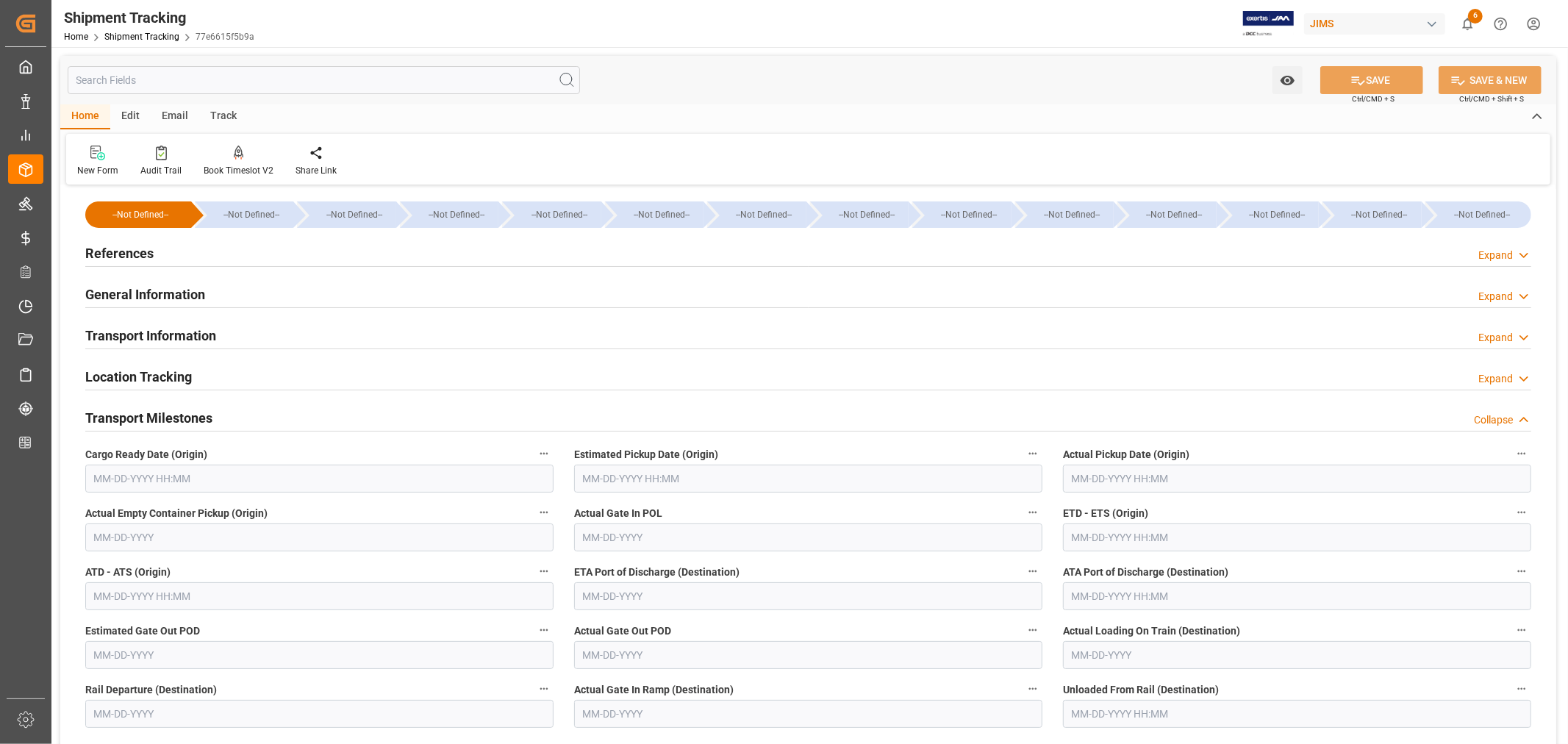
click at [170, 480] on input "text" at bounding box center [319, 478] width 469 height 28
click at [160, 595] on span "8" at bounding box center [162, 596] width 5 height 10
type input "10-08-2025 00:00"
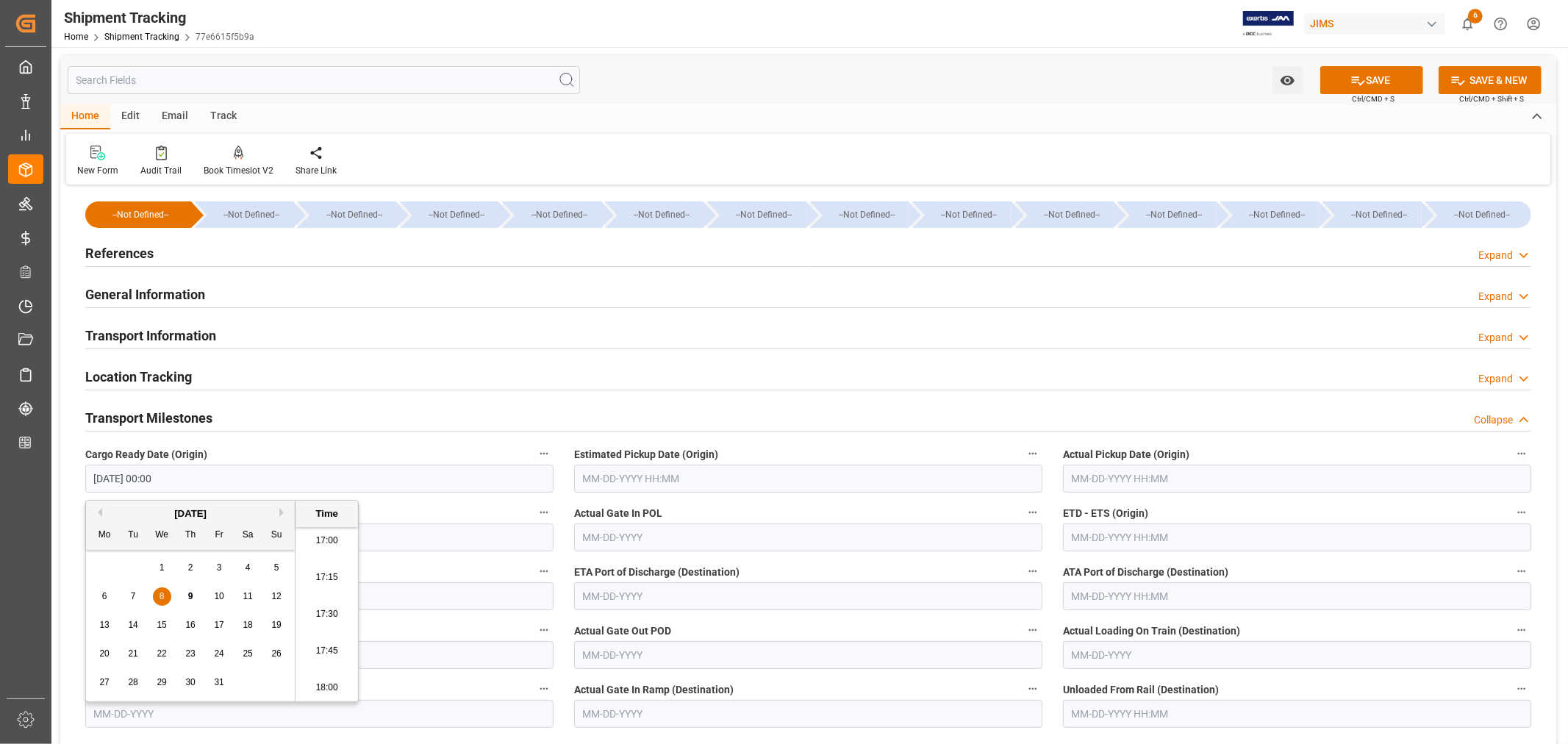
click at [664, 481] on input "text" at bounding box center [808, 478] width 469 height 28
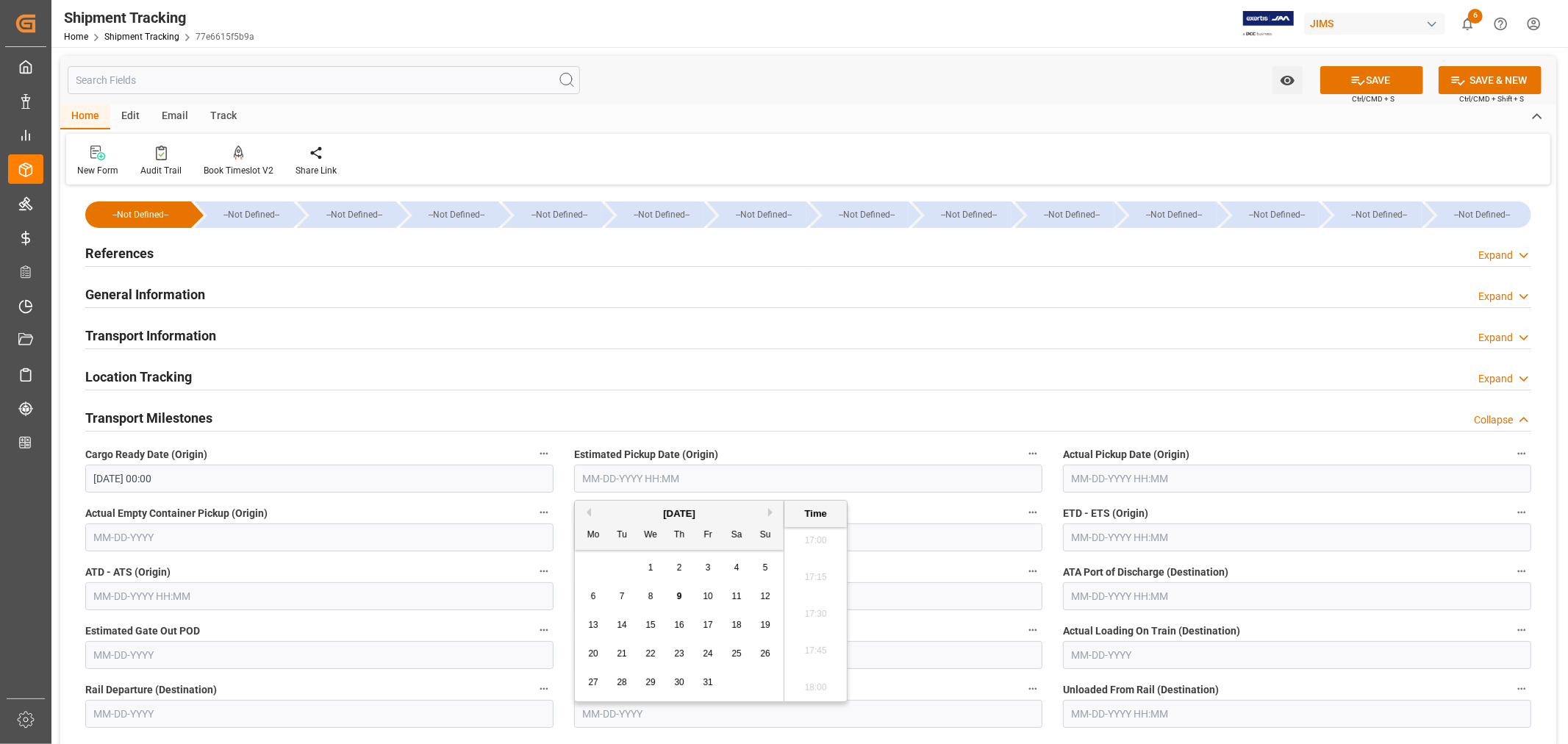
click at [648, 596] on span "8" at bounding box center [651, 596] width 5 height 10
type input "10-08-2025 00:00"
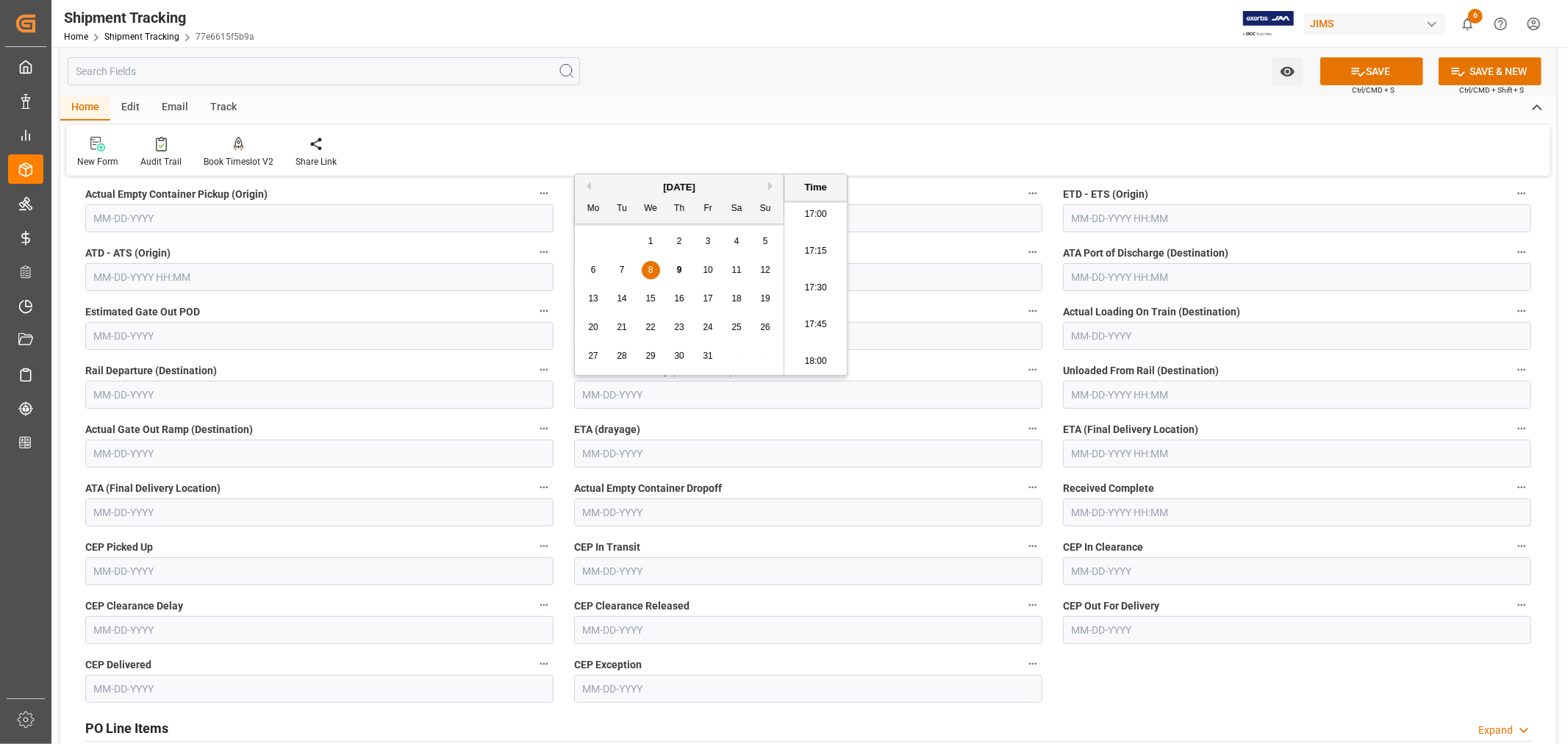
scroll to position [326, 0]
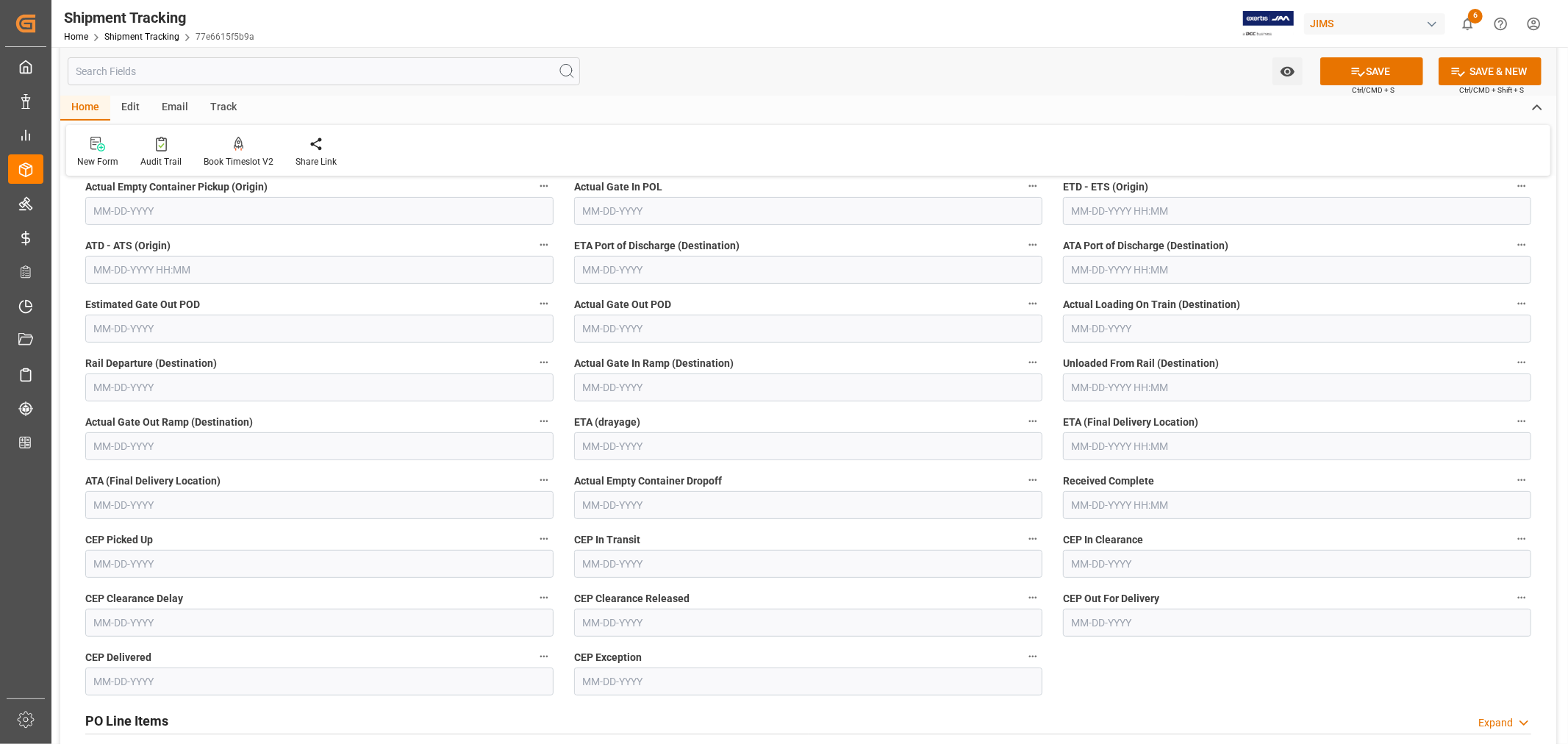
click at [439, 417] on label "Actual Gate Out Ramp (Destination)" at bounding box center [319, 422] width 469 height 21
click at [535, 417] on button "Actual Gate Out Ramp (Destination)" at bounding box center [544, 421] width 19 height 19
click at [849, 144] on div at bounding box center [784, 372] width 1568 height 744
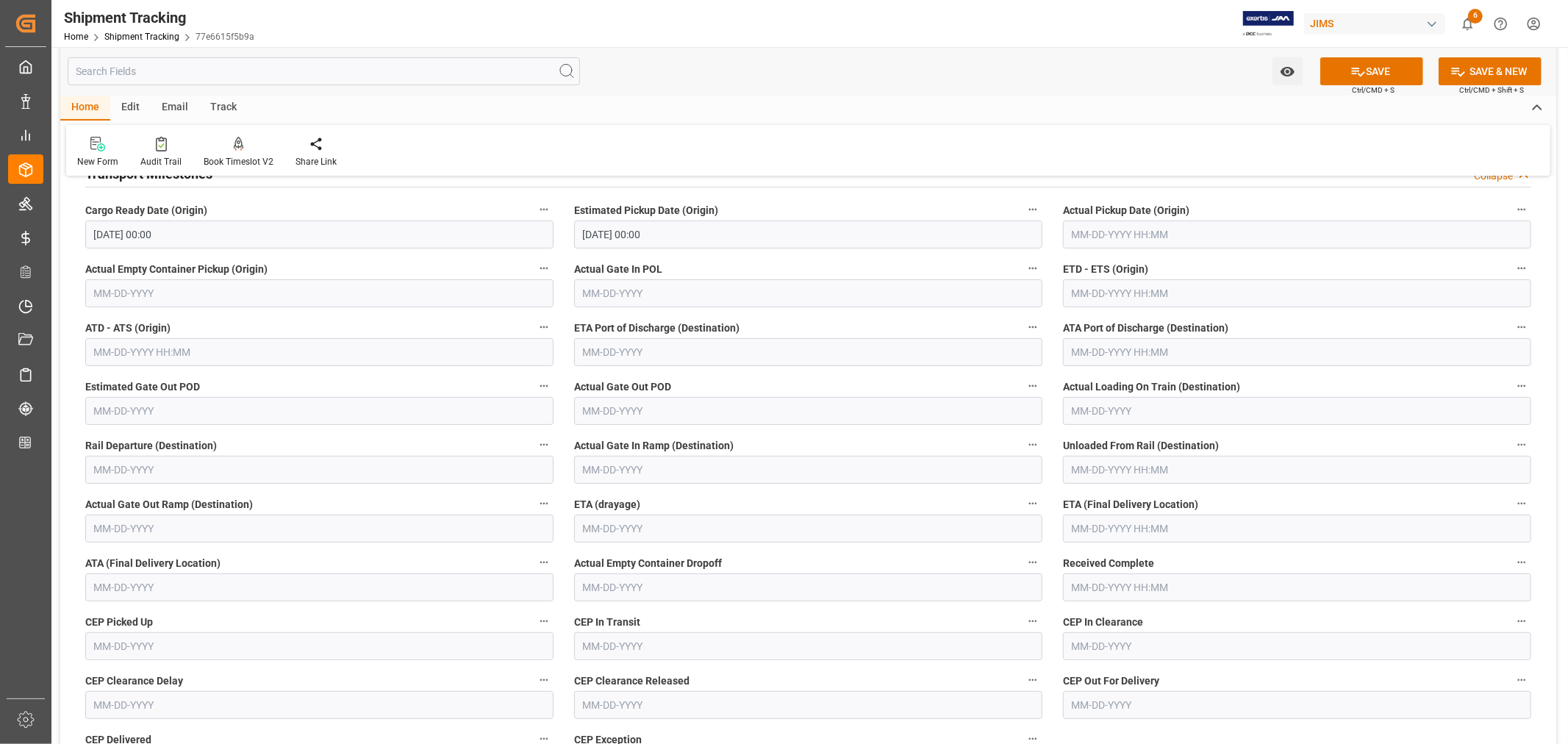
scroll to position [163, 0]
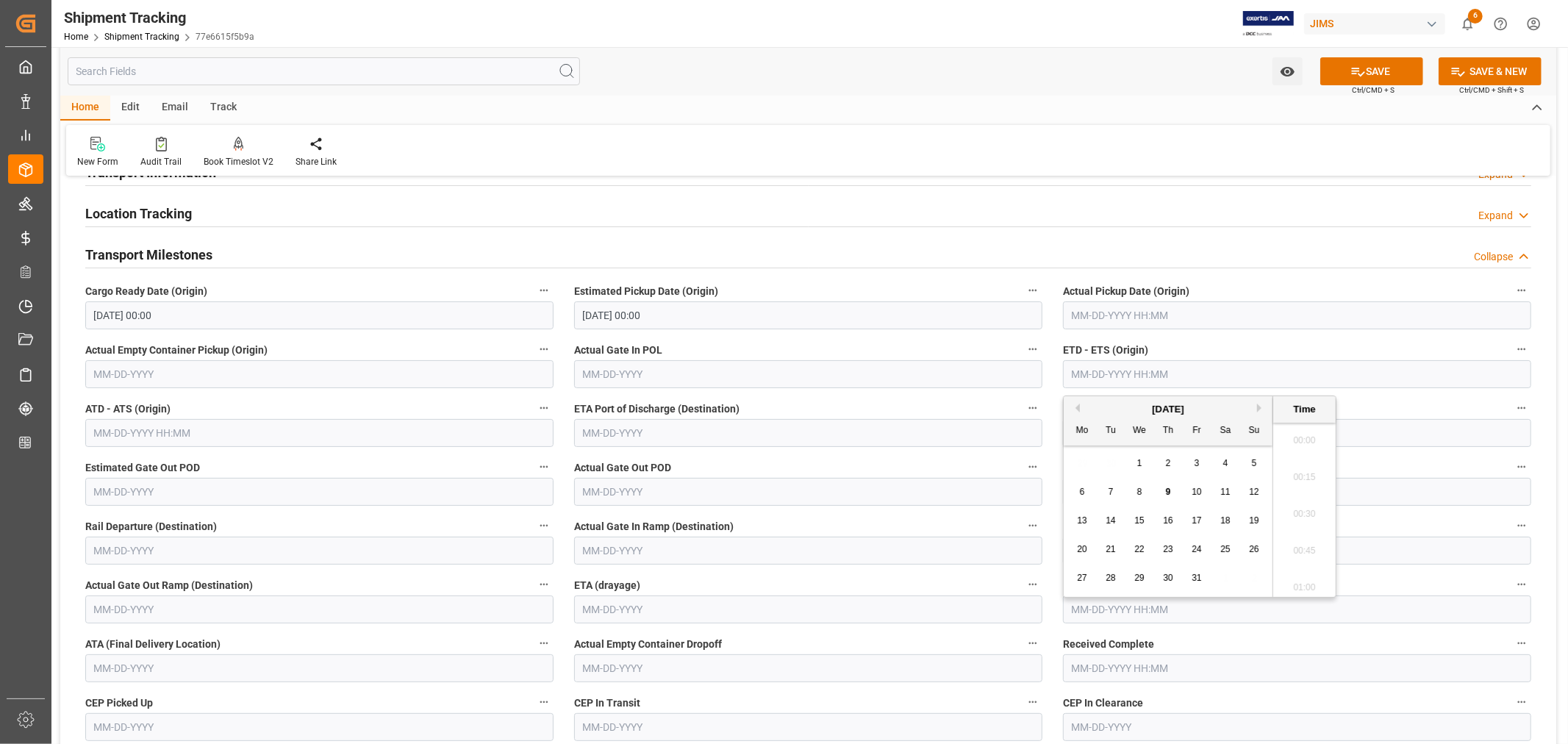
click at [1107, 372] on input "text" at bounding box center [1297, 373] width 469 height 28
click at [1137, 490] on span "8" at bounding box center [1139, 492] width 5 height 10
type input "10-08-2025 00:00"
click at [665, 432] on input "text" at bounding box center [808, 433] width 469 height 28
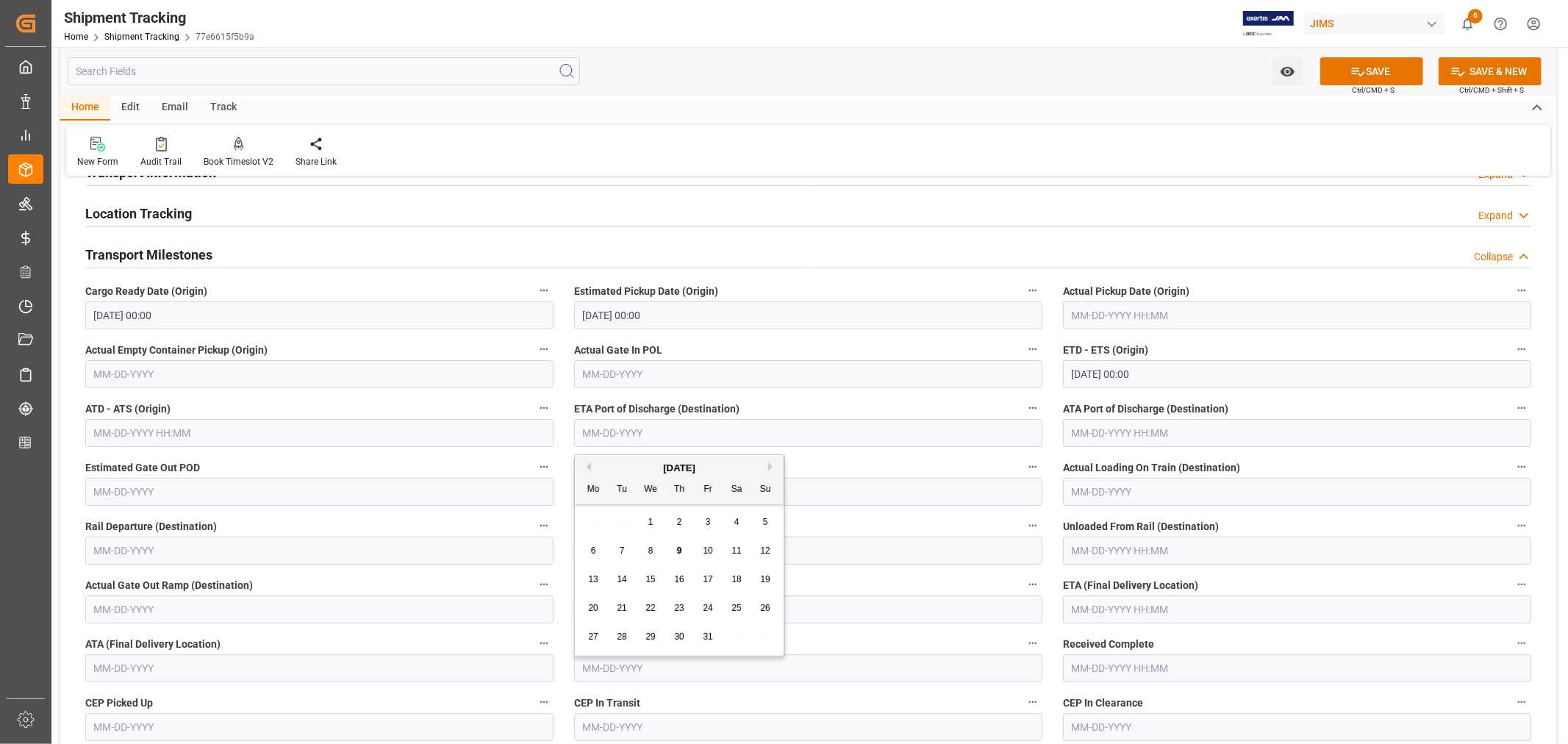
click at [628, 471] on div "October 2025" at bounding box center [679, 468] width 209 height 15
click at [677, 547] on span "9" at bounding box center [680, 550] width 5 height 10
type input "10-09-2025"
click at [1136, 609] on input "text" at bounding box center [1297, 609] width 469 height 28
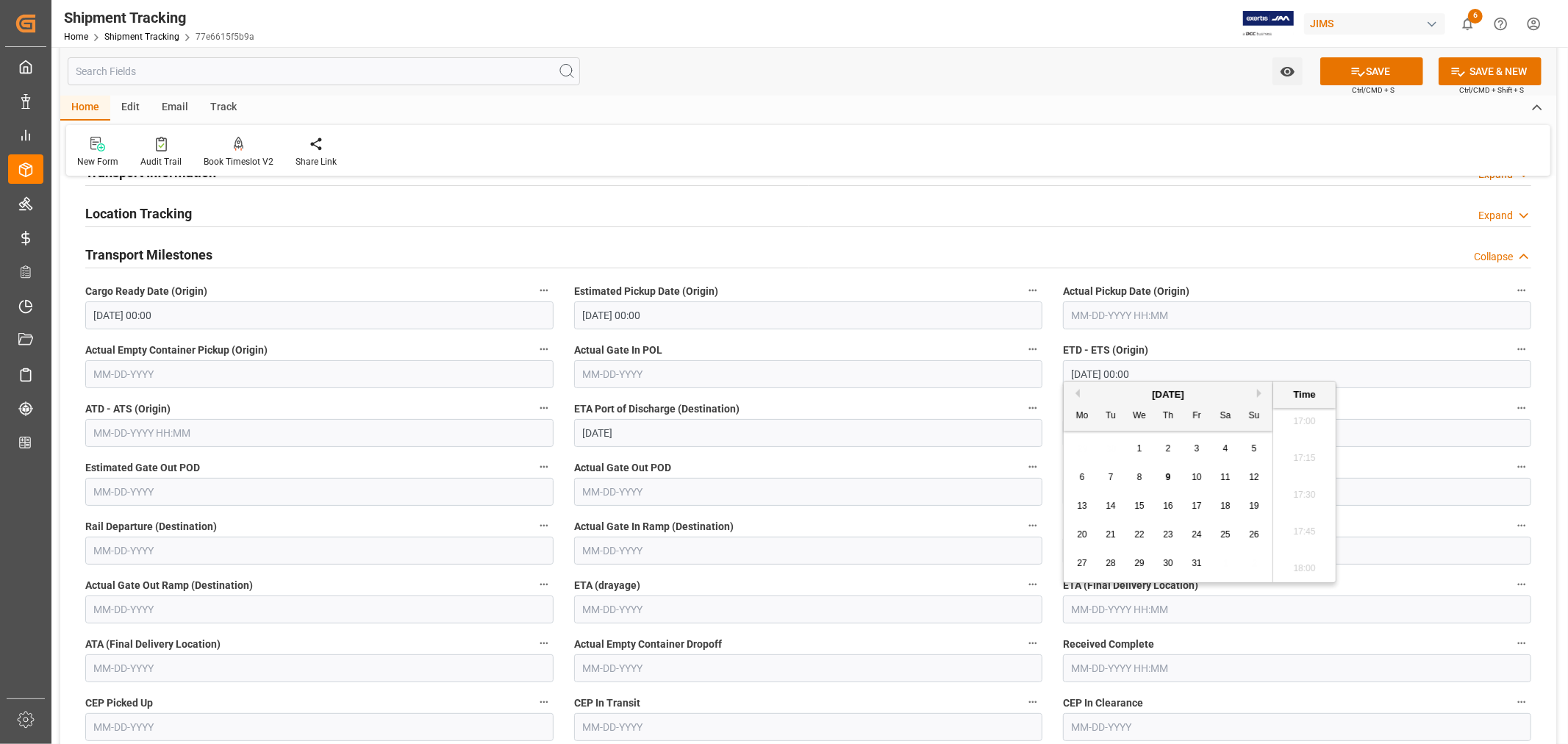
click at [1111, 393] on div "October 2025" at bounding box center [1168, 395] width 209 height 15
click at [1144, 507] on span "15" at bounding box center [1139, 505] width 9 height 10
type input "10-15-2025 00:00"
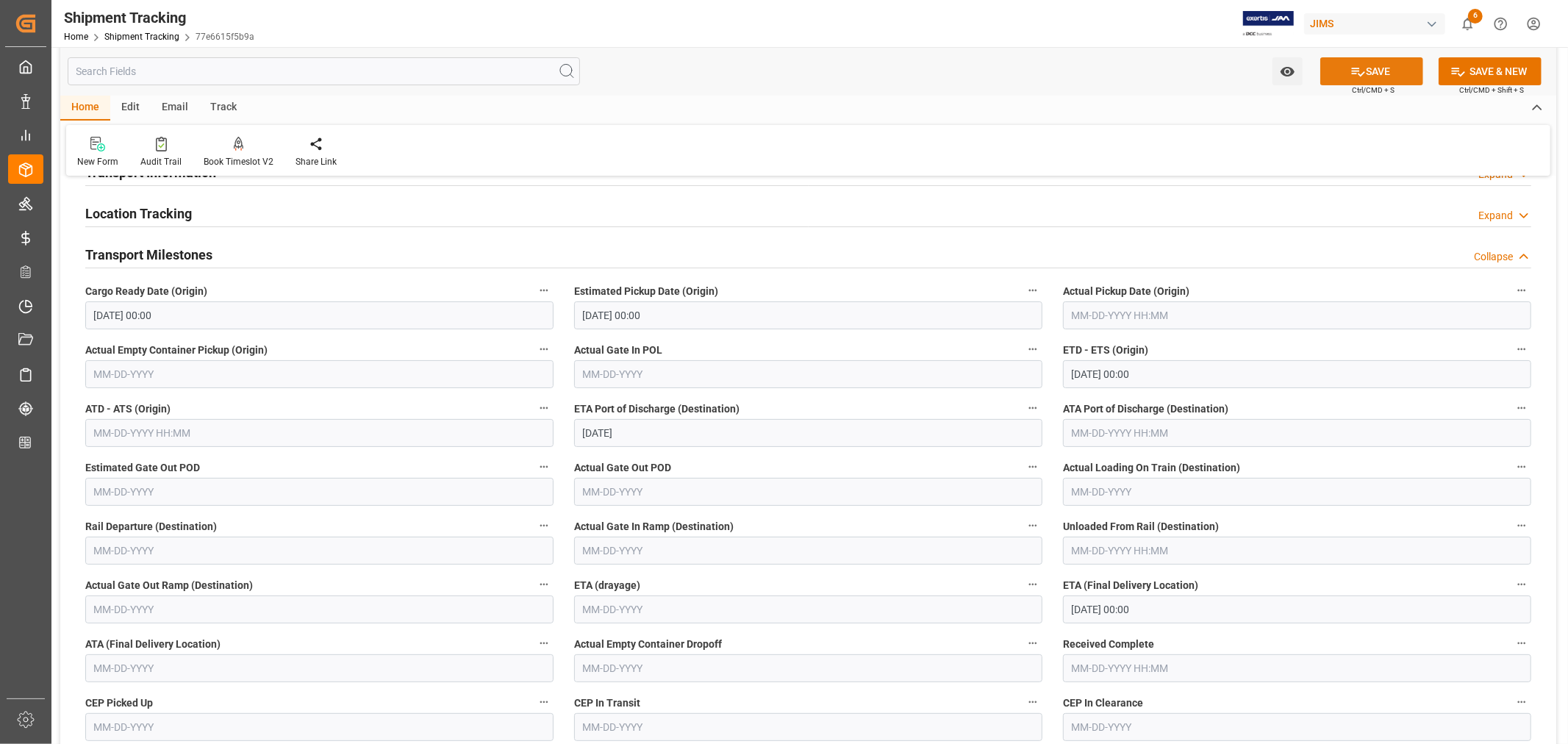
click at [1377, 72] on button "SAVE" at bounding box center [1372, 71] width 103 height 28
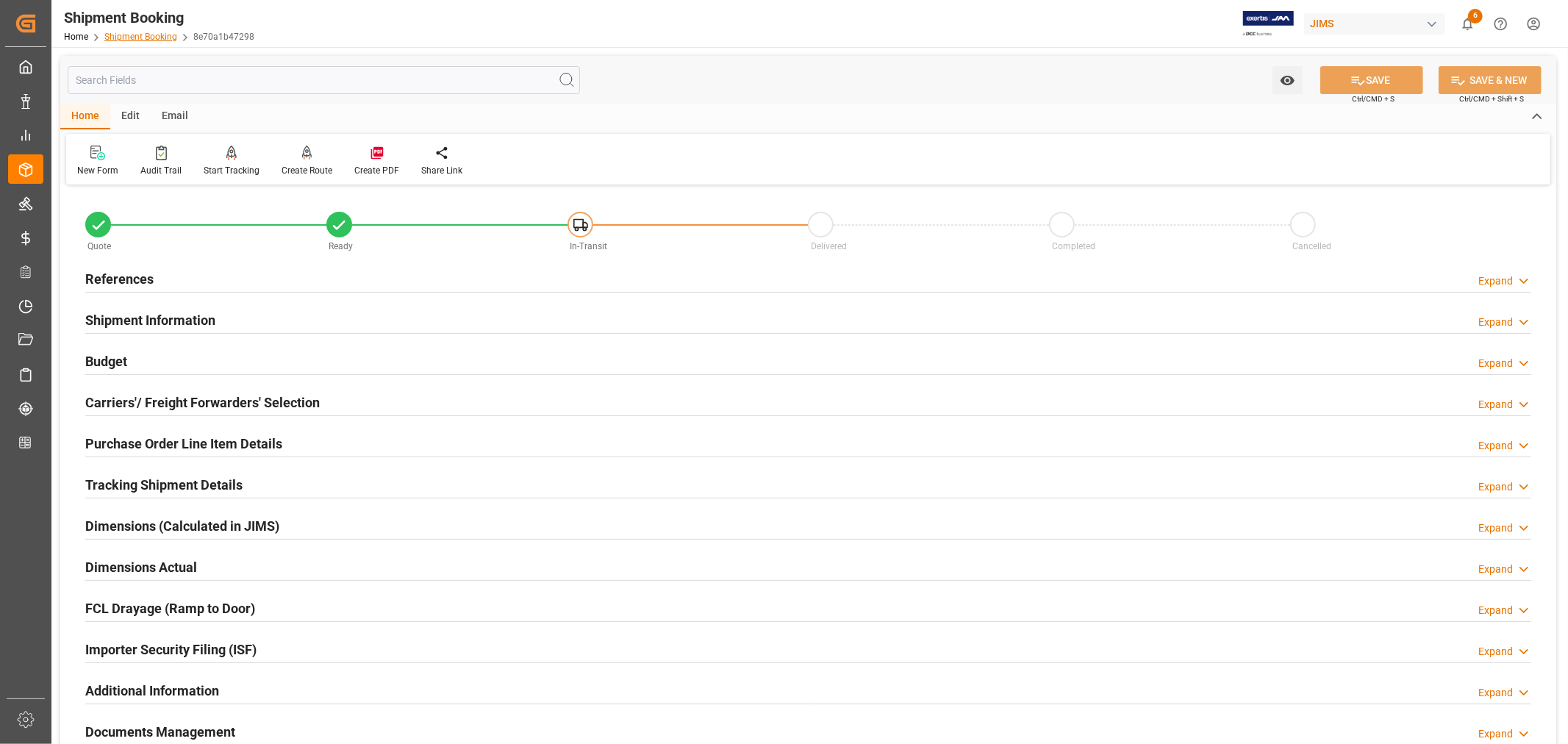
click at [128, 38] on link "Shipment Booking" at bounding box center [140, 37] width 73 height 10
